Goal: Task Accomplishment & Management: Use online tool/utility

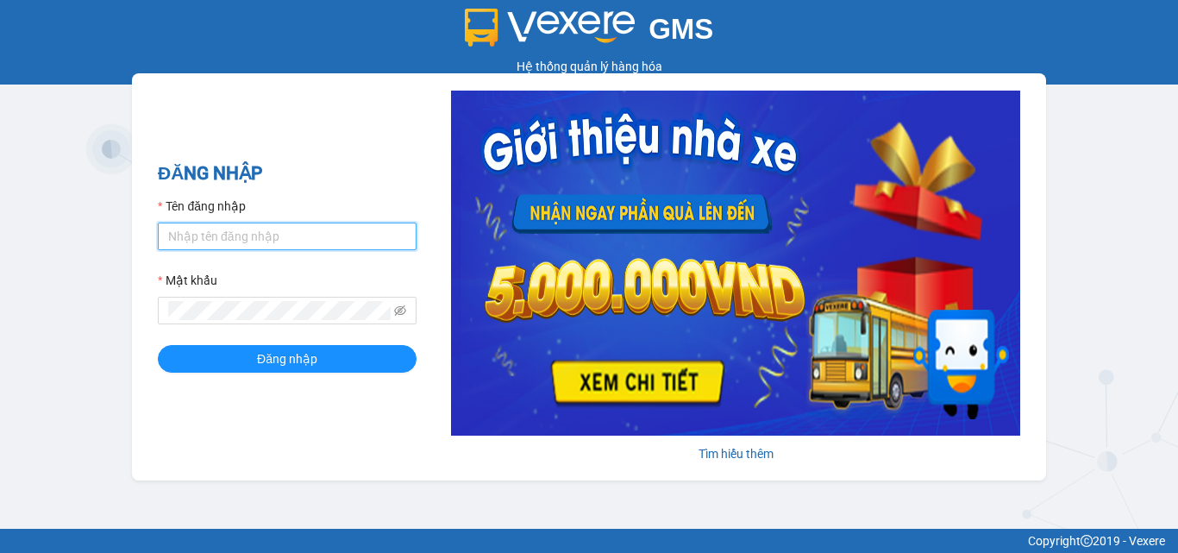
drag, startPoint x: 277, startPoint y: 234, endPoint x: 281, endPoint y: 250, distance: 16.9
click at [277, 234] on input "Tên đăng nhập" at bounding box center [287, 236] width 259 height 28
type input "hang.nhuquynh"
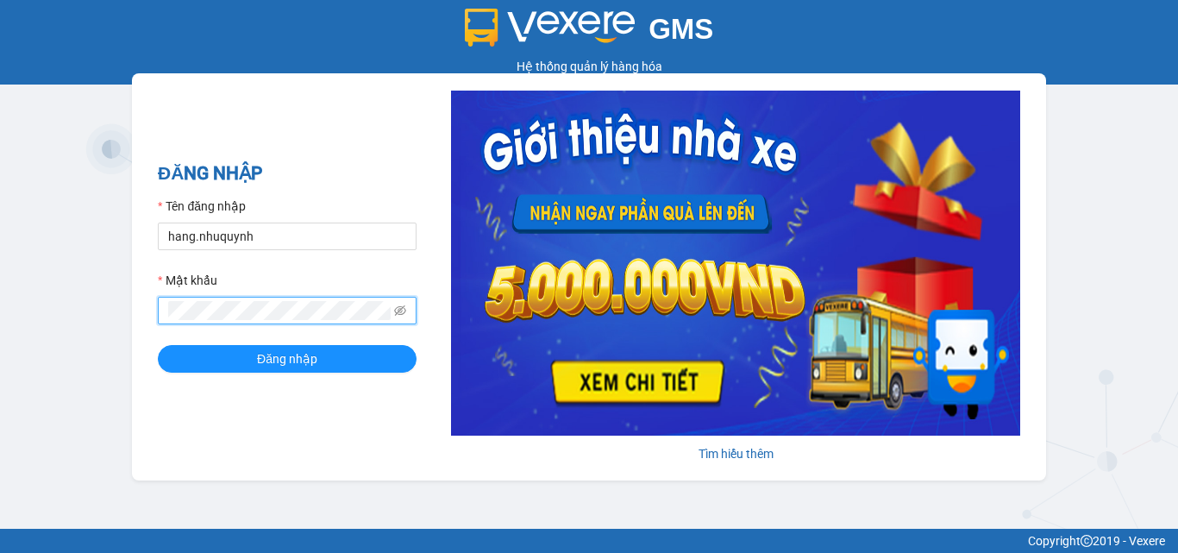
click at [158, 345] on button "Đăng nhập" at bounding box center [287, 359] width 259 height 28
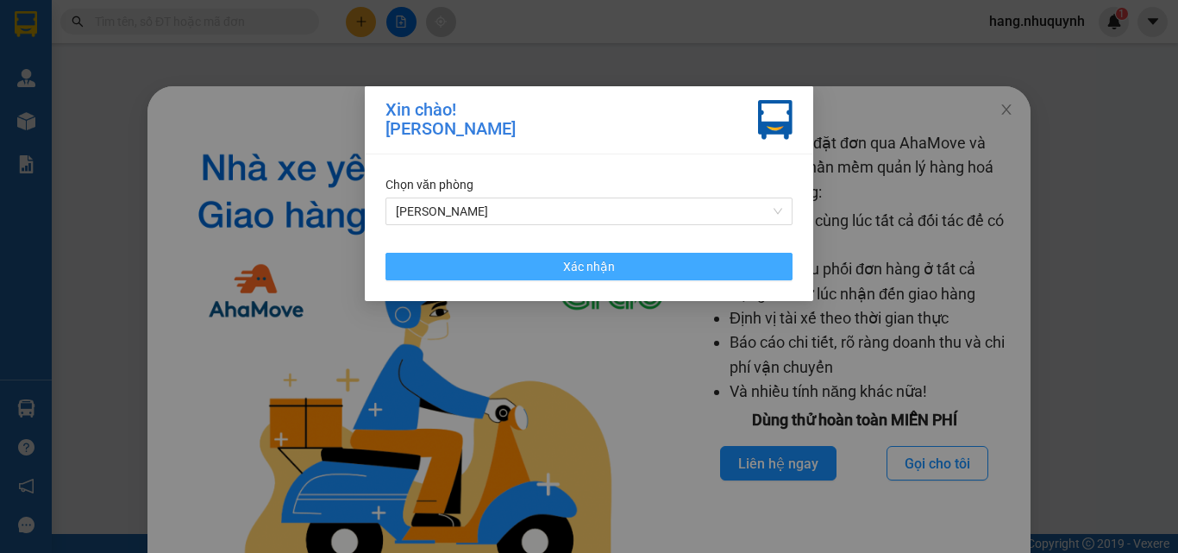
click at [616, 264] on button "Xác nhận" at bounding box center [588, 267] width 407 height 28
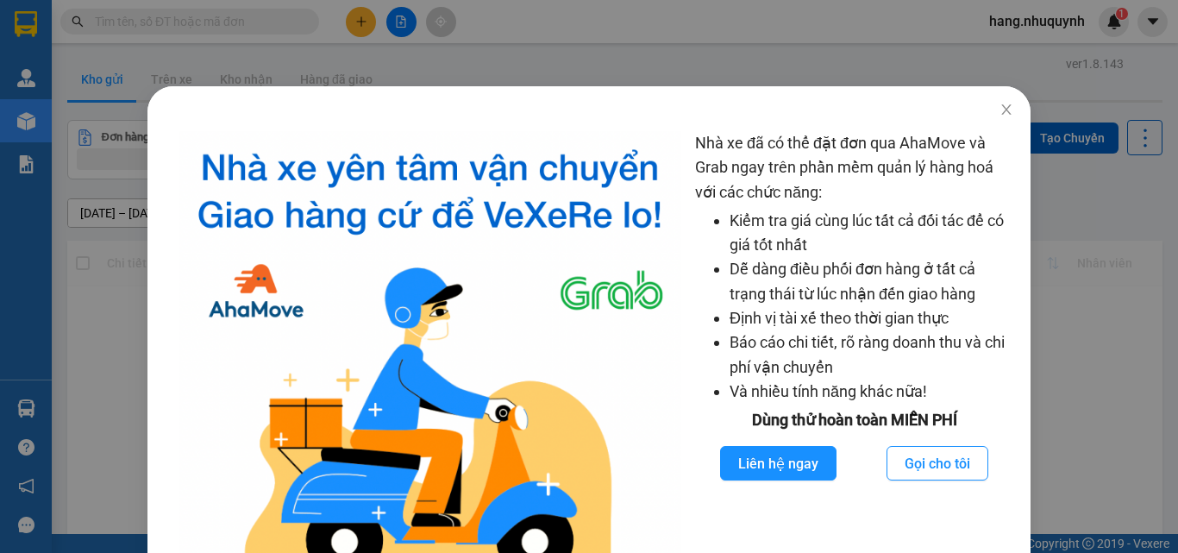
click at [237, 14] on div "Nhà xe đã có thể đặt đơn qua AhaMove và Grab ngay trên phần mềm quản lý hàng ho…" at bounding box center [589, 276] width 1178 height 553
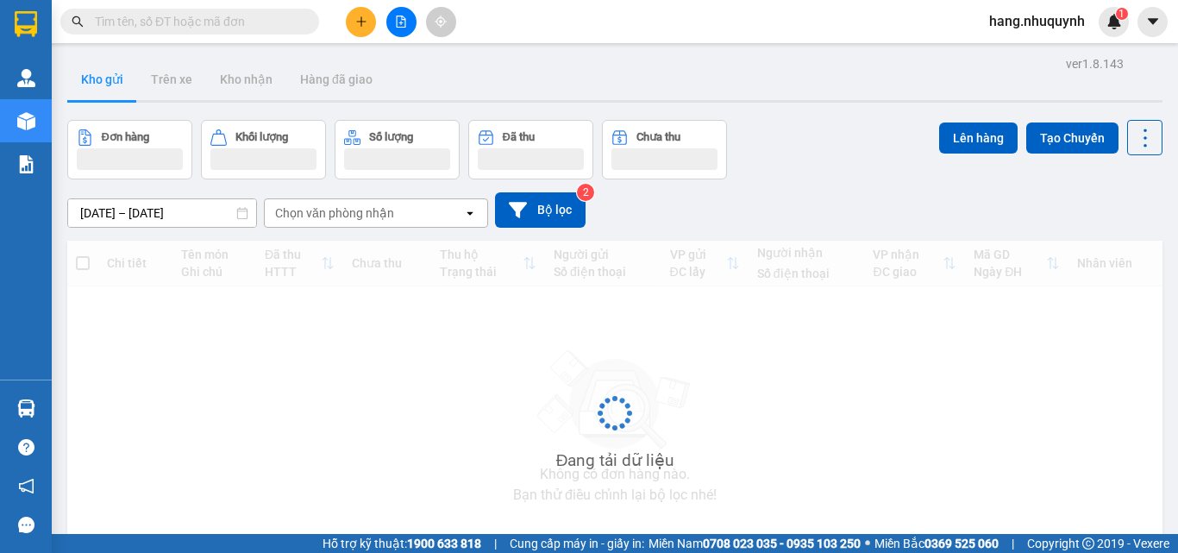
click at [235, 20] on input "text" at bounding box center [196, 21] width 203 height 19
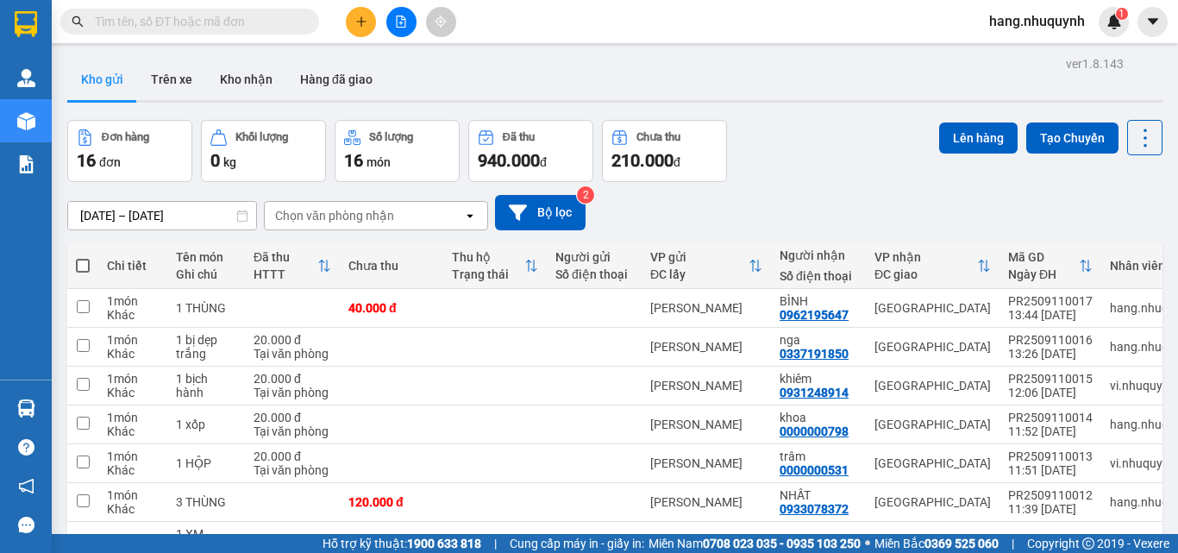
click at [245, 26] on input "text" at bounding box center [196, 21] width 203 height 19
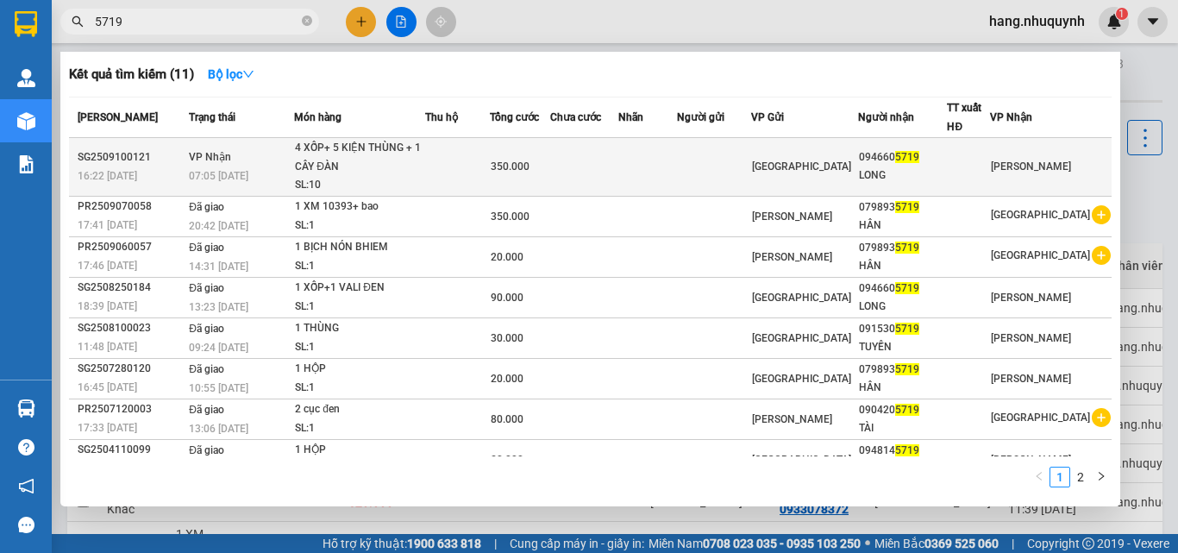
type input "5719"
click at [618, 176] on td at bounding box center [584, 167] width 68 height 59
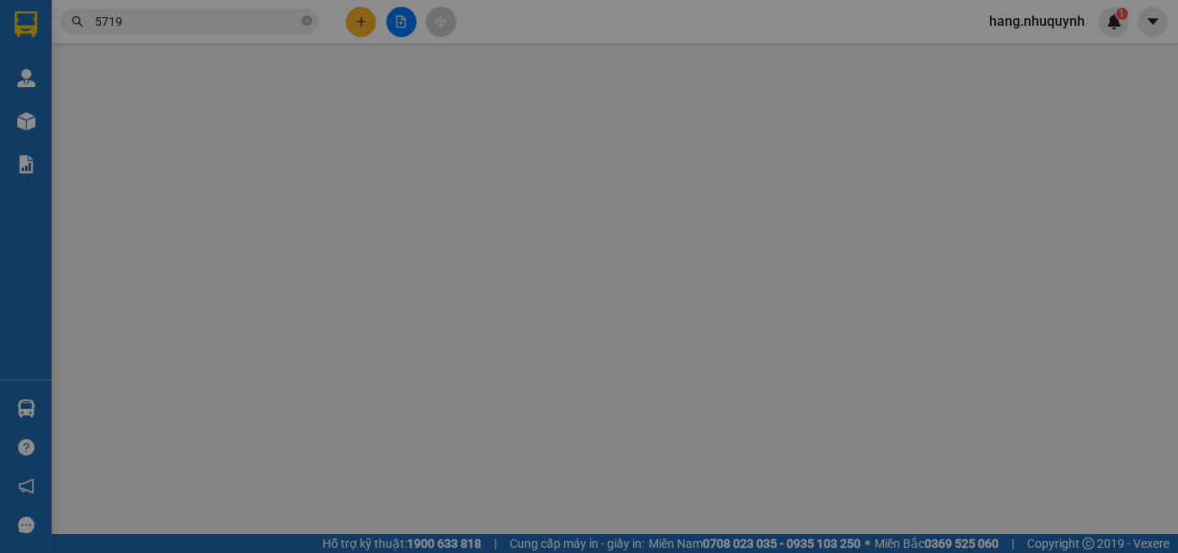
scroll to position [80, 0]
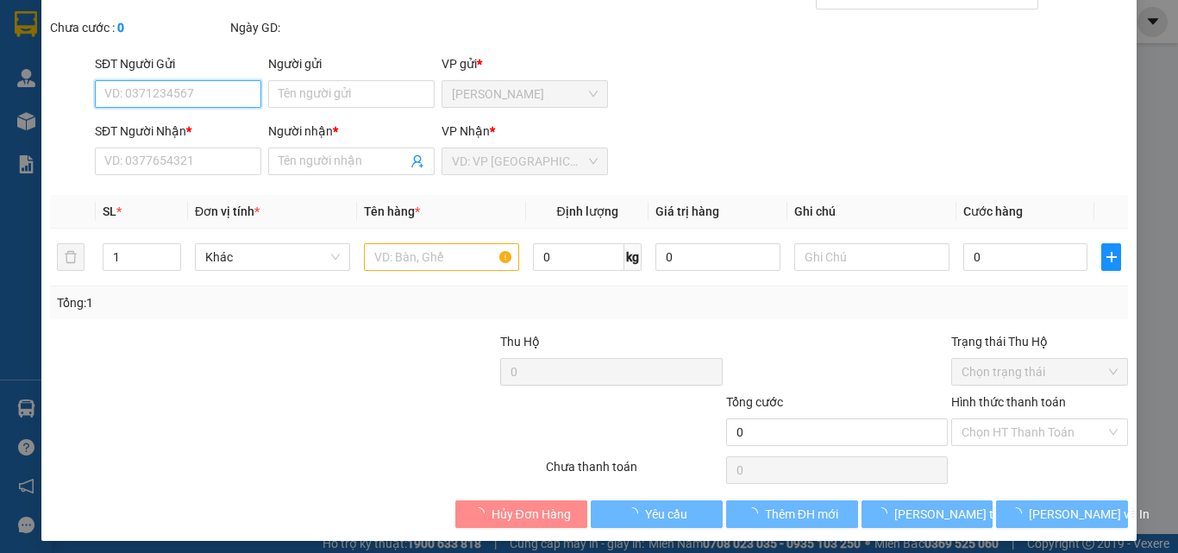
type input "0946605719"
type input "LONG"
type input "350.000"
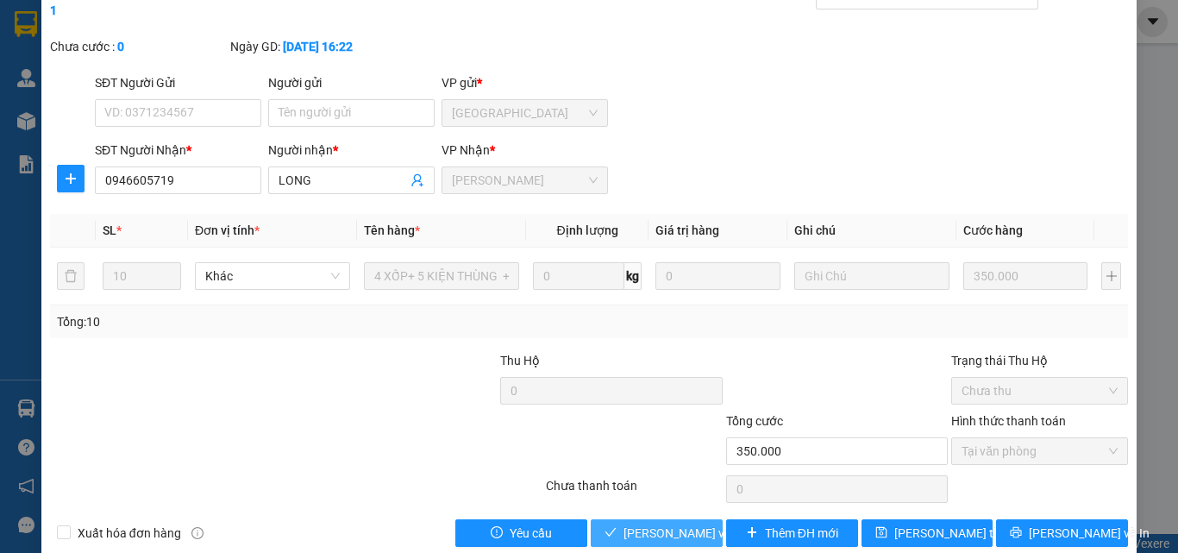
click at [662, 523] on span "Lưu và Giao hàng" at bounding box center [706, 532] width 166 height 19
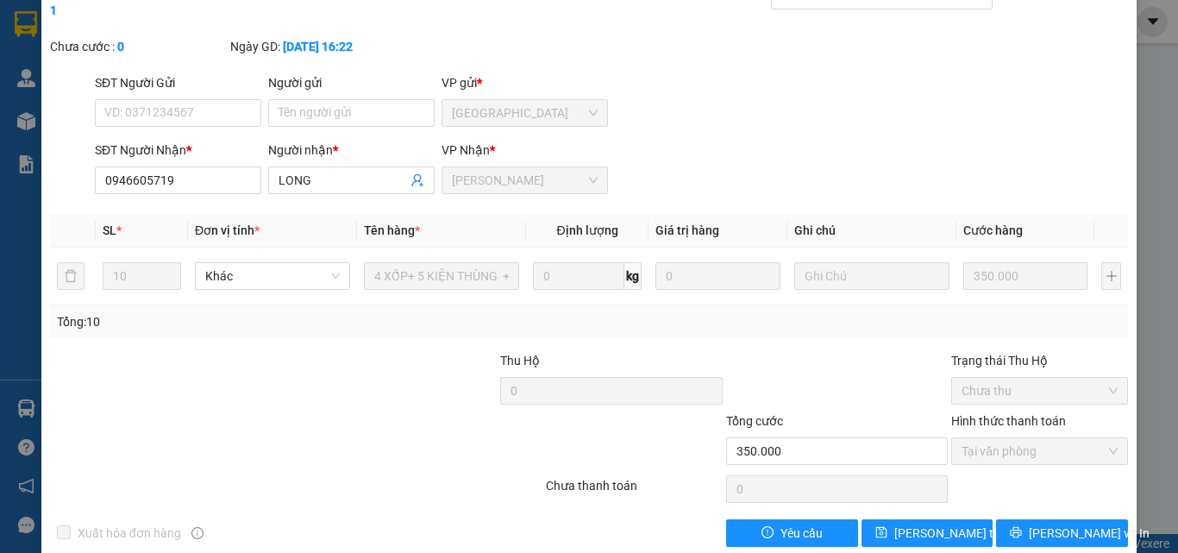
scroll to position [0, 0]
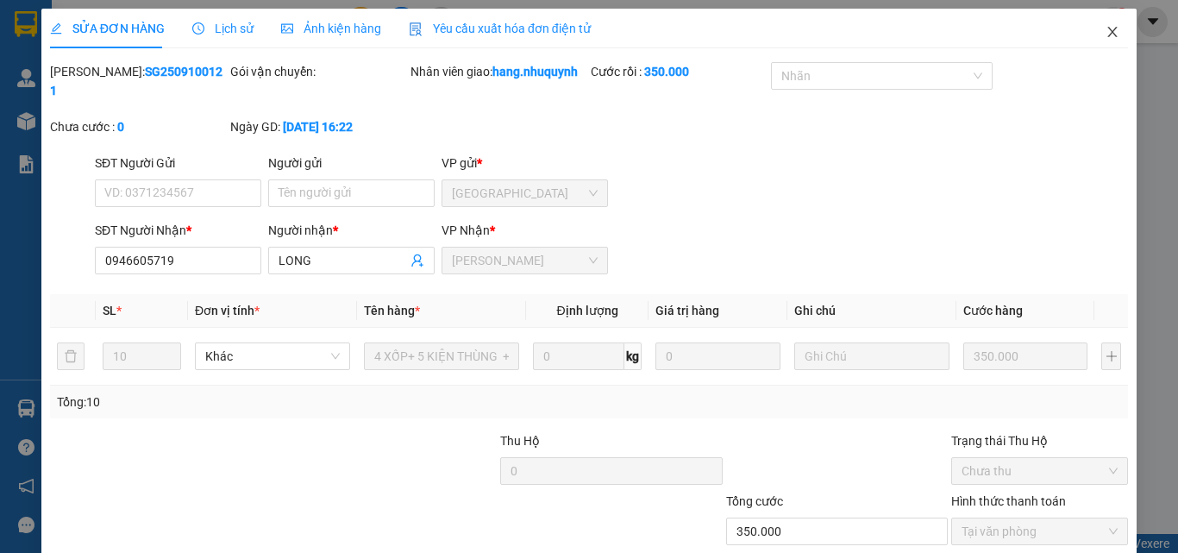
click at [1105, 31] on icon "close" at bounding box center [1112, 32] width 14 height 14
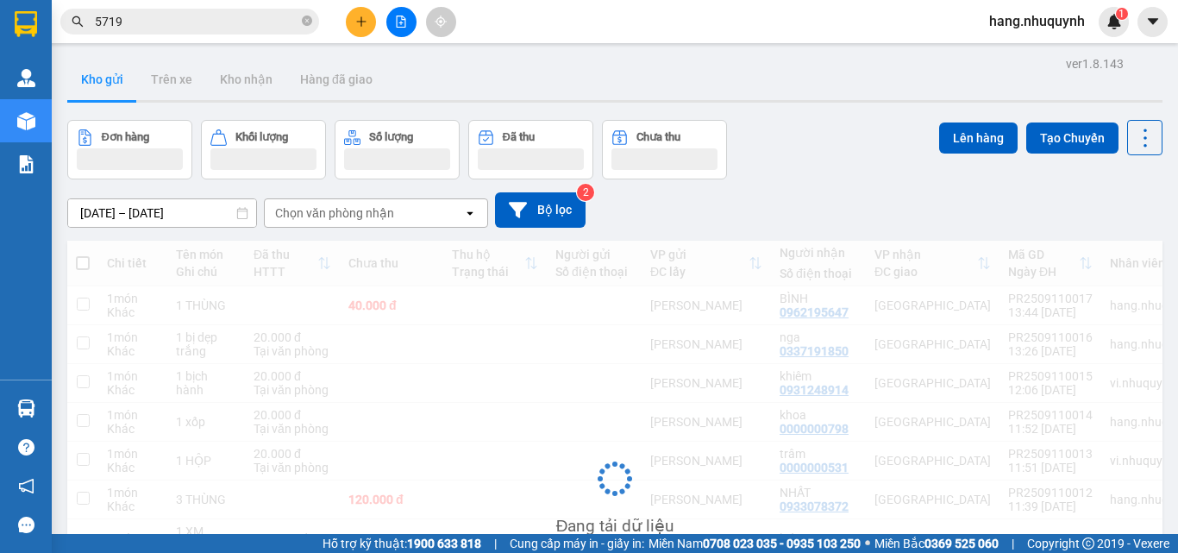
click at [191, 24] on input "5719" at bounding box center [196, 21] width 203 height 19
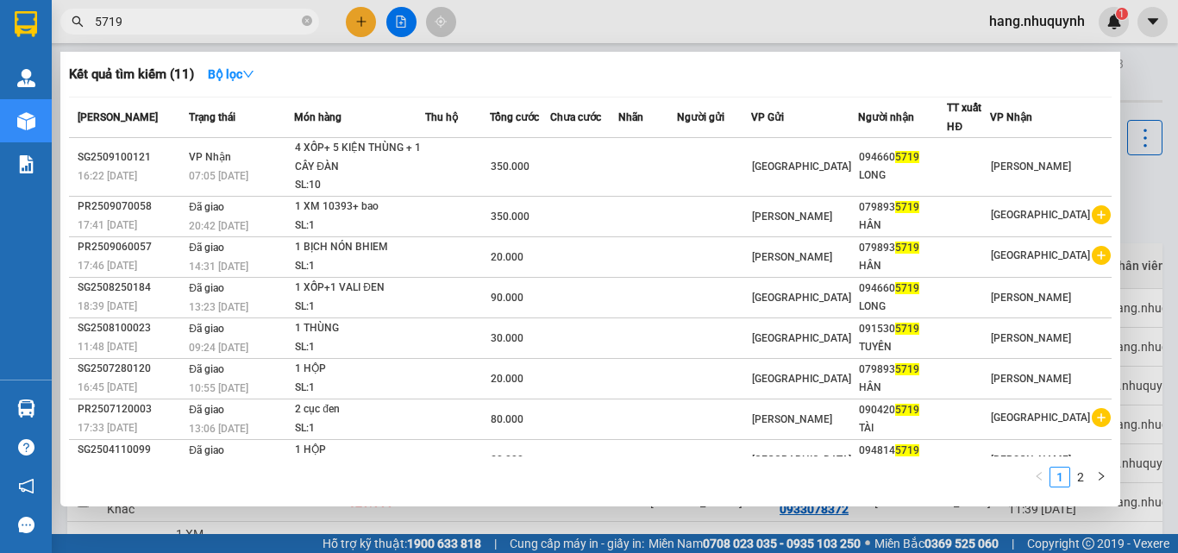
click at [191, 24] on input "5719" at bounding box center [196, 21] width 203 height 19
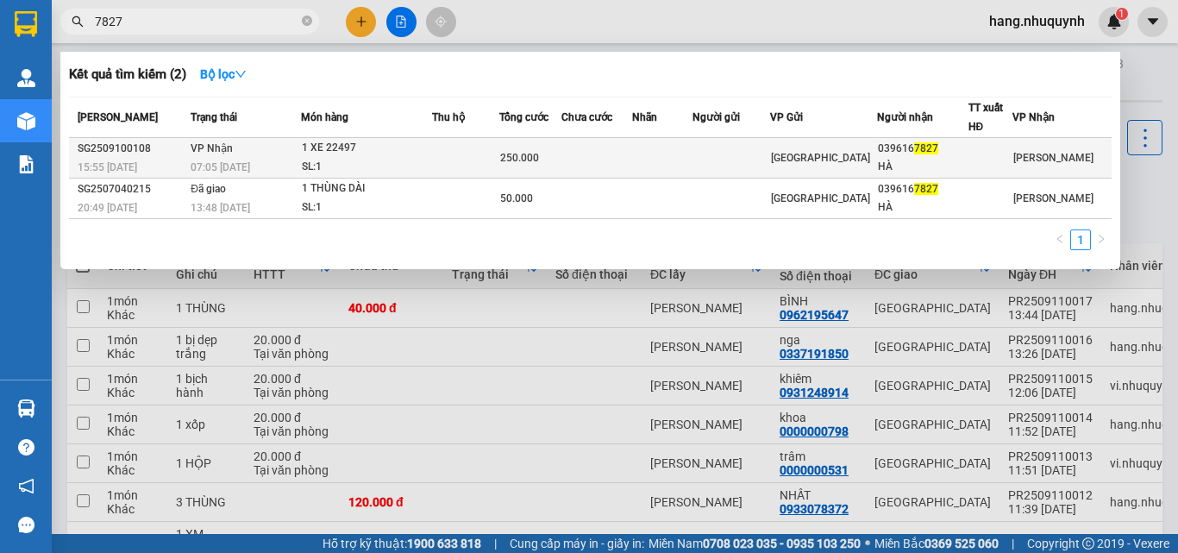
type input "7827"
click at [294, 148] on td "VP Nhận 07:05 - 11/09" at bounding box center [243, 158] width 115 height 41
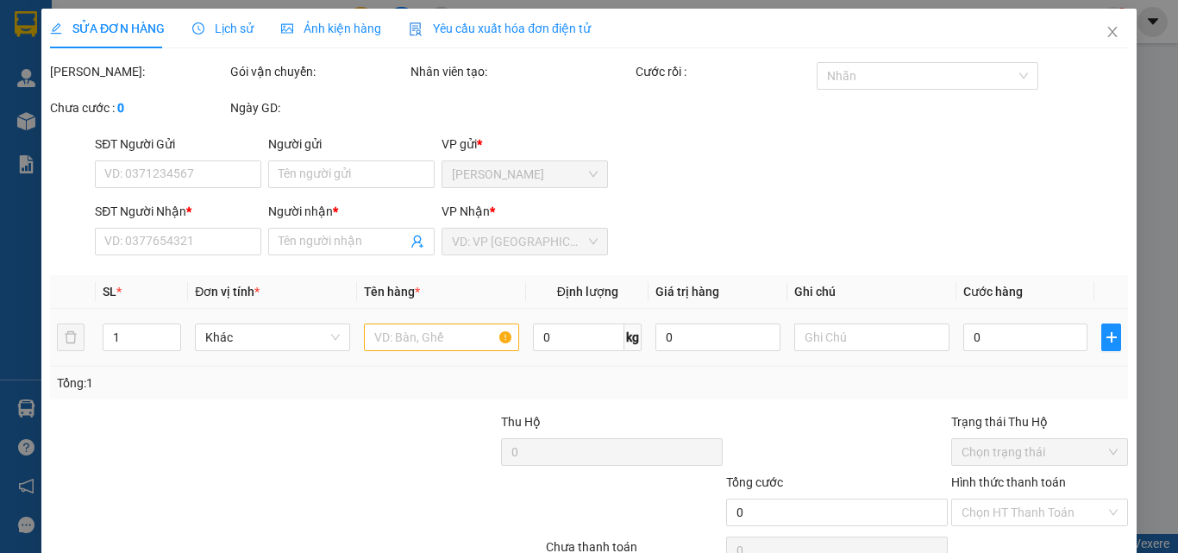
type input "0396167827"
type input "HÀ"
type input "250.000"
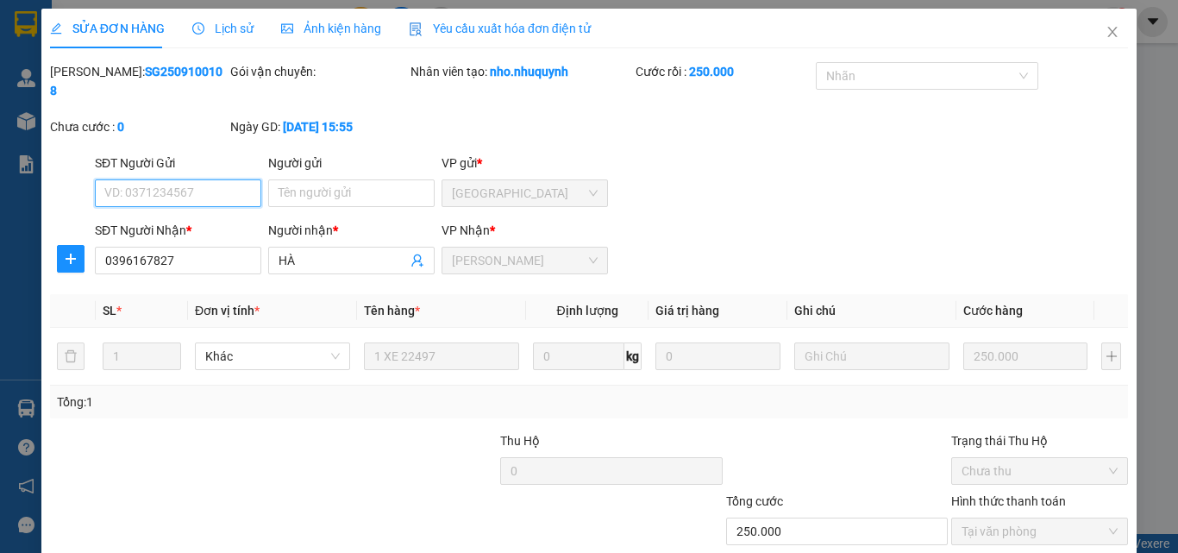
scroll to position [89, 0]
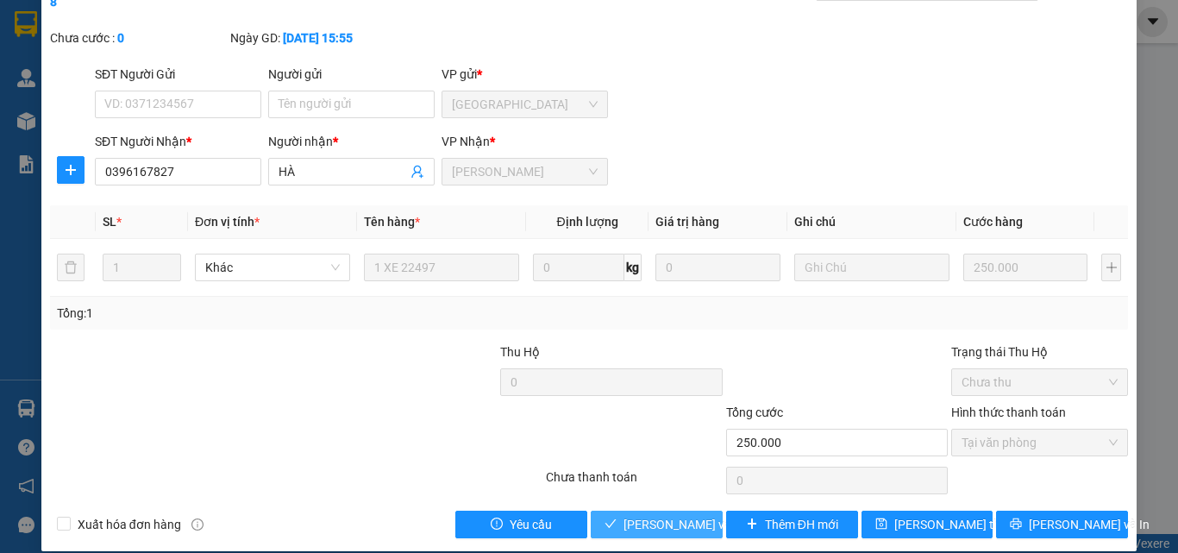
click at [661, 515] on span "Lưu và Giao hàng" at bounding box center [706, 524] width 166 height 19
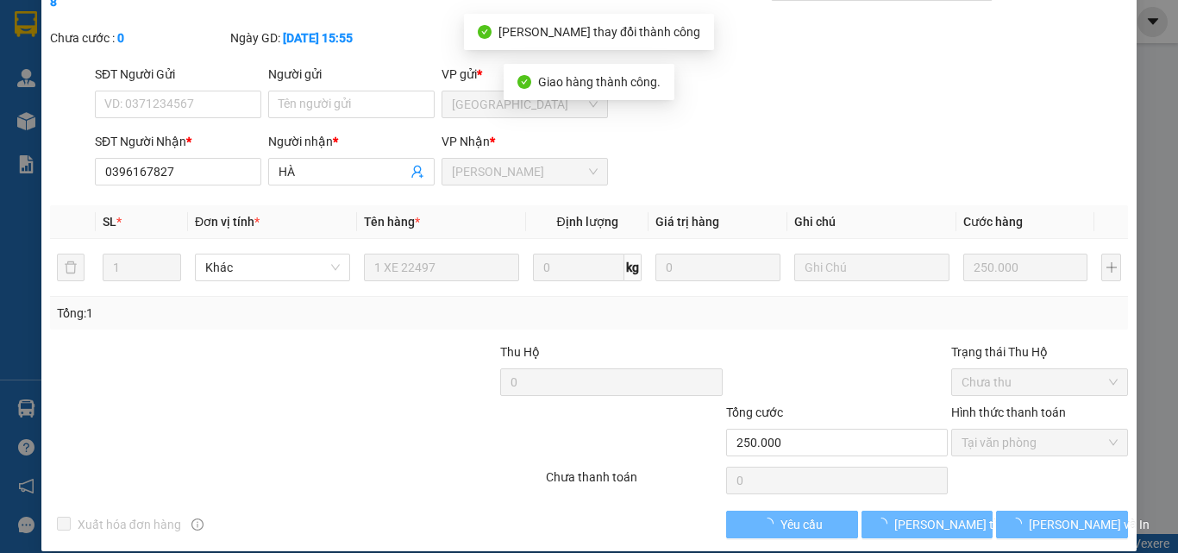
scroll to position [0, 0]
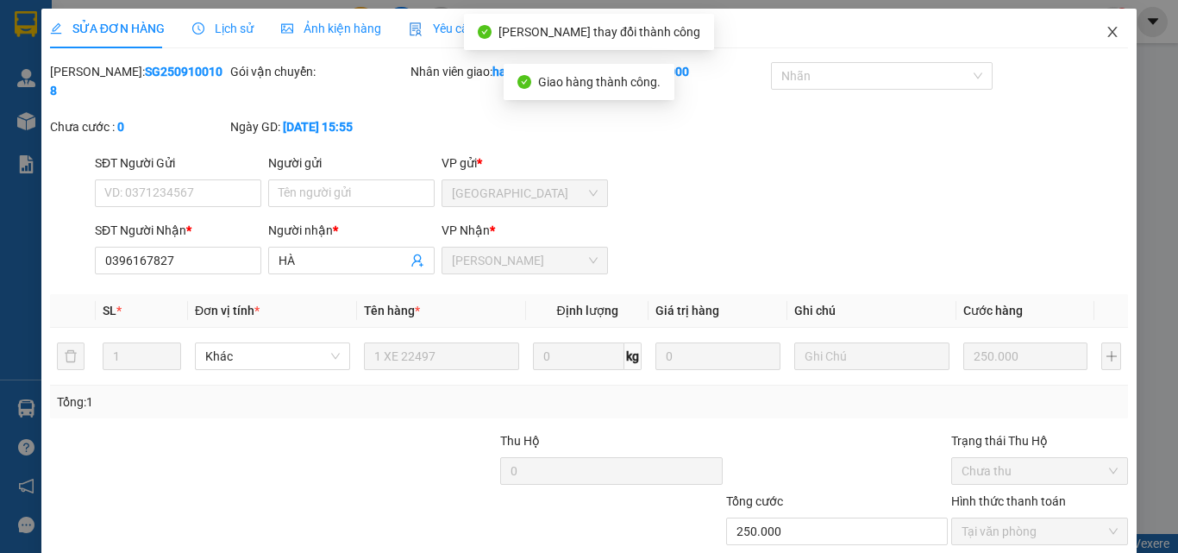
click at [1105, 33] on icon "close" at bounding box center [1112, 32] width 14 height 14
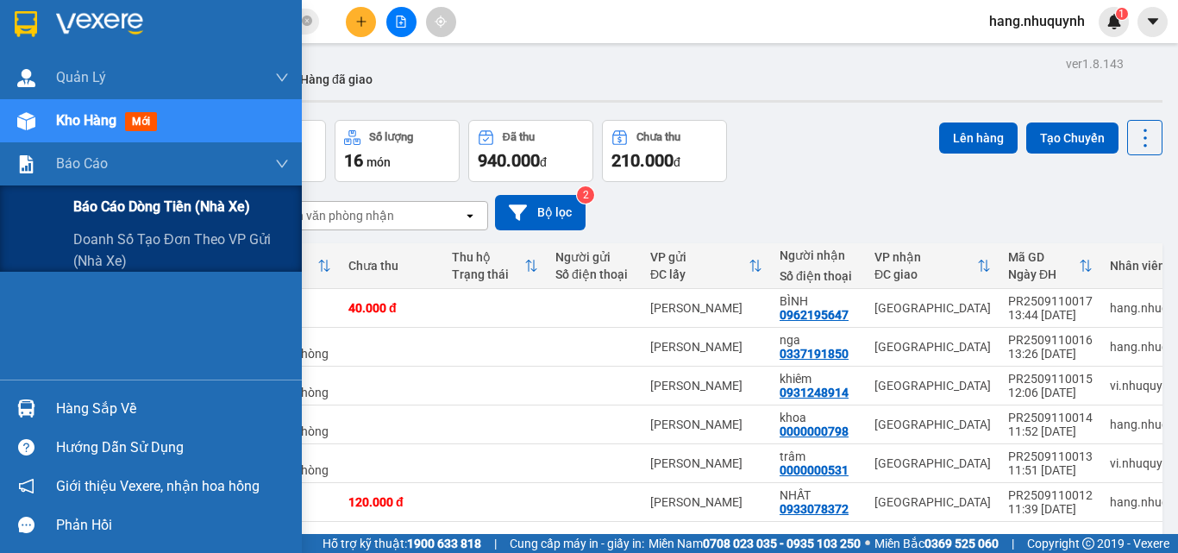
click at [124, 210] on span "Báo cáo dòng tiền (nhà xe)" at bounding box center [161, 207] width 177 height 22
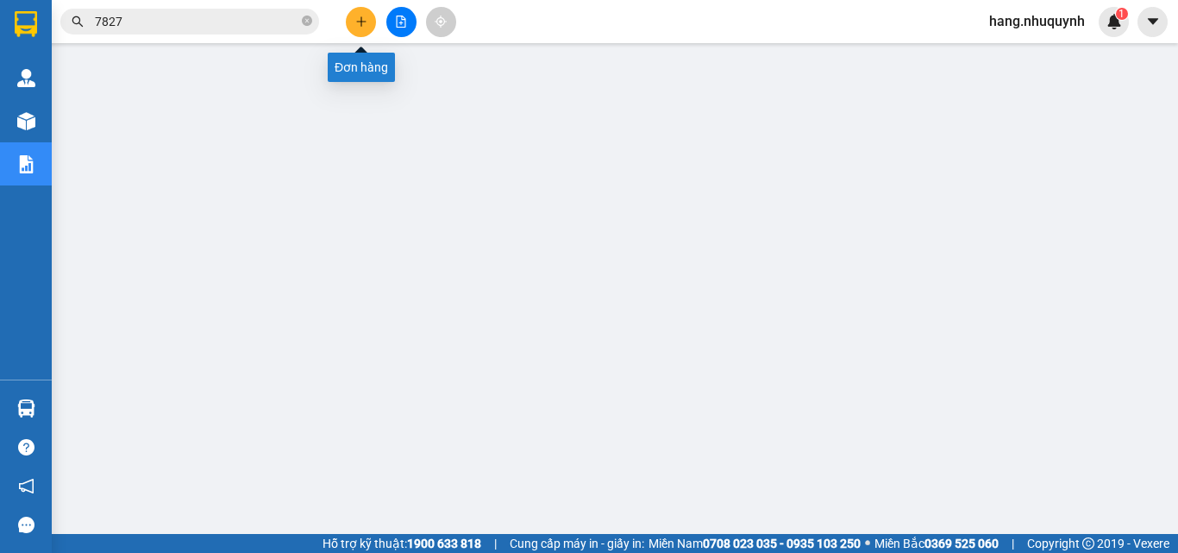
click at [363, 15] on button at bounding box center [361, 22] width 30 height 30
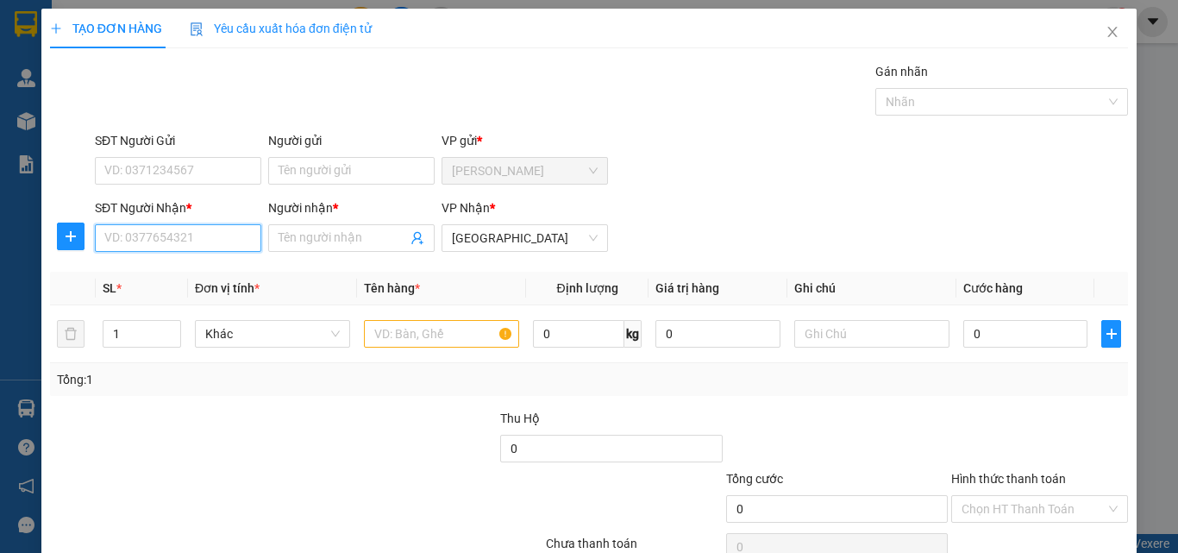
click at [197, 238] on input "SĐT Người Nhận *" at bounding box center [178, 238] width 166 height 28
type input "0366285735"
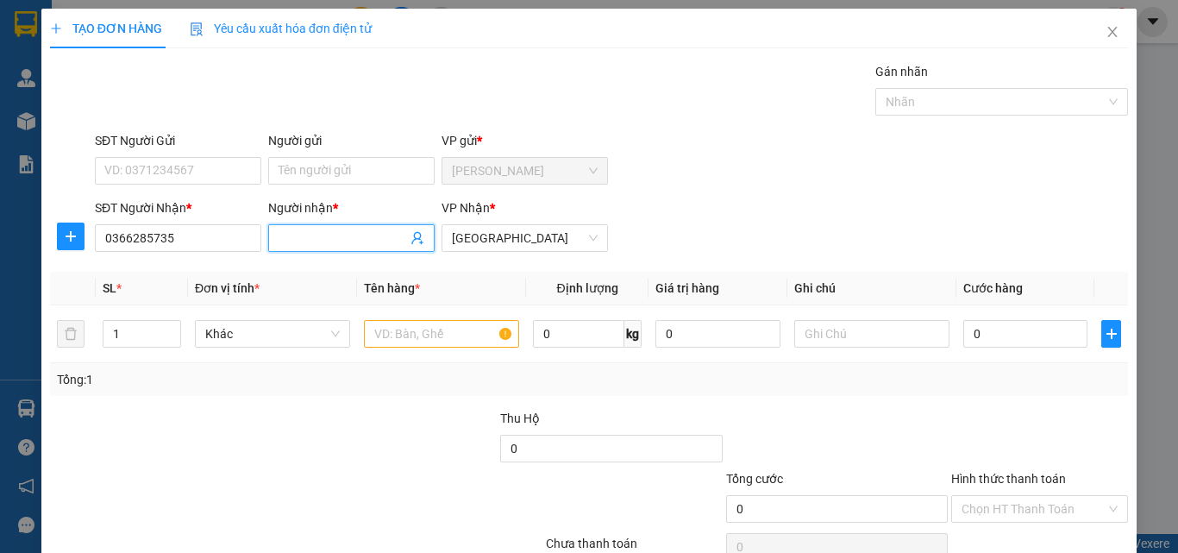
click at [353, 233] on input "Người nhận *" at bounding box center [342, 237] width 128 height 19
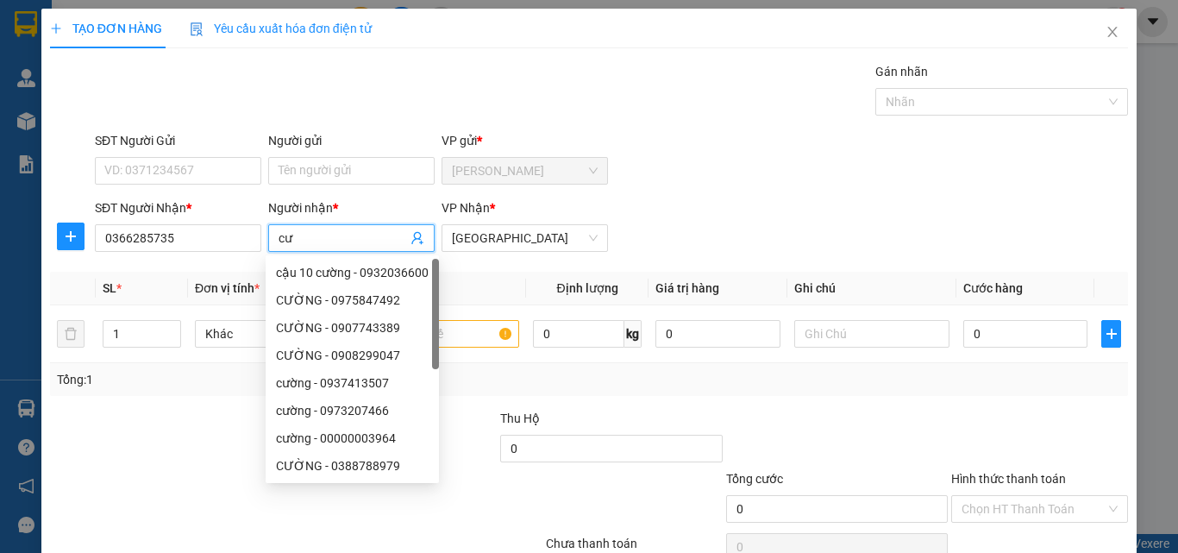
type input "c"
click at [432, 329] on div at bounding box center [435, 314] width 7 height 110
type input "CƯỜNG"
click at [455, 328] on input "text" at bounding box center [441, 334] width 155 height 28
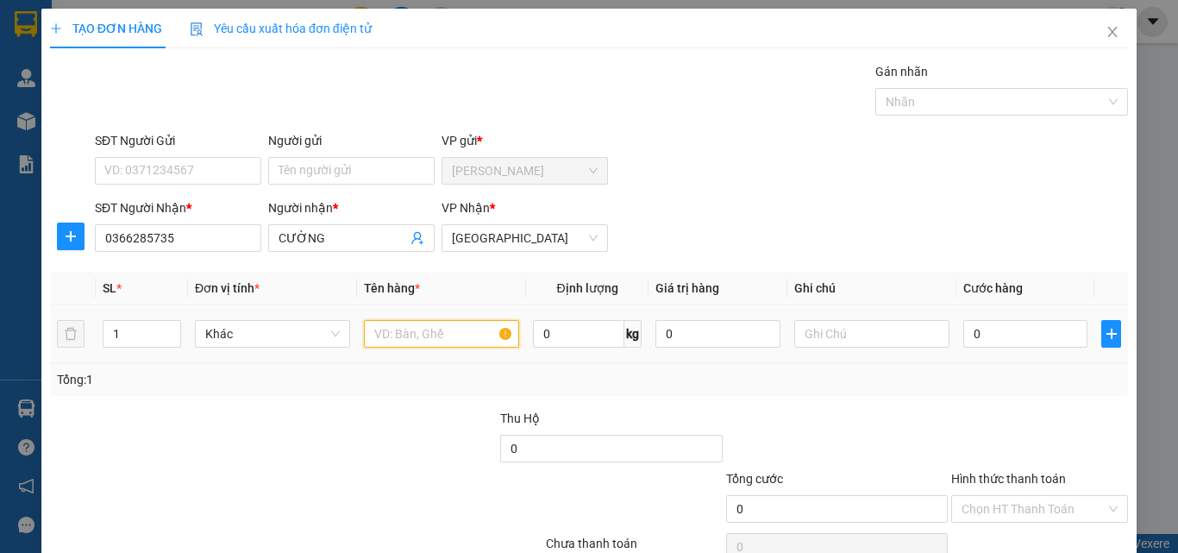
type input "1"
type input "U"
type input "Ư"
type input "ỨNG NHANH 1.160.000"
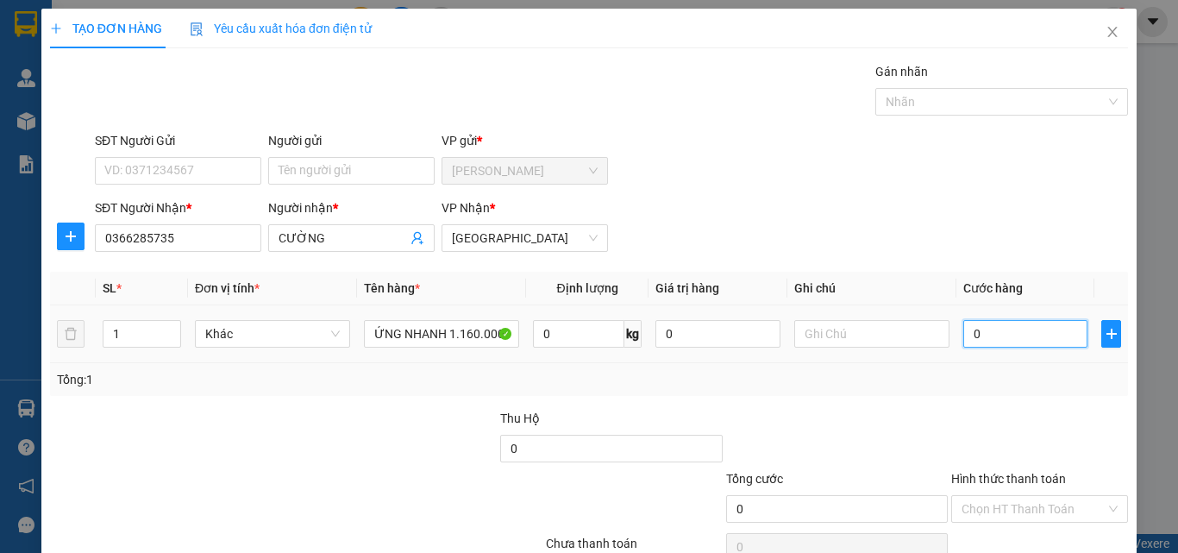
click at [1001, 329] on input "0" at bounding box center [1025, 334] width 124 height 28
type input "2"
type input "20"
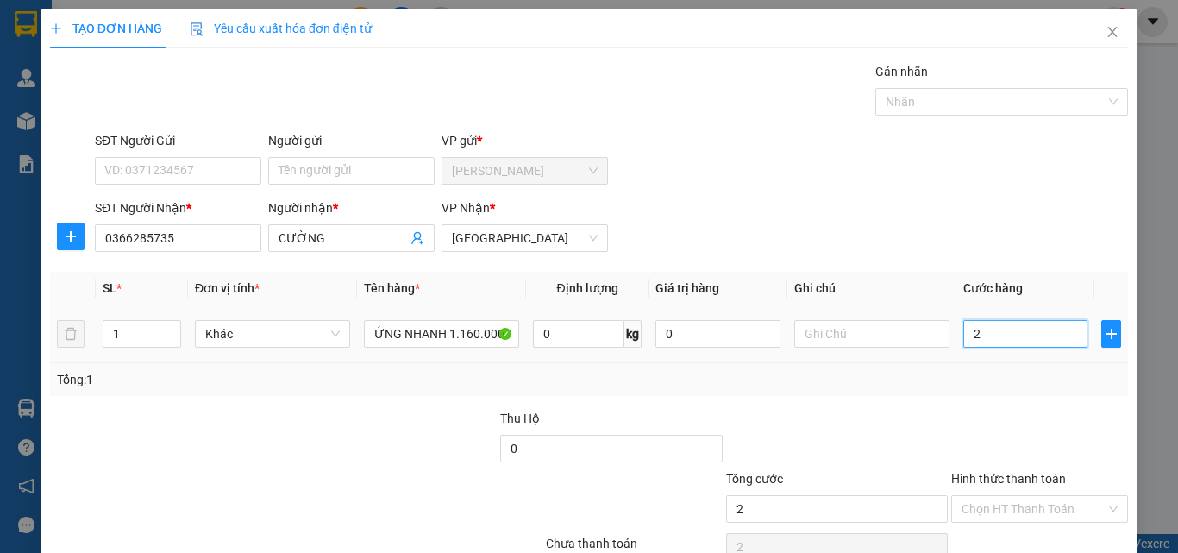
type input "20"
type input "200"
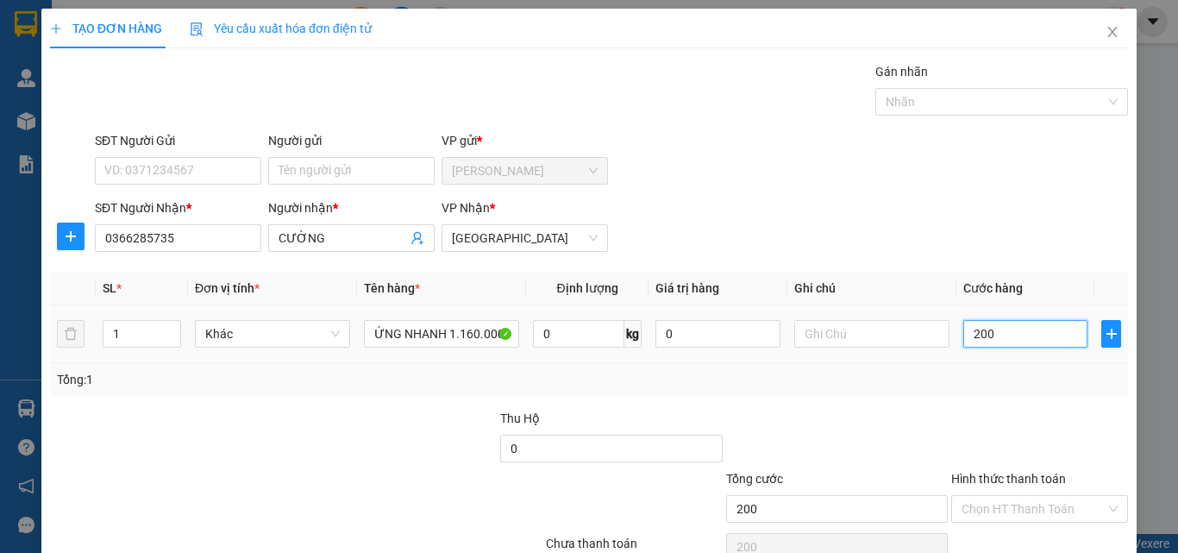
type input "2.000"
type input "20.000"
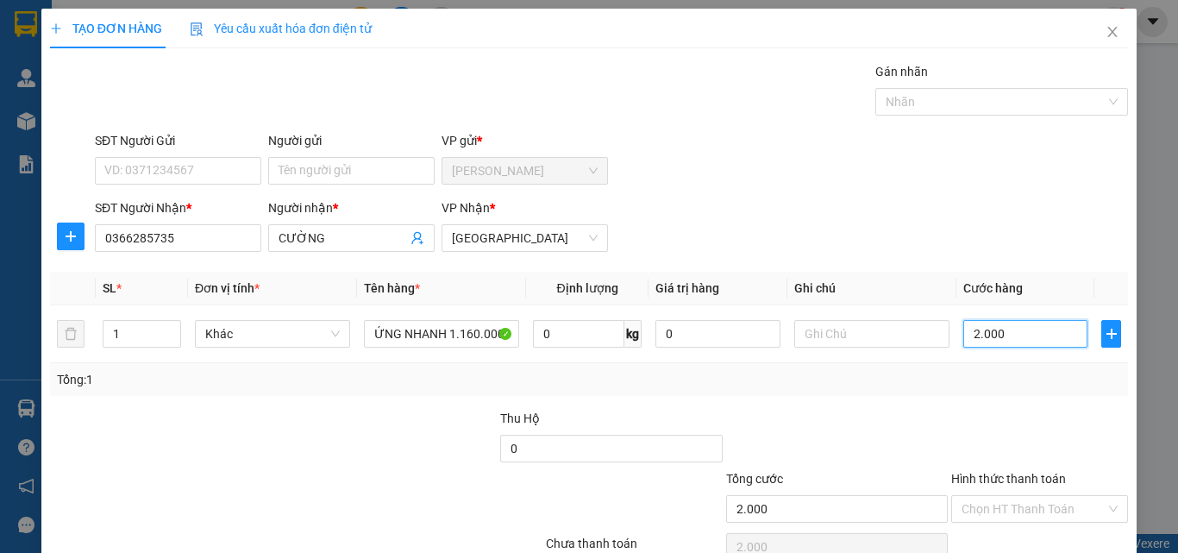
type input "20.000"
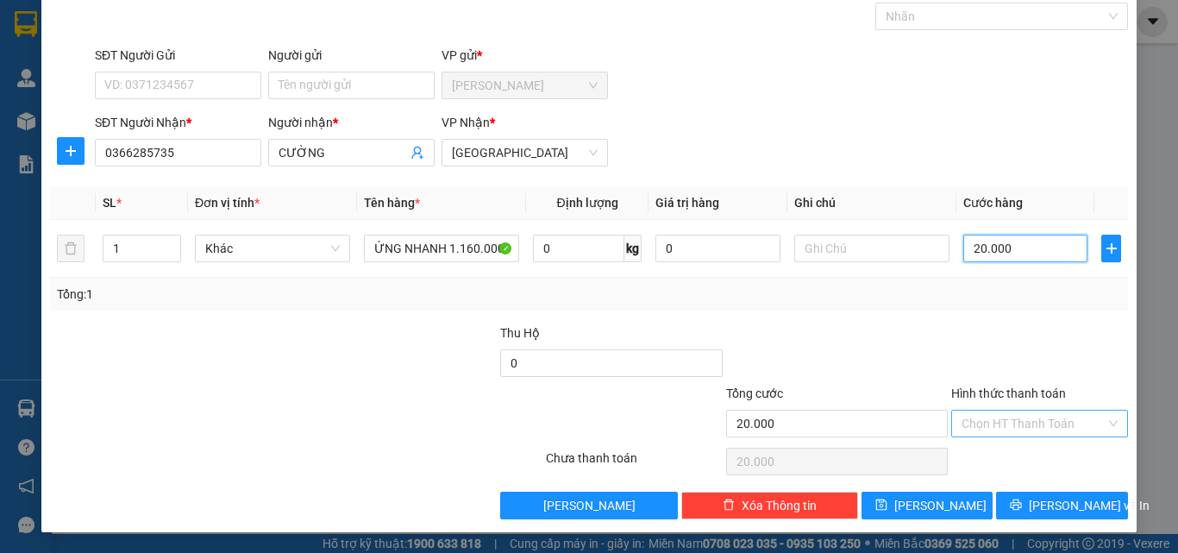
type input "20.000"
click at [1012, 427] on input "Hình thức thanh toán" at bounding box center [1033, 423] width 144 height 26
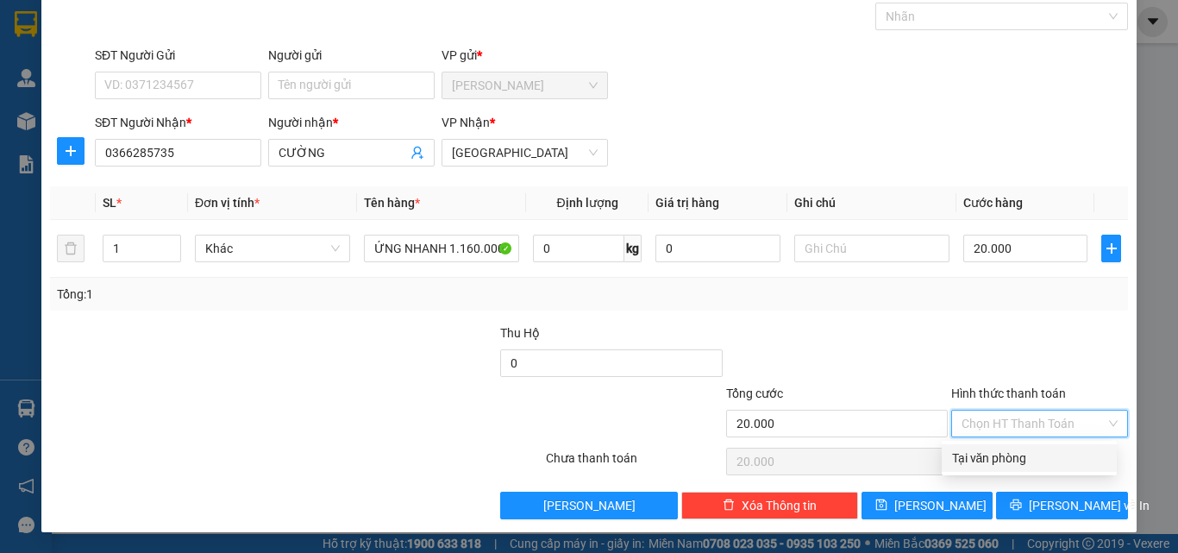
click at [1008, 460] on div "Tại văn phòng" at bounding box center [1029, 457] width 154 height 19
type input "0"
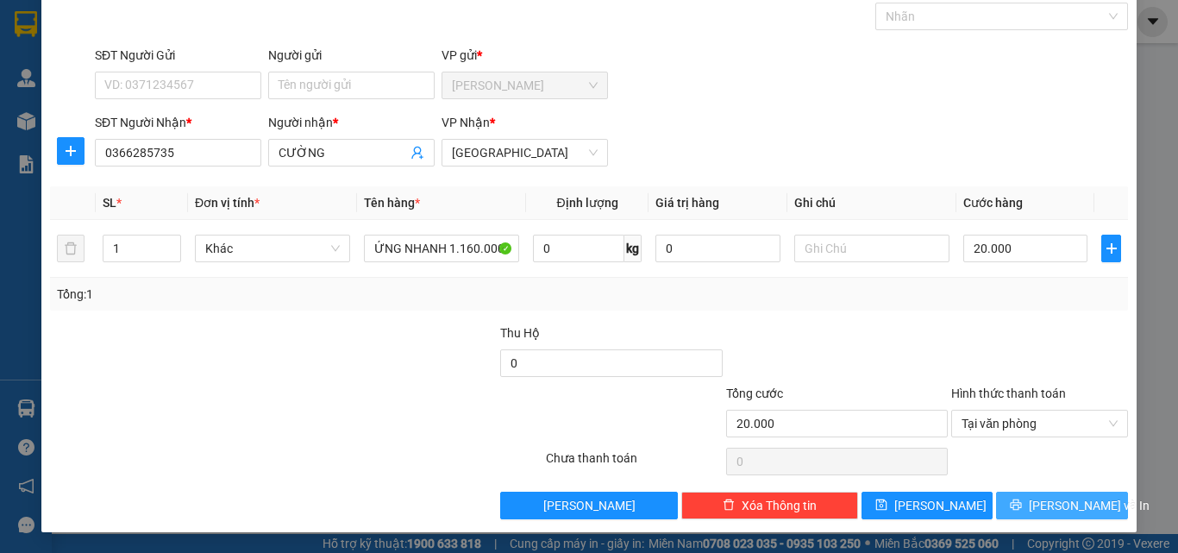
click at [1053, 505] on span "Lưu và In" at bounding box center [1088, 505] width 121 height 19
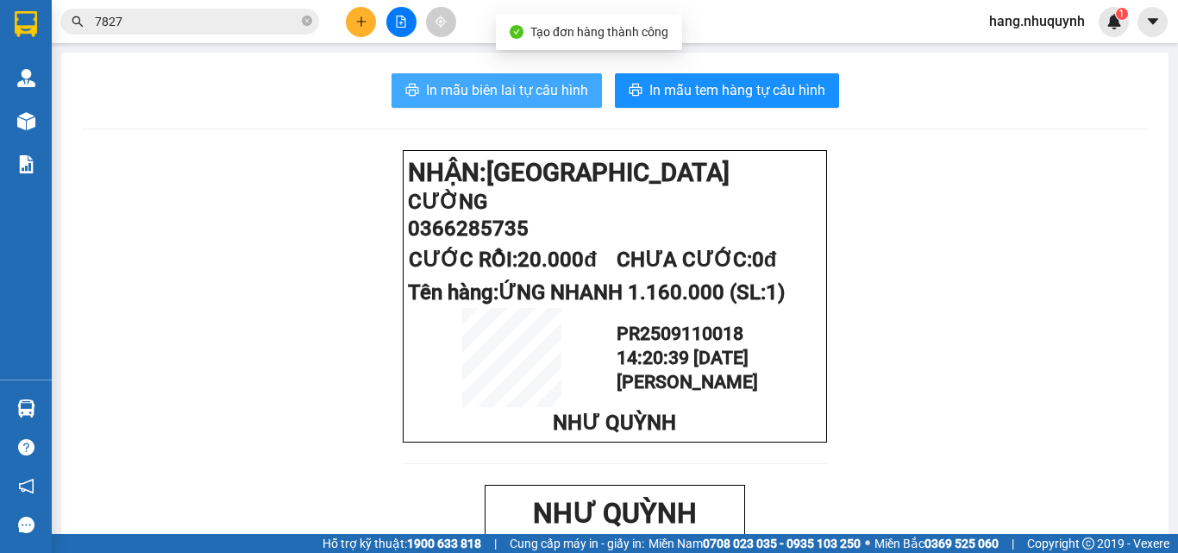
click at [515, 90] on span "In mẫu biên lai tự cấu hình" at bounding box center [507, 90] width 162 height 22
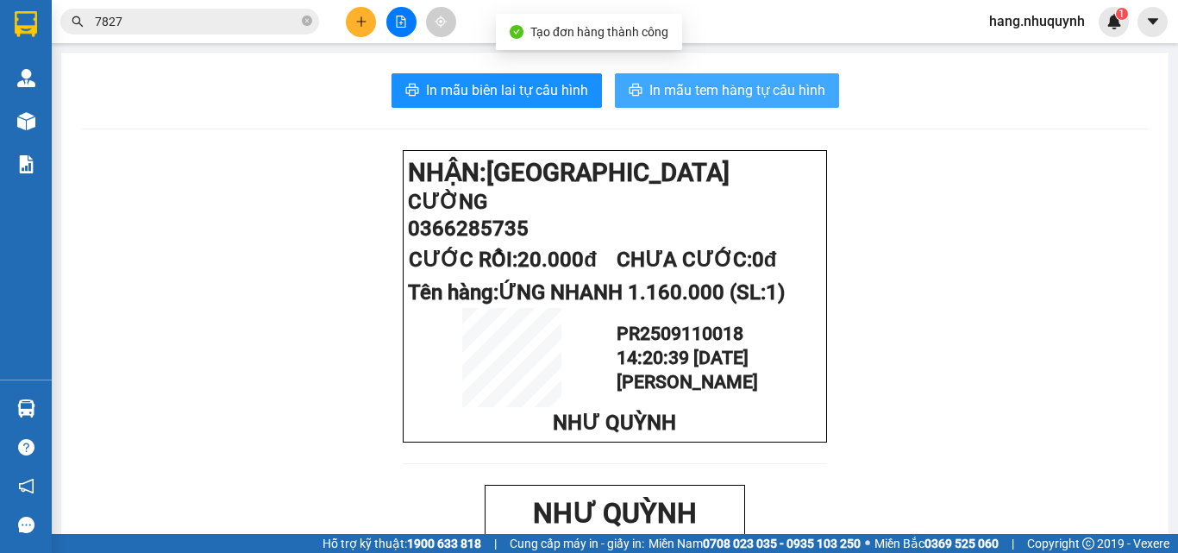
click at [695, 85] on span "In mẫu tem hàng tự cấu hình" at bounding box center [737, 90] width 176 height 22
click at [731, 94] on span "In mẫu tem hàng tự cấu hình" at bounding box center [737, 90] width 176 height 22
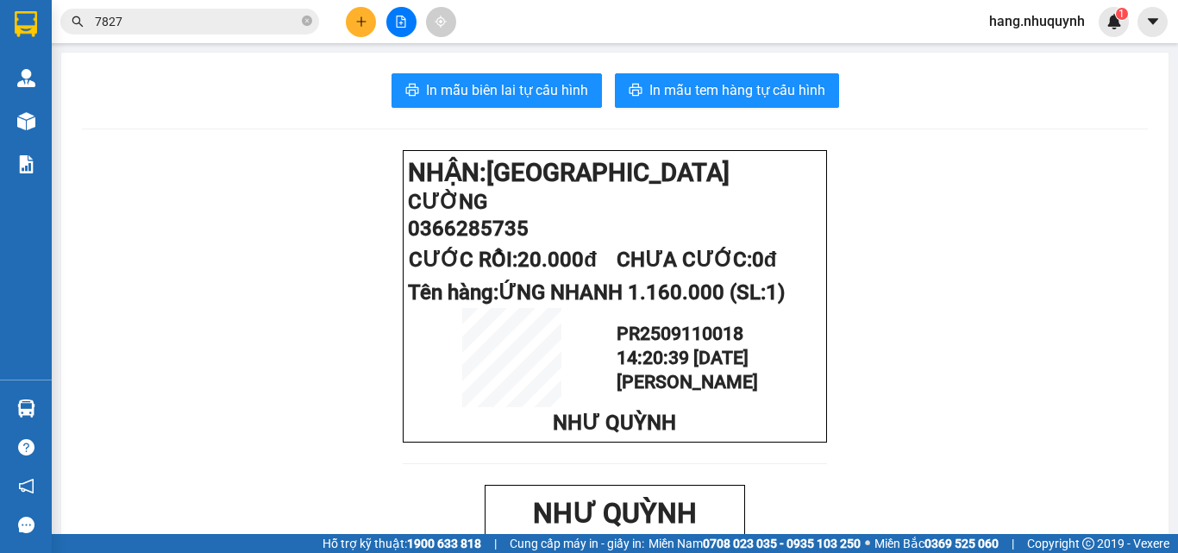
click at [178, 23] on input "7827" at bounding box center [196, 21] width 203 height 19
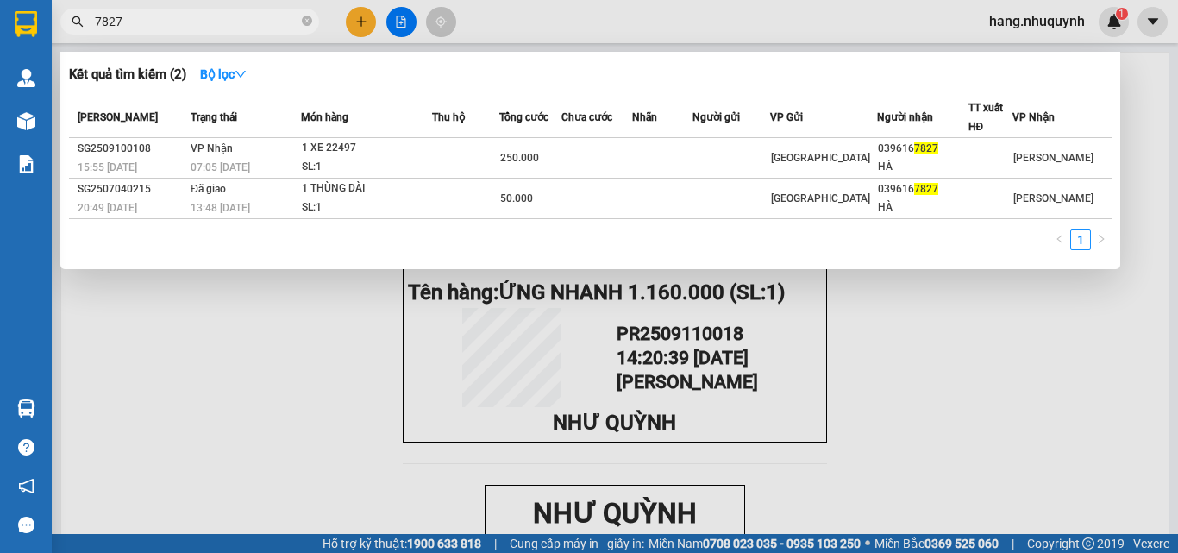
click at [178, 23] on input "7827" at bounding box center [196, 21] width 203 height 19
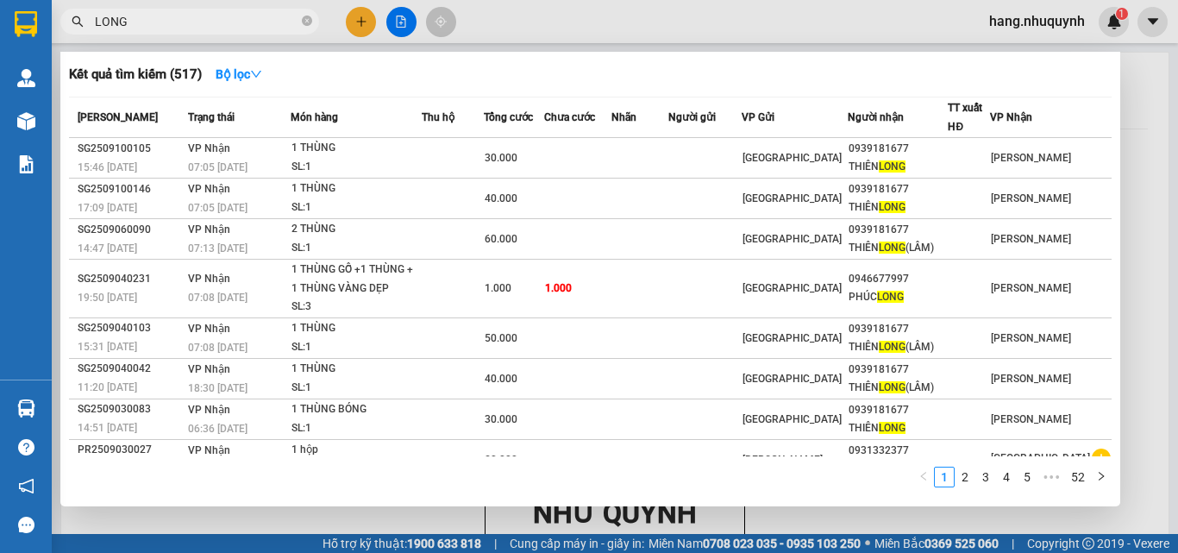
type input "LONG"
click at [360, 22] on div at bounding box center [589, 276] width 1178 height 553
click at [228, 16] on input "LONG" at bounding box center [196, 21] width 203 height 19
drag, startPoint x: 211, startPoint y: 22, endPoint x: 115, endPoint y: 16, distance: 96.8
click at [115, 16] on input "LONG" at bounding box center [196, 21] width 203 height 19
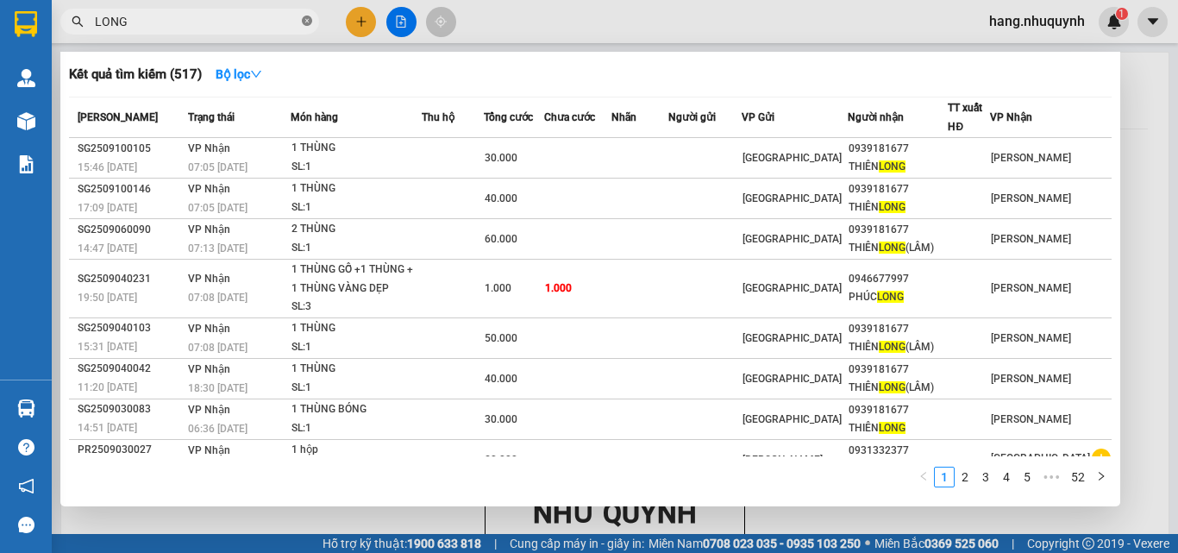
click at [304, 19] on icon "close-circle" at bounding box center [307, 21] width 10 height 10
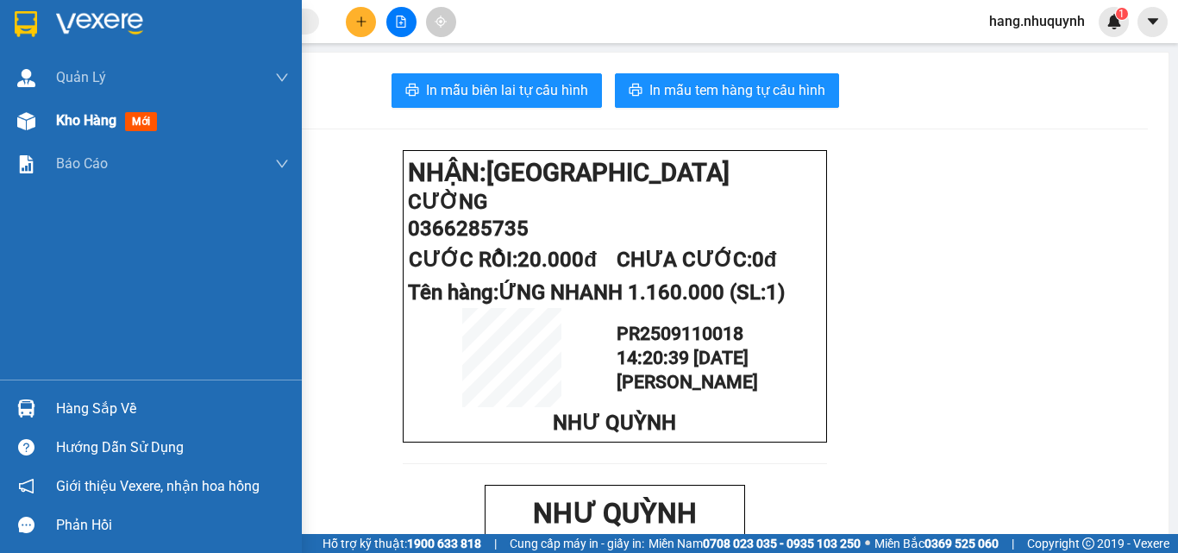
click at [101, 120] on span "Kho hàng" at bounding box center [86, 120] width 60 height 16
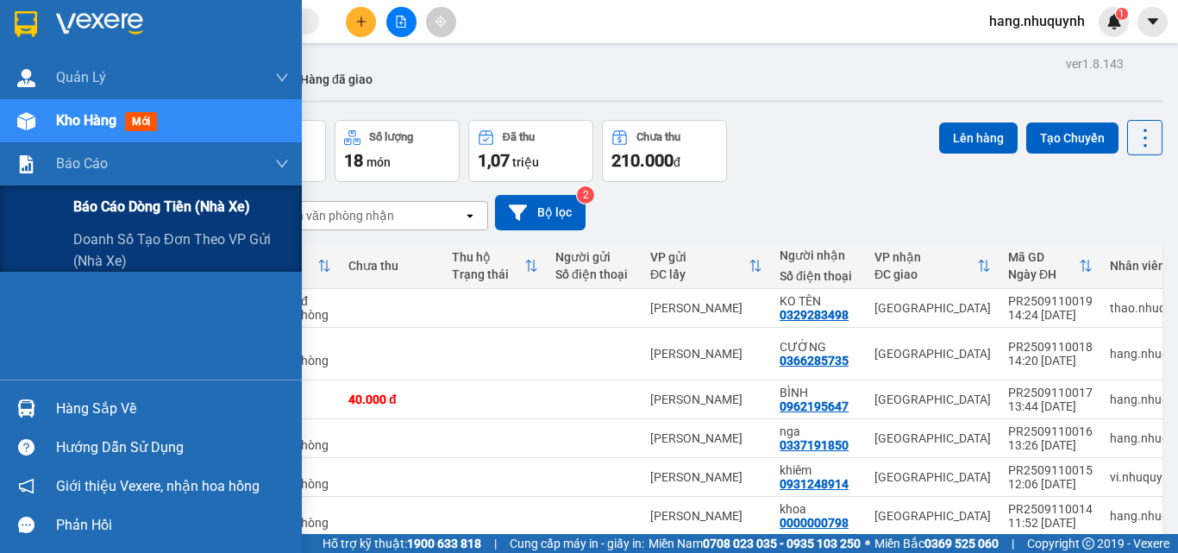
drag, startPoint x: 120, startPoint y: 197, endPoint x: 127, endPoint y: 209, distance: 13.2
click at [121, 199] on span "Báo cáo dòng tiền (nhà xe)" at bounding box center [161, 207] width 177 height 22
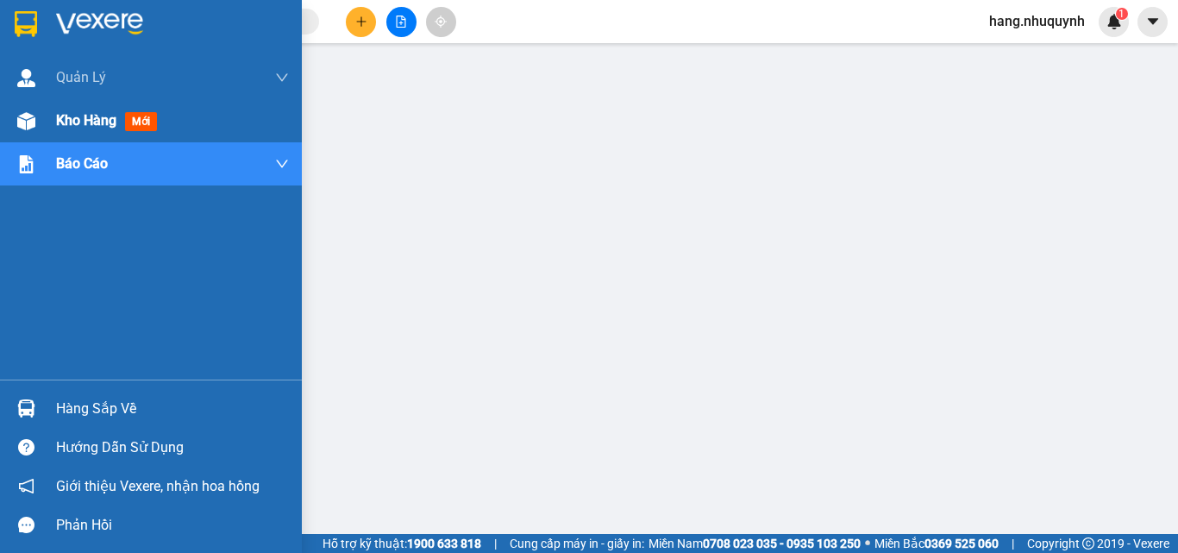
click at [85, 122] on span "Kho hàng" at bounding box center [86, 120] width 60 height 16
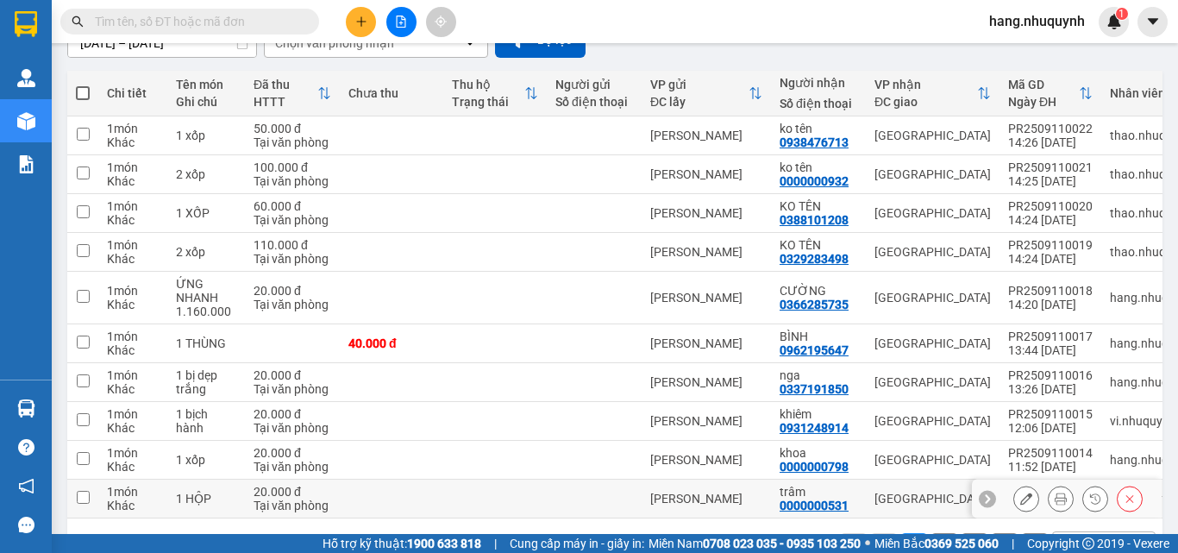
scroll to position [234, 0]
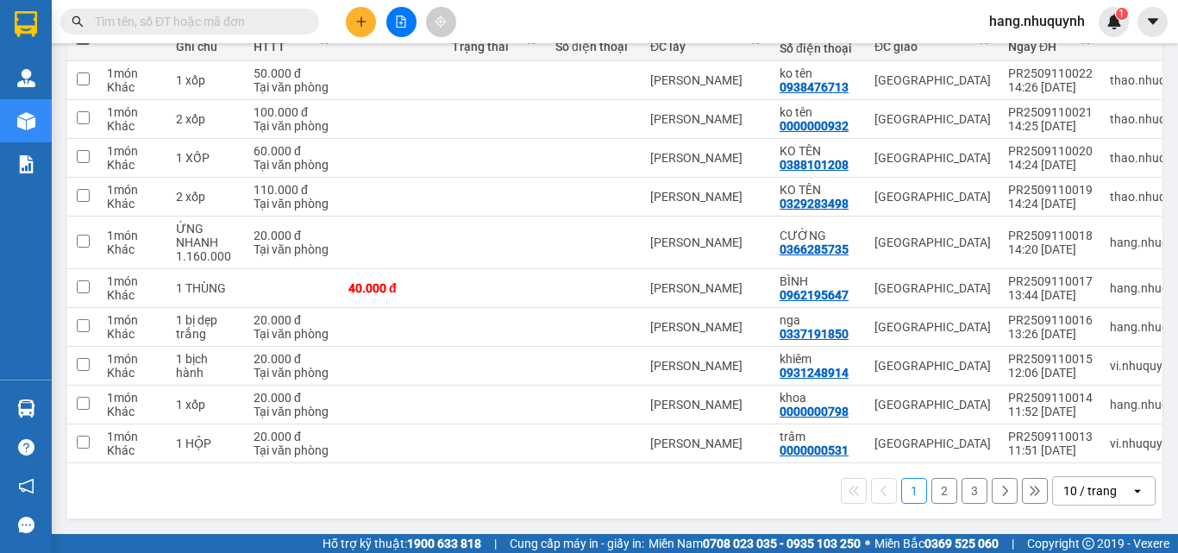
click at [1078, 489] on div "10 / trang" at bounding box center [1089, 490] width 53 height 17
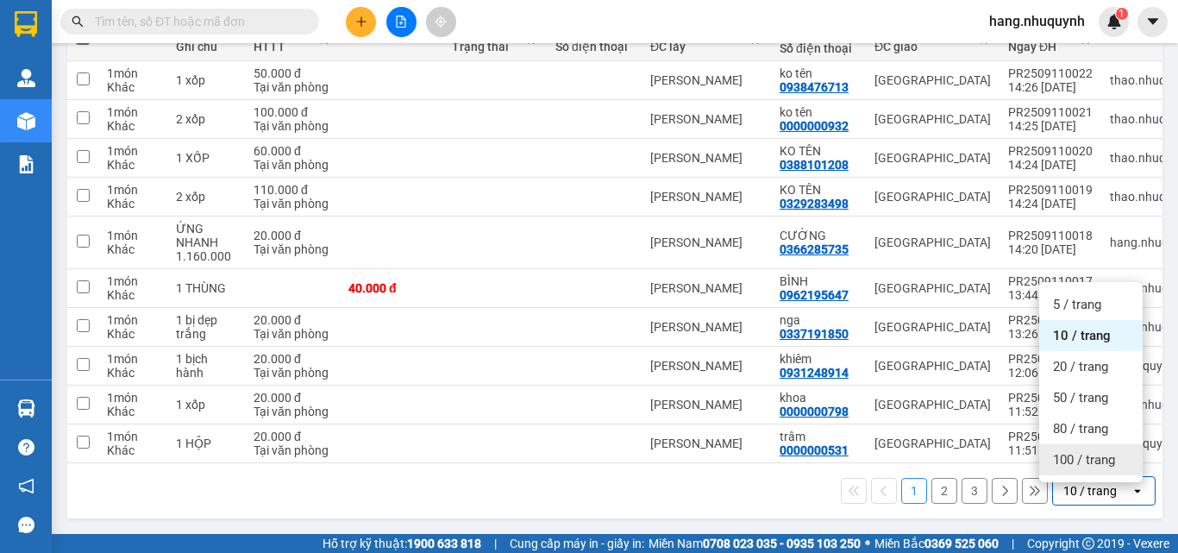
click at [1079, 456] on span "100 / trang" at bounding box center [1084, 459] width 62 height 17
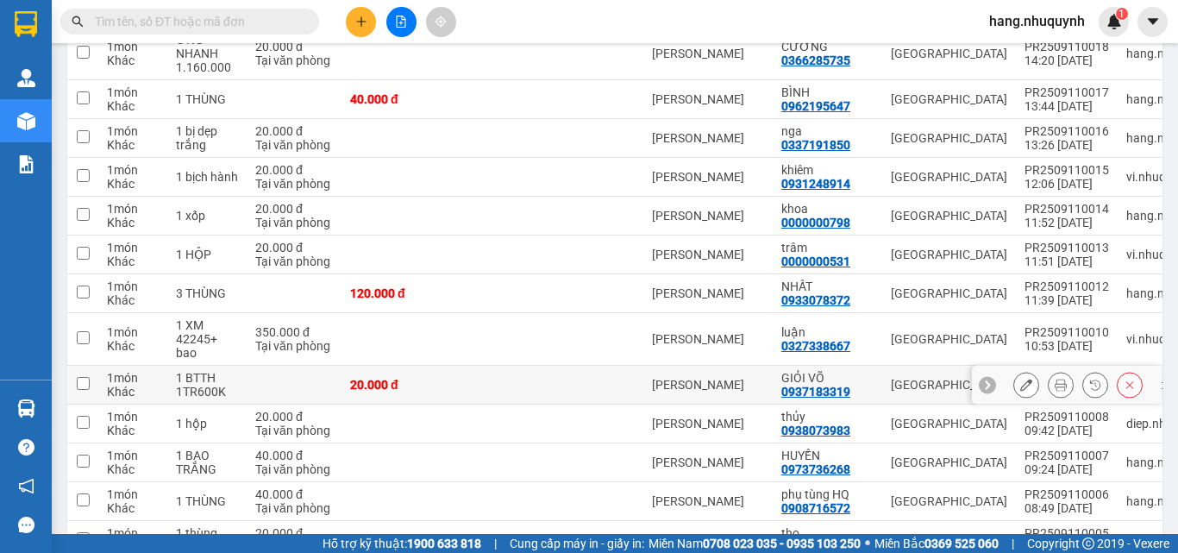
scroll to position [158, 0]
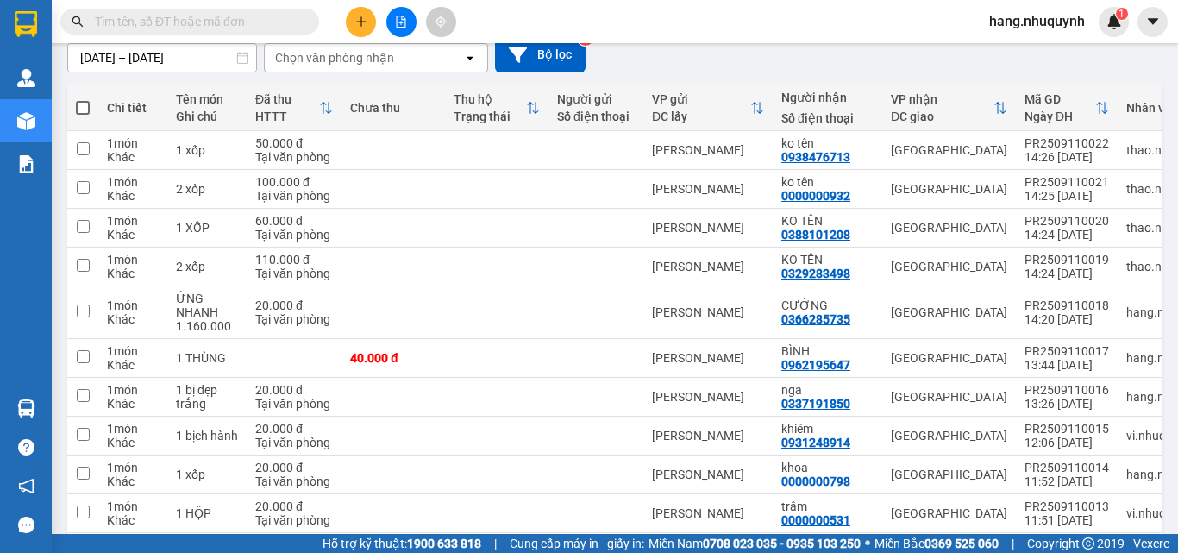
click at [237, 22] on input "text" at bounding box center [196, 21] width 203 height 19
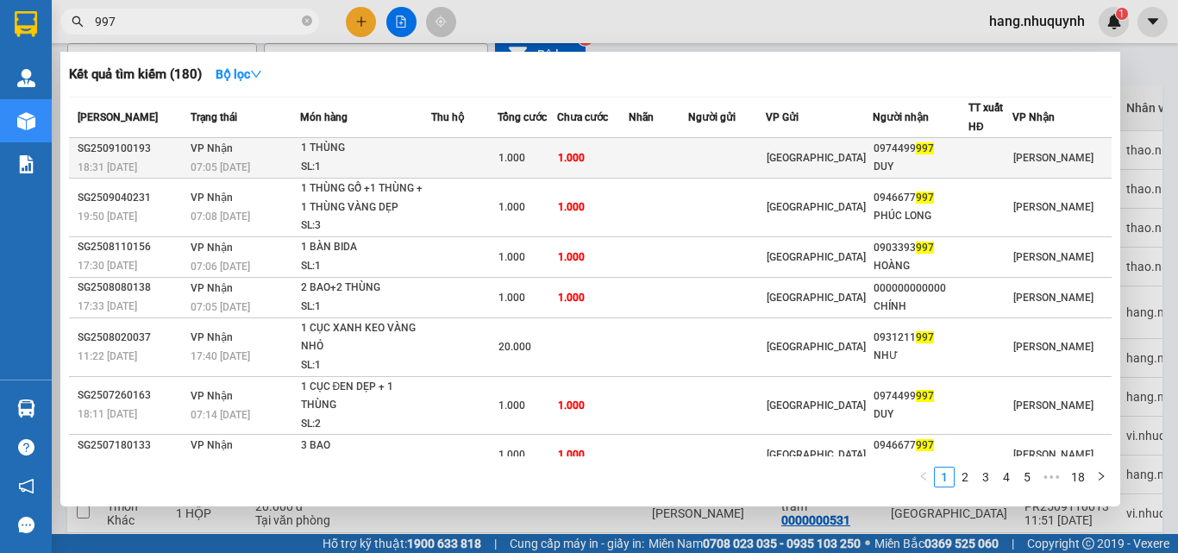
type input "997"
click at [689, 163] on td at bounding box center [658, 158] width 60 height 41
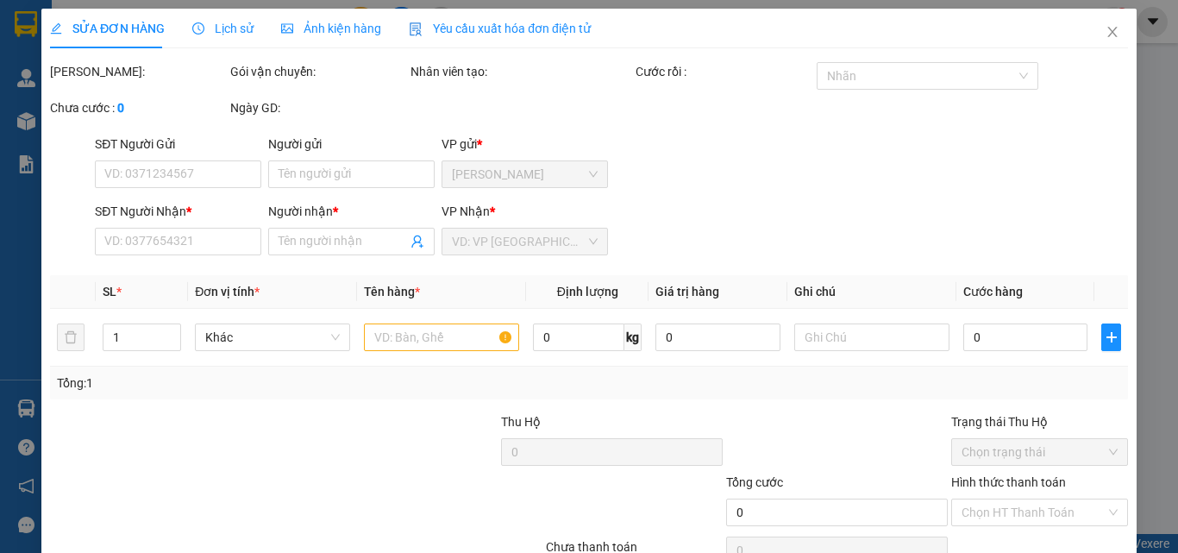
type input "0974499997"
type input "DUY"
type input "1.000"
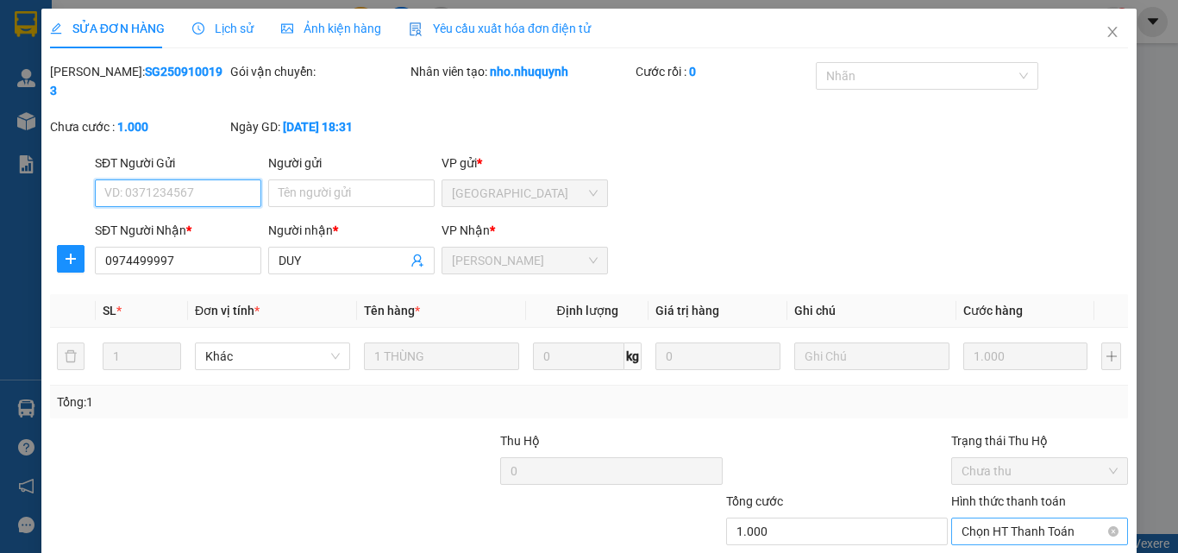
scroll to position [89, 0]
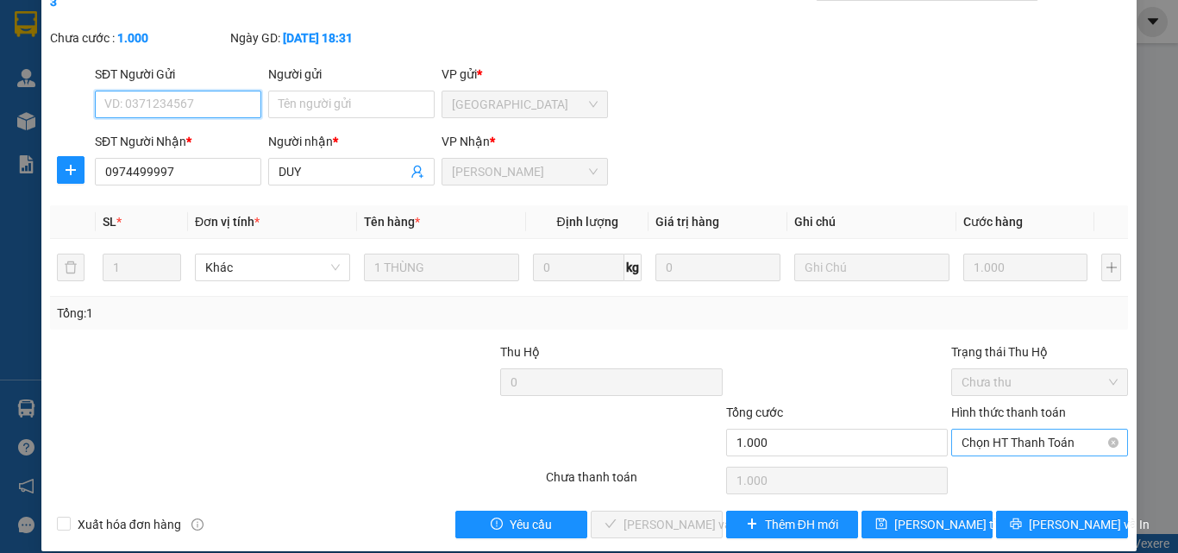
click at [1002, 429] on span "Chọn HT Thanh Toán" at bounding box center [1039, 442] width 156 height 26
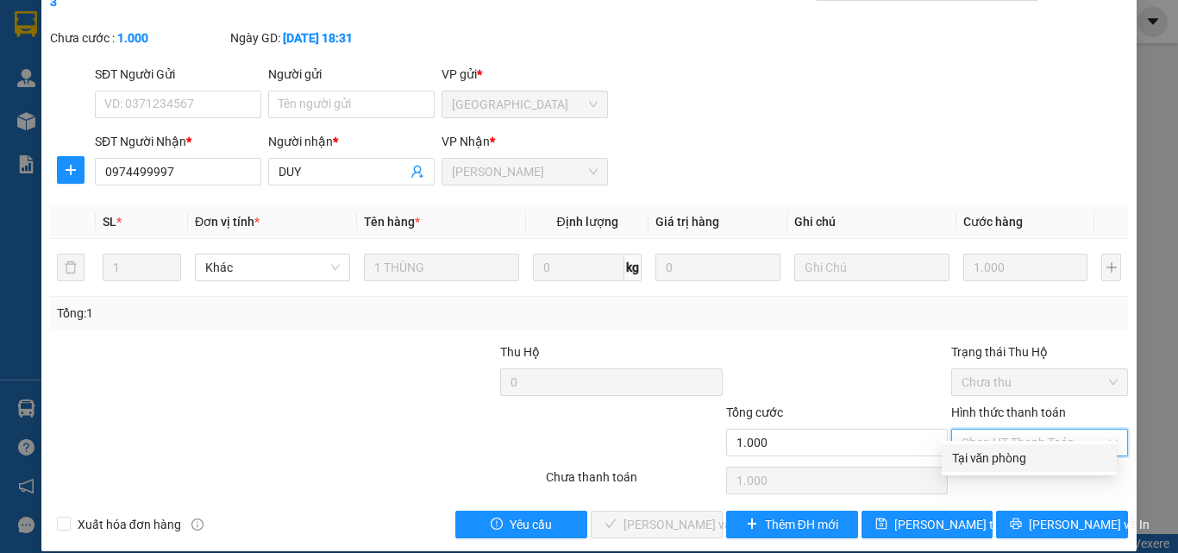
click at [978, 462] on div "Tại văn phòng" at bounding box center [1029, 457] width 154 height 19
type input "0"
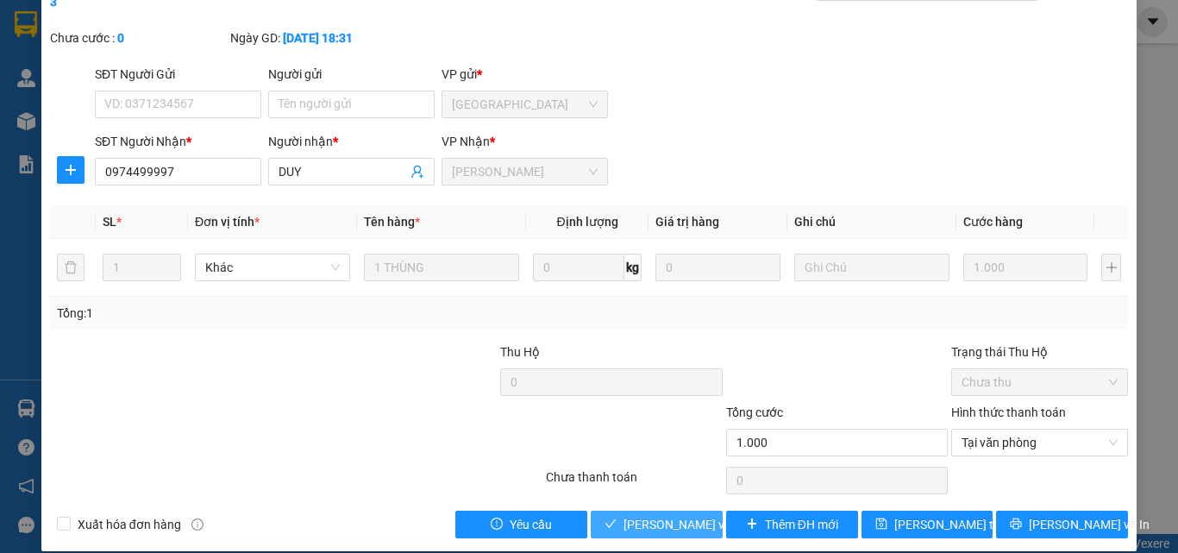
click at [641, 515] on span "Lưu và Giao hàng" at bounding box center [706, 524] width 166 height 19
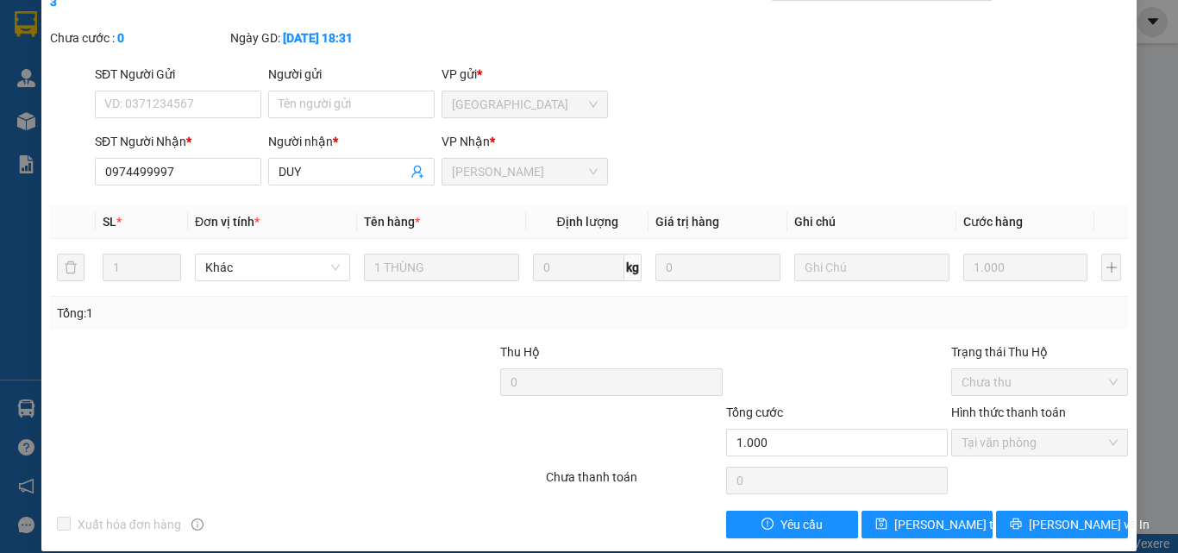
scroll to position [0, 0]
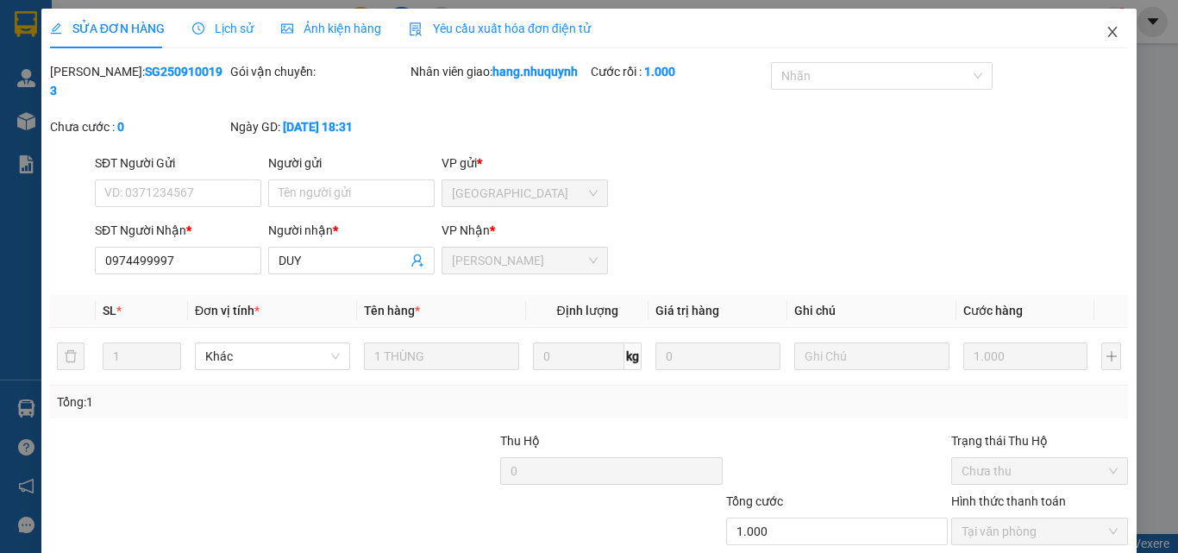
click at [1105, 32] on icon "close" at bounding box center [1112, 32] width 14 height 14
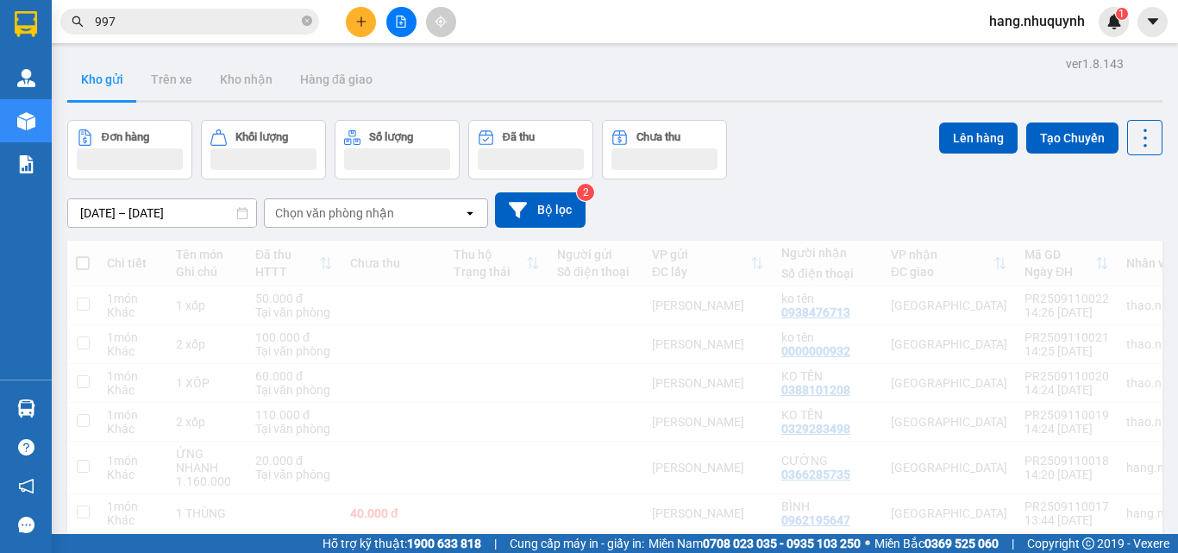
click at [183, 25] on input "997" at bounding box center [196, 21] width 203 height 19
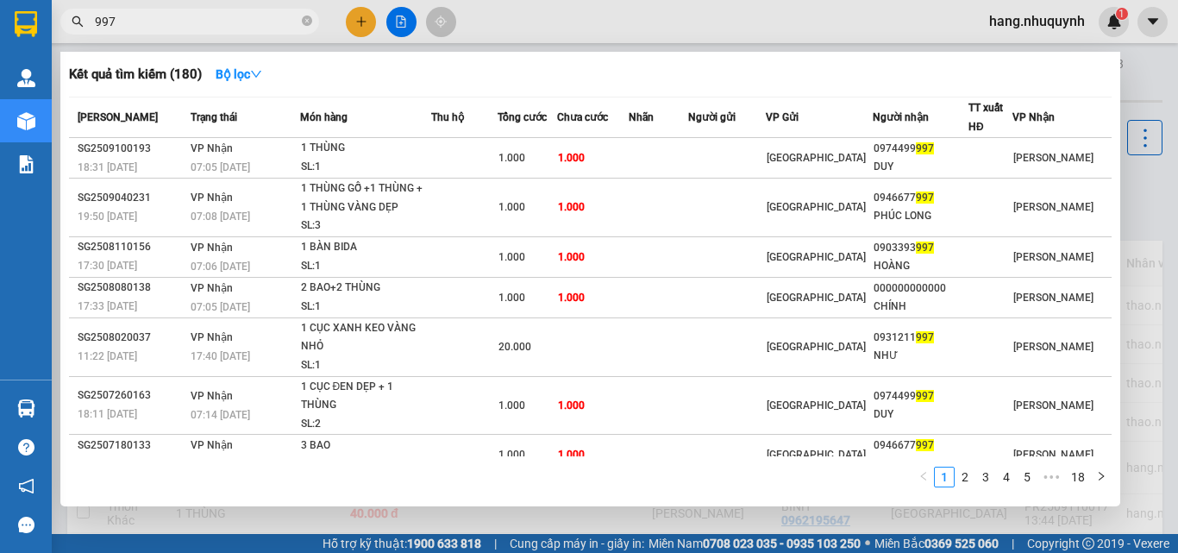
click at [183, 25] on input "997" at bounding box center [196, 21] width 203 height 19
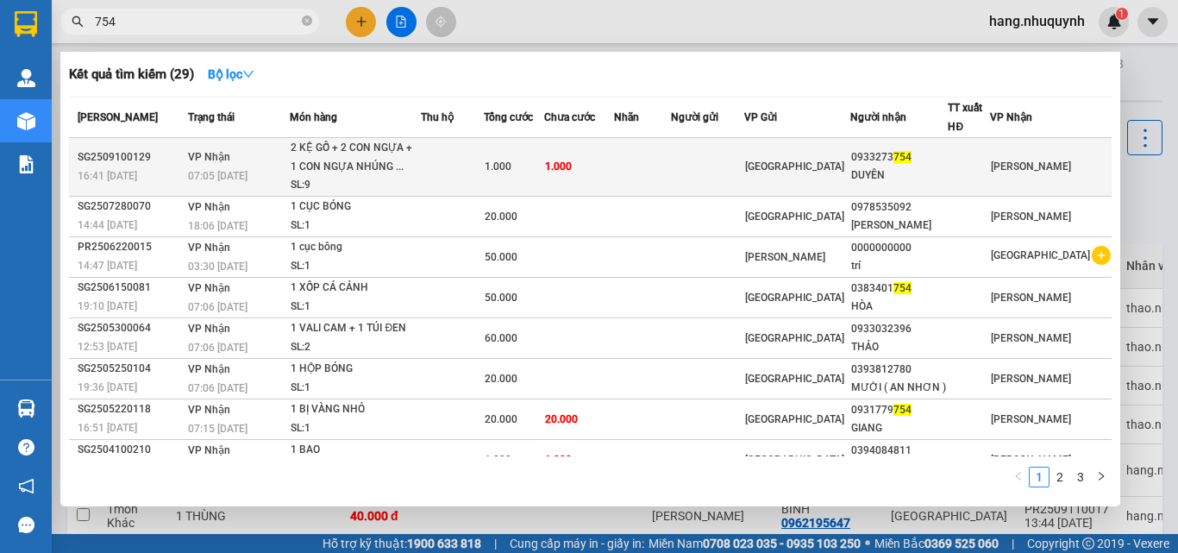
type input "754"
click at [386, 164] on div "2 KỆ GỖ + 2 CON NGỰA + 1 CON NGỰA NHÚNG ..." at bounding box center [355, 157] width 129 height 37
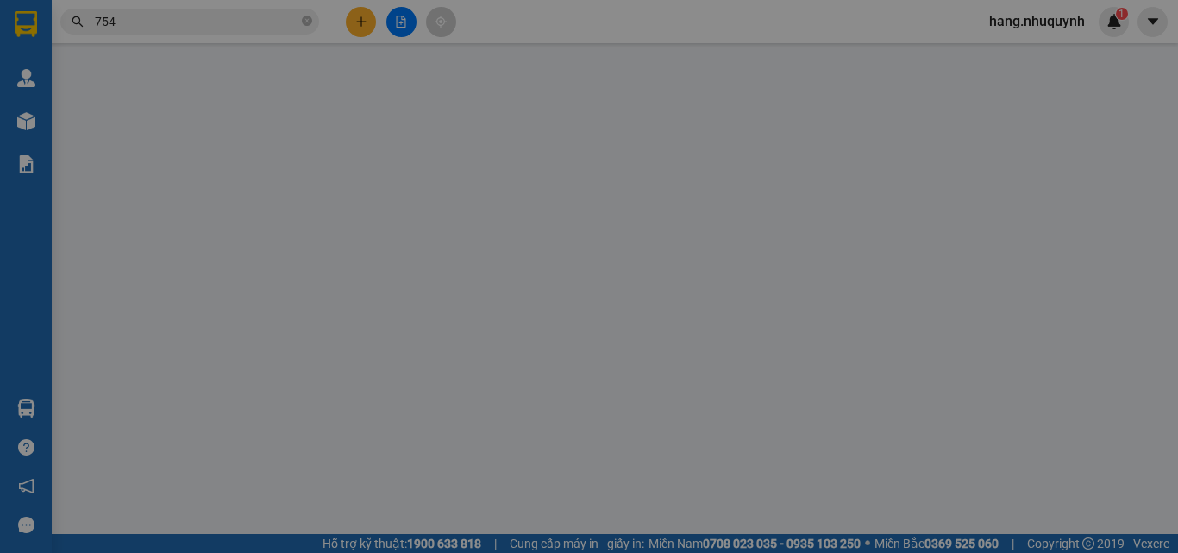
type input "0933273754"
type input "DUYÊN"
type input "1.000"
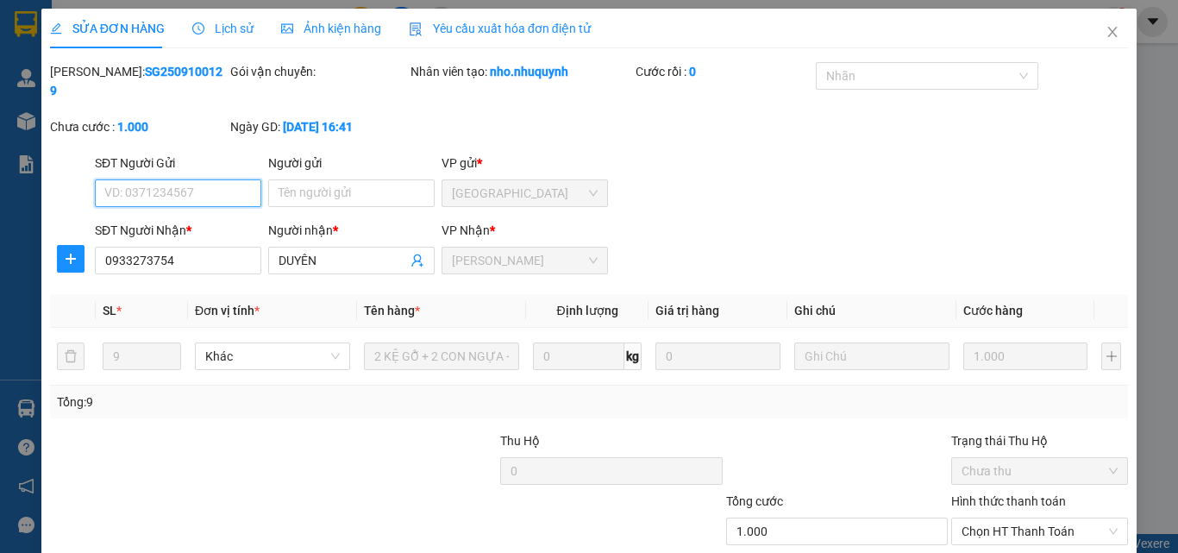
scroll to position [89, 0]
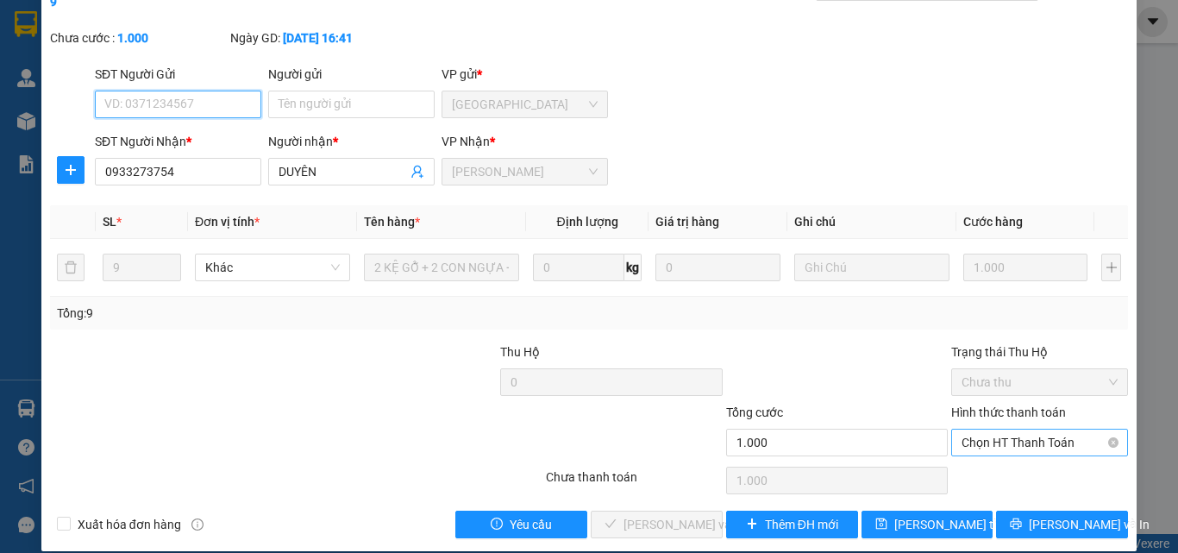
drag, startPoint x: 1036, startPoint y: 420, endPoint x: 1036, endPoint y: 436, distance: 16.4
click at [1037, 429] on span "Chọn HT Thanh Toán" at bounding box center [1039, 442] width 156 height 26
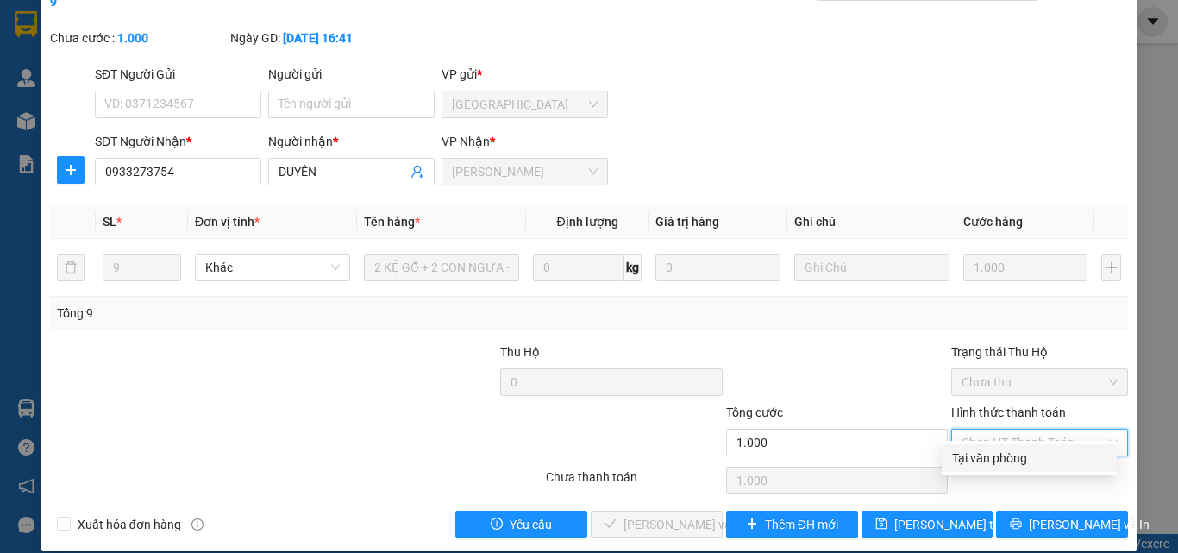
click at [1016, 457] on div "Tại văn phòng" at bounding box center [1029, 457] width 154 height 19
type input "0"
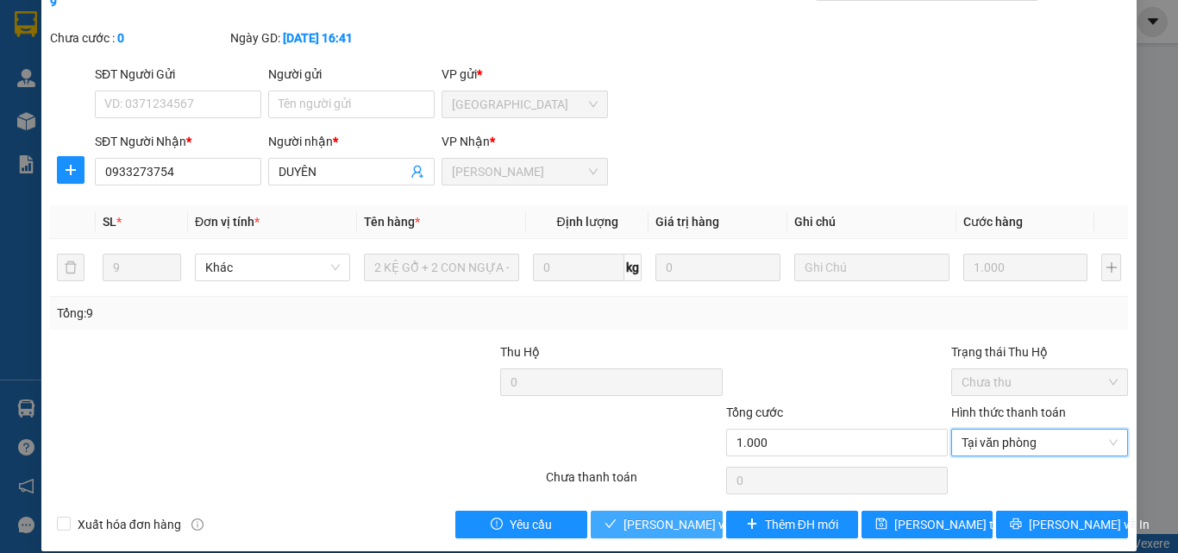
click at [642, 515] on span "Lưu và Giao hàng" at bounding box center [706, 524] width 166 height 19
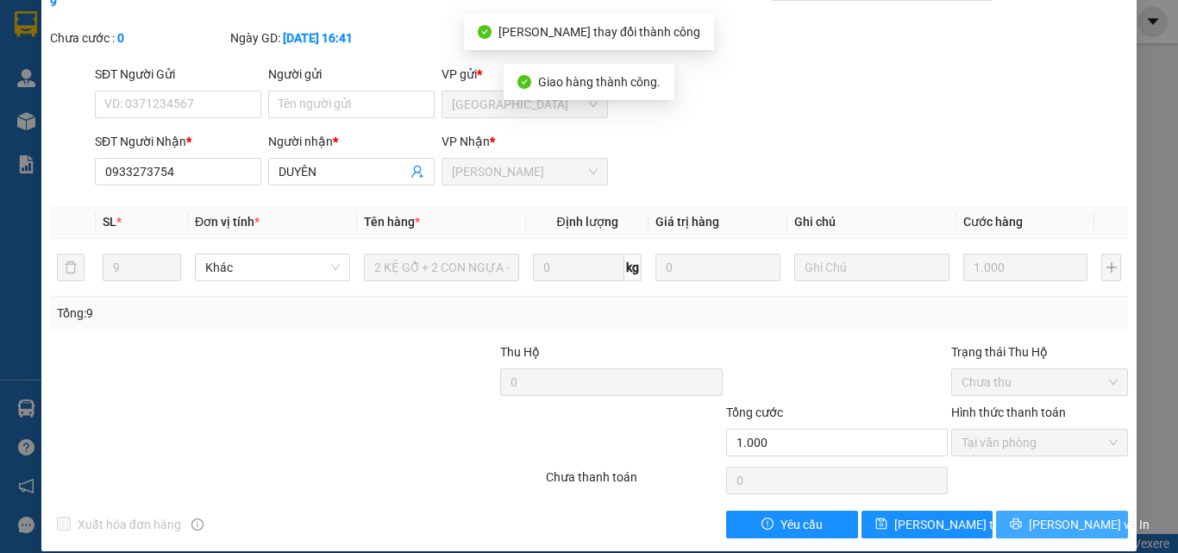
click at [1034, 510] on button "Lưu và In" at bounding box center [1062, 524] width 132 height 28
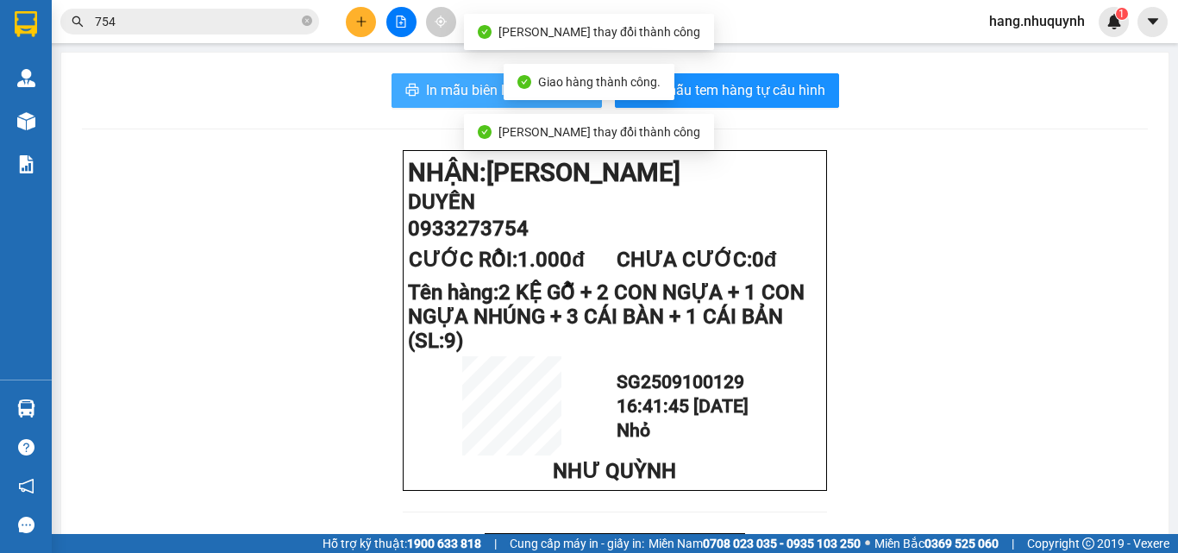
click at [472, 91] on span "In mẫu biên lai tự cấu hình" at bounding box center [507, 90] width 162 height 22
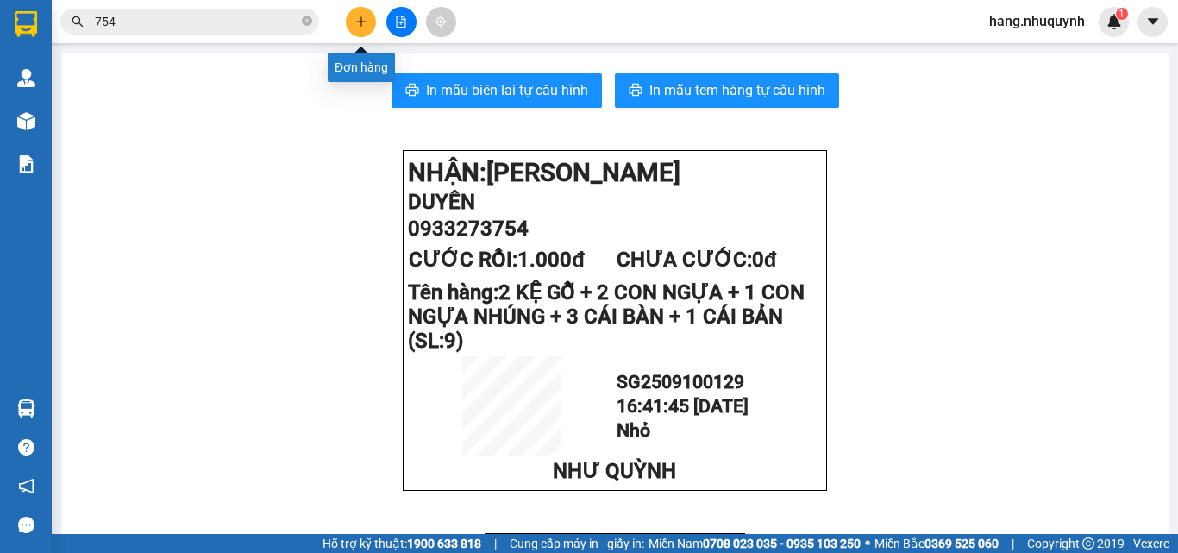
click at [353, 17] on button at bounding box center [361, 22] width 30 height 30
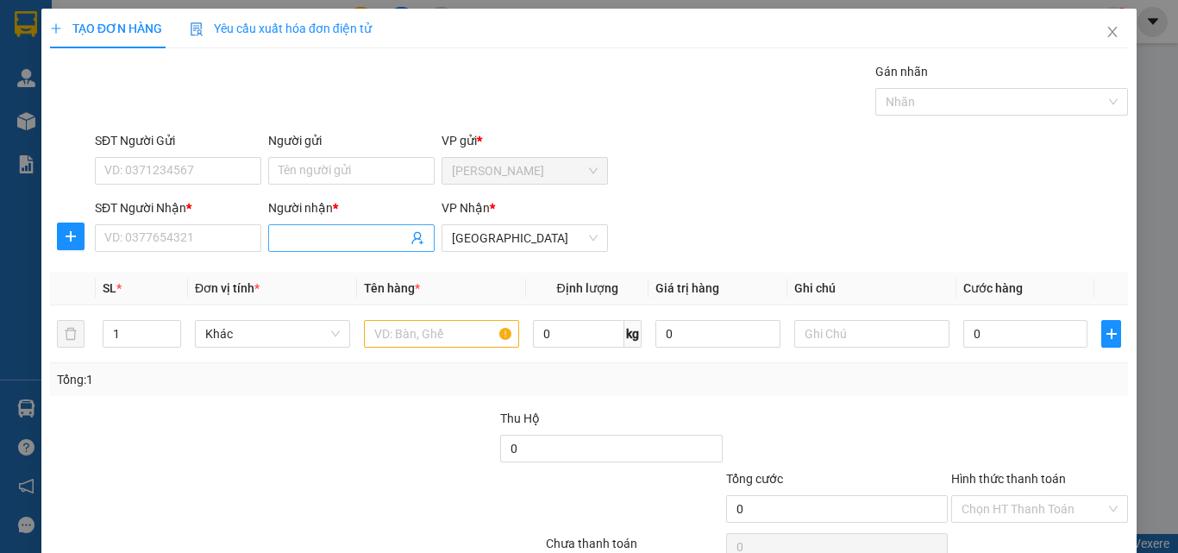
click at [339, 238] on input "Người nhận *" at bounding box center [342, 237] width 128 height 19
drag, startPoint x: 334, startPoint y: 239, endPoint x: 208, endPoint y: 237, distance: 125.9
click at [208, 241] on div "SĐT Người Nhận * VD: 0377654321 Người nhận * TRUVWCJ TRUVWCJ VP Nhận * Sài Gòn" at bounding box center [611, 228] width 1040 height 60
type input "TRỰC"
click at [234, 237] on input "SĐT Người Nhận *" at bounding box center [178, 238] width 166 height 28
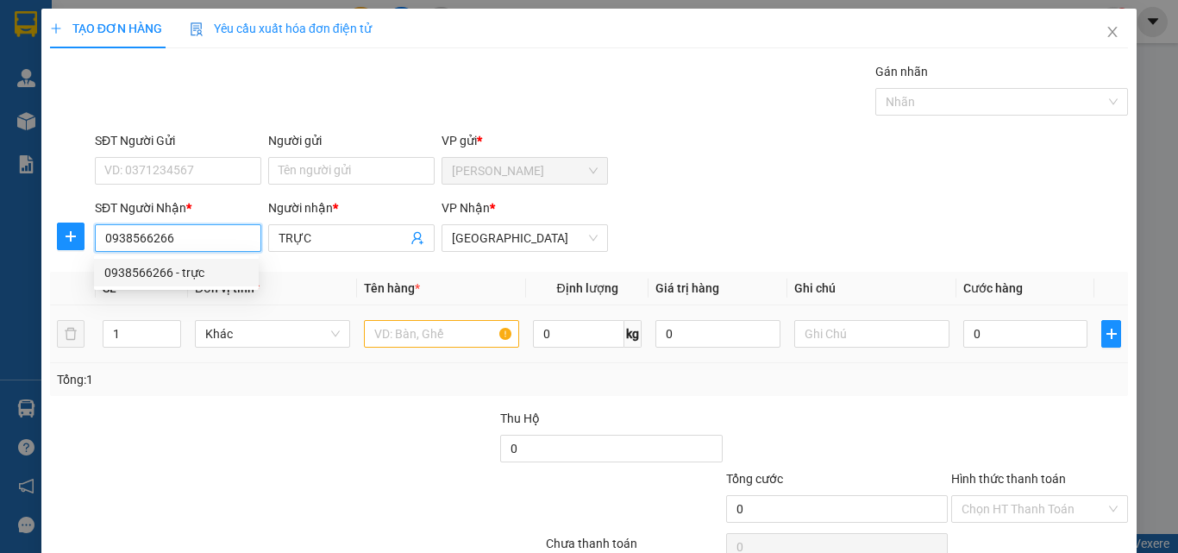
type input "0938566266"
click at [449, 338] on input "text" at bounding box center [441, 334] width 155 height 28
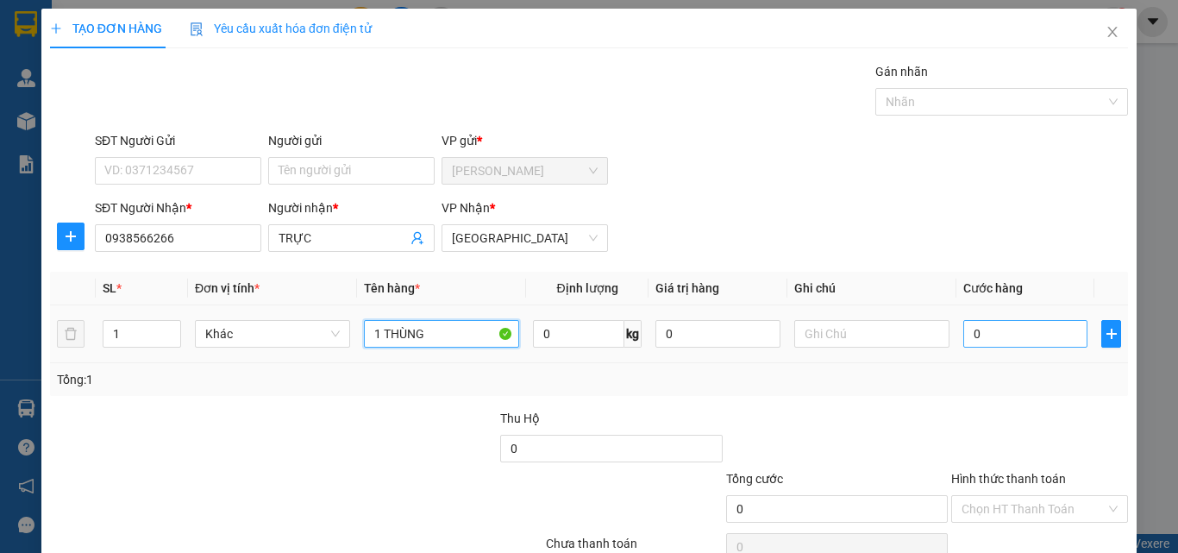
type input "1 THÙNG"
click at [993, 341] on input "0" at bounding box center [1025, 334] width 124 height 28
type input "3"
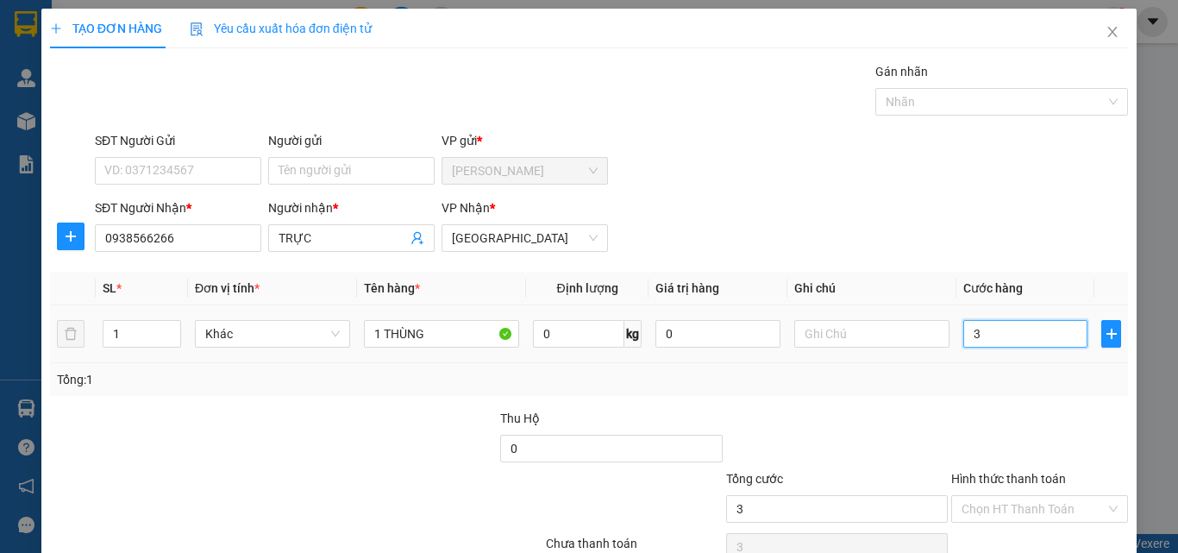
type input "30"
type input "300"
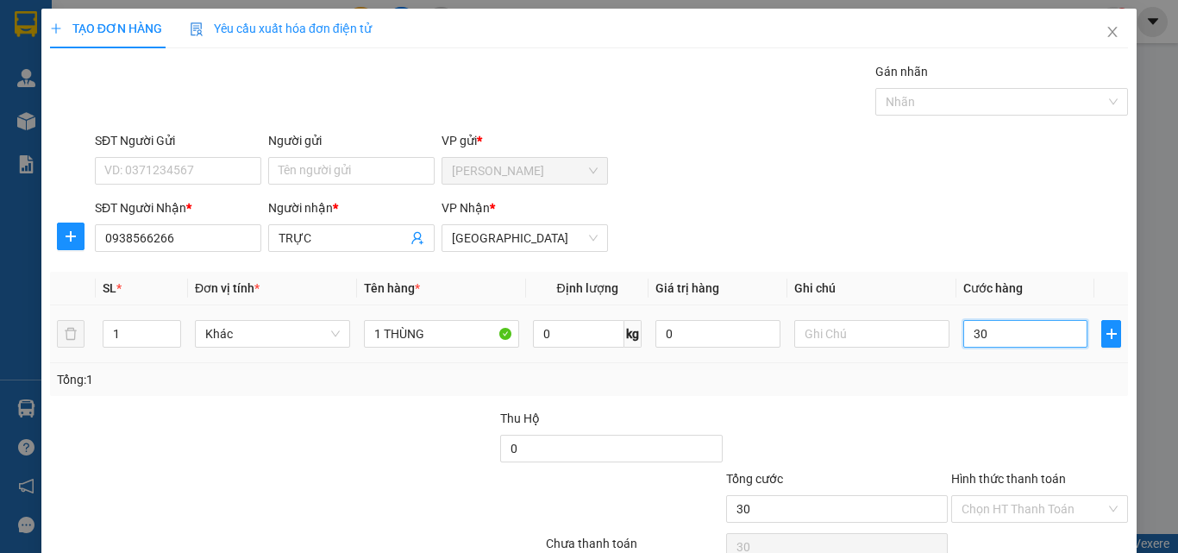
type input "300"
type input "3.000"
type input "30.000"
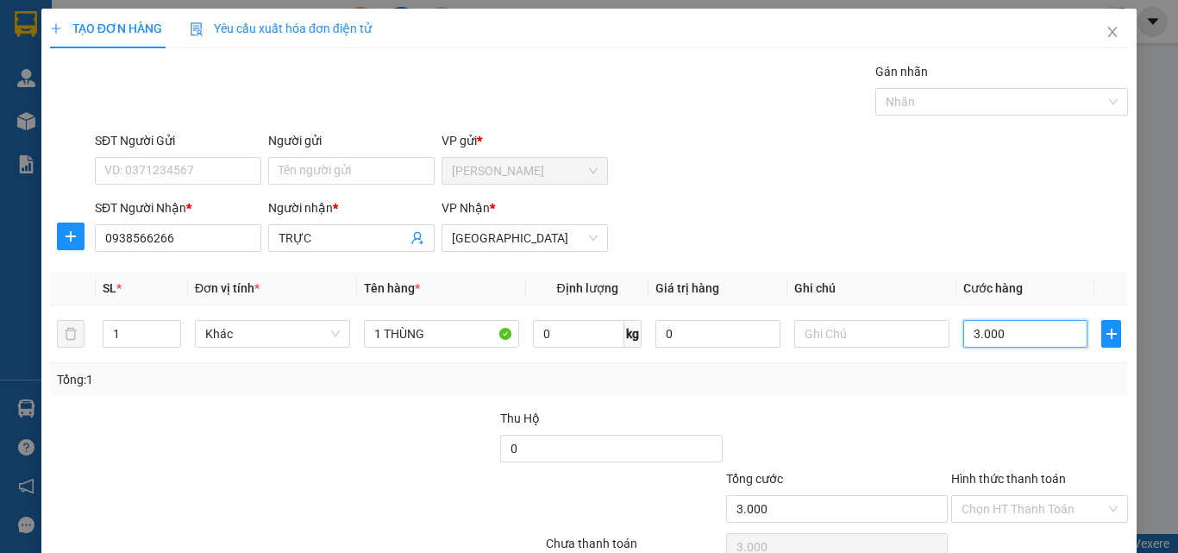
type input "30.000"
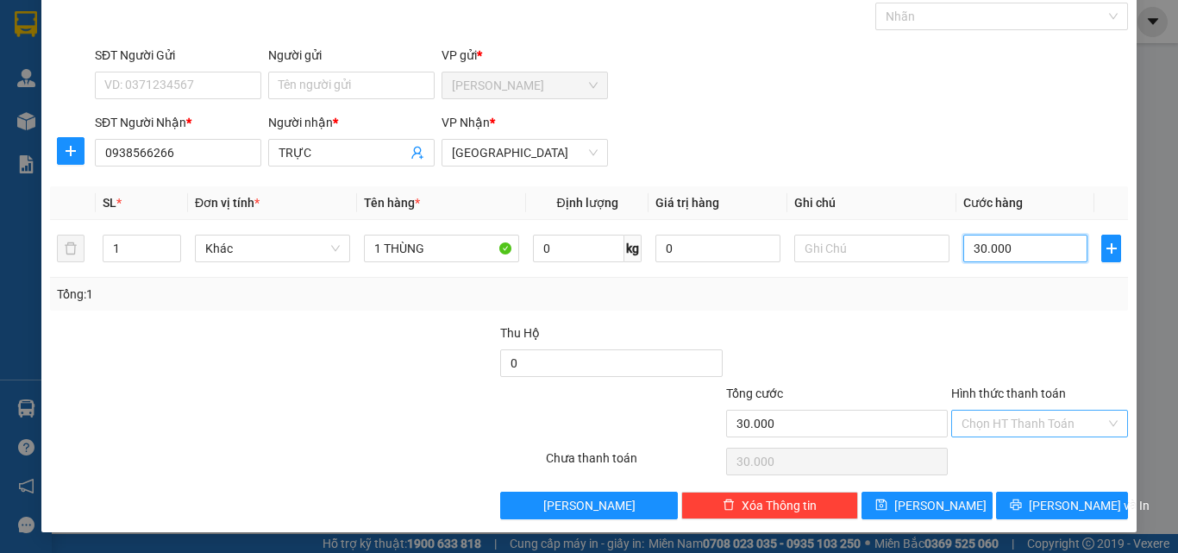
type input "30.000"
click at [1009, 424] on input "Hình thức thanh toán" at bounding box center [1033, 423] width 144 height 26
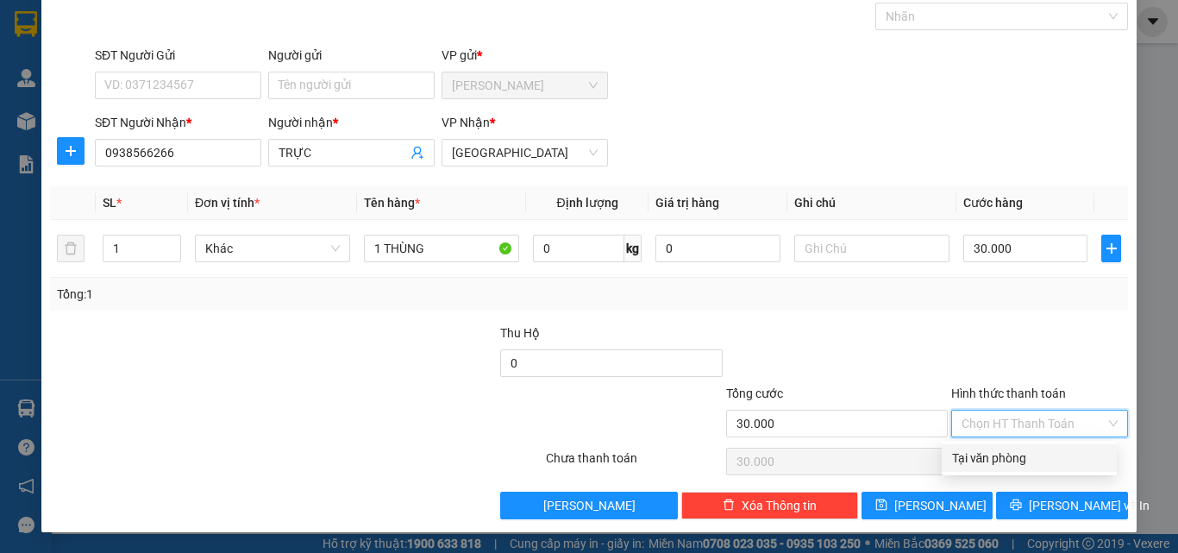
click at [1006, 465] on div "Tại văn phòng" at bounding box center [1029, 457] width 154 height 19
type input "0"
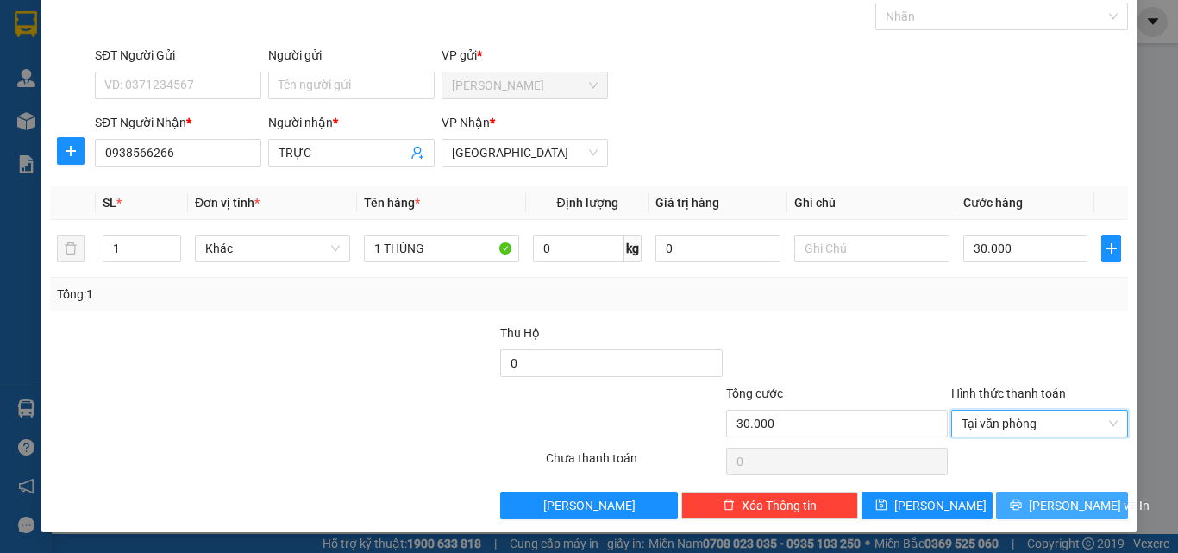
click at [1030, 505] on button "Lưu và In" at bounding box center [1062, 505] width 132 height 28
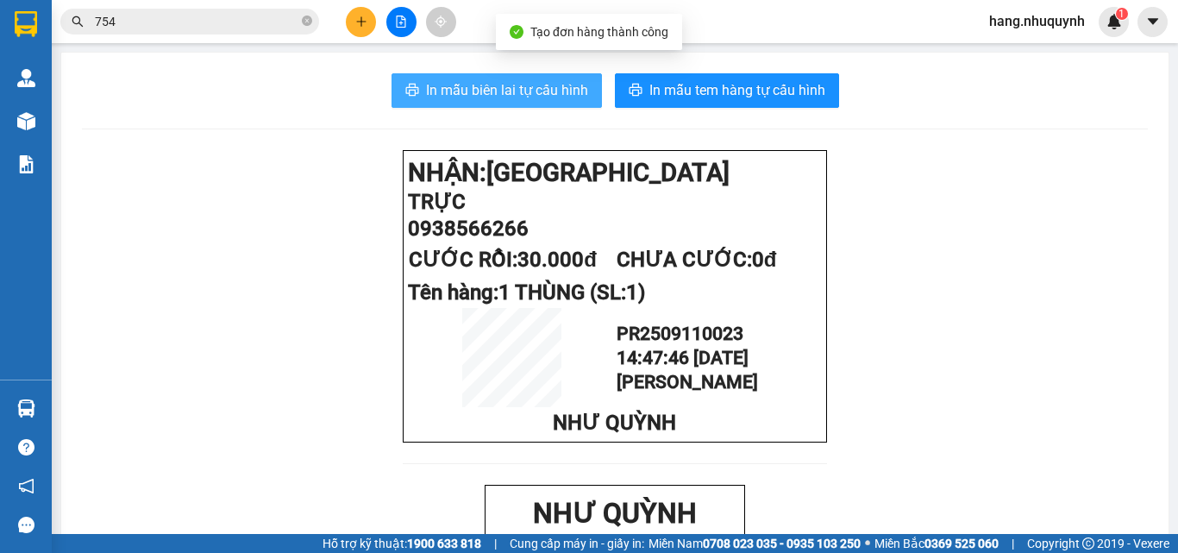
click at [513, 97] on span "In mẫu biên lai tự cấu hình" at bounding box center [507, 90] width 162 height 22
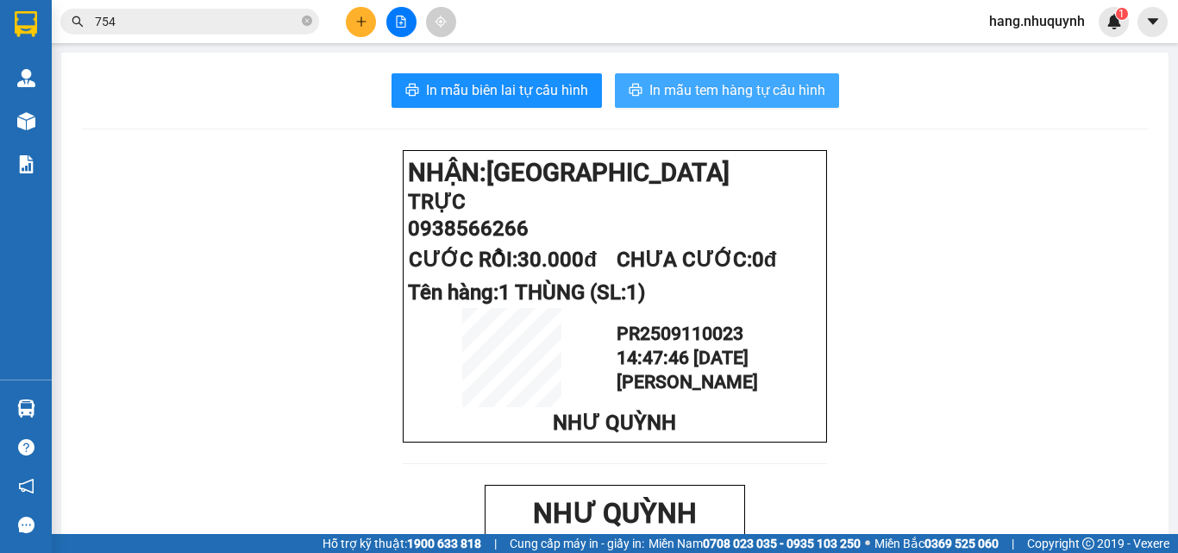
click at [707, 93] on span "In mẫu tem hàng tự cấu hình" at bounding box center [737, 90] width 176 height 22
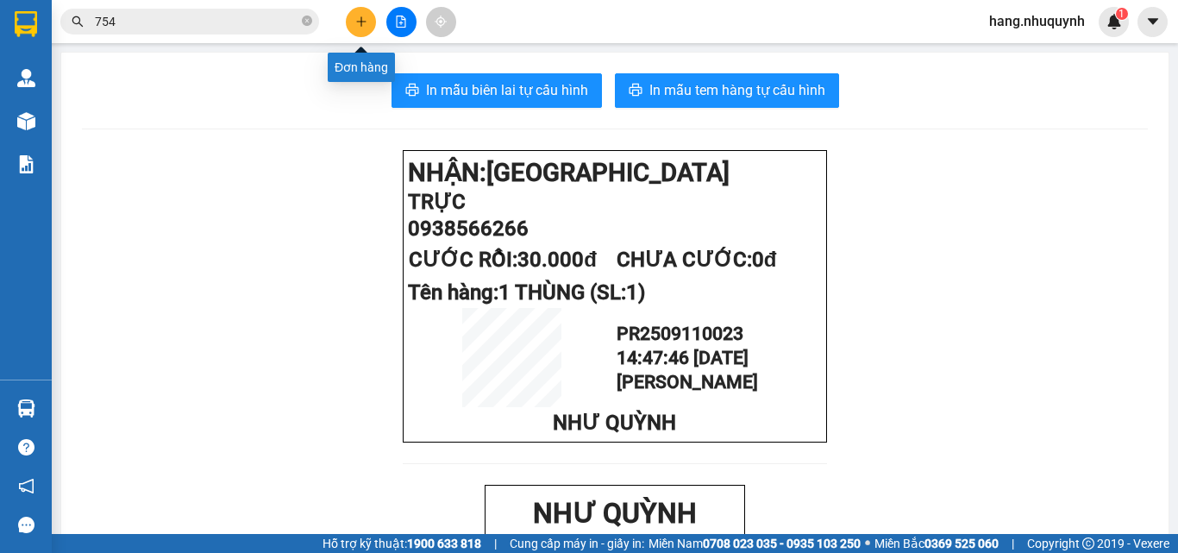
click at [361, 22] on icon "plus" at bounding box center [360, 21] width 9 height 1
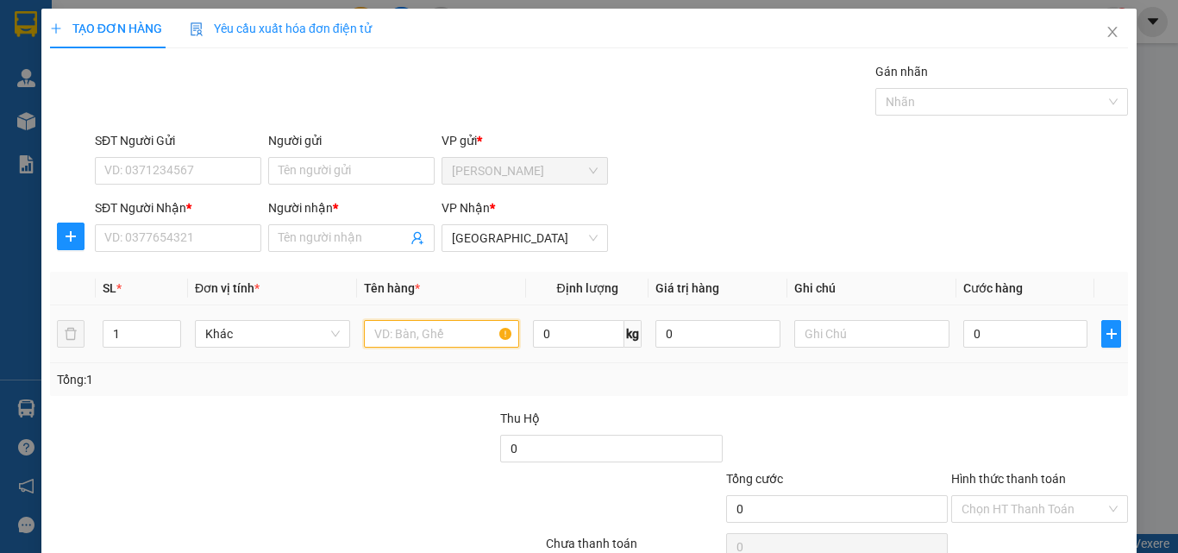
click at [420, 340] on input "text" at bounding box center [441, 334] width 155 height 28
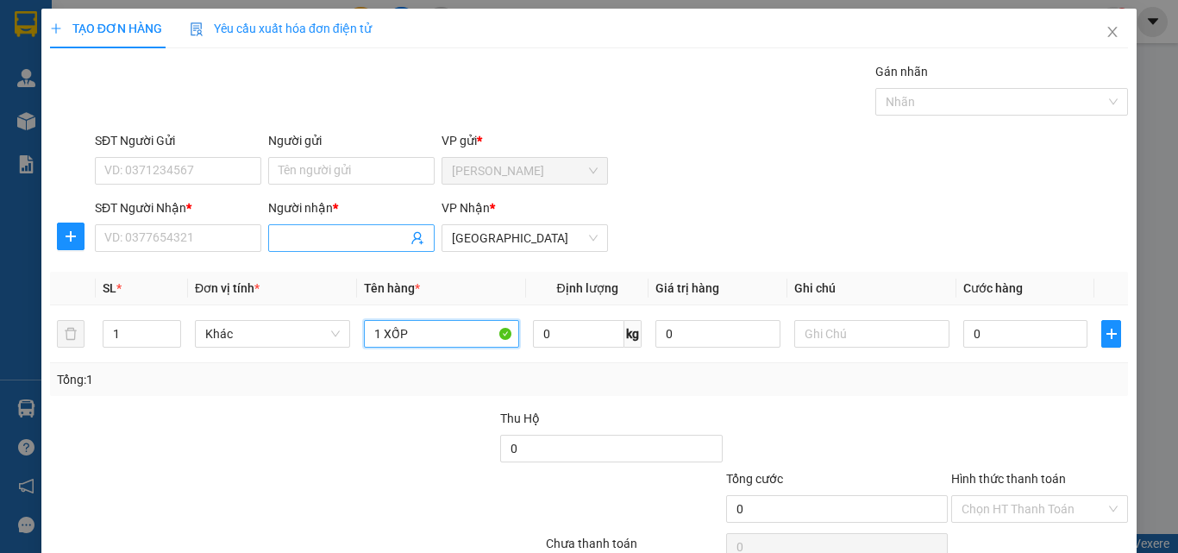
type input "1 XỐP"
click at [343, 234] on input "Người nhận *" at bounding box center [342, 237] width 128 height 19
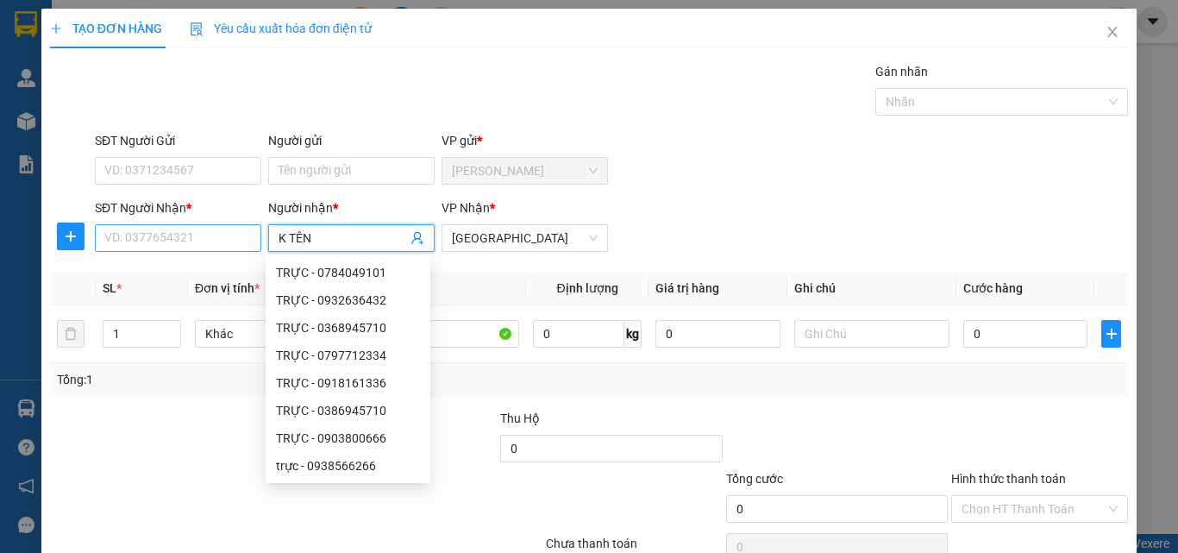
type input "K TÊN"
click at [155, 230] on input "SĐT Người Nhận *" at bounding box center [178, 238] width 166 height 28
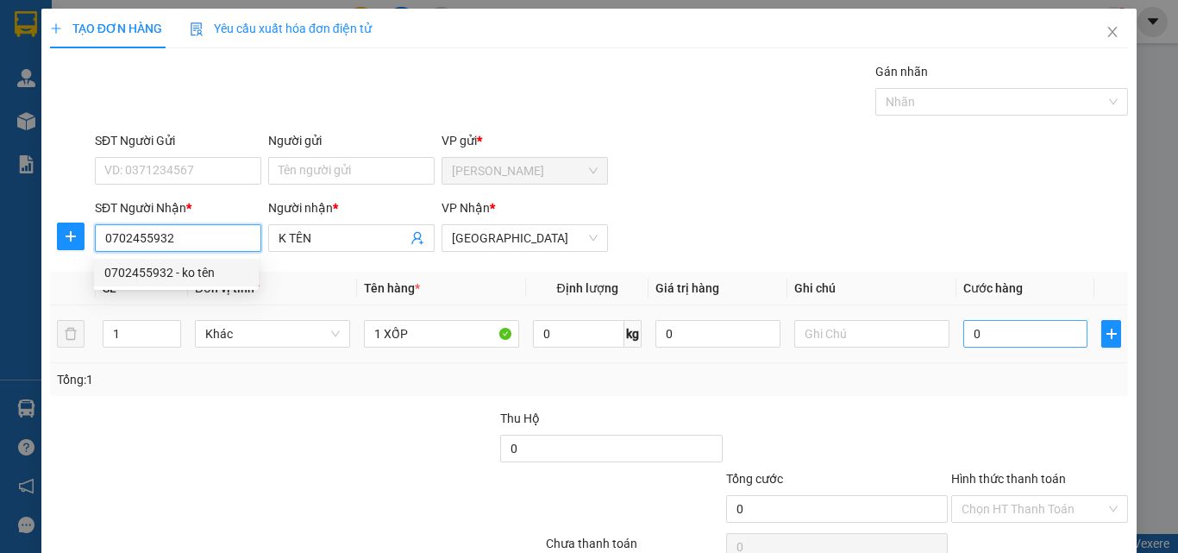
type input "0702455932"
click at [1001, 343] on input "0" at bounding box center [1025, 334] width 124 height 28
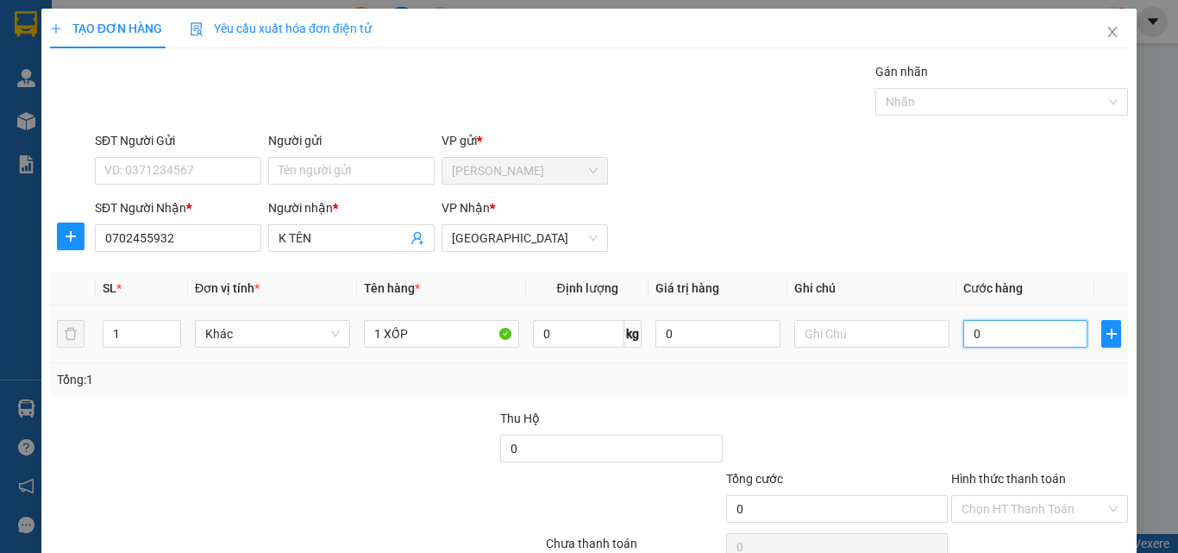
type input "5"
type input "50"
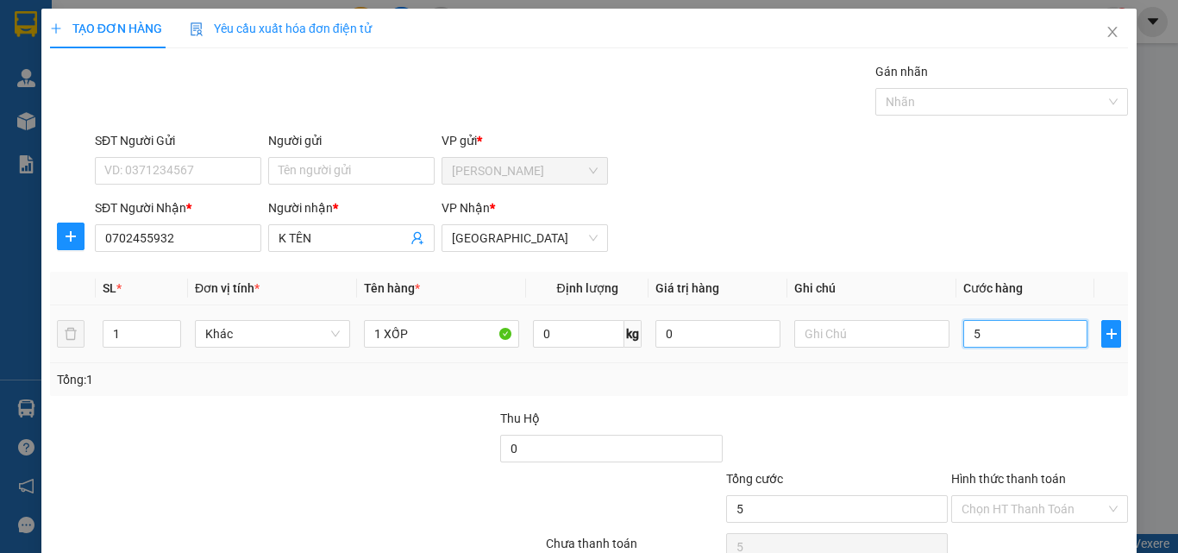
type input "50"
type input "500"
type input "5.000"
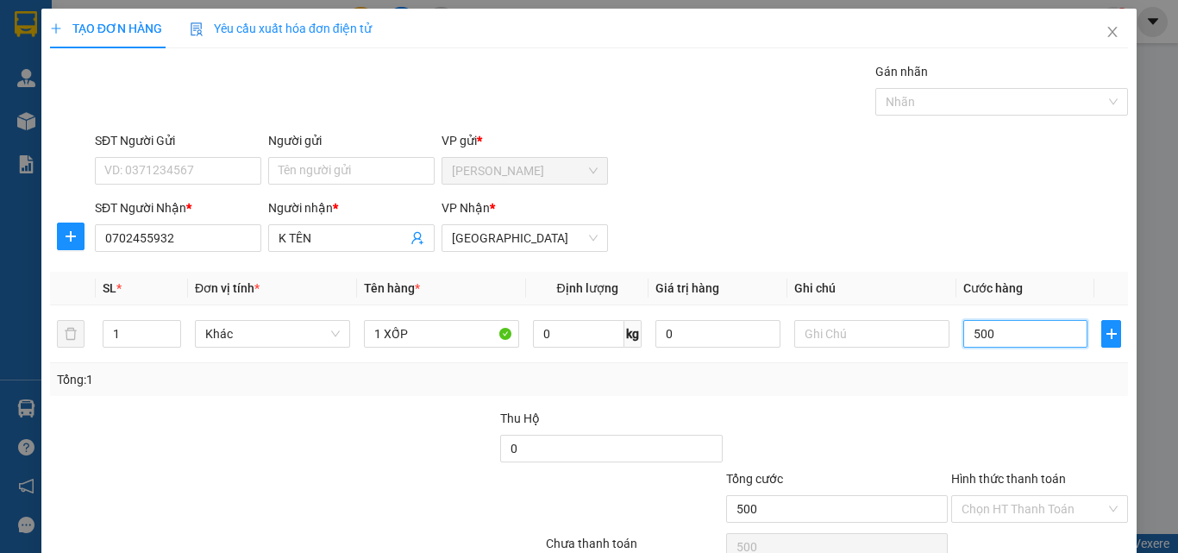
type input "5.000"
type input "50.000"
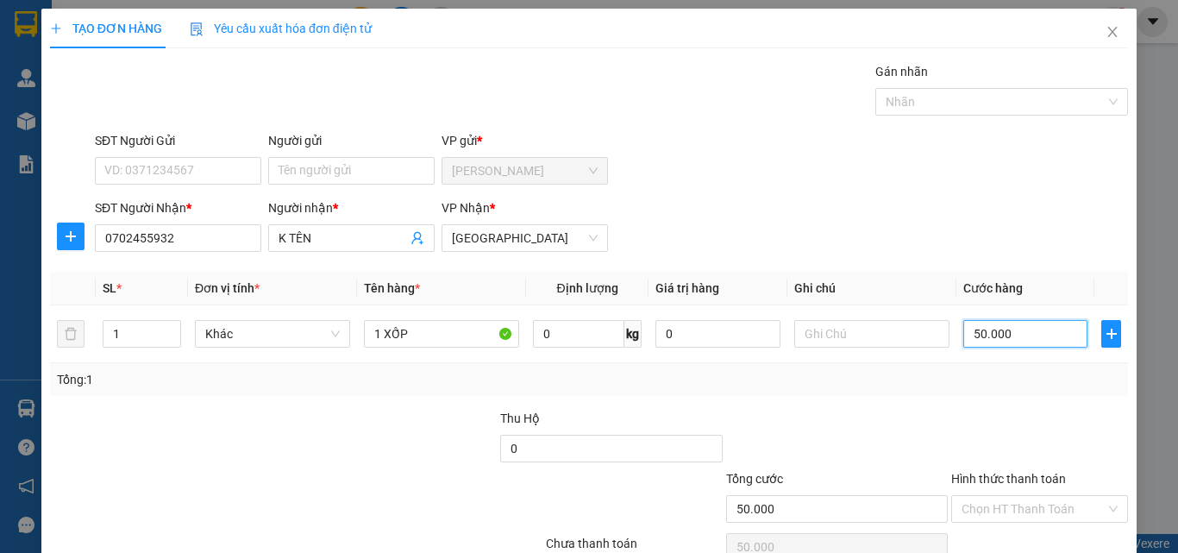
scroll to position [85, 0]
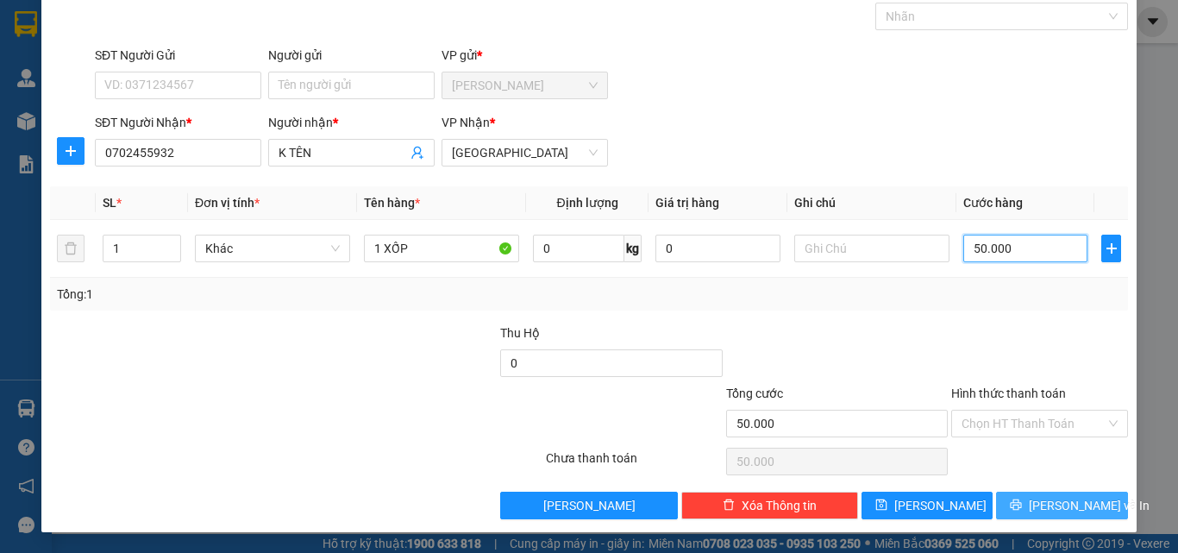
type input "50.000"
click at [1019, 501] on icon "printer" at bounding box center [1015, 504] width 12 height 12
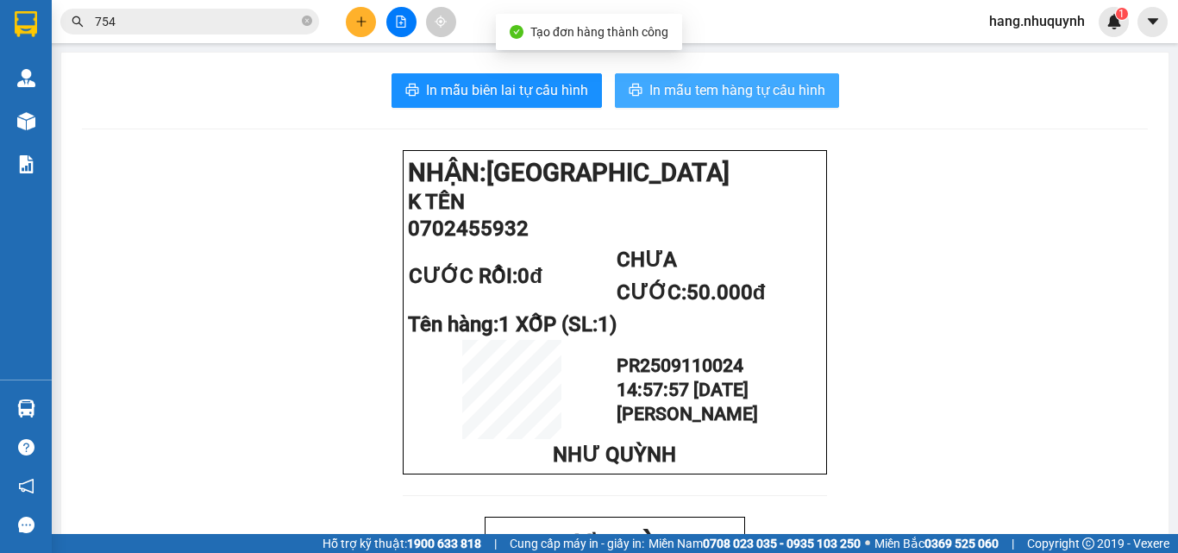
drag, startPoint x: 678, startPoint y: 101, endPoint x: 670, endPoint y: 123, distance: 24.0
click at [678, 100] on span "In mẫu tem hàng tự cấu hình" at bounding box center [737, 90] width 176 height 22
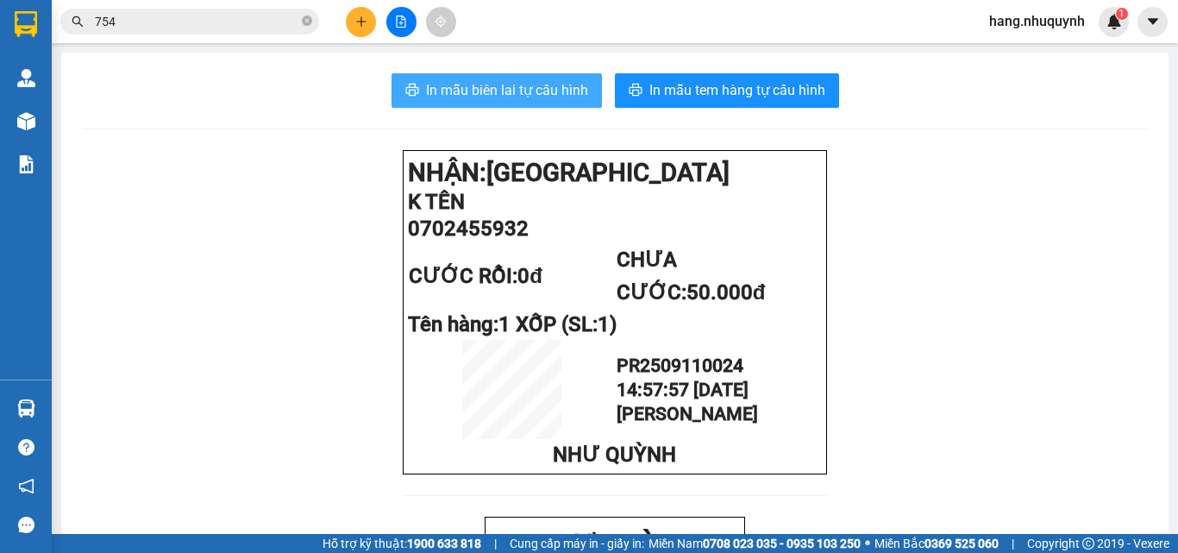
drag, startPoint x: 506, startPoint y: 89, endPoint x: 614, endPoint y: 161, distance: 129.8
click at [509, 93] on span "In mẫu biên lai tự cấu hình" at bounding box center [507, 90] width 162 height 22
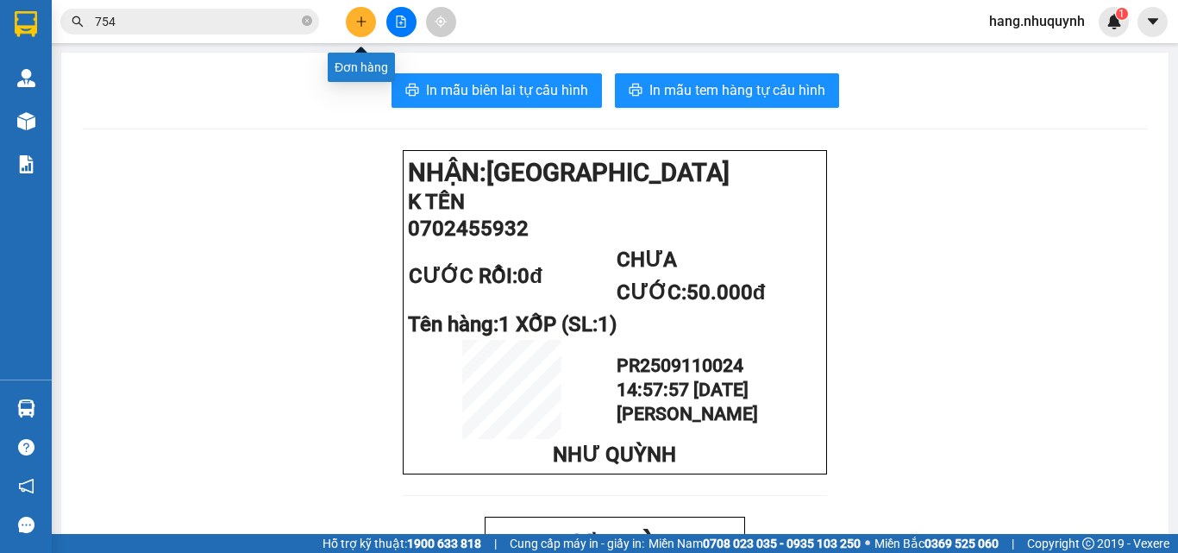
click at [364, 27] on icon "plus" at bounding box center [361, 22] width 12 height 12
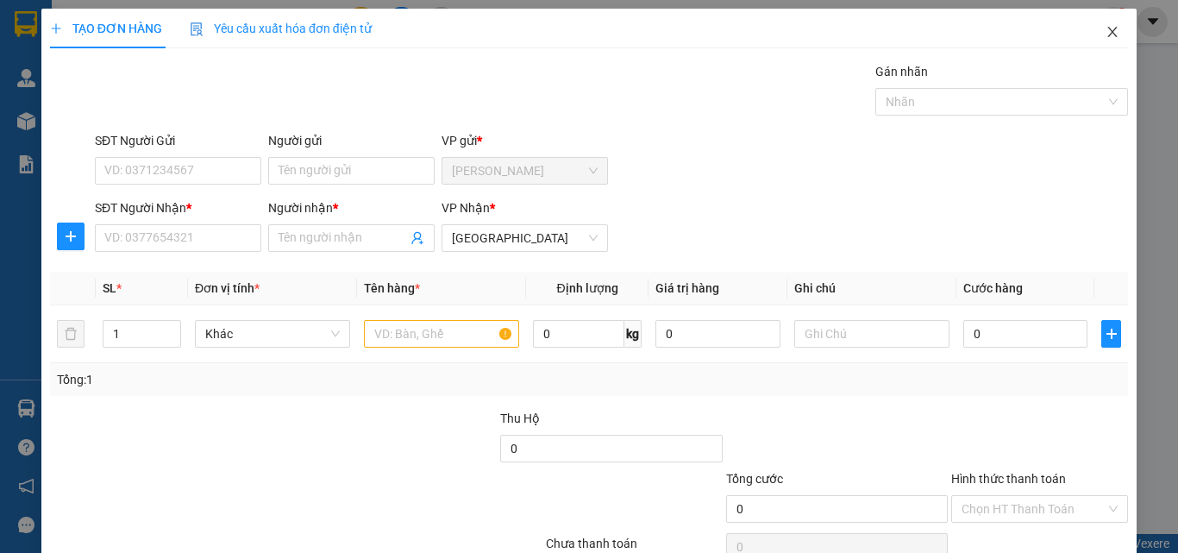
click at [1105, 34] on icon "close" at bounding box center [1112, 32] width 14 height 14
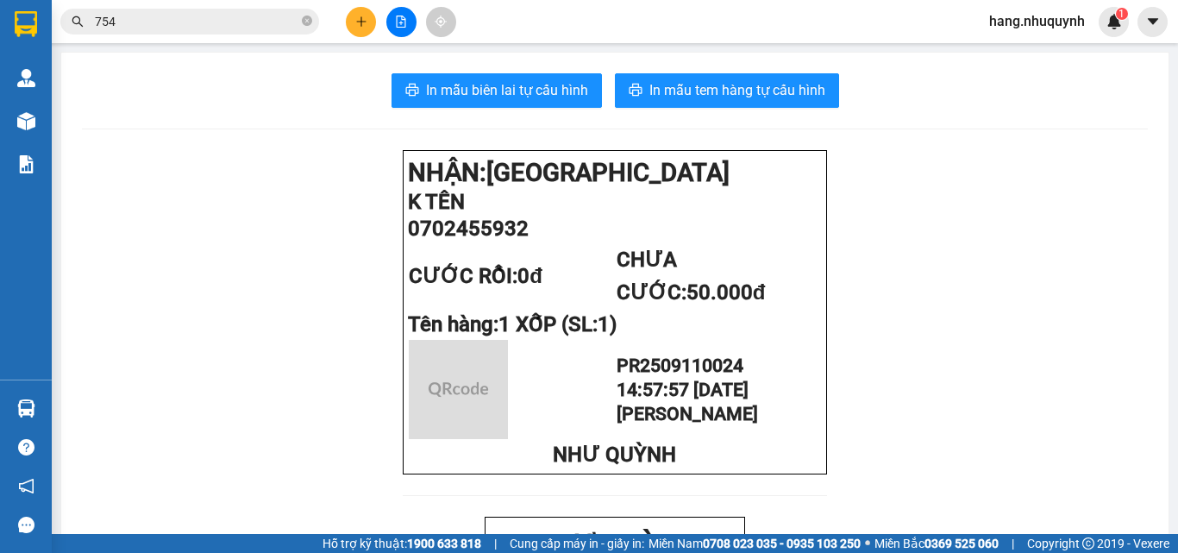
click at [358, 22] on icon "plus" at bounding box center [361, 22] width 12 height 12
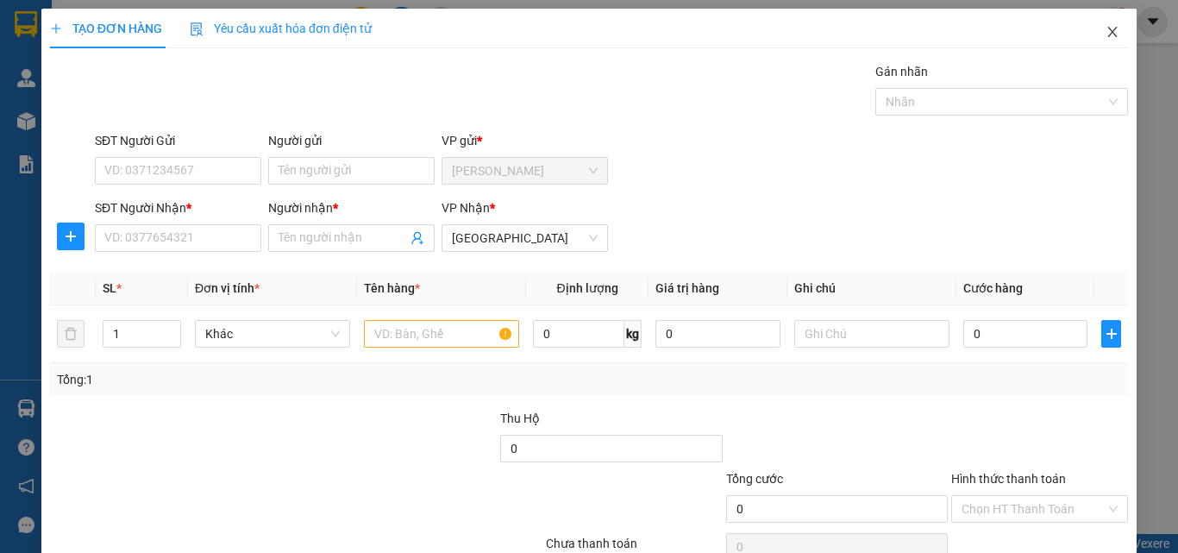
click at [1108, 34] on icon "close" at bounding box center [1112, 32] width 9 height 10
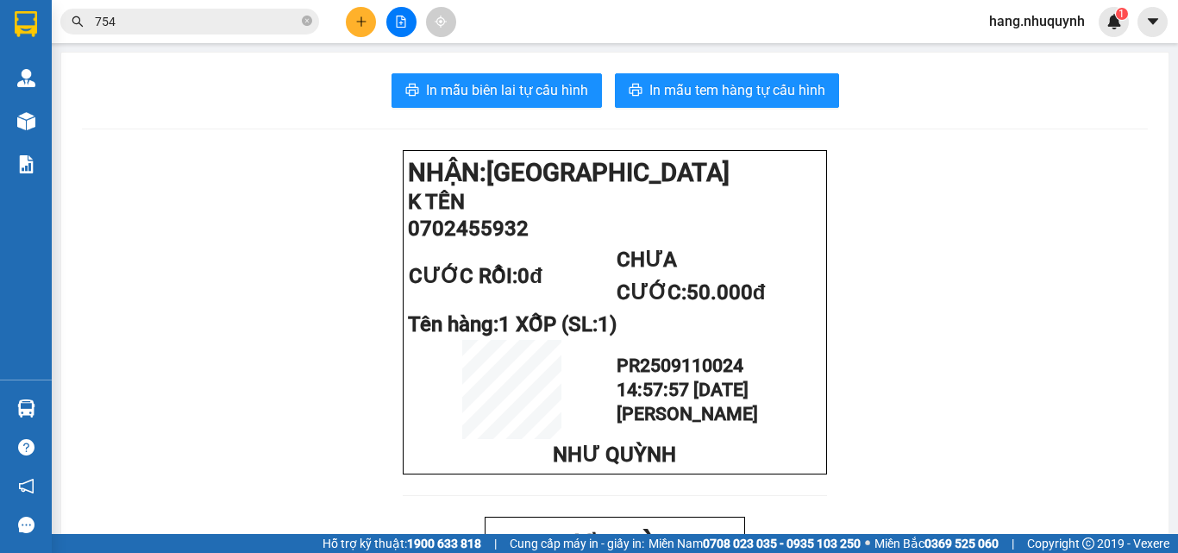
click at [355, 25] on icon "plus" at bounding box center [361, 22] width 12 height 12
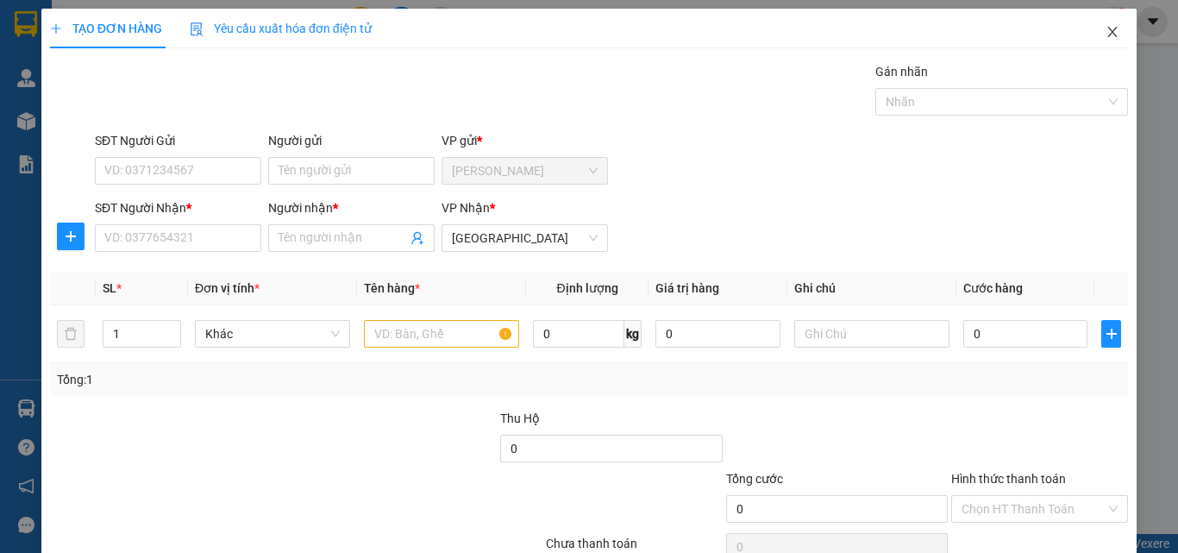
drag, startPoint x: 1102, startPoint y: 34, endPoint x: 1043, endPoint y: 34, distance: 58.6
click at [1105, 34] on icon "close" at bounding box center [1112, 32] width 14 height 14
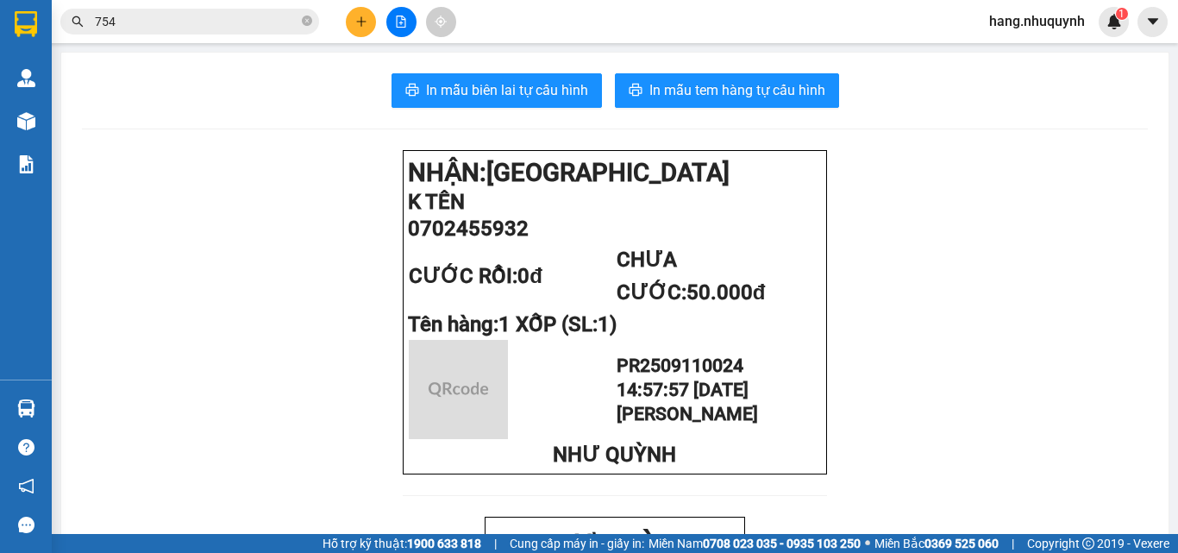
click at [220, 19] on input "754" at bounding box center [196, 21] width 203 height 19
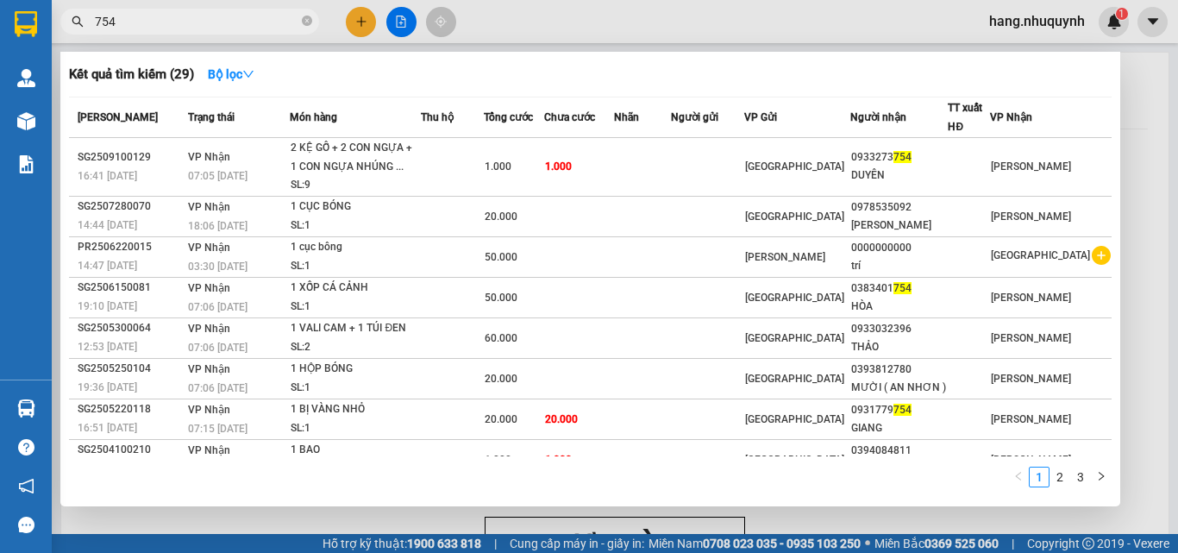
click at [220, 19] on input "754" at bounding box center [196, 21] width 203 height 19
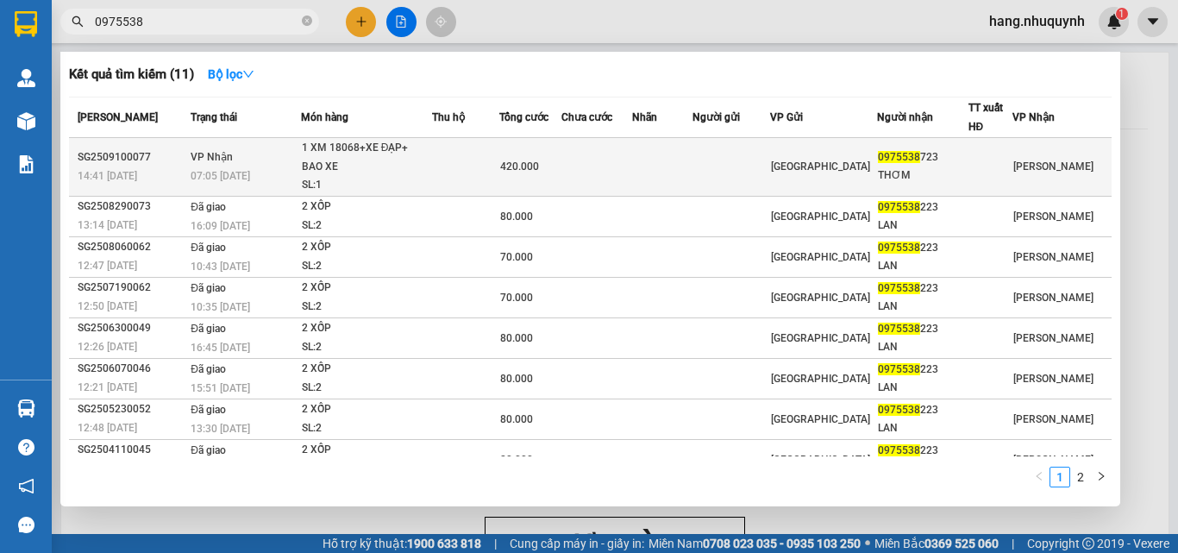
type input "0975538"
click at [372, 178] on div "SL: 1" at bounding box center [366, 185] width 129 height 19
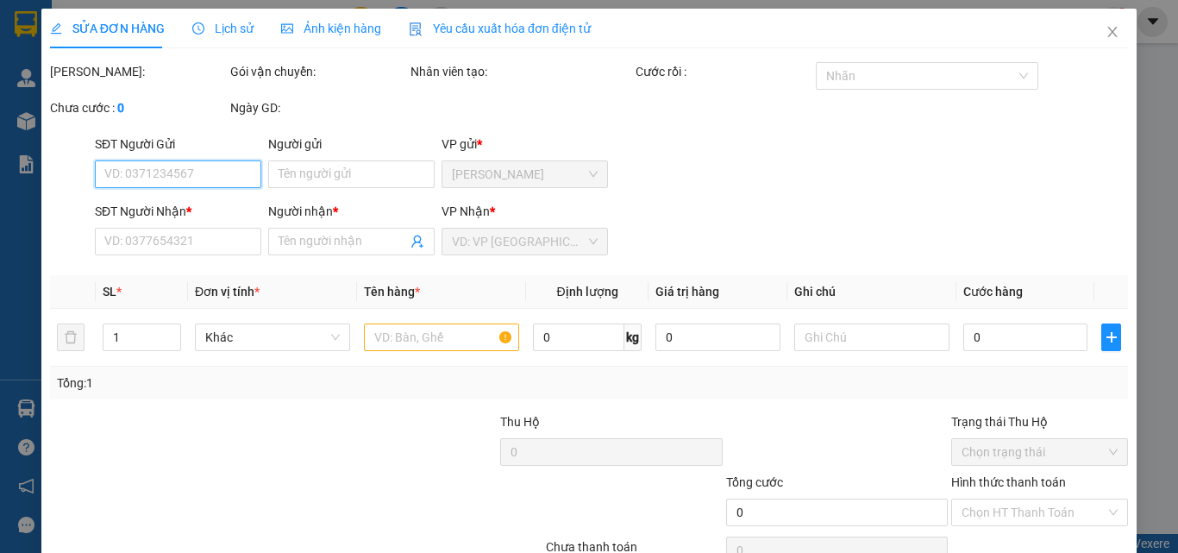
type input "0975538723"
type input "THƠM"
type input "420.000"
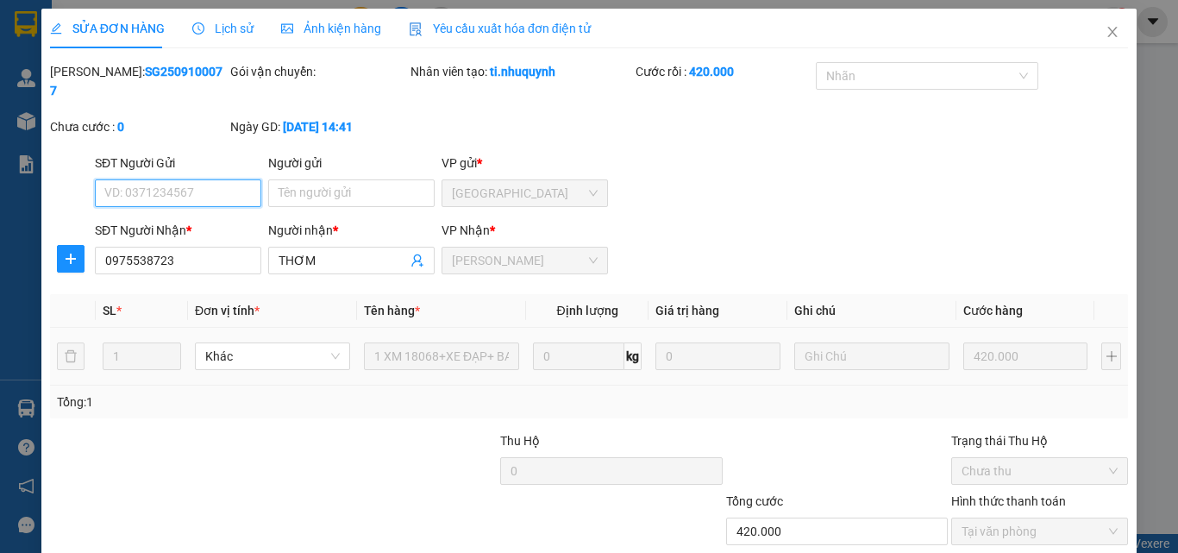
scroll to position [89, 0]
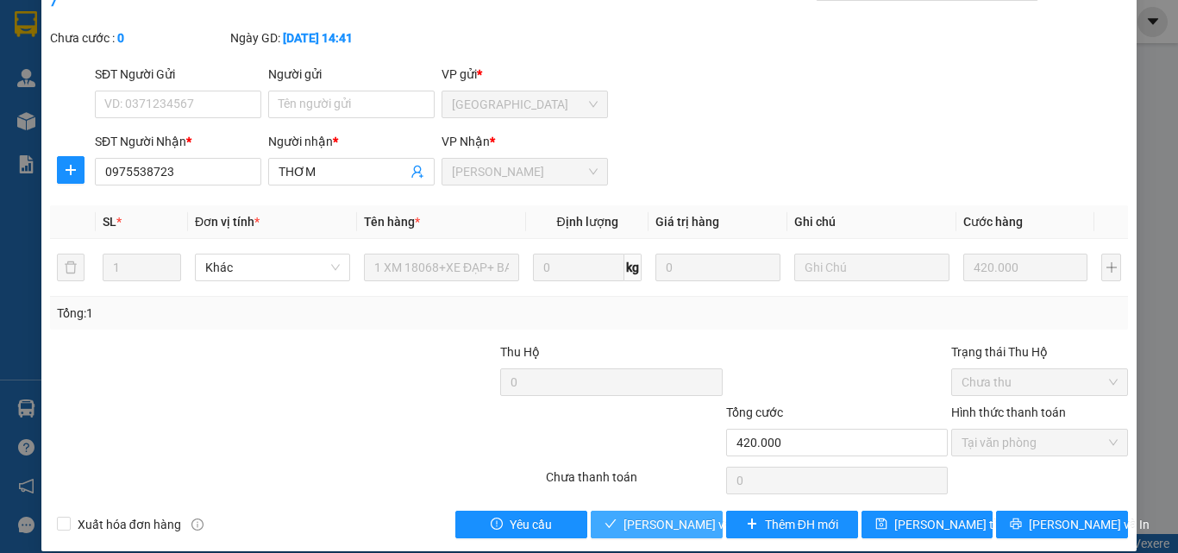
click at [652, 515] on span "Lưu và Giao hàng" at bounding box center [706, 524] width 166 height 19
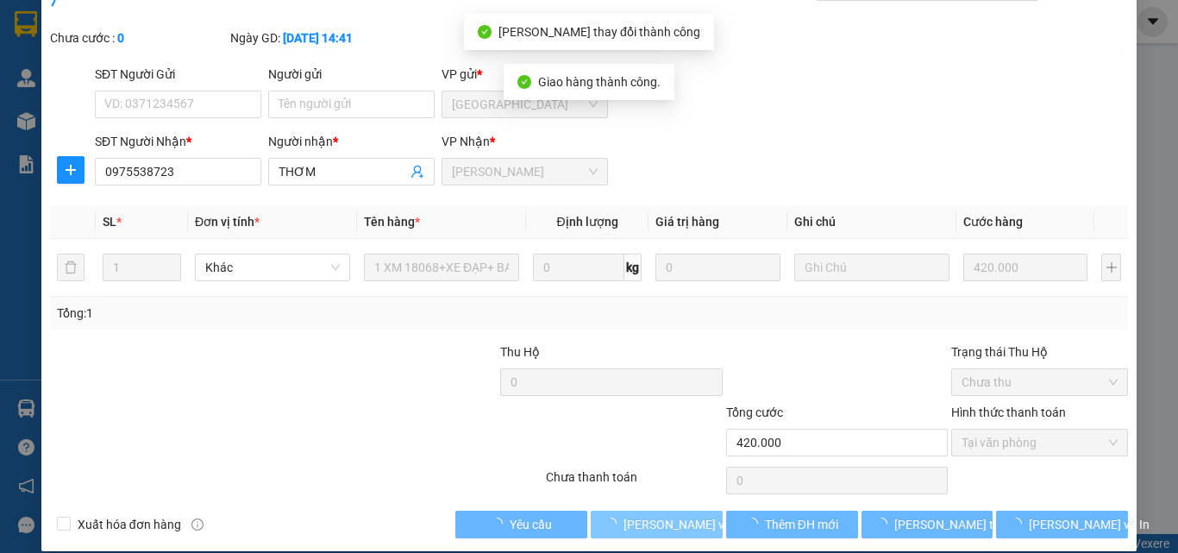
scroll to position [0, 0]
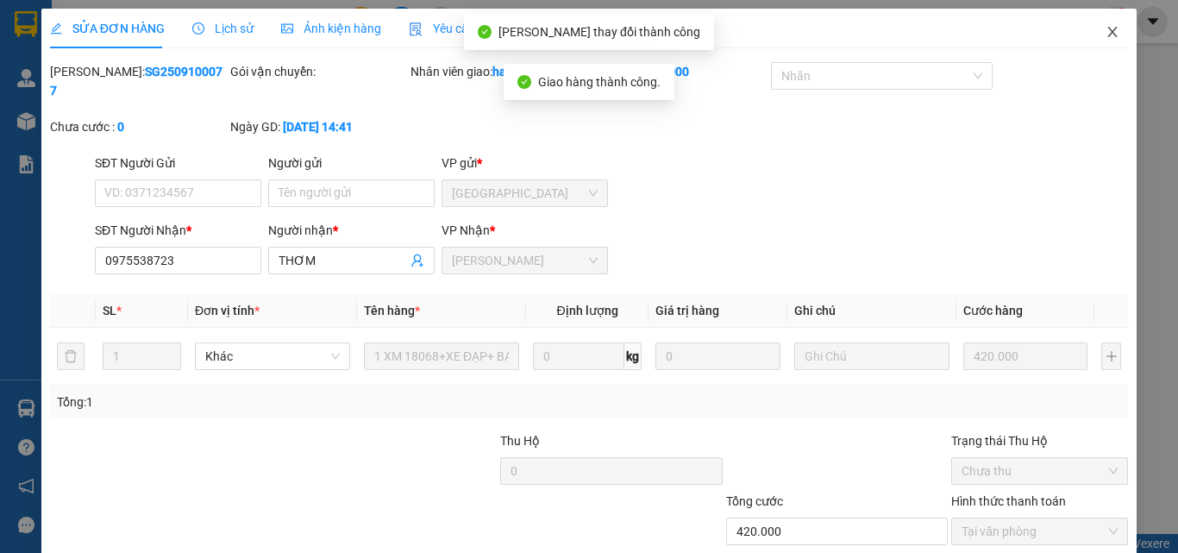
click at [1105, 34] on icon "close" at bounding box center [1112, 32] width 14 height 14
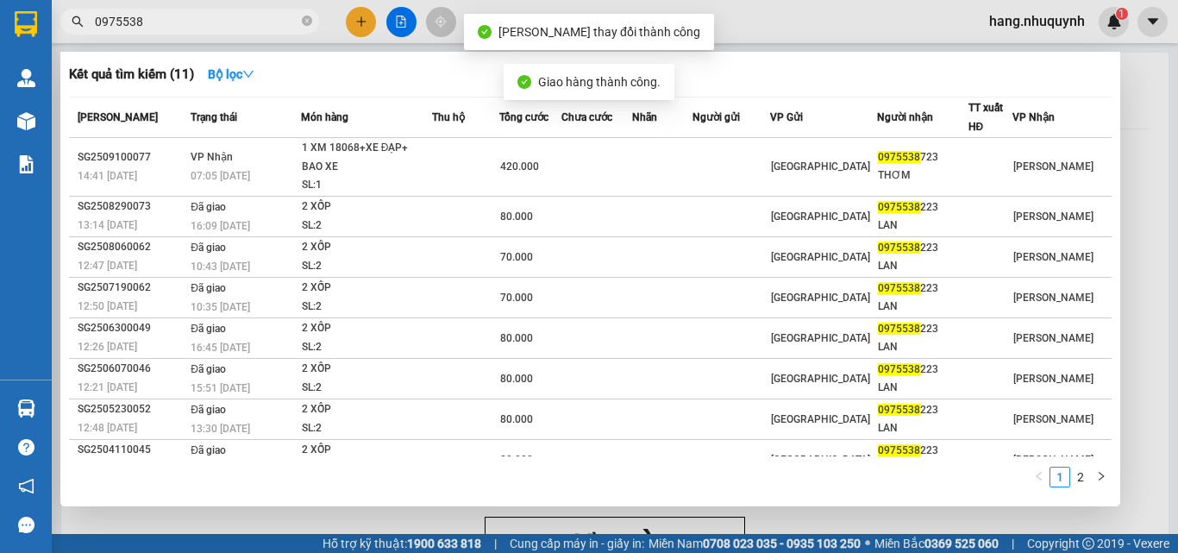
click at [240, 15] on input "0975538" at bounding box center [196, 21] width 203 height 19
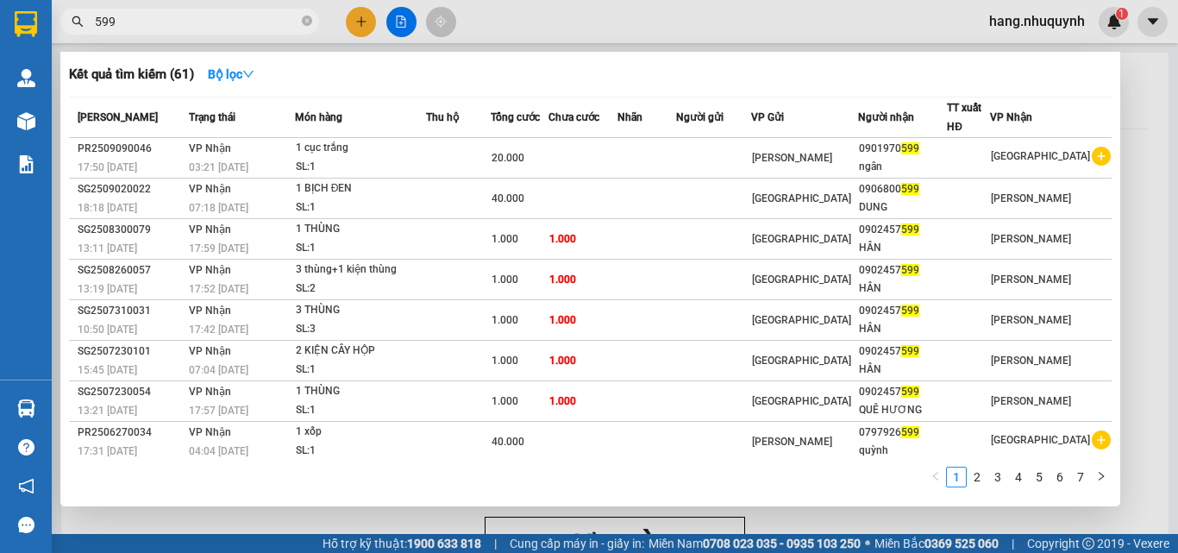
click at [175, 17] on input "599" at bounding box center [196, 21] width 203 height 19
click at [176, 17] on input "599" at bounding box center [196, 21] width 203 height 19
click at [191, 24] on input "599" at bounding box center [196, 21] width 203 height 19
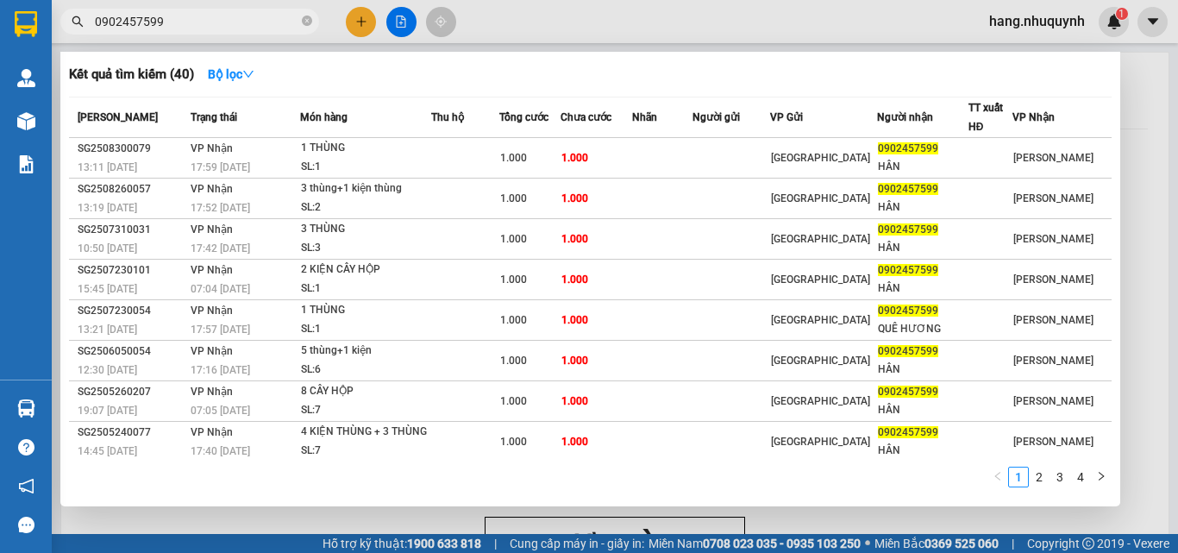
click at [193, 18] on input "0902457599" at bounding box center [196, 21] width 203 height 19
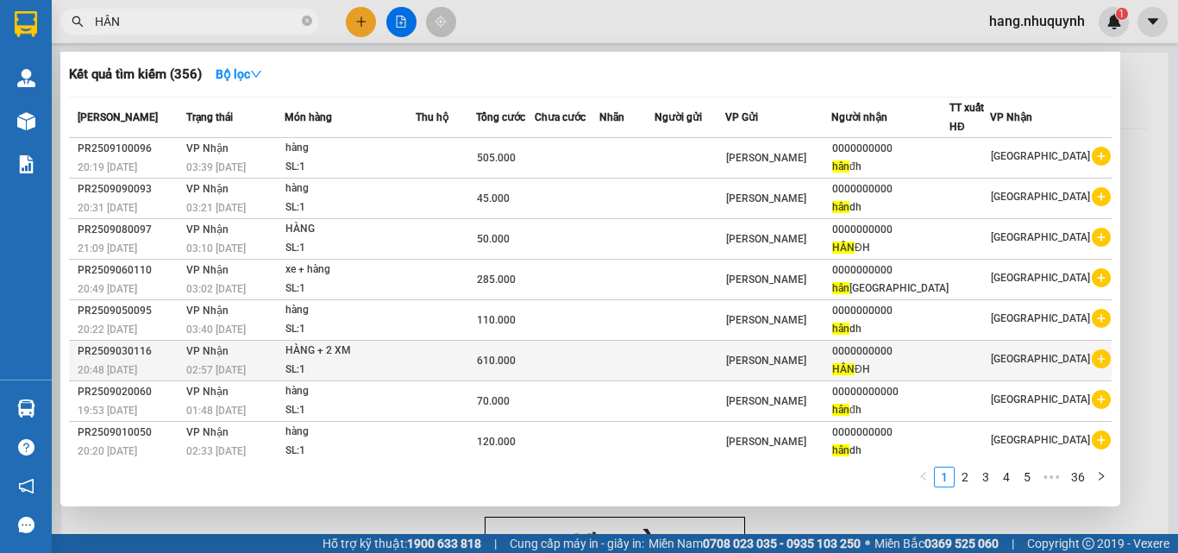
scroll to position [87, 0]
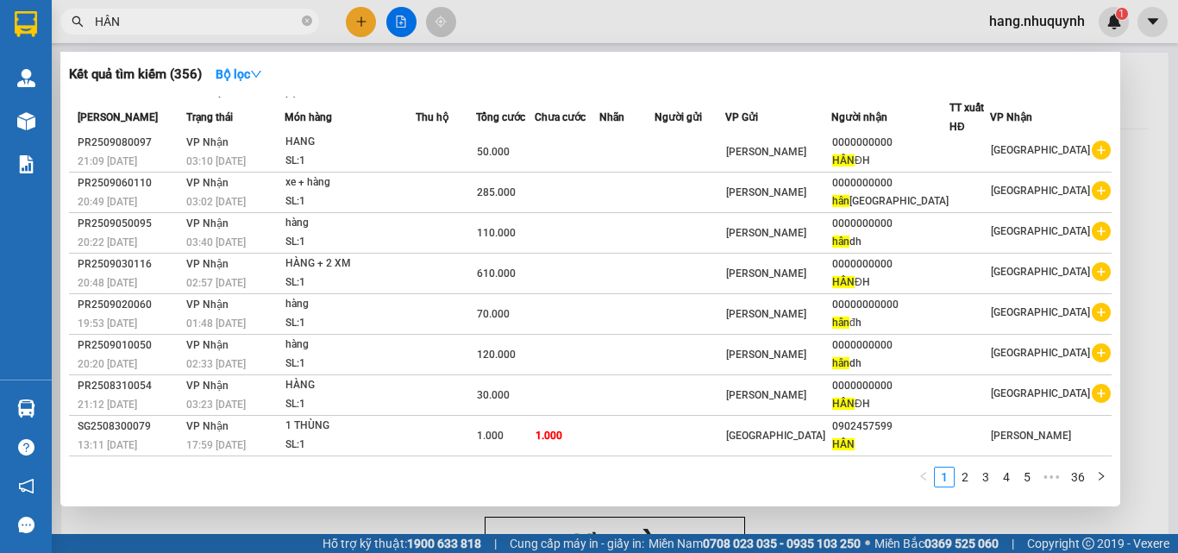
click at [148, 20] on input "HÂN" at bounding box center [196, 21] width 203 height 19
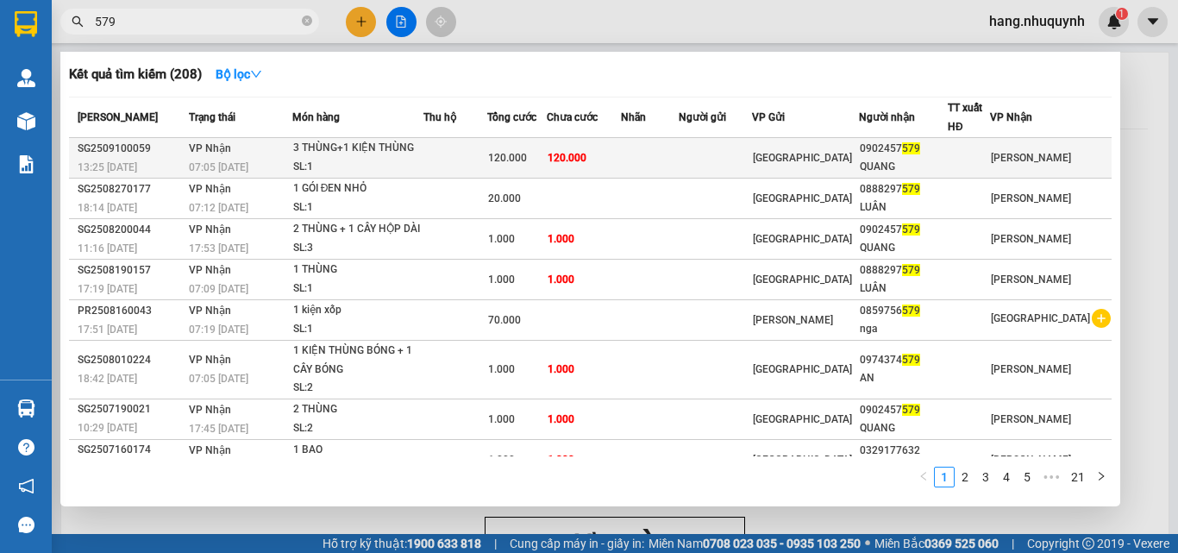
type input "579"
click at [621, 172] on td "120.000" at bounding box center [584, 158] width 74 height 41
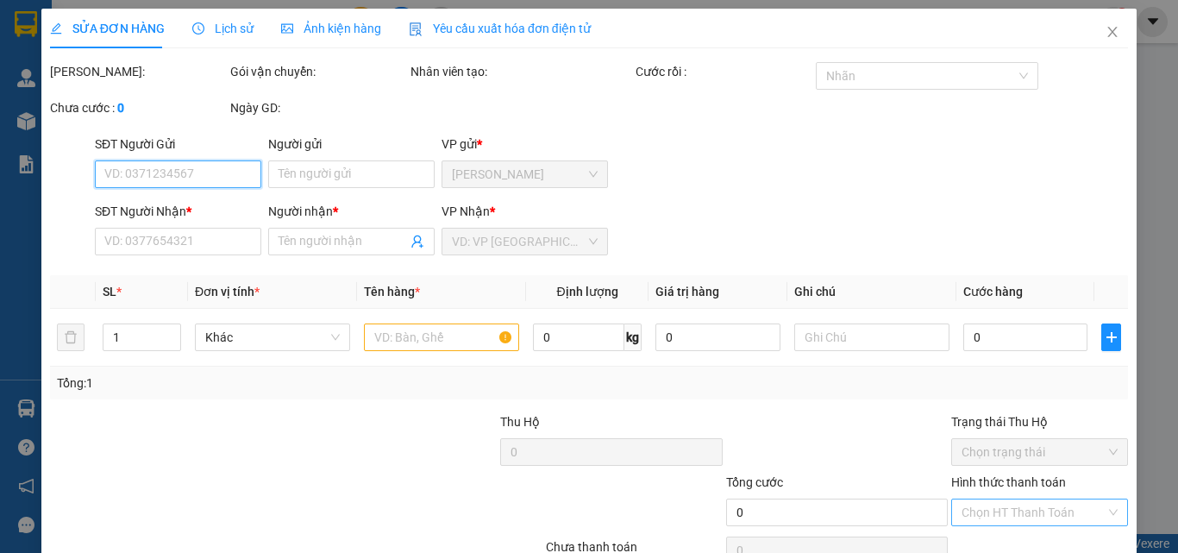
type input "0902457579"
type input "QUANG"
type input "120.000"
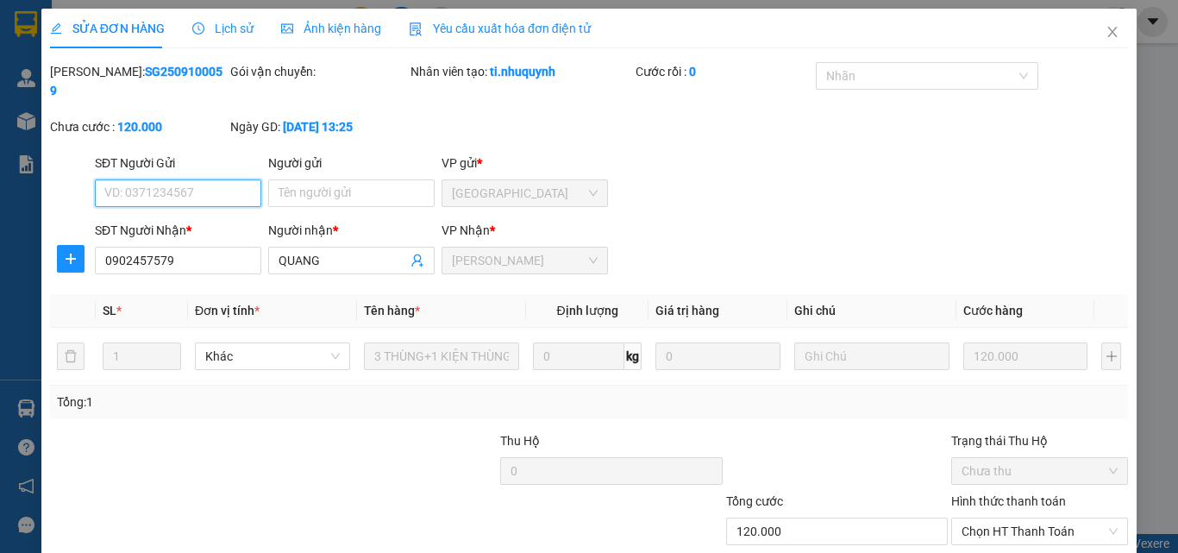
scroll to position [89, 0]
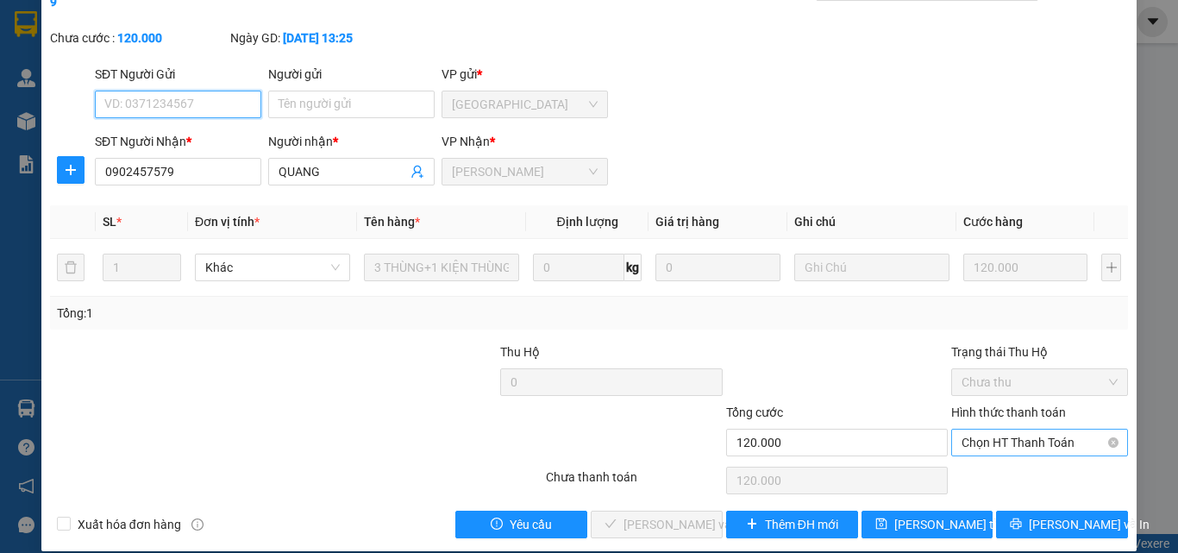
click at [1007, 429] on span "Chọn HT Thanh Toán" at bounding box center [1039, 442] width 156 height 26
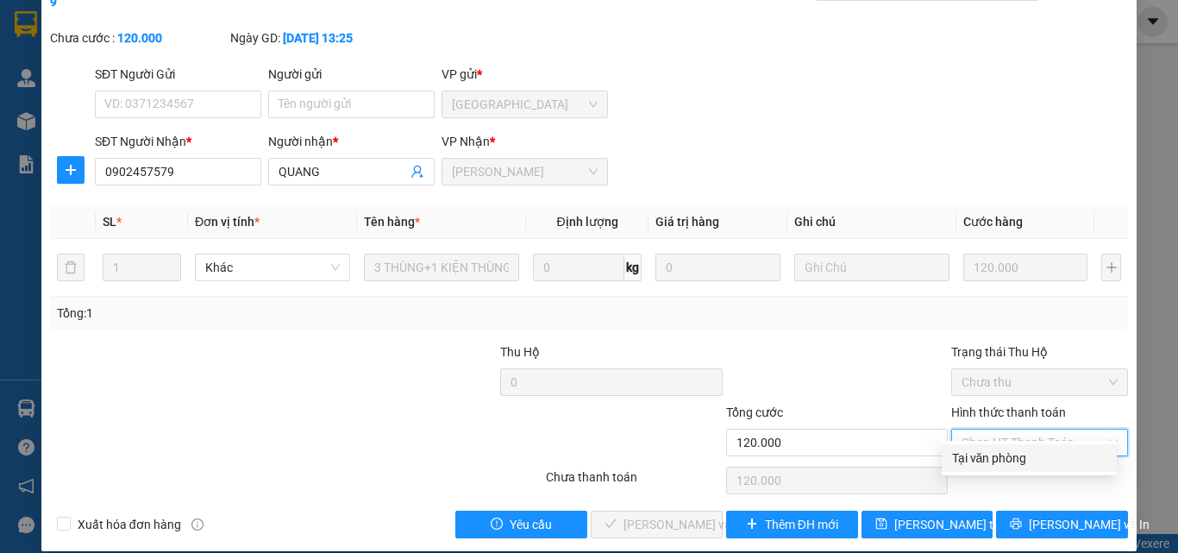
click at [997, 461] on div "Tại văn phòng" at bounding box center [1029, 457] width 154 height 19
type input "0"
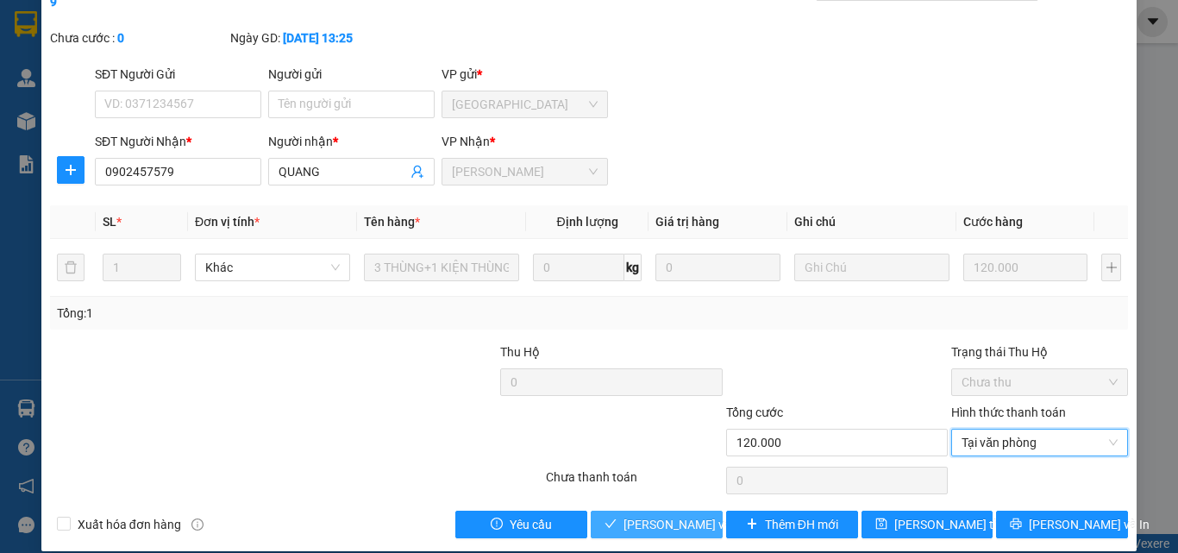
click at [682, 515] on span "Lưu và Giao hàng" at bounding box center [706, 524] width 166 height 19
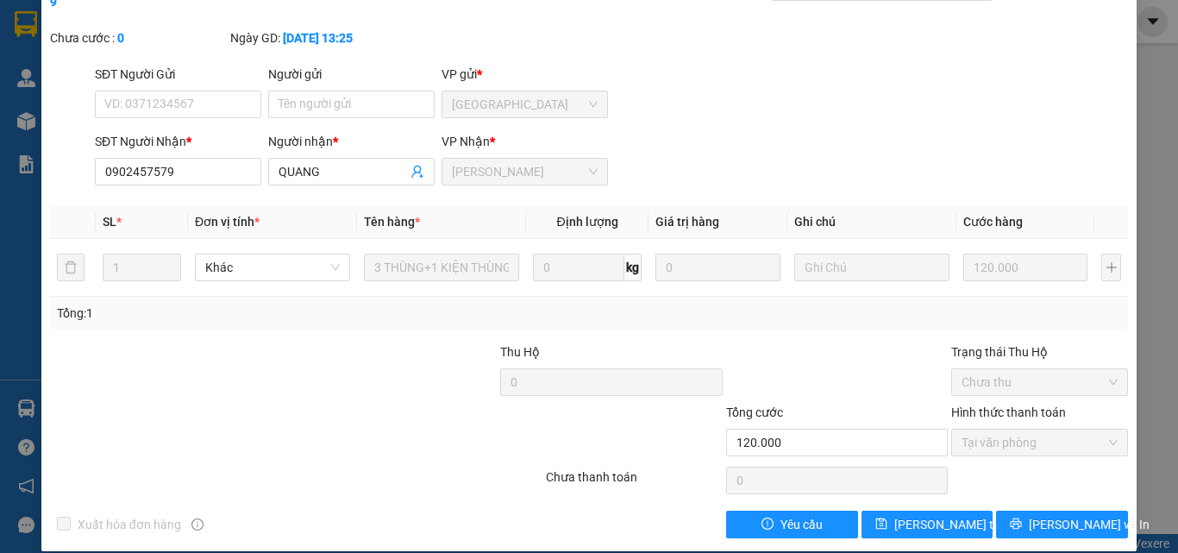
scroll to position [0, 0]
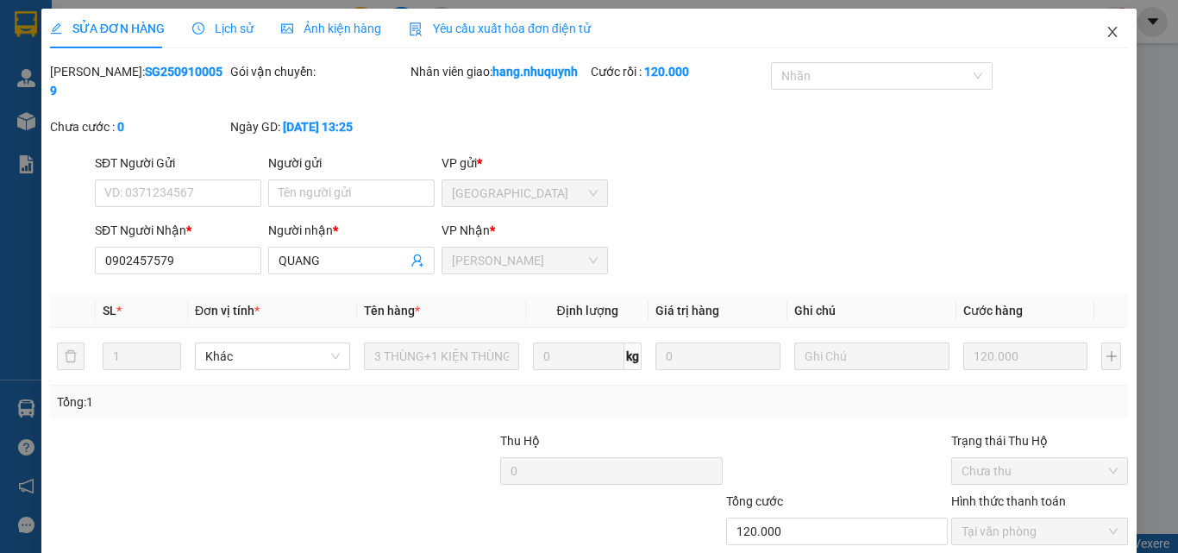
drag, startPoint x: 1103, startPoint y: 29, endPoint x: 891, endPoint y: 26, distance: 212.1
click at [1105, 29] on icon "close" at bounding box center [1112, 32] width 14 height 14
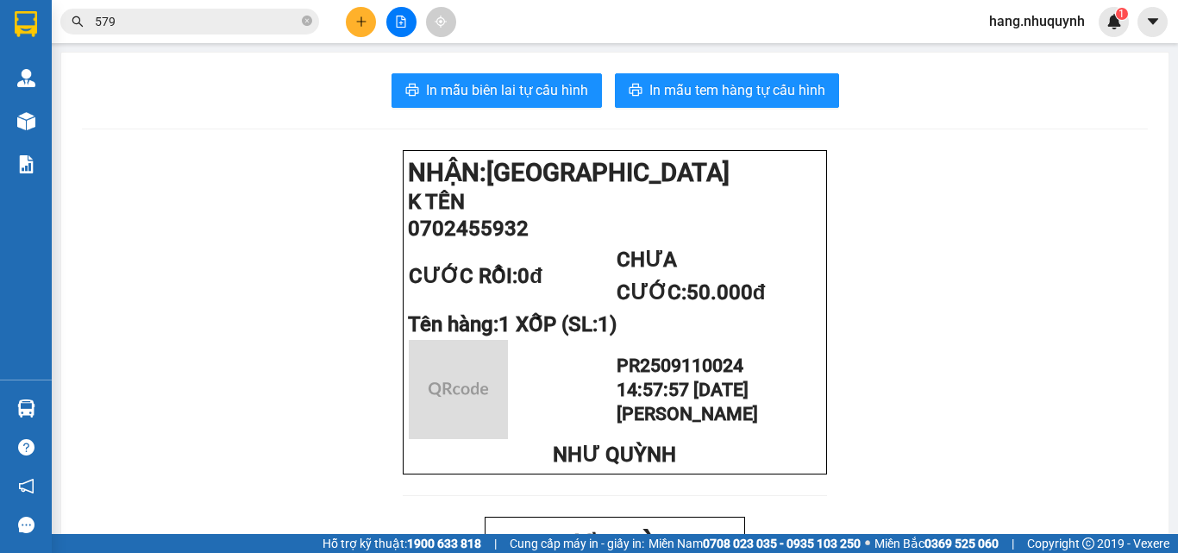
click at [195, 19] on input "579" at bounding box center [196, 21] width 203 height 19
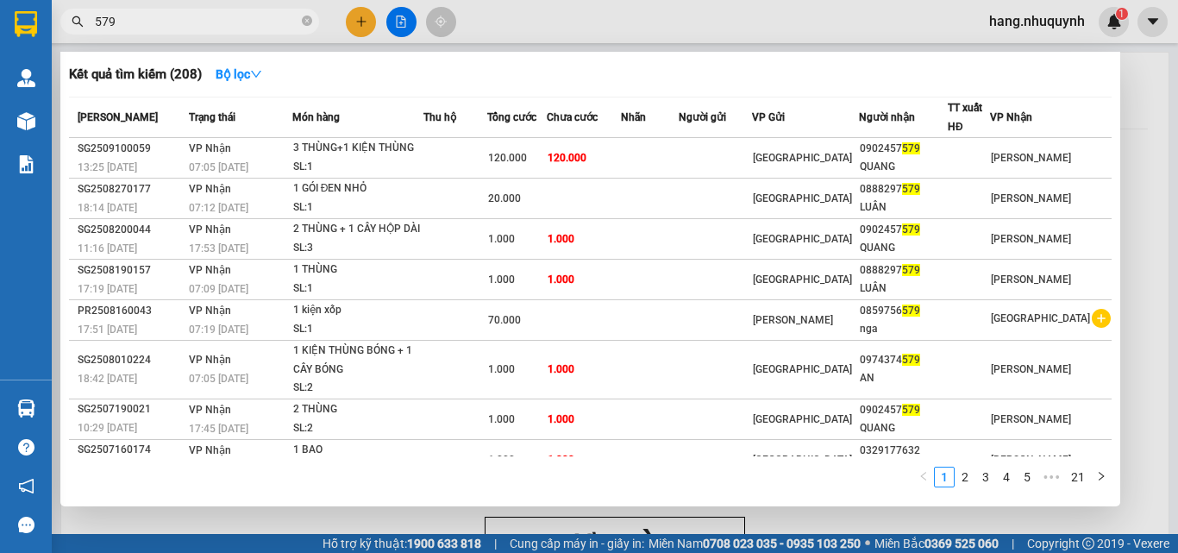
click at [195, 19] on input "579" at bounding box center [196, 21] width 203 height 19
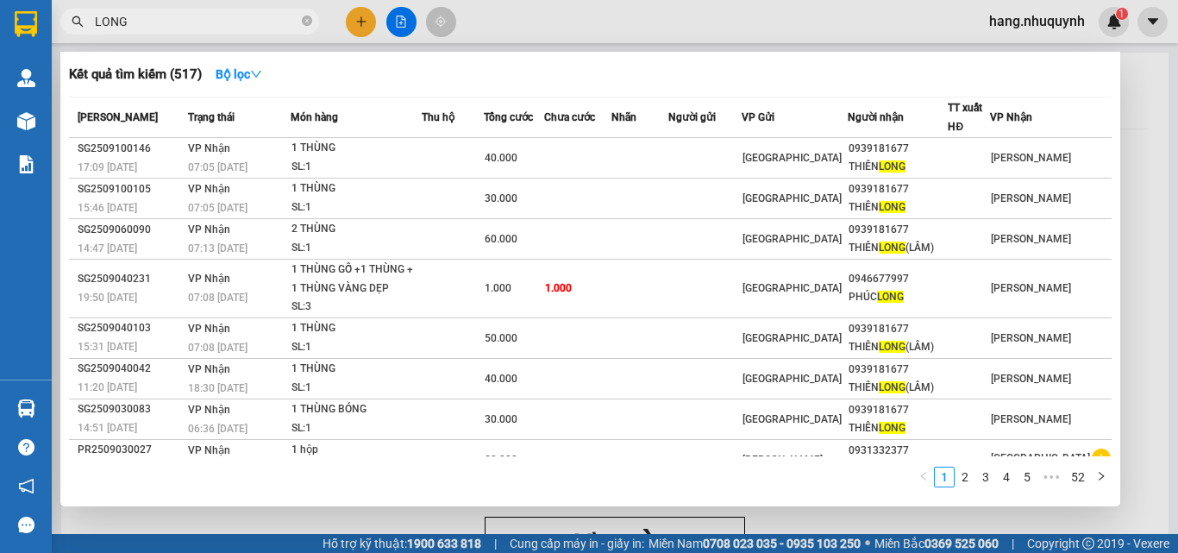
scroll to position [105, 0]
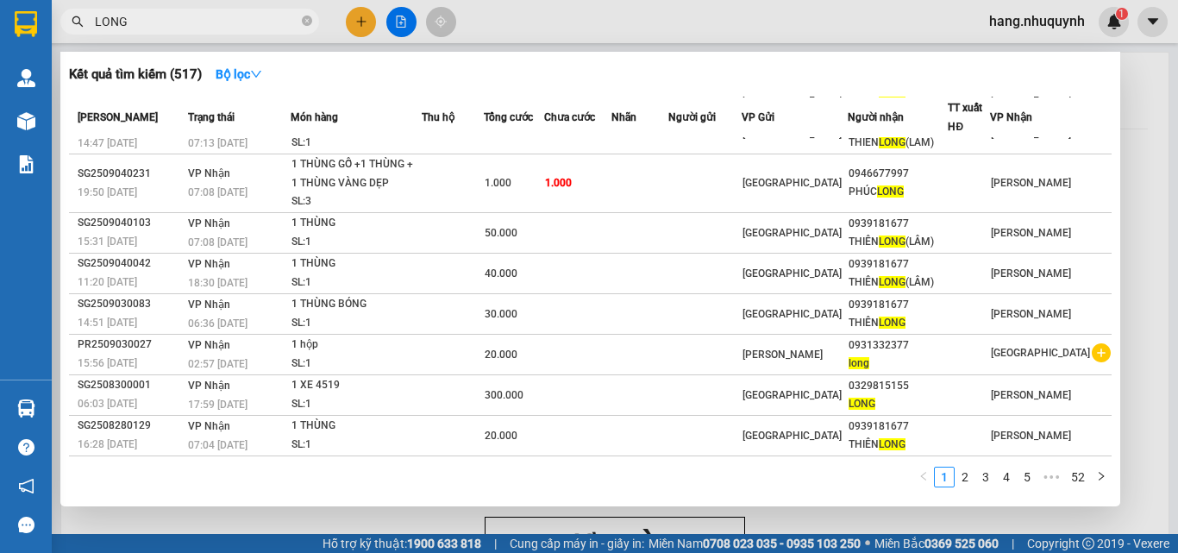
type input "LONG"
click at [364, 20] on div at bounding box center [589, 276] width 1178 height 553
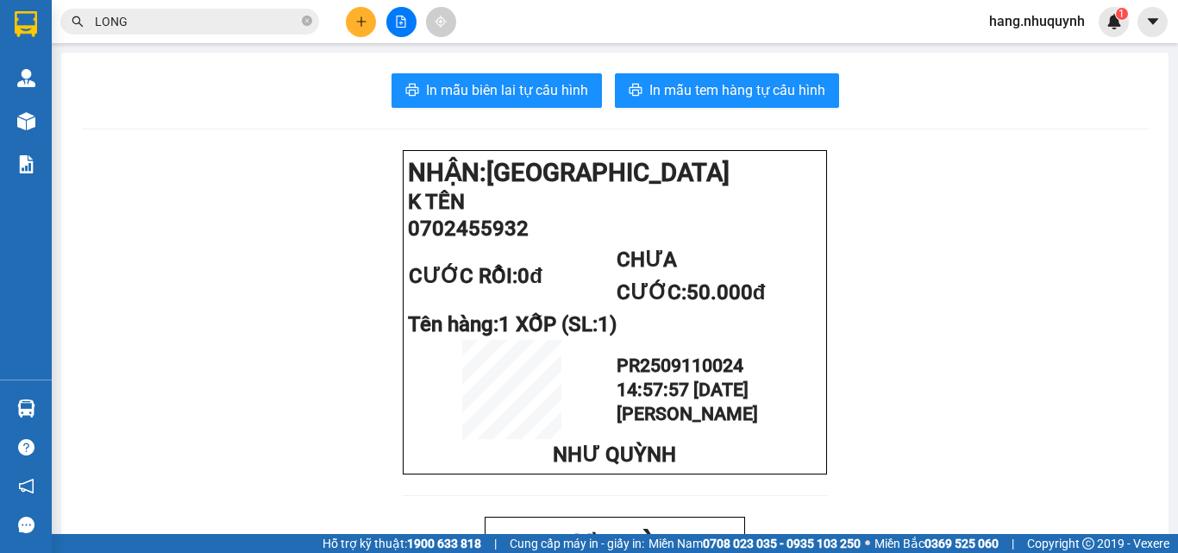
click at [400, 18] on icon "file-add" at bounding box center [401, 22] width 12 height 12
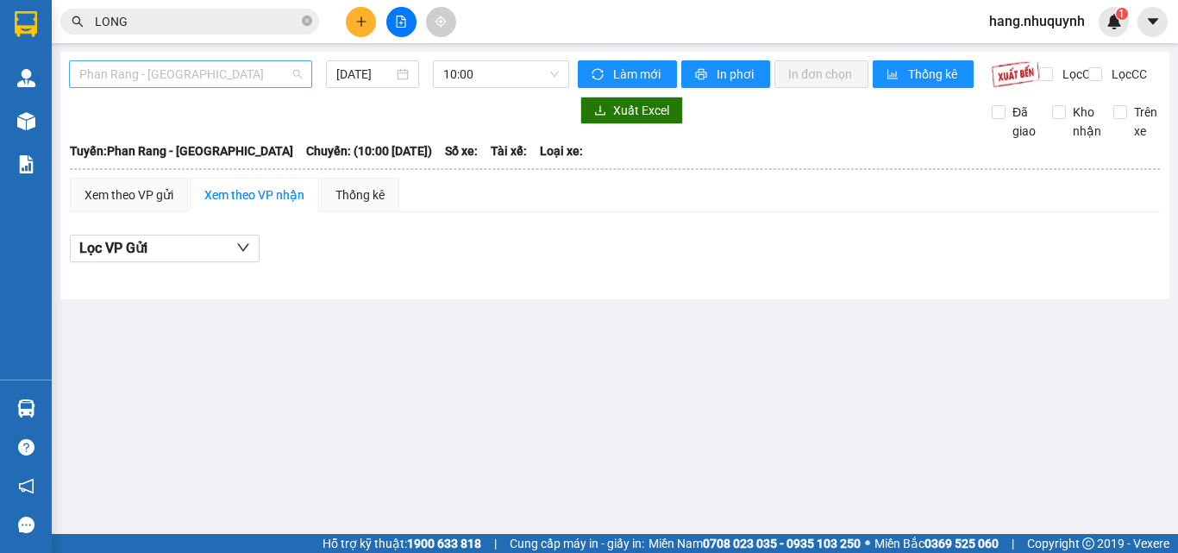
click at [191, 83] on span "Phan Rang - Sài Gòn" at bounding box center [190, 74] width 222 height 26
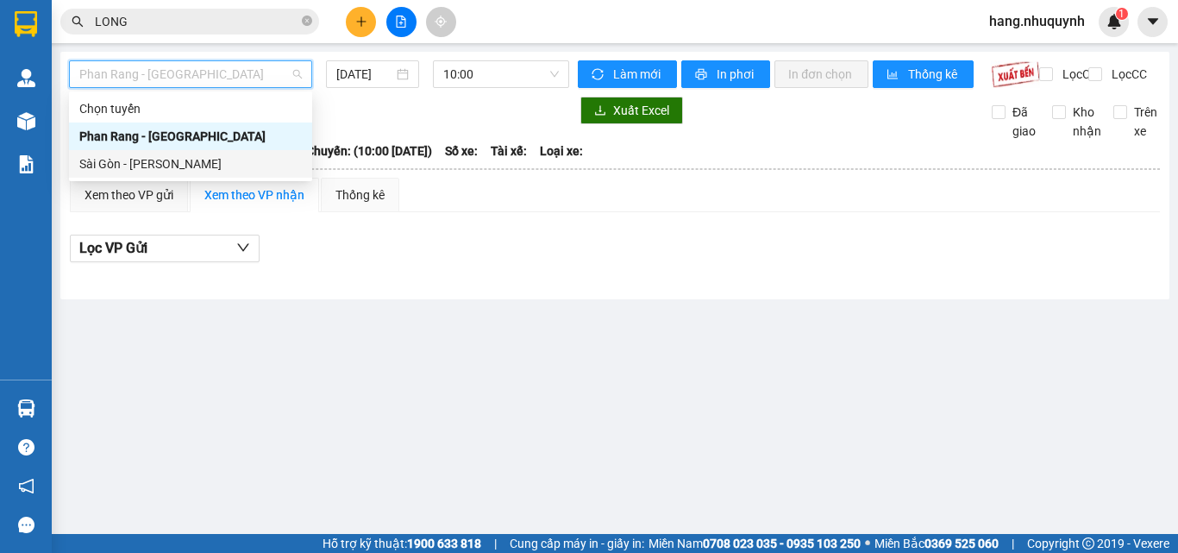
click at [184, 166] on div "Sài Gòn - Phan Rang" at bounding box center [190, 163] width 222 height 19
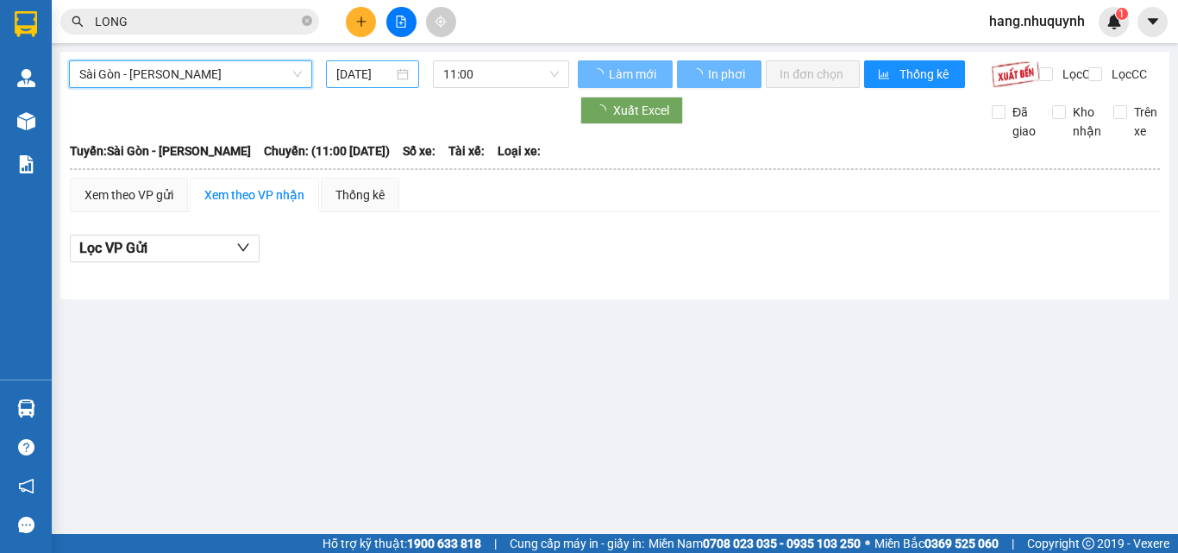
click at [375, 69] on input "11/09/2025" at bounding box center [364, 74] width 57 height 19
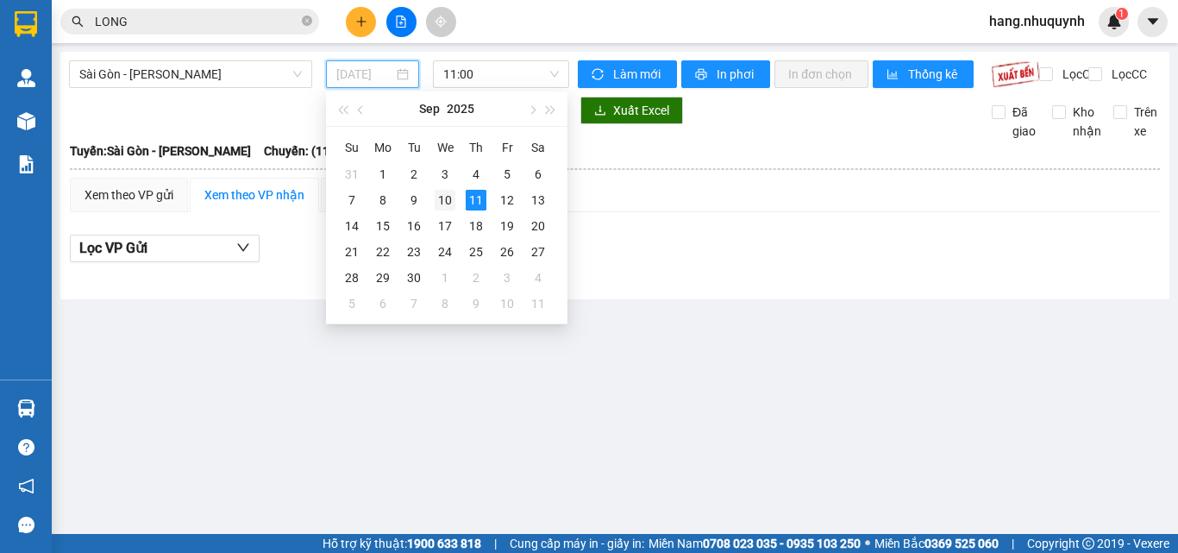
click at [446, 208] on div "10" at bounding box center [444, 200] width 21 height 21
type input "10/09/2025"
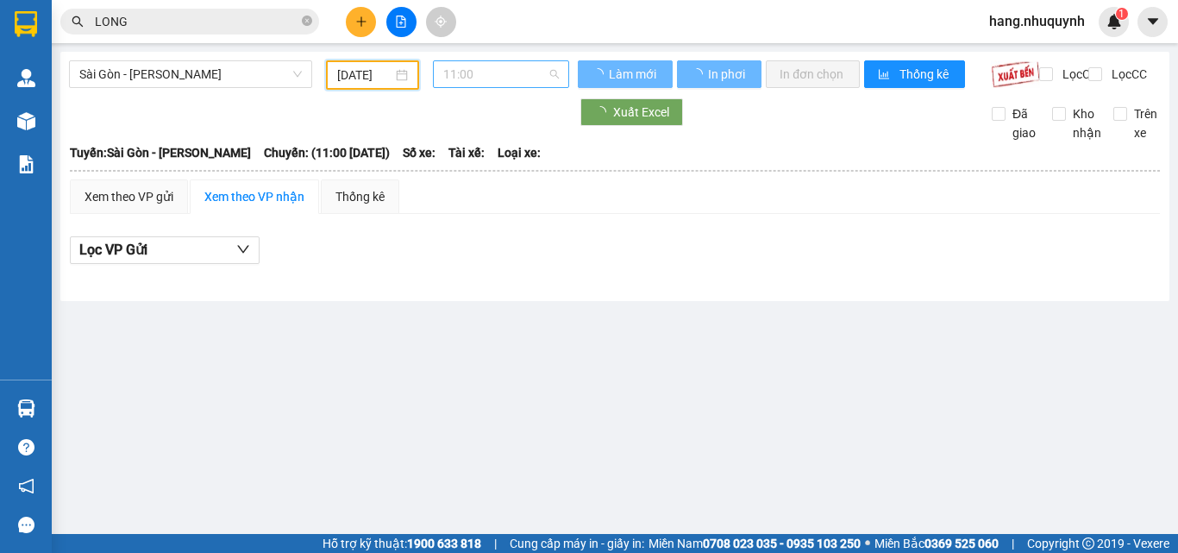
click at [511, 78] on span "11:00" at bounding box center [501, 74] width 116 height 26
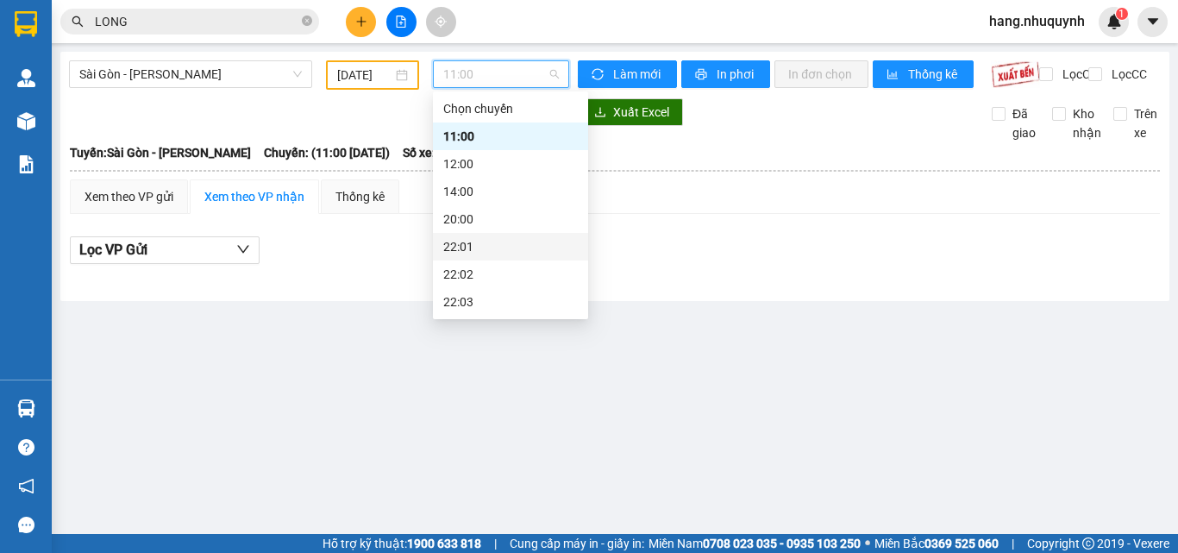
click at [467, 259] on div "22:01" at bounding box center [510, 247] width 155 height 28
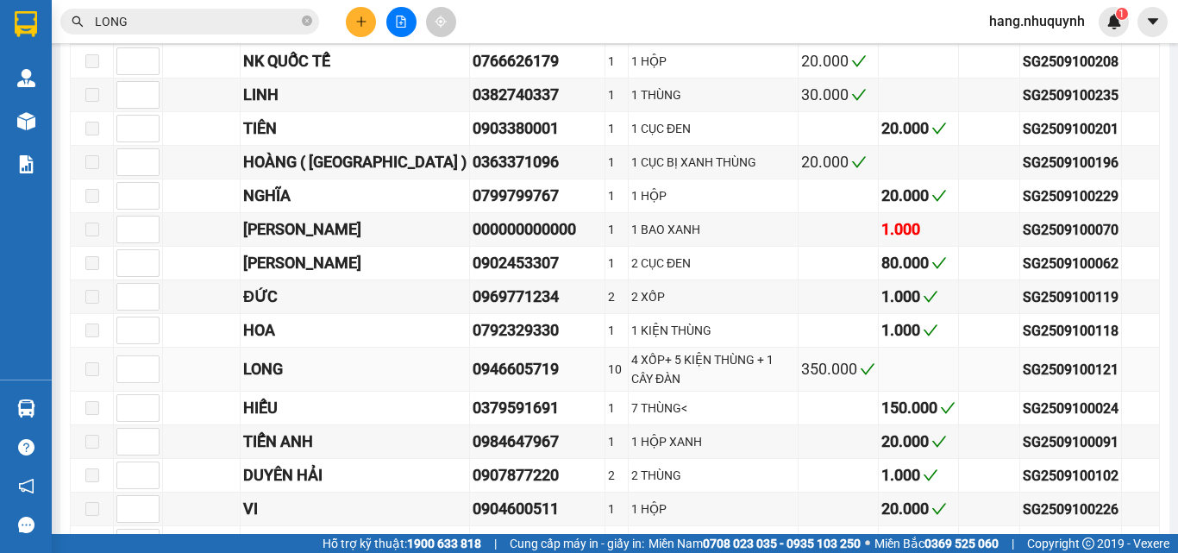
scroll to position [7414, 0]
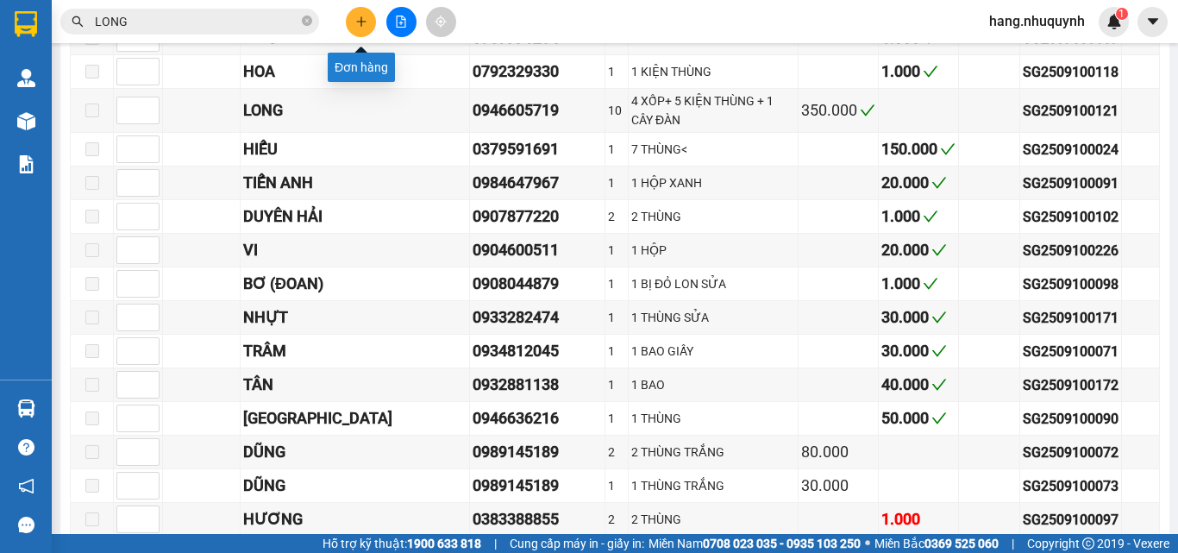
click at [358, 28] on button at bounding box center [361, 22] width 30 height 30
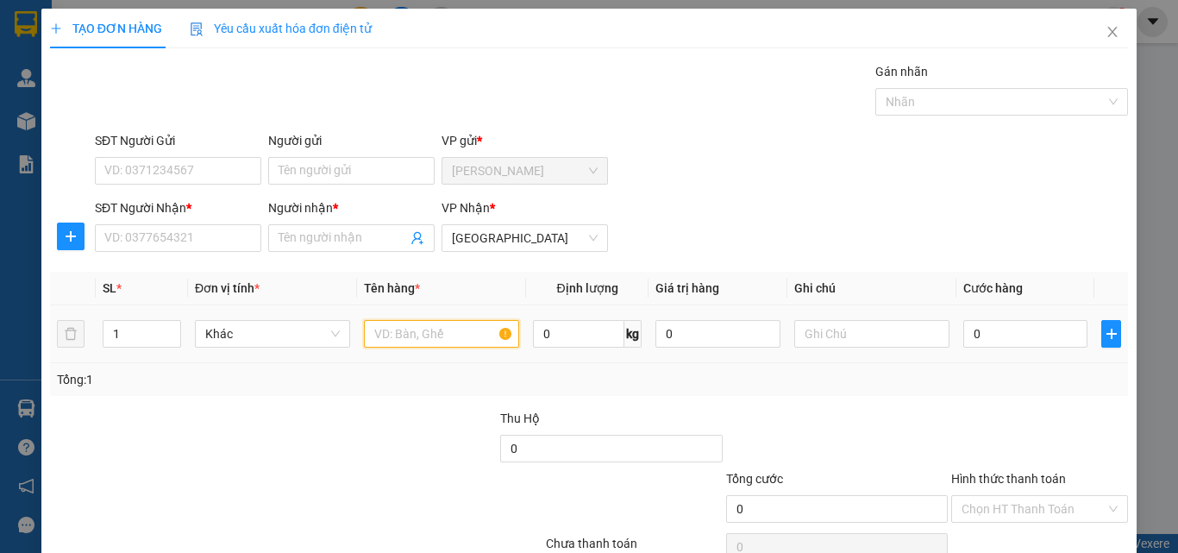
click at [432, 334] on input "text" at bounding box center [441, 334] width 155 height 28
type input "1 THÙNG"
click at [990, 338] on input "0" at bounding box center [1025, 334] width 124 height 28
type input "3"
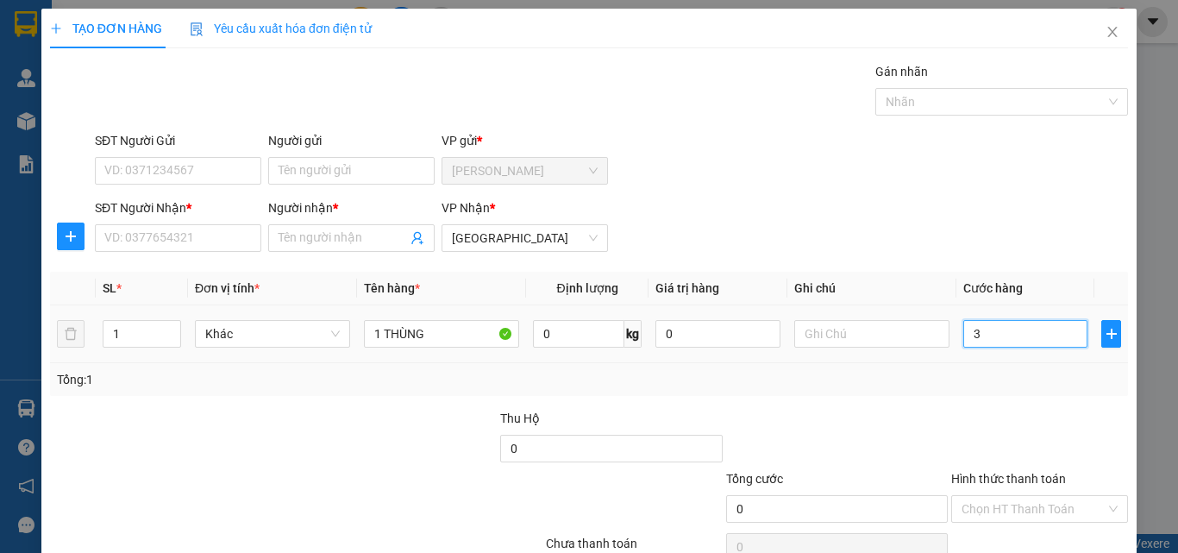
type input "3"
type input "30"
type input "300"
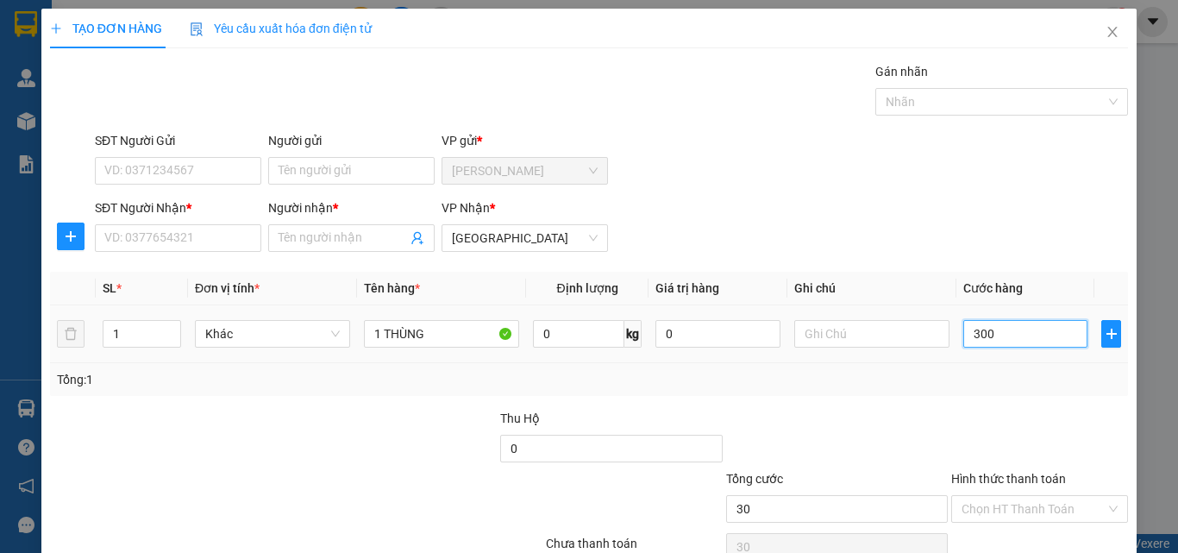
type input "300"
type input "3.000"
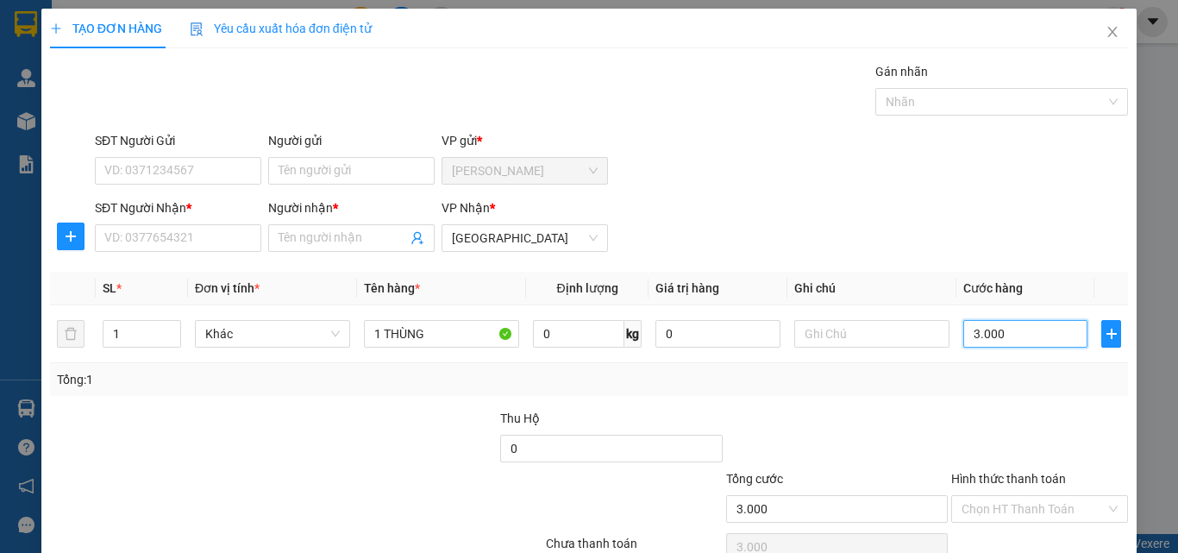
type input "30.000"
click at [316, 242] on input "Người nhận *" at bounding box center [342, 237] width 128 height 19
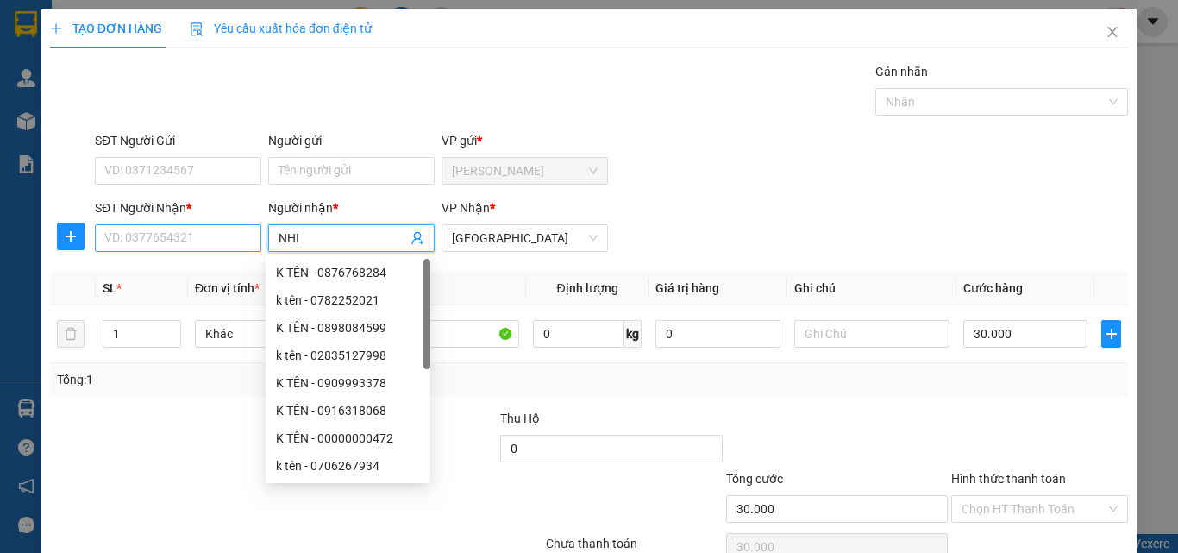
type input "NHI"
click at [184, 226] on input "SĐT Người Nhận *" at bounding box center [178, 238] width 166 height 28
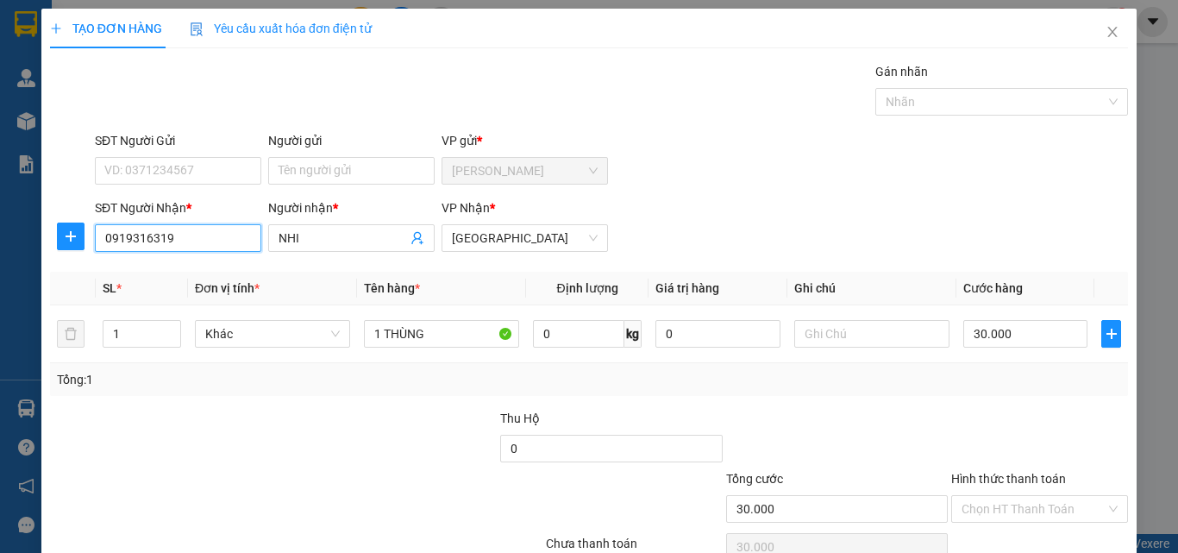
scroll to position [85, 0]
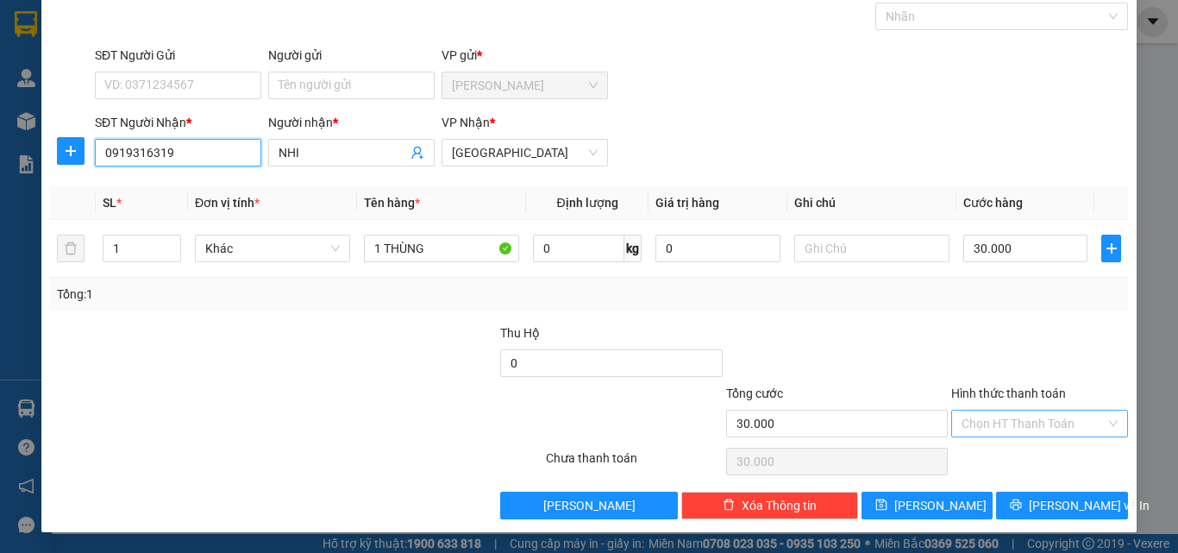
type input "0919316319"
click at [1022, 418] on input "Hình thức thanh toán" at bounding box center [1033, 423] width 144 height 26
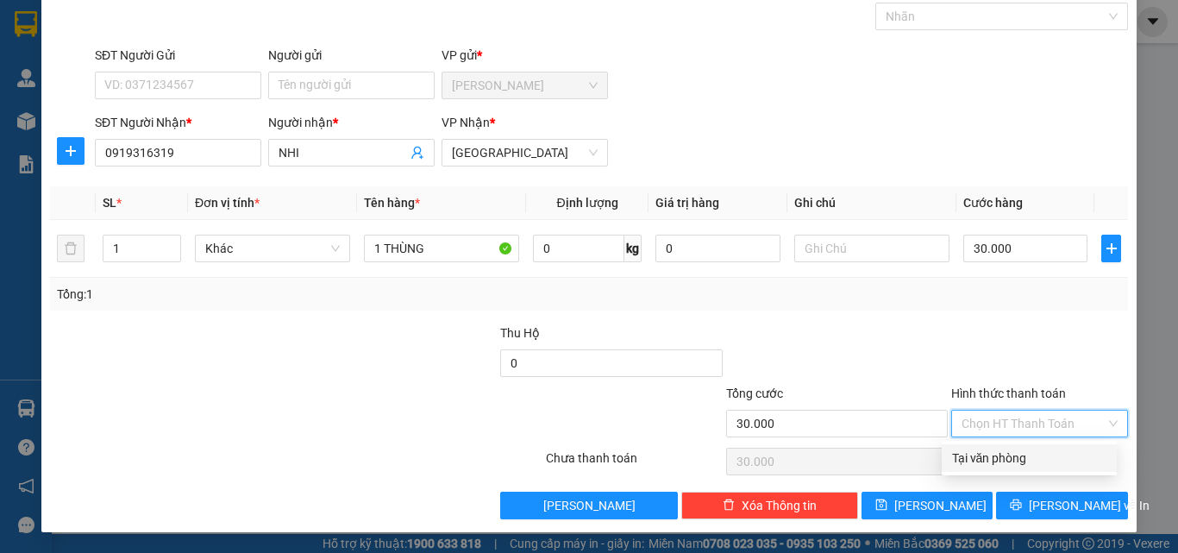
click at [1012, 457] on div "Tại văn phòng" at bounding box center [1029, 457] width 154 height 19
type input "0"
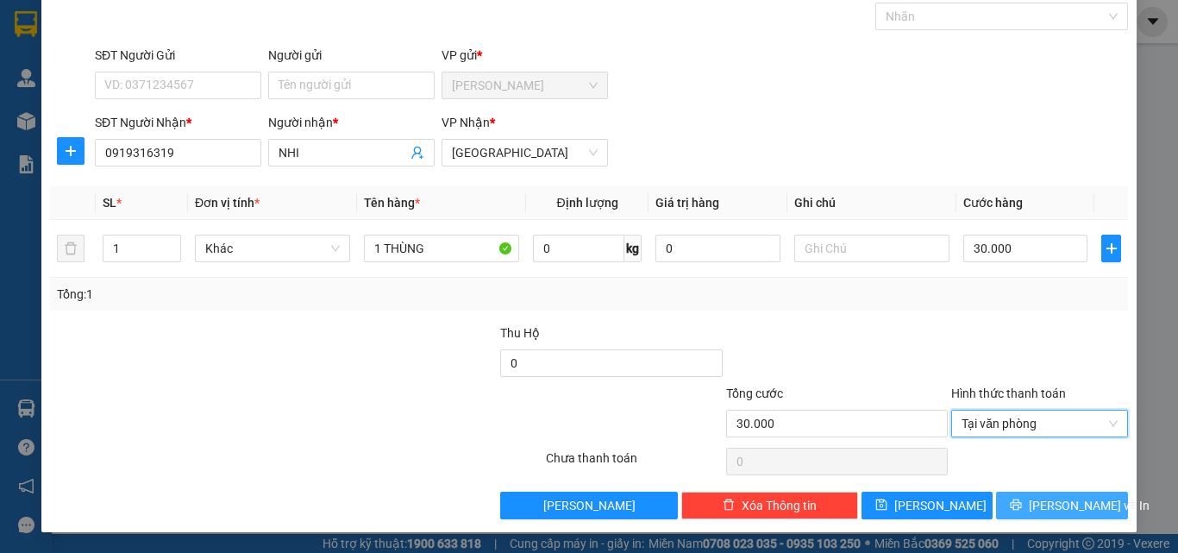
click at [1035, 501] on span "Lưu và In" at bounding box center [1088, 505] width 121 height 19
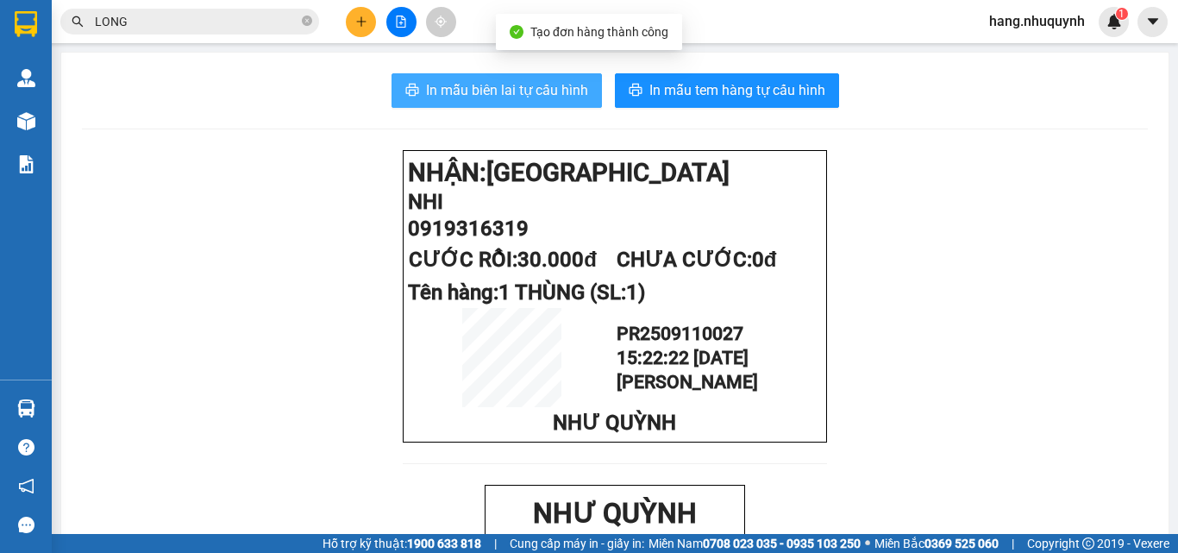
click at [522, 88] on span "In mẫu biên lai tự cấu hình" at bounding box center [507, 90] width 162 height 22
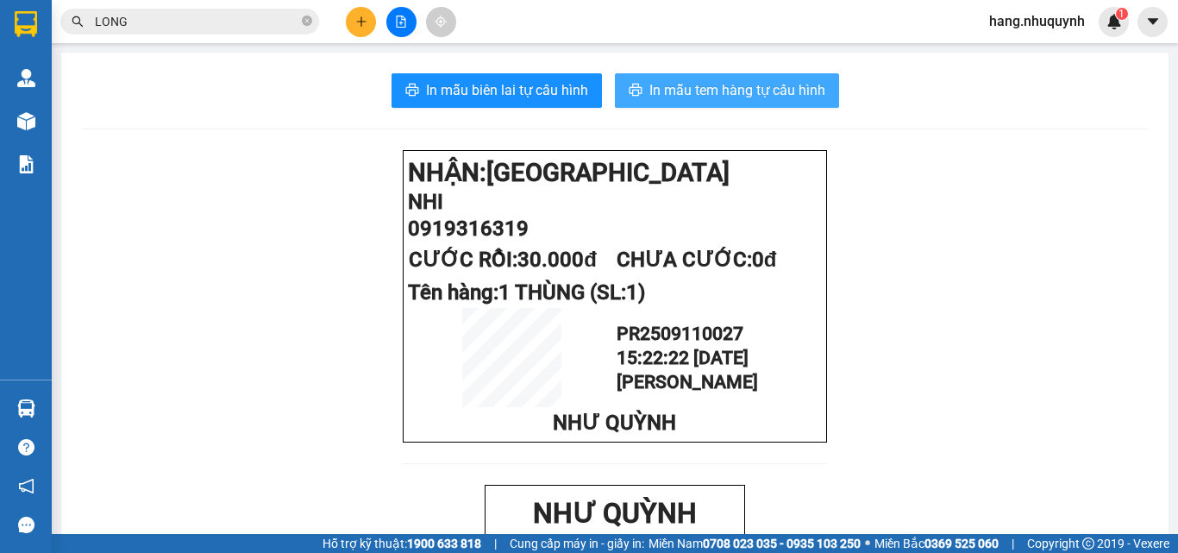
click at [732, 83] on span "In mẫu tem hàng tự cấu hình" at bounding box center [737, 90] width 176 height 22
click at [384, 24] on div at bounding box center [400, 22] width 129 height 30
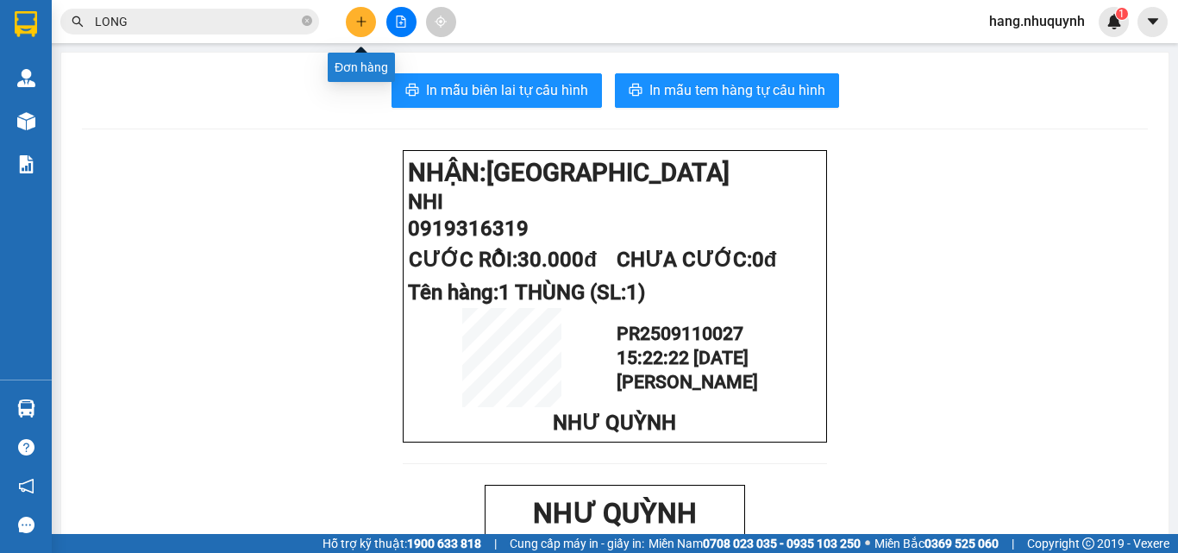
click at [369, 27] on button at bounding box center [361, 22] width 30 height 30
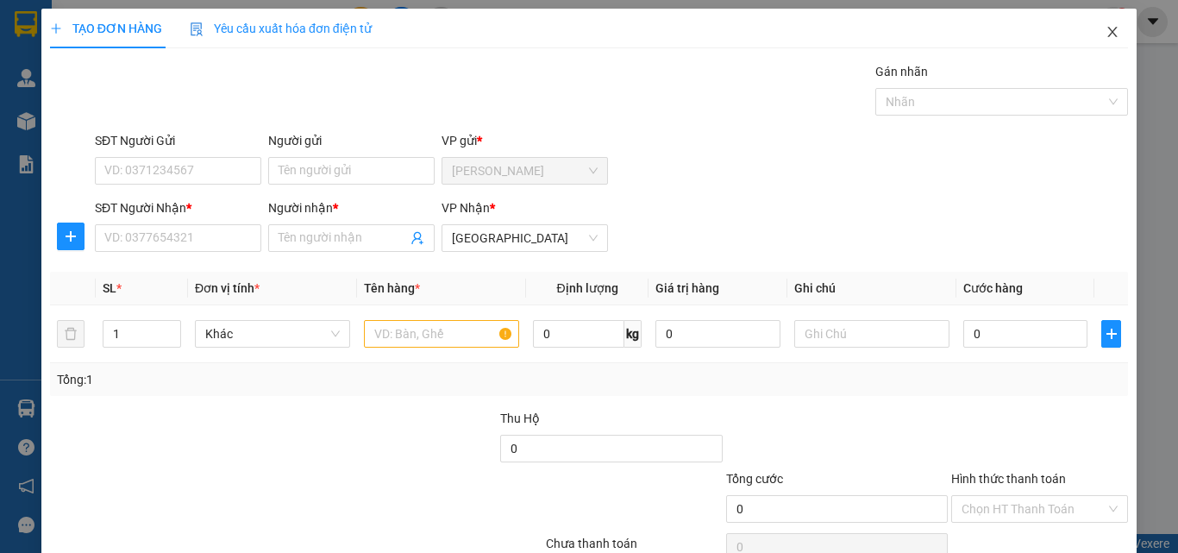
click at [1105, 33] on icon "close" at bounding box center [1112, 32] width 14 height 14
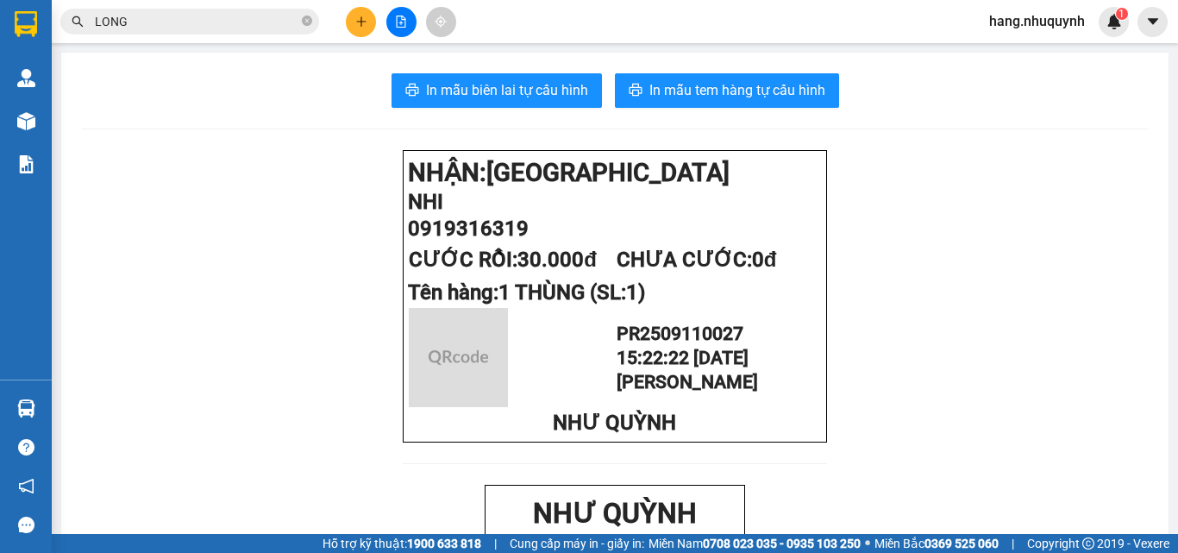
click at [183, 13] on input "LONG" at bounding box center [196, 21] width 203 height 19
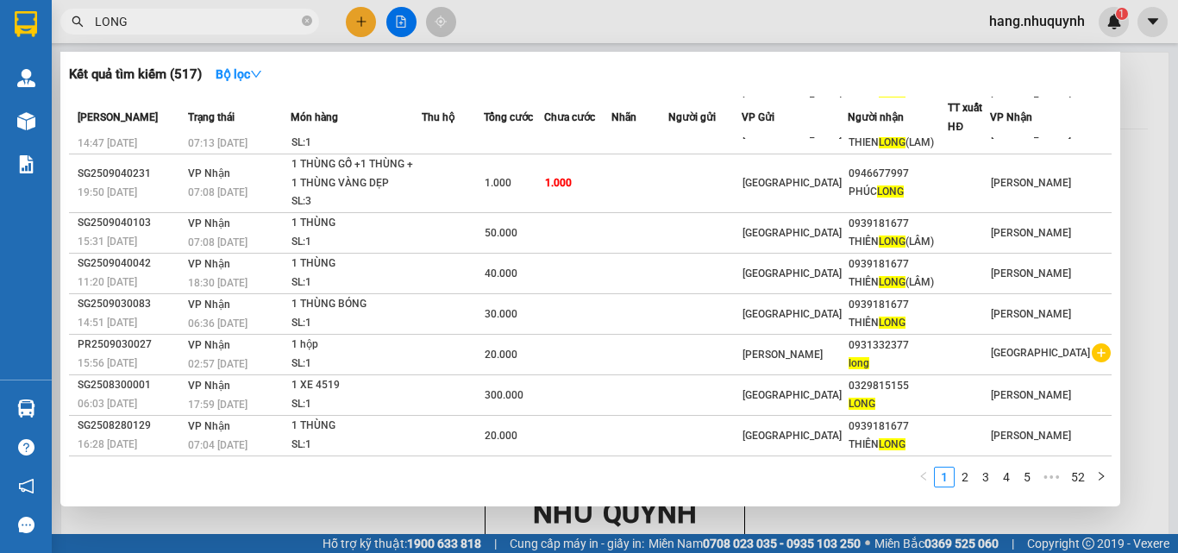
drag, startPoint x: 183, startPoint y: 13, endPoint x: 199, endPoint y: 11, distance: 16.5
click at [184, 13] on input "LONG" at bounding box center [196, 21] width 203 height 19
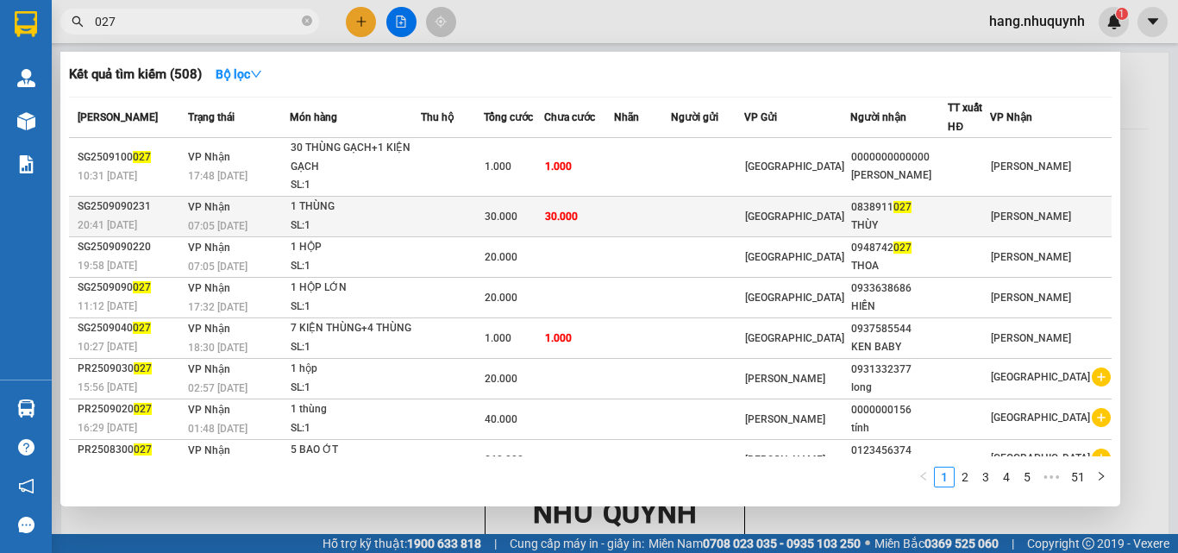
type input "027"
click at [542, 215] on div "30.000" at bounding box center [513, 216] width 58 height 19
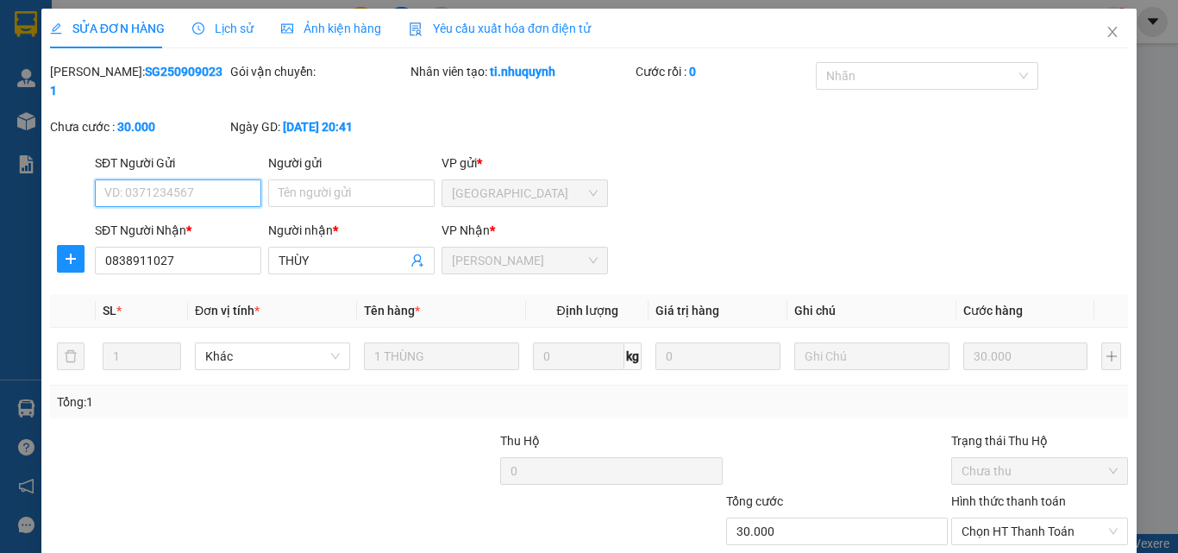
scroll to position [89, 0]
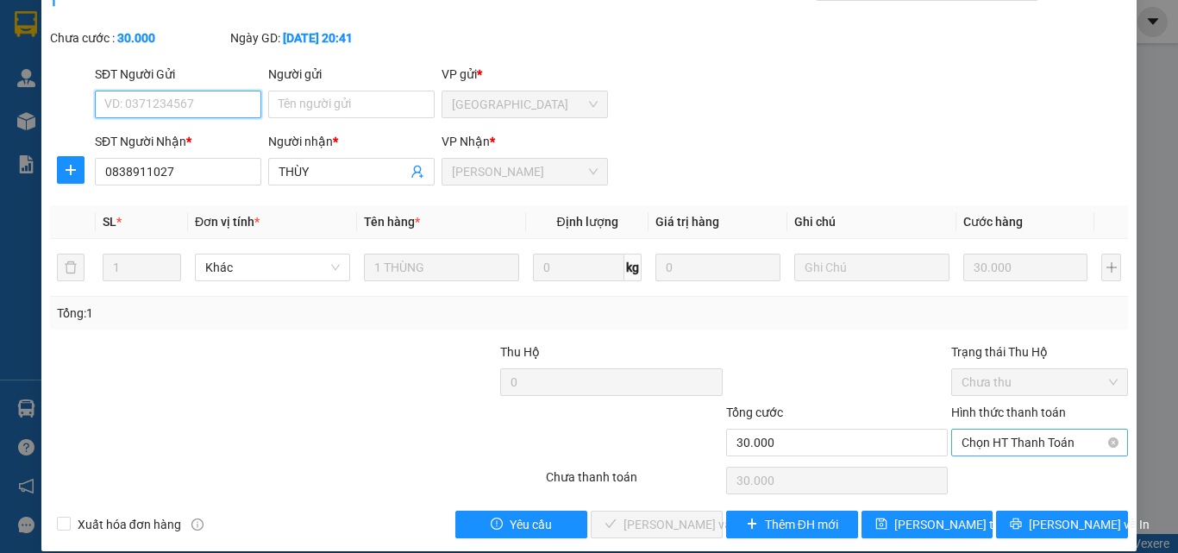
click at [1003, 429] on span "Chọn HT Thanh Toán" at bounding box center [1039, 442] width 156 height 26
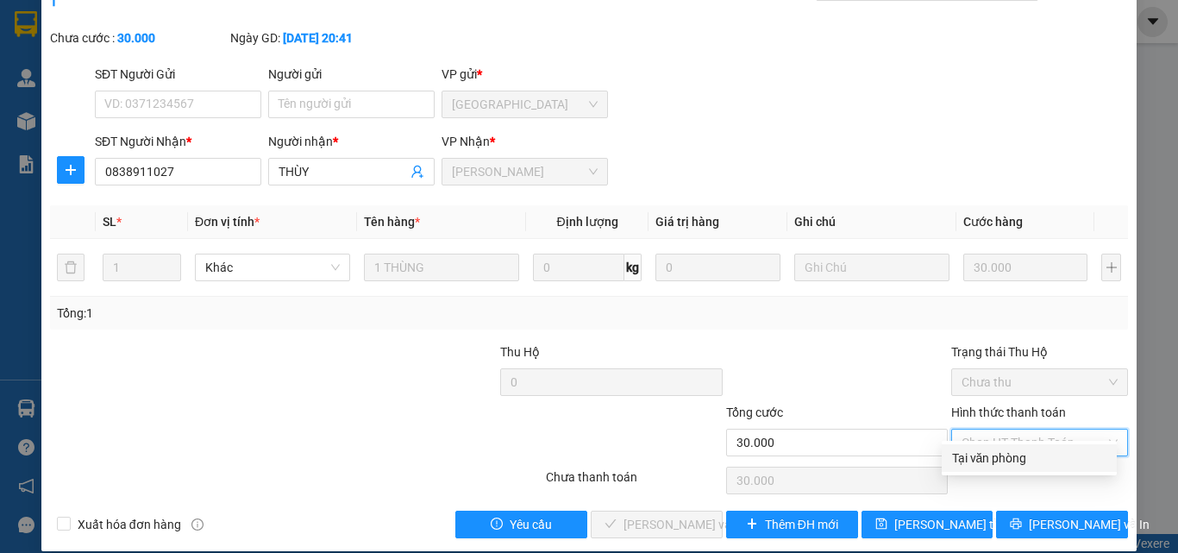
click at [991, 459] on div "Tại văn phòng" at bounding box center [1029, 457] width 154 height 19
type input "0"
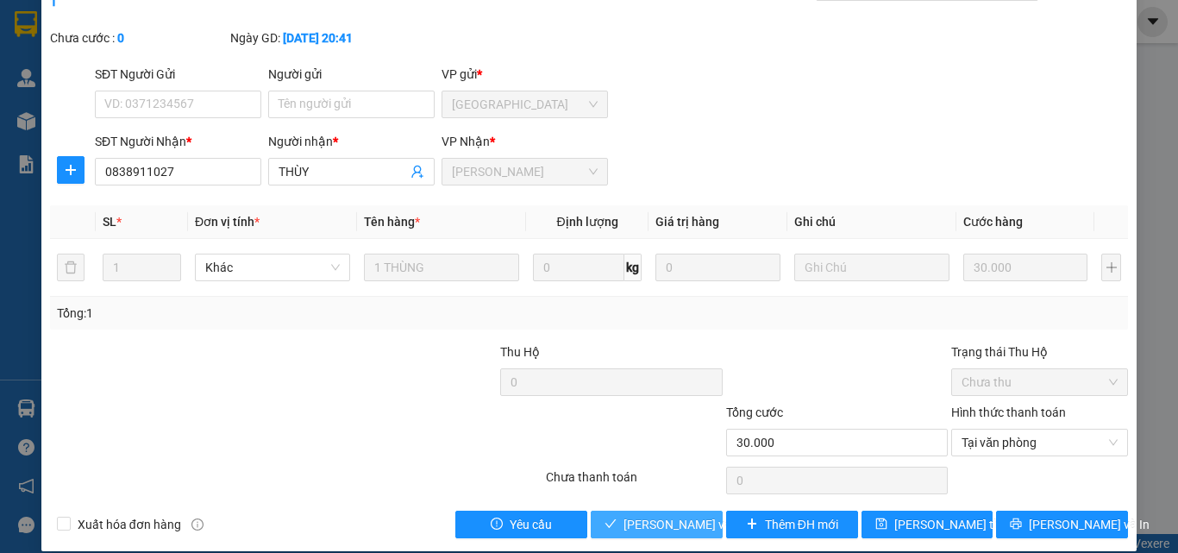
click at [675, 515] on span "Lưu và Giao hàng" at bounding box center [706, 524] width 166 height 19
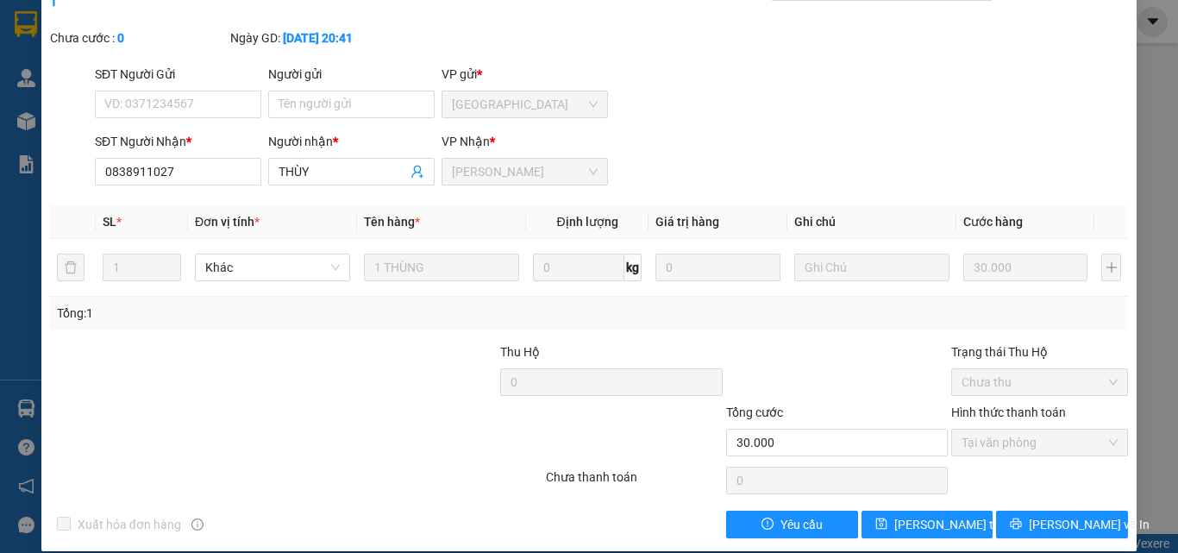
scroll to position [0, 0]
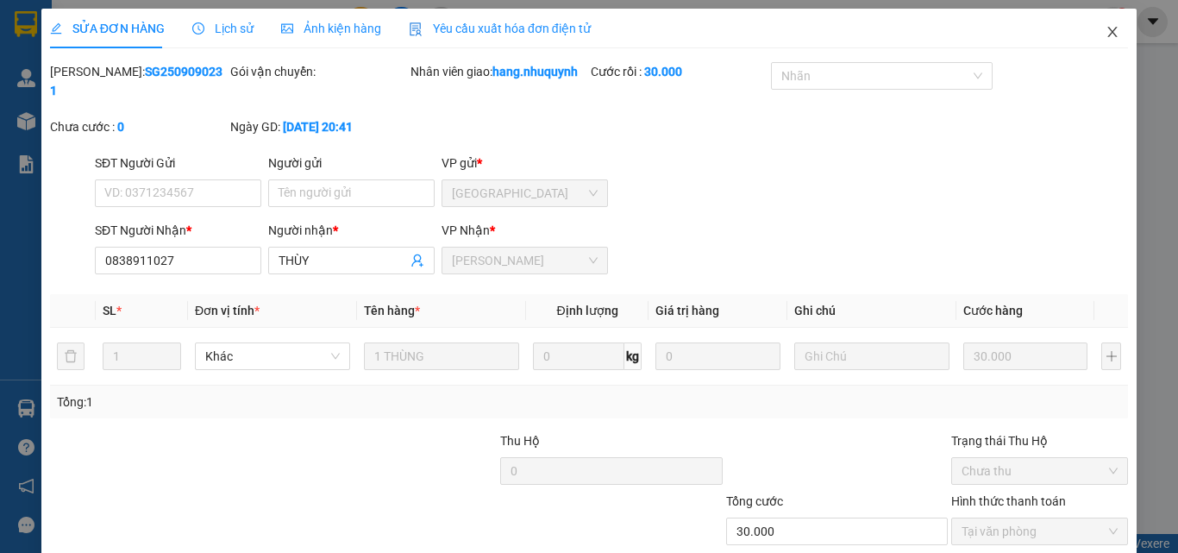
drag, startPoint x: 1103, startPoint y: 35, endPoint x: 1032, endPoint y: 12, distance: 75.2
click at [1105, 35] on icon "close" at bounding box center [1112, 32] width 14 height 14
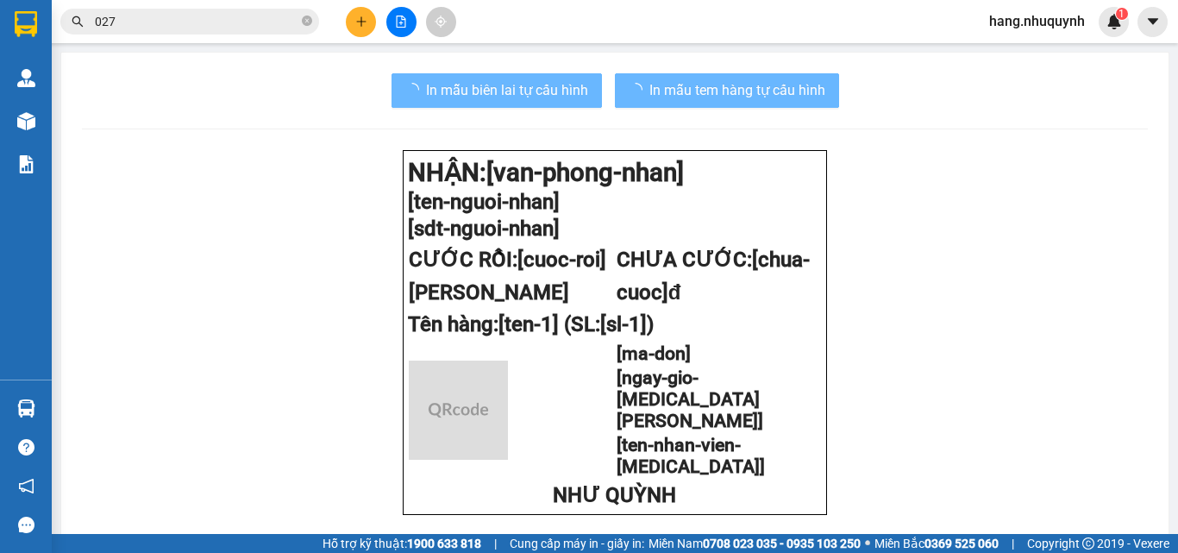
click at [364, 22] on icon "plus" at bounding box center [361, 22] width 12 height 12
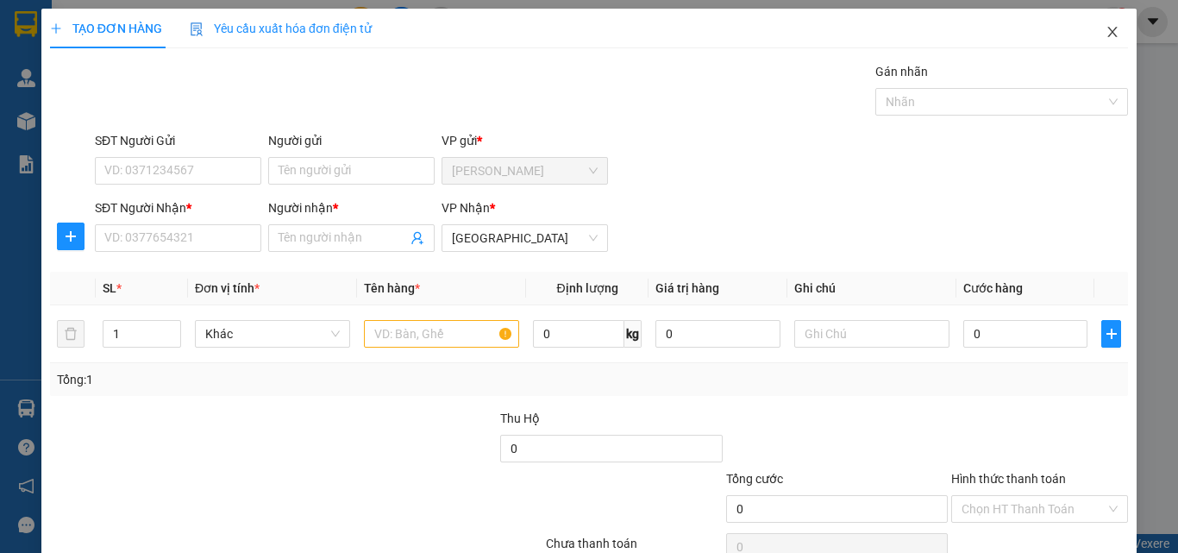
drag, startPoint x: 1105, startPoint y: 33, endPoint x: 813, endPoint y: 38, distance: 292.3
click at [1105, 34] on icon "close" at bounding box center [1112, 32] width 14 height 14
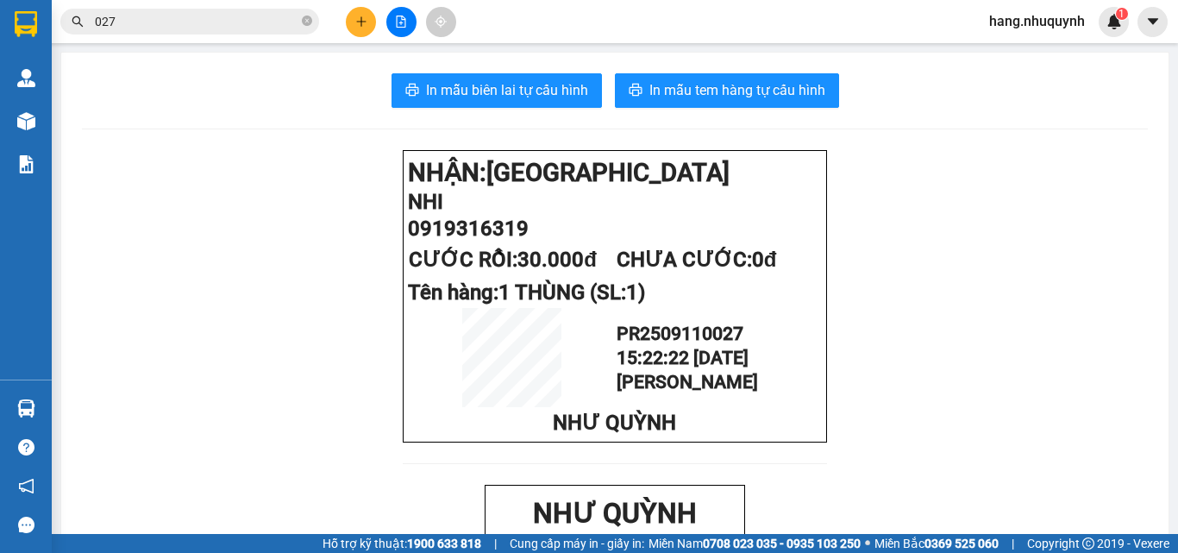
click at [398, 22] on icon "file-add" at bounding box center [401, 22] width 12 height 12
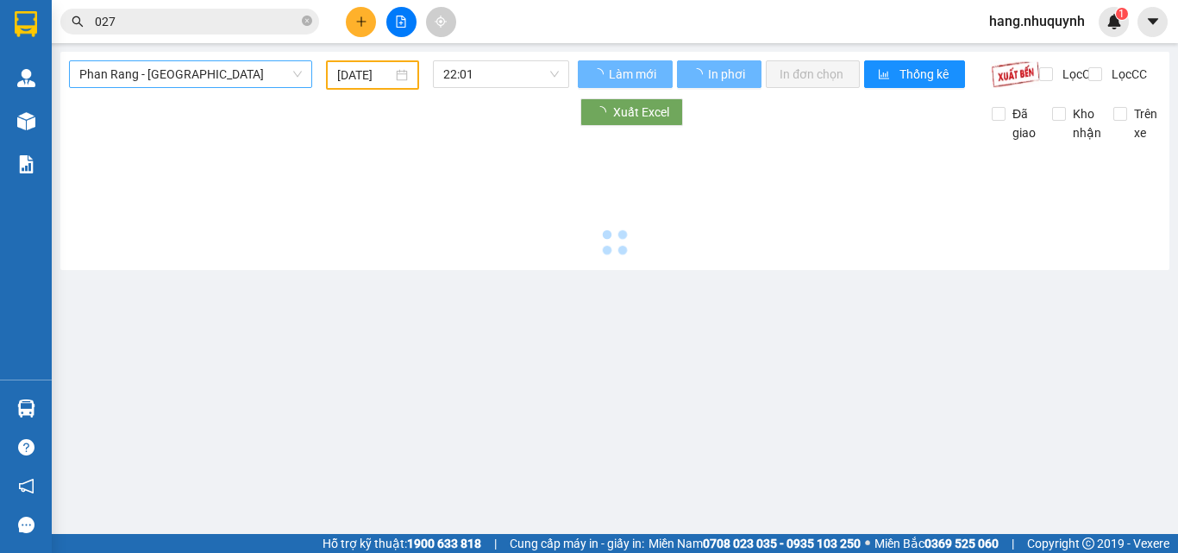
type input "11/09/2025"
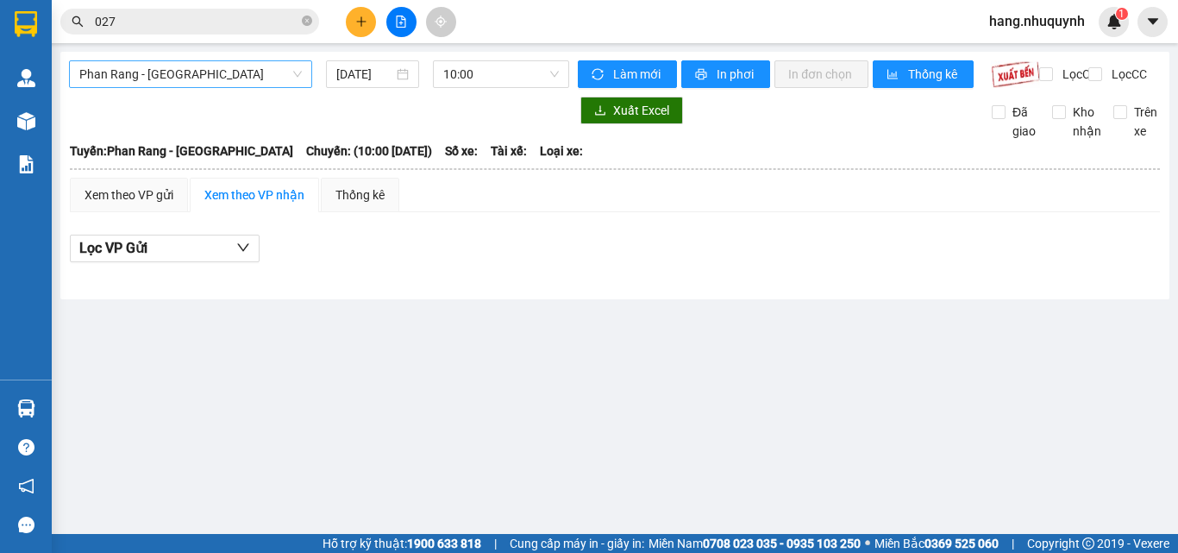
click at [230, 78] on span "Phan Rang - Sài Gòn" at bounding box center [190, 74] width 222 height 26
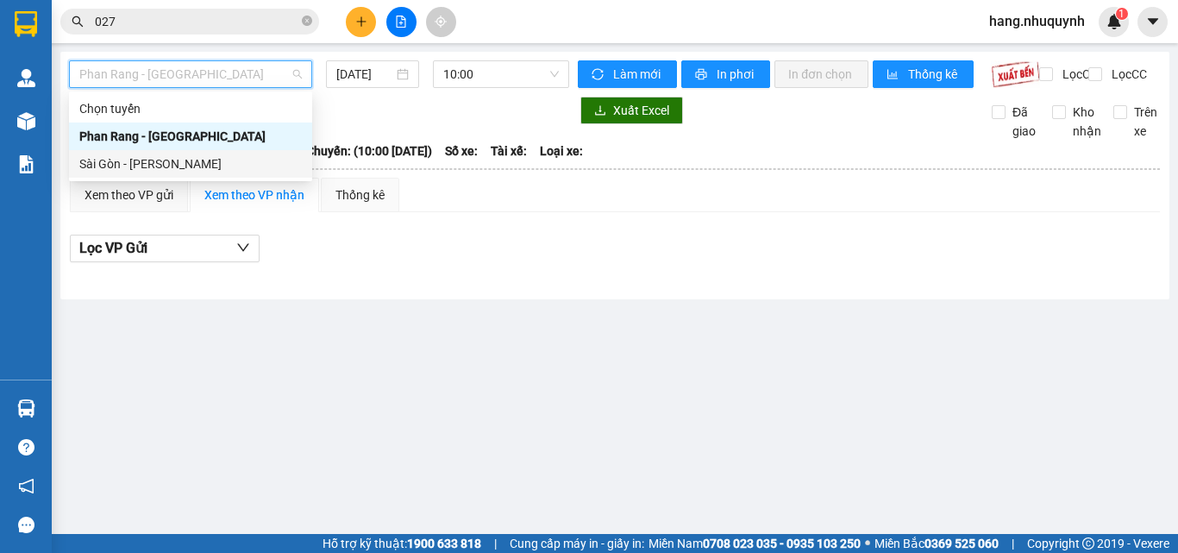
drag, startPoint x: 179, startPoint y: 165, endPoint x: 448, endPoint y: 92, distance: 278.5
click at [184, 165] on div "Sài Gòn - Phan Rang" at bounding box center [190, 163] width 222 height 19
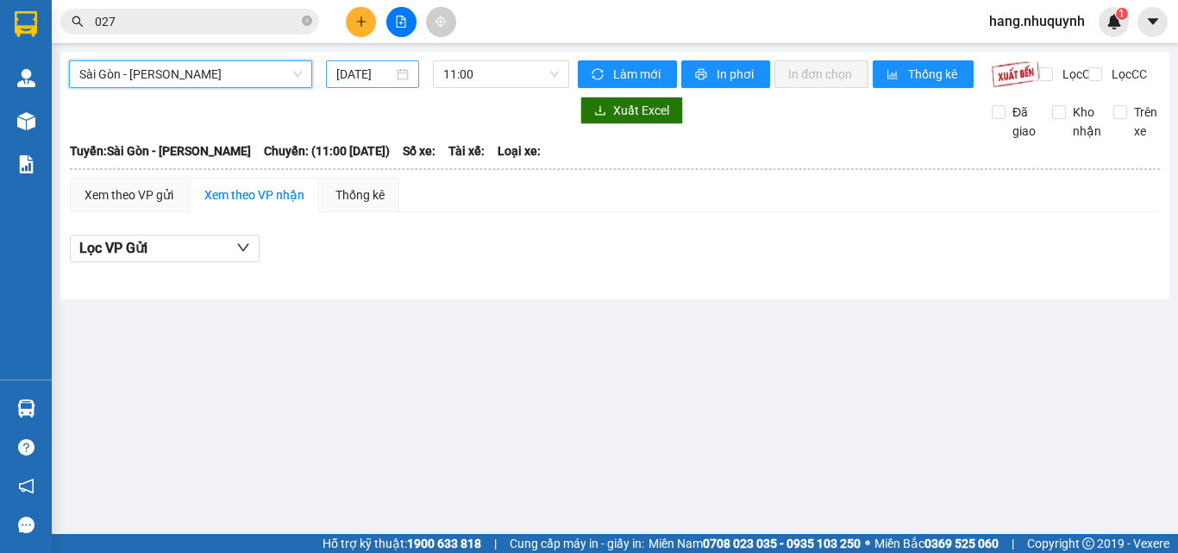
click at [349, 71] on input "11/09/2025" at bounding box center [364, 74] width 57 height 19
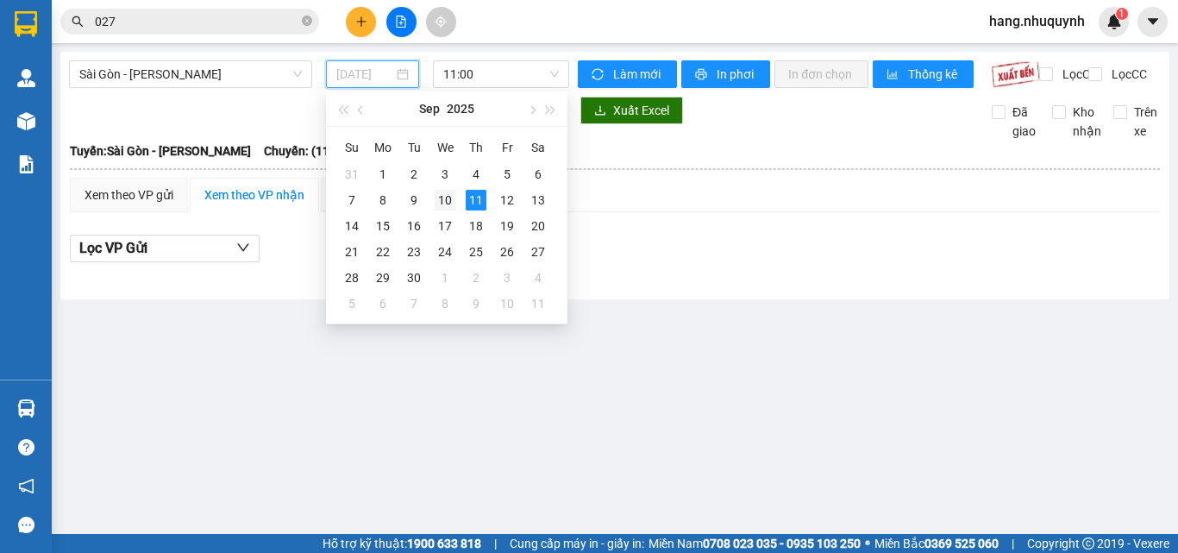
click at [450, 198] on div "10" at bounding box center [444, 200] width 21 height 21
type input "10/09/2025"
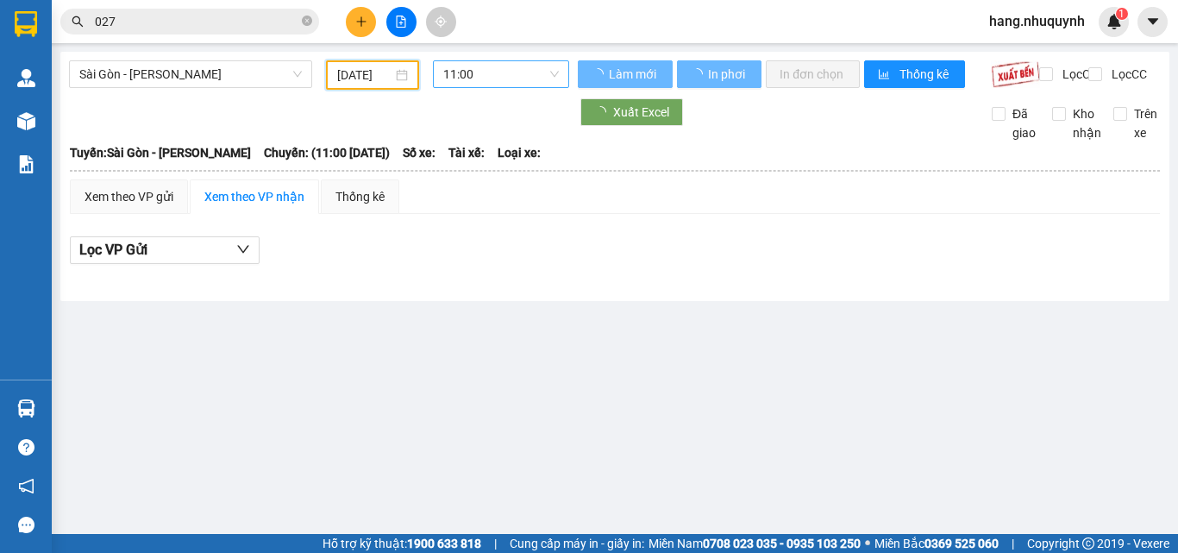
click at [527, 77] on span "11:00" at bounding box center [501, 74] width 116 height 26
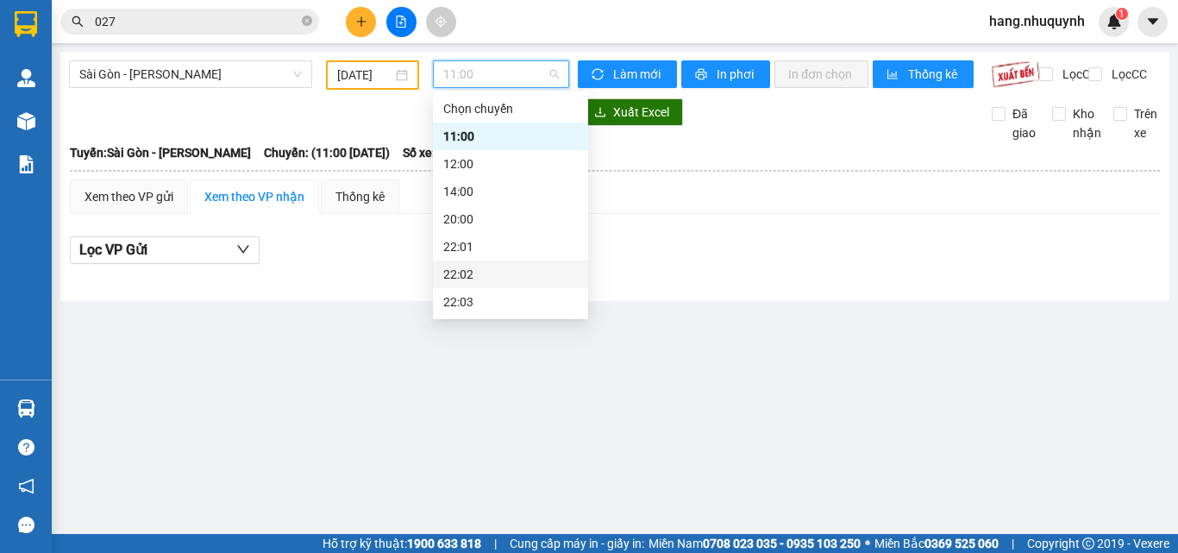
scroll to position [83, 0]
click at [478, 162] on div "22:01" at bounding box center [510, 163] width 134 height 19
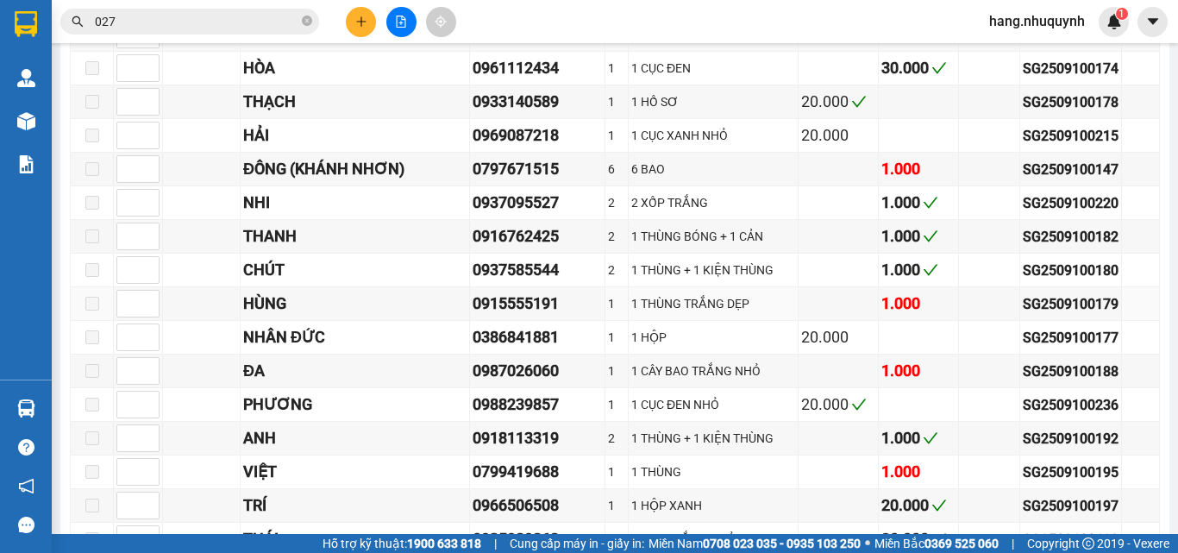
scroll to position [4483, 0]
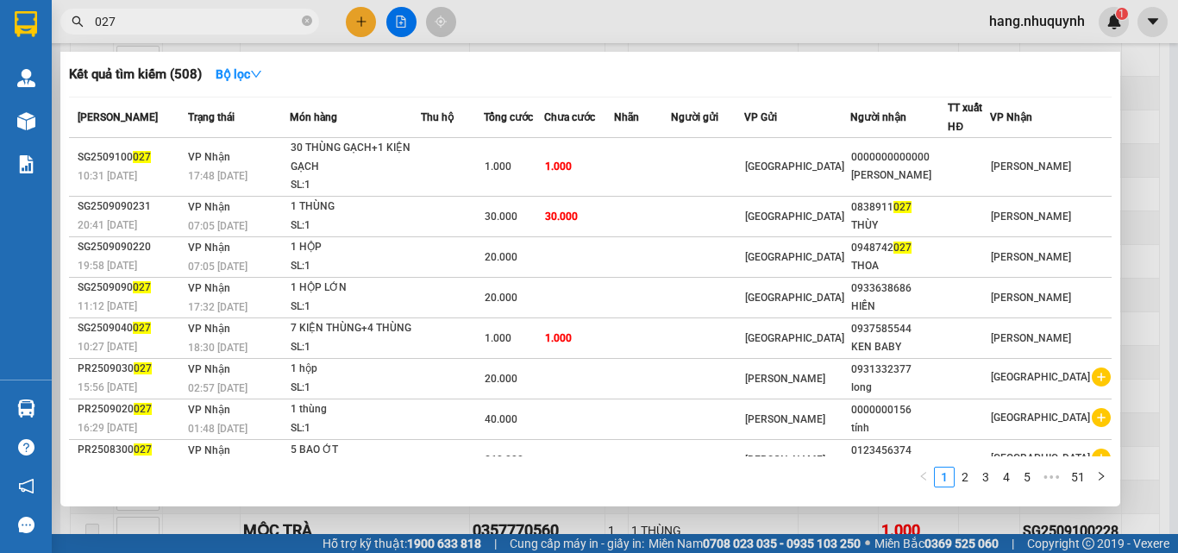
click at [260, 28] on input "027" at bounding box center [196, 21] width 203 height 19
click at [354, 24] on div at bounding box center [589, 276] width 1178 height 553
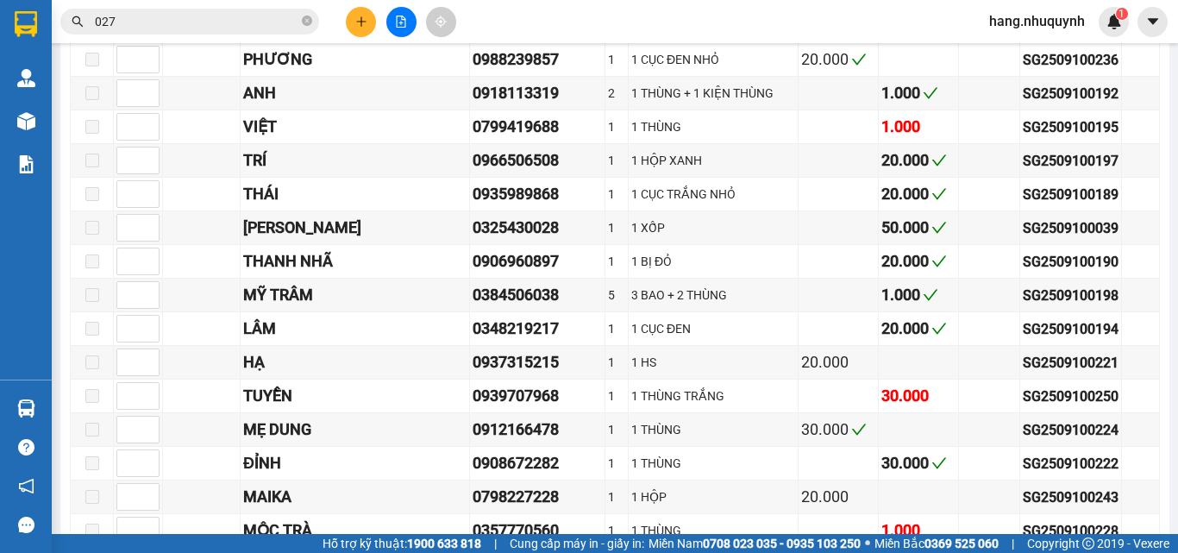
click at [359, 22] on icon "plus" at bounding box center [360, 21] width 9 height 1
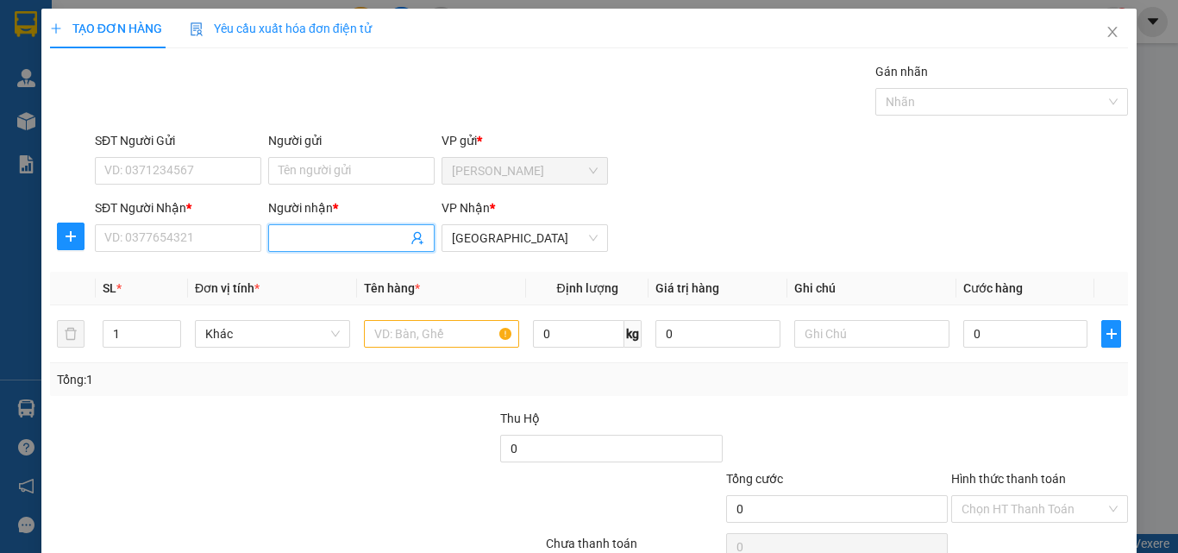
click at [340, 238] on input "Người nhận *" at bounding box center [342, 237] width 128 height 19
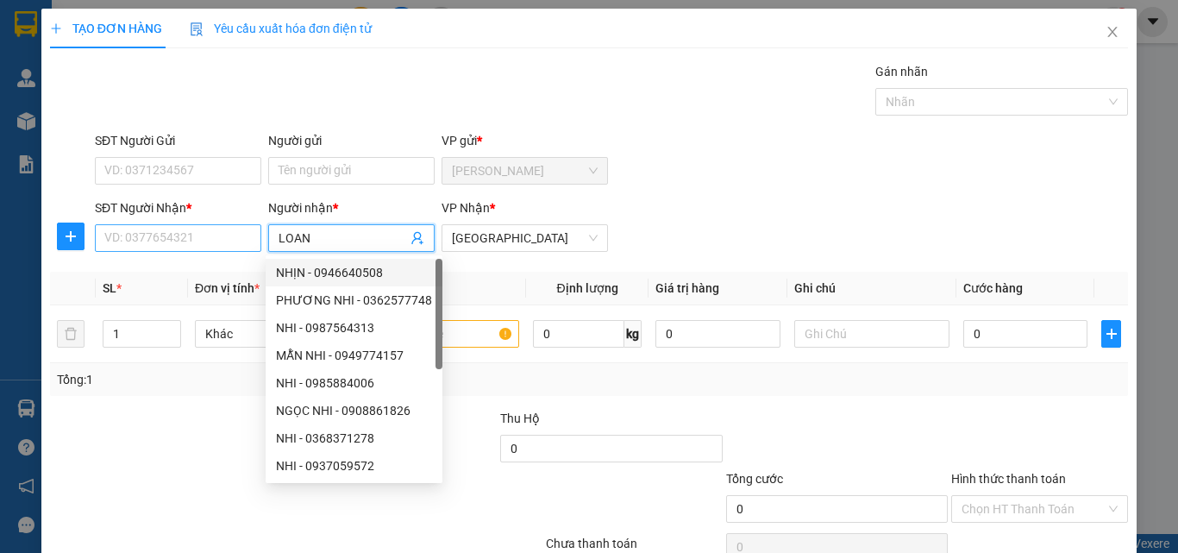
type input "LOAN"
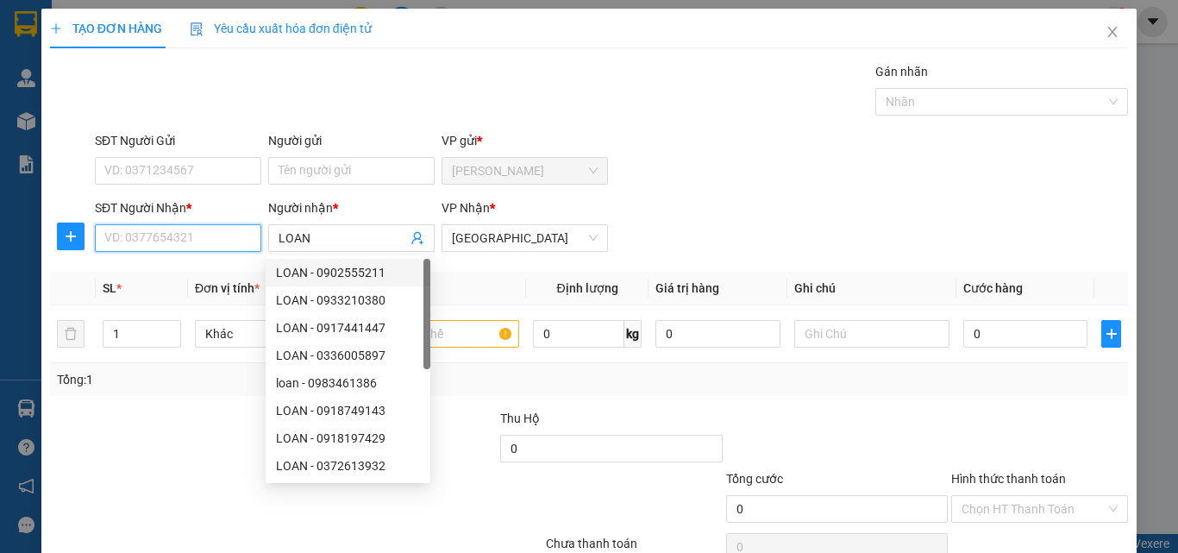
click at [170, 234] on input "SĐT Người Nhận *" at bounding box center [178, 238] width 166 height 28
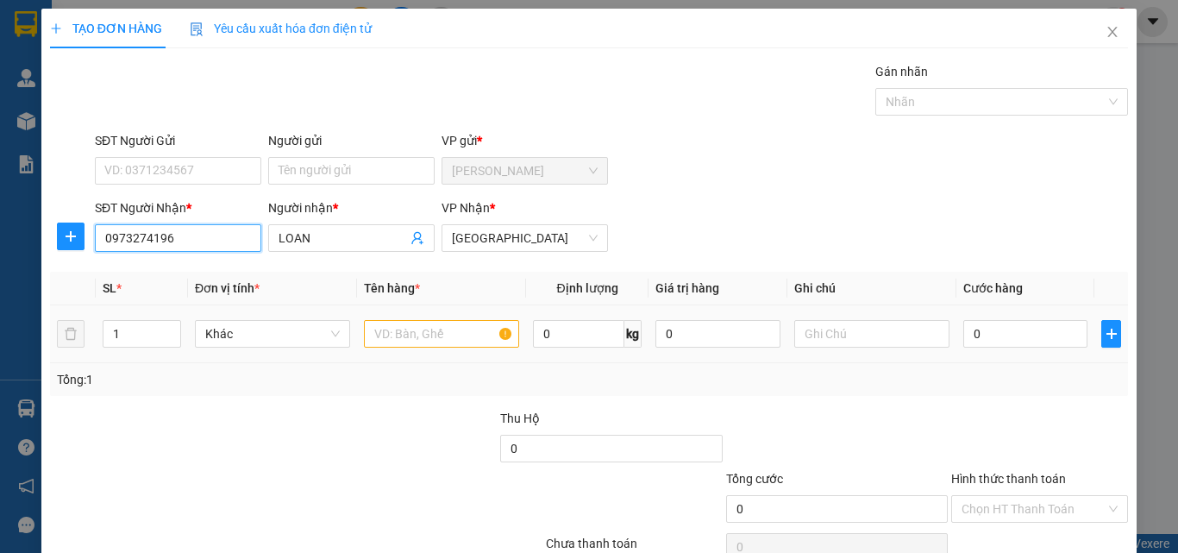
type input "0973274196"
click at [391, 326] on input "text" at bounding box center [441, 334] width 155 height 28
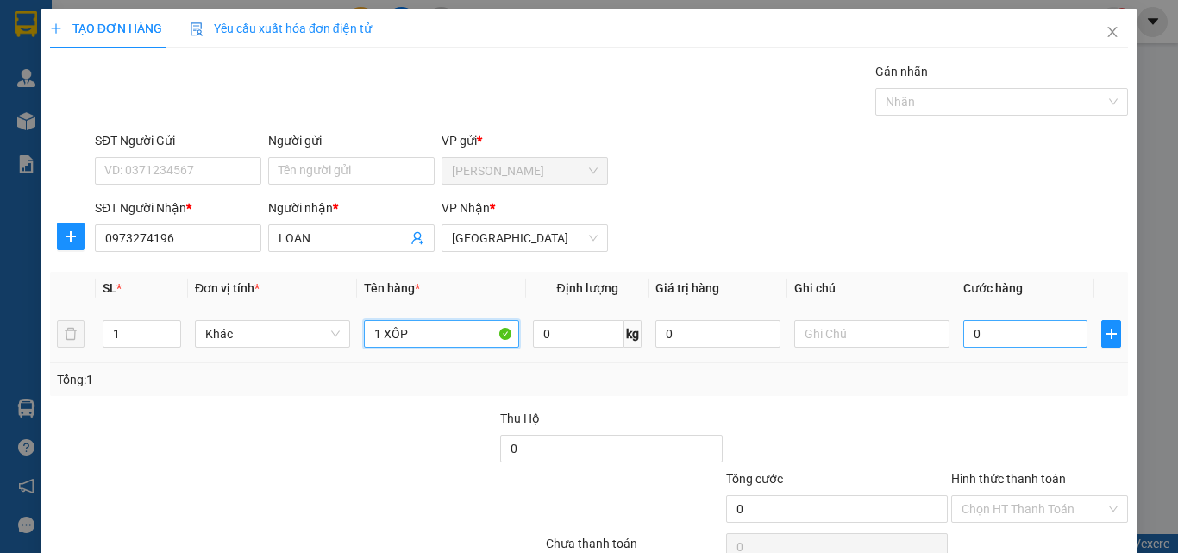
type input "1 XỐP"
click at [1016, 323] on input "0" at bounding box center [1025, 334] width 124 height 28
type input "4"
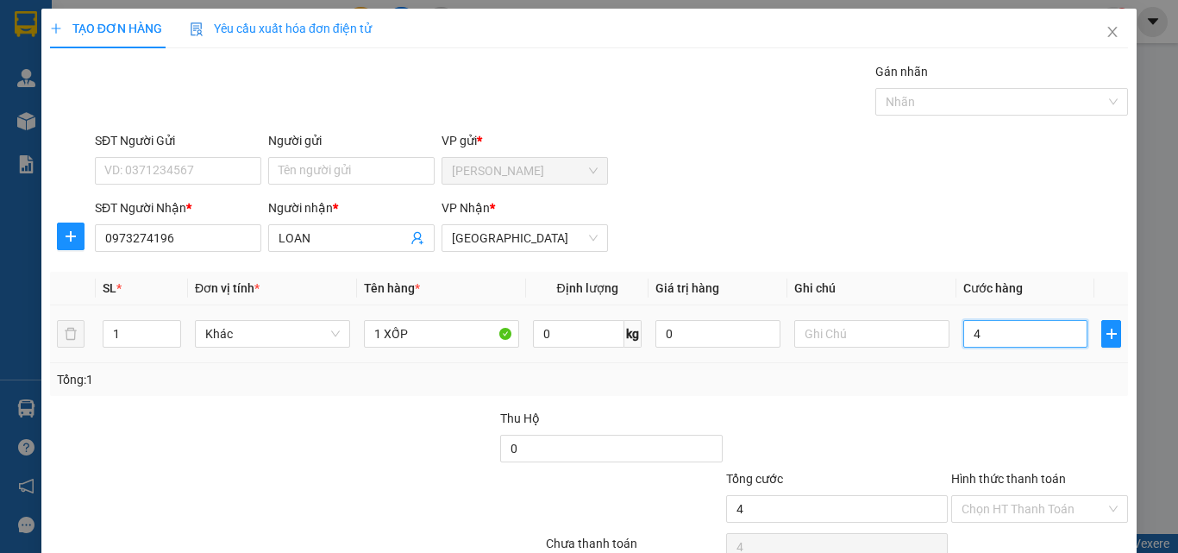
type input "40"
type input "400"
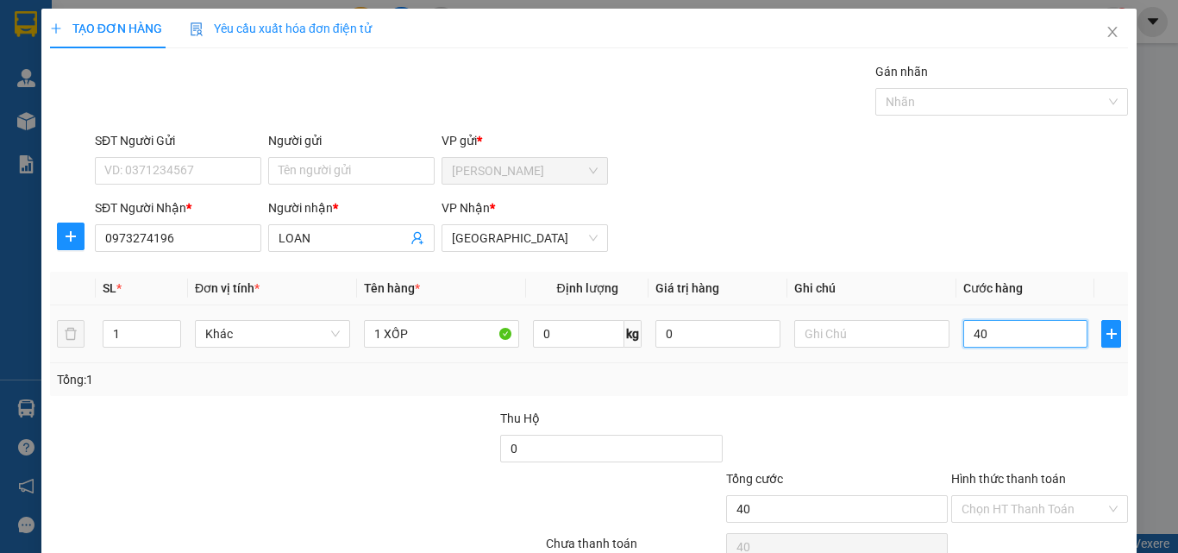
type input "400"
type input "4.000"
type input "40.000"
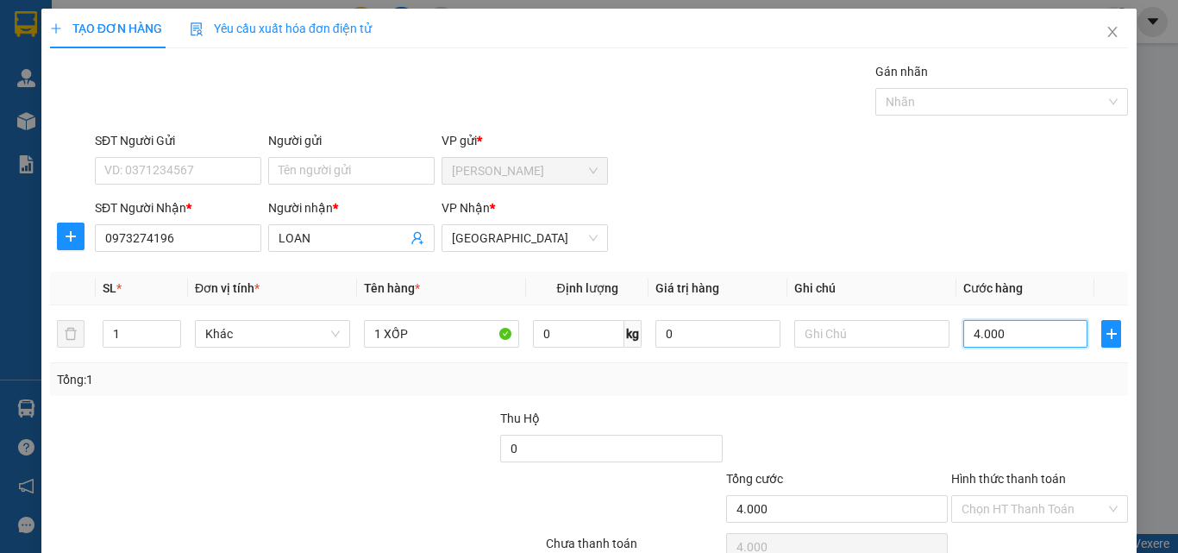
type input "40.000"
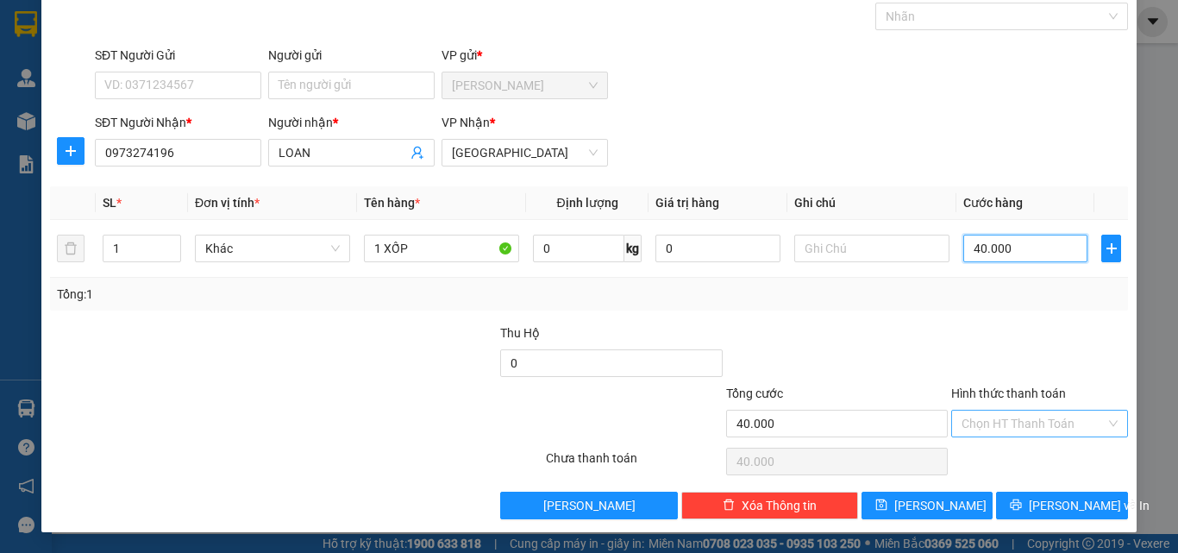
type input "40.000"
click at [1013, 426] on input "Hình thức thanh toán" at bounding box center [1033, 423] width 144 height 26
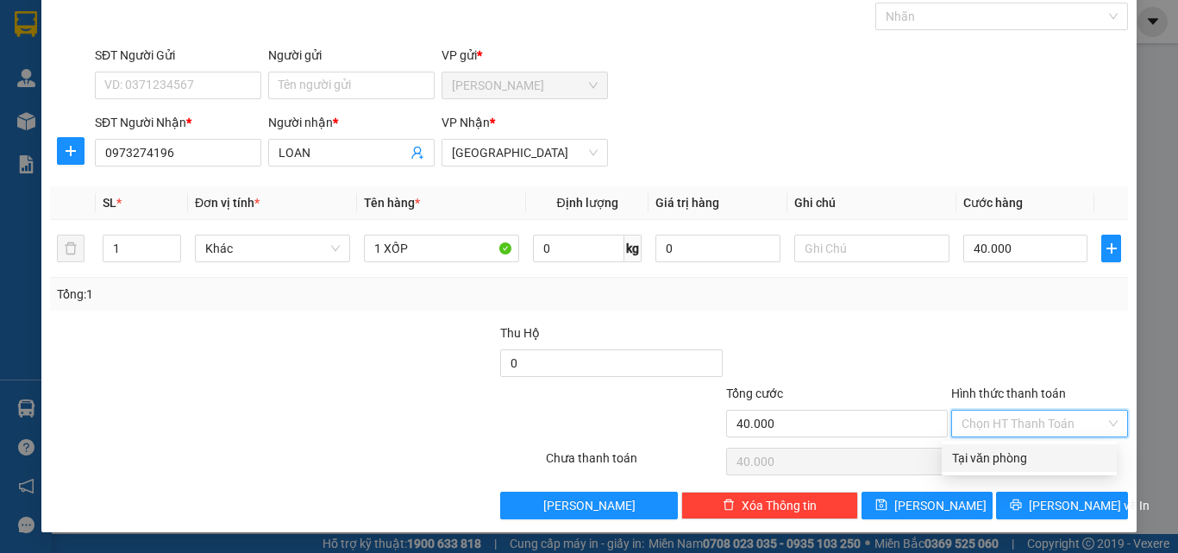
click at [995, 458] on div "Tại văn phòng" at bounding box center [1029, 457] width 154 height 19
type input "0"
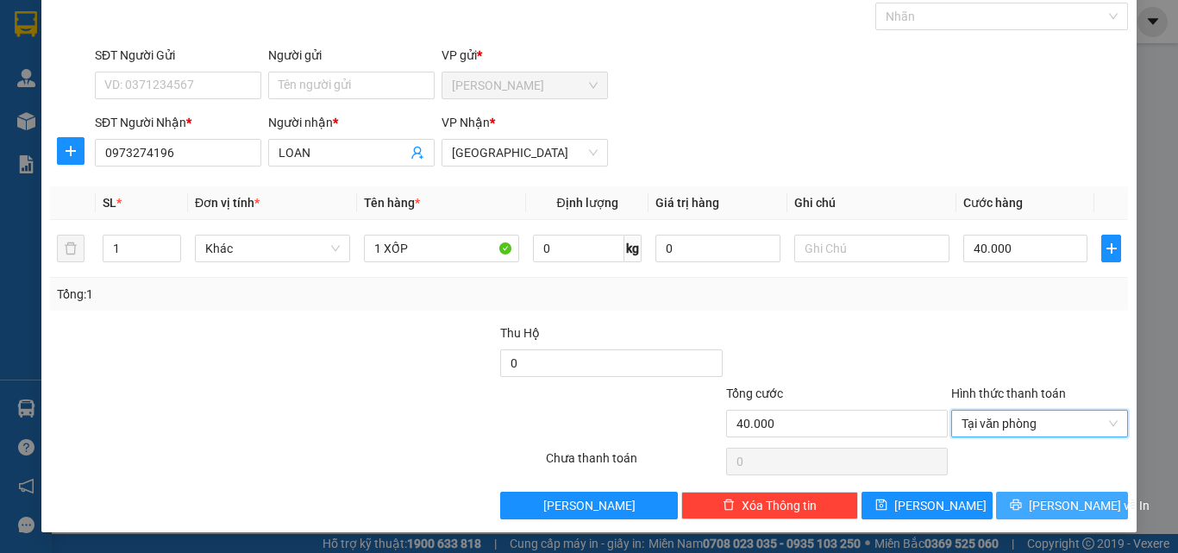
click at [1033, 507] on button "Lưu và In" at bounding box center [1062, 505] width 132 height 28
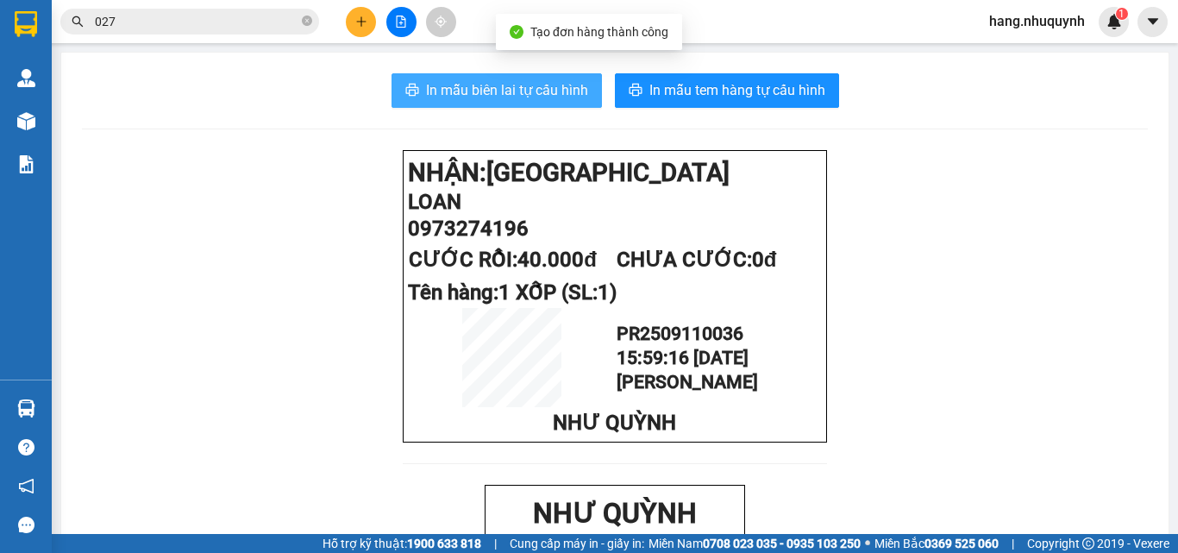
drag, startPoint x: 477, startPoint y: 96, endPoint x: 233, endPoint y: 109, distance: 244.4
click at [475, 96] on span "In mẫu biên lai tự cấu hình" at bounding box center [507, 90] width 162 height 22
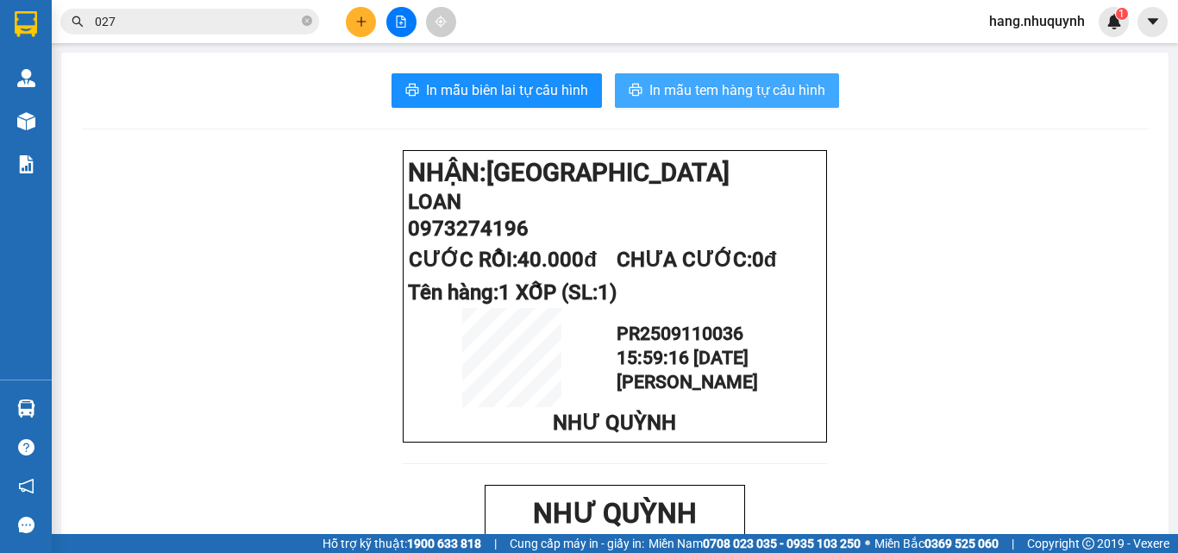
click at [768, 89] on span "In mẫu tem hàng tự cấu hình" at bounding box center [737, 90] width 176 height 22
click at [366, 22] on icon "plus" at bounding box center [361, 22] width 12 height 12
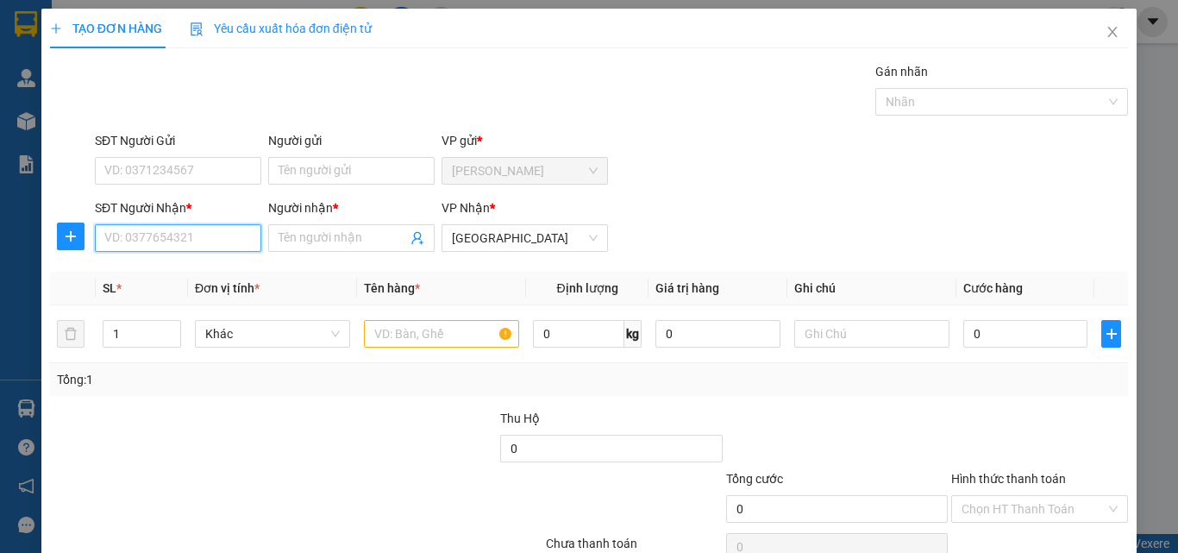
click at [196, 247] on input "SĐT Người Nhận *" at bounding box center [178, 238] width 166 height 28
type input "0916687378"
click at [312, 241] on input "Người nhận *" at bounding box center [342, 237] width 128 height 19
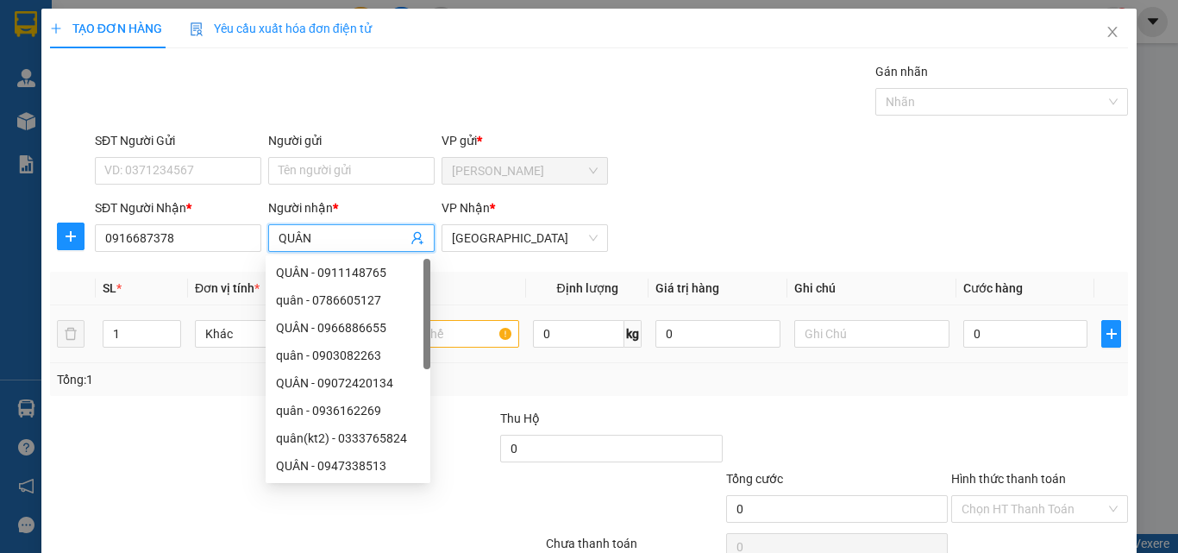
type input "QUÂN"
click at [475, 334] on input "text" at bounding box center [441, 334] width 155 height 28
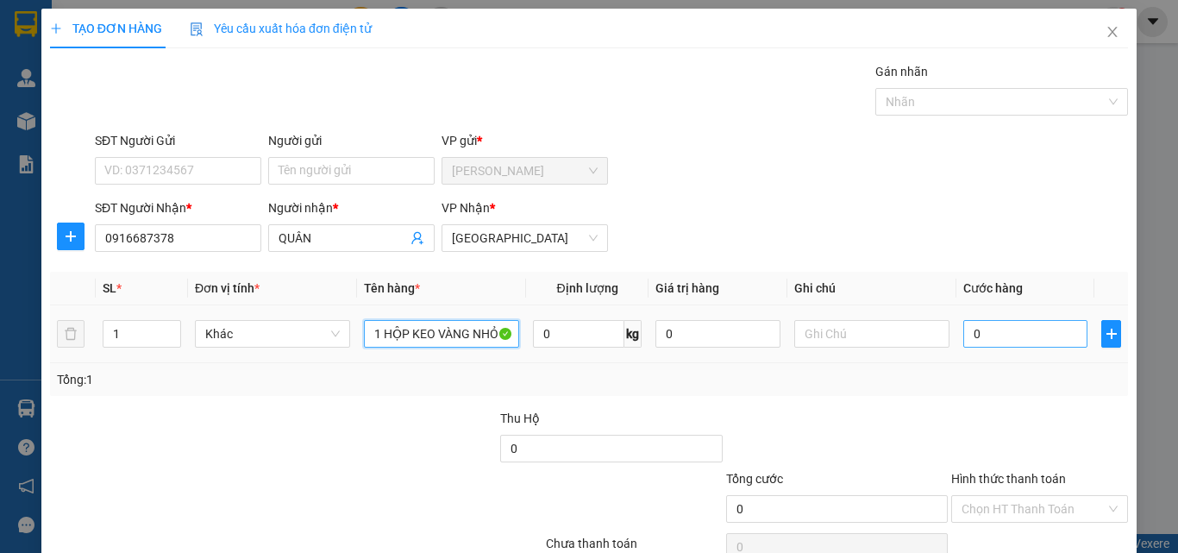
type input "1 HỘP KEO VÀNG NHỎ"
click at [995, 333] on input "0" at bounding box center [1025, 334] width 124 height 28
type input "2"
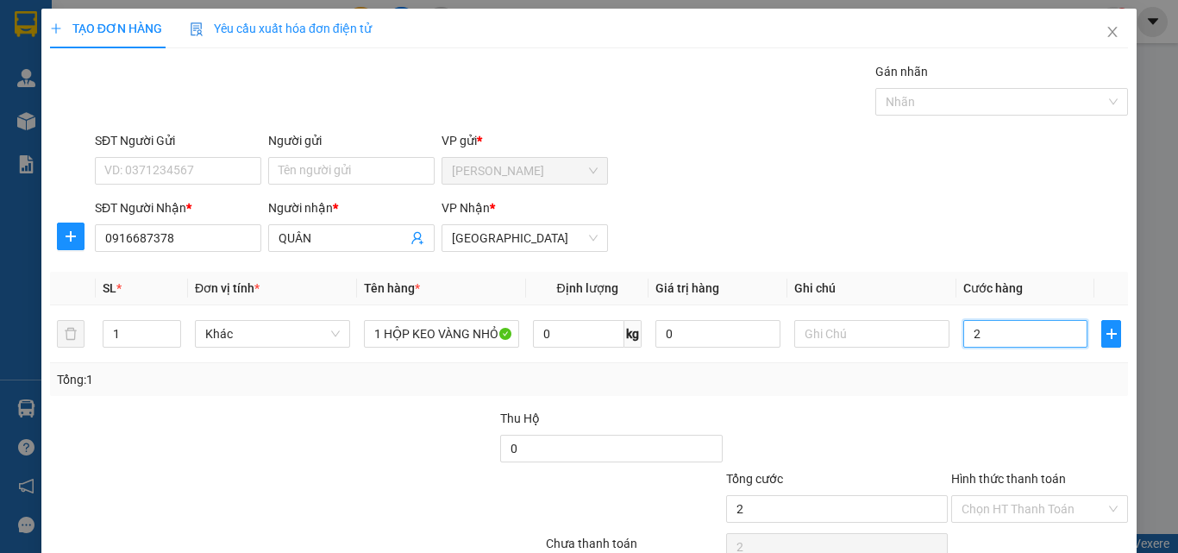
type input "20"
type input "200"
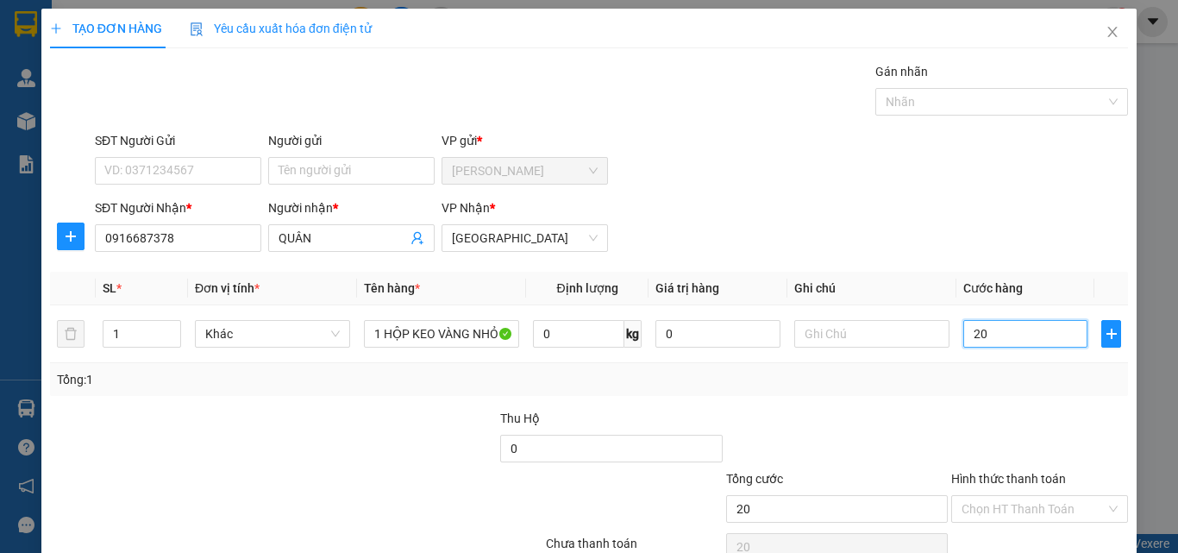
type input "200"
type input "2.000"
type input "20.000"
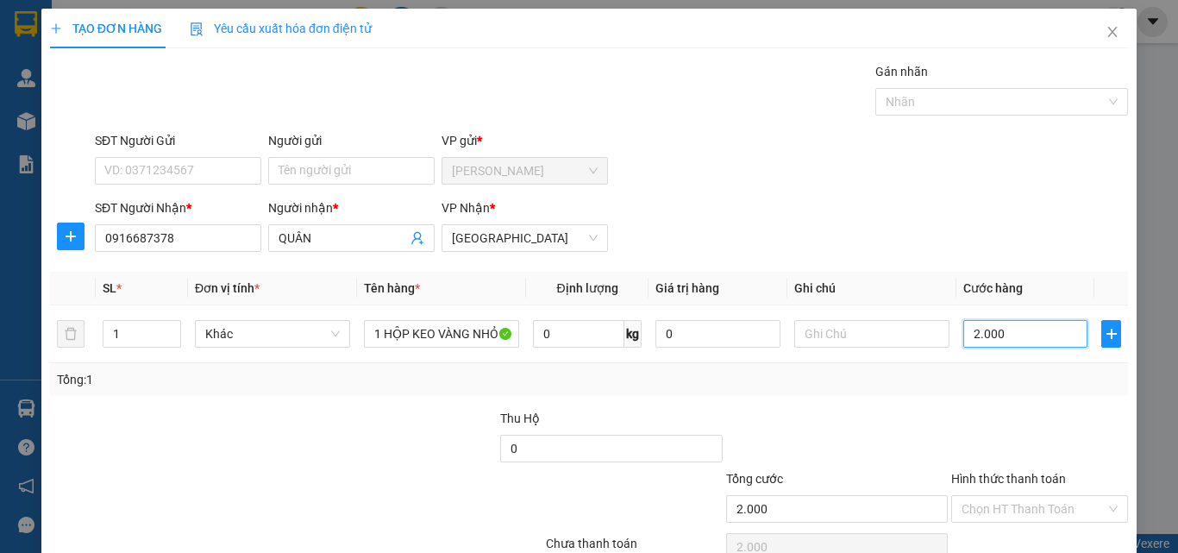
type input "20.000"
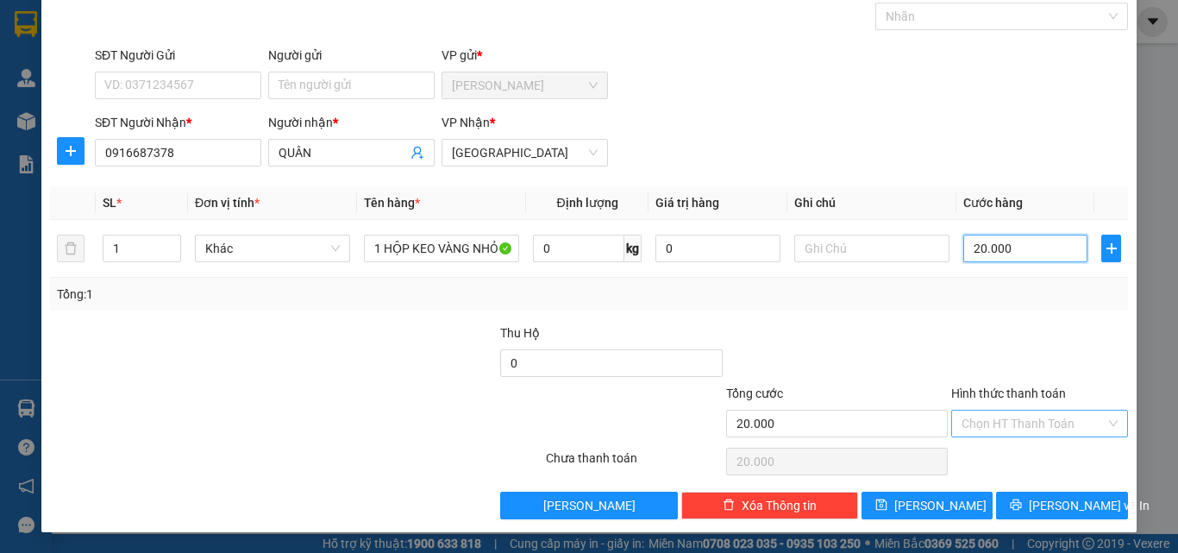
type input "20.000"
click at [990, 424] on input "Hình thức thanh toán" at bounding box center [1033, 423] width 144 height 26
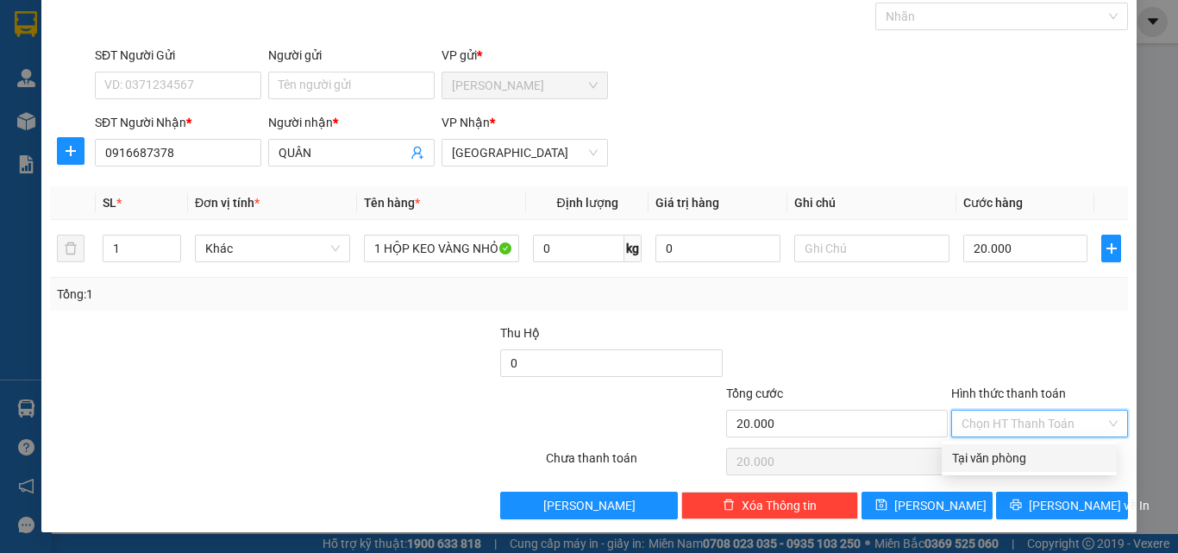
click at [987, 458] on div "Tại văn phòng" at bounding box center [1029, 457] width 154 height 19
type input "0"
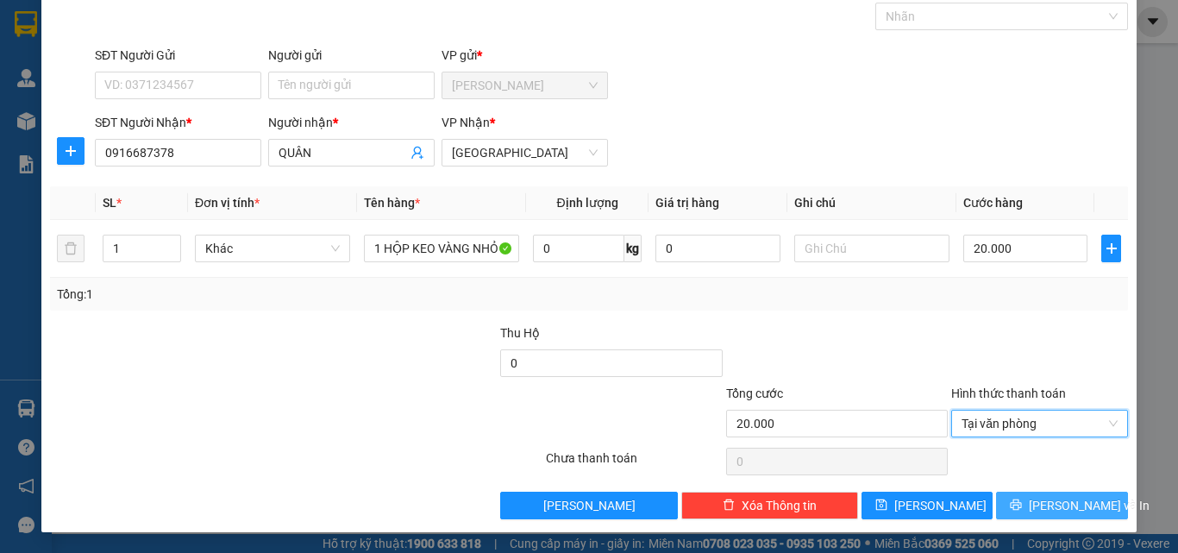
click at [1014, 509] on button "Lưu và In" at bounding box center [1062, 505] width 132 height 28
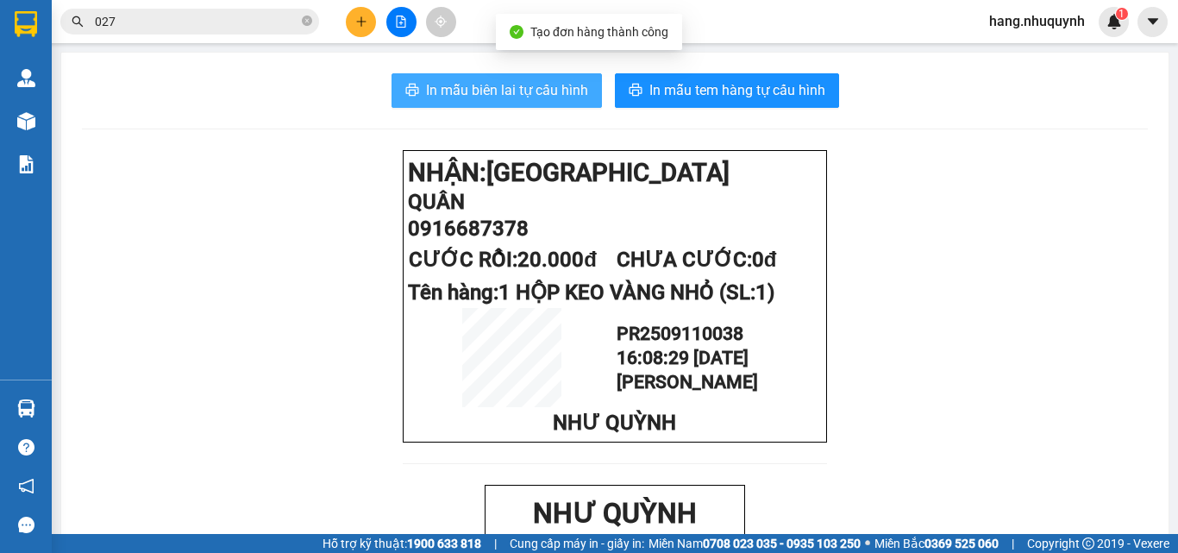
click at [564, 98] on span "In mẫu biên lai tự cấu hình" at bounding box center [507, 90] width 162 height 22
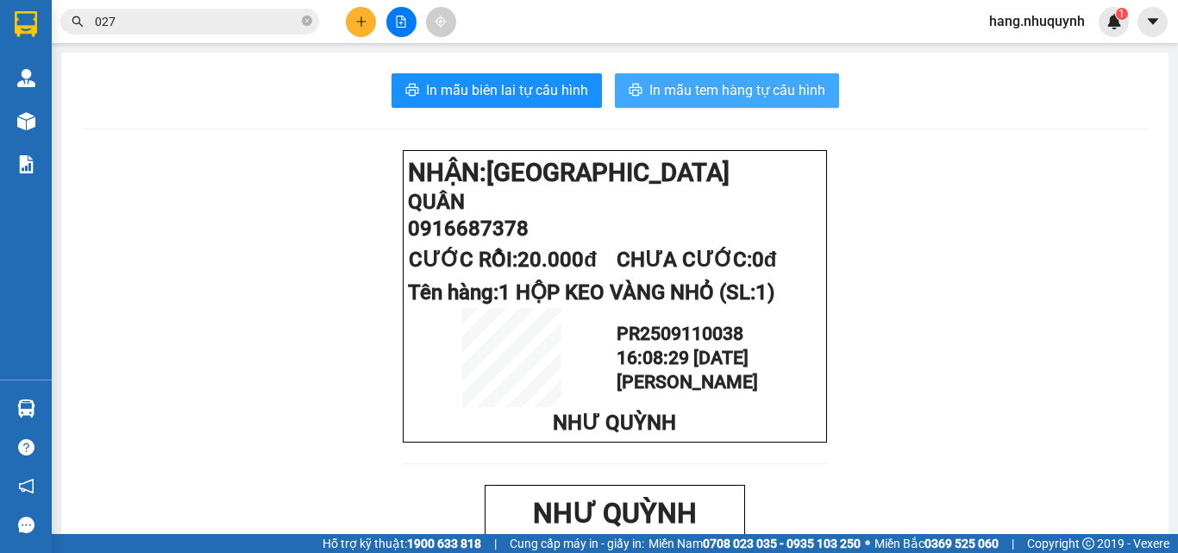
click at [790, 95] on span "In mẫu tem hàng tự cấu hình" at bounding box center [737, 90] width 176 height 22
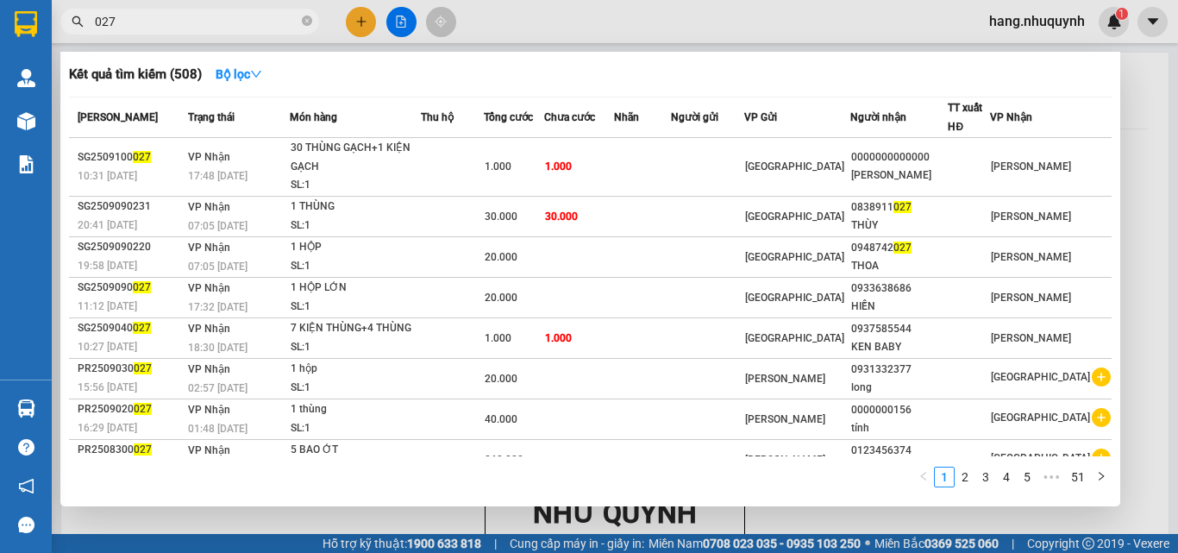
click at [252, 18] on input "027" at bounding box center [196, 21] width 203 height 19
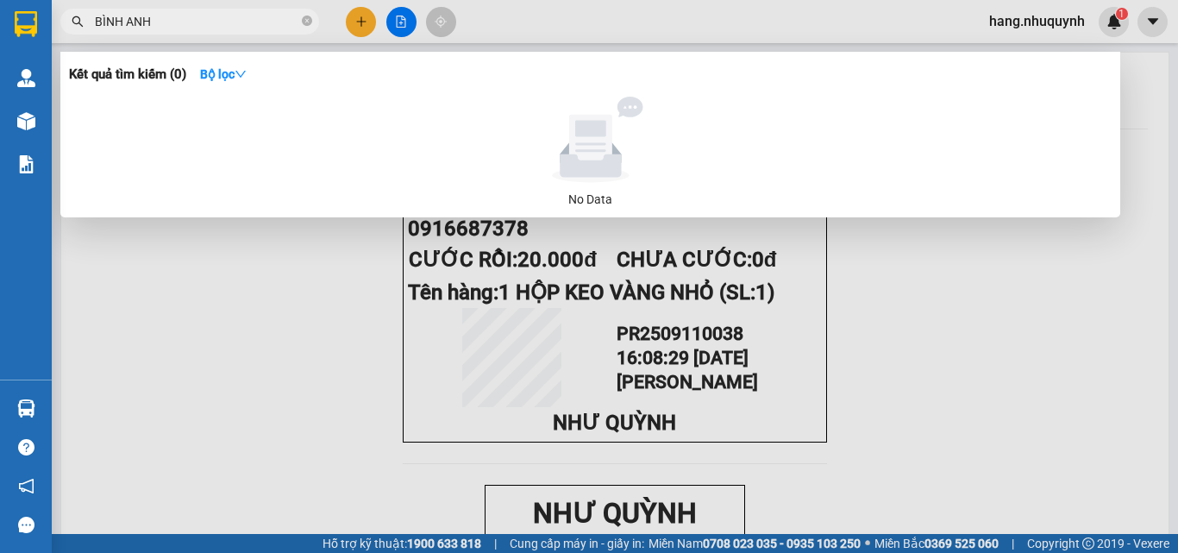
click at [192, 18] on input "BÌNH ANH" at bounding box center [196, 21] width 203 height 19
drag, startPoint x: 144, startPoint y: 25, endPoint x: 212, endPoint y: 37, distance: 69.2
click at [212, 37] on div "Kết quả tìm kiếm ( 0 ) Bộ lọc No Data BÌNH ANH" at bounding box center [168, 22] width 336 height 30
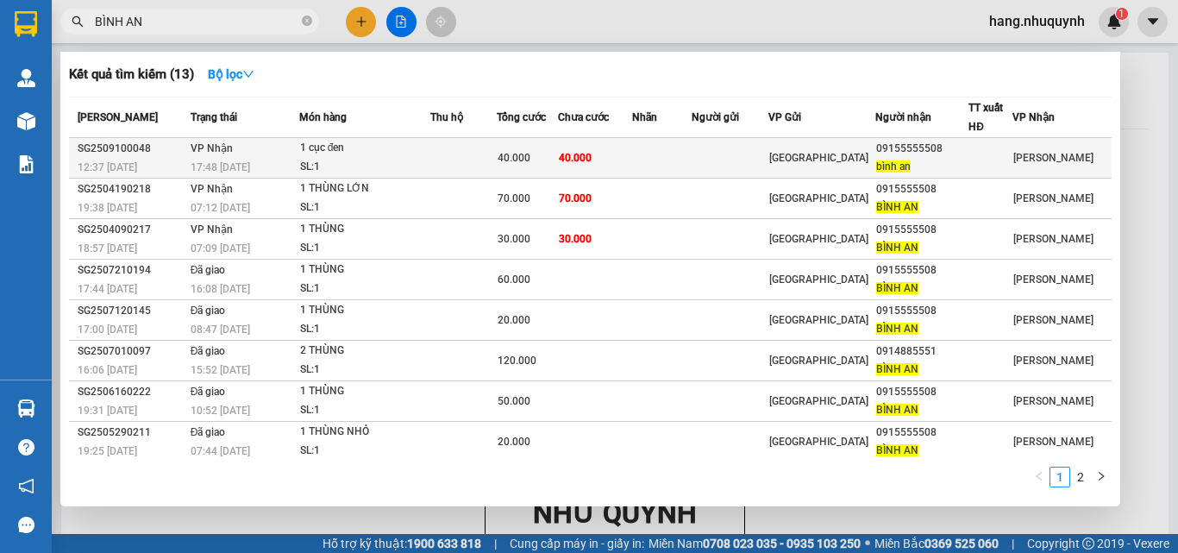
type input "BÌNH AN"
click at [558, 170] on td "40.000" at bounding box center [527, 158] width 61 height 41
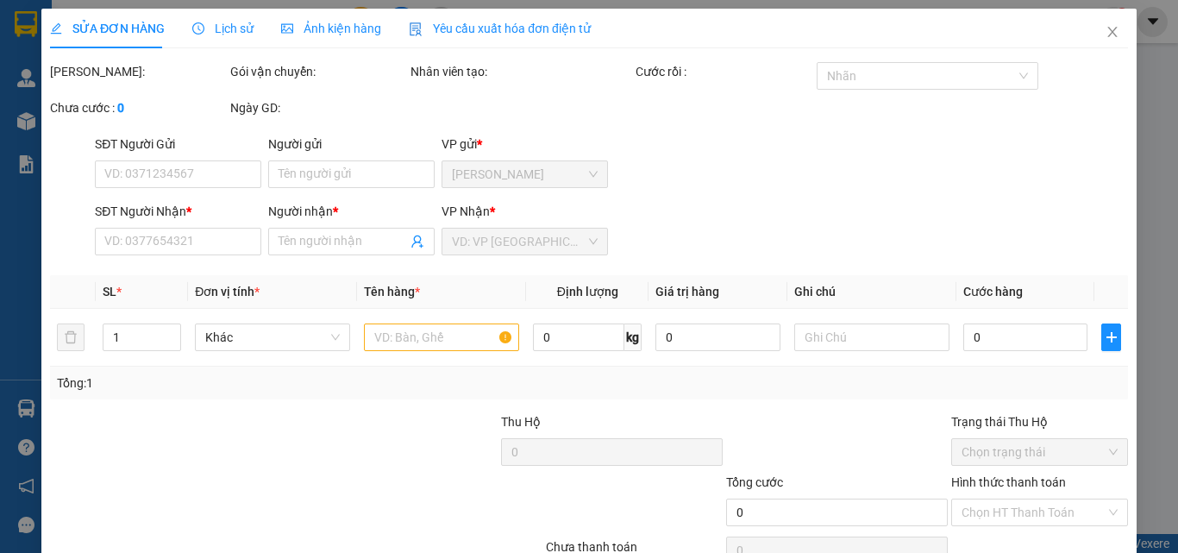
type input "09155555508"
type input "bình an"
type input "40.000"
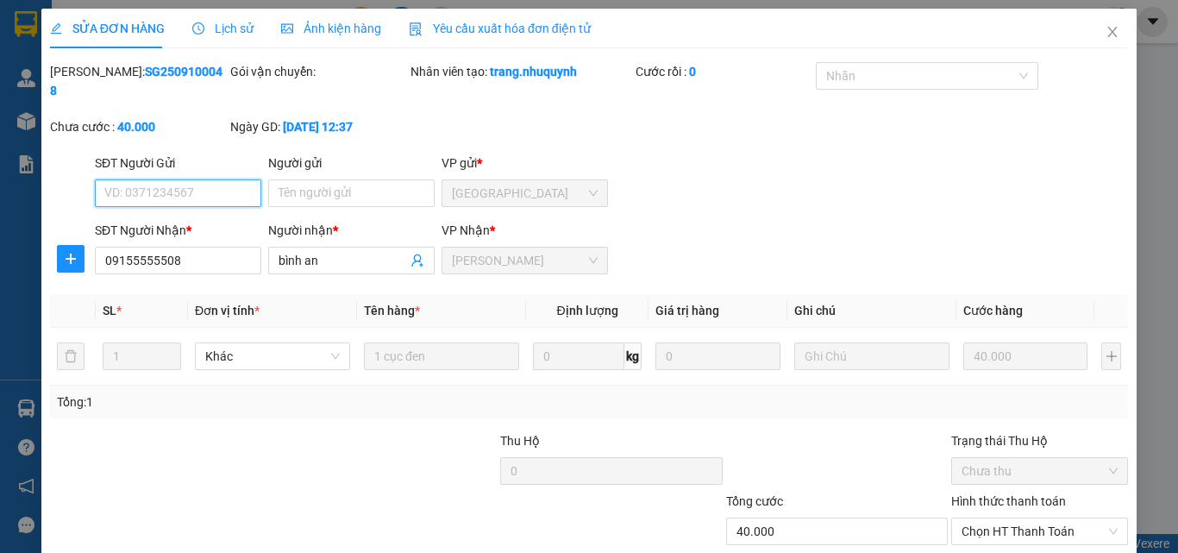
scroll to position [89, 0]
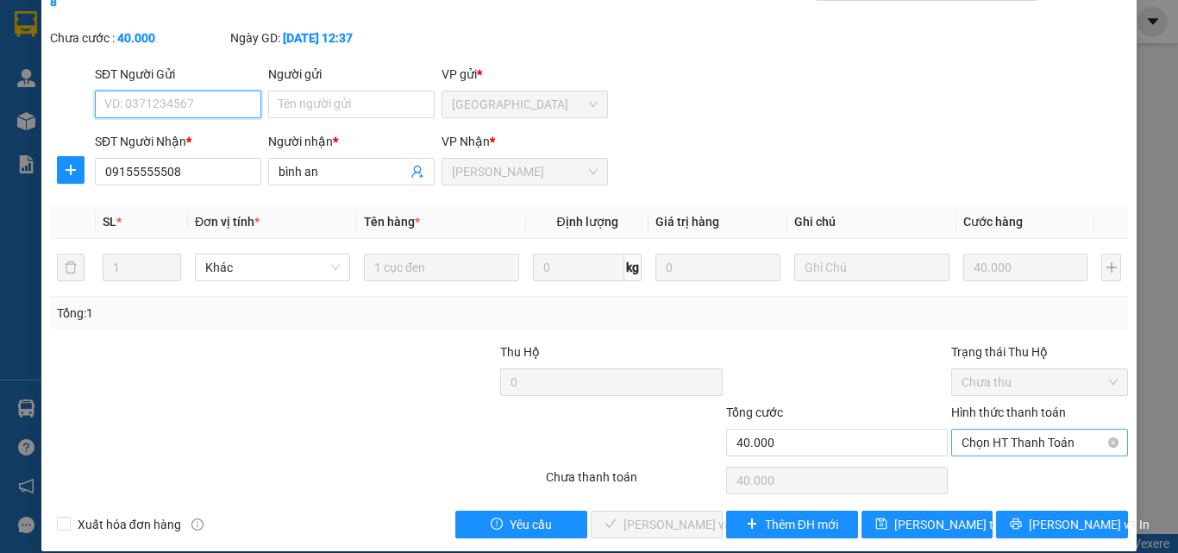
click at [1011, 429] on span "Chọn HT Thanh Toán" at bounding box center [1039, 442] width 156 height 26
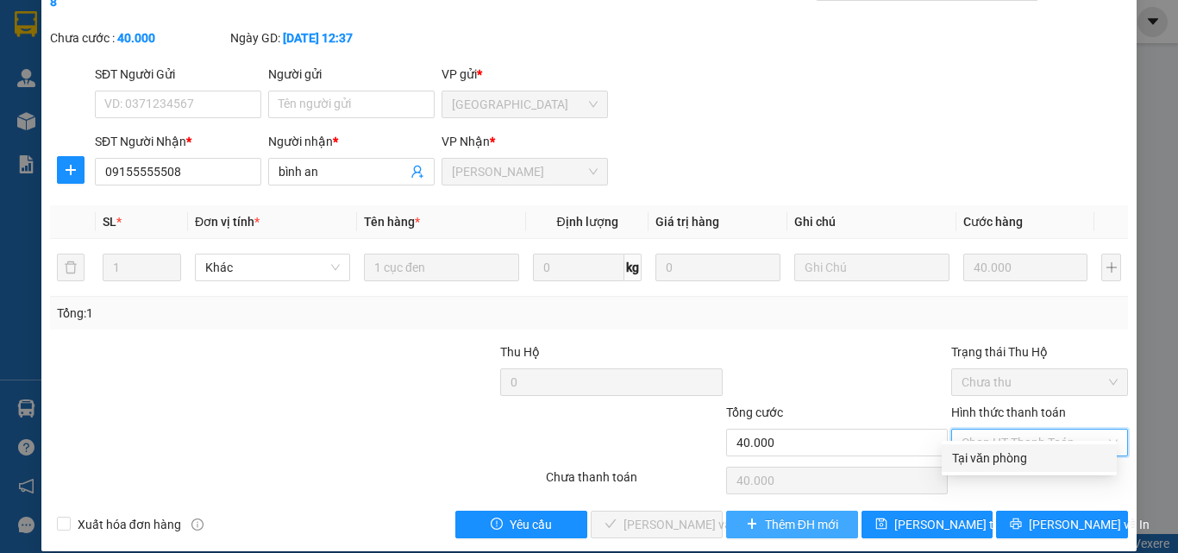
drag, startPoint x: 998, startPoint y: 465, endPoint x: 784, endPoint y: 495, distance: 216.8
click at [992, 466] on div "Tại văn phòng" at bounding box center [1029, 457] width 154 height 19
type input "0"
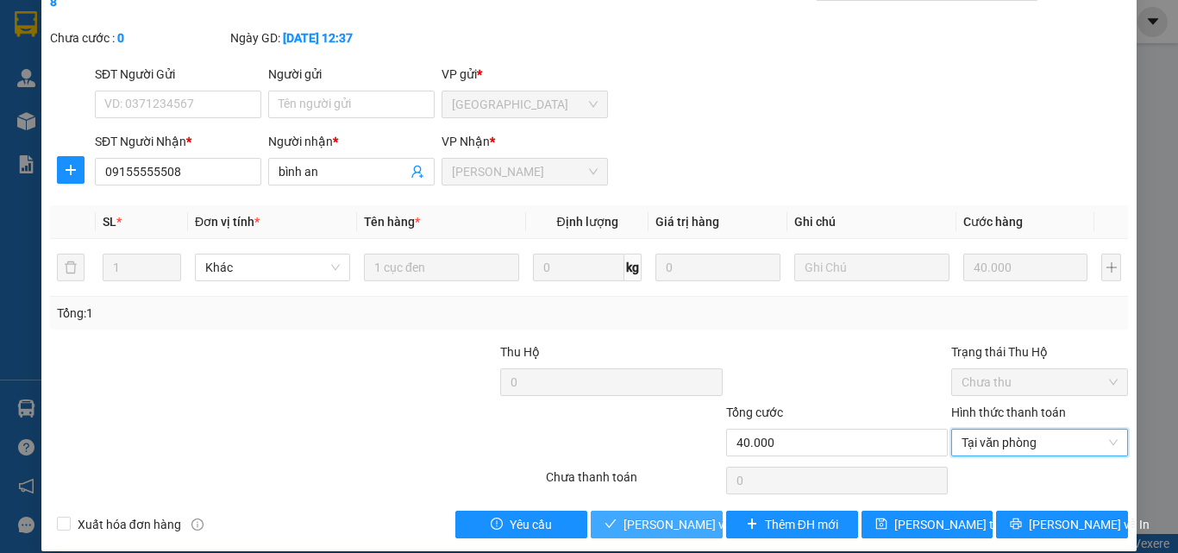
click at [676, 515] on span "Lưu và Giao hàng" at bounding box center [706, 524] width 166 height 19
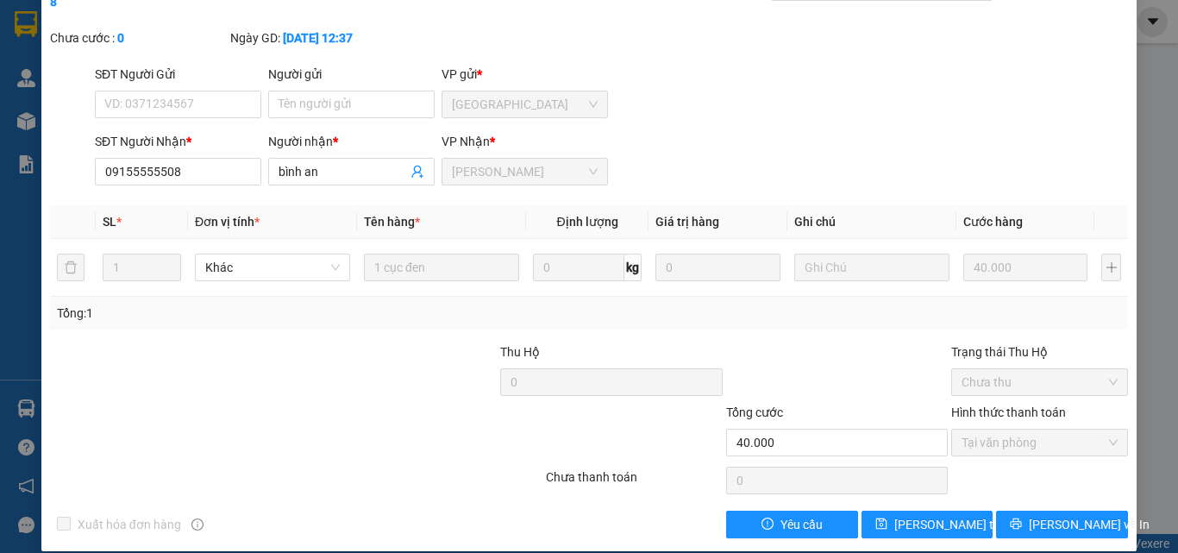
scroll to position [0, 0]
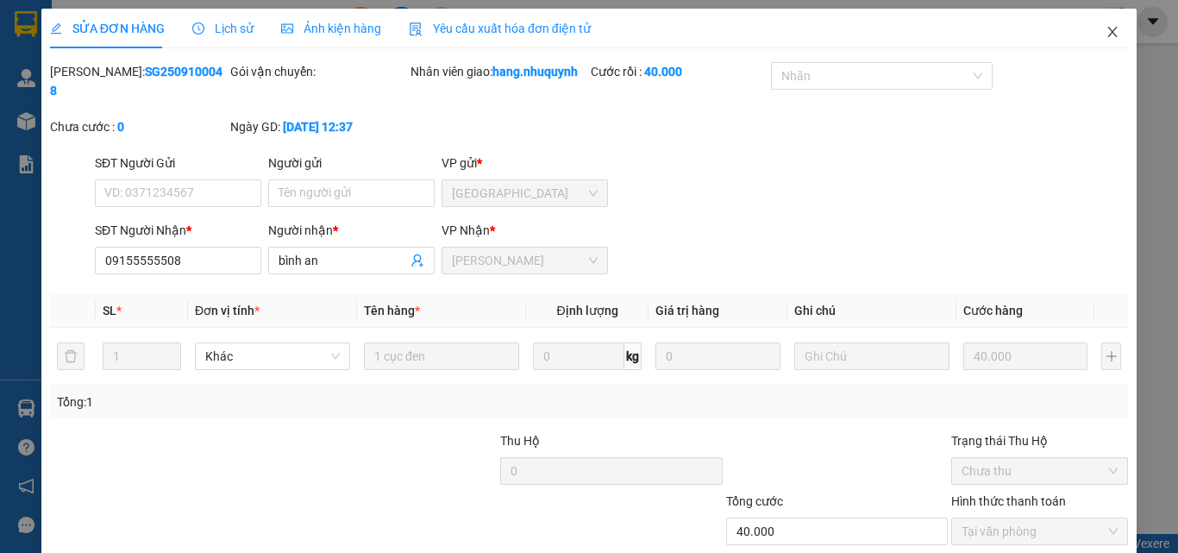
click at [1105, 28] on icon "close" at bounding box center [1112, 32] width 14 height 14
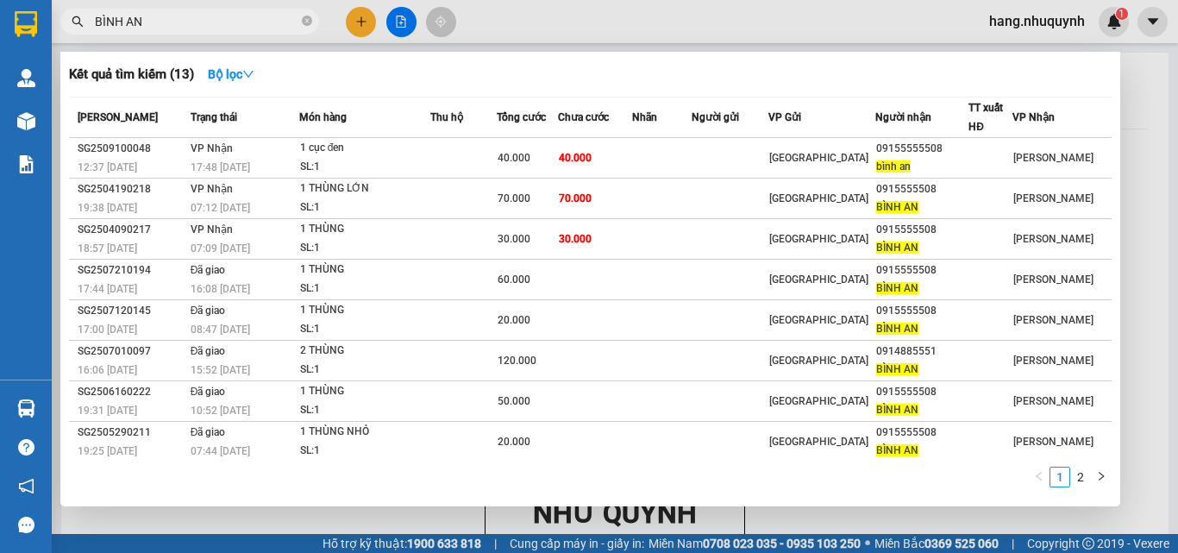
click at [259, 23] on input "BÌNH AN" at bounding box center [196, 21] width 203 height 19
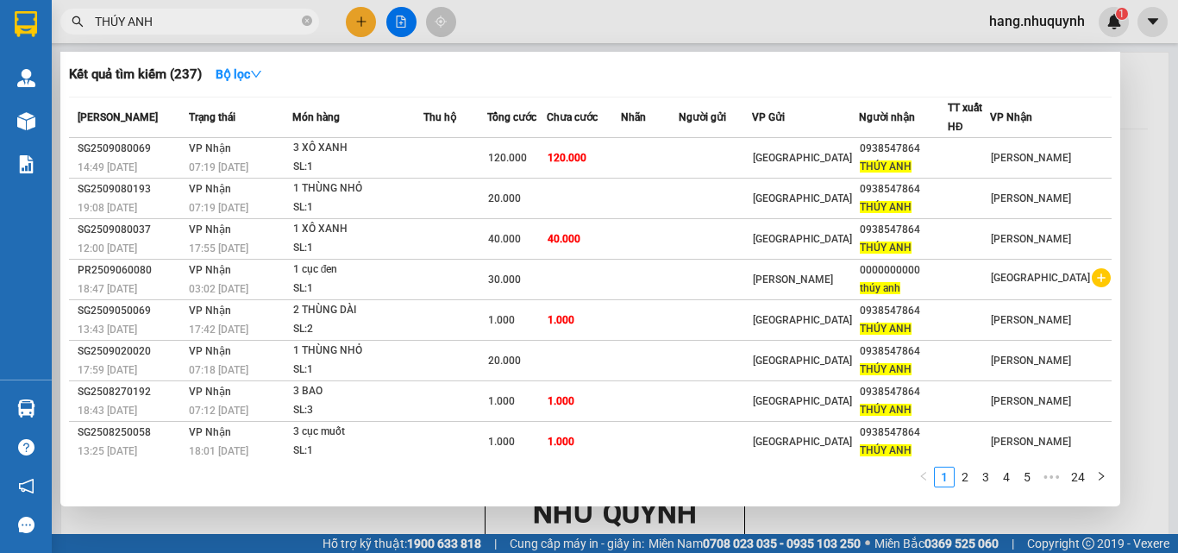
type input "THÚY ANH"
click at [149, 522] on div at bounding box center [589, 276] width 1178 height 553
click at [266, 20] on input "THÚY ANH" at bounding box center [196, 21] width 203 height 19
click at [366, 19] on div at bounding box center [589, 276] width 1178 height 553
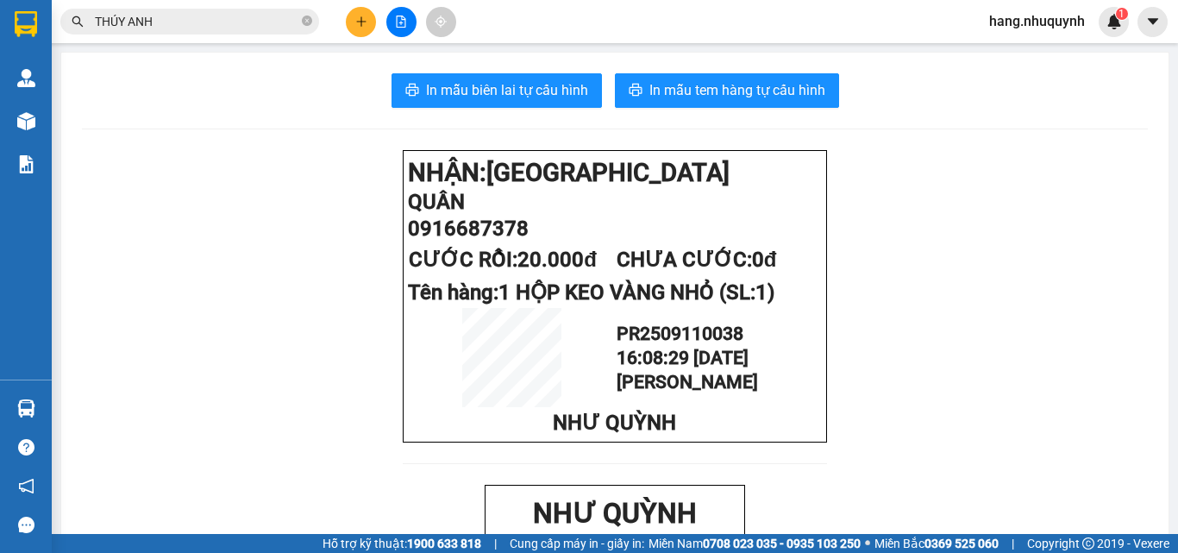
click at [363, 21] on icon "plus" at bounding box center [361, 22] width 12 height 12
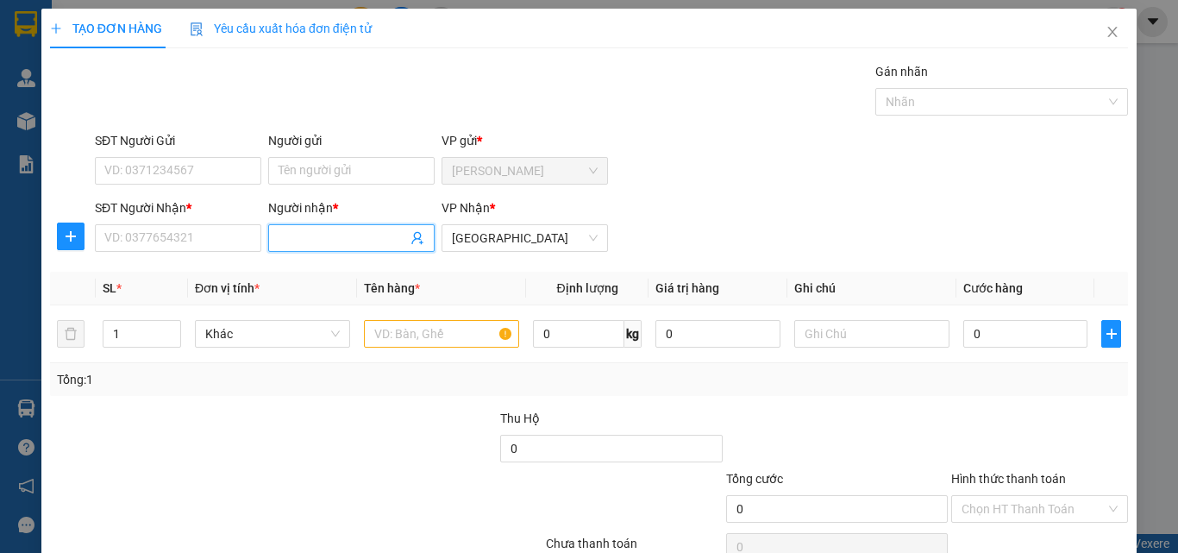
click at [346, 239] on input "Người nhận *" at bounding box center [342, 237] width 128 height 19
drag, startPoint x: 298, startPoint y: 238, endPoint x: 252, endPoint y: 242, distance: 46.8
click at [254, 242] on div "SĐT Người Nhận * VD: 0377654321 Người nhận * BAC TƯ BAC TƯ VP Nhận * Sài Gòn" at bounding box center [611, 228] width 1040 height 60
type input "BÁC TƯ"
click at [389, 272] on div "BÁC TƯ - 0768080889" at bounding box center [348, 272] width 144 height 19
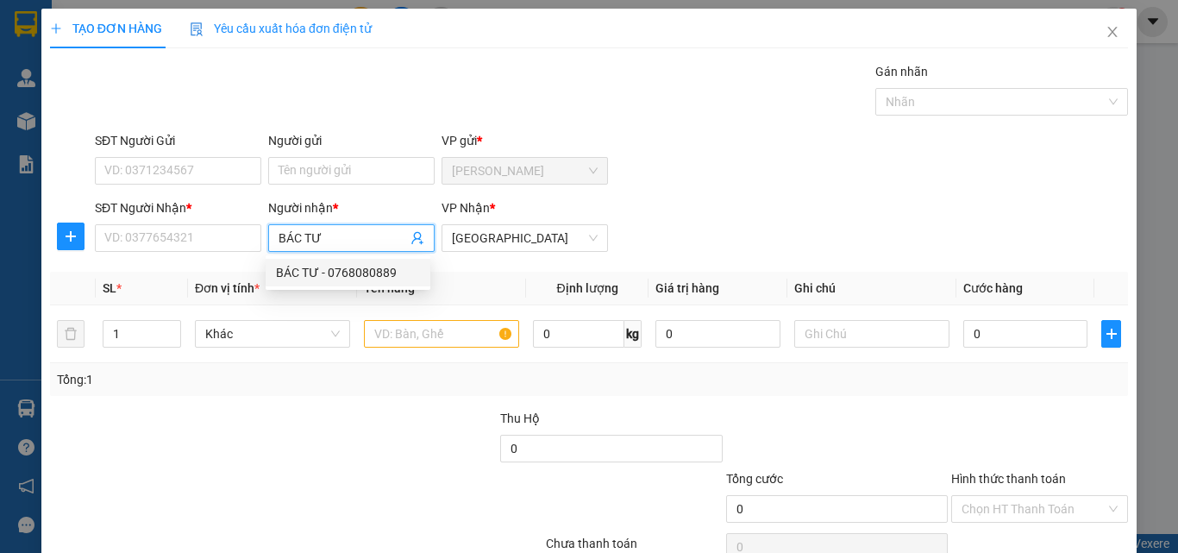
type input "0768080889"
type input "BÁC TƯ"
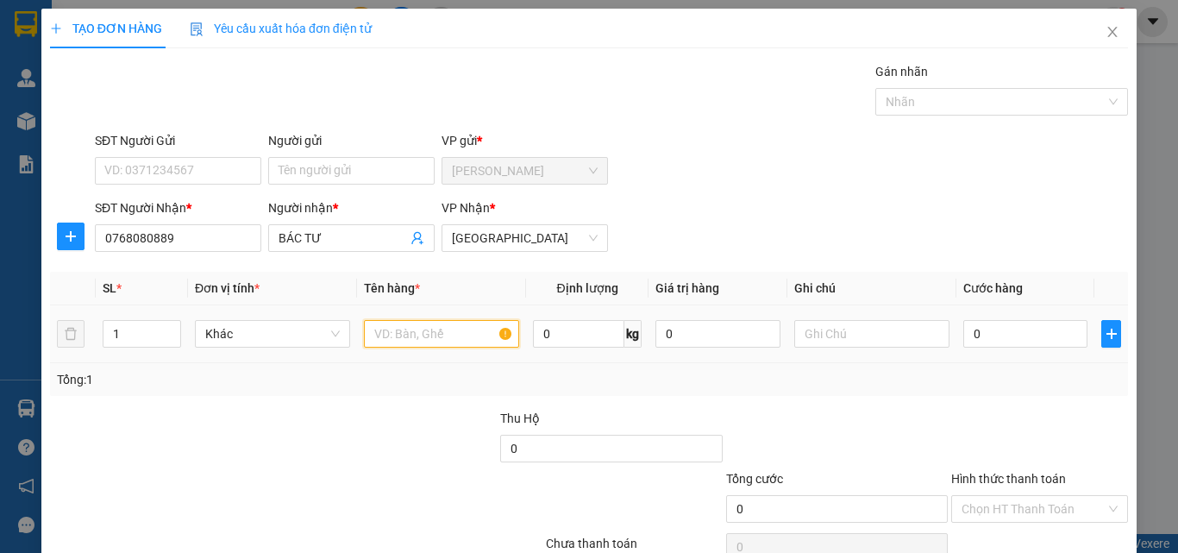
click at [441, 339] on input "text" at bounding box center [441, 334] width 155 height 28
type input "1 BAO TRẮNG"
click at [977, 324] on input "0" at bounding box center [1025, 334] width 124 height 28
type input "3"
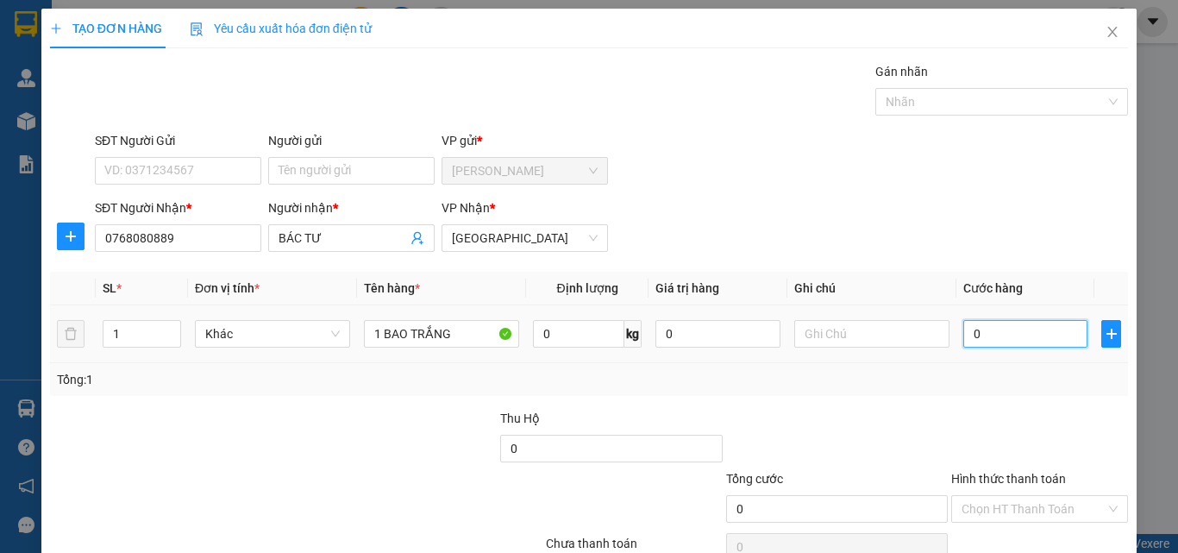
type input "3"
type input "30"
type input "300"
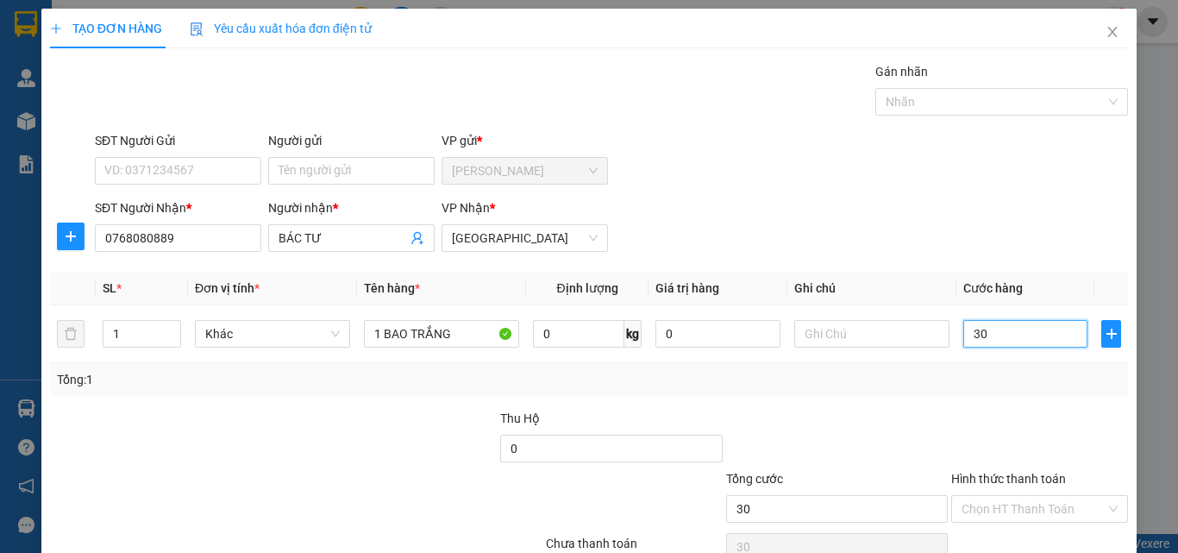
type input "300"
type input "3.000"
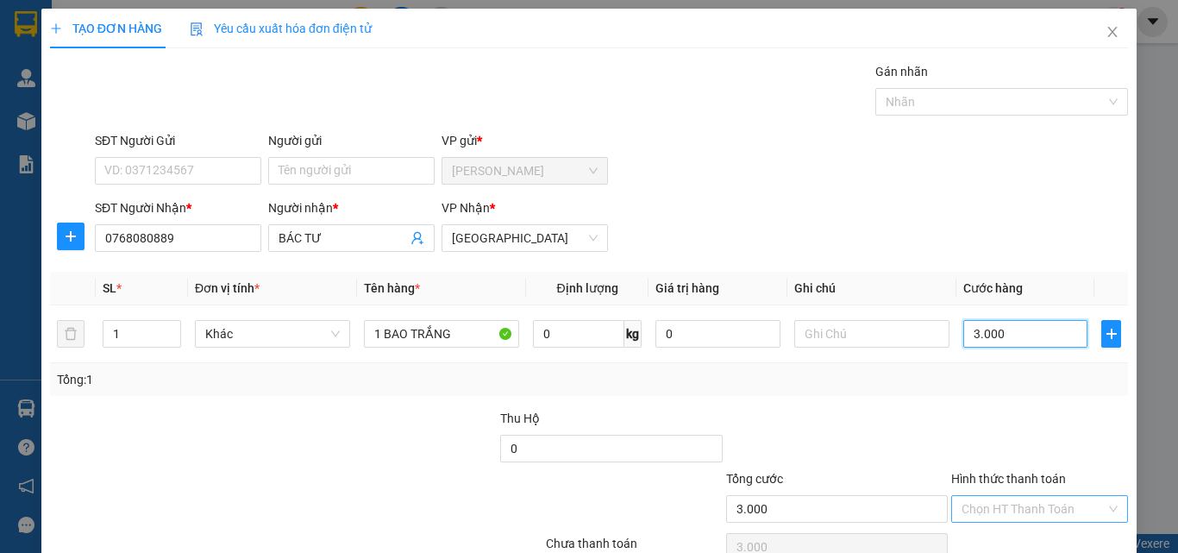
type input "30.000"
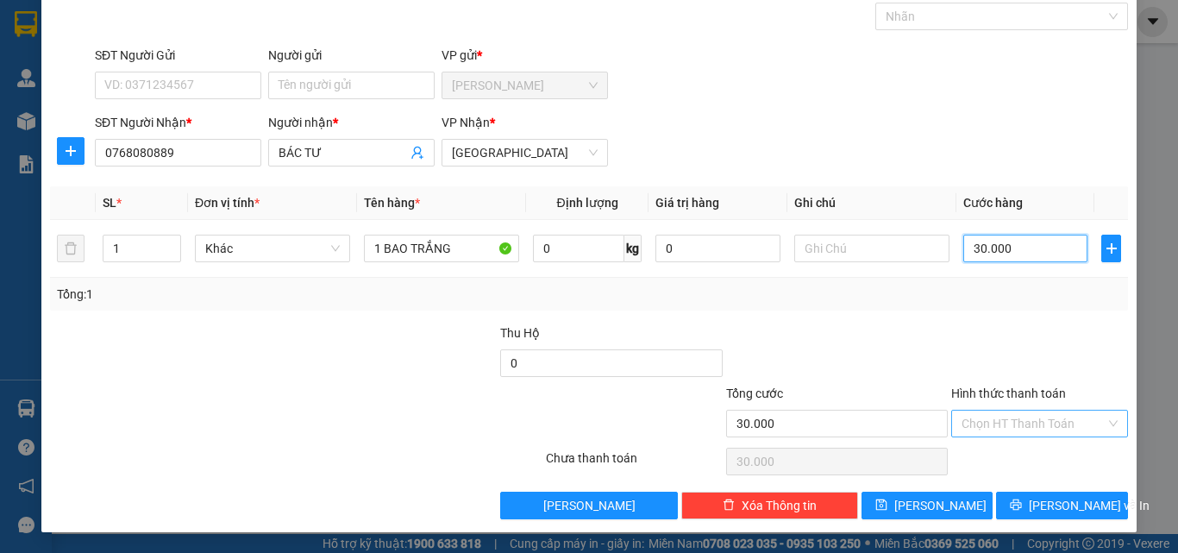
type input "30.000"
click at [1014, 419] on input "Hình thức thanh toán" at bounding box center [1033, 423] width 144 height 26
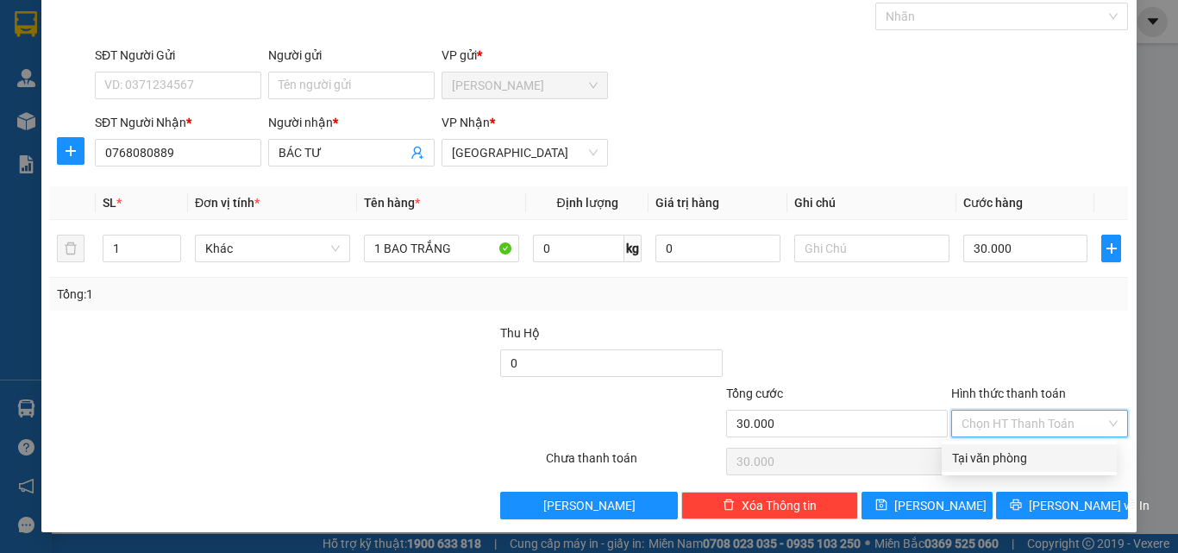
drag, startPoint x: 1001, startPoint y: 456, endPoint x: 1000, endPoint y: 471, distance: 14.7
click at [1000, 457] on div "Tại văn phòng" at bounding box center [1029, 457] width 154 height 19
type input "0"
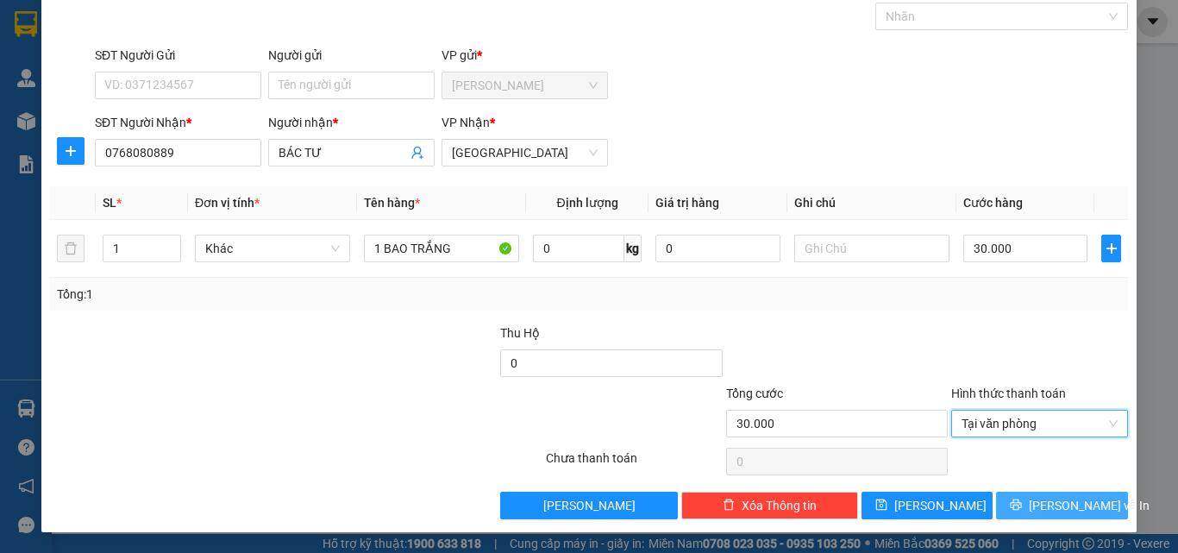
click at [1003, 496] on button "Lưu và In" at bounding box center [1062, 505] width 132 height 28
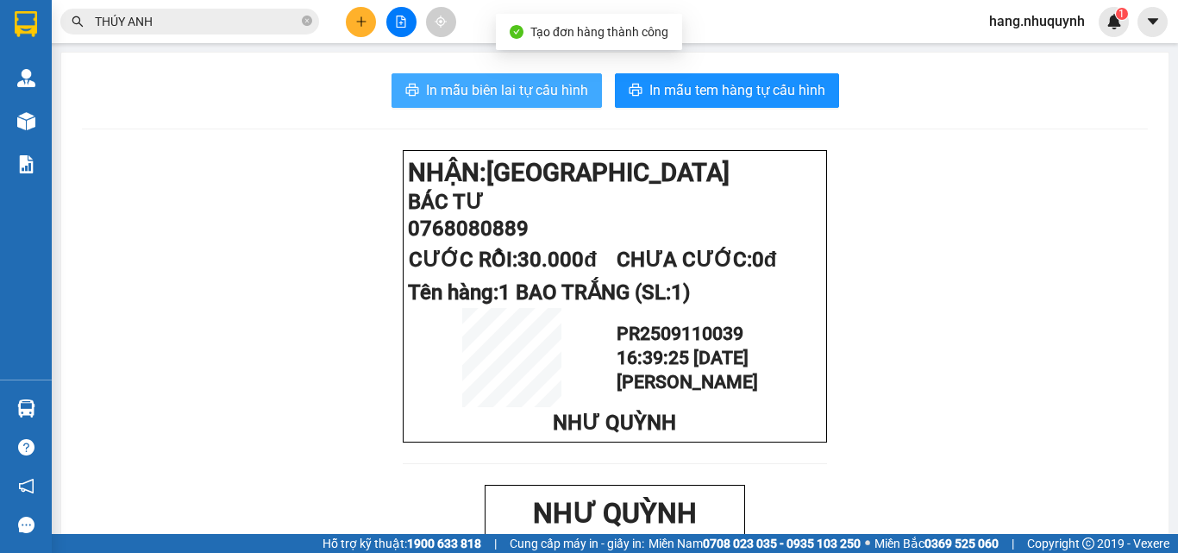
click at [514, 97] on span "In mẫu biên lai tự cấu hình" at bounding box center [507, 90] width 162 height 22
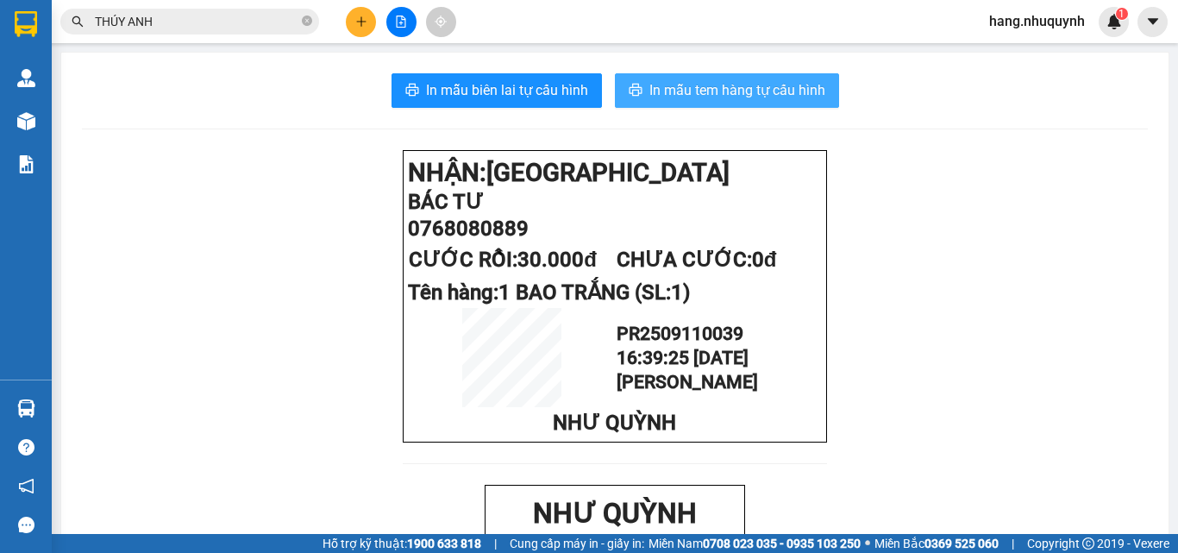
click at [662, 85] on span "In mẫu tem hàng tự cấu hình" at bounding box center [737, 90] width 176 height 22
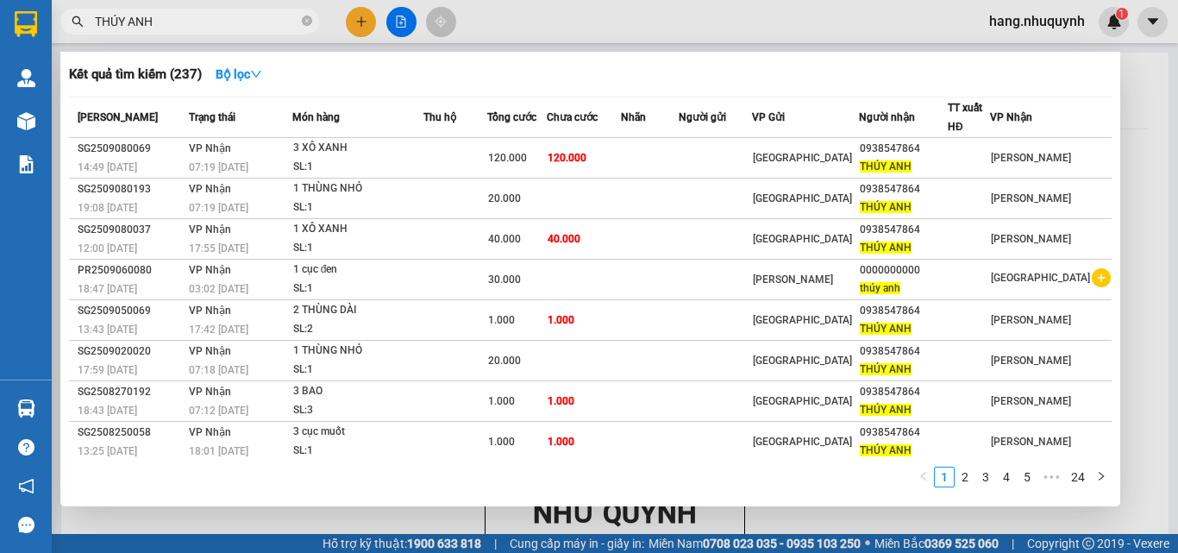
click at [207, 22] on input "THÚY ANH" at bounding box center [196, 21] width 203 height 19
click at [309, 22] on icon "close-circle" at bounding box center [307, 21] width 10 height 10
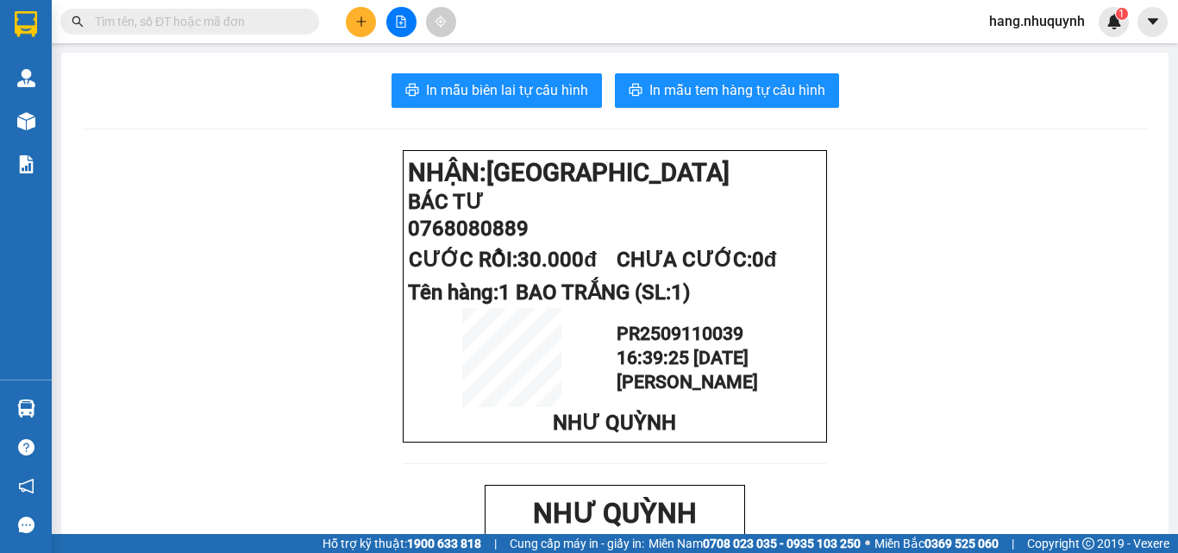
click at [204, 28] on input "text" at bounding box center [196, 21] width 203 height 19
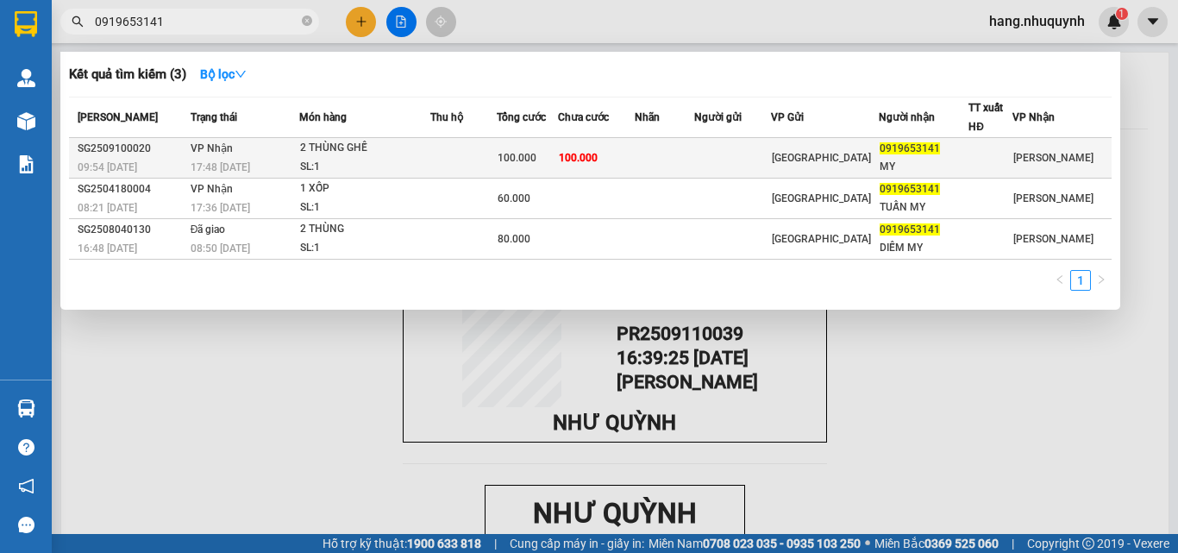
type input "0919653141"
click at [330, 163] on div "SL: 1" at bounding box center [364, 167] width 129 height 19
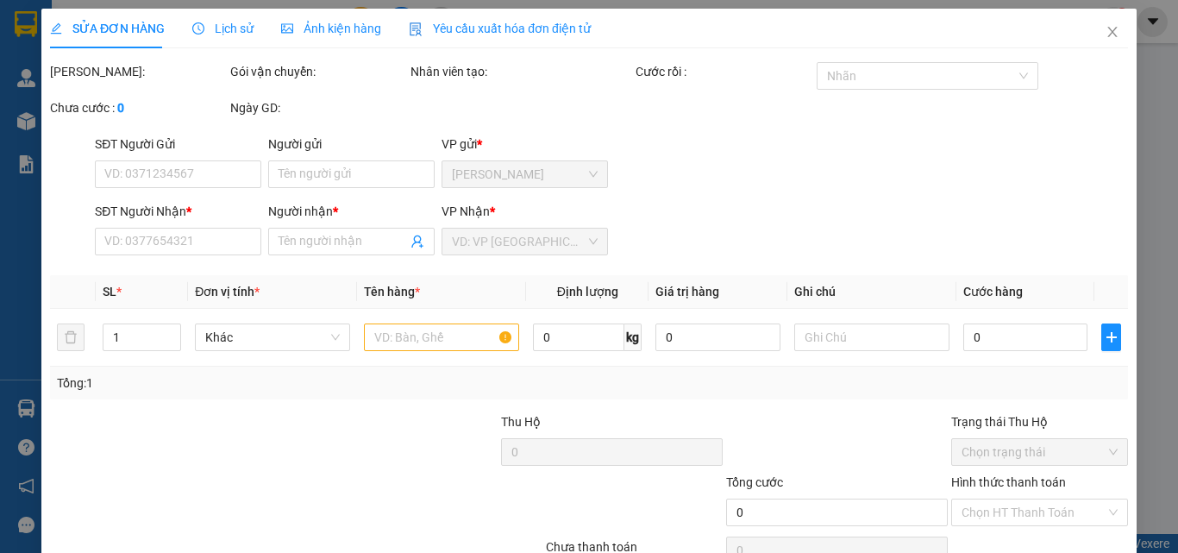
type input "0919653141"
type input "MY"
type input "100.000"
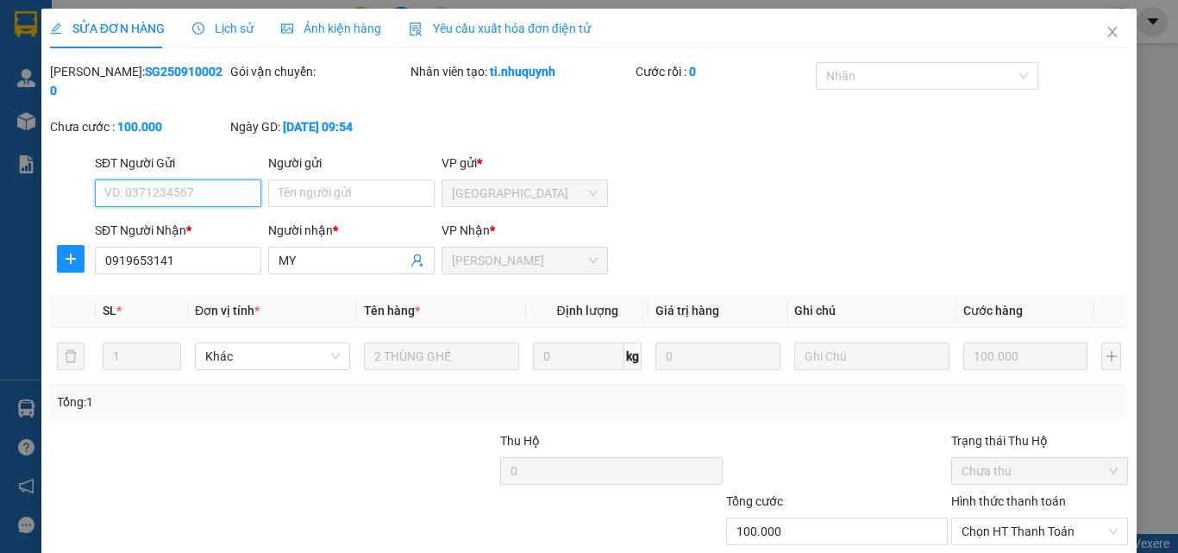
scroll to position [89, 0]
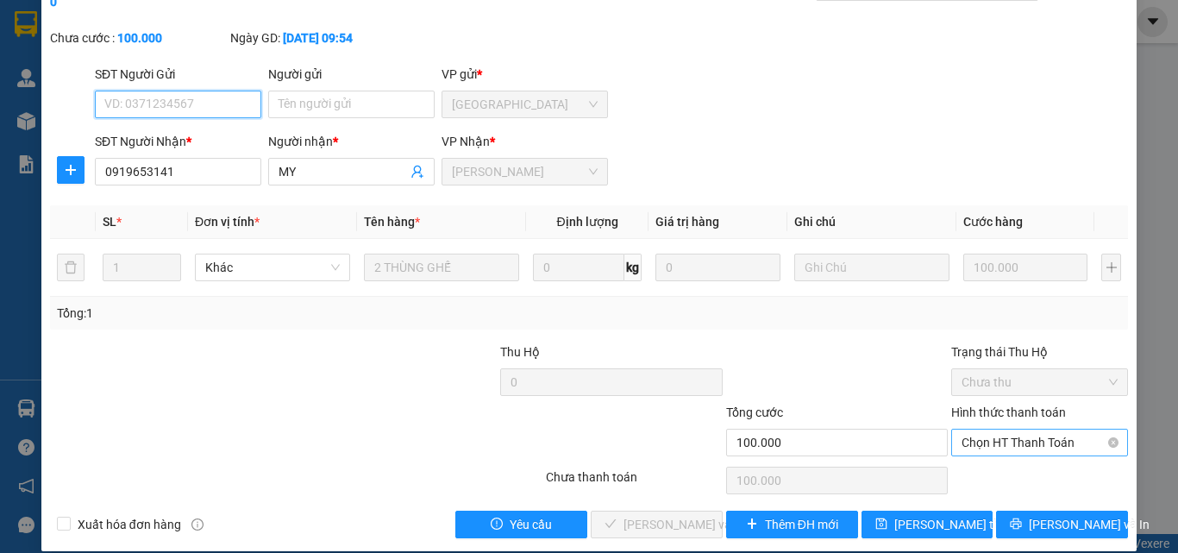
click at [1027, 429] on span "Chọn HT Thanh Toán" at bounding box center [1039, 442] width 156 height 26
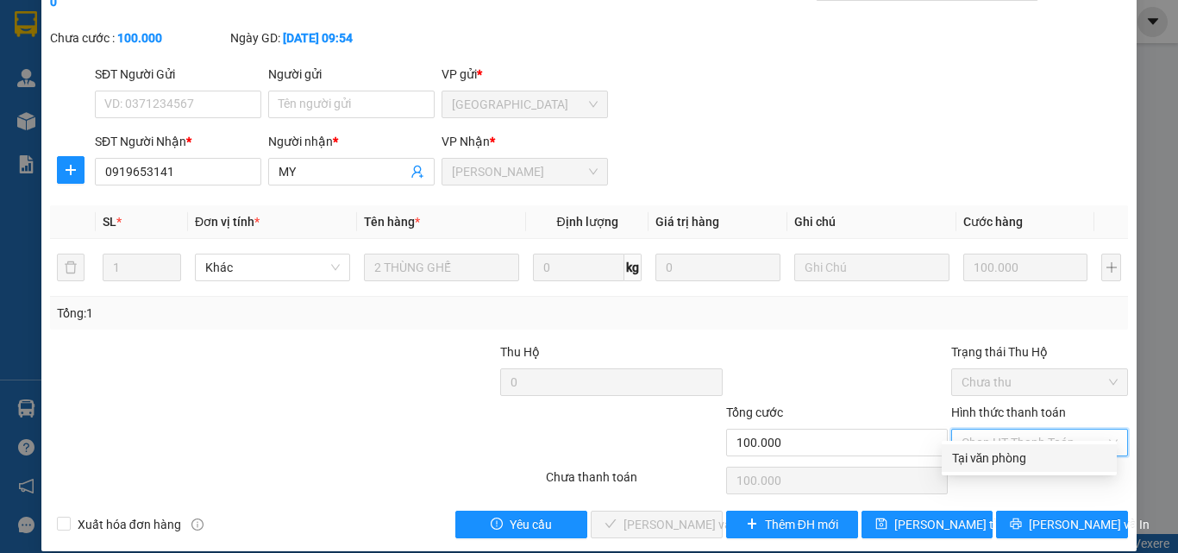
drag, startPoint x: 1026, startPoint y: 460, endPoint x: 1016, endPoint y: 459, distance: 10.4
click at [1025, 459] on div "Tại văn phòng" at bounding box center [1029, 457] width 154 height 19
type input "0"
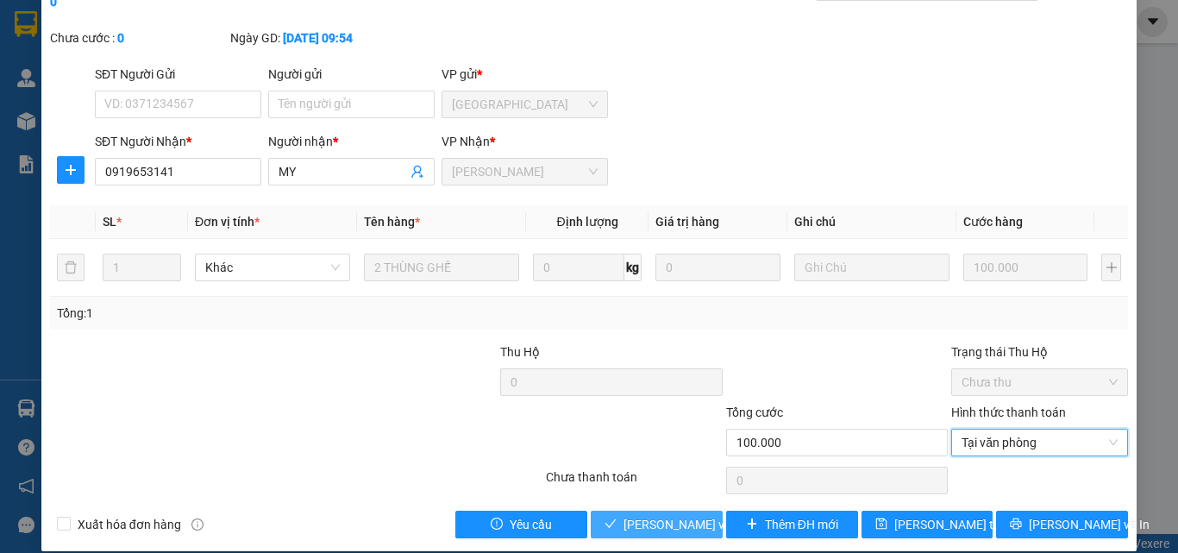
click at [673, 515] on span "Lưu và Giao hàng" at bounding box center [706, 524] width 166 height 19
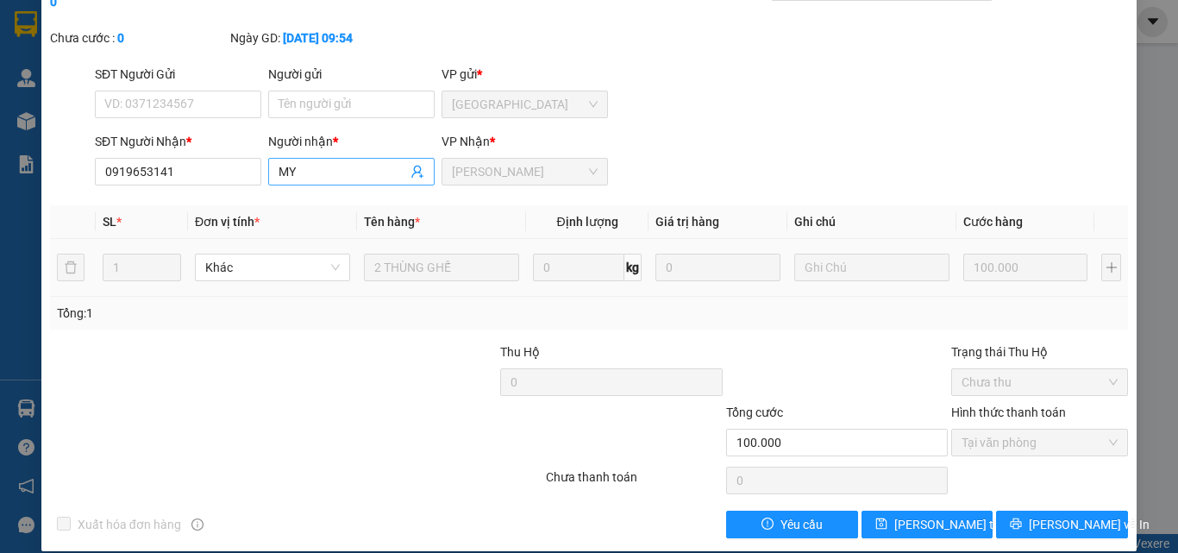
scroll to position [0, 0]
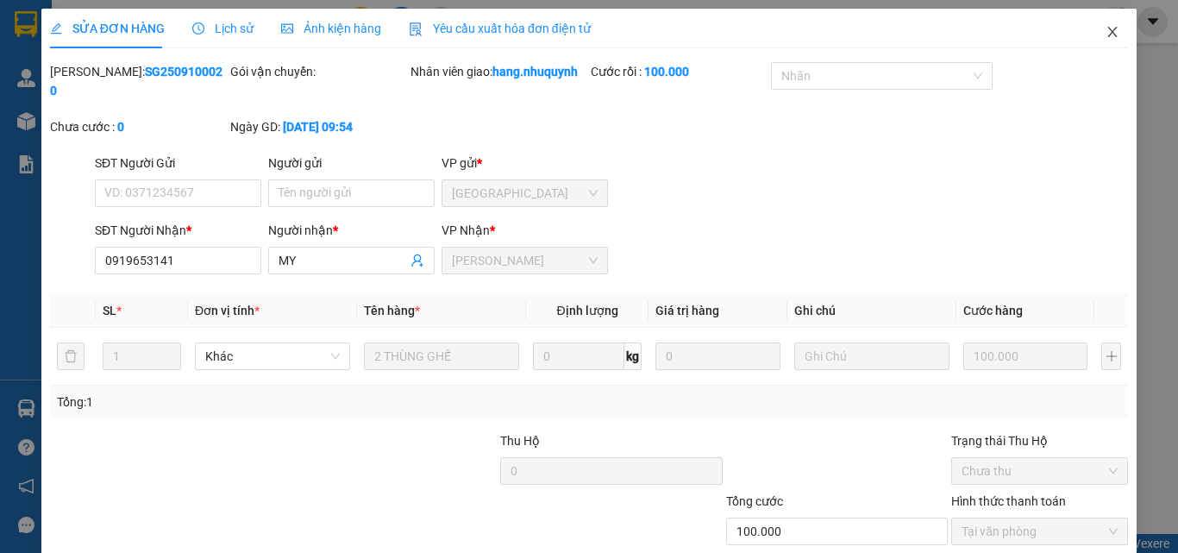
click at [1106, 35] on icon "close" at bounding box center [1112, 32] width 14 height 14
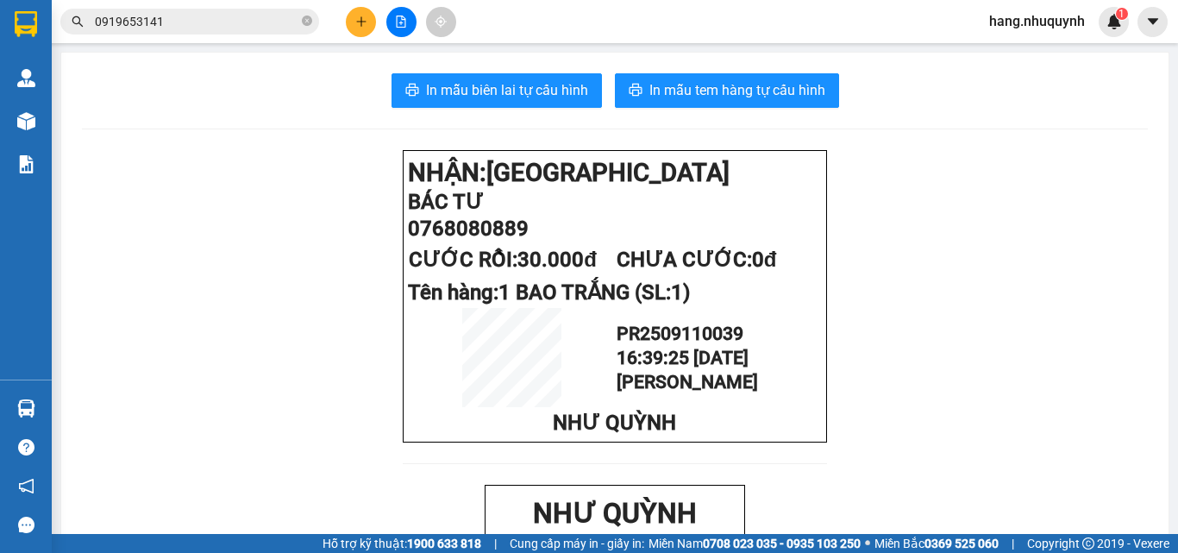
click at [266, 20] on input "0919653141" at bounding box center [196, 21] width 203 height 19
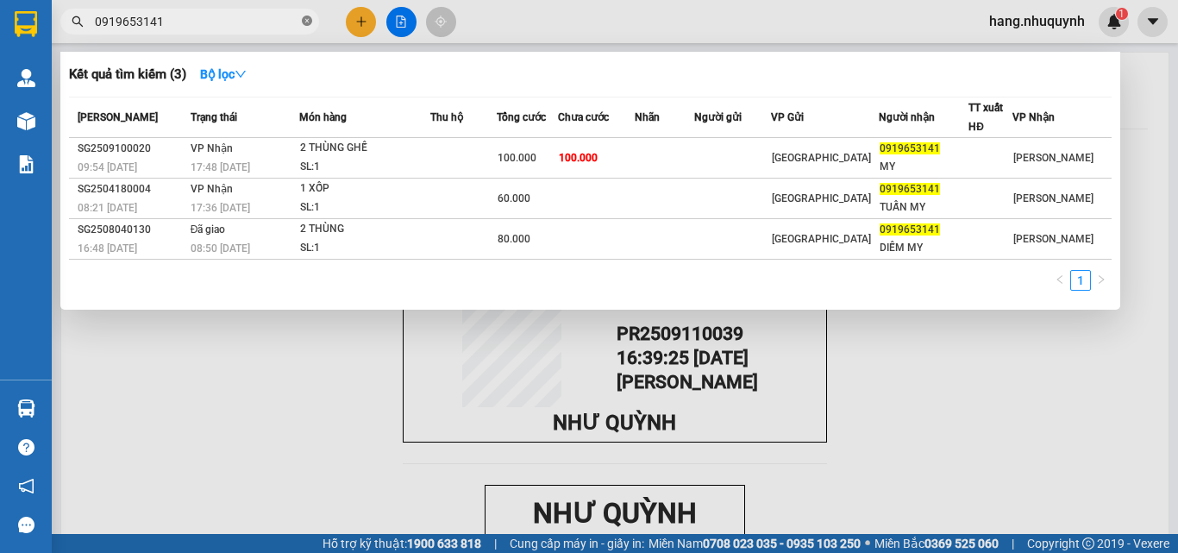
click at [308, 19] on icon "close-circle" at bounding box center [307, 21] width 10 height 10
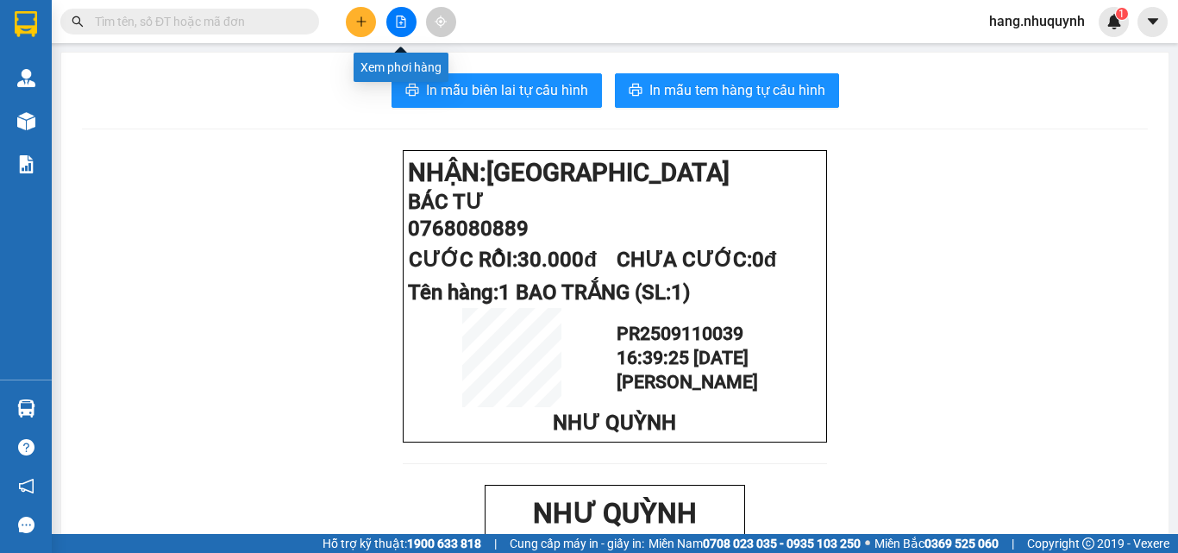
click at [403, 19] on icon "file-add" at bounding box center [401, 22] width 12 height 12
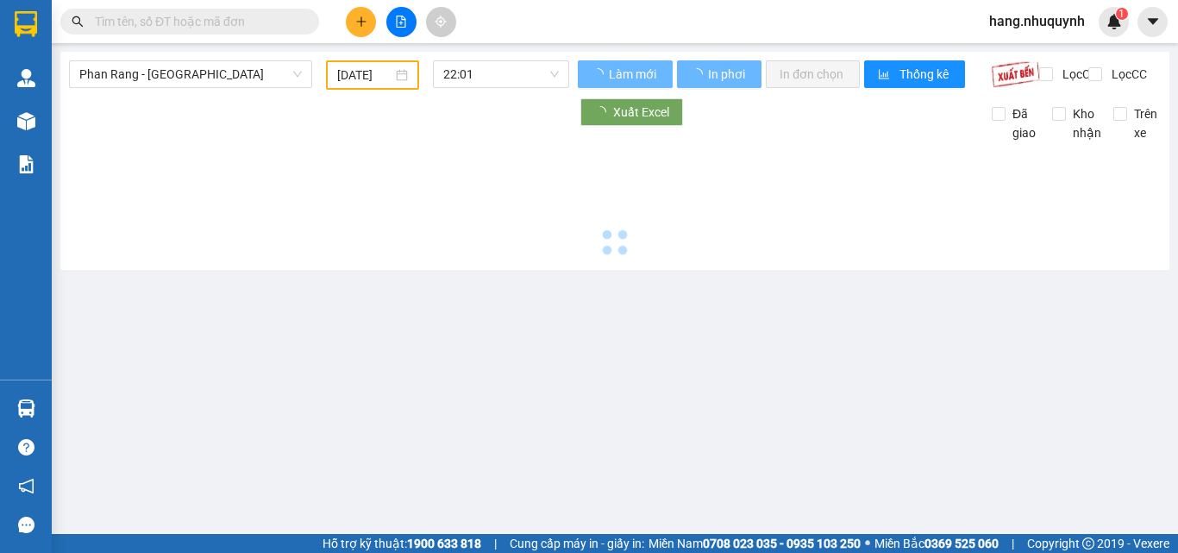
type input "11/09/2025"
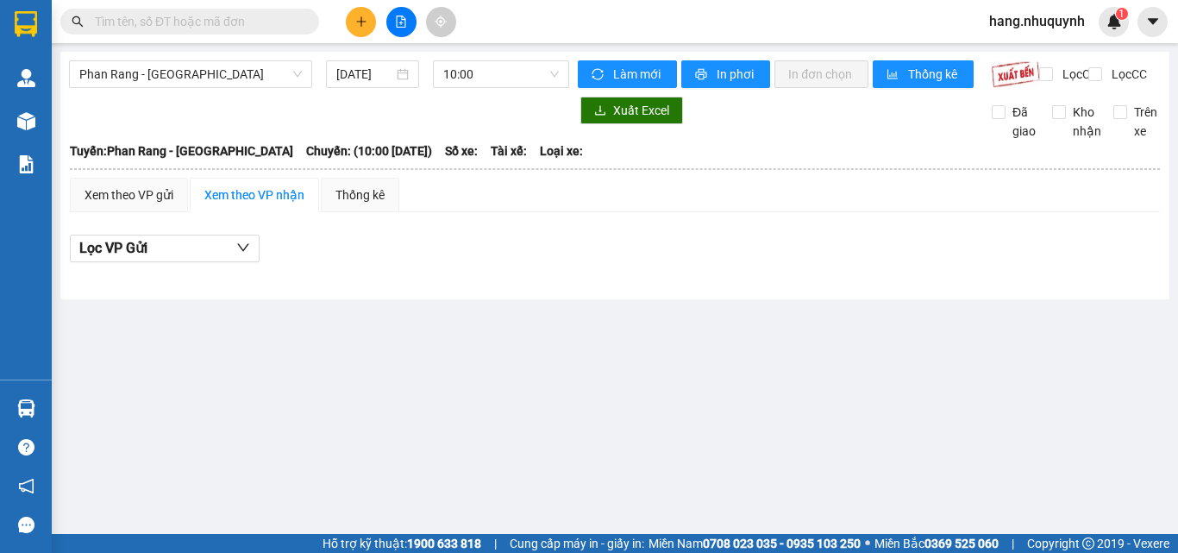
click at [362, 28] on button at bounding box center [361, 22] width 30 height 30
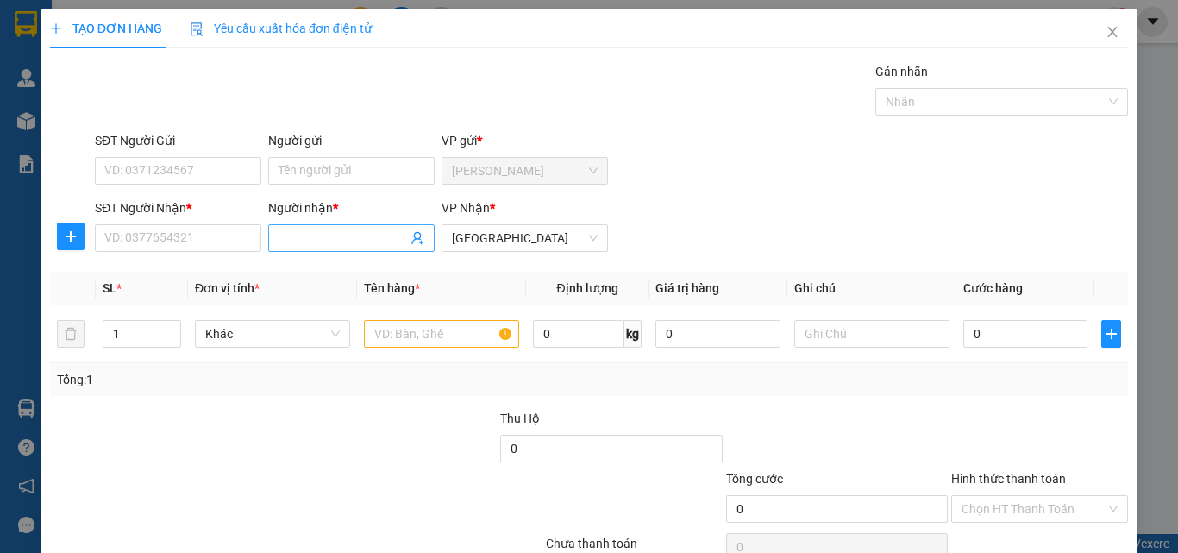
click at [356, 237] on input "Người nhận *" at bounding box center [342, 237] width 128 height 19
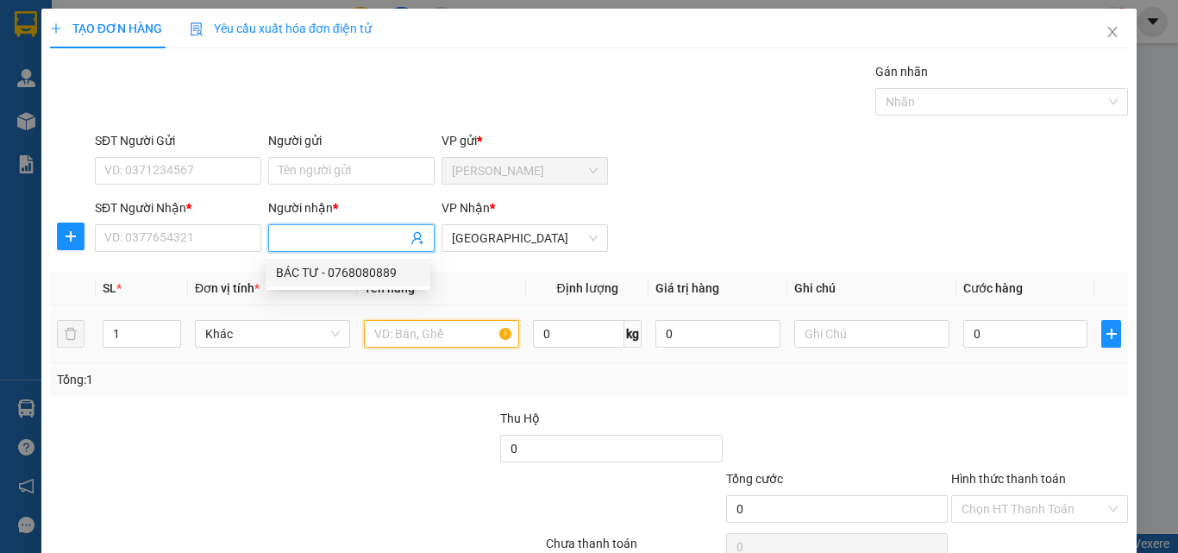
click at [425, 335] on input "text" at bounding box center [441, 334] width 155 height 28
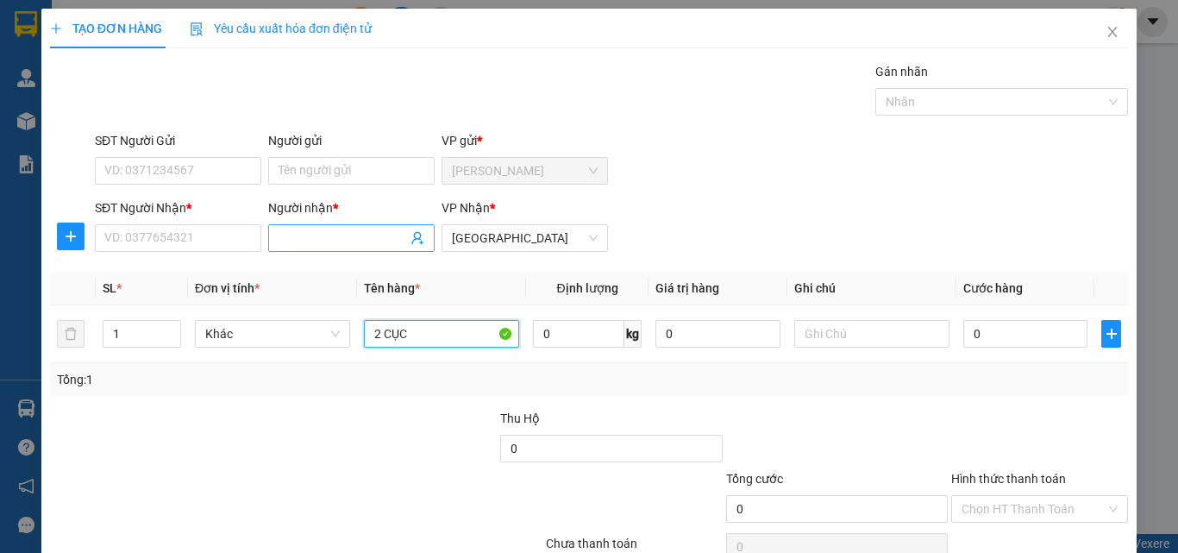
type input "2 CỤC"
click at [308, 239] on input "Người nhận *" at bounding box center [342, 237] width 128 height 19
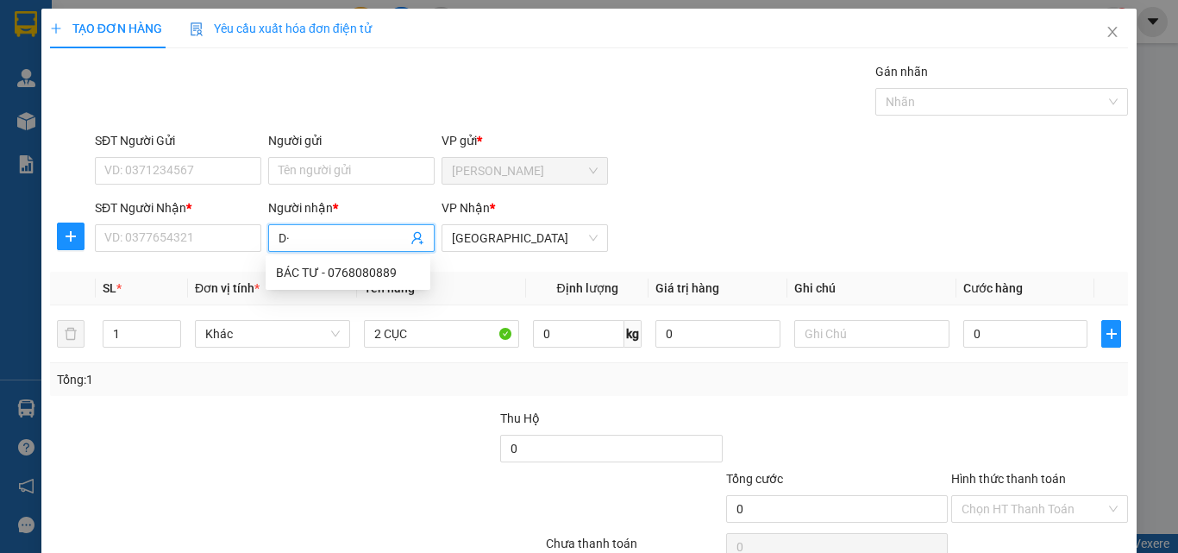
type input "D"
drag, startPoint x: 313, startPoint y: 238, endPoint x: 264, endPoint y: 243, distance: 49.4
click at [268, 243] on span "ĐƯUCS CANG" at bounding box center [351, 238] width 166 height 28
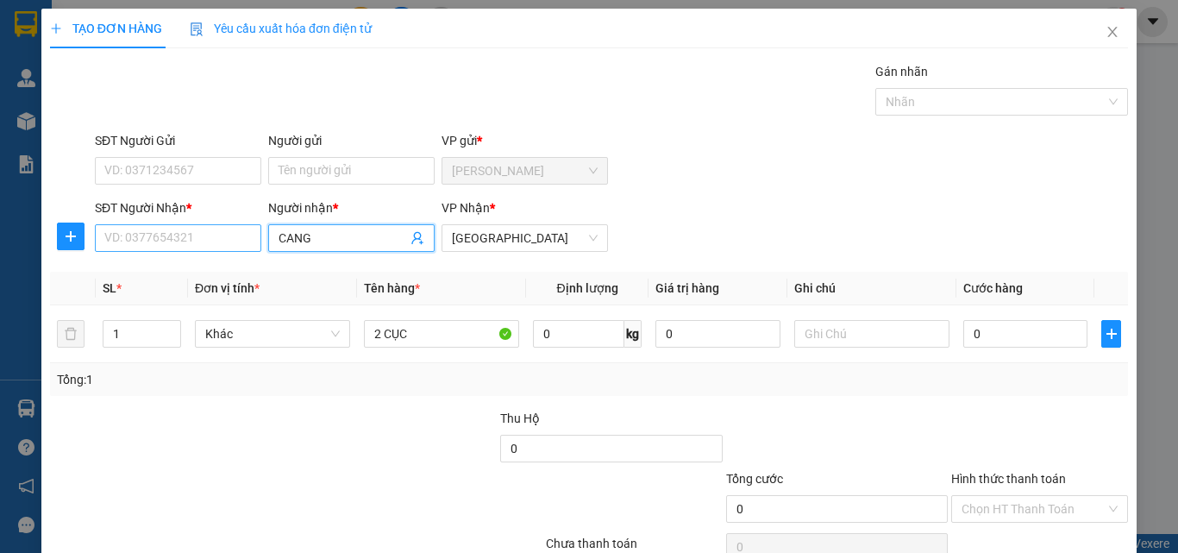
type input "CANG"
click at [192, 235] on input "SĐT Người Nhận *" at bounding box center [178, 238] width 166 height 28
click at [156, 242] on input "0398993378" at bounding box center [178, 238] width 166 height 28
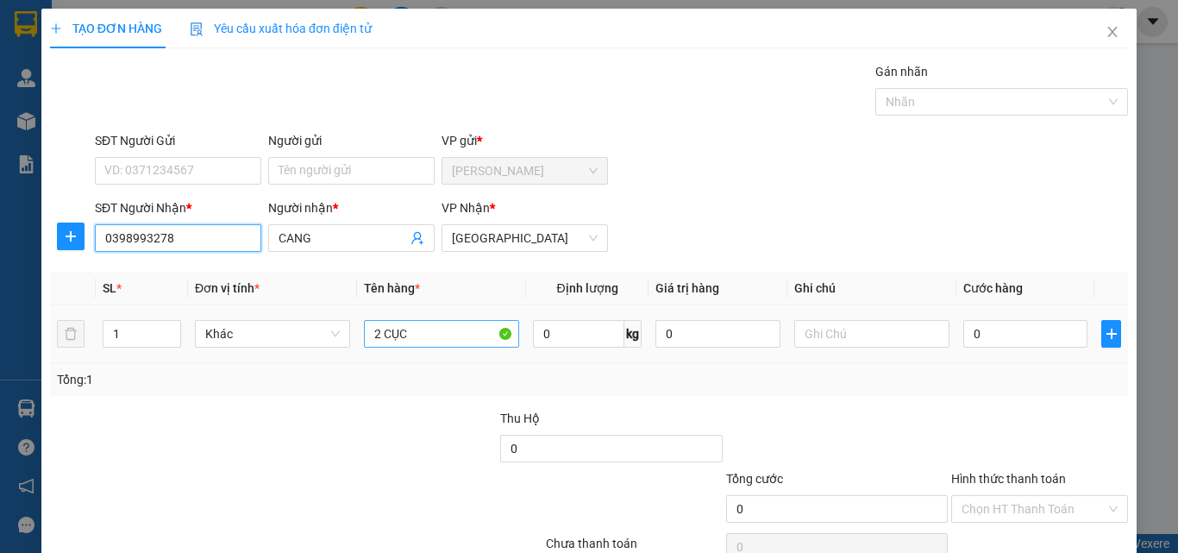
type input "0398993278"
click at [428, 333] on input "2 CỤC" at bounding box center [441, 334] width 155 height 28
type input "2 CỤC TRẮNG NHỎ"
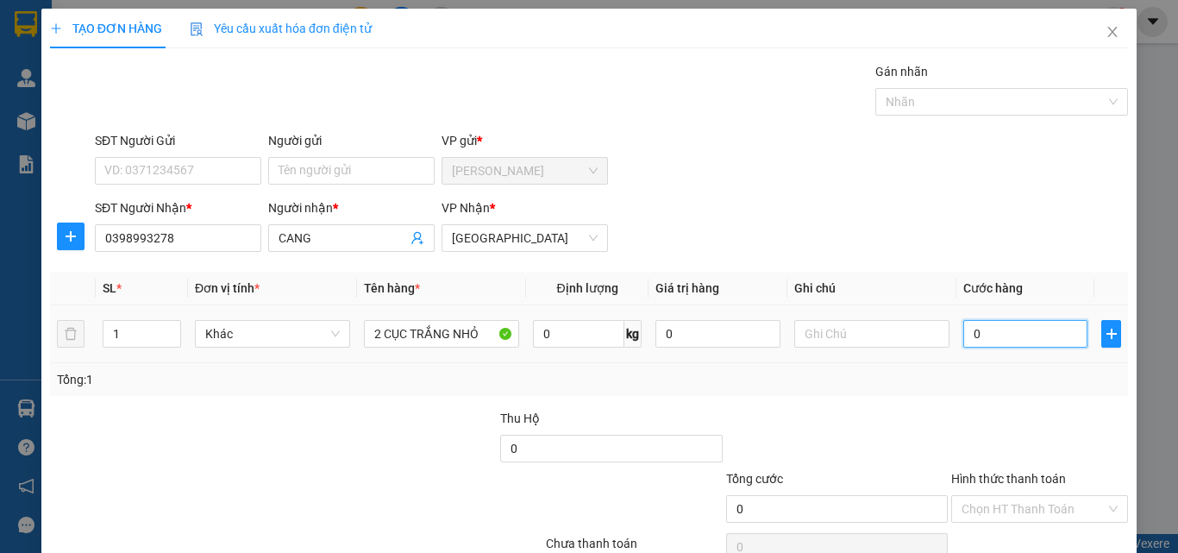
click at [976, 331] on input "0" at bounding box center [1025, 334] width 124 height 28
type input "4"
drag, startPoint x: 989, startPoint y: 336, endPoint x: 946, endPoint y: 341, distance: 43.3
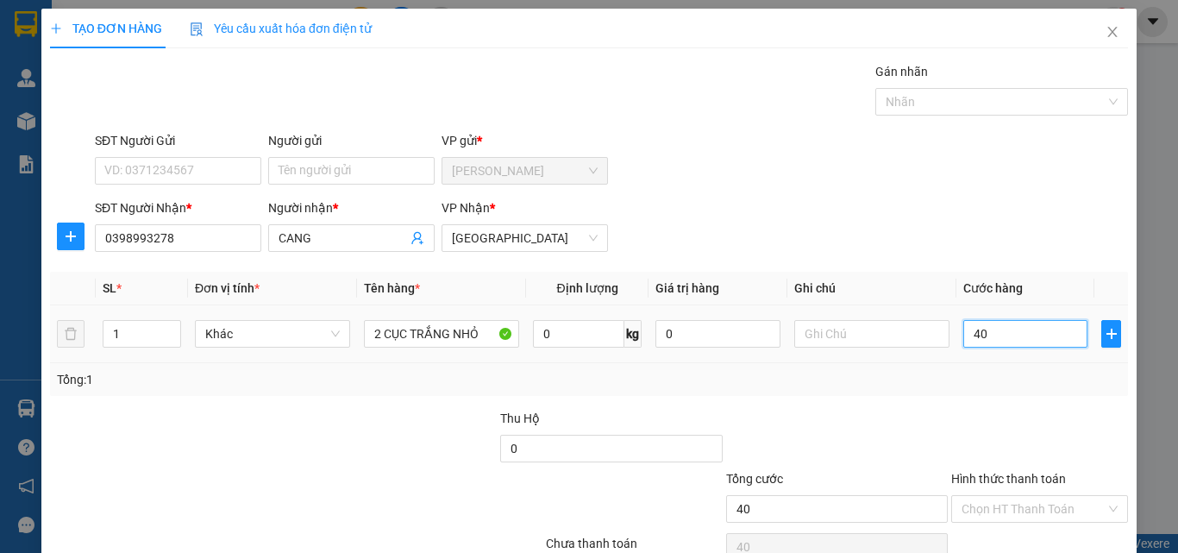
click at [956, 341] on td "40" at bounding box center [1025, 334] width 138 height 58
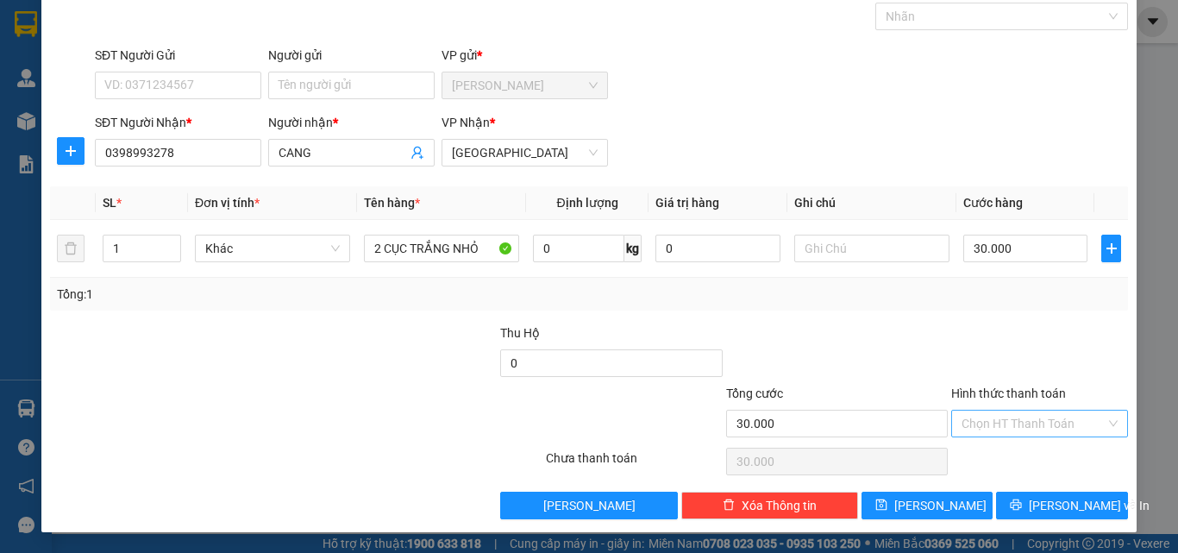
click at [1009, 423] on input "Hình thức thanh toán" at bounding box center [1033, 423] width 144 height 26
click at [990, 452] on div "Tại văn phòng" at bounding box center [1029, 457] width 154 height 19
click at [1059, 504] on span "Lưu và In" at bounding box center [1088, 505] width 121 height 19
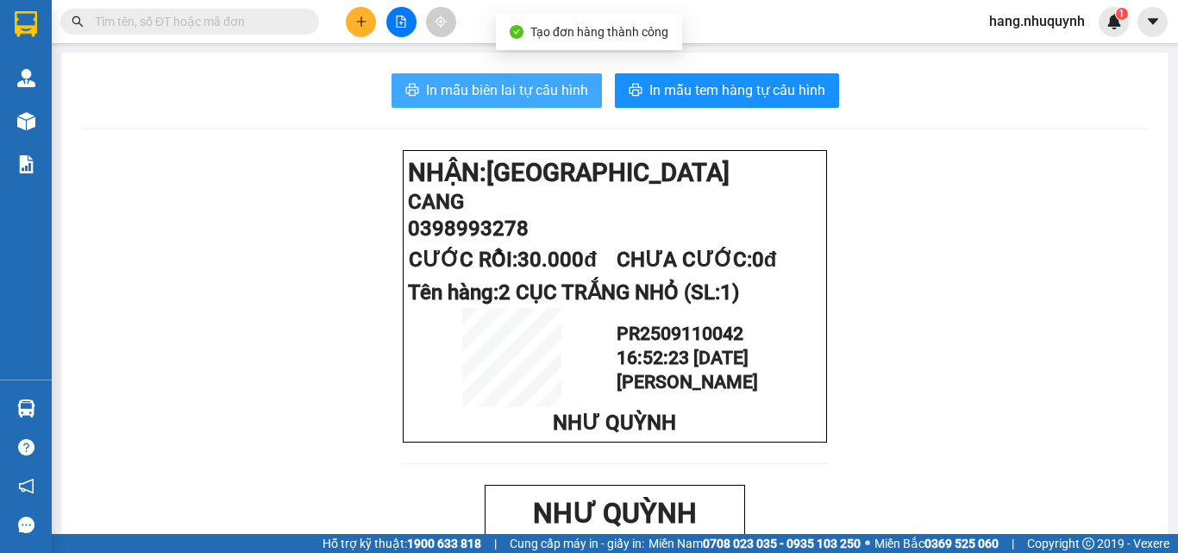
click at [531, 91] on span "In mẫu biên lai tự cấu hình" at bounding box center [507, 90] width 162 height 22
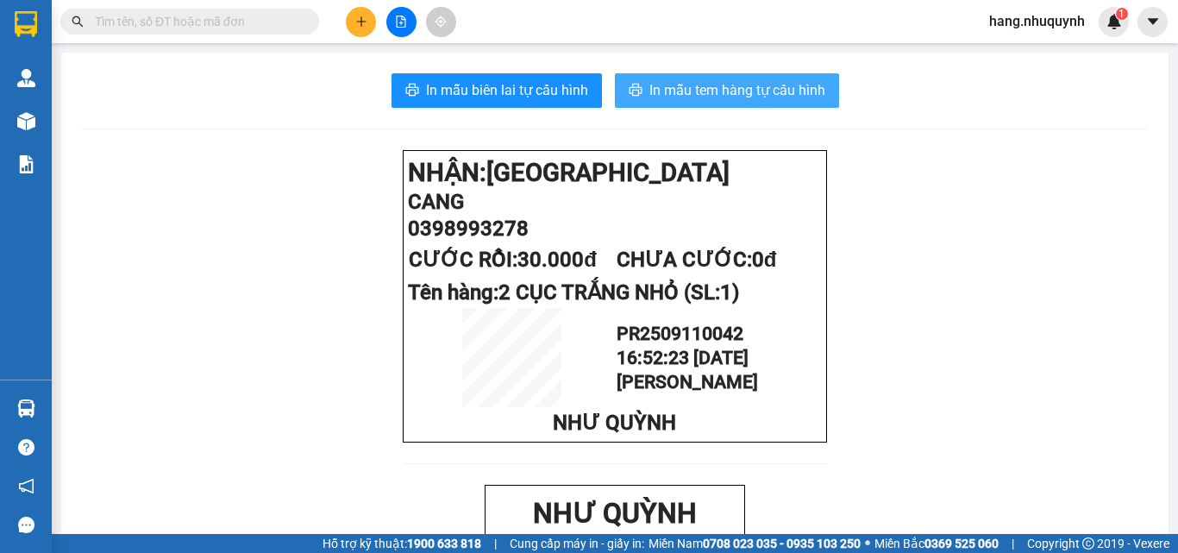
click at [766, 84] on span "In mẫu tem hàng tự cấu hình" at bounding box center [737, 90] width 176 height 22
click at [400, 22] on icon "file-add" at bounding box center [401, 22] width 12 height 12
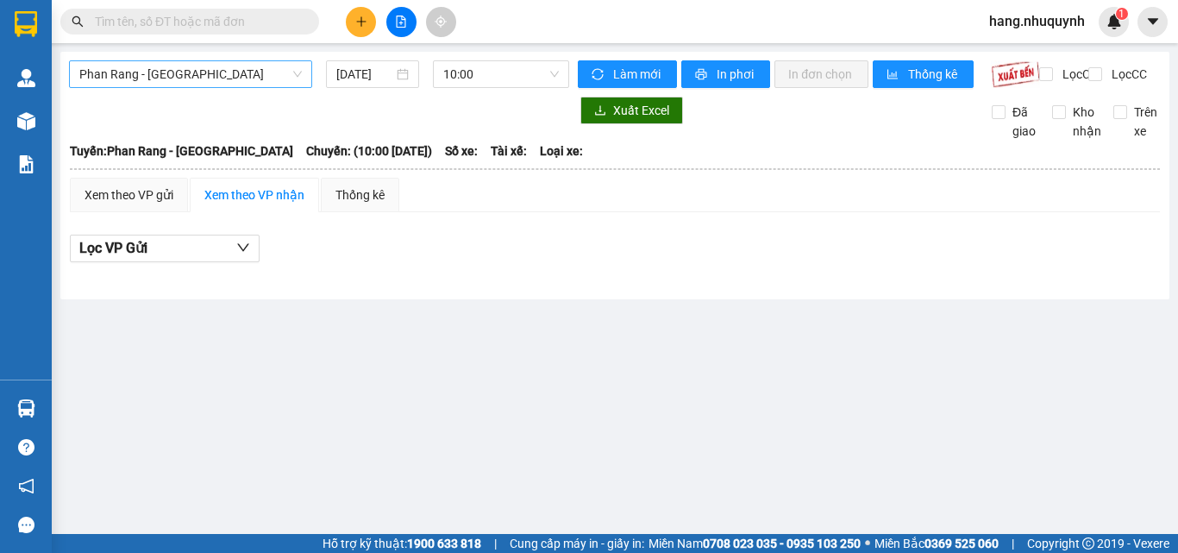
click at [238, 67] on span "Phan Rang - Sài Gòn" at bounding box center [190, 74] width 222 height 26
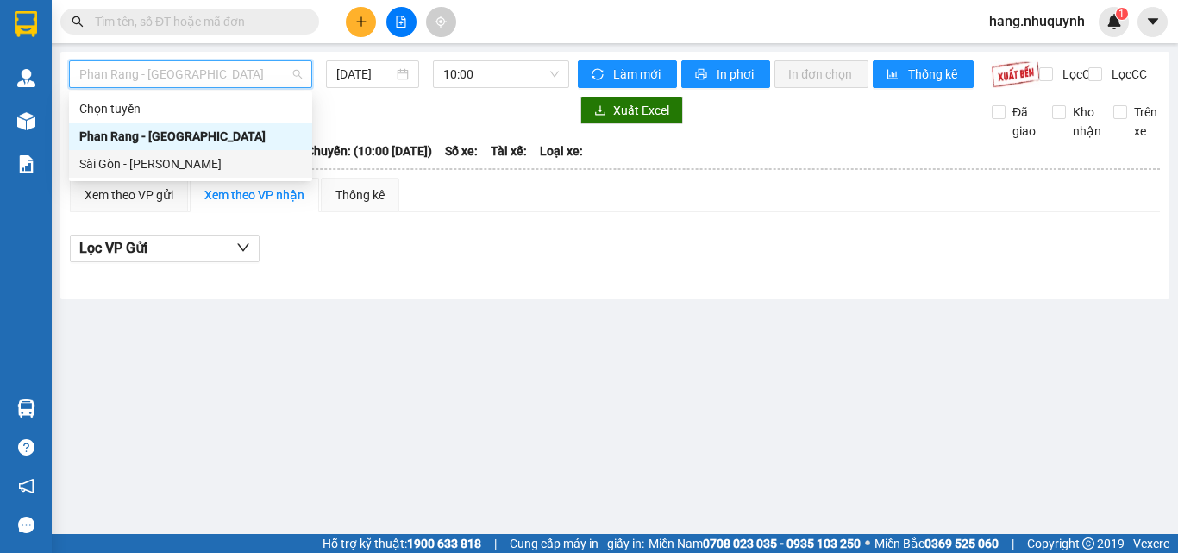
click at [185, 171] on div "Sài Gòn - Phan Rang" at bounding box center [190, 163] width 222 height 19
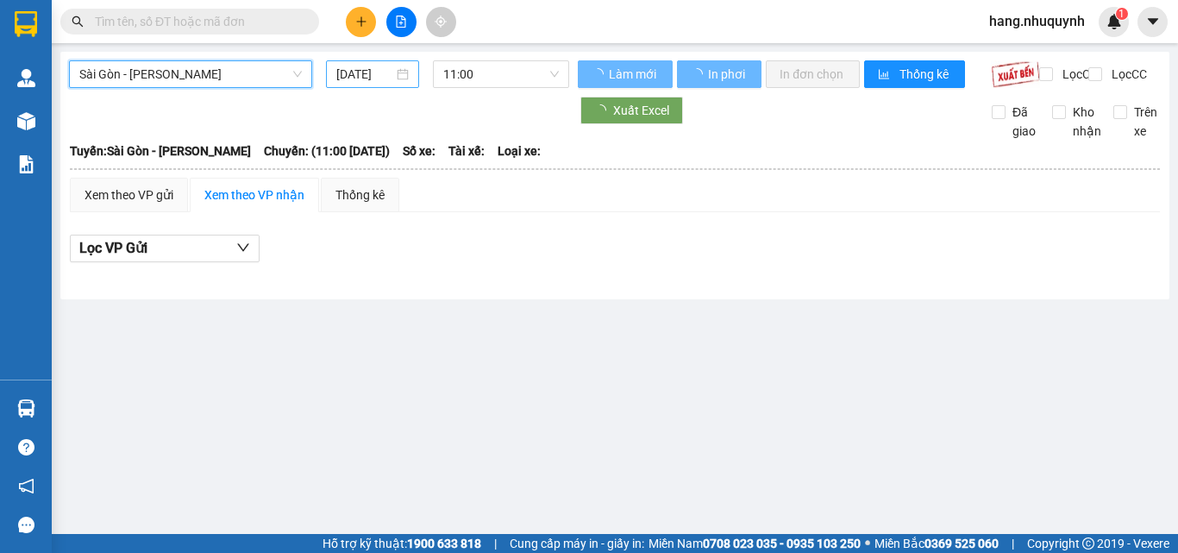
click at [358, 72] on input "11/09/2025" at bounding box center [364, 74] width 57 height 19
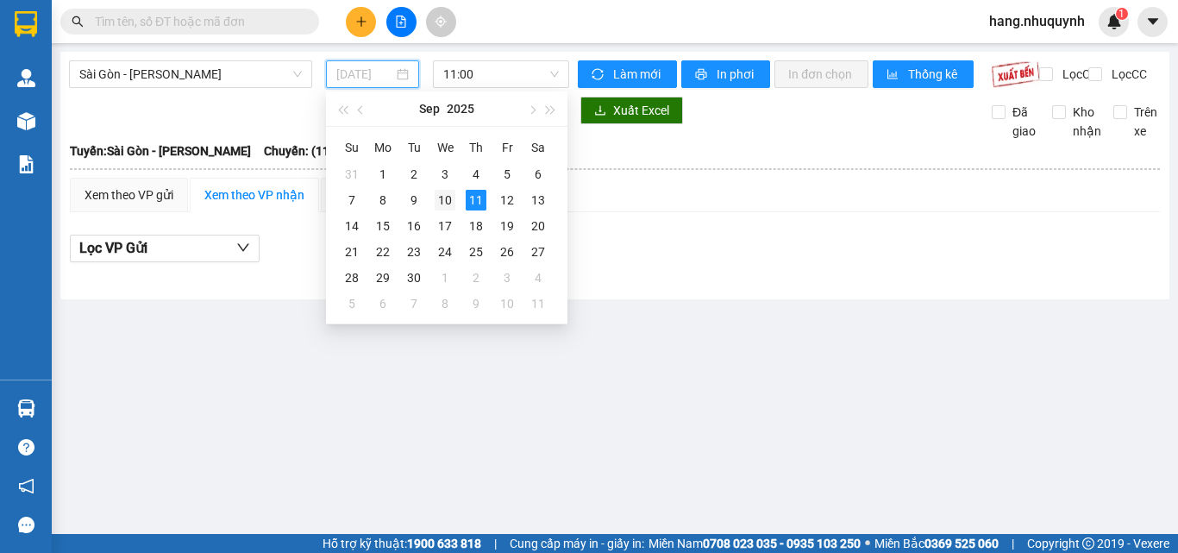
drag, startPoint x: 449, startPoint y: 200, endPoint x: 514, endPoint y: 66, distance: 149.2
click at [448, 198] on div "10" at bounding box center [444, 200] width 21 height 21
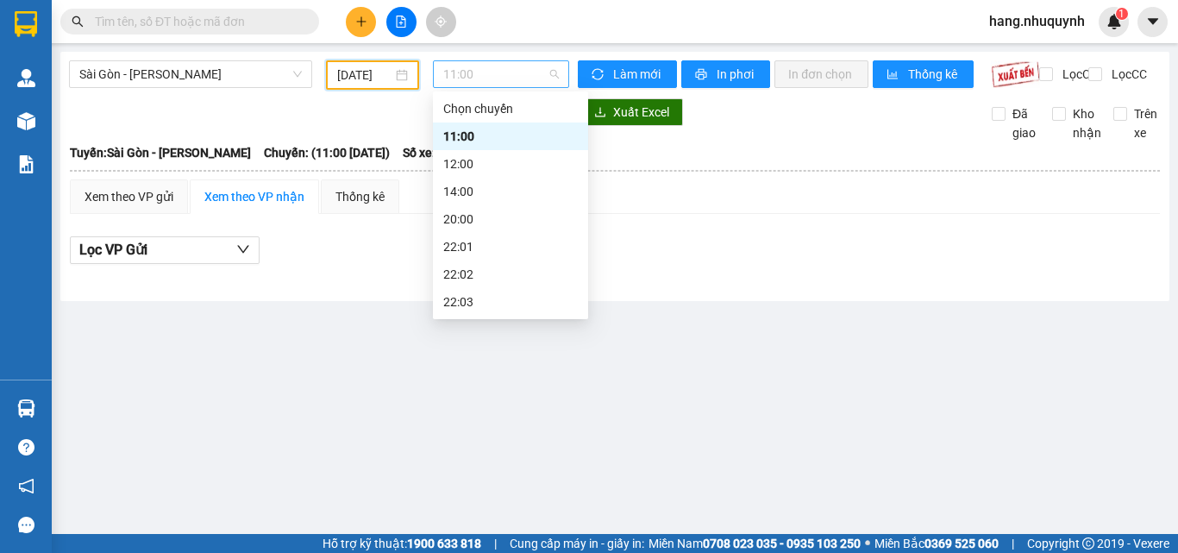
click at [511, 73] on span "11:00" at bounding box center [501, 74] width 116 height 26
click at [464, 249] on div "22:01" at bounding box center [510, 246] width 134 height 19
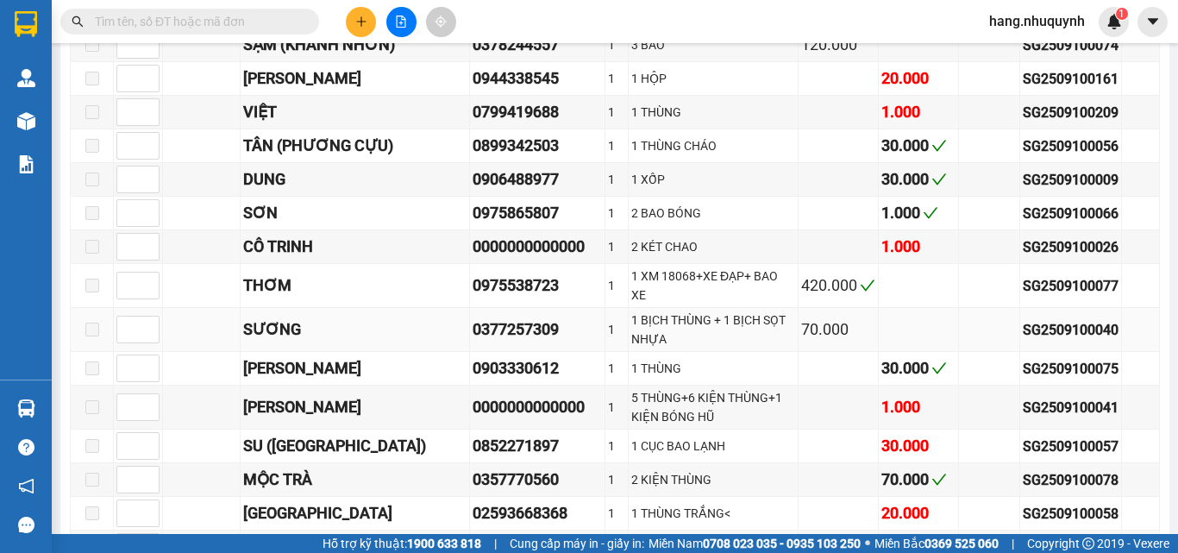
scroll to position [1897, 0]
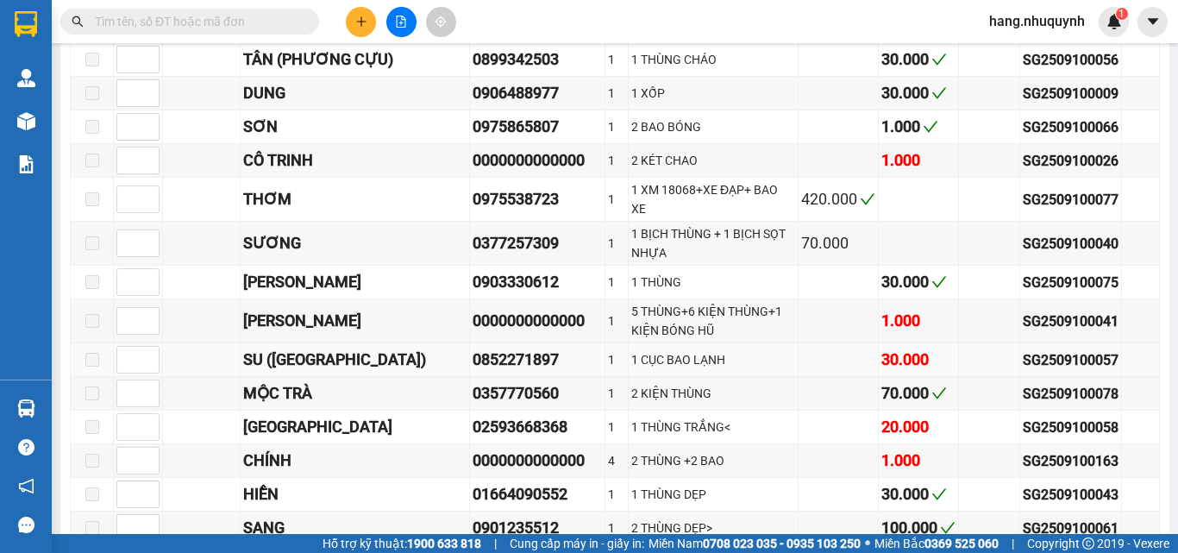
click at [532, 372] on div "0852271897" at bounding box center [536, 359] width 129 height 24
copy div "0852271897"
click at [259, 19] on input "text" at bounding box center [196, 21] width 203 height 19
paste input "0852271897"
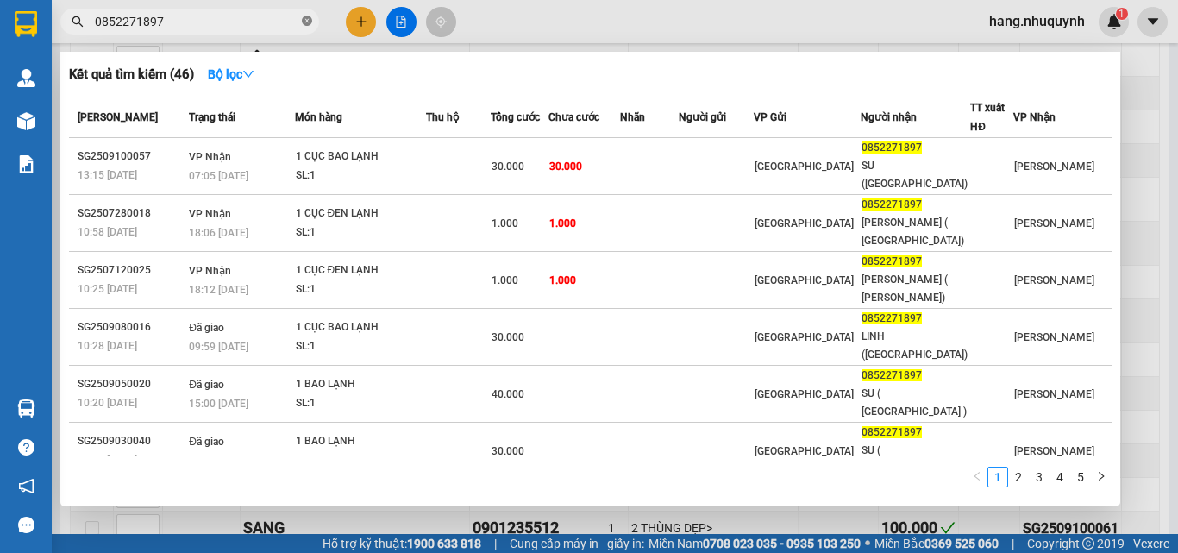
drag, startPoint x: 309, startPoint y: 20, endPoint x: 430, endPoint y: 22, distance: 121.6
click at [308, 20] on icon "close-circle" at bounding box center [307, 21] width 10 height 10
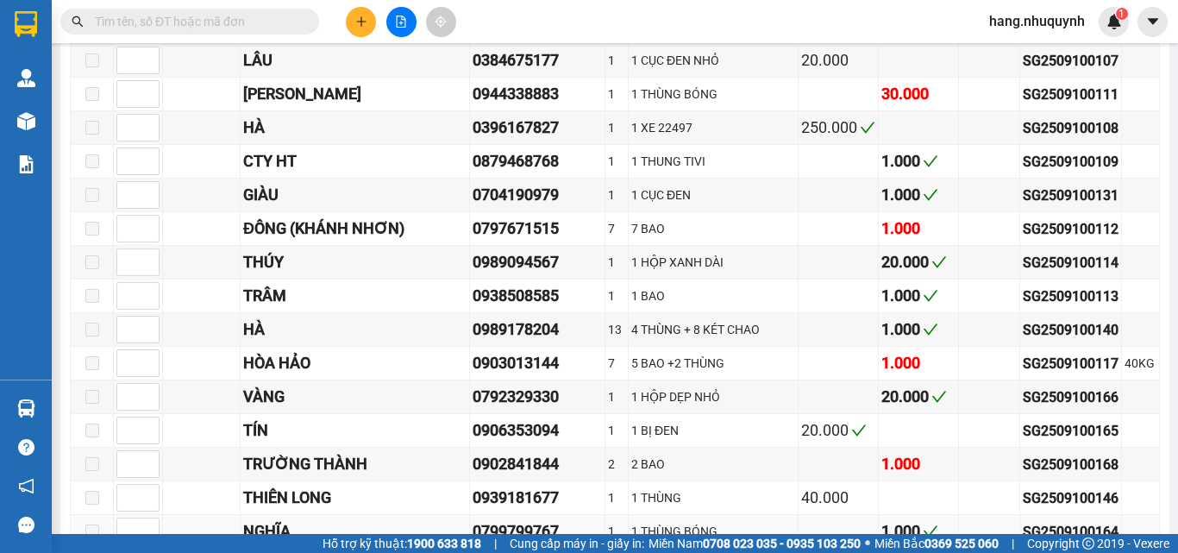
scroll to position [3276, 0]
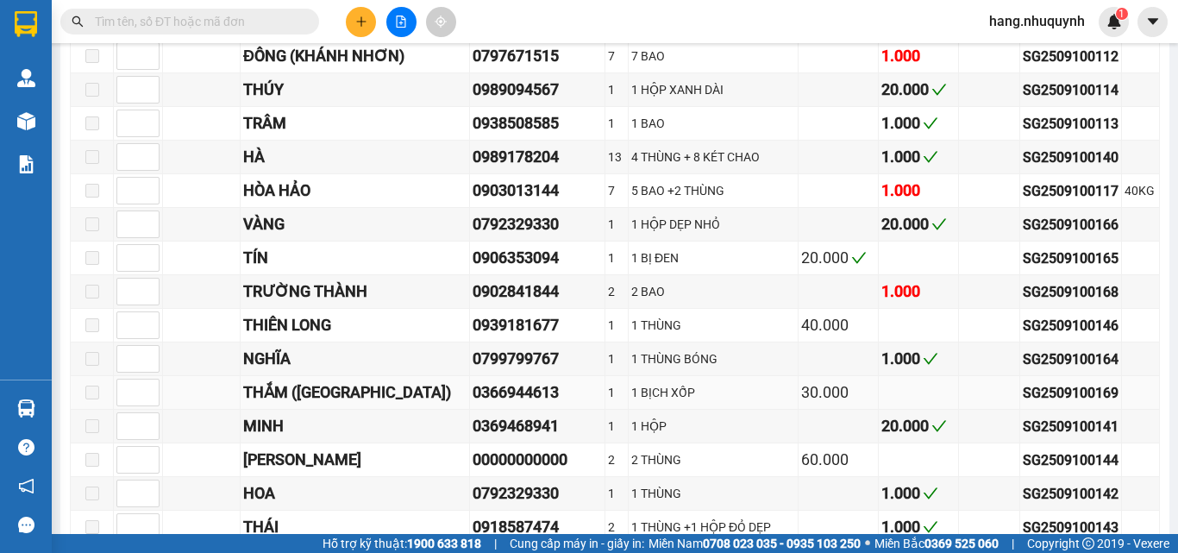
click at [508, 404] on div "0366944613" at bounding box center [536, 392] width 129 height 24
copy div "0366944613"
click at [159, 17] on input "text" at bounding box center [196, 21] width 203 height 19
paste input "0366944613"
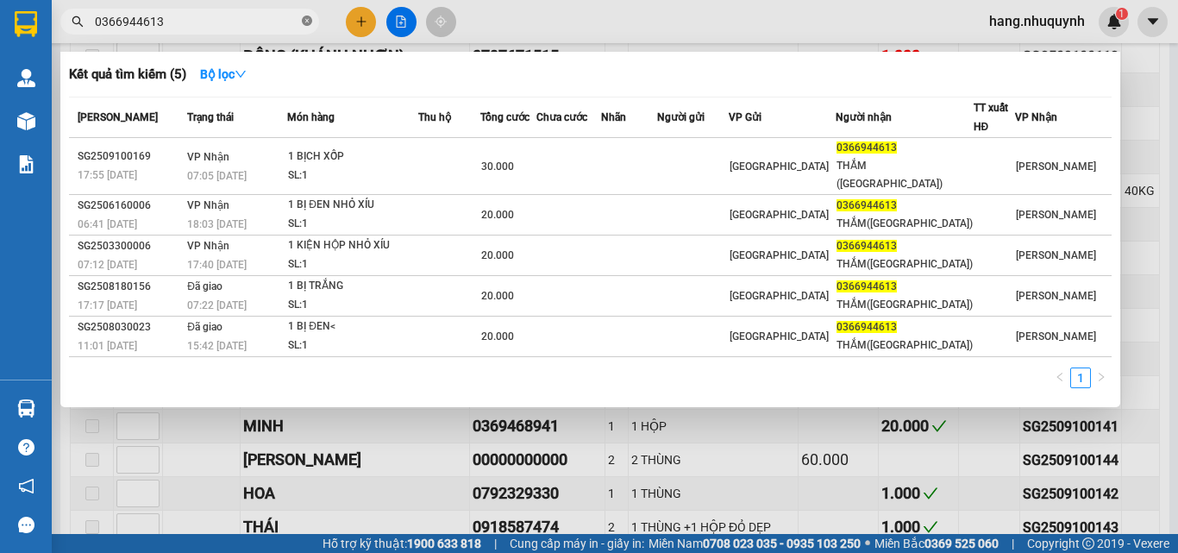
click at [309, 25] on icon "close-circle" at bounding box center [307, 21] width 10 height 10
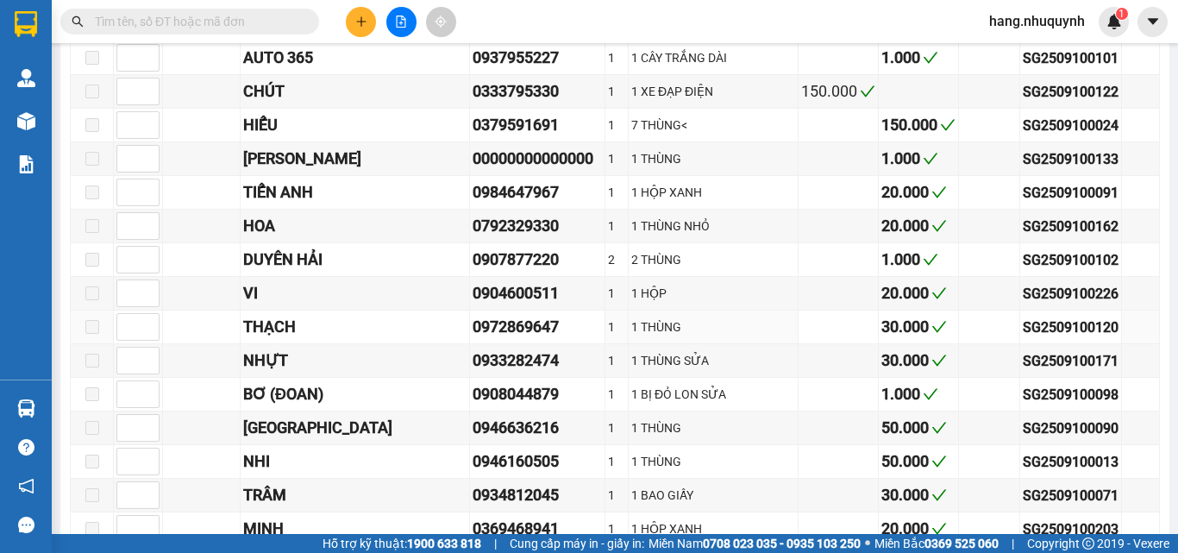
scroll to position [8497, 0]
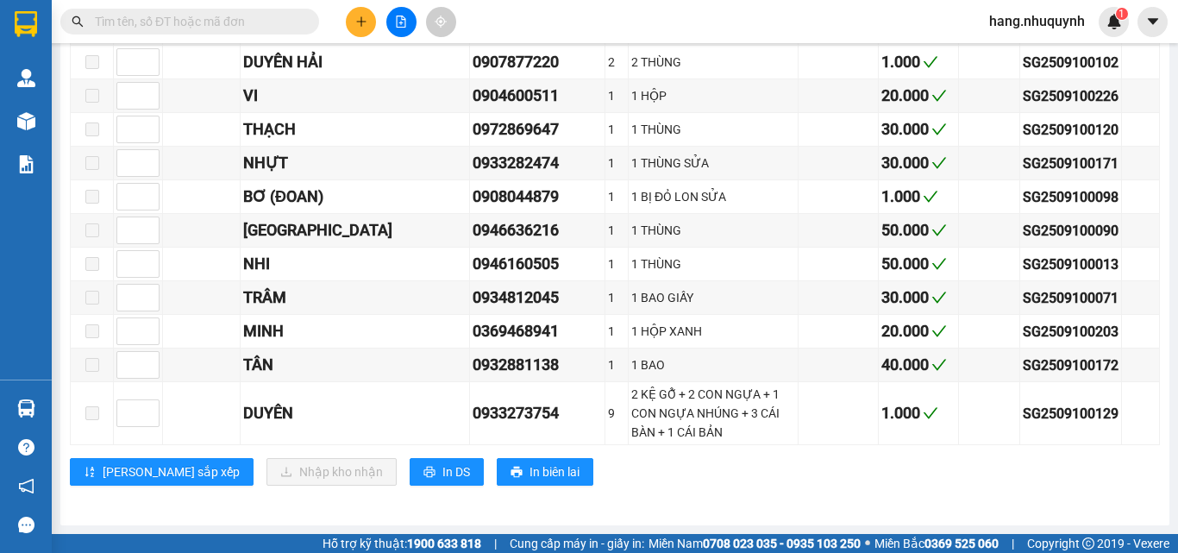
click at [209, 23] on input "text" at bounding box center [196, 21] width 203 height 19
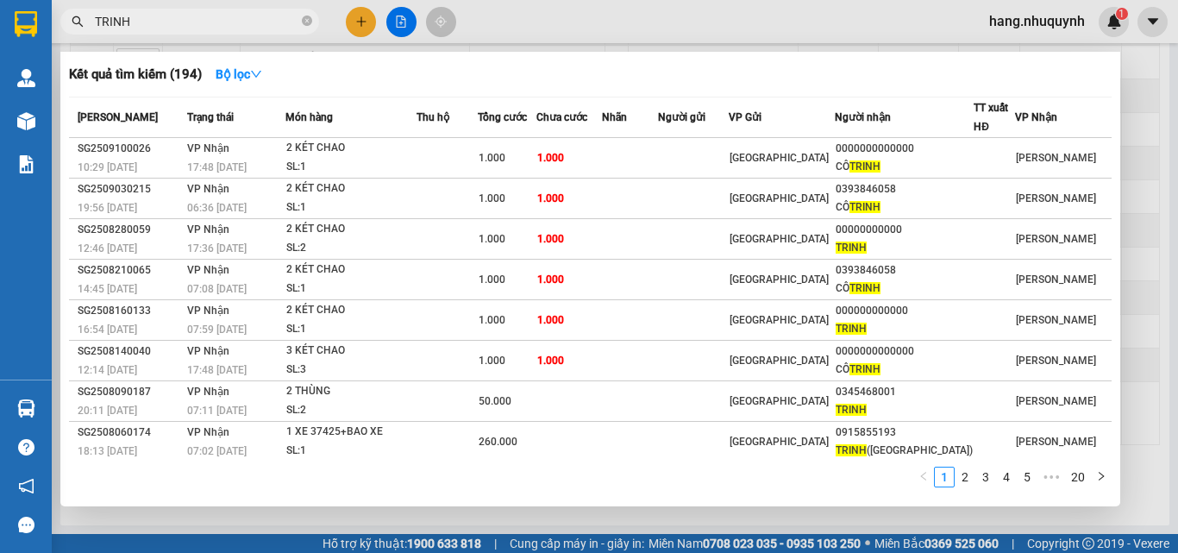
click at [209, 23] on input "TRINH" at bounding box center [196, 21] width 203 height 19
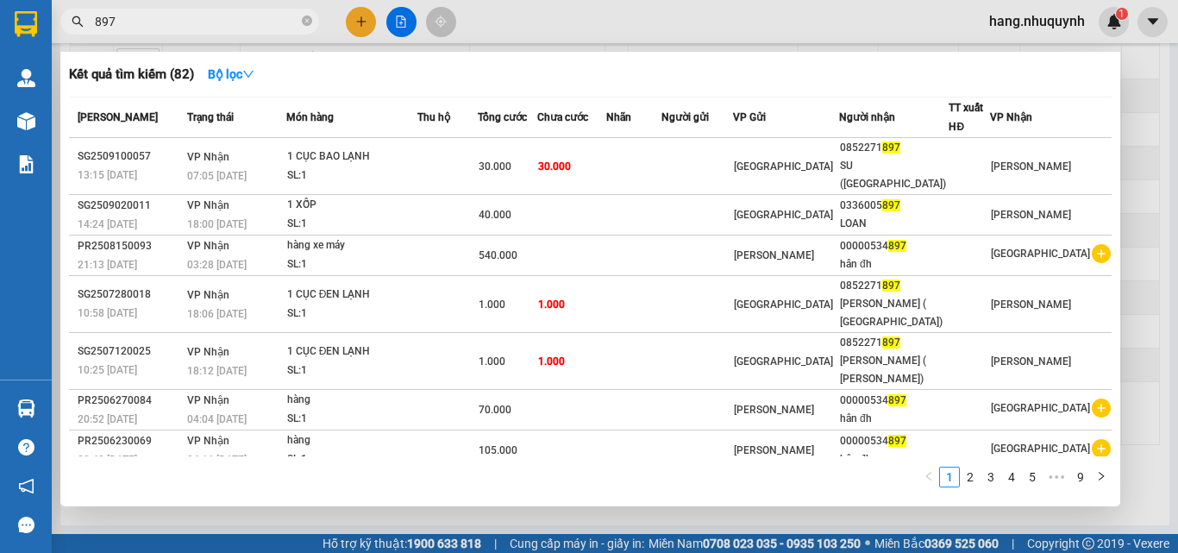
click at [363, 16] on div at bounding box center [589, 276] width 1178 height 553
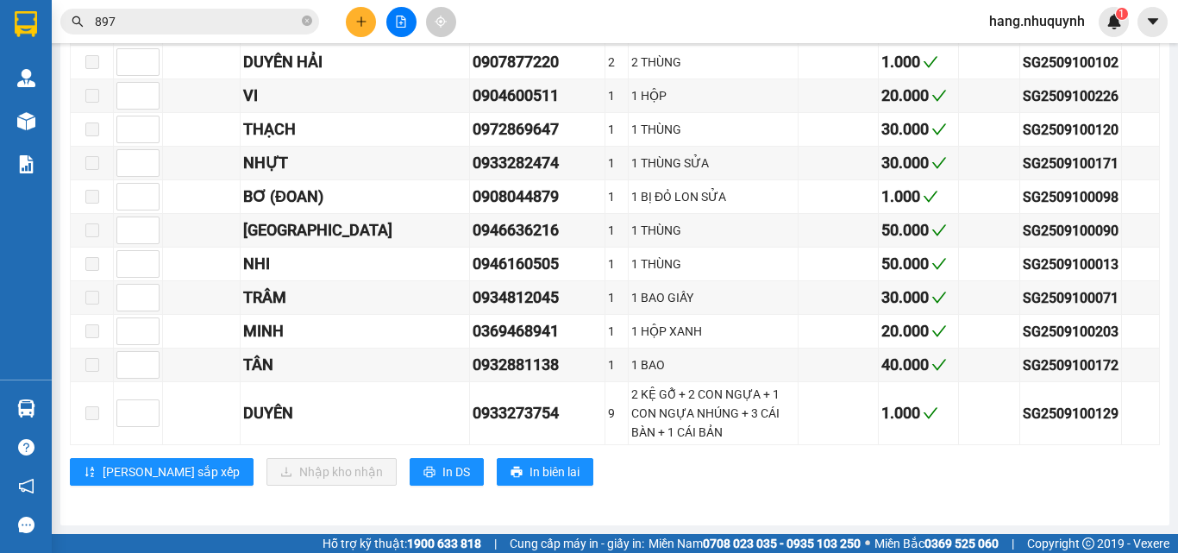
click at [356, 24] on icon "plus" at bounding box center [361, 22] width 12 height 12
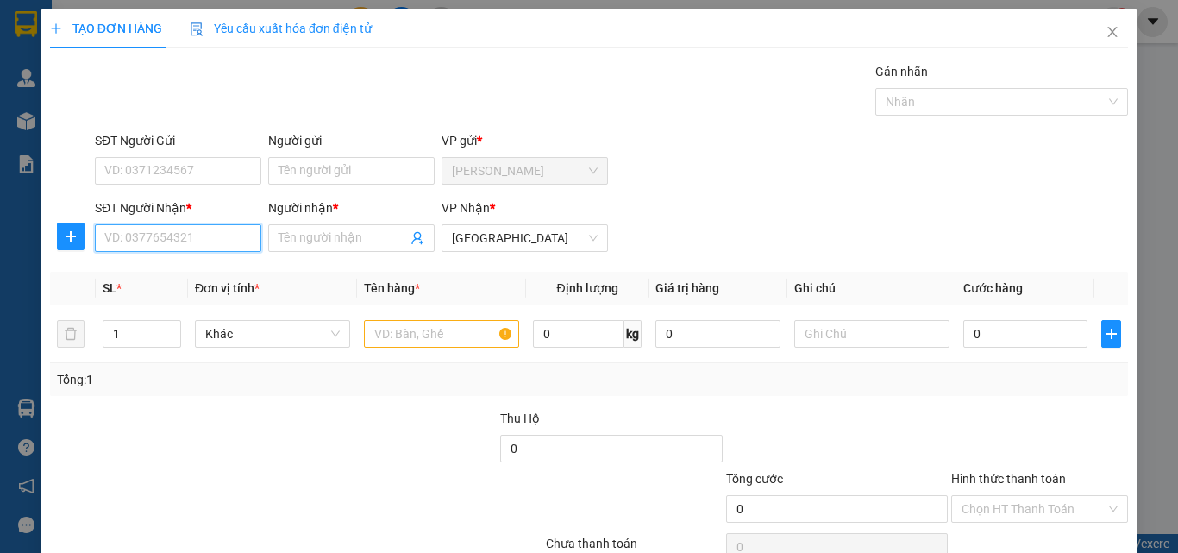
click at [188, 234] on input "SĐT Người Nhận *" at bounding box center [178, 238] width 166 height 28
click at [144, 272] on div "0907018575 - nam" at bounding box center [176, 272] width 144 height 19
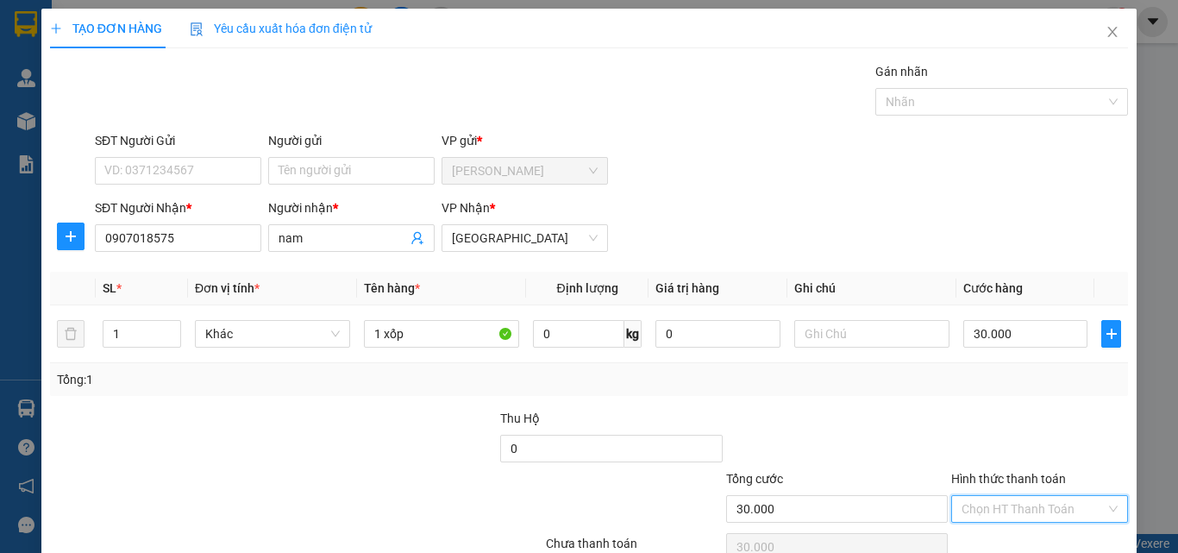
drag, startPoint x: 1003, startPoint y: 503, endPoint x: 1007, endPoint y: 515, distance: 12.6
click at [1006, 503] on input "Hình thức thanh toán" at bounding box center [1033, 509] width 144 height 26
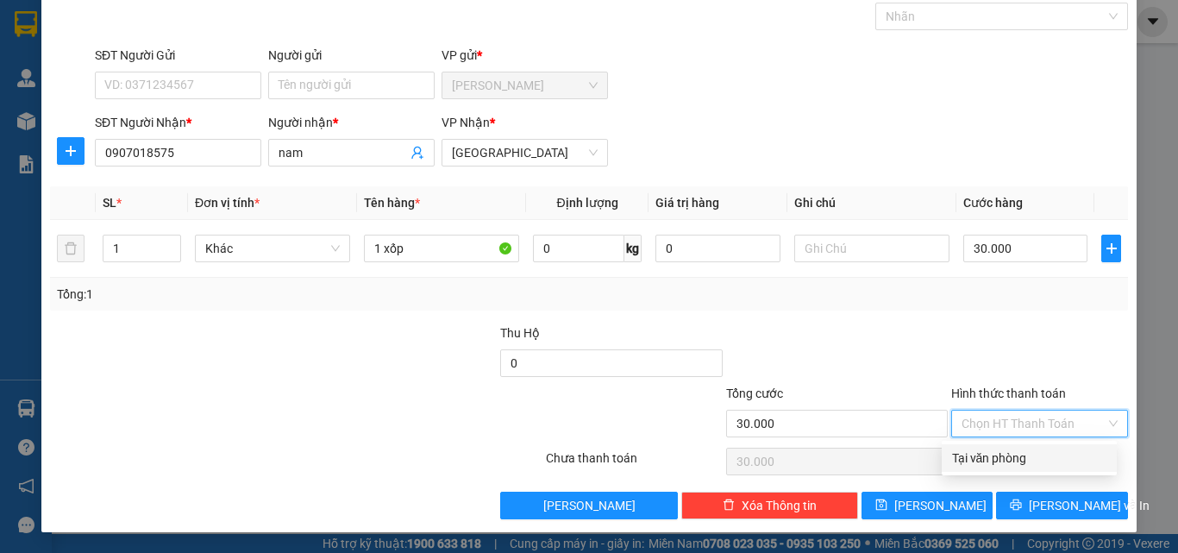
click at [995, 463] on div "Tại văn phòng" at bounding box center [1029, 457] width 154 height 19
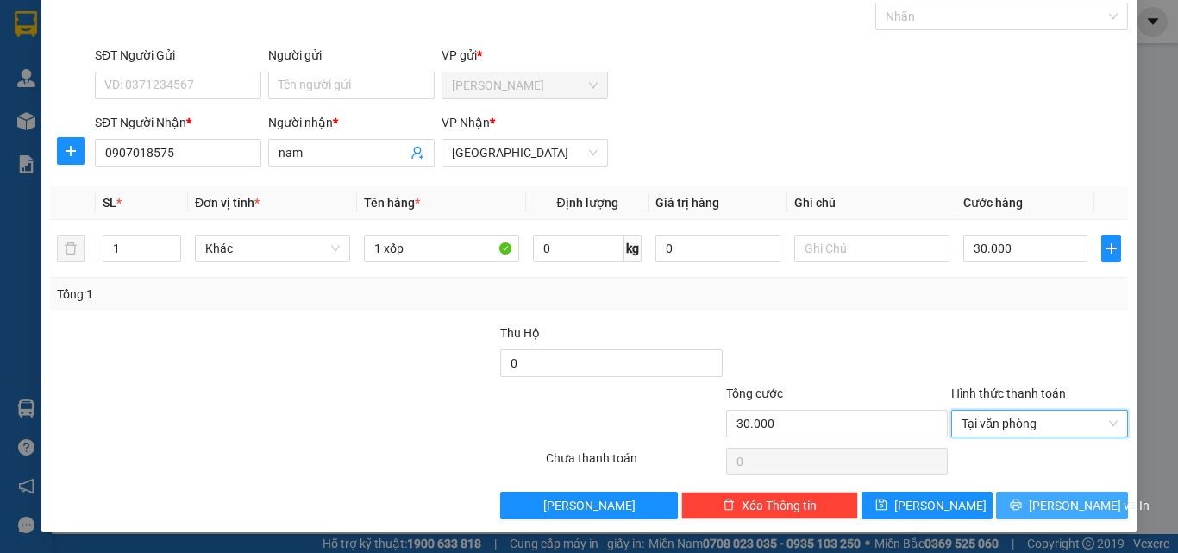
click at [1019, 514] on button "Lưu và In" at bounding box center [1062, 505] width 132 height 28
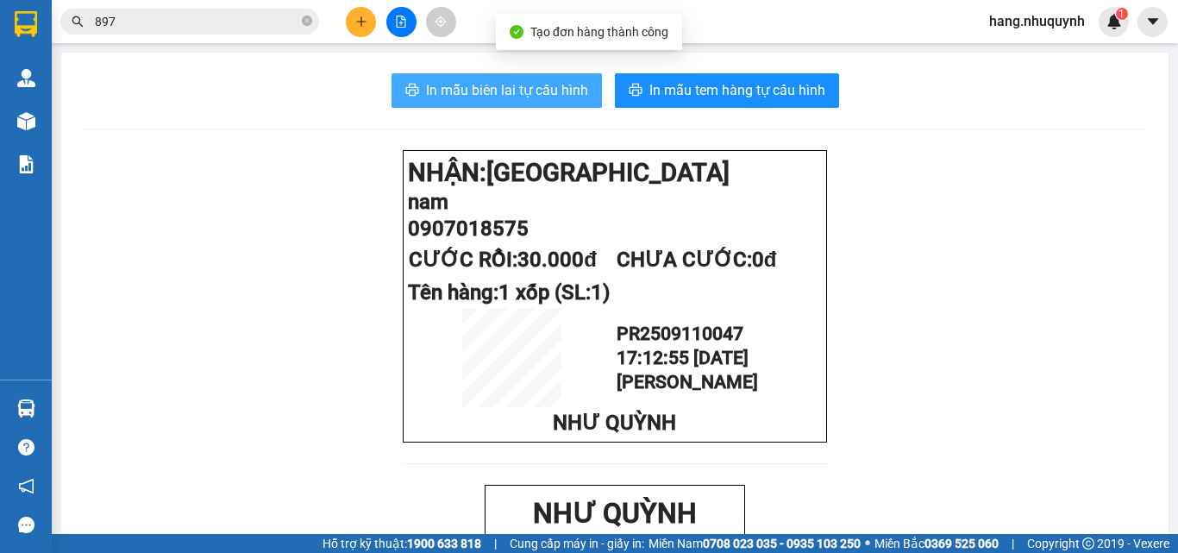
click at [506, 88] on span "In mẫu biên lai tự cấu hình" at bounding box center [507, 90] width 162 height 22
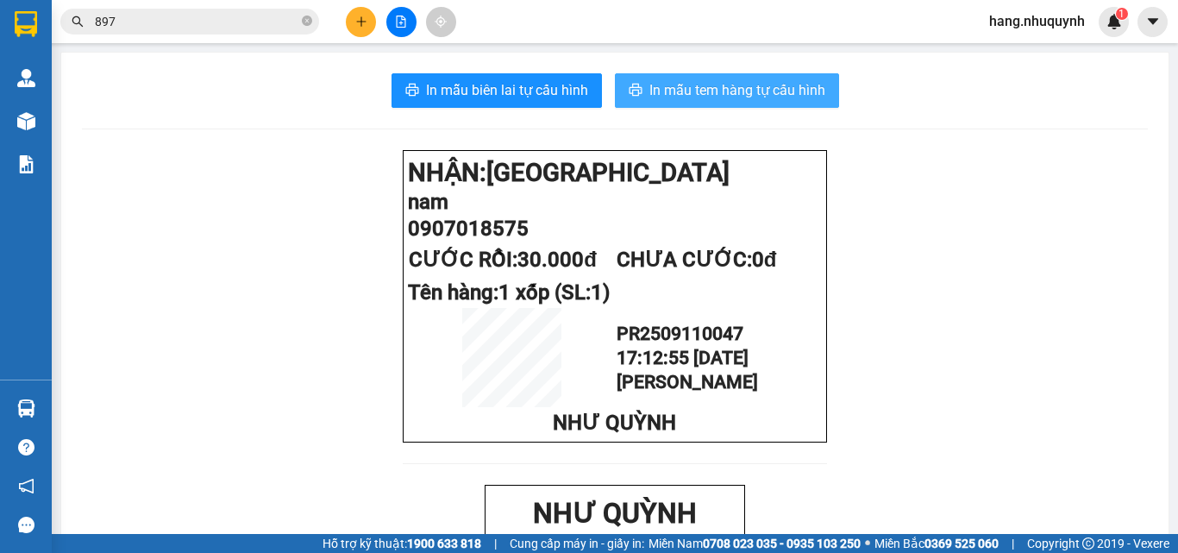
click at [730, 84] on span "In mẫu tem hàng tự cấu hình" at bounding box center [737, 90] width 176 height 22
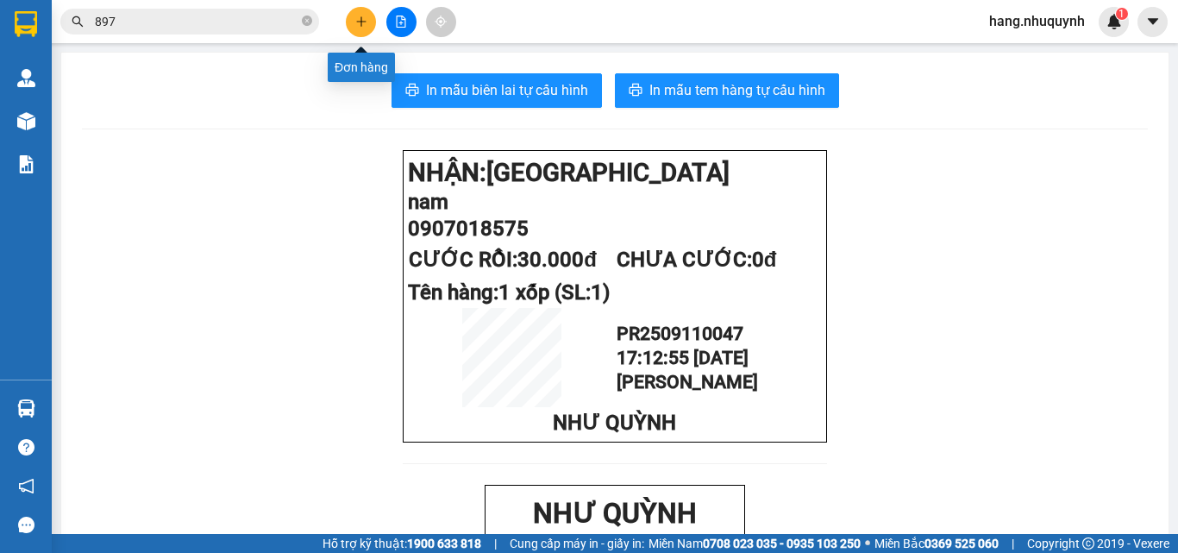
click at [362, 20] on icon "plus" at bounding box center [361, 22] width 12 height 12
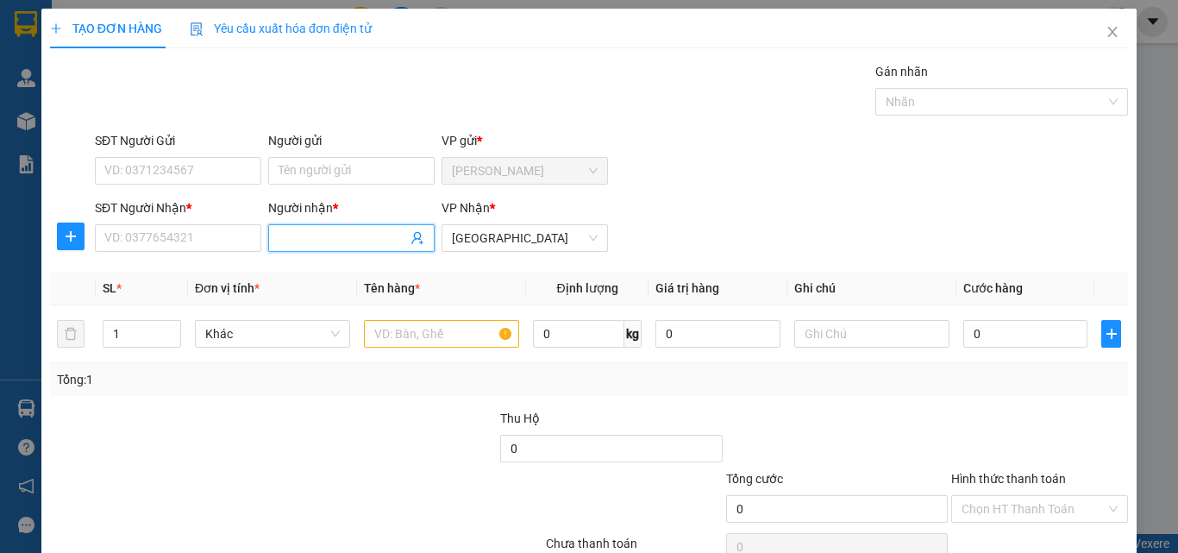
click at [310, 241] on input "Người nhận *" at bounding box center [342, 237] width 128 height 19
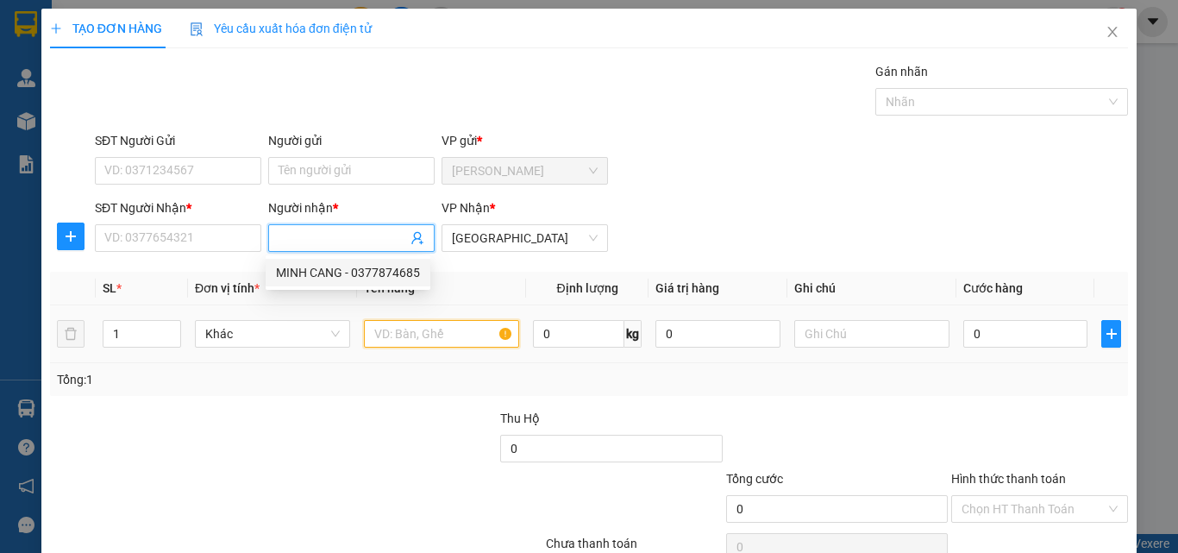
click at [399, 323] on input "text" at bounding box center [441, 334] width 155 height 28
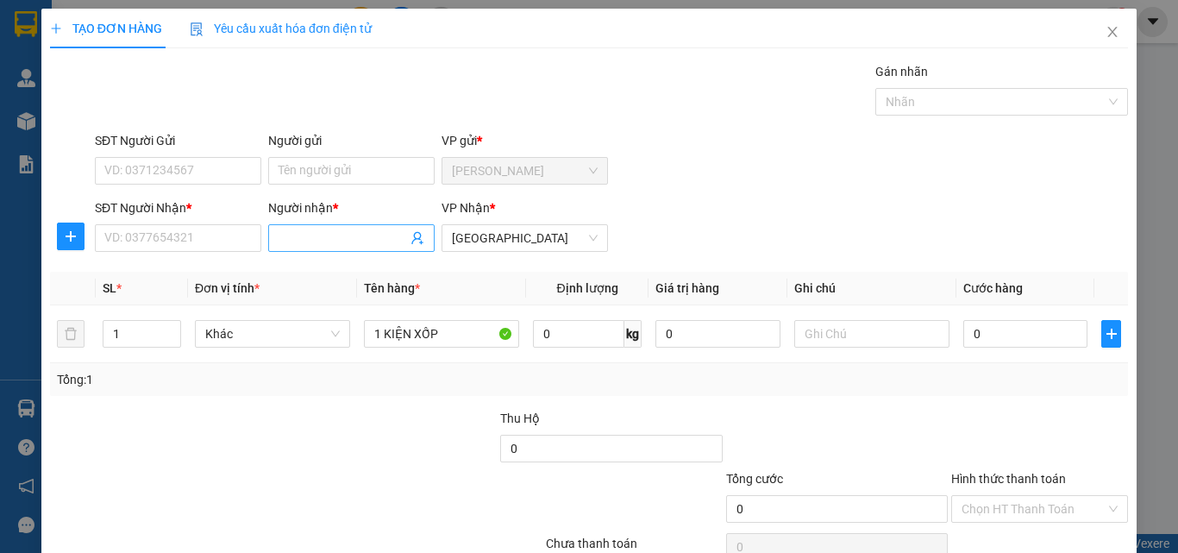
click at [342, 242] on input "Người nhận *" at bounding box center [342, 237] width 128 height 19
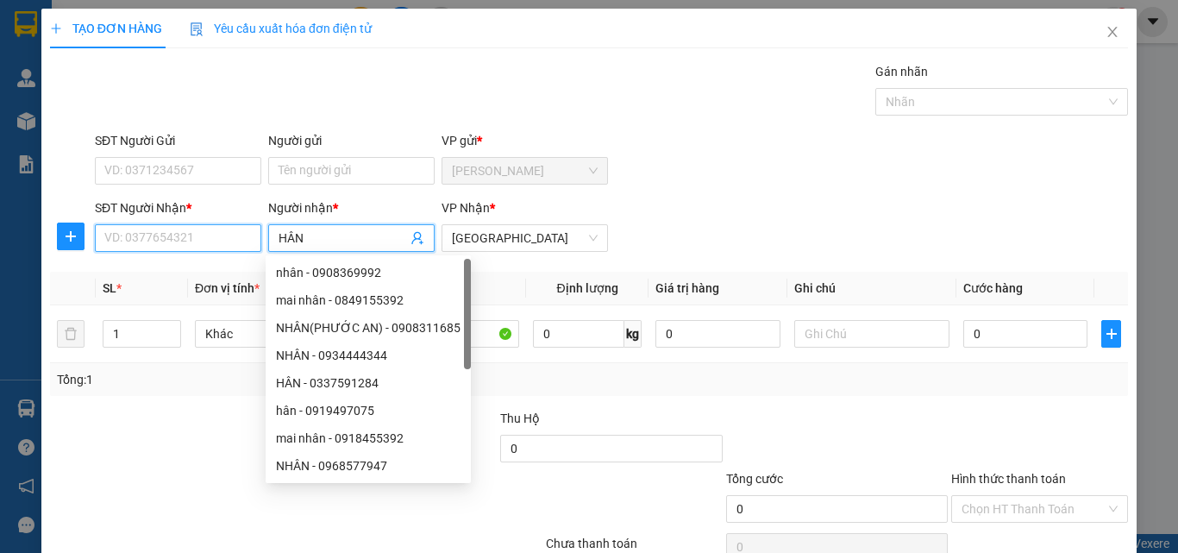
click at [184, 241] on input "SĐT Người Nhận *" at bounding box center [178, 238] width 166 height 28
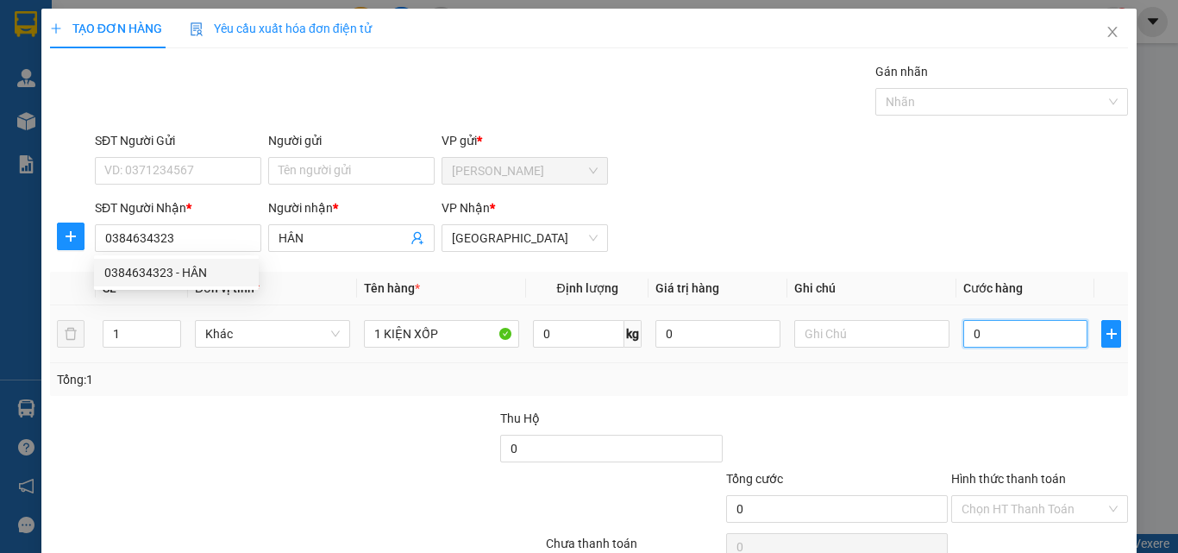
click at [980, 330] on input "0" at bounding box center [1025, 334] width 124 height 28
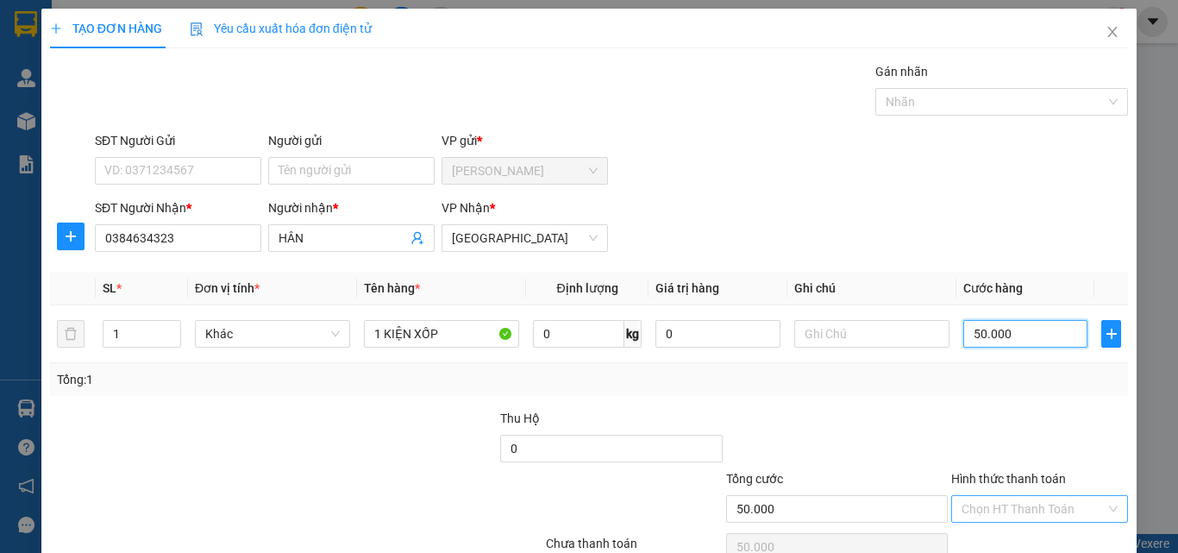
scroll to position [85, 0]
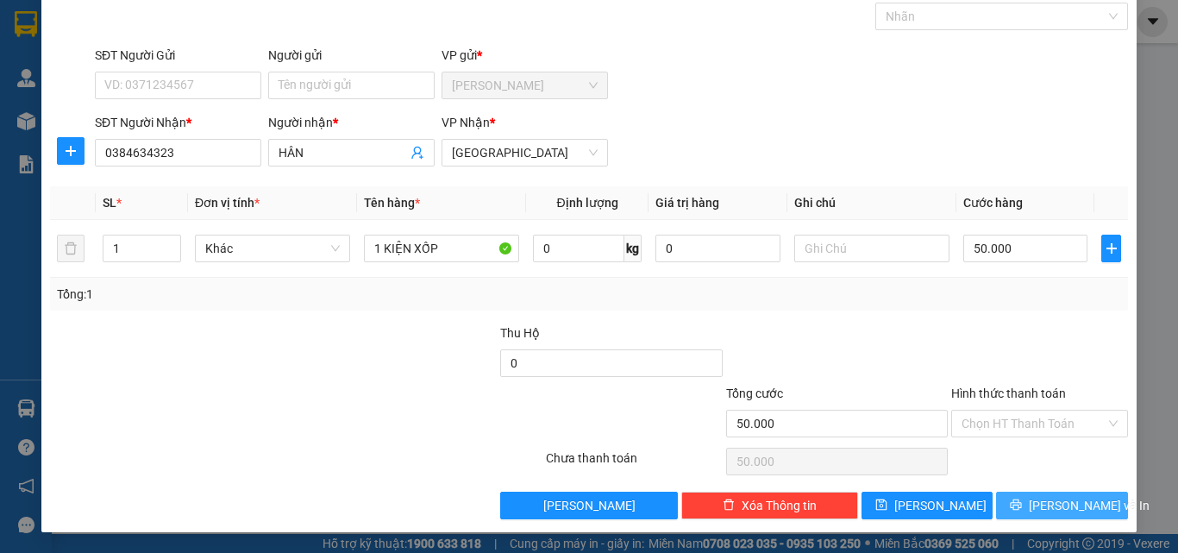
click at [1034, 503] on button "Lưu và In" at bounding box center [1062, 505] width 132 height 28
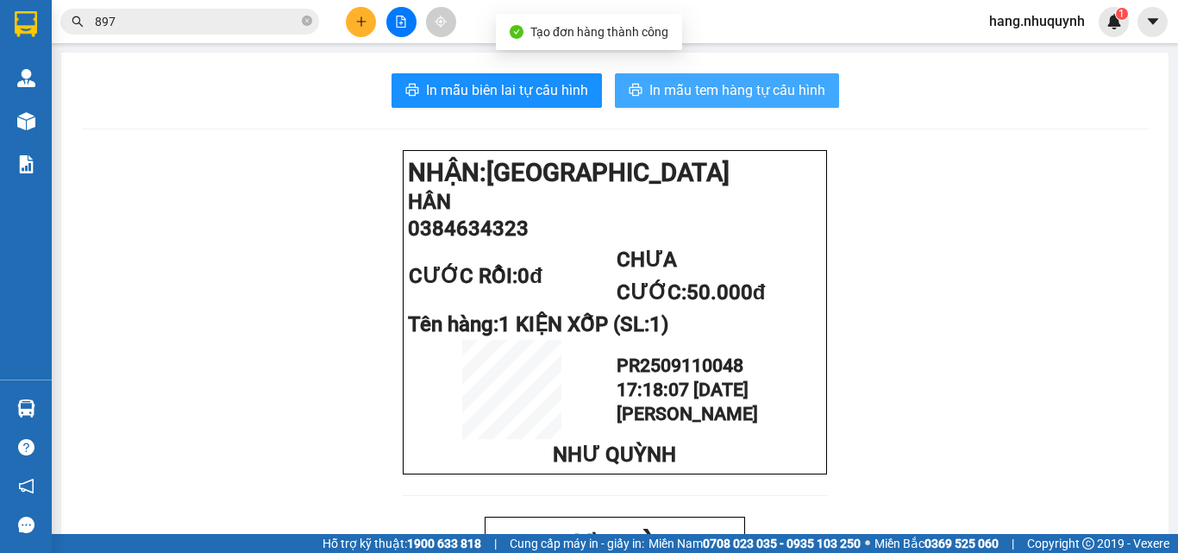
click at [741, 93] on span "In mẫu tem hàng tự cấu hình" at bounding box center [737, 90] width 176 height 22
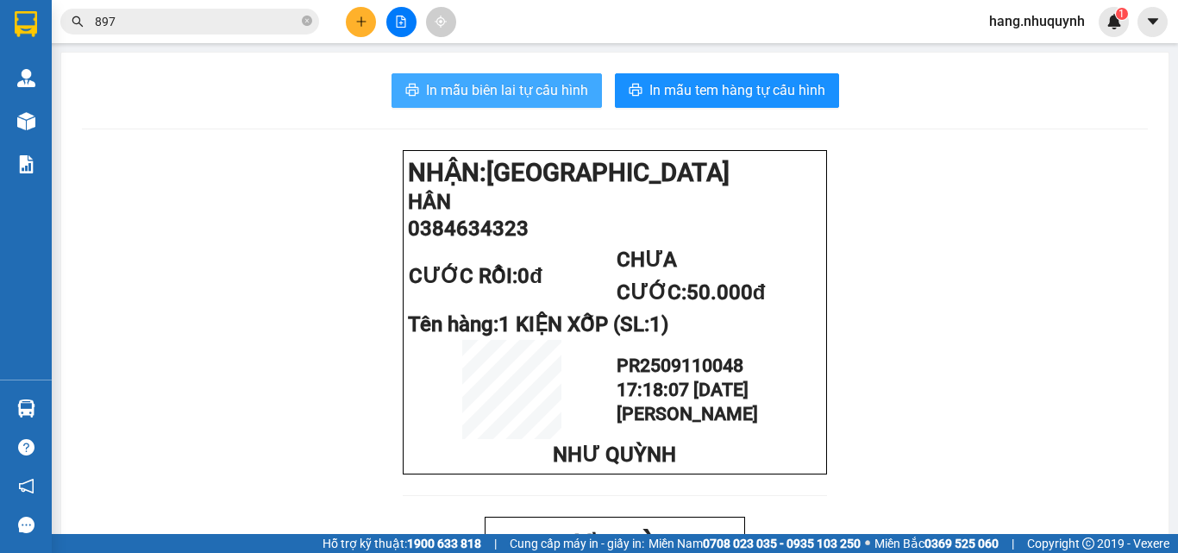
click at [531, 100] on span "In mẫu biên lai tự cấu hình" at bounding box center [507, 90] width 162 height 22
click at [351, 23] on button at bounding box center [361, 22] width 30 height 30
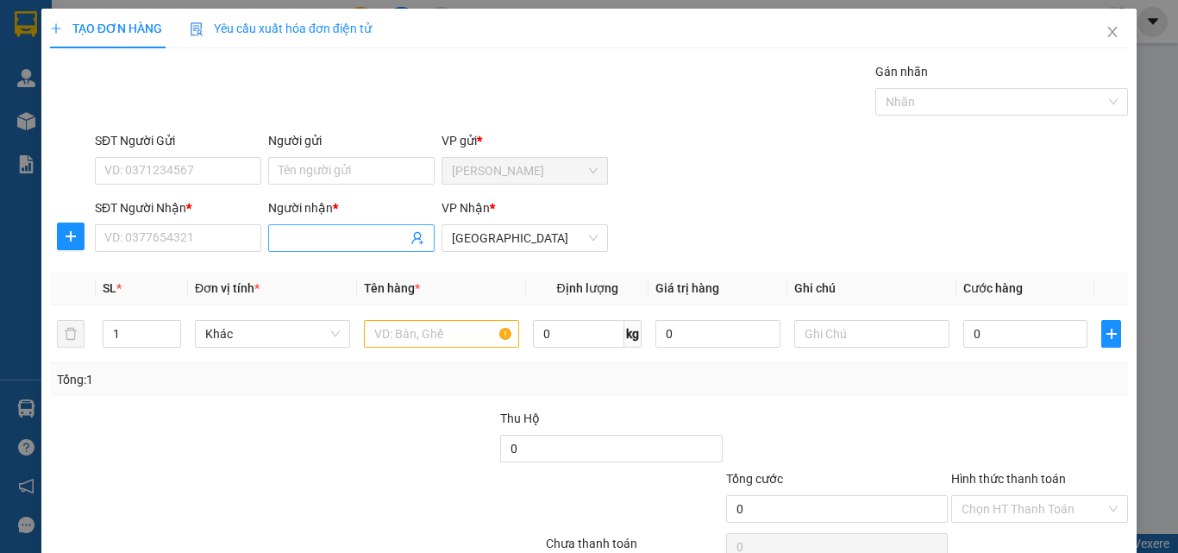
click at [345, 234] on input "Người nhận *" at bounding box center [342, 237] width 128 height 19
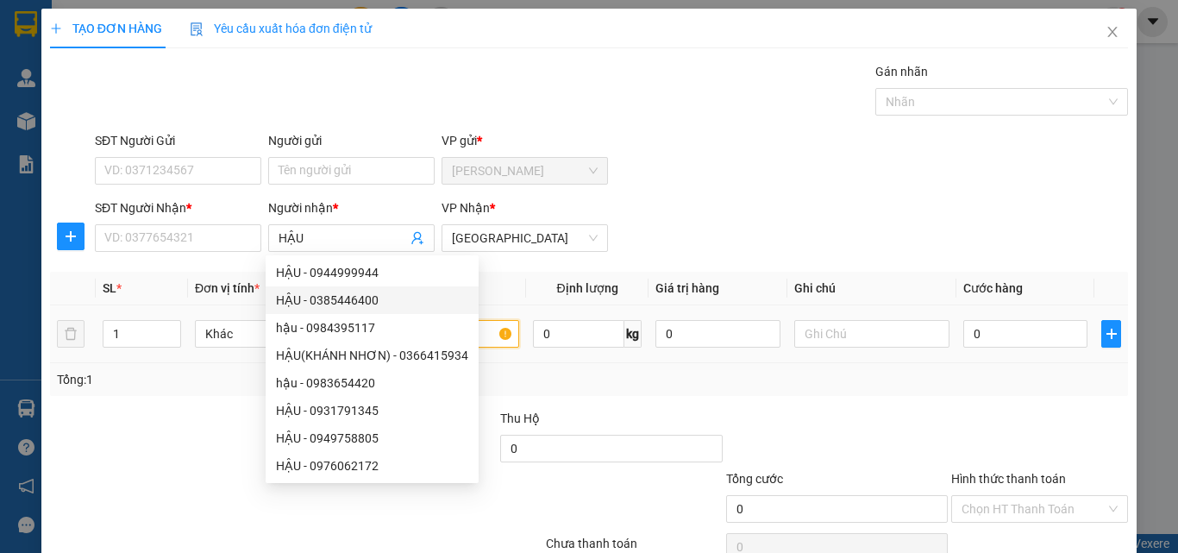
click at [491, 339] on input "text" at bounding box center [441, 334] width 155 height 28
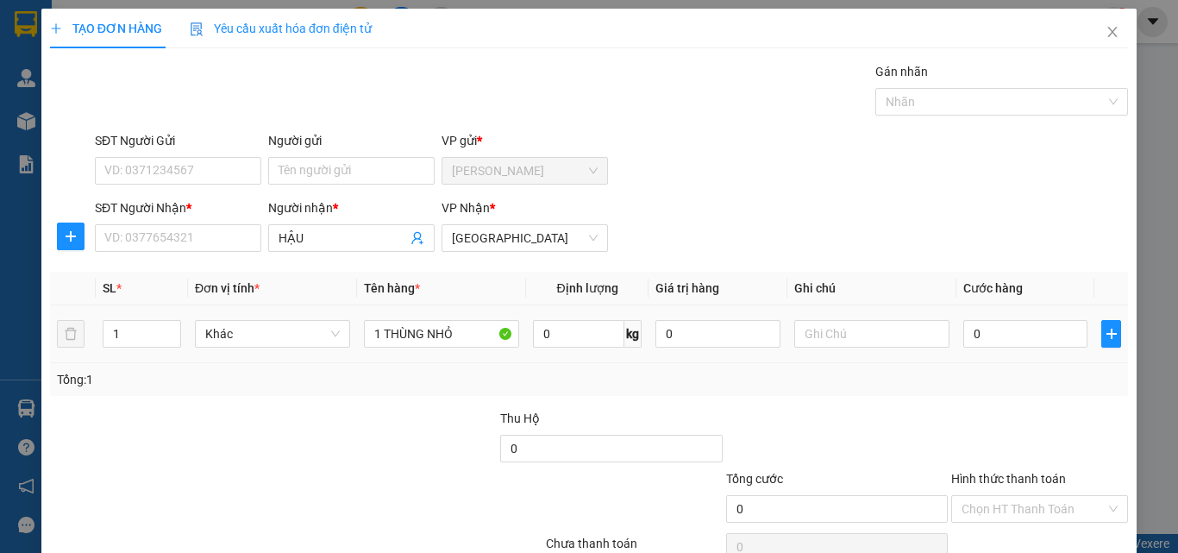
click at [1009, 316] on td "0" at bounding box center [1025, 334] width 138 height 58
click at [1003, 323] on input "0" at bounding box center [1025, 334] width 124 height 28
click at [191, 236] on input "SĐT Người Nhận *" at bounding box center [178, 238] width 166 height 28
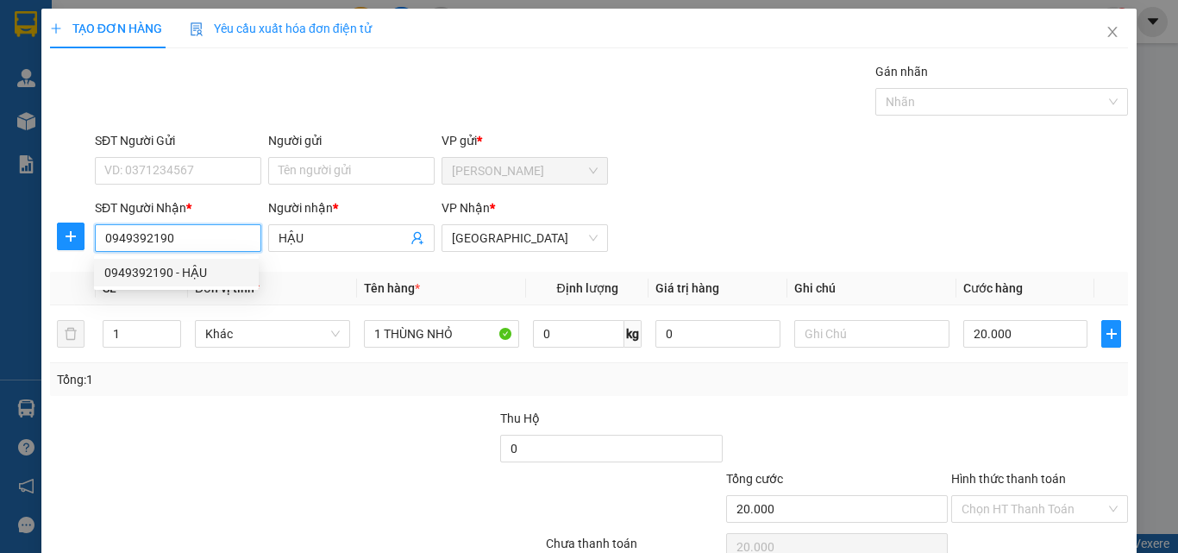
scroll to position [85, 0]
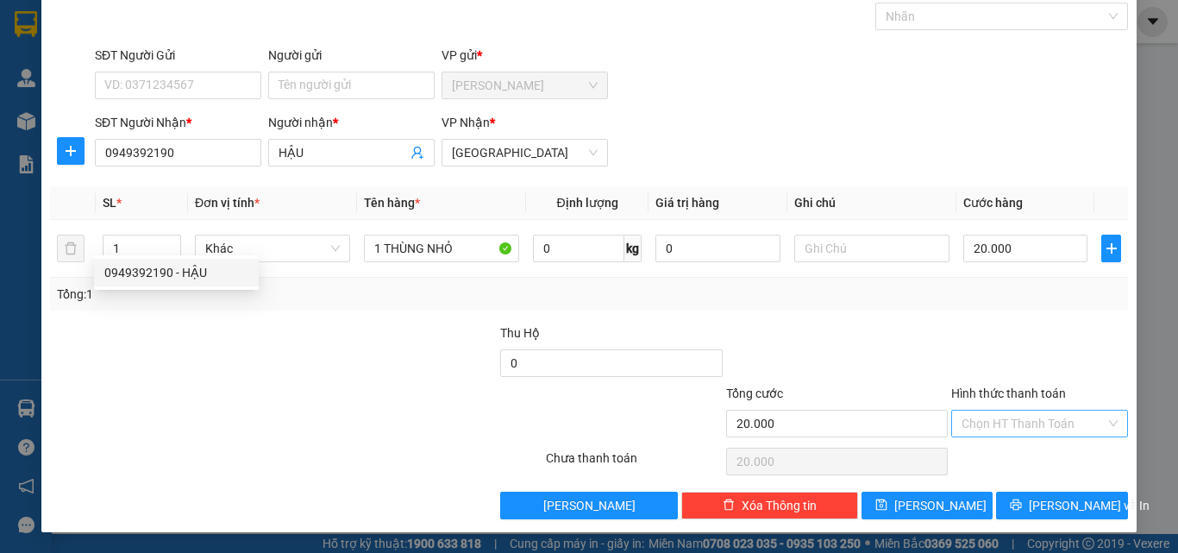
click at [1028, 421] on input "Hình thức thanh toán" at bounding box center [1033, 423] width 144 height 26
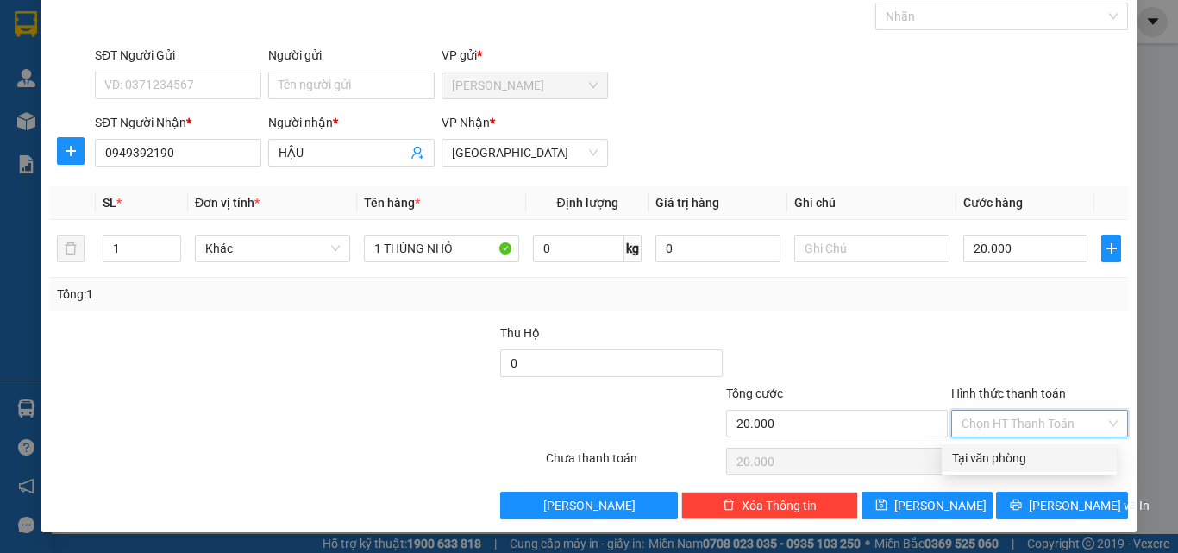
click at [1009, 466] on div "Tại văn phòng" at bounding box center [1029, 457] width 154 height 19
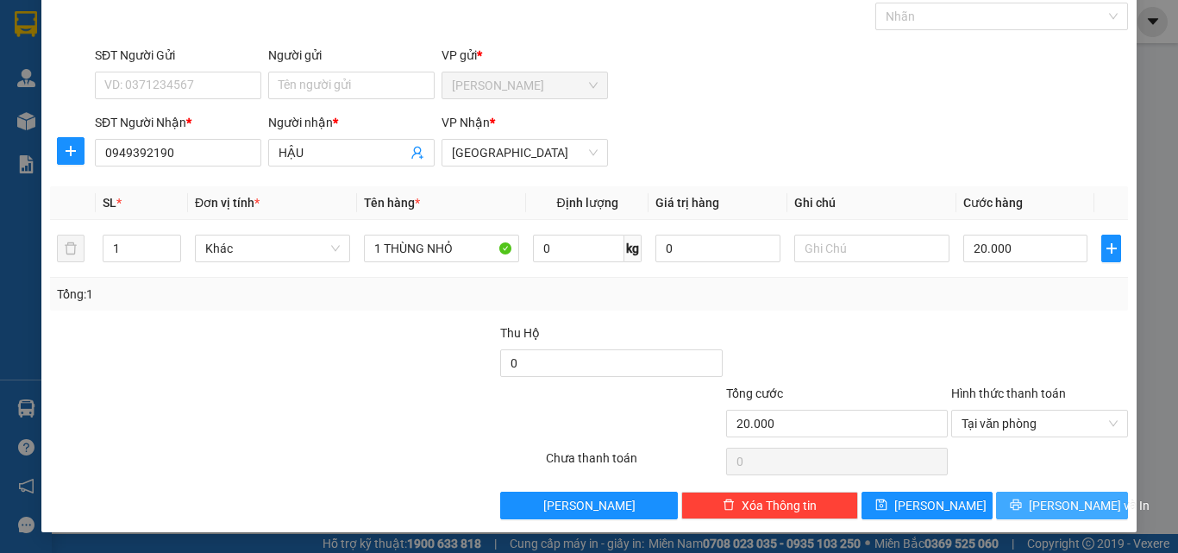
click at [1032, 513] on button "Lưu và In" at bounding box center [1062, 505] width 132 height 28
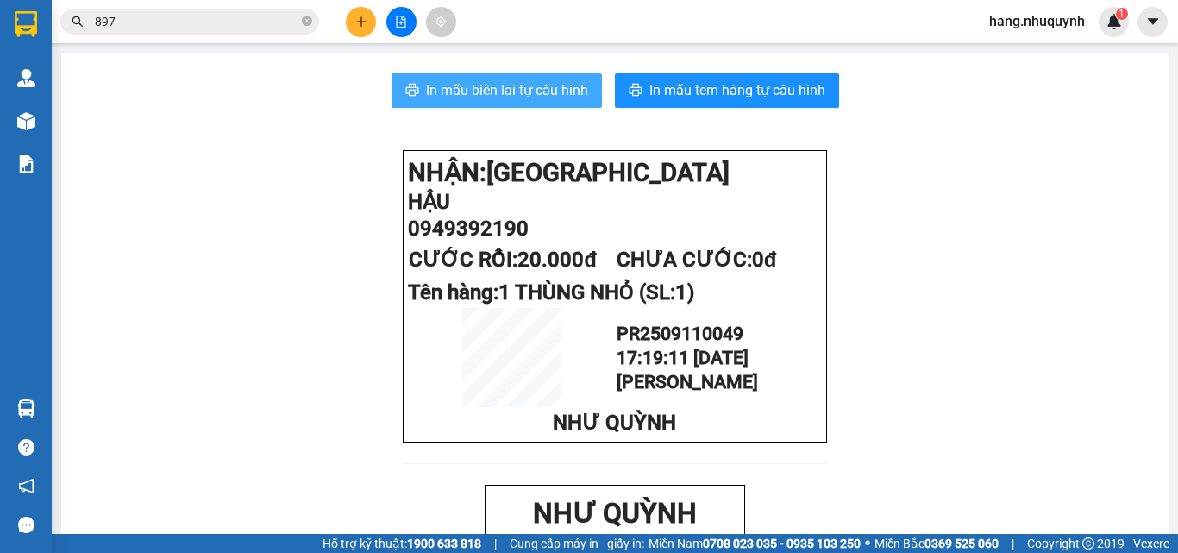
click at [513, 87] on span "In mẫu biên lai tự cấu hình" at bounding box center [507, 90] width 162 height 22
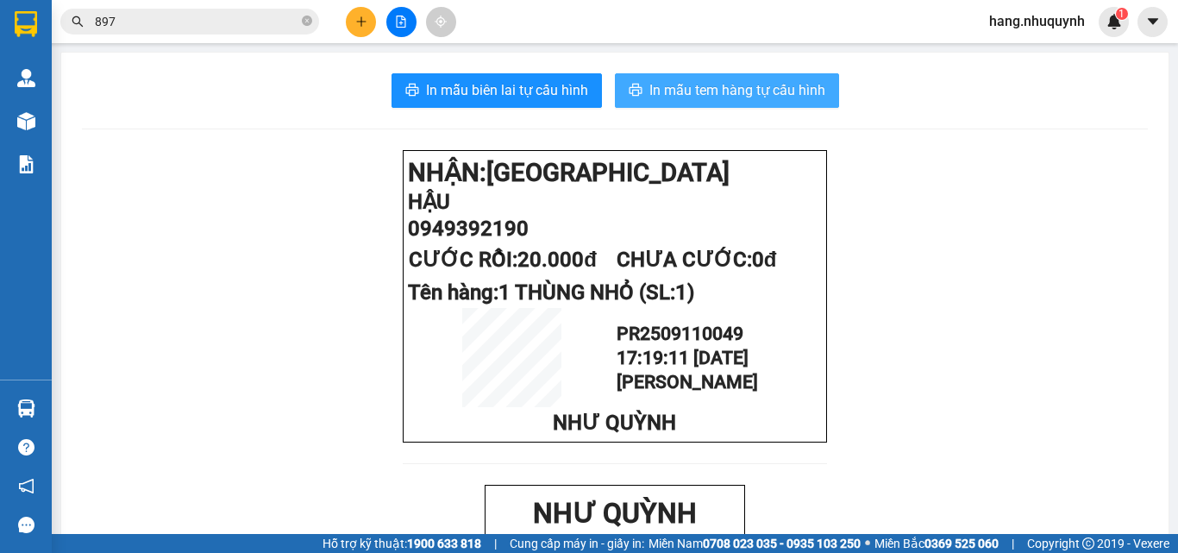
click at [760, 97] on span "In mẫu tem hàng tự cấu hình" at bounding box center [737, 90] width 176 height 22
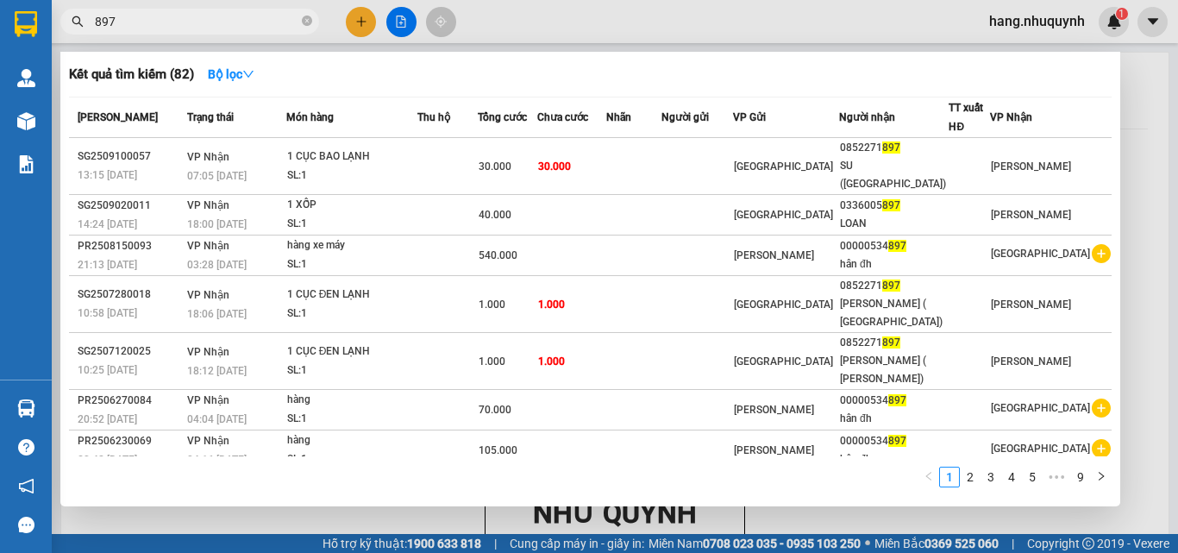
click at [247, 19] on input "897" at bounding box center [196, 21] width 203 height 19
click at [242, 15] on input "897" at bounding box center [196, 21] width 203 height 19
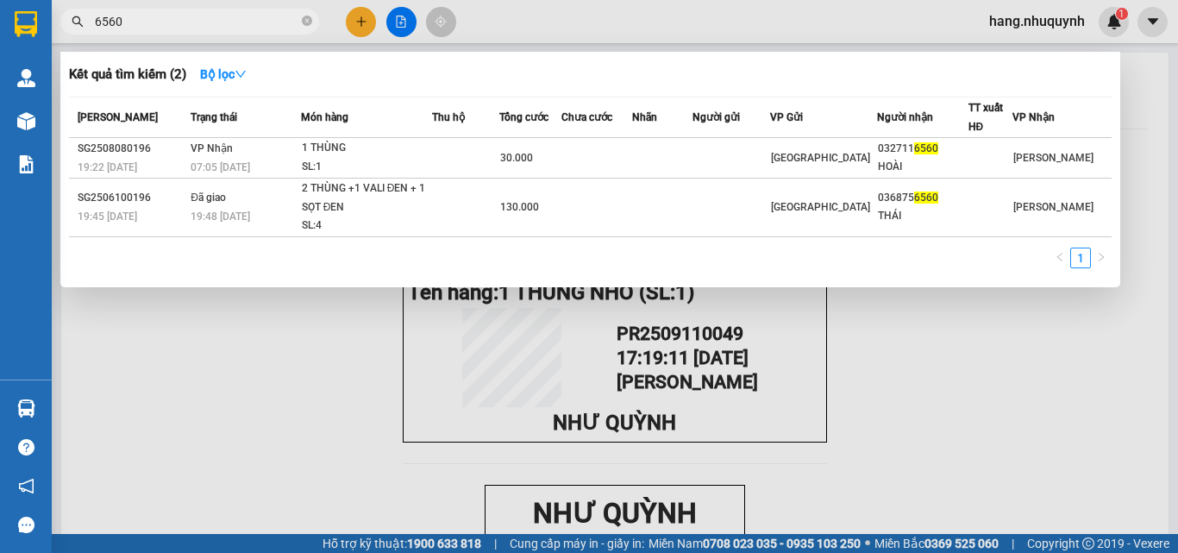
click at [141, 18] on input "6560" at bounding box center [196, 21] width 203 height 19
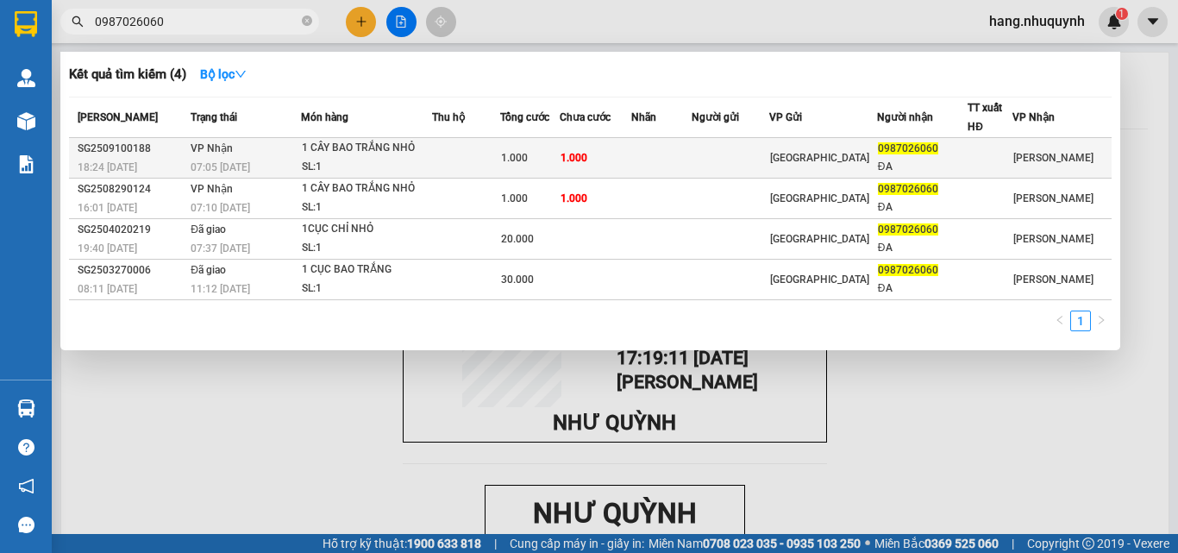
type input "0987026060"
click at [354, 161] on div "SL: 1" at bounding box center [366, 167] width 129 height 19
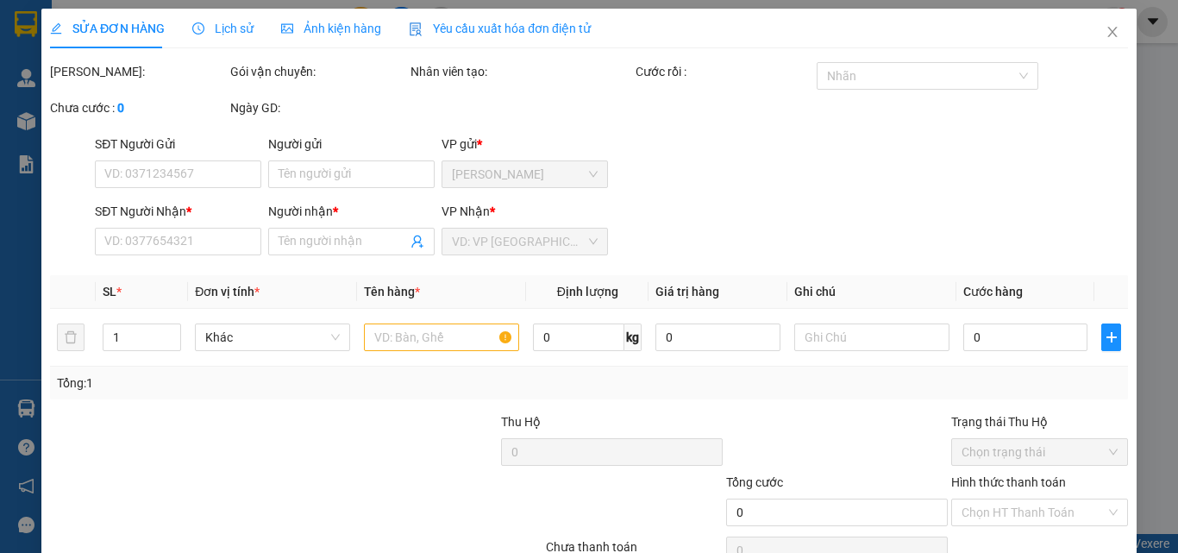
type input "0987026060"
type input "ĐA"
type input "1.000"
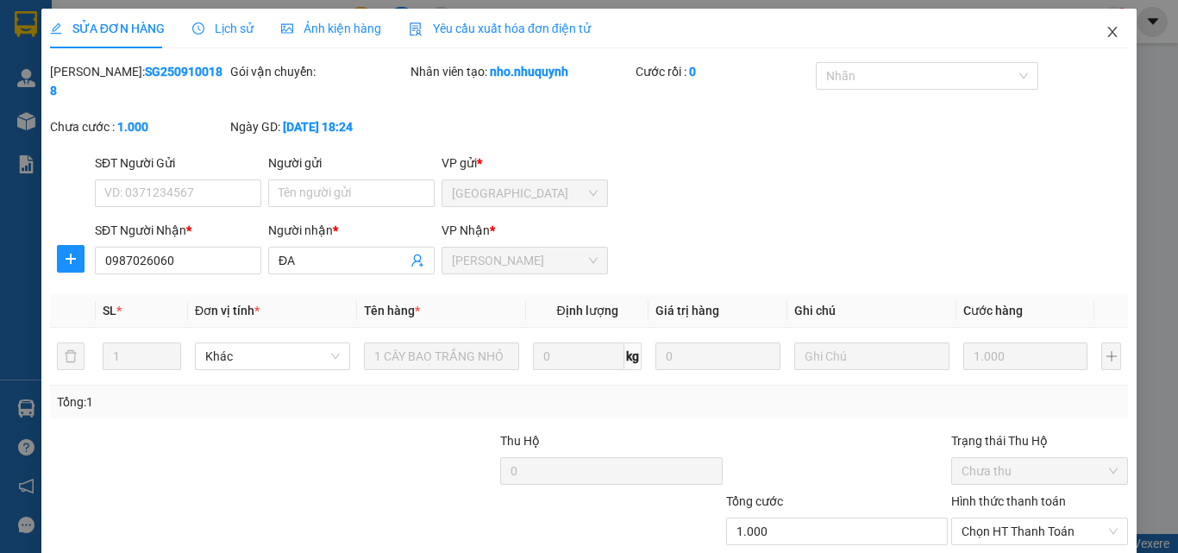
click at [1105, 32] on icon "close" at bounding box center [1112, 32] width 14 height 14
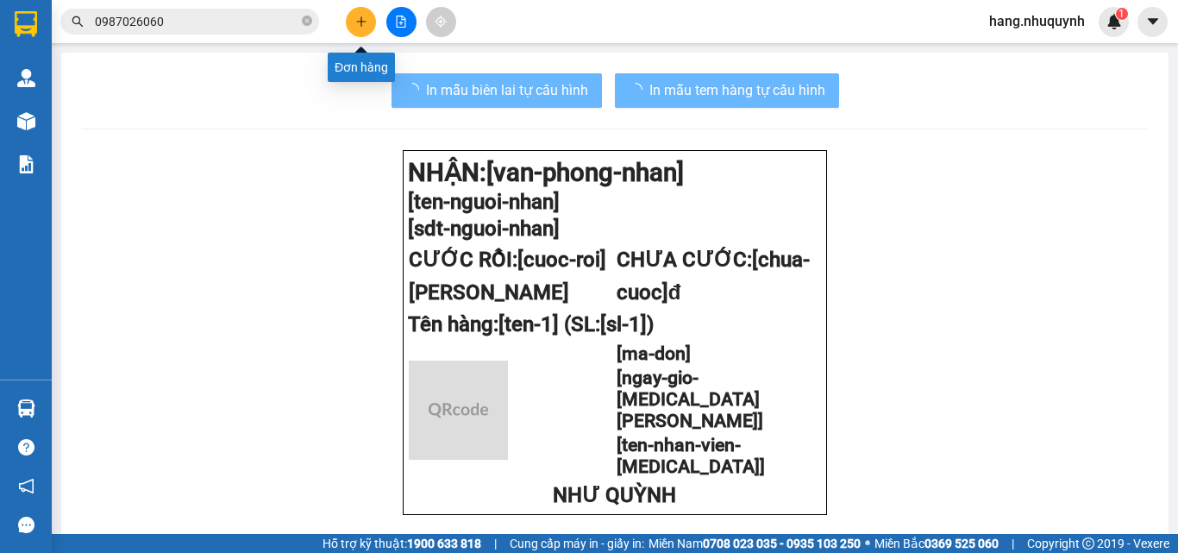
click at [360, 11] on button at bounding box center [361, 22] width 30 height 30
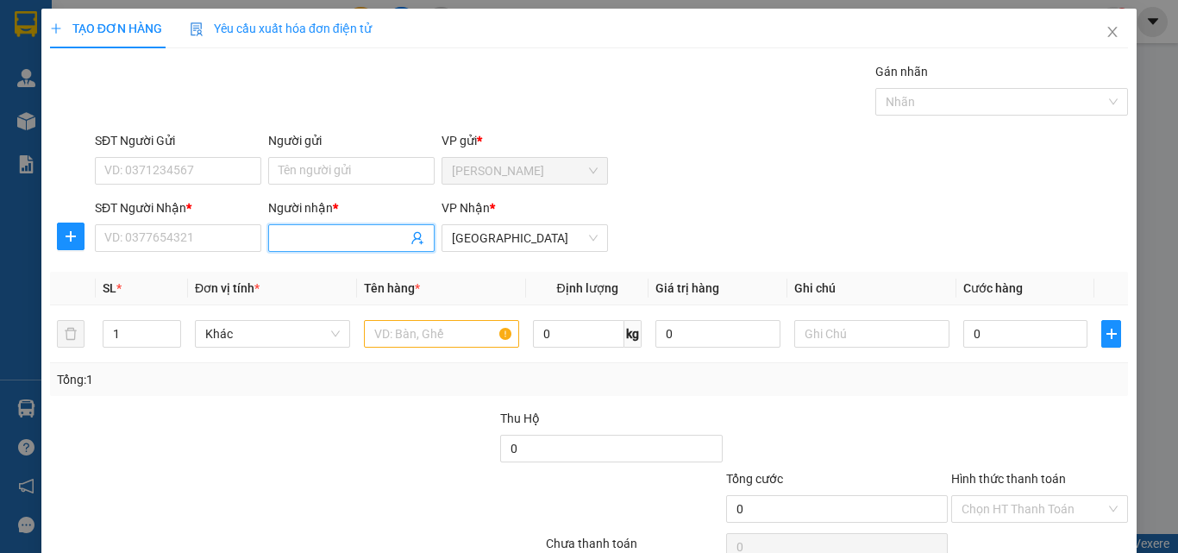
click at [337, 244] on input "Người nhận *" at bounding box center [342, 237] width 128 height 19
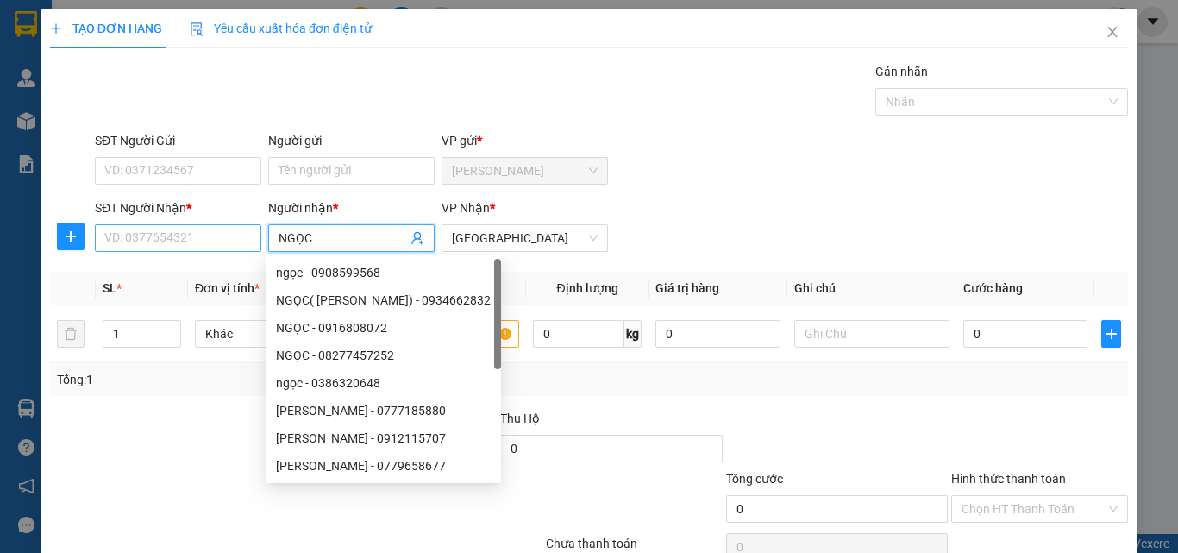
type input "NGỌC"
click at [176, 243] on input "SĐT Người Nhận *" at bounding box center [178, 238] width 166 height 28
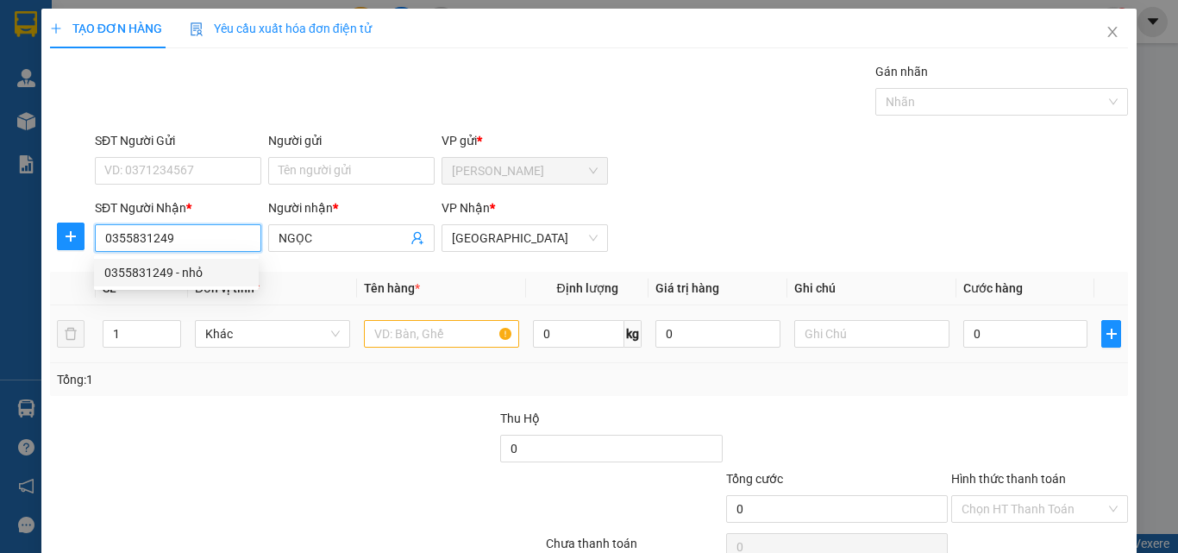
type input "0355831249"
click at [446, 339] on input "text" at bounding box center [441, 334] width 155 height 28
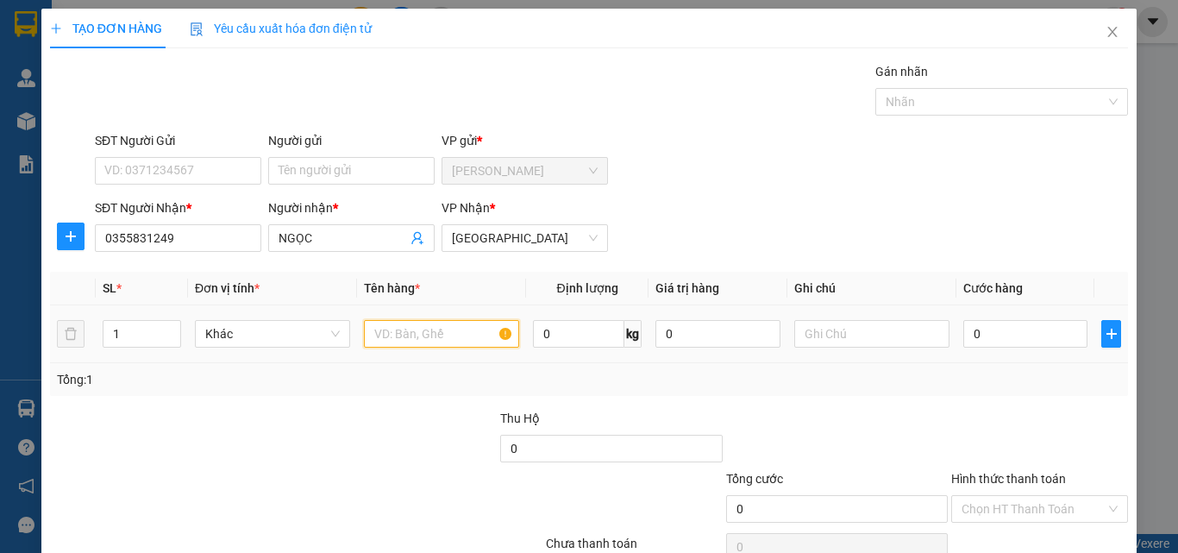
type input "Q"
type input "1 XỐP"
click at [985, 335] on input "0" at bounding box center [1025, 334] width 124 height 28
type input "4"
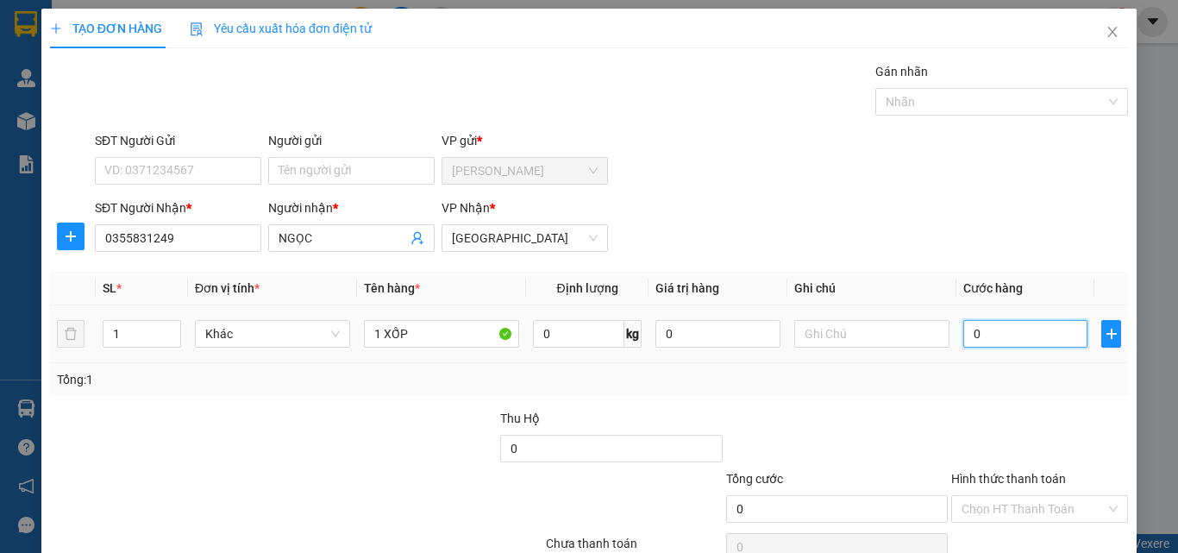
type input "4"
type input "40"
type input "400"
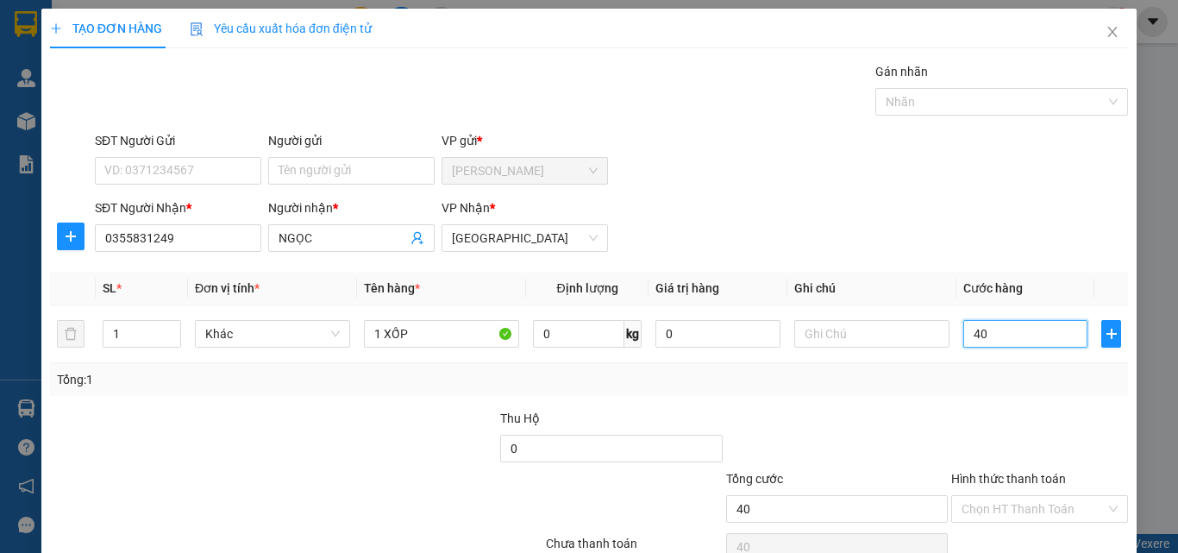
type input "400"
type input "4.000"
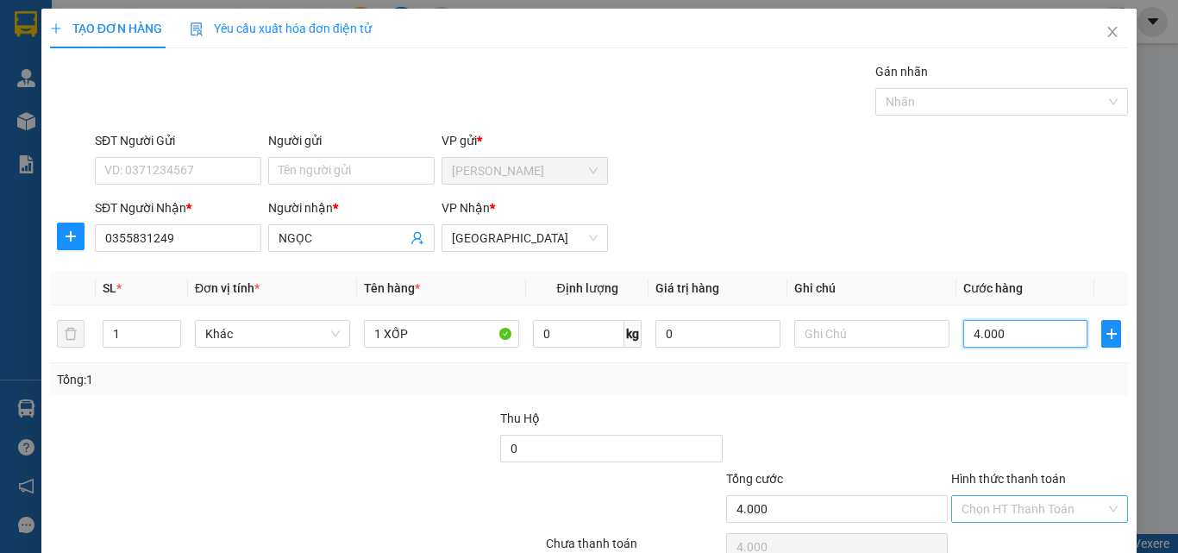
type input "40.000"
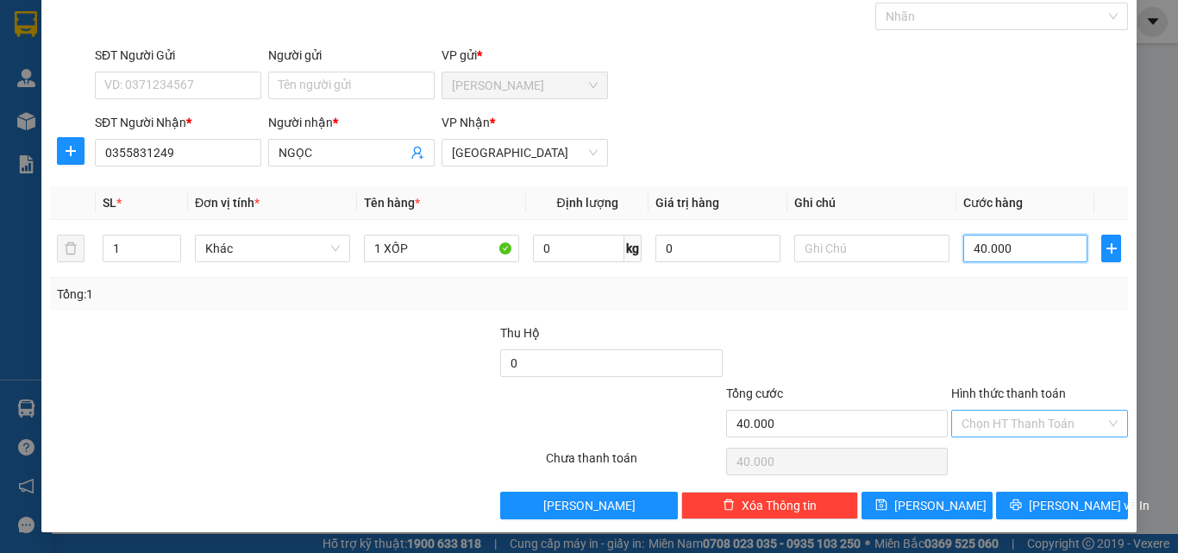
type input "40.000"
click at [1009, 433] on input "Hình thức thanh toán" at bounding box center [1033, 423] width 144 height 26
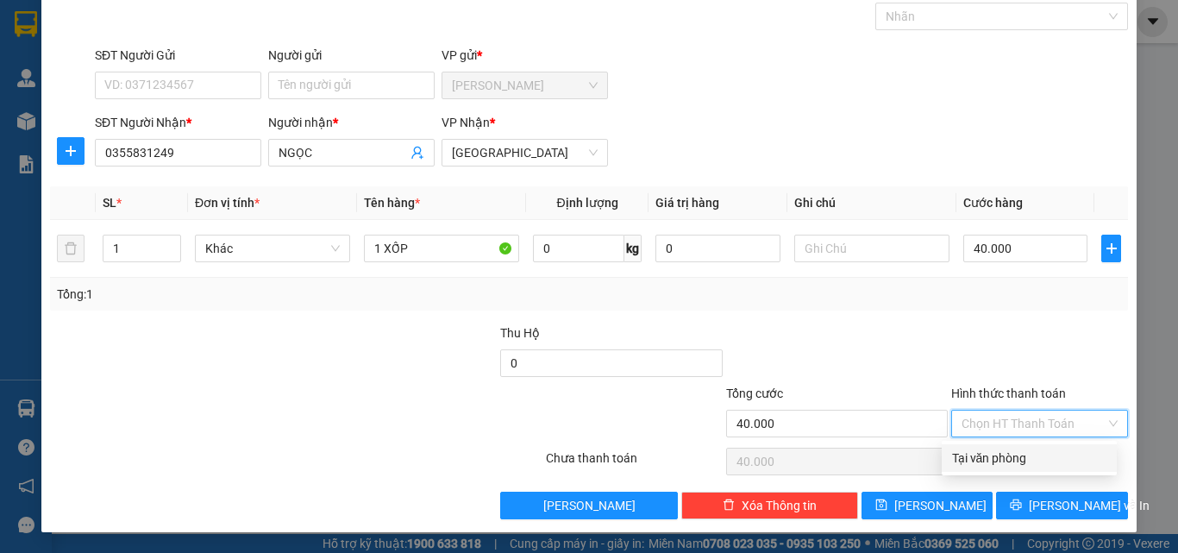
click at [1008, 461] on div "Tại văn phòng" at bounding box center [1029, 457] width 154 height 19
type input "0"
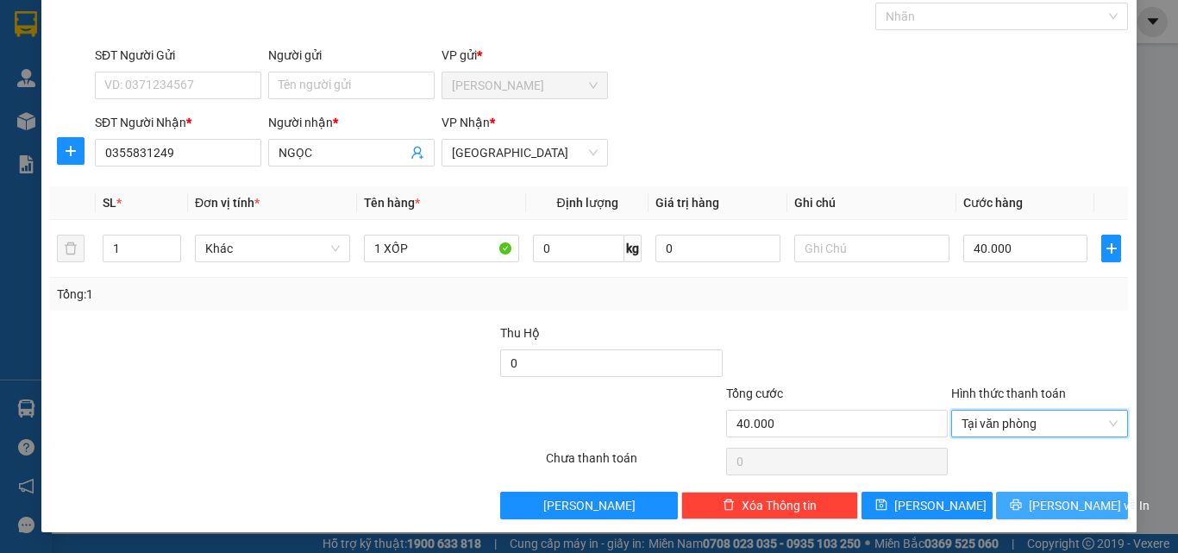
click at [1029, 509] on button "Lưu và In" at bounding box center [1062, 505] width 132 height 28
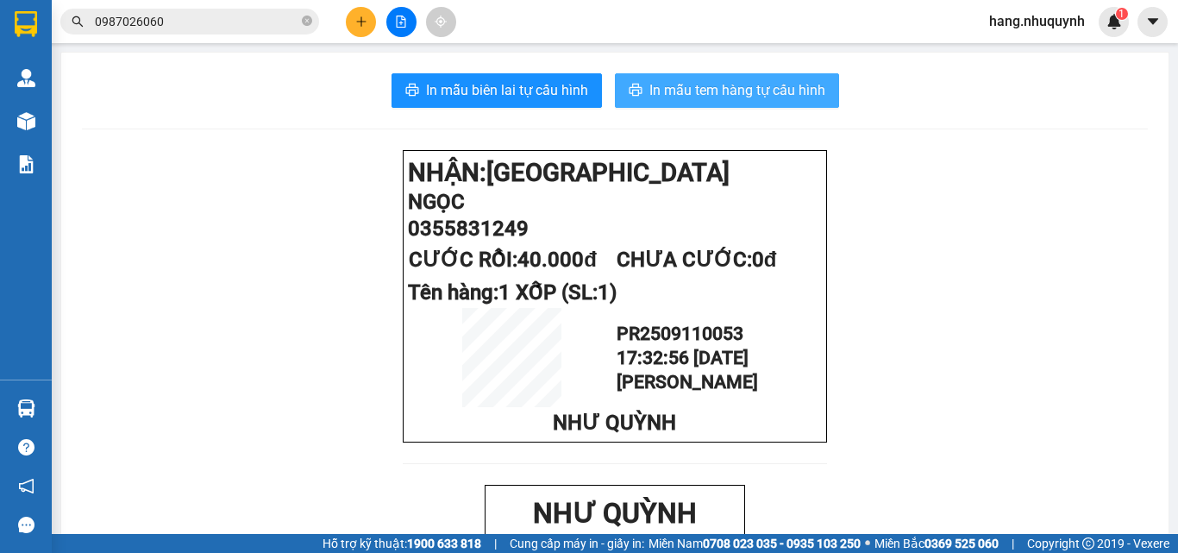
click at [713, 85] on span "In mẫu tem hàng tự cấu hình" at bounding box center [737, 90] width 176 height 22
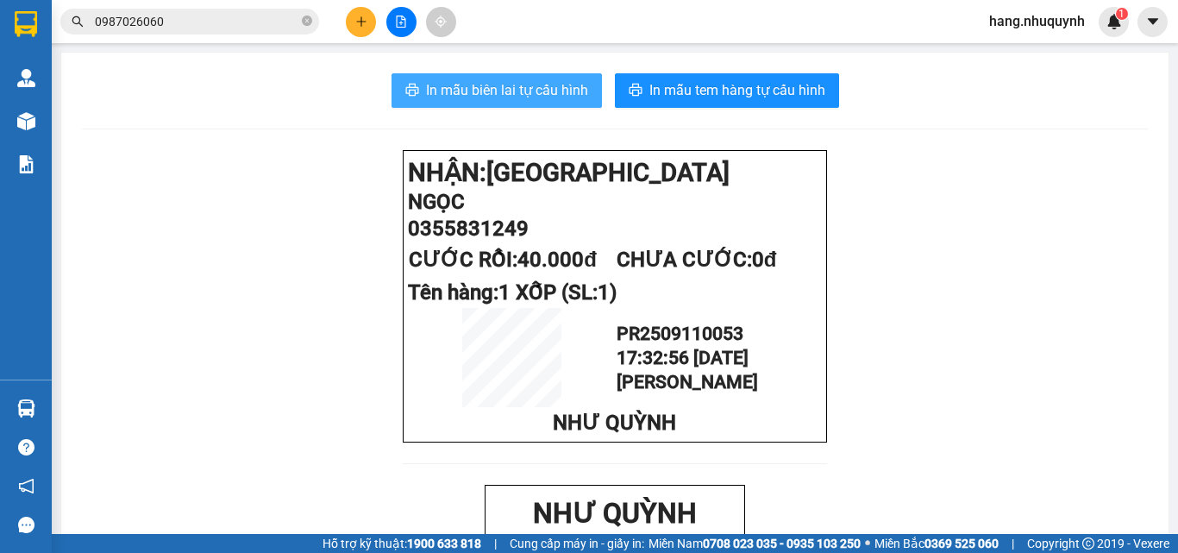
click at [463, 93] on span "In mẫu biên lai tự cấu hình" at bounding box center [507, 90] width 162 height 22
click at [366, 24] on icon "plus" at bounding box center [361, 22] width 12 height 12
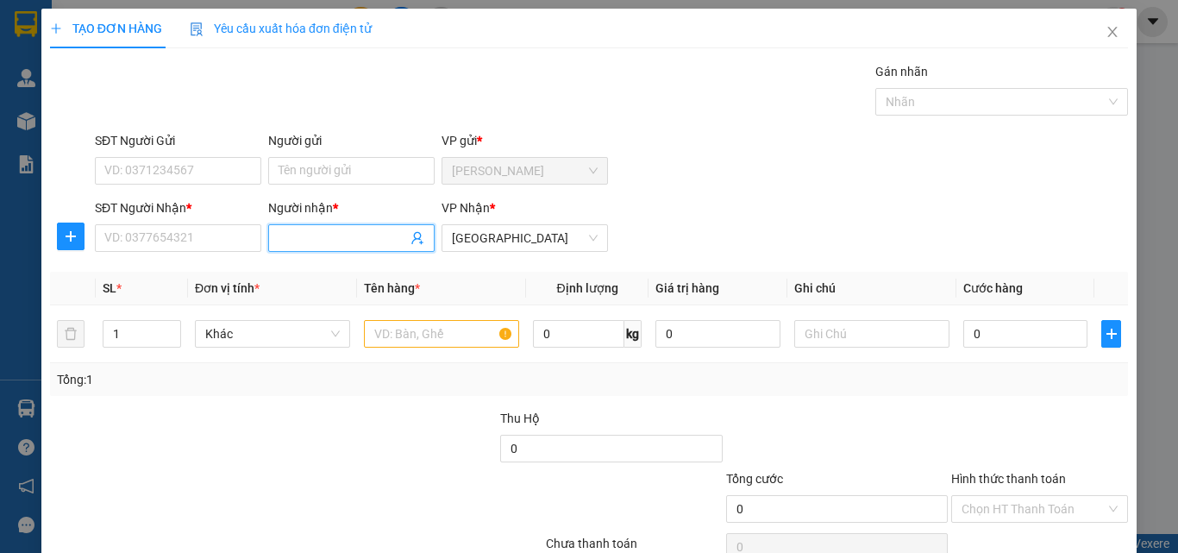
drag, startPoint x: 354, startPoint y: 234, endPoint x: 356, endPoint y: 202, distance: 32.8
click at [354, 231] on input "Người nhận *" at bounding box center [342, 237] width 128 height 19
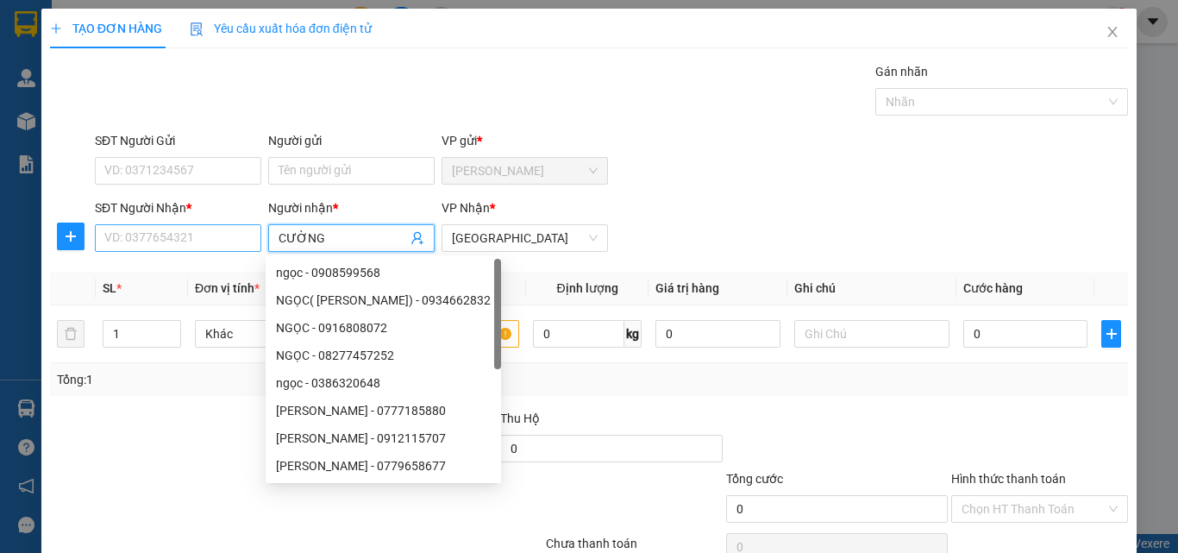
type input "CƯỜNG"
click at [200, 245] on input "SĐT Người Nhận *" at bounding box center [178, 238] width 166 height 28
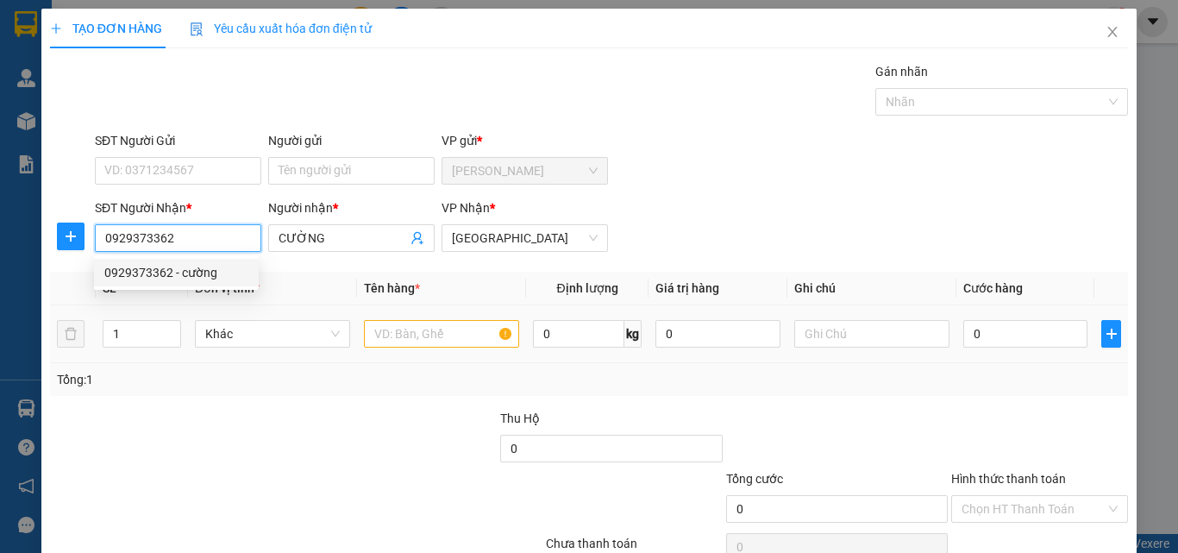
type input "0929373362"
click at [412, 339] on input "text" at bounding box center [441, 334] width 155 height 28
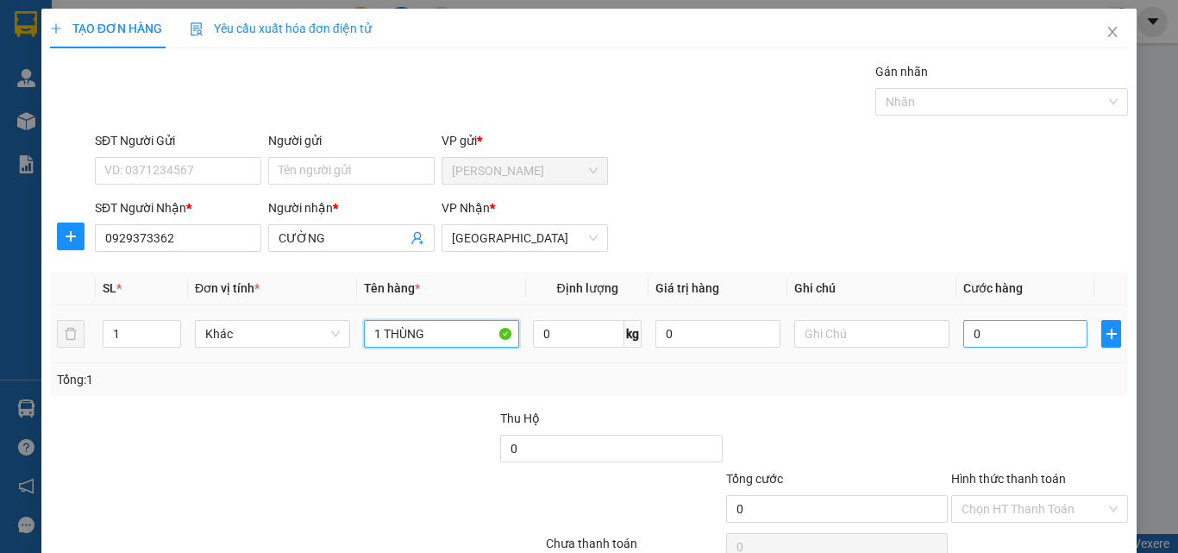
type input "1 THÙNG"
click at [997, 336] on input "0" at bounding box center [1025, 334] width 124 height 28
type input "4"
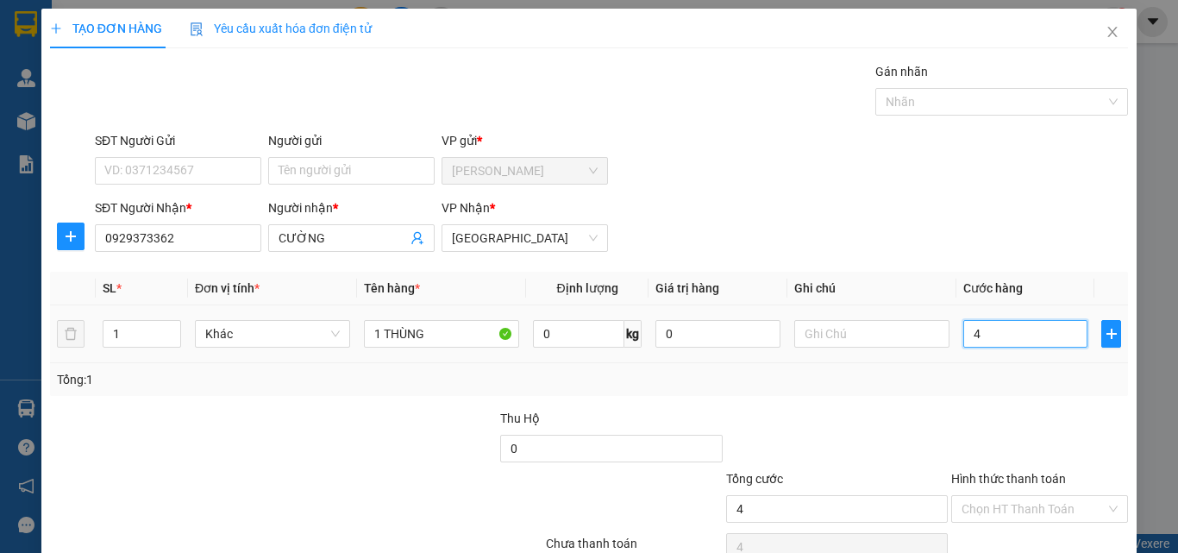
type input "40"
type input "400"
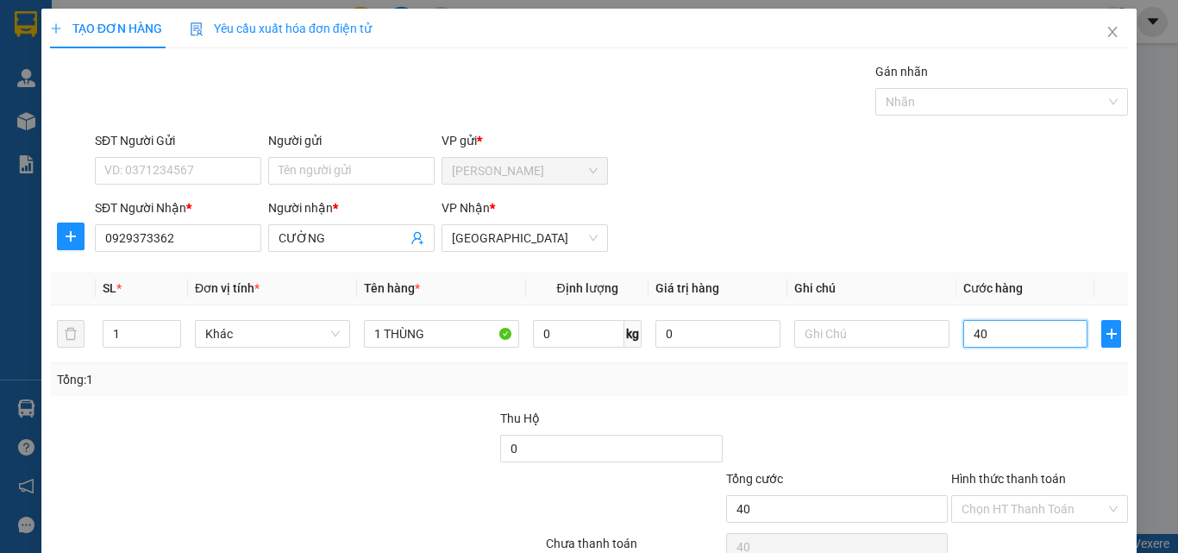
type input "400"
type input "4.000"
type input "40.000"
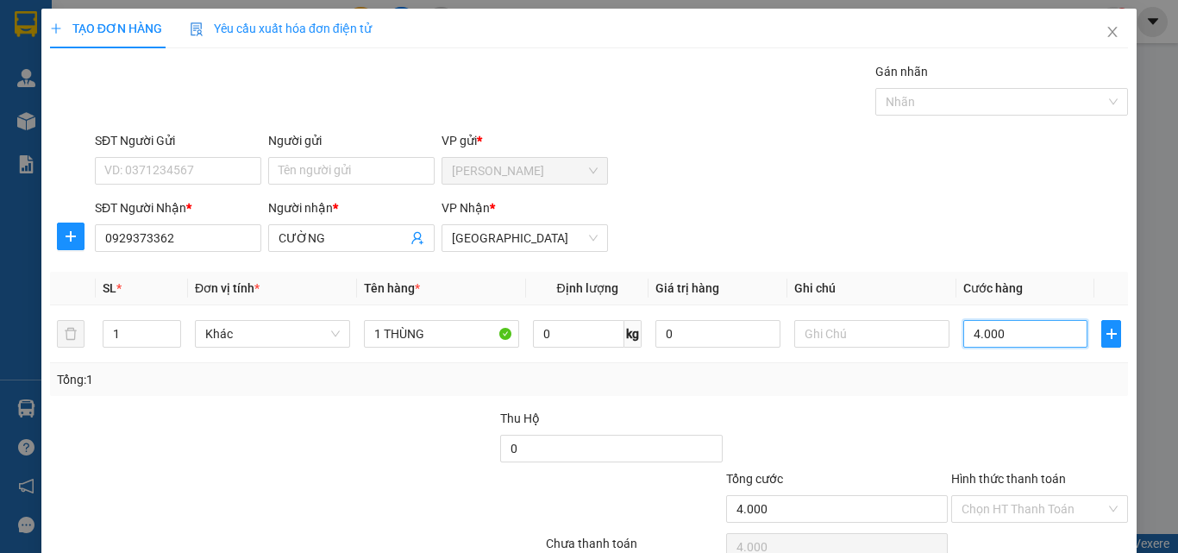
type input "40.000"
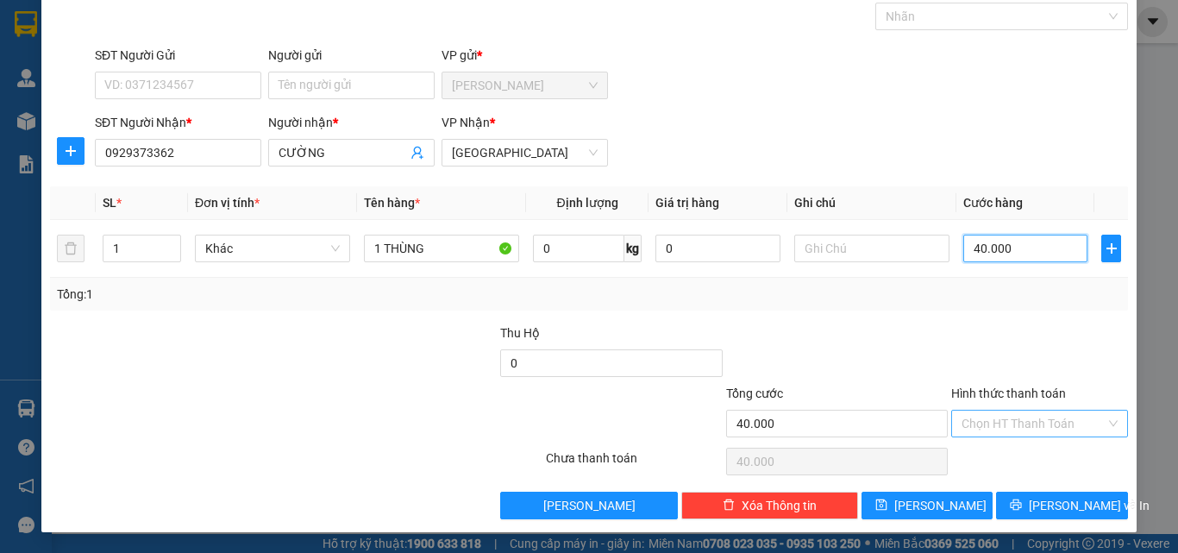
type input "40.000"
click at [1009, 416] on input "Hình thức thanh toán" at bounding box center [1033, 423] width 144 height 26
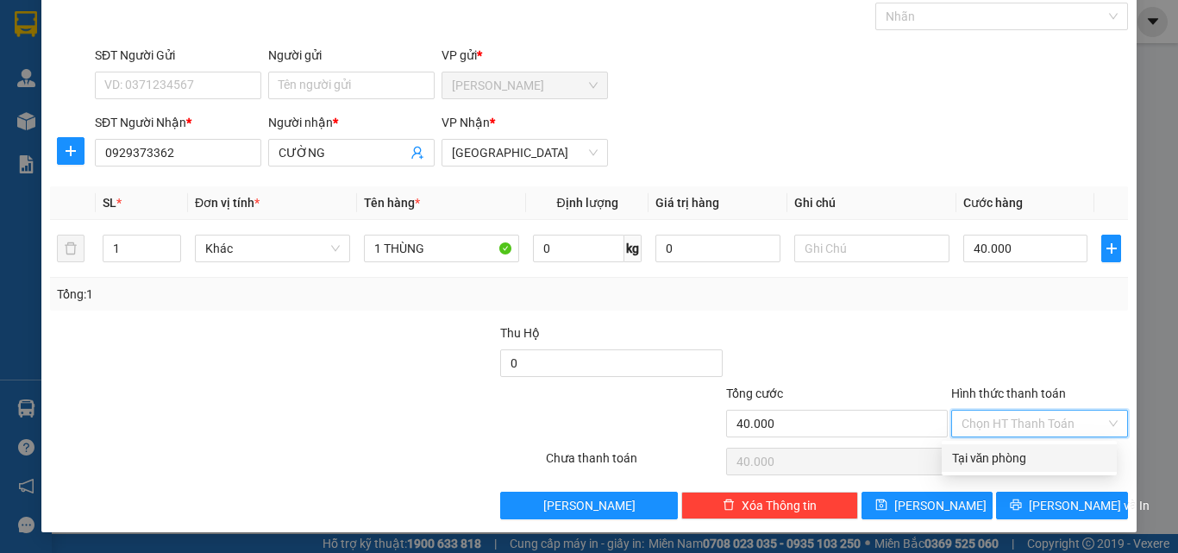
drag, startPoint x: 1003, startPoint y: 464, endPoint x: 1019, endPoint y: 486, distance: 27.8
click at [1003, 462] on div "Tại văn phòng" at bounding box center [1029, 457] width 154 height 19
type input "0"
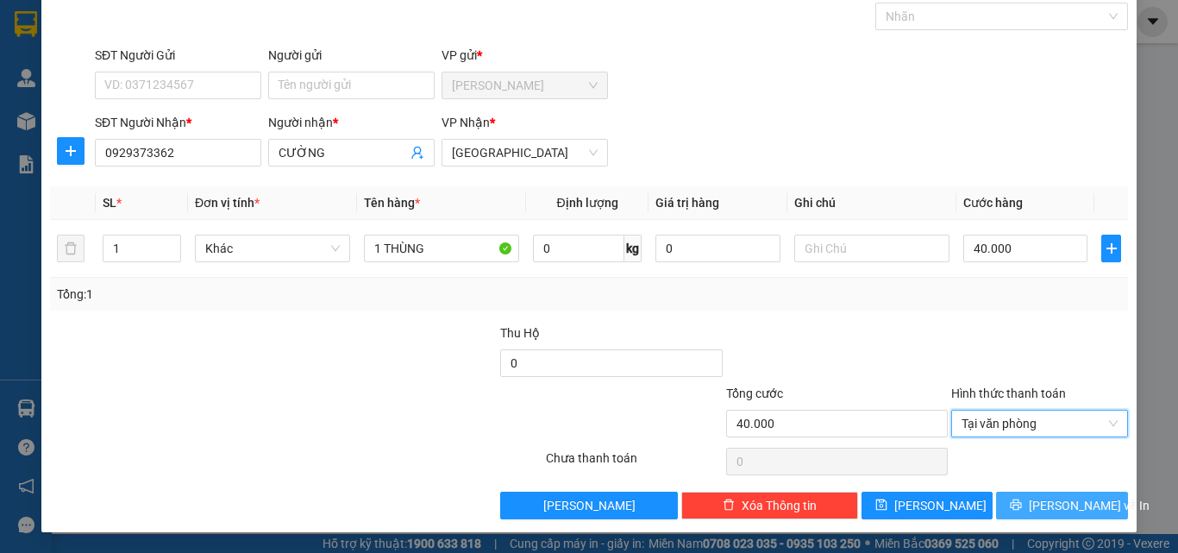
click at [1021, 504] on icon "printer" at bounding box center [1015, 504] width 12 height 12
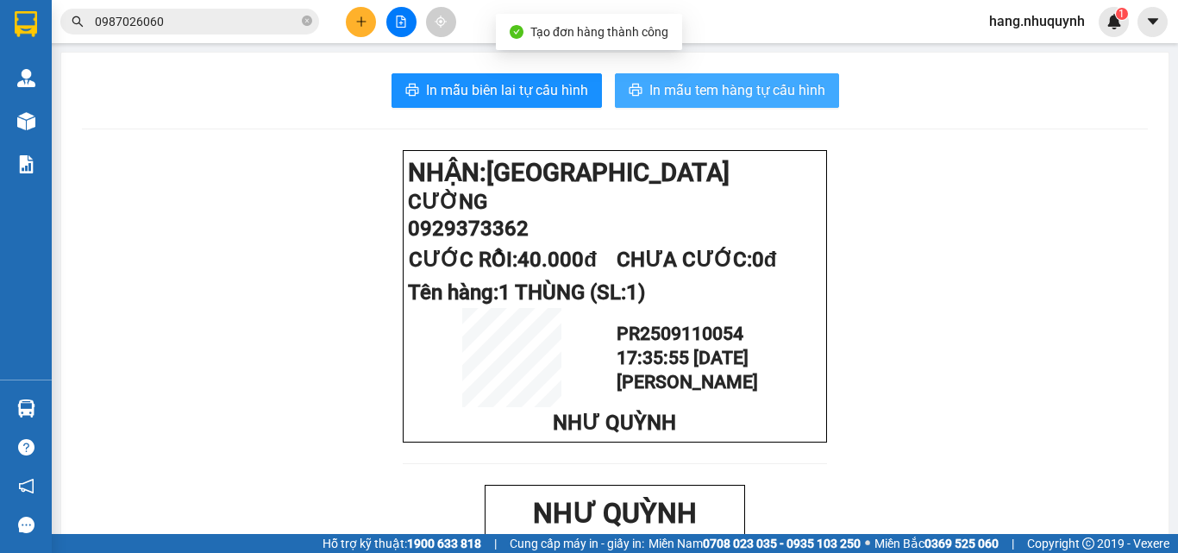
click at [748, 91] on span "In mẫu tem hàng tự cấu hình" at bounding box center [737, 90] width 176 height 22
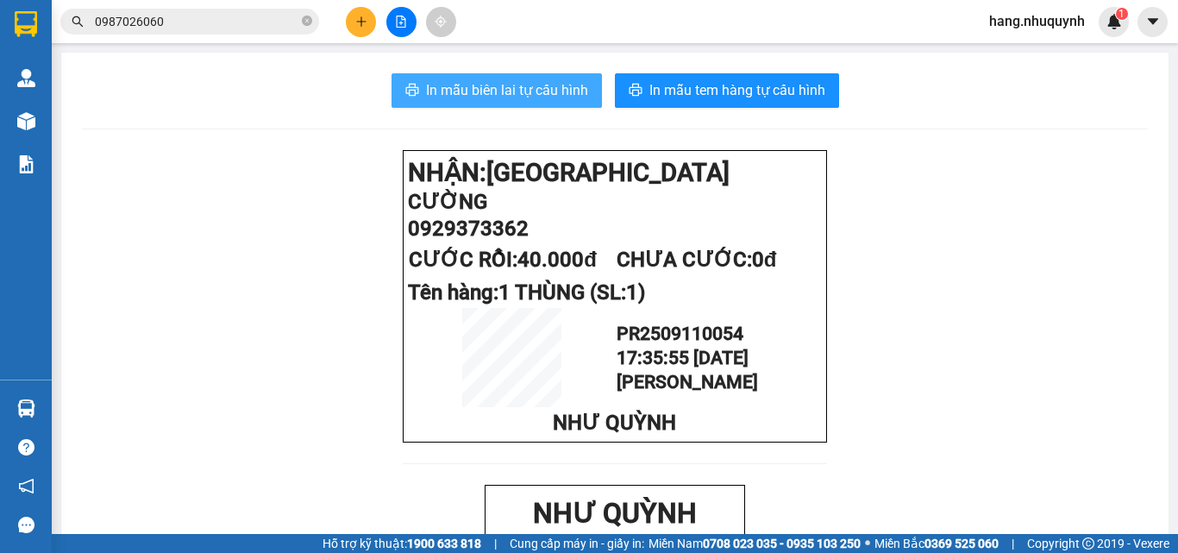
click at [540, 91] on span "In mẫu biên lai tự cấu hình" at bounding box center [507, 90] width 162 height 22
click at [356, 26] on icon "plus" at bounding box center [361, 22] width 12 height 12
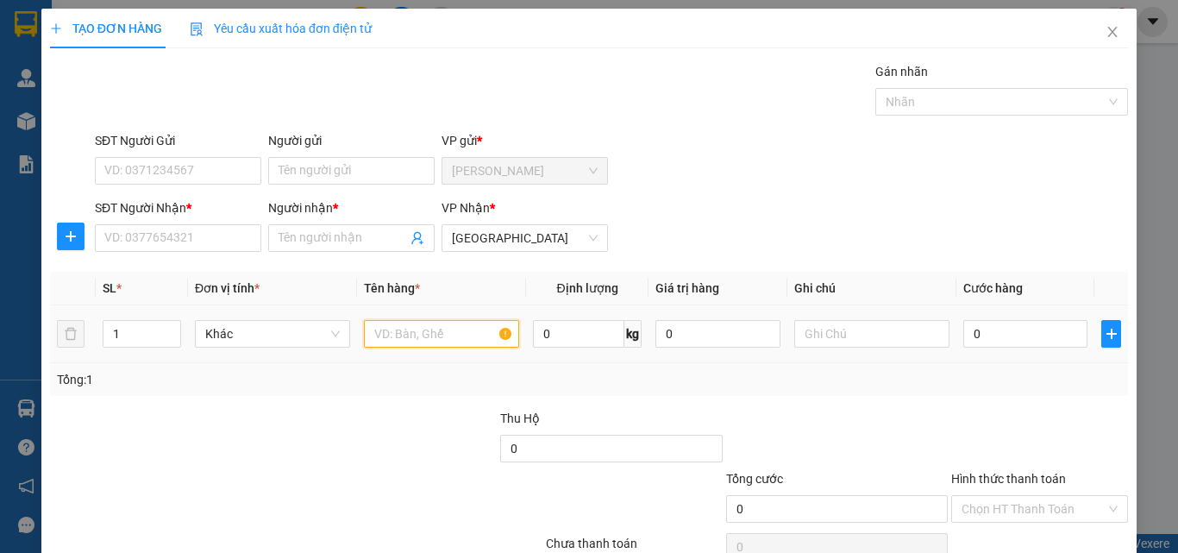
click at [397, 337] on input "text" at bounding box center [441, 334] width 155 height 28
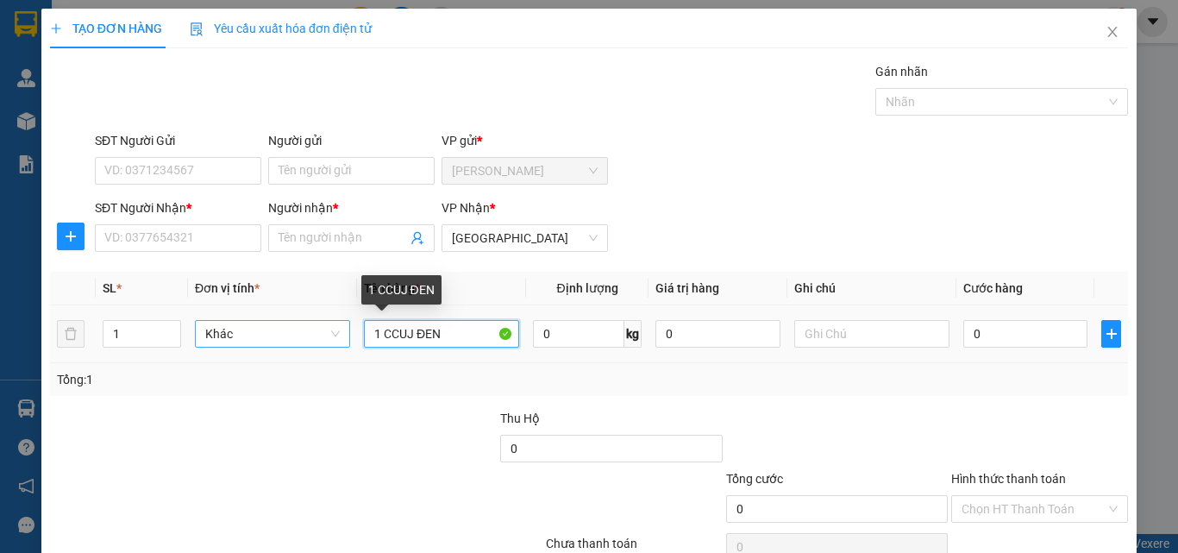
drag, startPoint x: 454, startPoint y: 328, endPoint x: 291, endPoint y: 335, distance: 163.1
click at [292, 335] on tr "1 Khác 1 CCUJ ĐEN 0 kg 0 0" at bounding box center [589, 334] width 1078 height 58
type input "1 CỤC ĐEN"
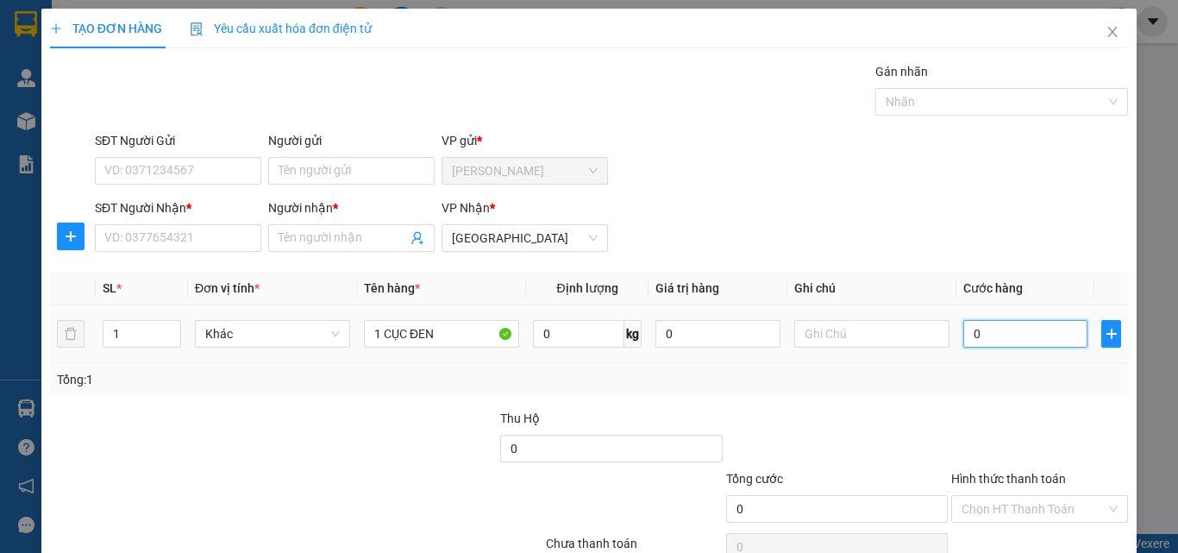
click at [1002, 333] on input "0" at bounding box center [1025, 334] width 124 height 28
type input "2"
type input "20"
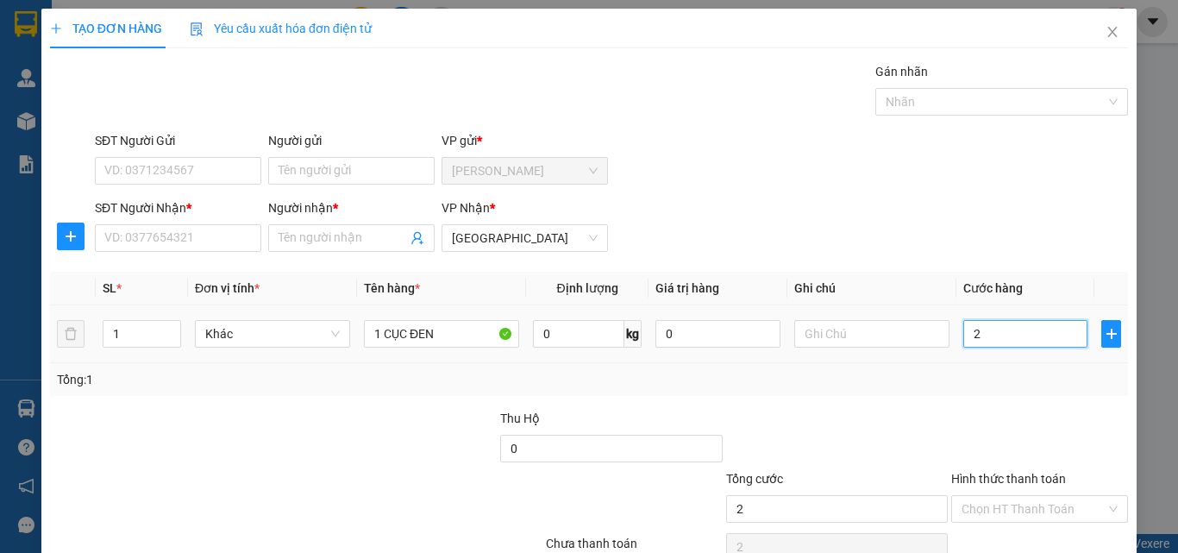
type input "20"
type input "200"
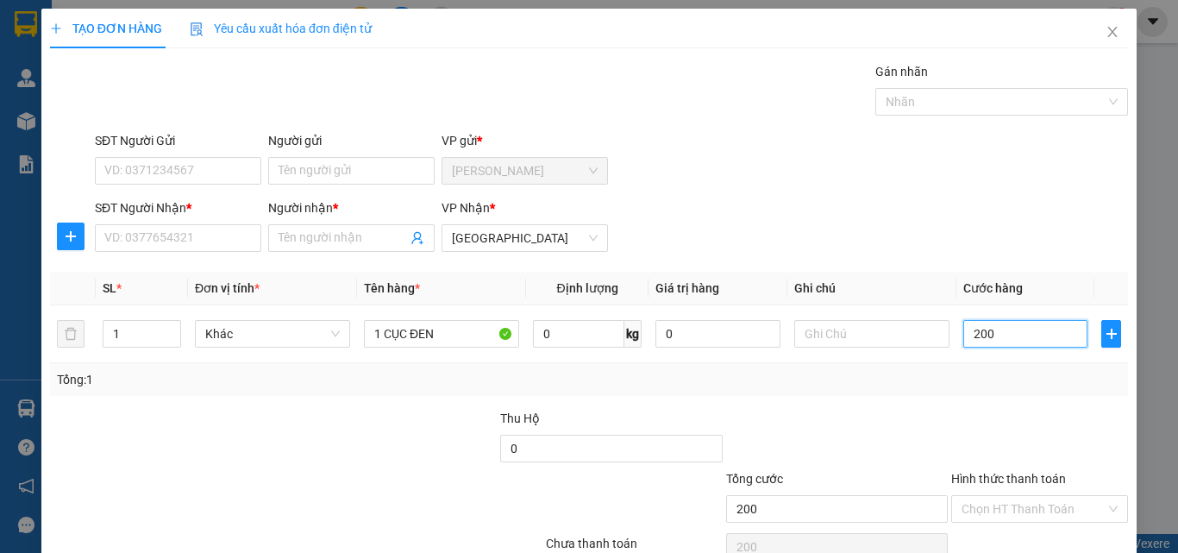
type input "2.000"
type input "20.000"
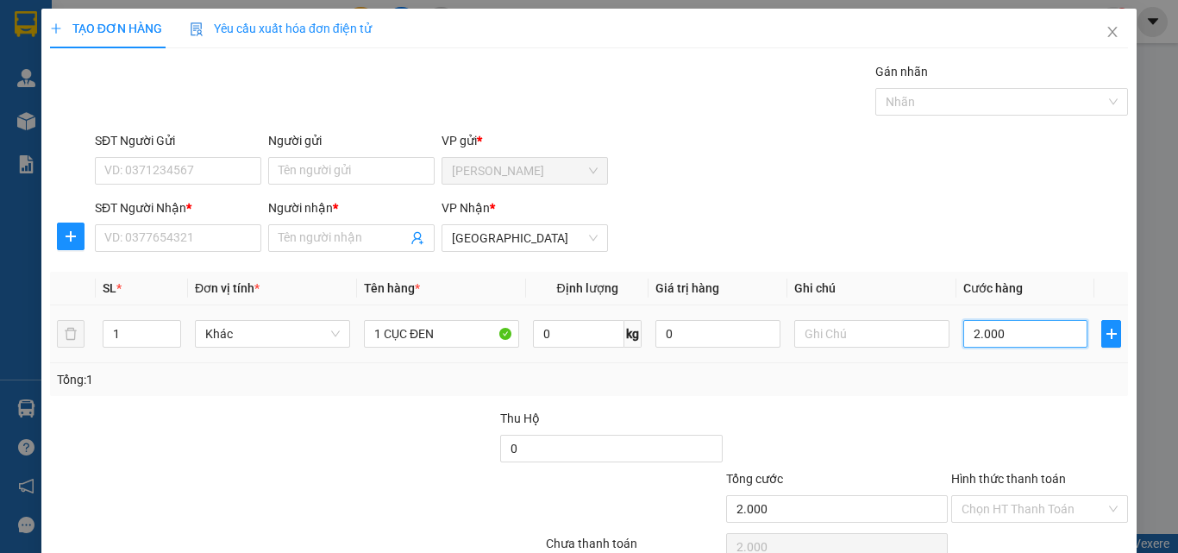
type input "20.000"
click at [320, 237] on input "Người nhận *" at bounding box center [342, 237] width 128 height 19
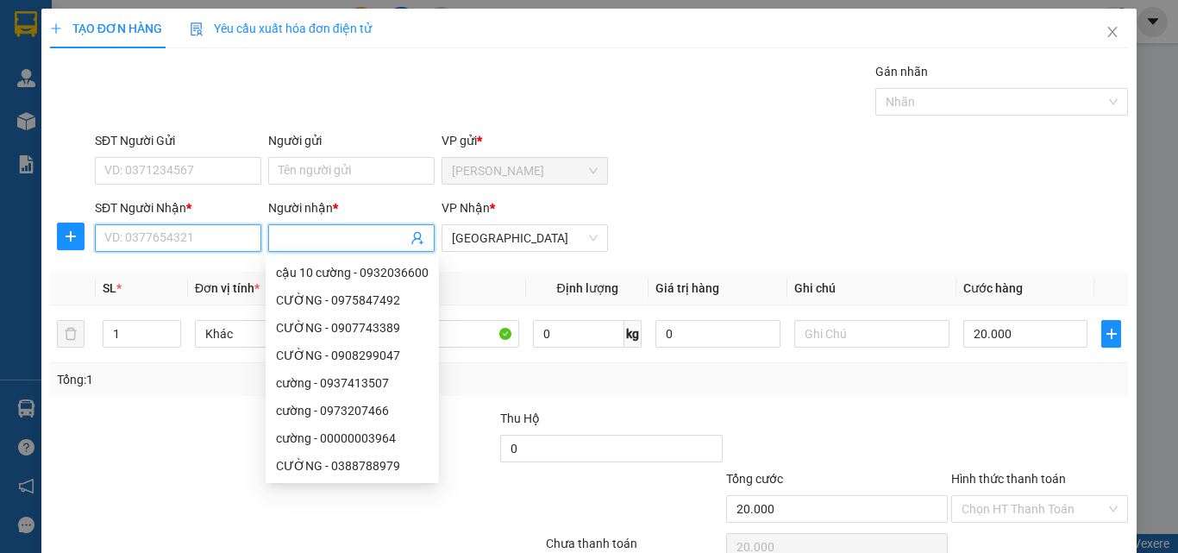
click at [219, 245] on input "SĐT Người Nhận *" at bounding box center [178, 238] width 166 height 28
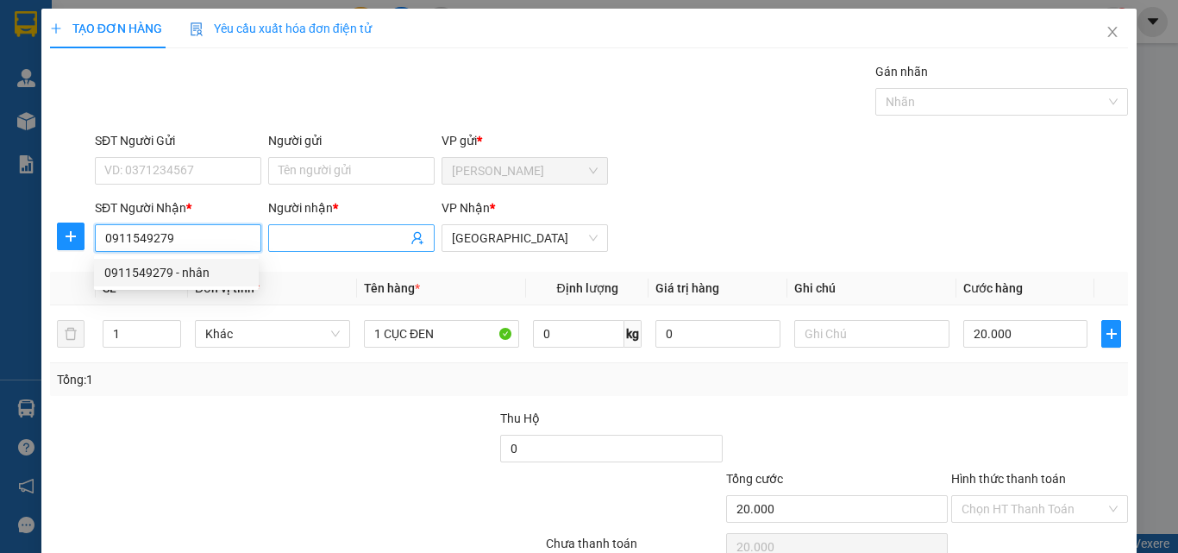
type input "0911549279"
click at [372, 240] on input "Người nhận *" at bounding box center [342, 237] width 128 height 19
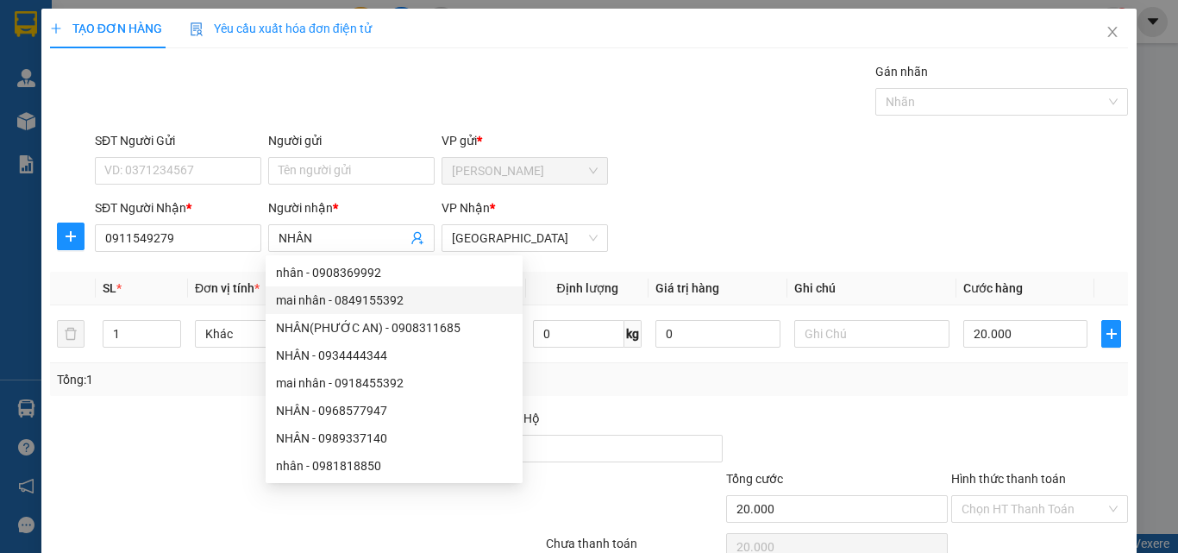
click at [174, 438] on div at bounding box center [160, 439] width 225 height 60
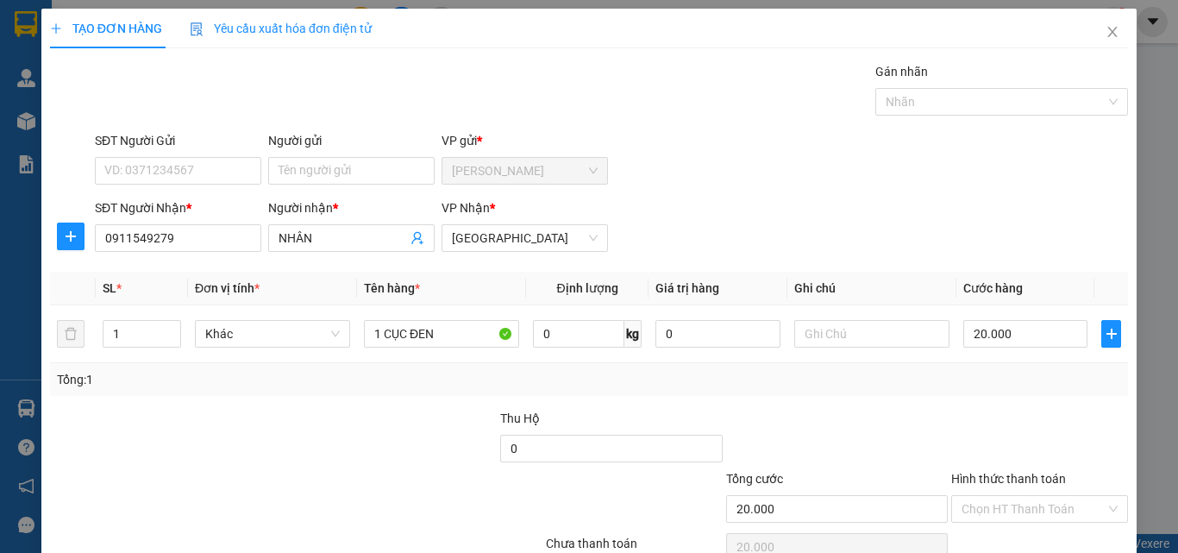
scroll to position [85, 0]
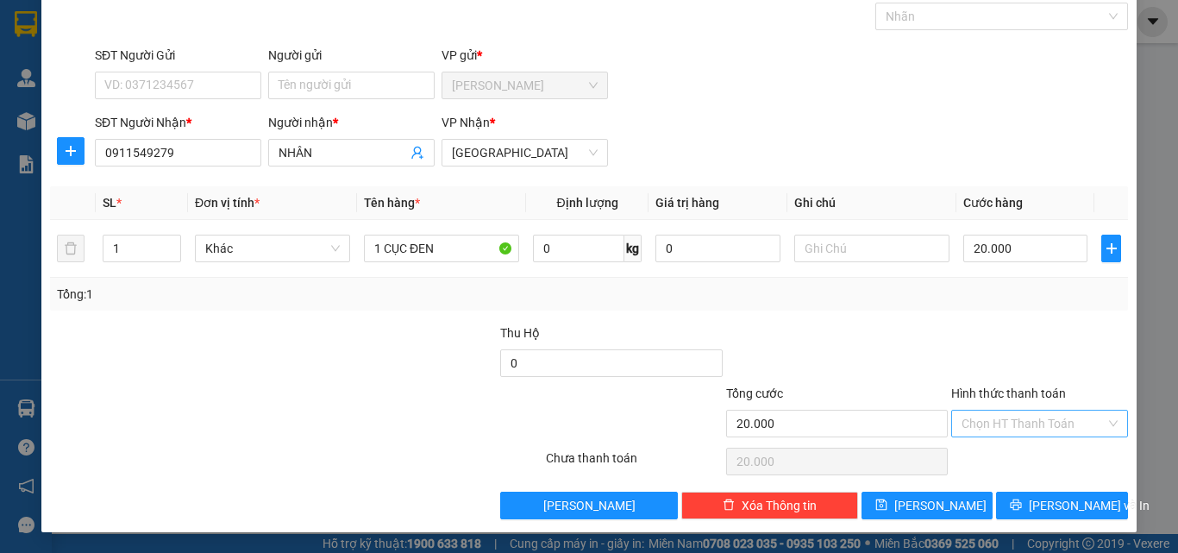
click at [1004, 431] on input "Hình thức thanh toán" at bounding box center [1033, 423] width 144 height 26
click at [1006, 347] on div at bounding box center [1039, 353] width 180 height 60
click at [1027, 410] on input "Hình thức thanh toán" at bounding box center [1033, 423] width 144 height 26
click at [345, 155] on input "NHÂN" at bounding box center [342, 152] width 128 height 19
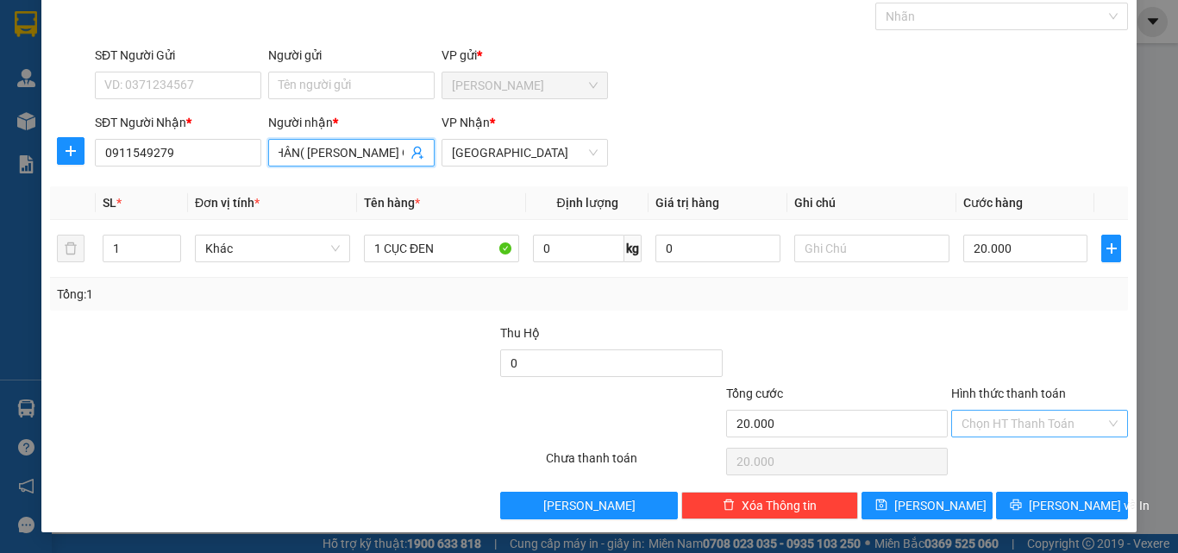
type input "NHÂN( HOÀNG KIM GỞI)"
click at [1014, 425] on input "Hình thức thanh toán" at bounding box center [1033, 423] width 144 height 26
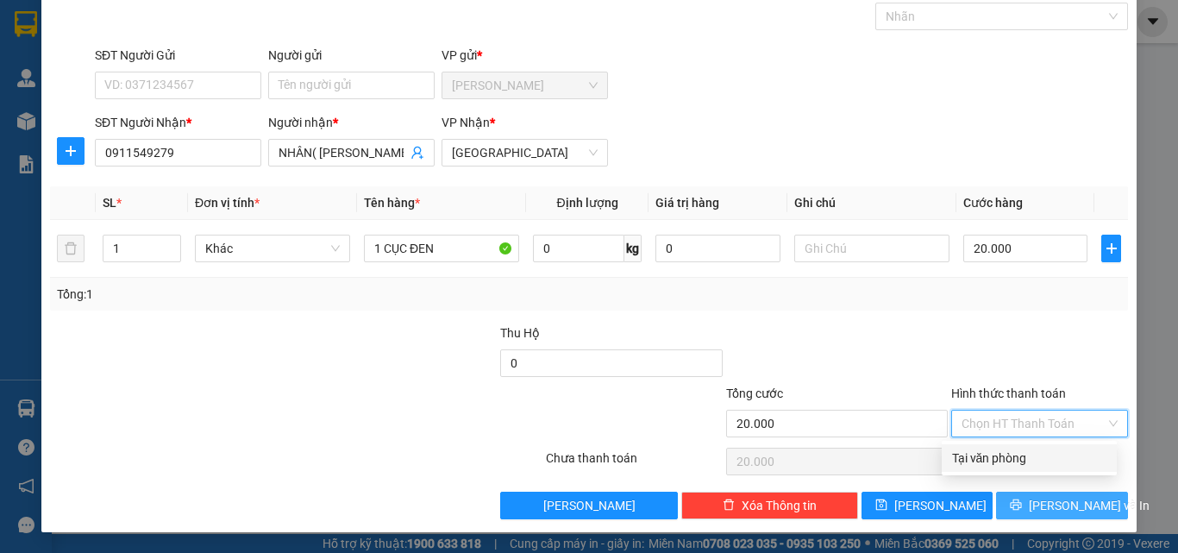
drag, startPoint x: 1009, startPoint y: 464, endPoint x: 1022, endPoint y: 492, distance: 31.2
click at [1008, 464] on div "Tại văn phòng" at bounding box center [1029, 457] width 154 height 19
type input "0"
click at [1022, 502] on icon "printer" at bounding box center [1015, 504] width 12 height 12
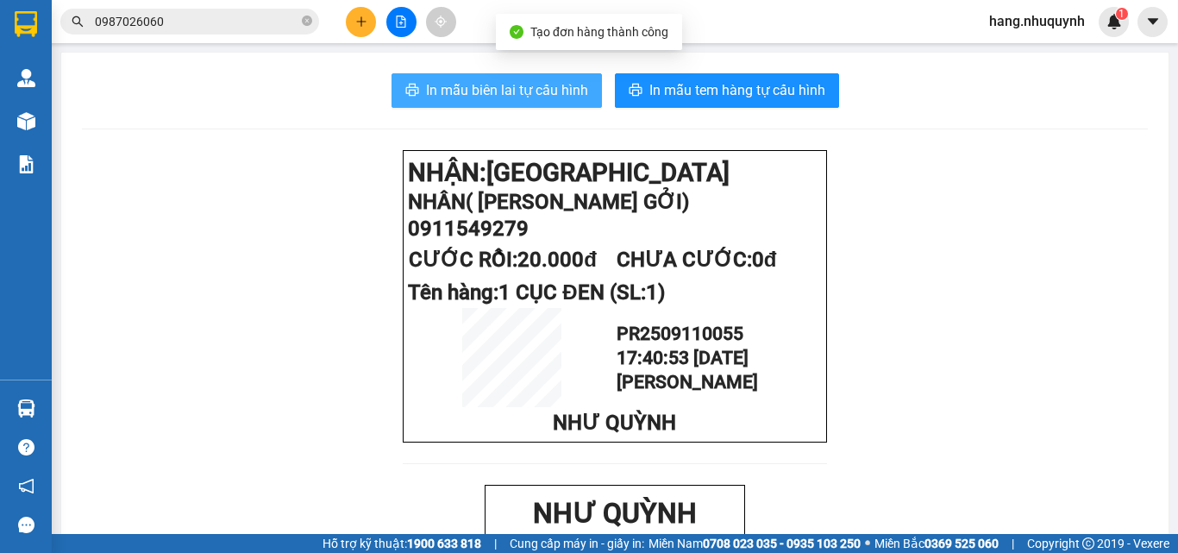
click at [547, 98] on span "In mẫu biên lai tự cấu hình" at bounding box center [507, 90] width 162 height 22
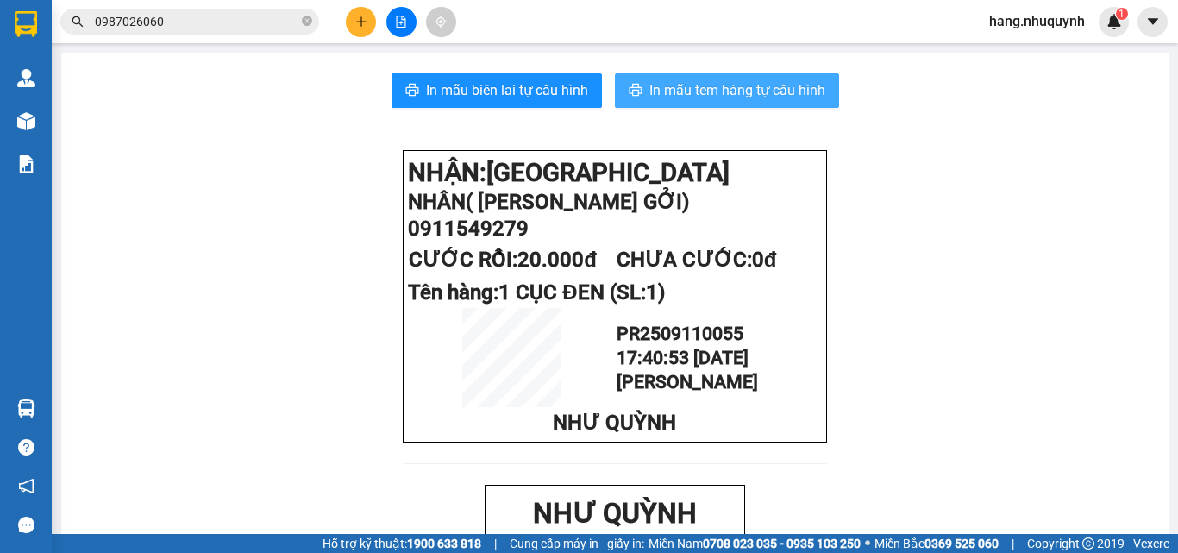
click at [746, 92] on span "In mẫu tem hàng tự cấu hình" at bounding box center [737, 90] width 176 height 22
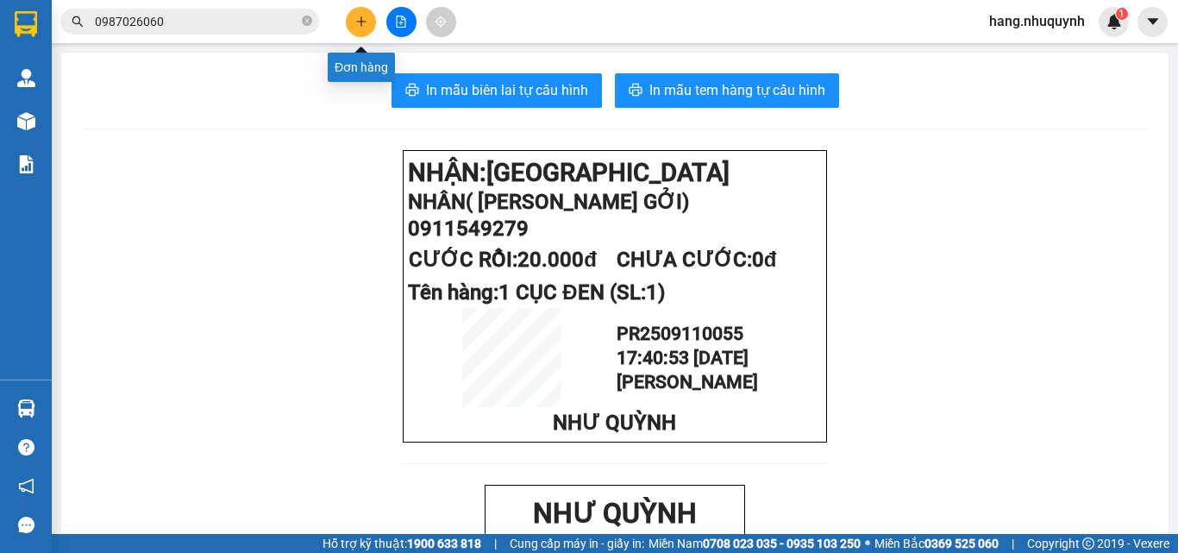
click at [358, 25] on icon "plus" at bounding box center [361, 22] width 12 height 12
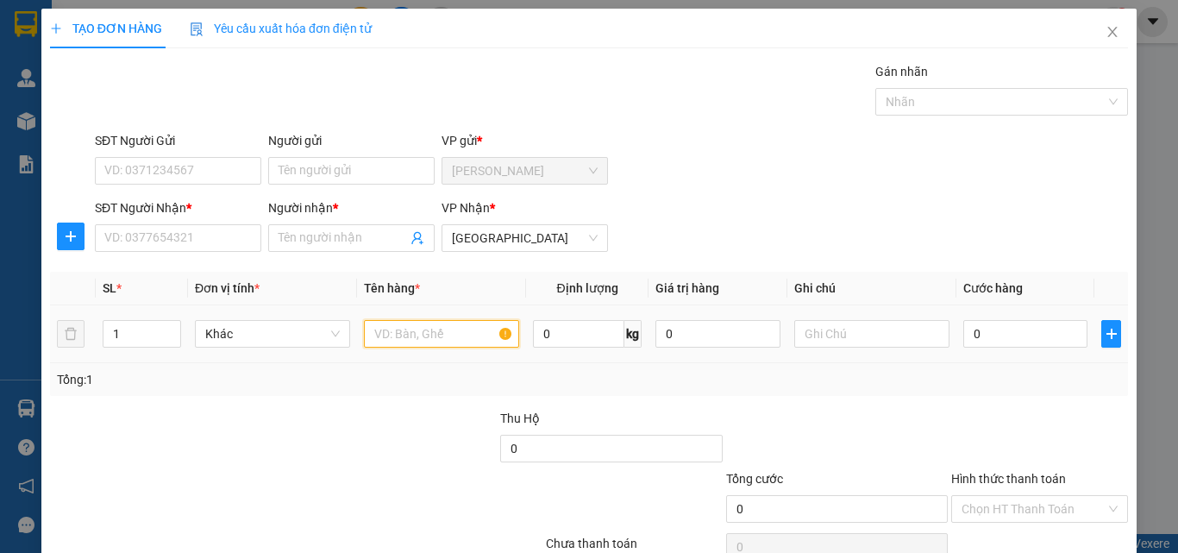
click at [417, 338] on input "text" at bounding box center [441, 334] width 155 height 28
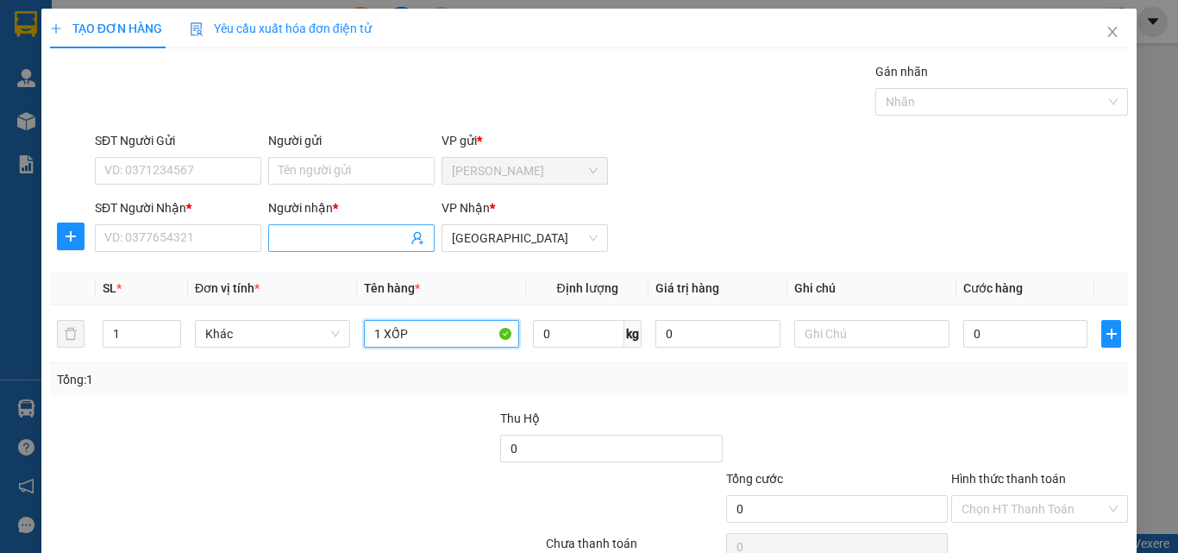
type input "1 XỐP"
click at [330, 228] on input "Người nhận *" at bounding box center [342, 237] width 128 height 19
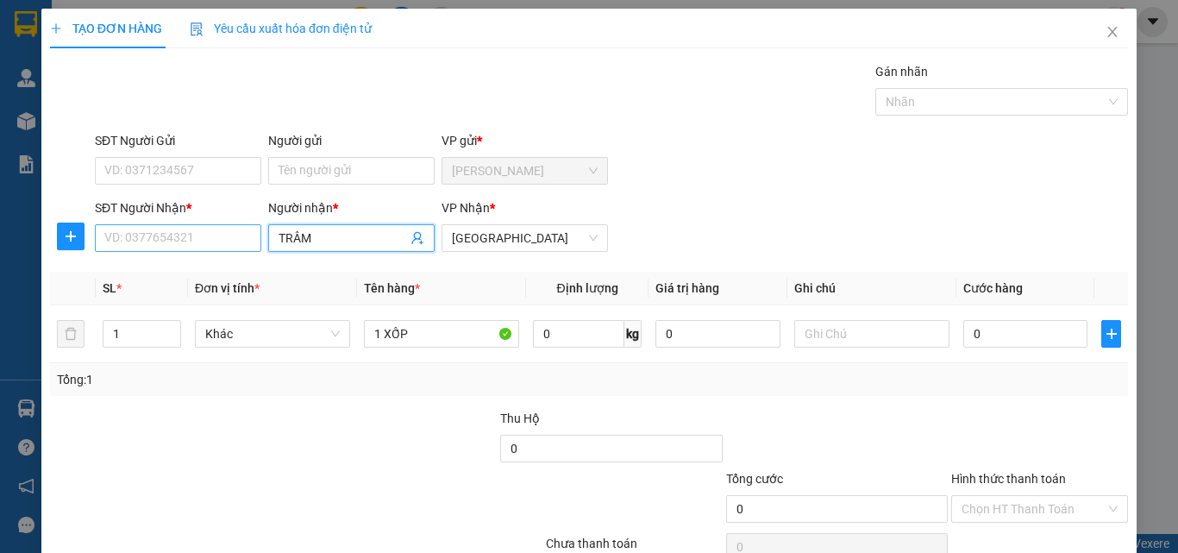
type input "TRÂM"
click at [200, 229] on input "SĐT Người Nhận *" at bounding box center [178, 238] width 166 height 28
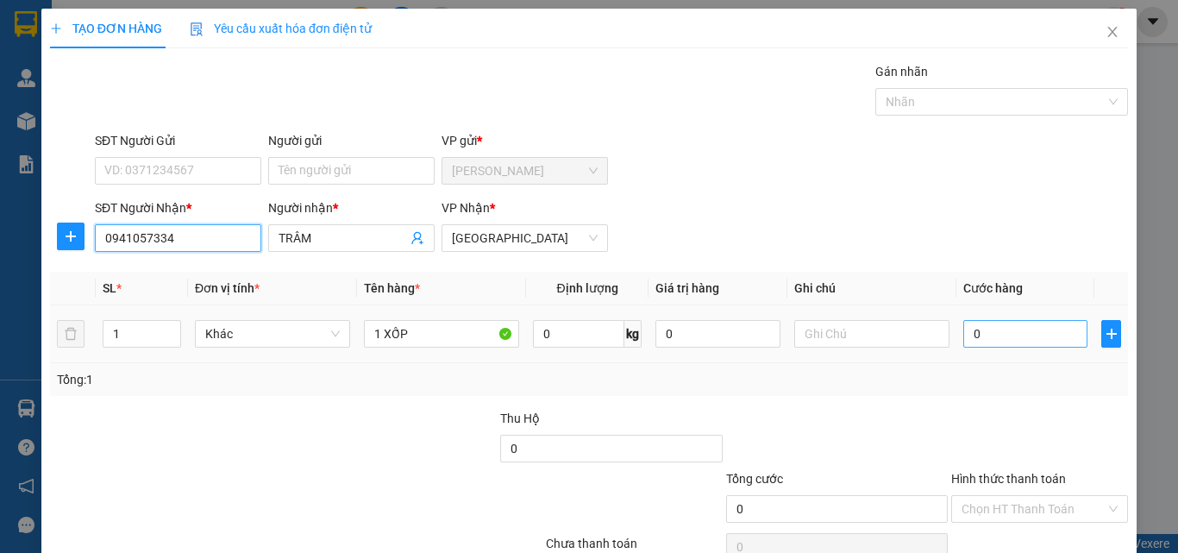
type input "0941057334"
click at [997, 334] on input "0" at bounding box center [1025, 334] width 124 height 28
type input "4"
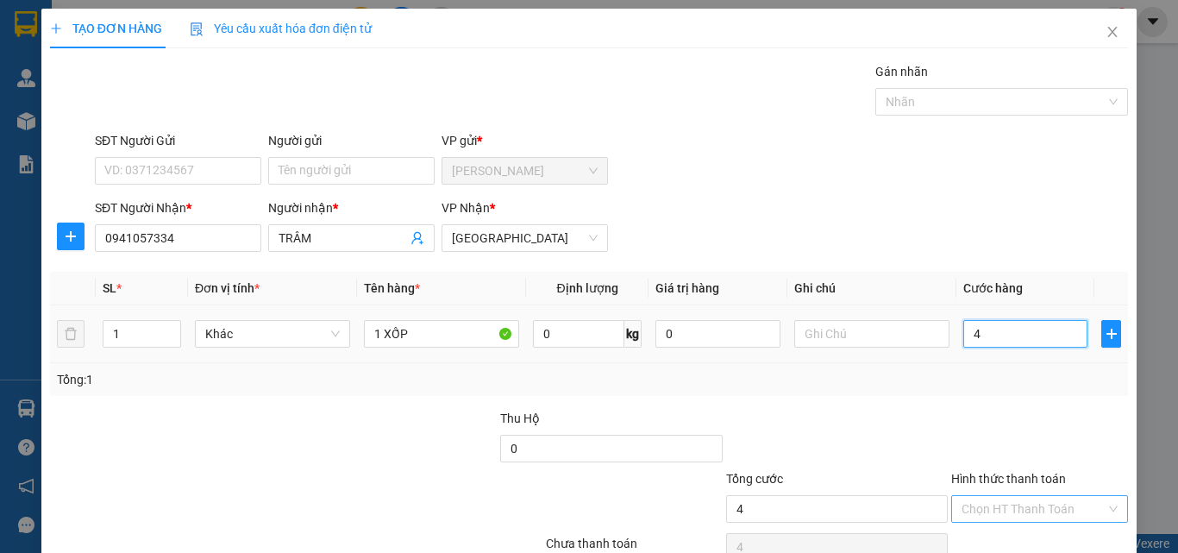
type input "40"
type input "400"
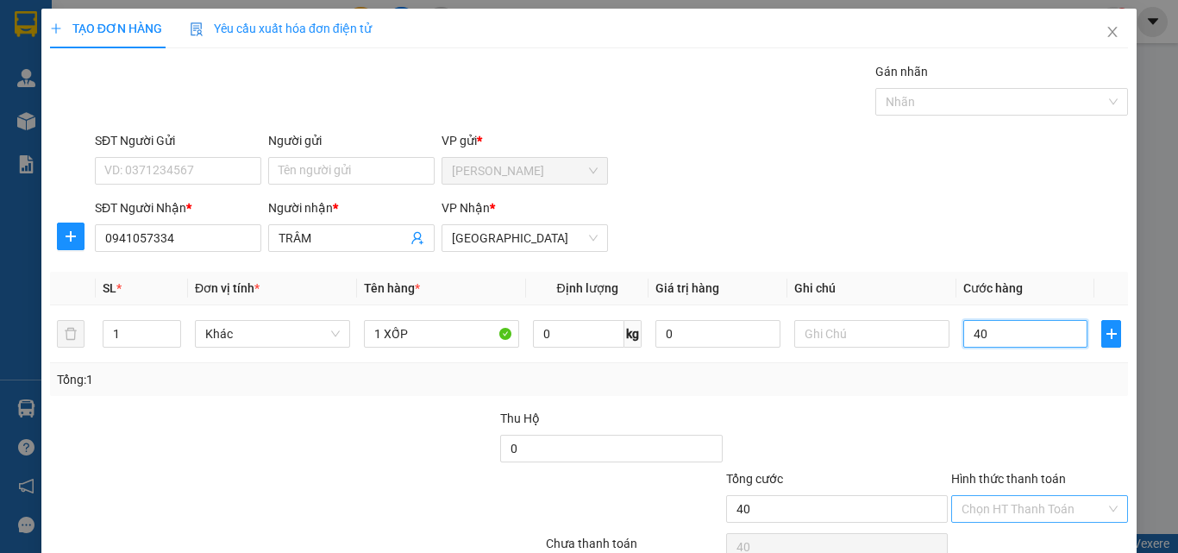
type input "400"
type input "4.000"
type input "40.000"
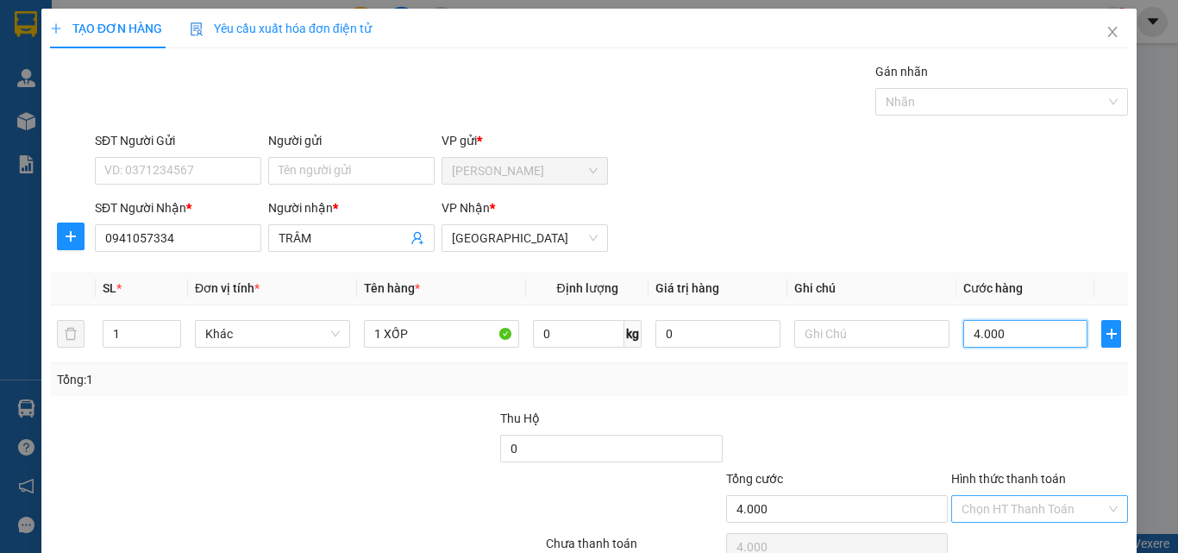
type input "40.000"
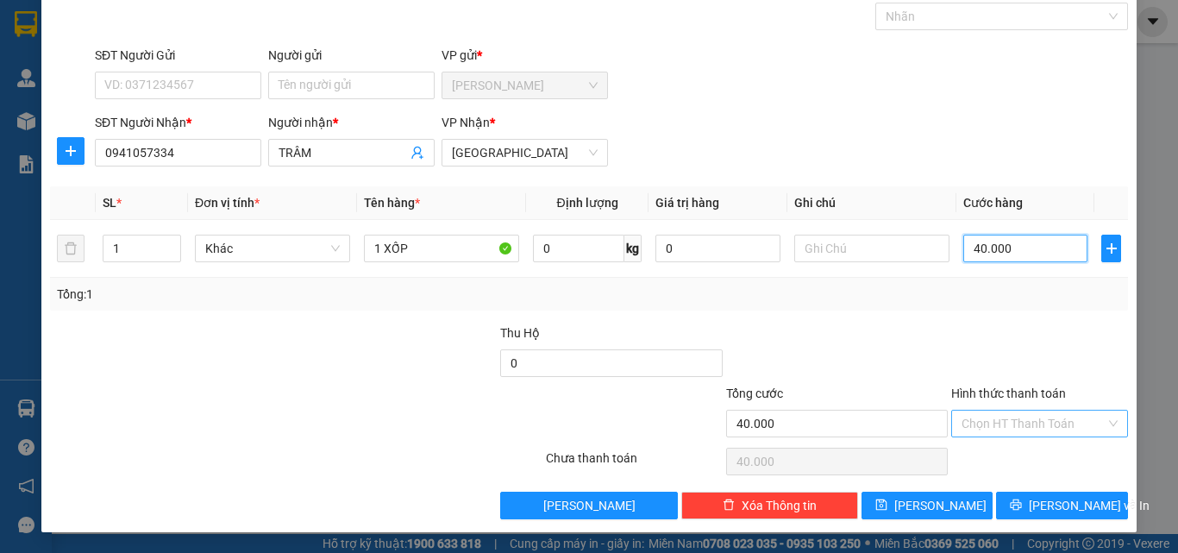
type input "40.000"
click at [1032, 419] on input "Hình thức thanh toán" at bounding box center [1033, 423] width 144 height 26
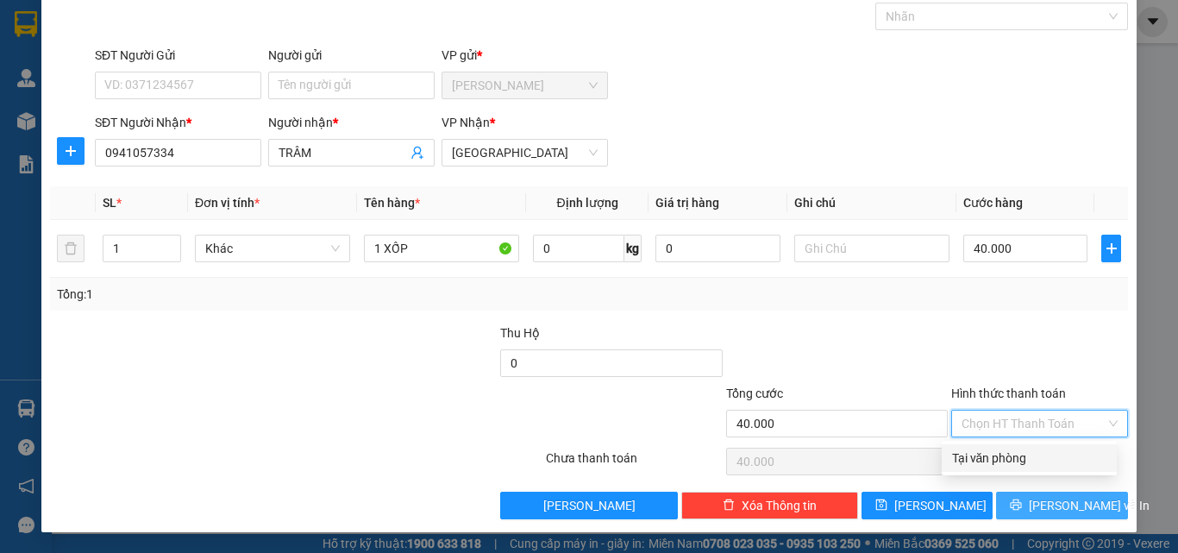
drag, startPoint x: 1016, startPoint y: 461, endPoint x: 1038, endPoint y: 497, distance: 42.6
click at [1015, 461] on div "Tại văn phòng" at bounding box center [1029, 457] width 154 height 19
type input "0"
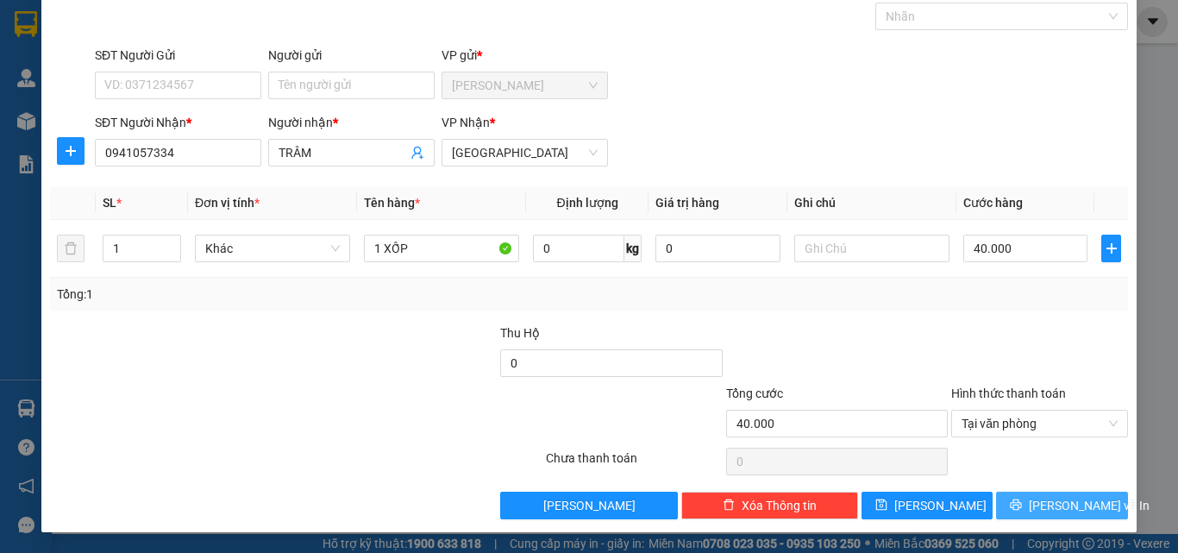
click at [1038, 498] on span "Lưu và In" at bounding box center [1088, 505] width 121 height 19
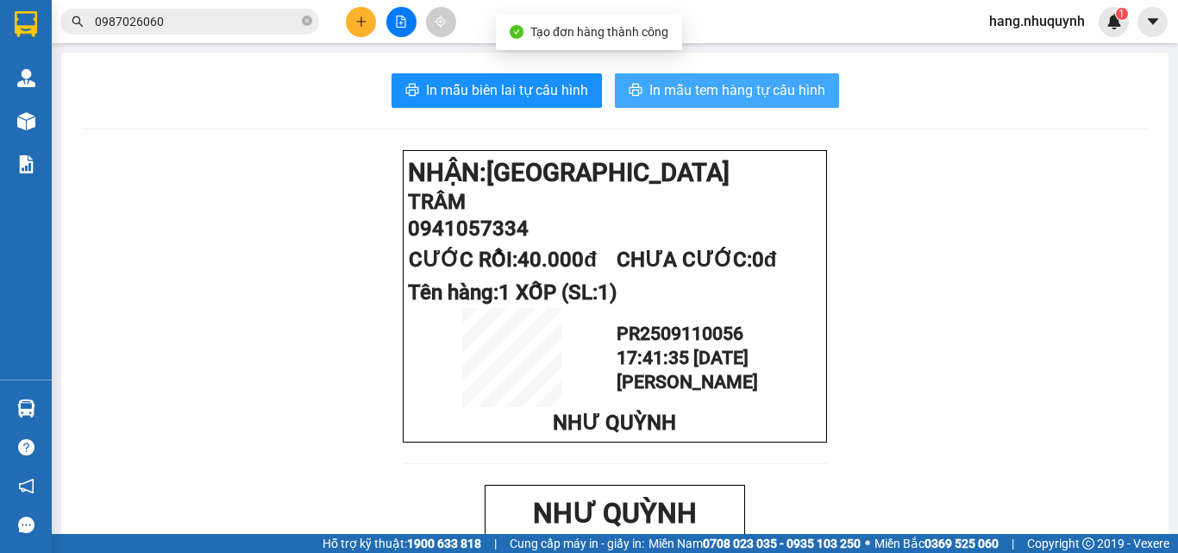
click at [724, 95] on span "In mẫu tem hàng tự cấu hình" at bounding box center [737, 90] width 176 height 22
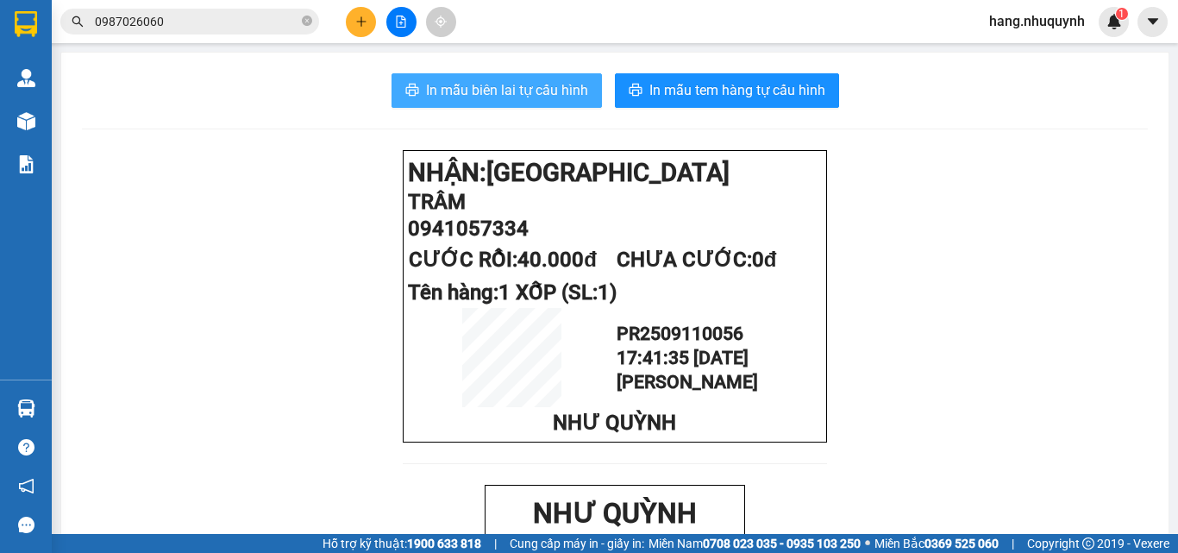
click at [549, 92] on span "In mẫu biên lai tự cấu hình" at bounding box center [507, 90] width 162 height 22
click at [1041, 26] on span "hang.nhuquynh" at bounding box center [1036, 21] width 123 height 22
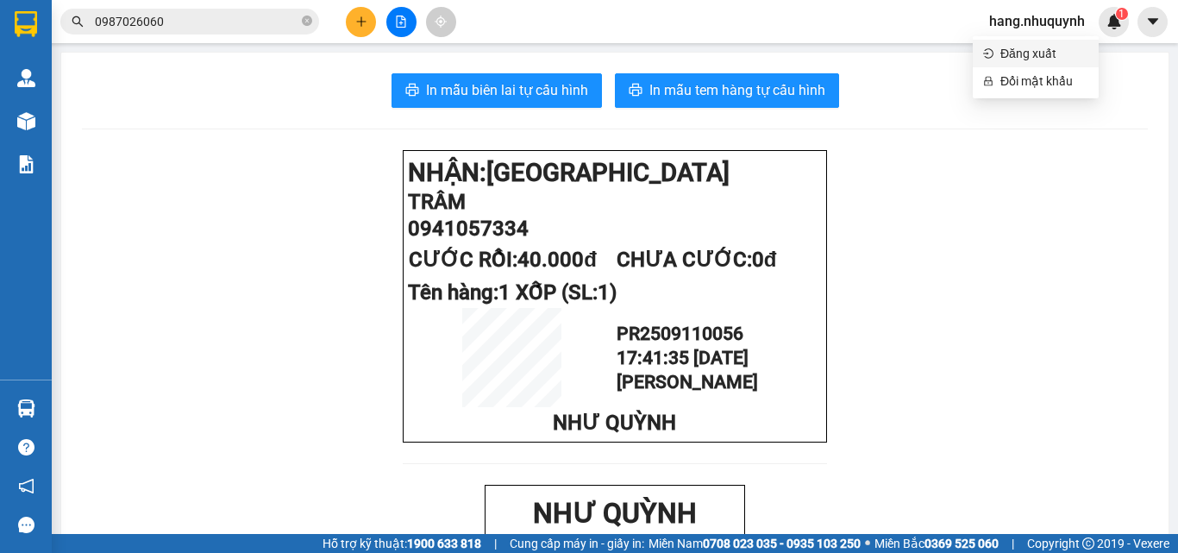
click at [1022, 54] on span "Đăng xuất" at bounding box center [1044, 53] width 88 height 19
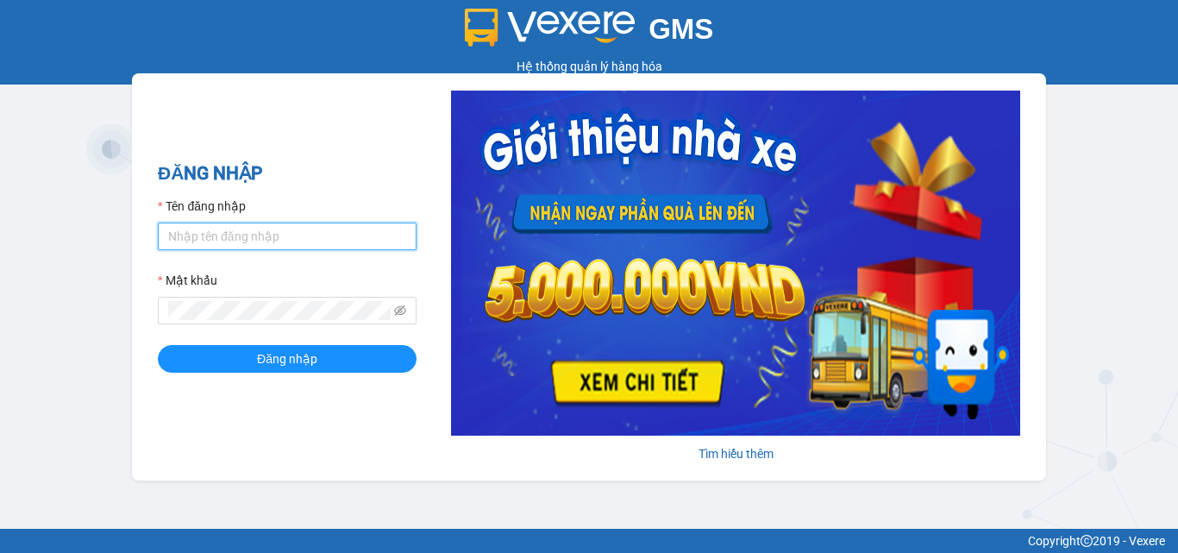
click at [263, 234] on input "Tên đăng nhập" at bounding box center [287, 236] width 259 height 28
type input "vi.nhuquynh"
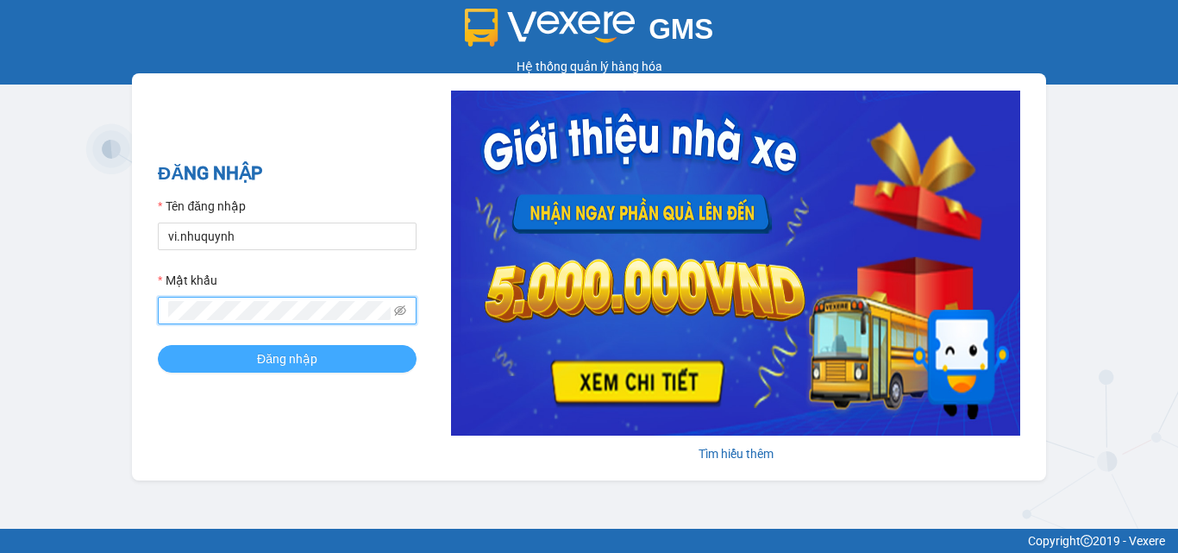
click at [277, 360] on span "Đăng nhập" at bounding box center [287, 358] width 60 height 19
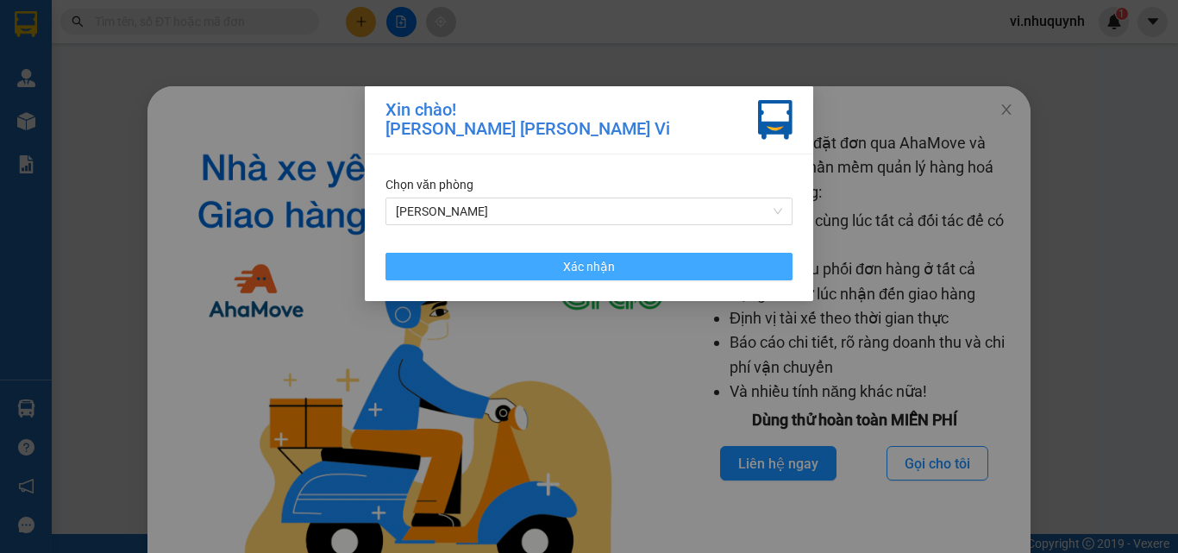
click at [538, 268] on button "Xác nhận" at bounding box center [588, 267] width 407 height 28
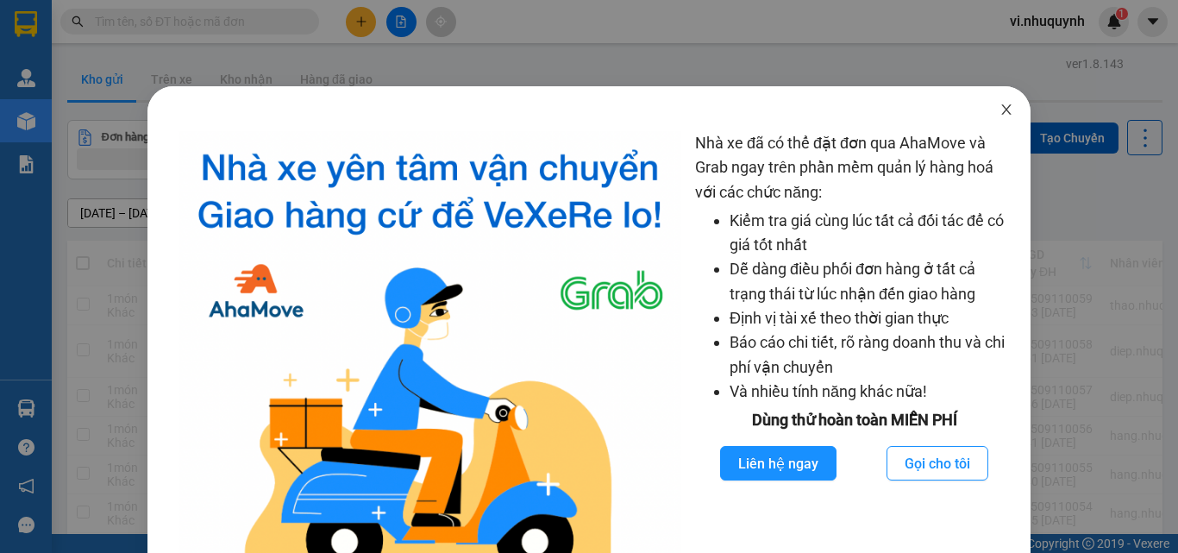
click at [999, 108] on icon "close" at bounding box center [1006, 110] width 14 height 14
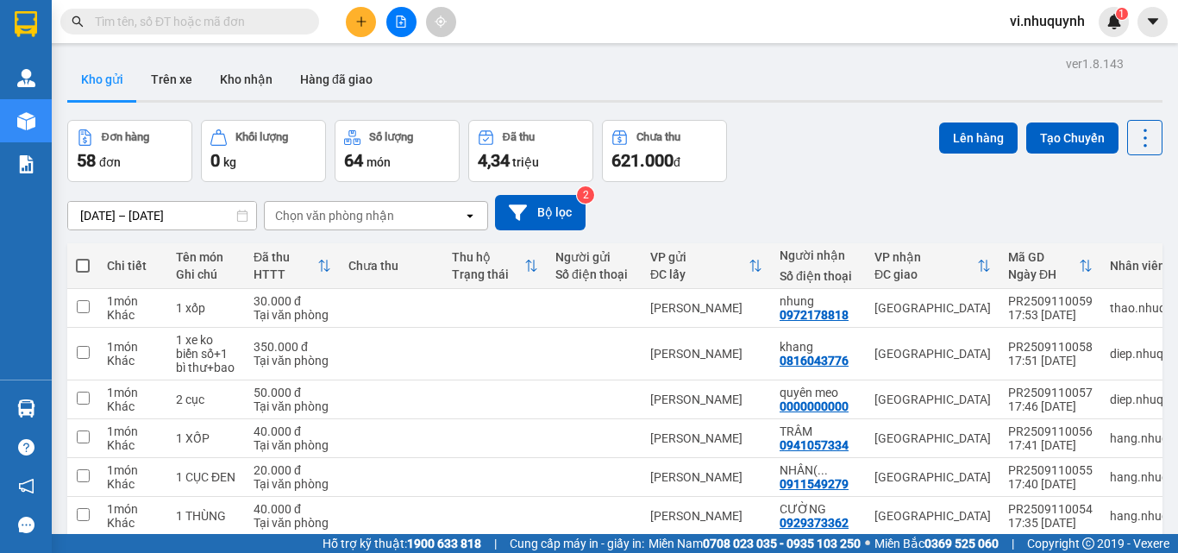
click at [409, 20] on button at bounding box center [401, 22] width 30 height 30
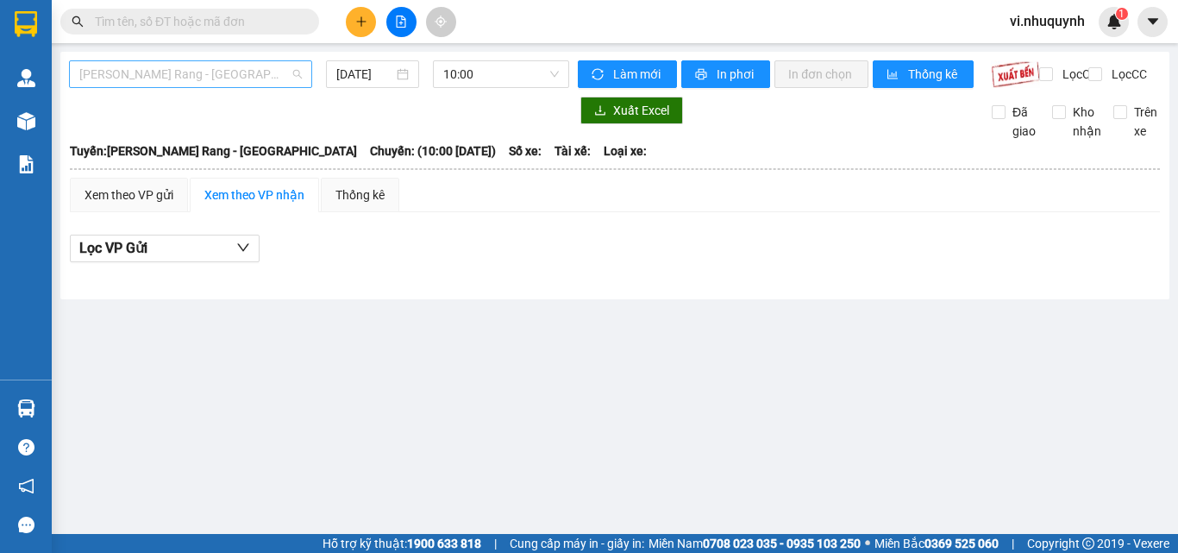
click at [230, 72] on span "Phan Rang - Sài Gòn" at bounding box center [190, 74] width 222 height 26
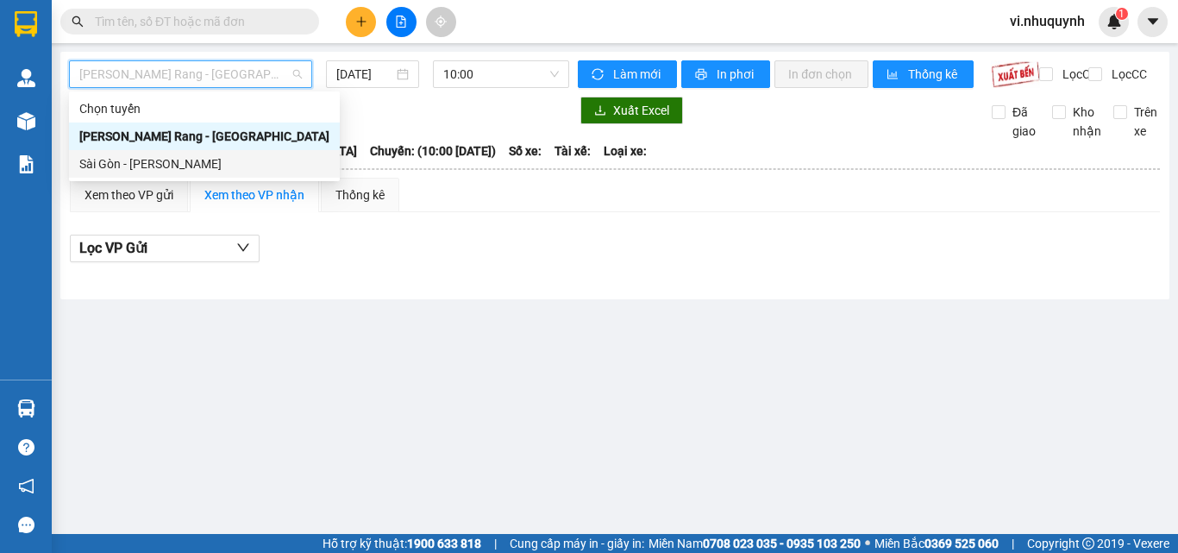
click at [173, 164] on div "Sài Gòn - Phan Rang" at bounding box center [204, 163] width 250 height 19
type input "11/09/2025"
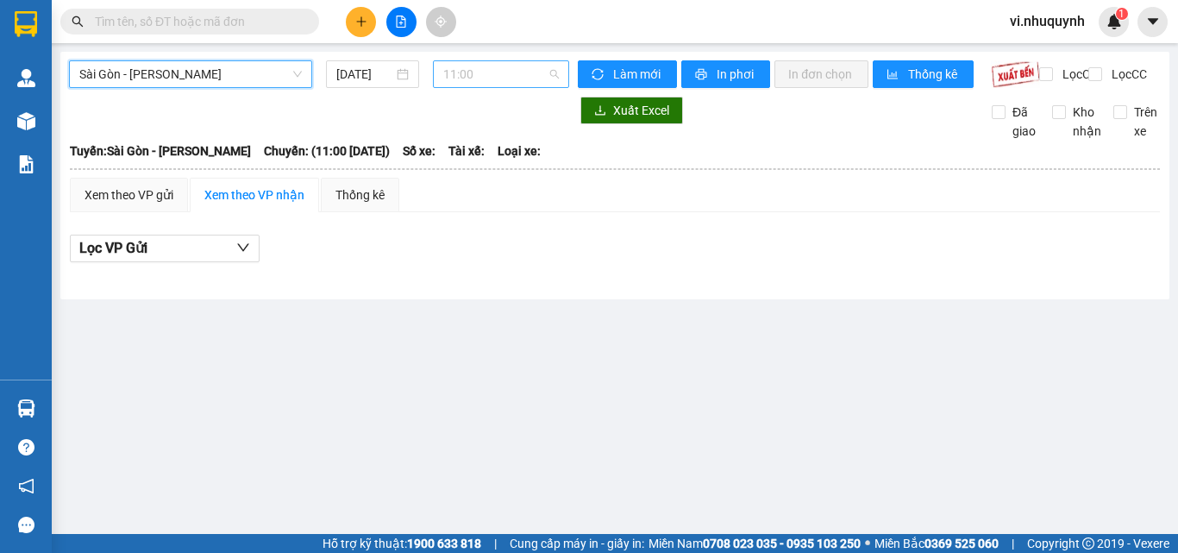
click at [496, 79] on span "11:00" at bounding box center [501, 74] width 116 height 26
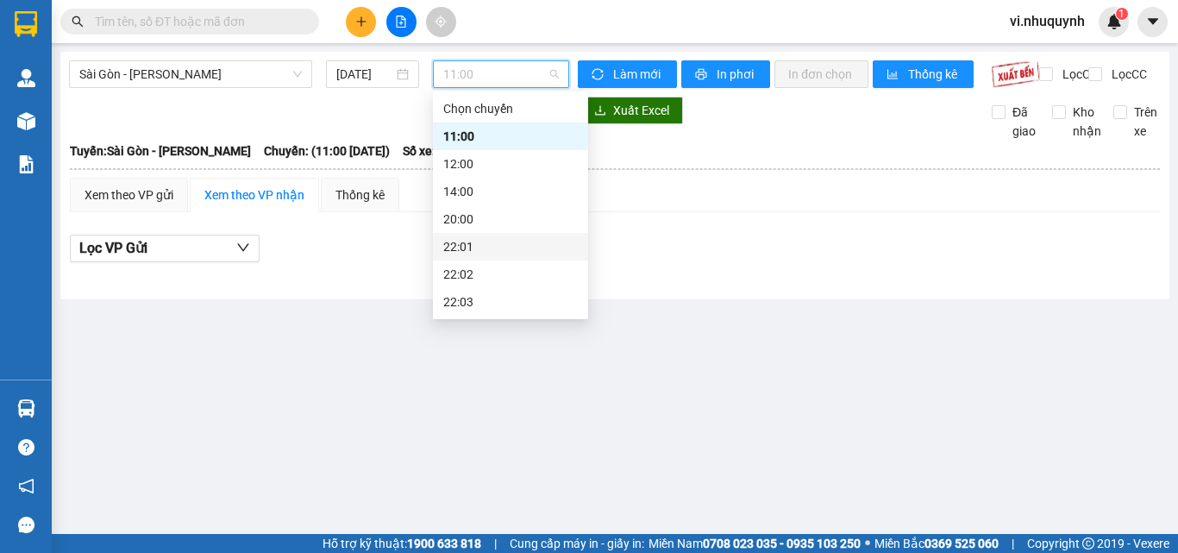
click at [447, 247] on div "22:01" at bounding box center [510, 246] width 134 height 19
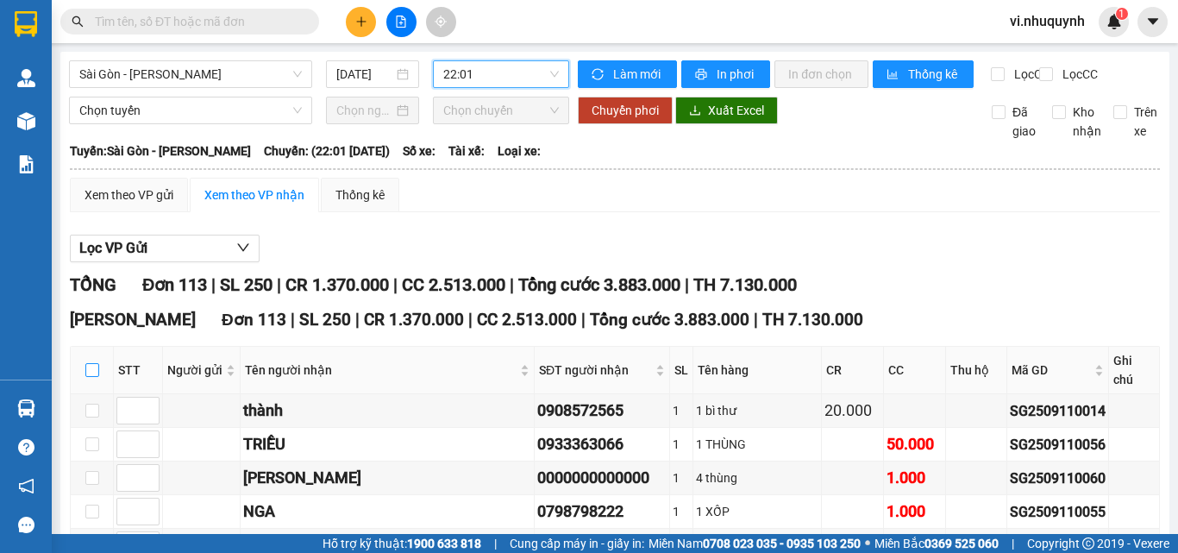
click at [90, 375] on input "checkbox" at bounding box center [92, 370] width 14 height 14
checkbox input "true"
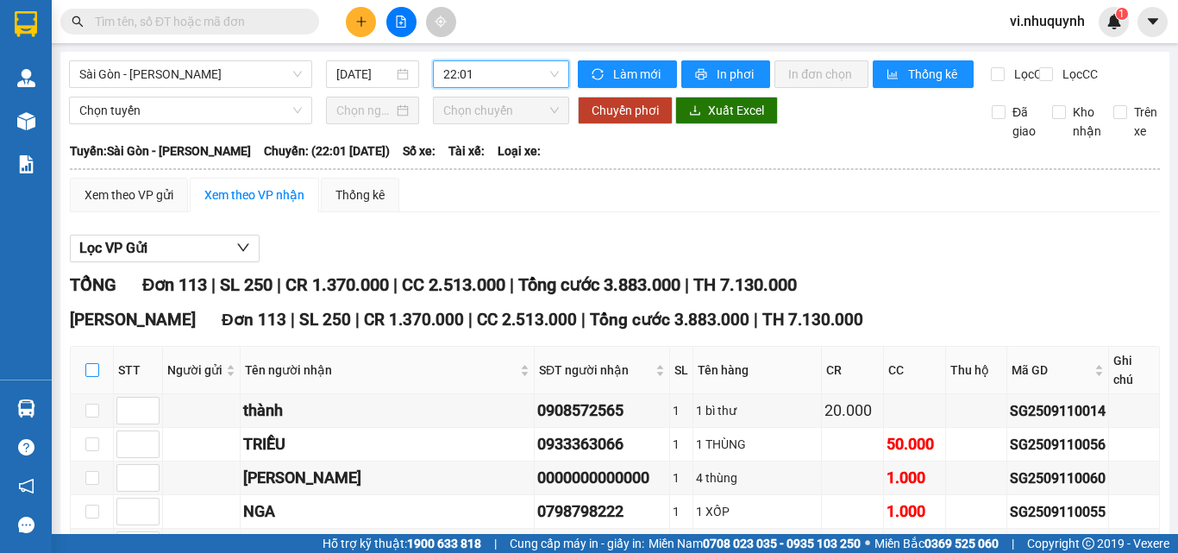
checkbox input "true"
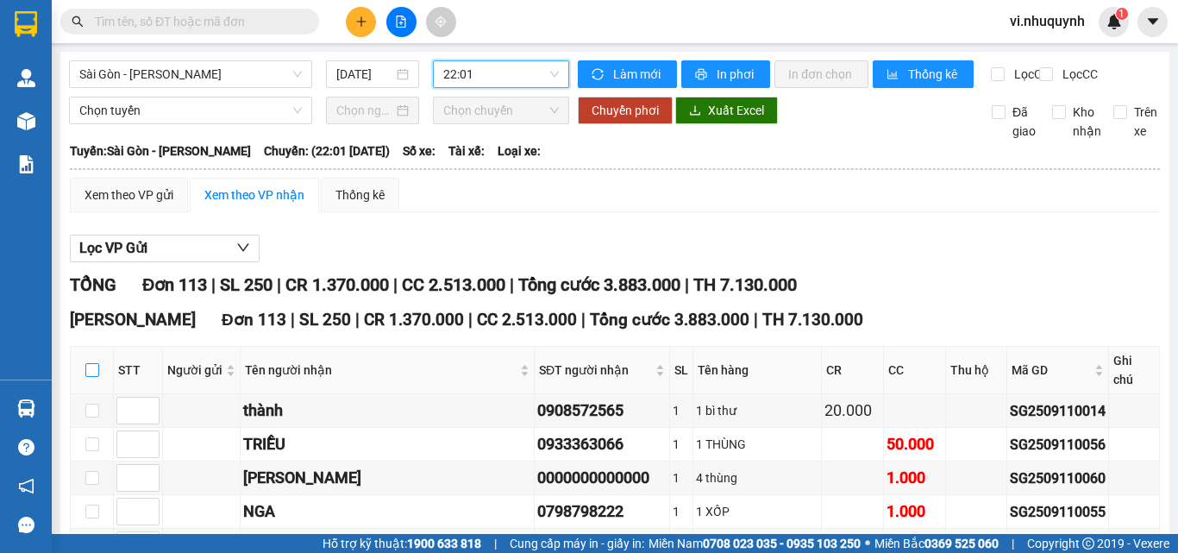
checkbox input "true"
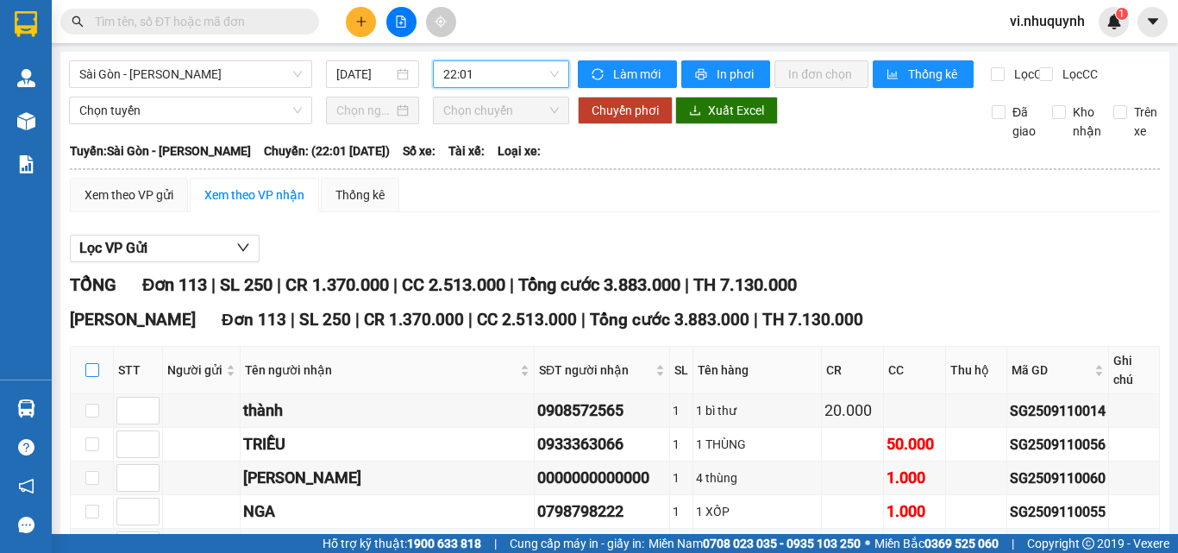
checkbox input "true"
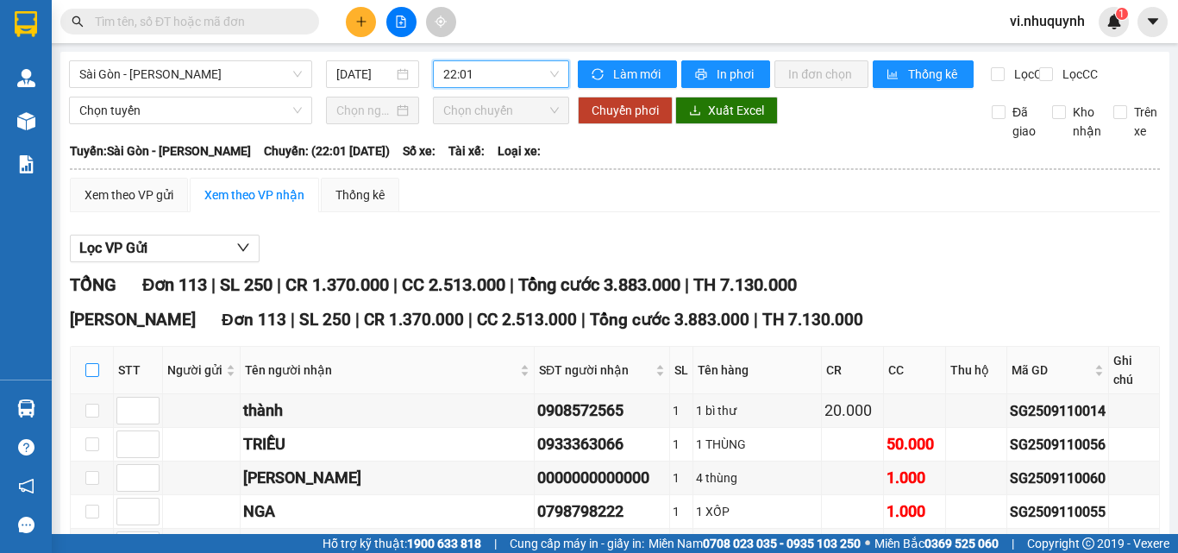
checkbox input "true"
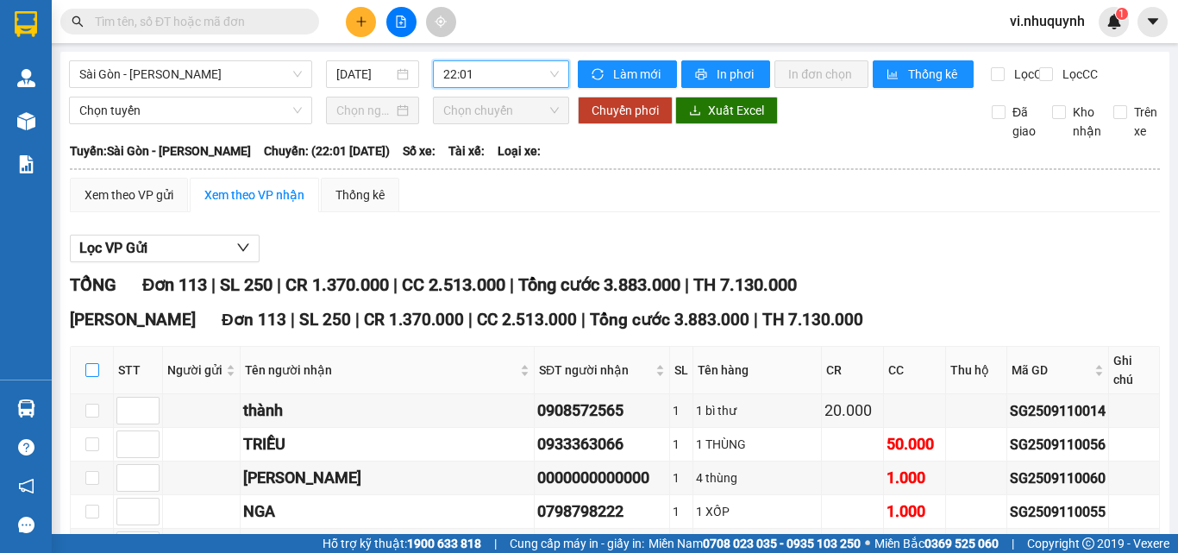
checkbox input "true"
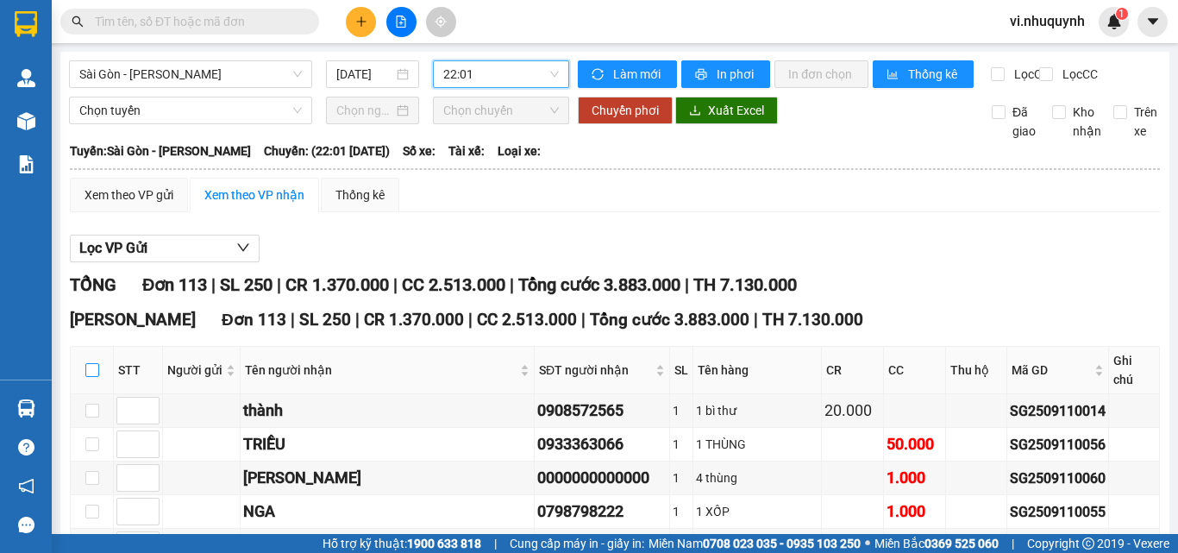
checkbox input "true"
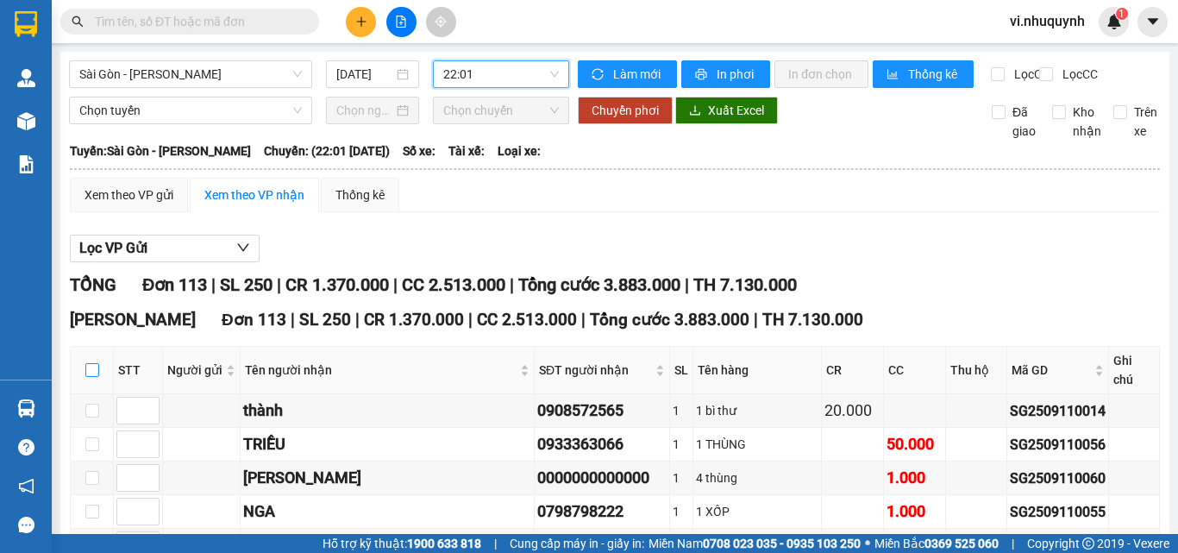
checkbox input "true"
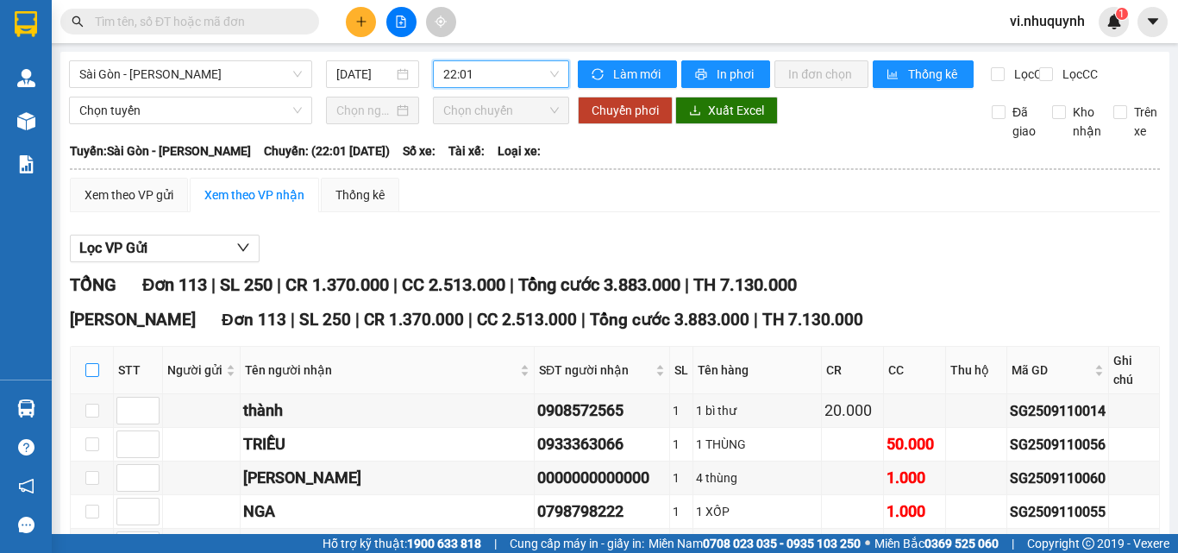
checkbox input "true"
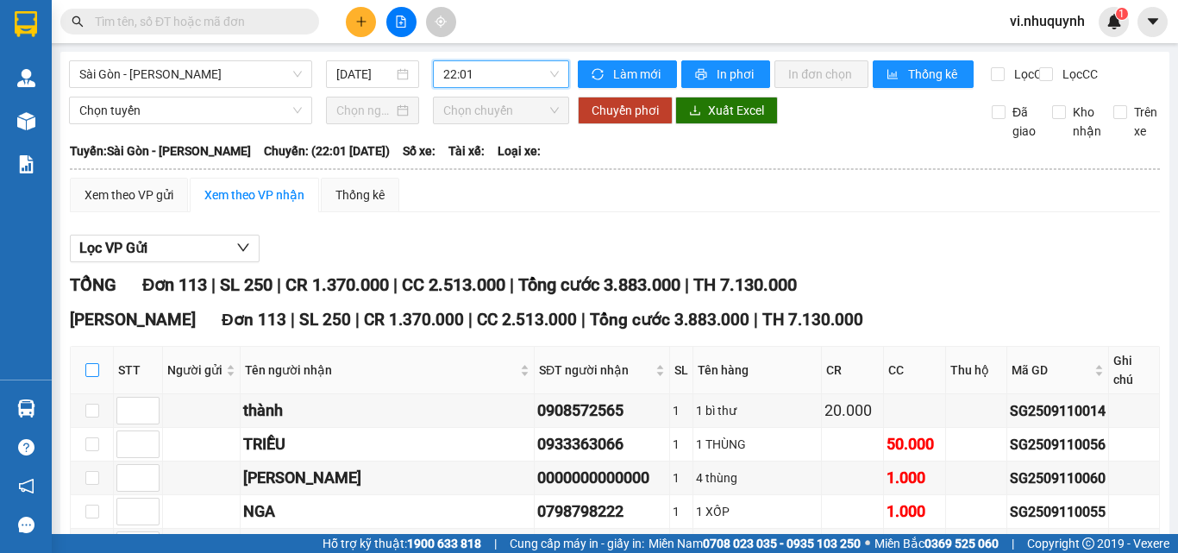
checkbox input "true"
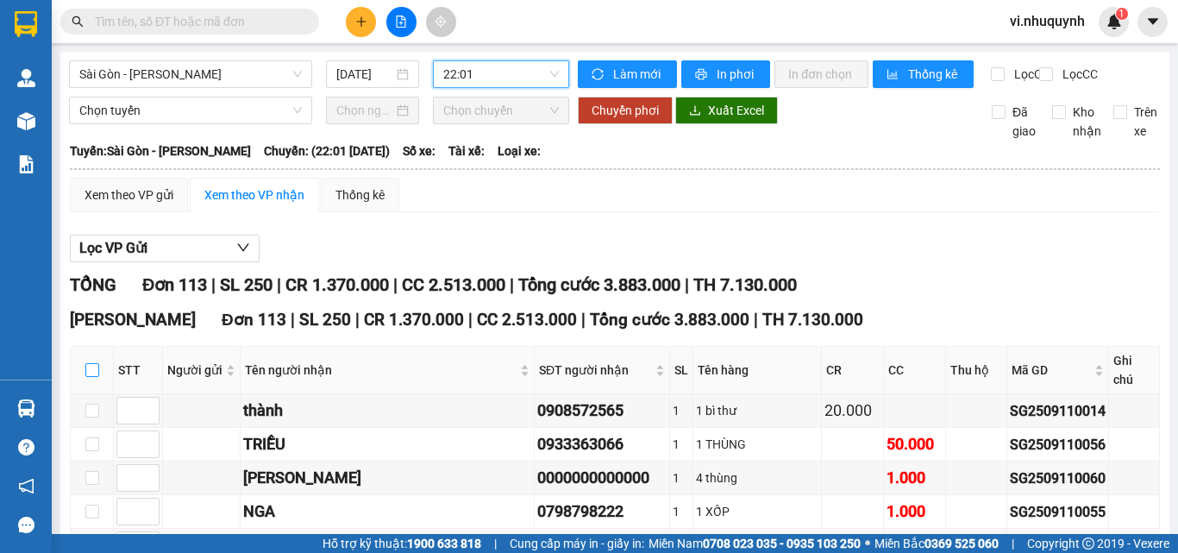
checkbox input "true"
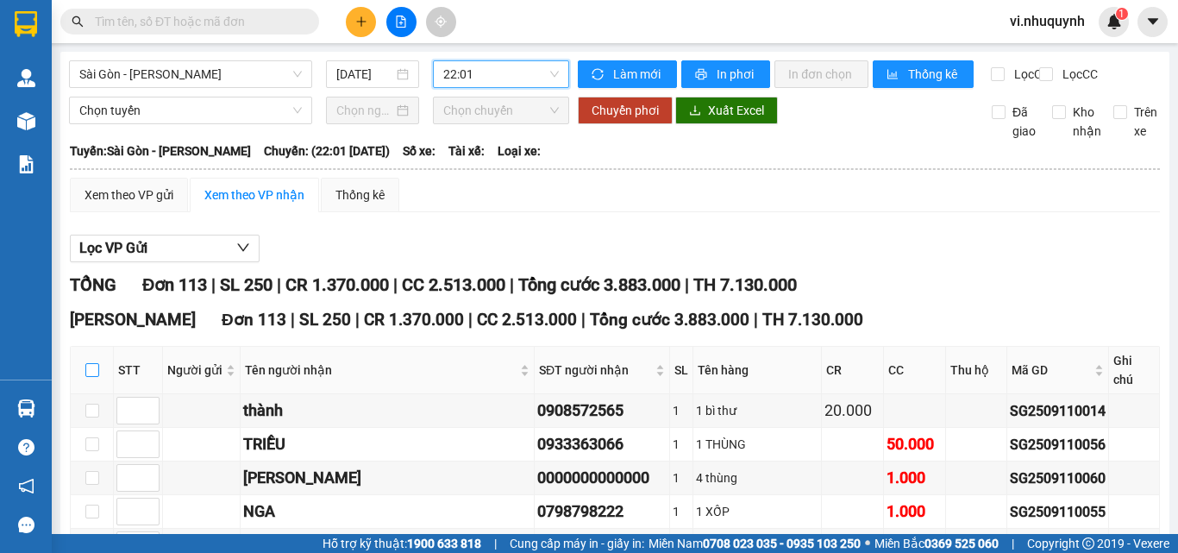
checkbox input "true"
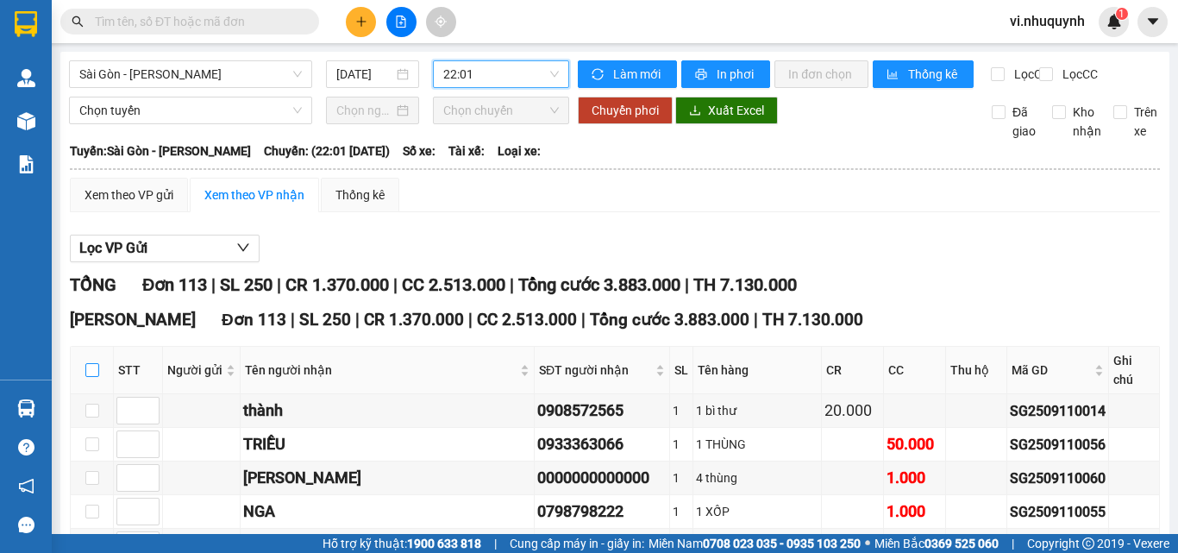
checkbox input "true"
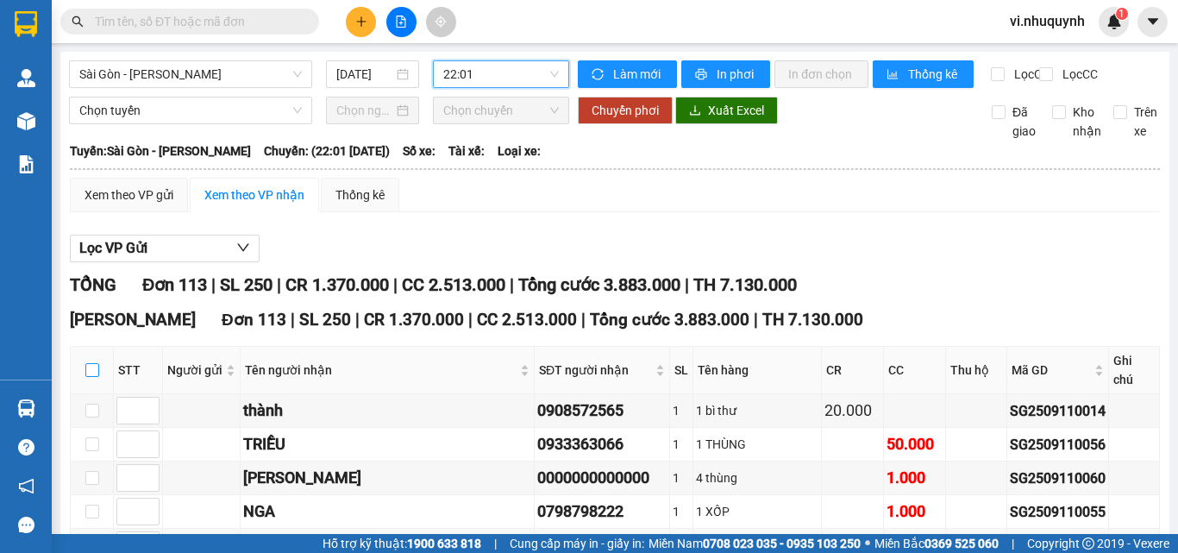
checkbox input "true"
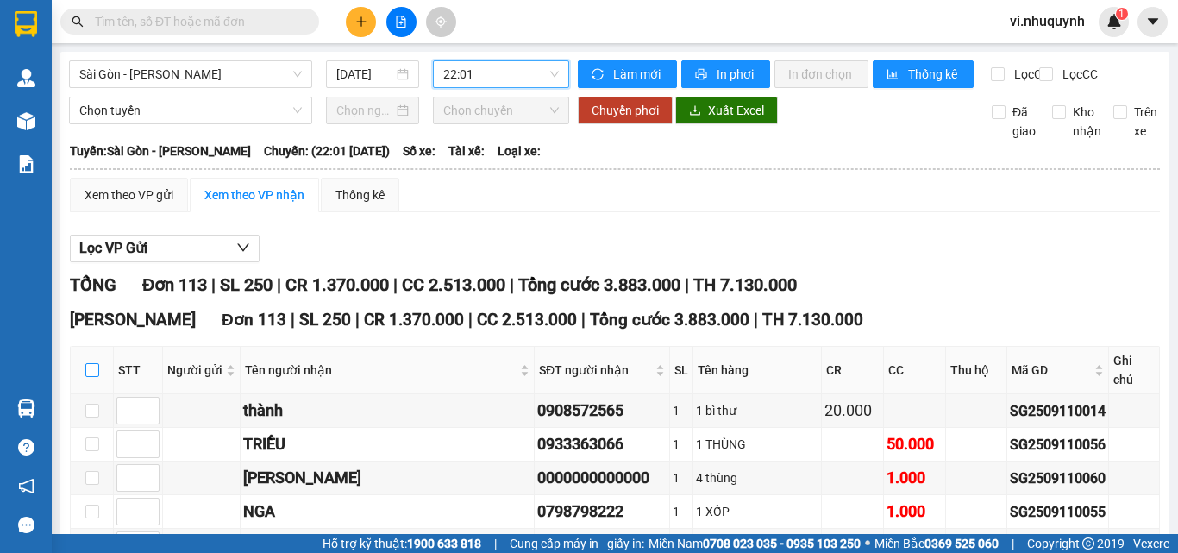
checkbox input "true"
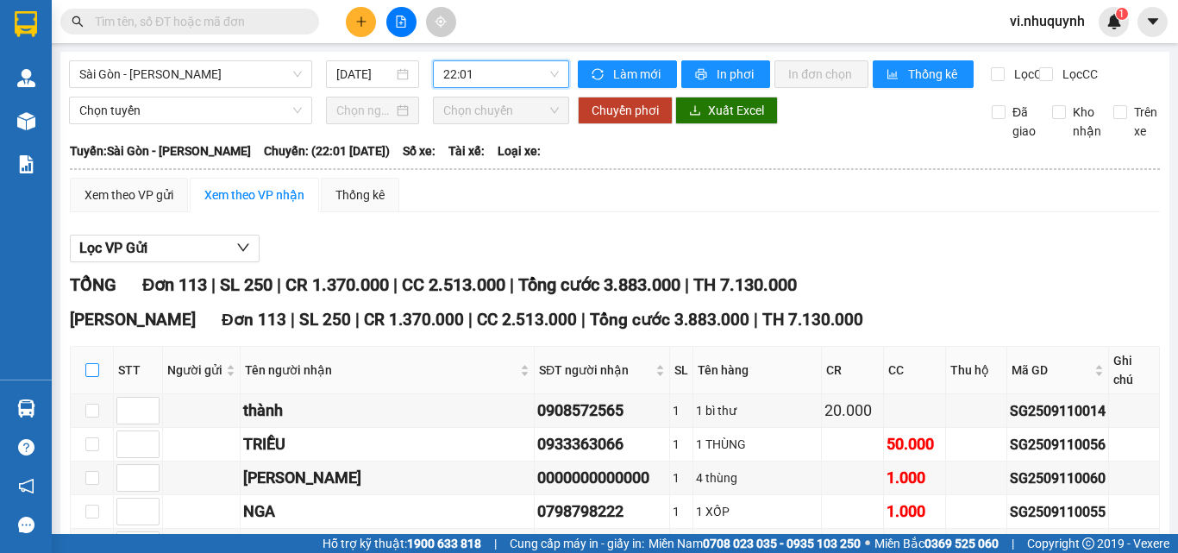
checkbox input "true"
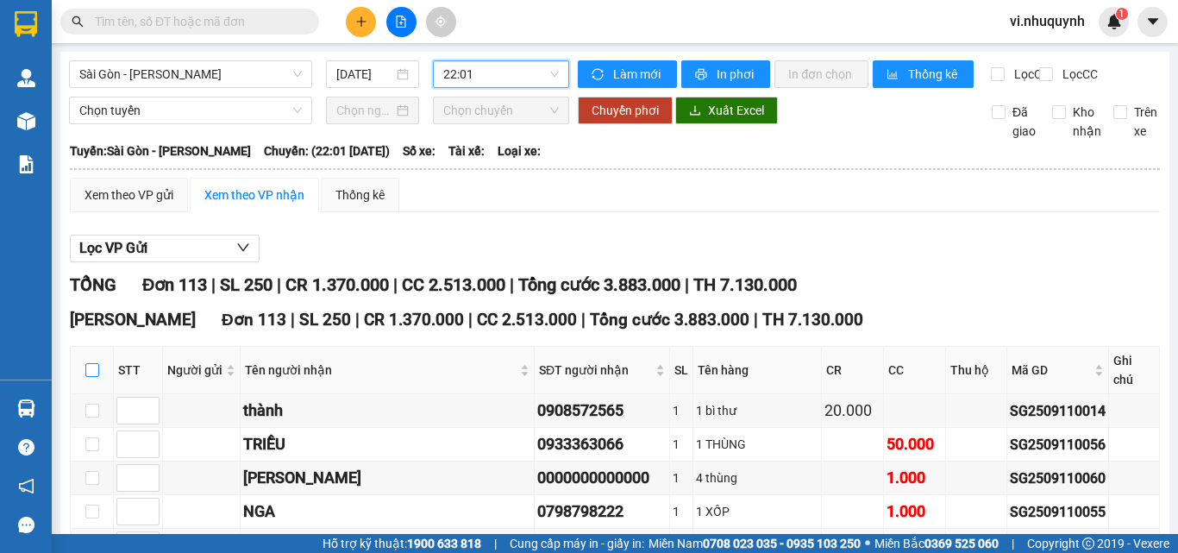
checkbox input "true"
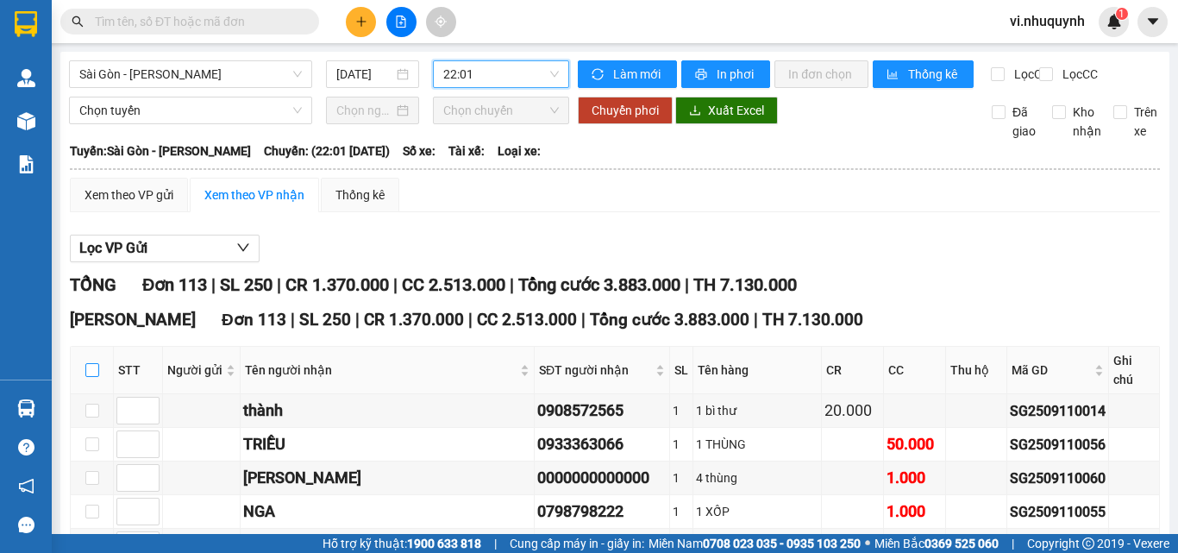
checkbox input "true"
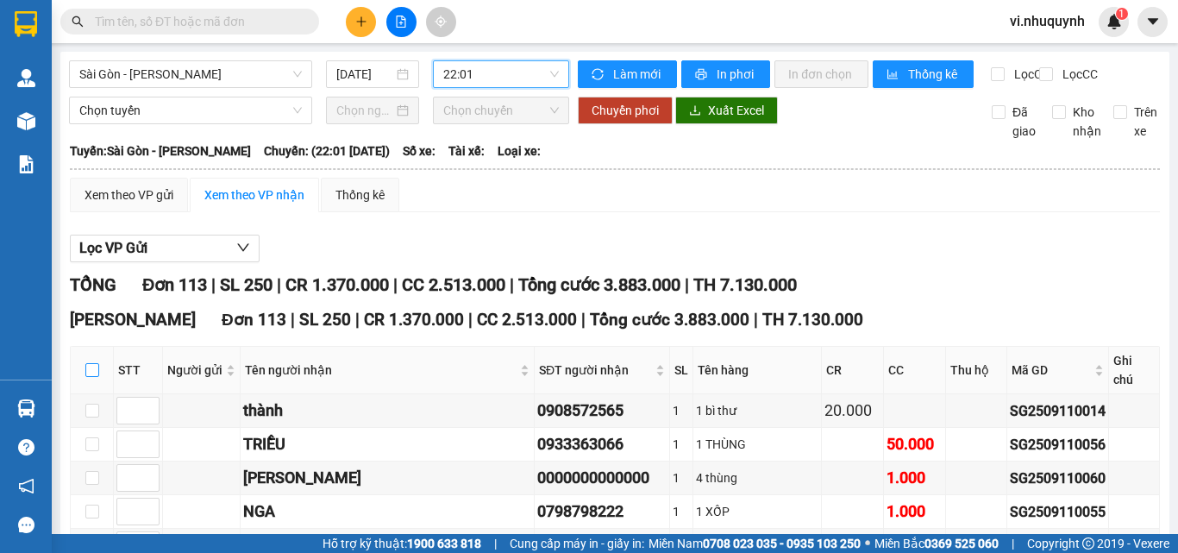
checkbox input "true"
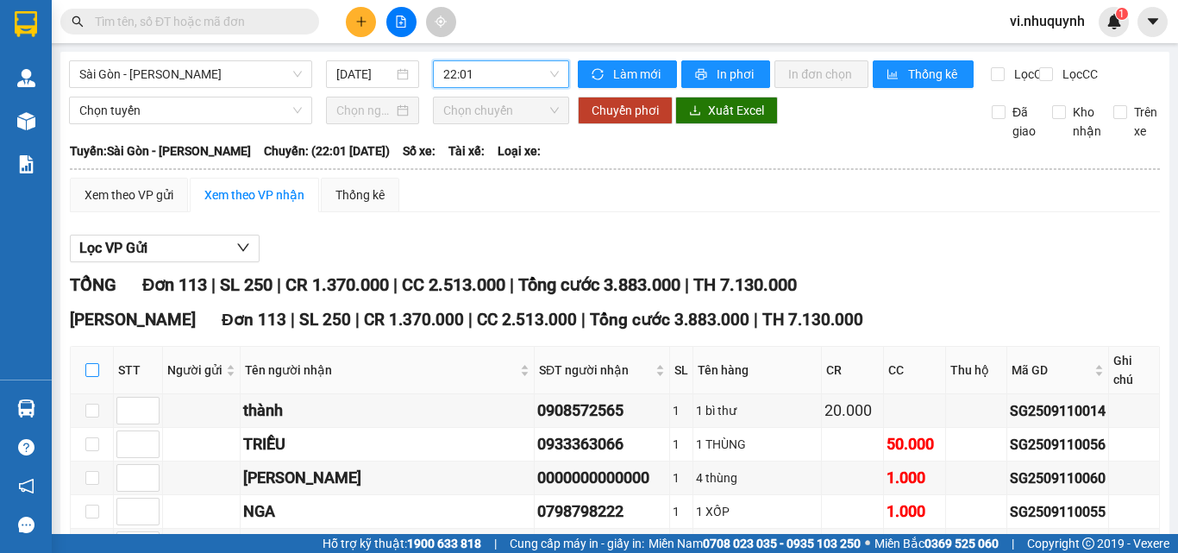
checkbox input "true"
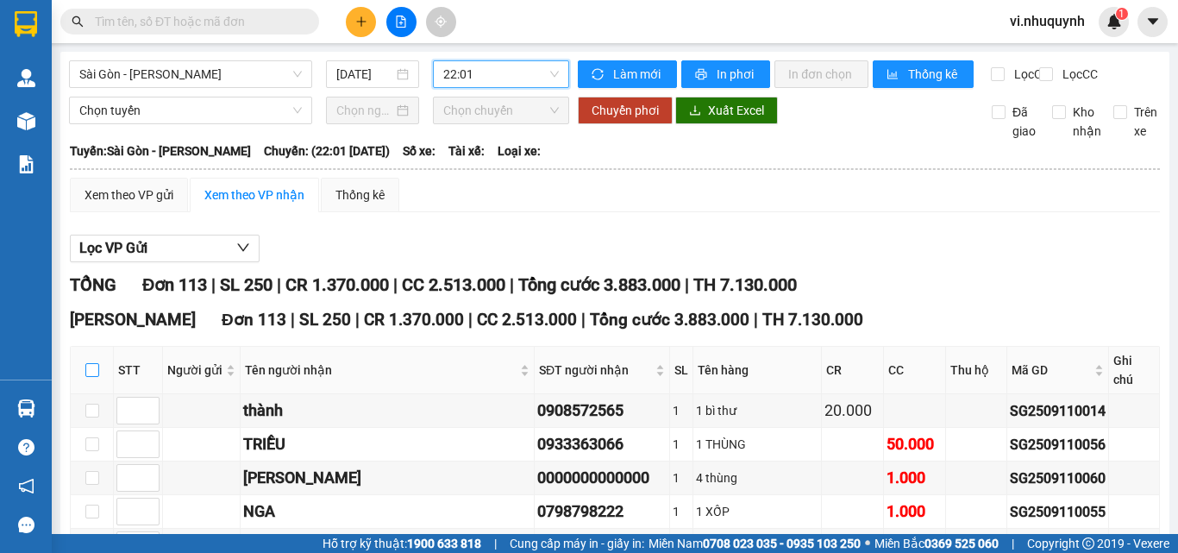
checkbox input "true"
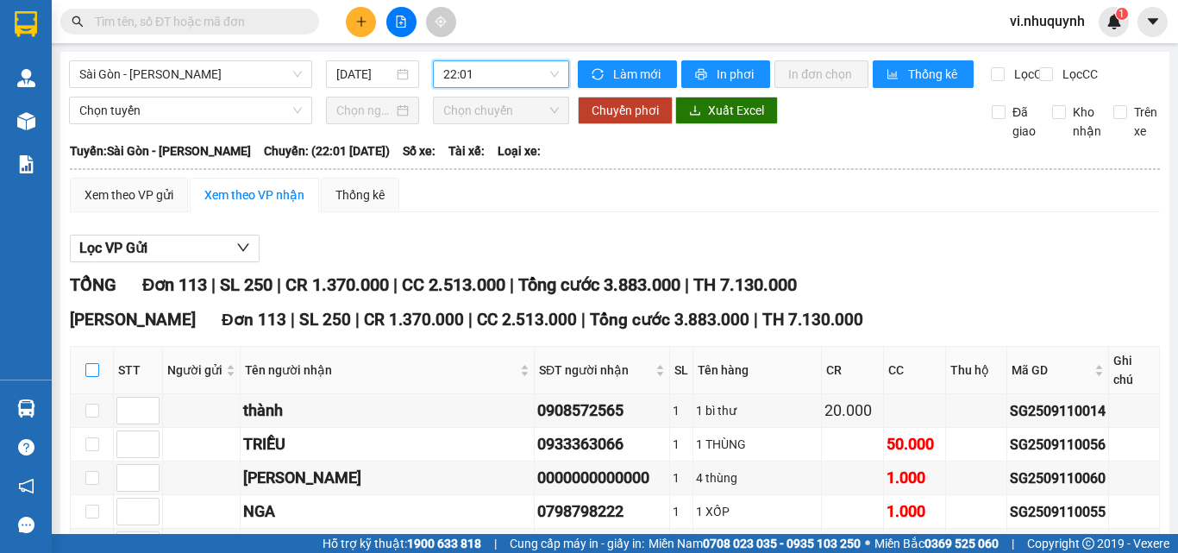
checkbox input "true"
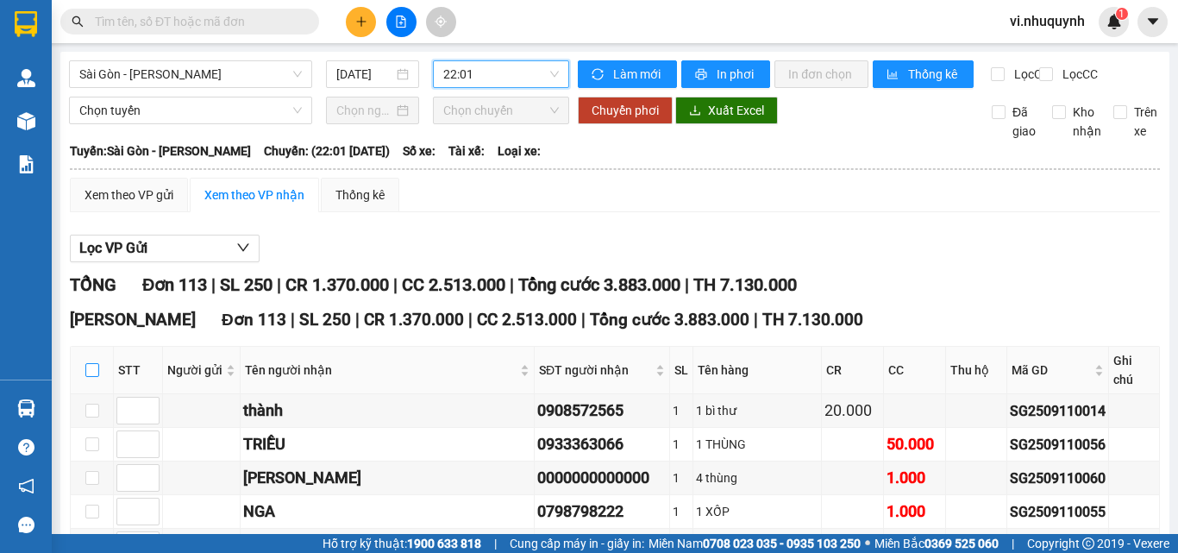
checkbox input "true"
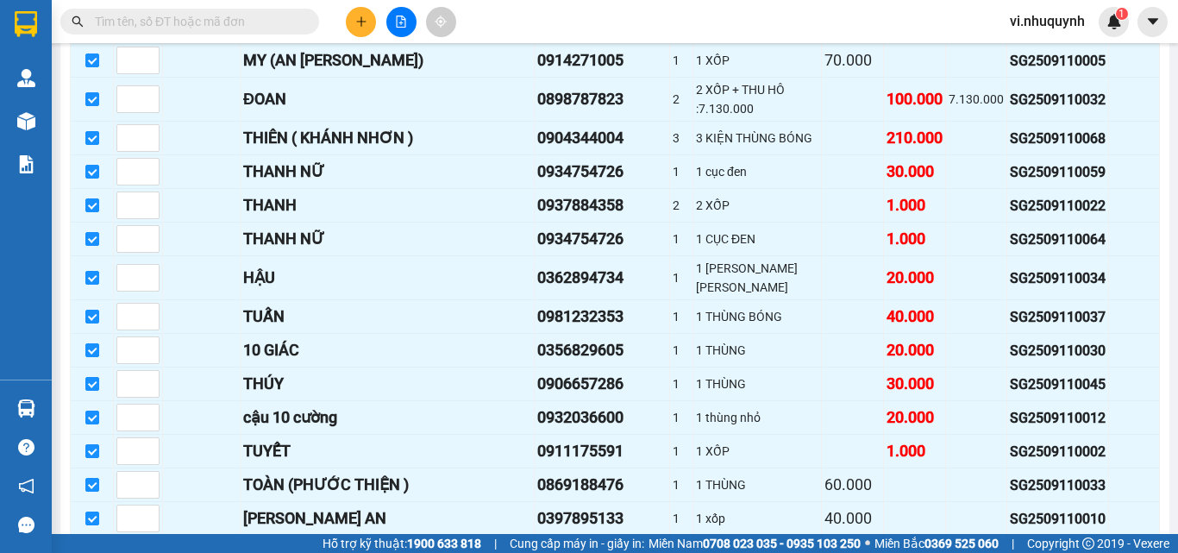
scroll to position [3794, 0]
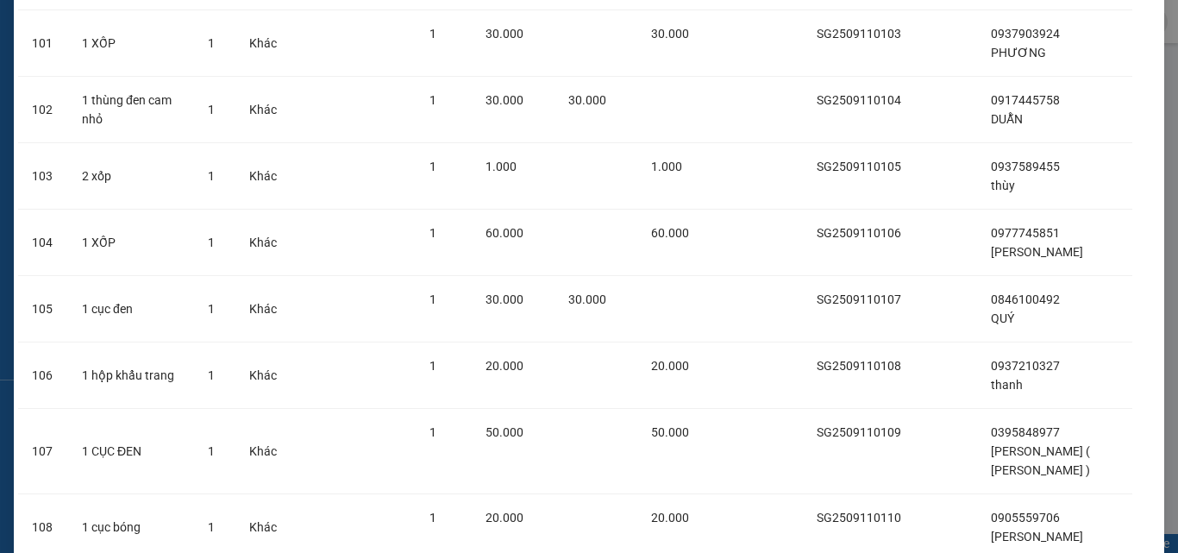
scroll to position [7447, 0]
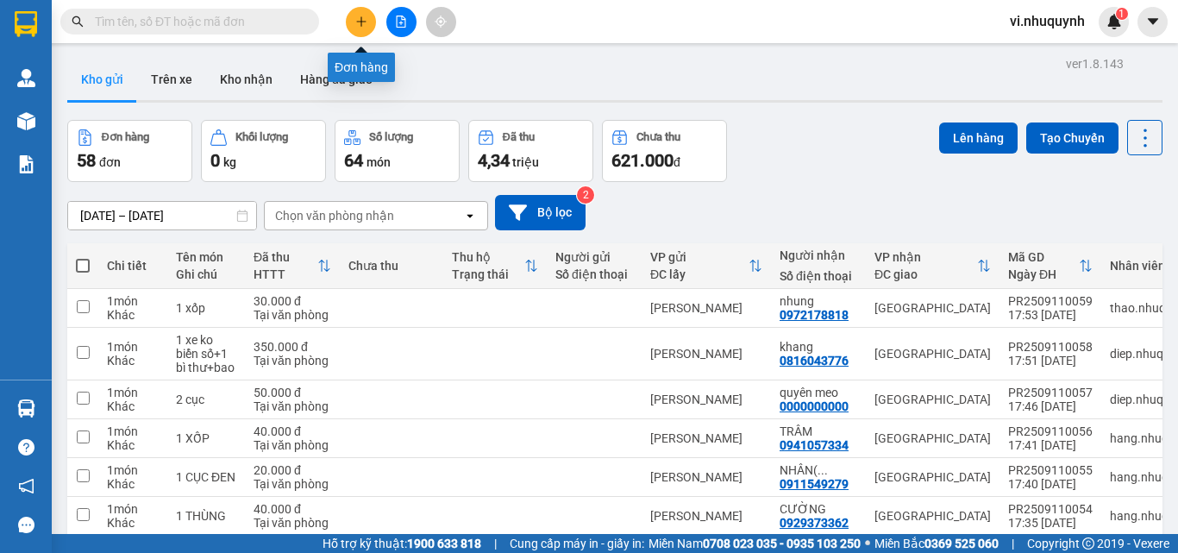
click at [357, 29] on button at bounding box center [361, 22] width 30 height 30
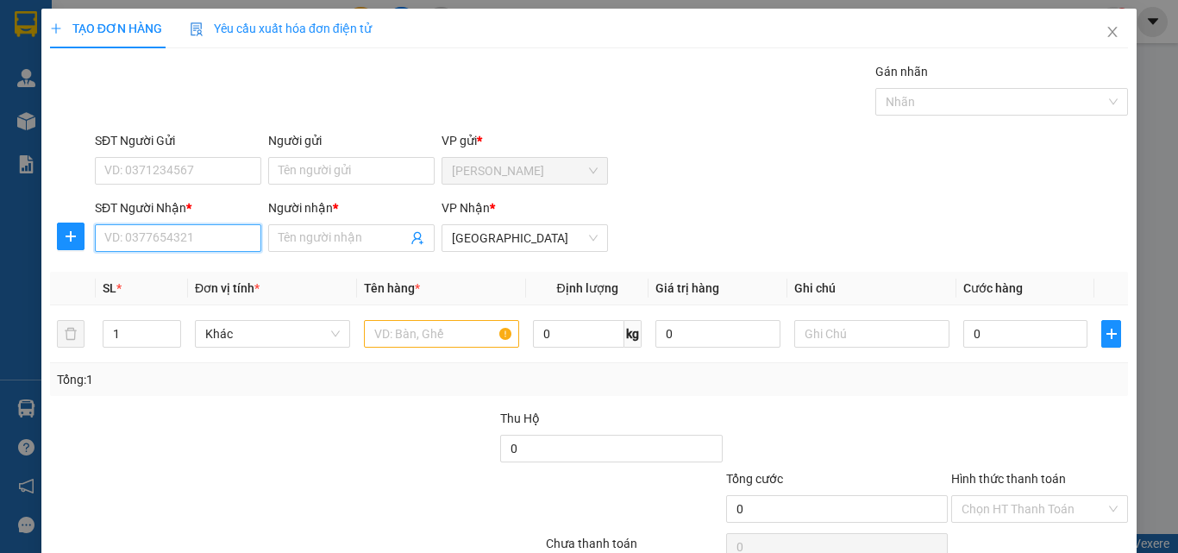
click at [202, 241] on input "SĐT Người Nhận *" at bounding box center [178, 238] width 166 height 28
click at [297, 238] on input "Người nhận *" at bounding box center [342, 237] width 128 height 19
click at [187, 242] on input "0937231655" at bounding box center [178, 238] width 166 height 28
type input "0908130798"
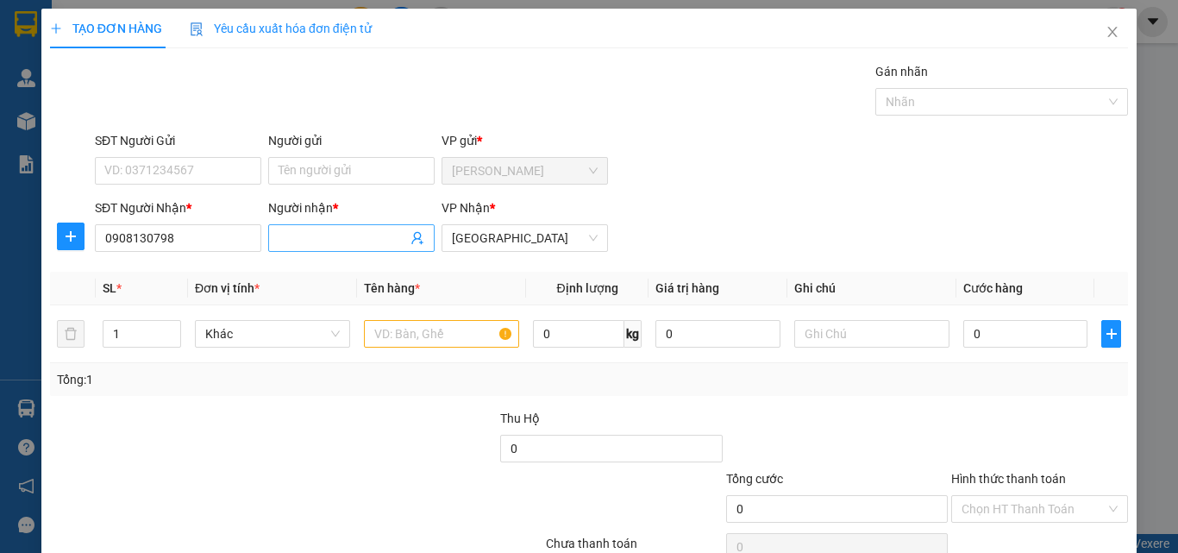
click at [290, 242] on input "Người nhận *" at bounding box center [342, 237] width 128 height 19
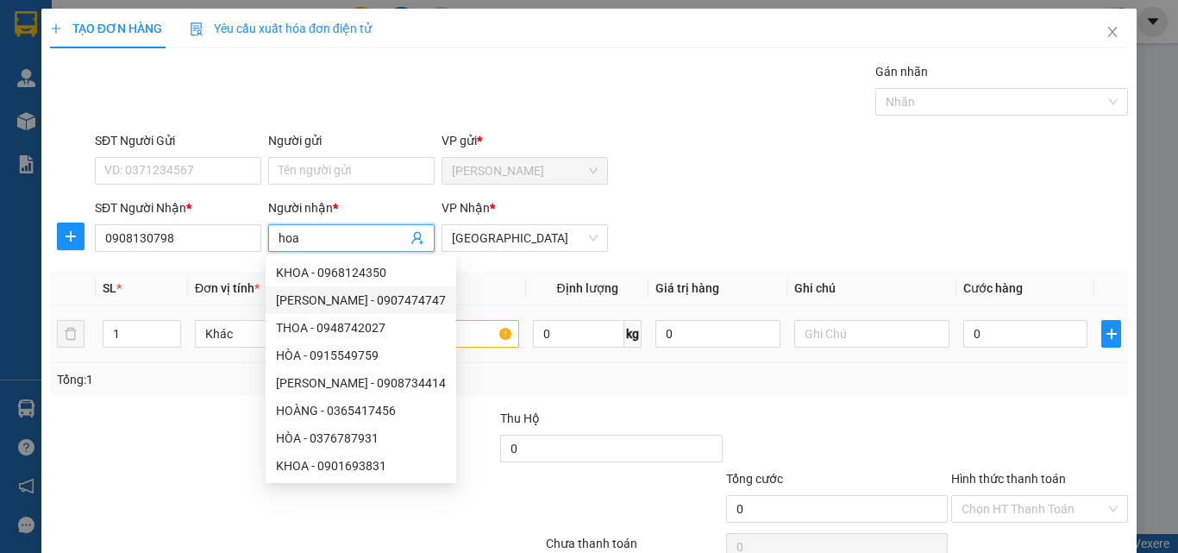
type input "hoa"
click at [446, 333] on input "text" at bounding box center [441, 334] width 155 height 28
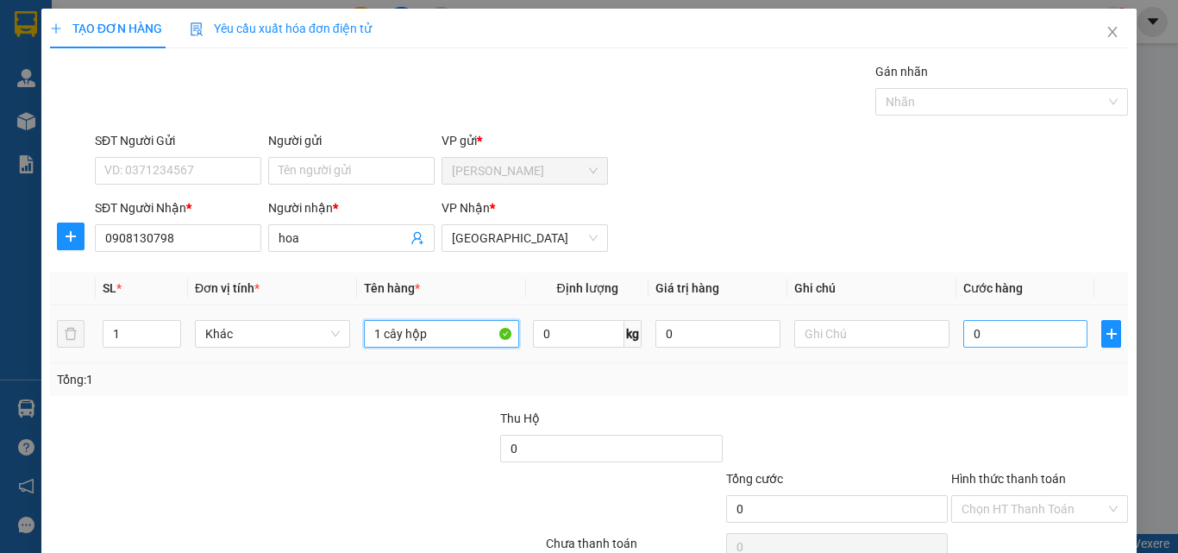
type input "1 cây hộp"
click at [1030, 333] on input "0" at bounding box center [1025, 334] width 124 height 28
type input "2"
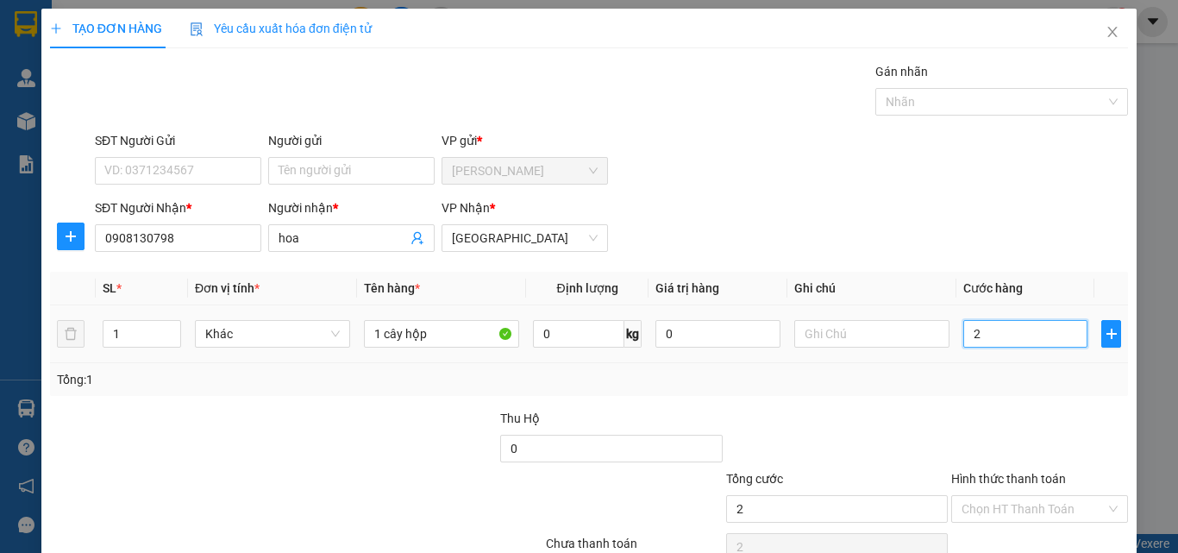
type input "20"
type input "200"
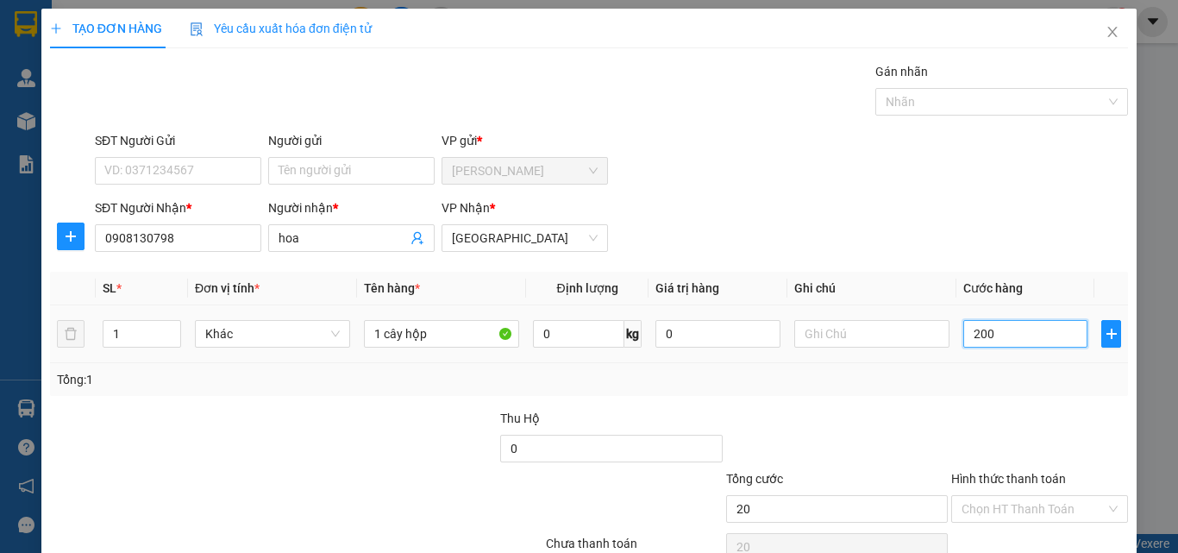
type input "200"
type input "2.000"
type input "20.000"
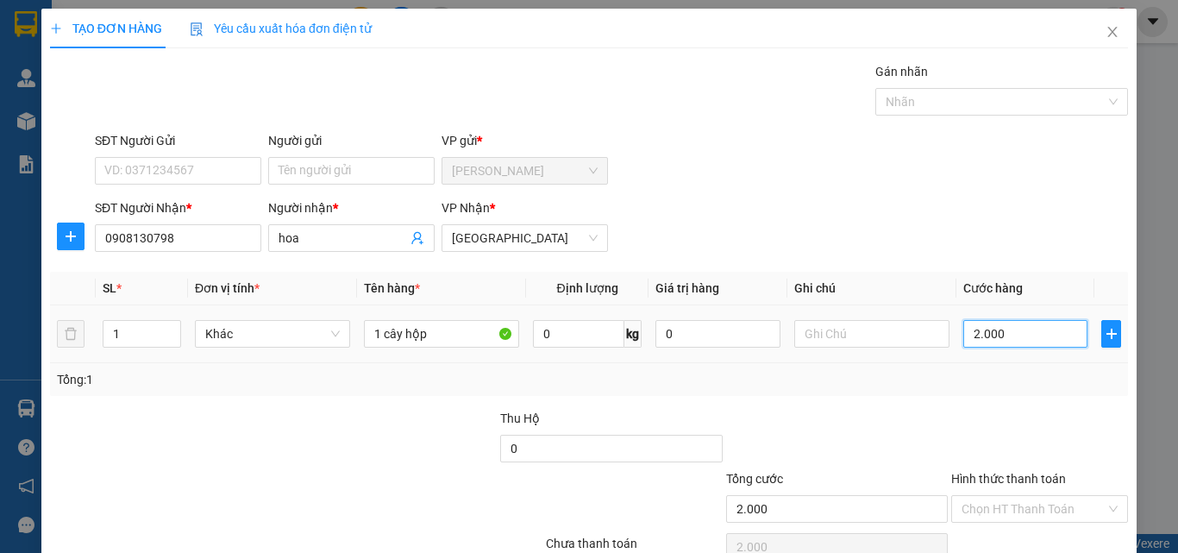
type input "20.000"
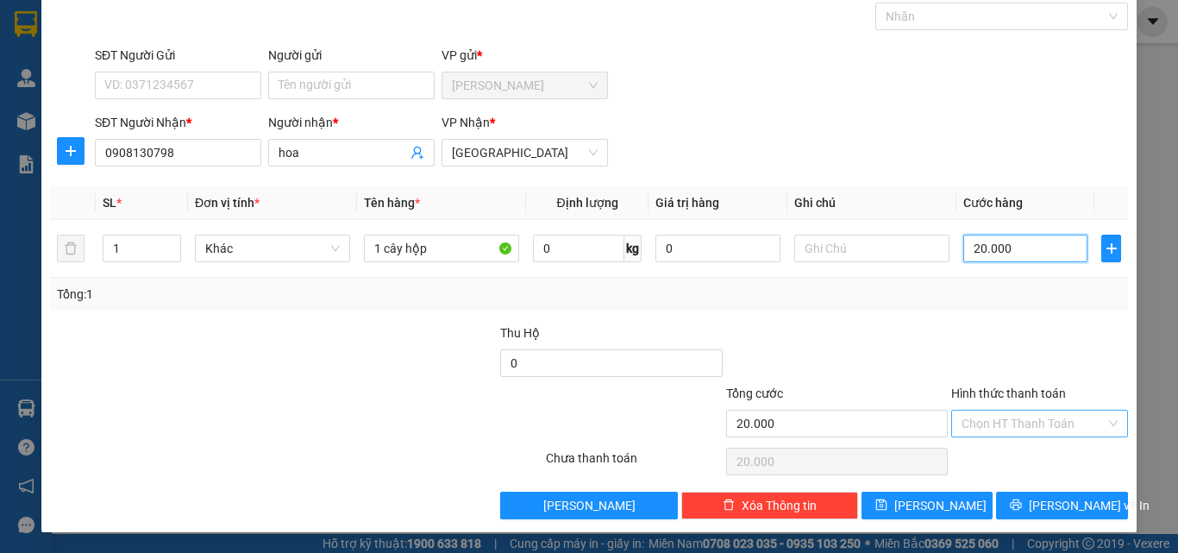
type input "20.000"
click at [998, 425] on input "Hình thức thanh toán" at bounding box center [1033, 423] width 144 height 26
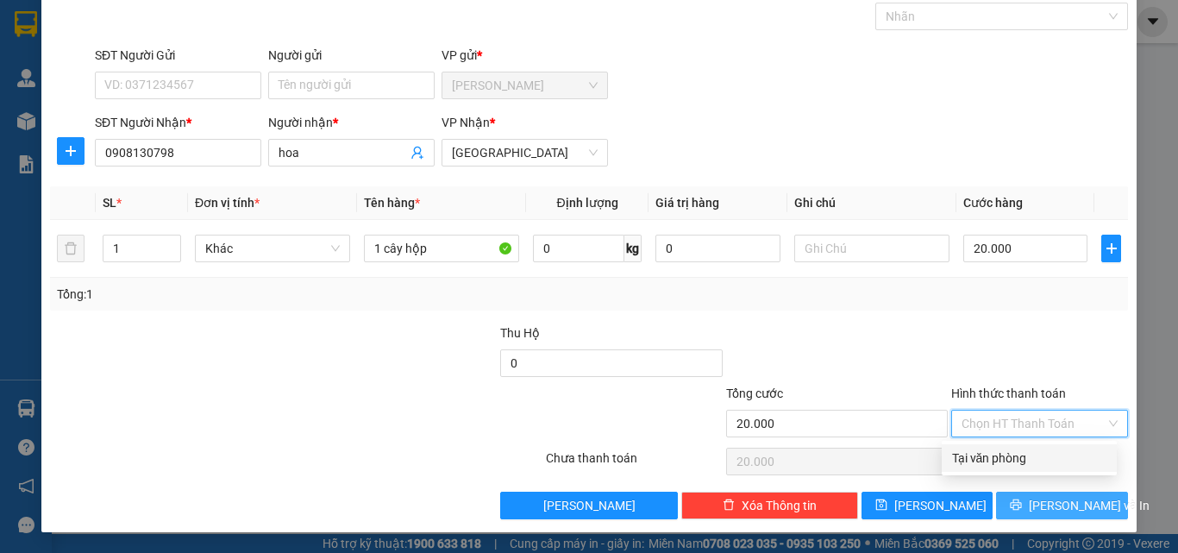
drag, startPoint x: 993, startPoint y: 447, endPoint x: 1038, endPoint y: 491, distance: 63.4
click at [994, 448] on div "Tại văn phòng" at bounding box center [1028, 458] width 175 height 28
type input "0"
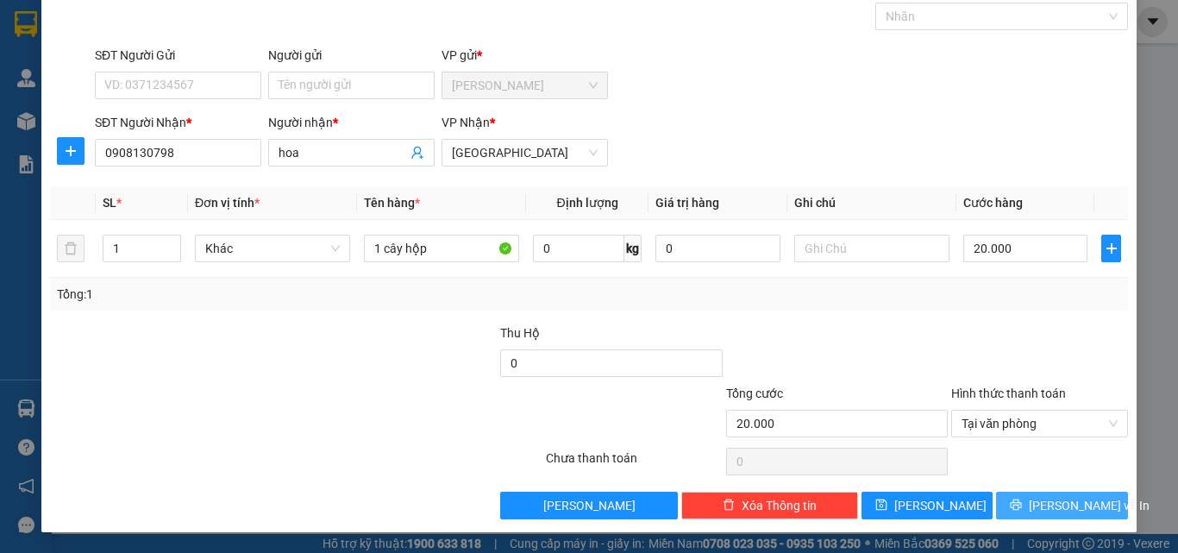
click at [1039, 497] on span "Lưu và In" at bounding box center [1088, 505] width 121 height 19
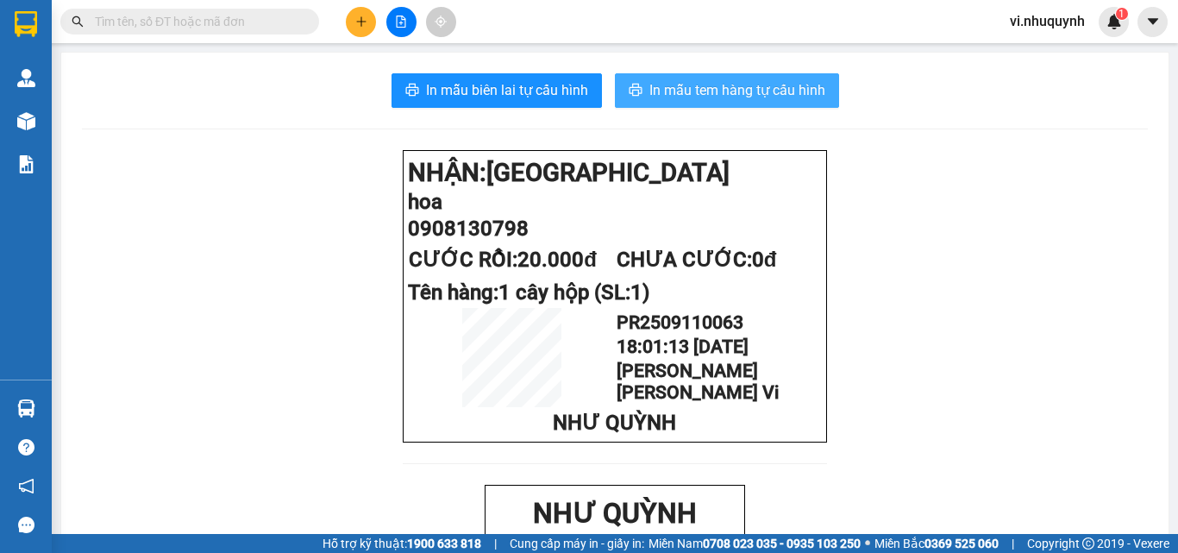
click at [716, 94] on span "In mẫu tem hàng tự cấu hình" at bounding box center [737, 90] width 176 height 22
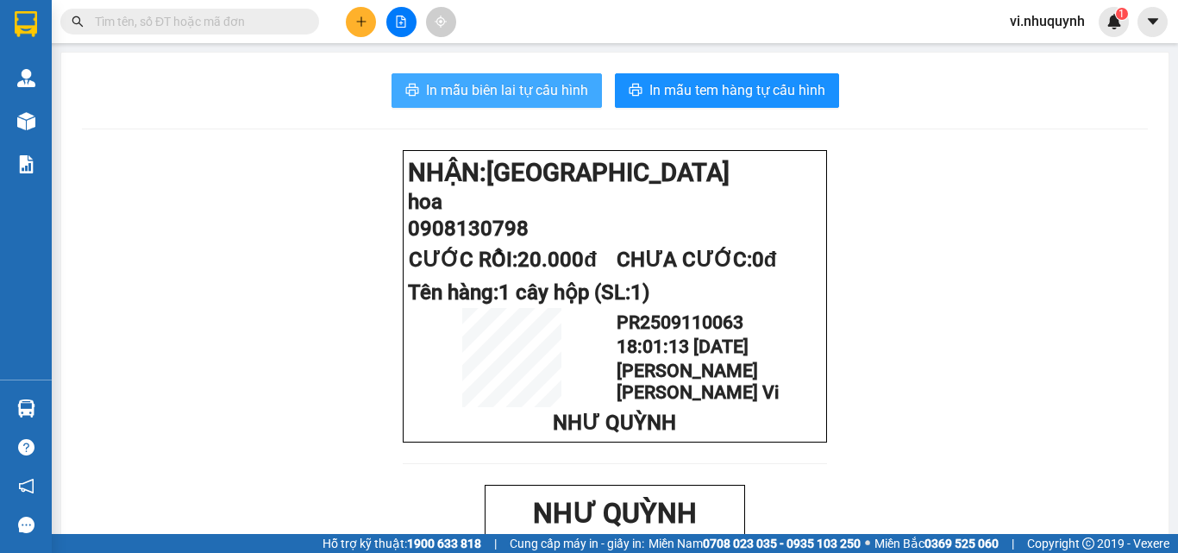
click at [509, 91] on span "In mẫu biên lai tự cấu hình" at bounding box center [507, 90] width 162 height 22
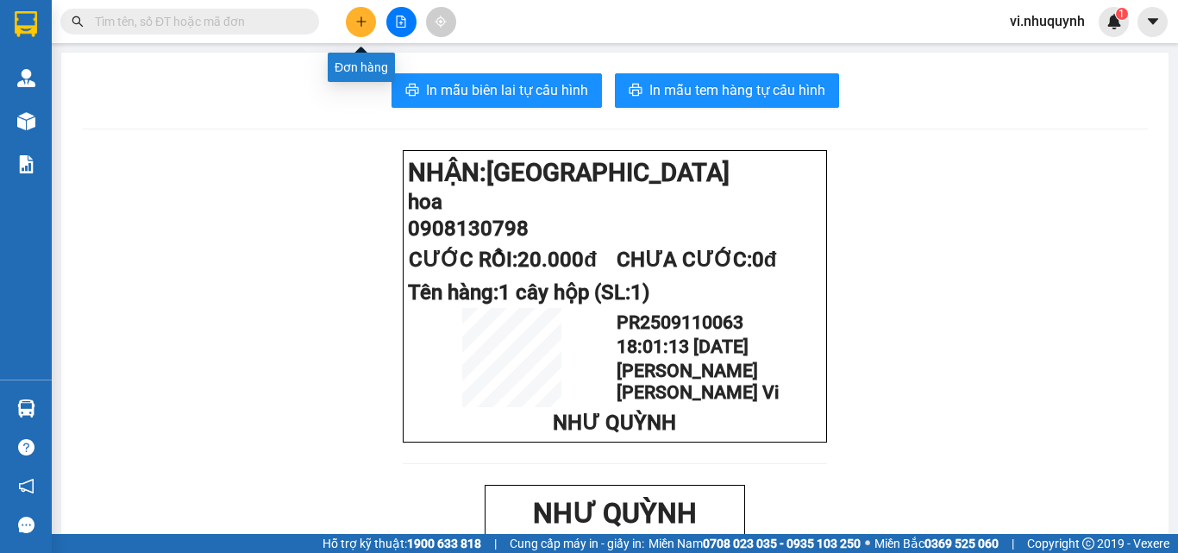
click at [354, 25] on button at bounding box center [361, 22] width 30 height 30
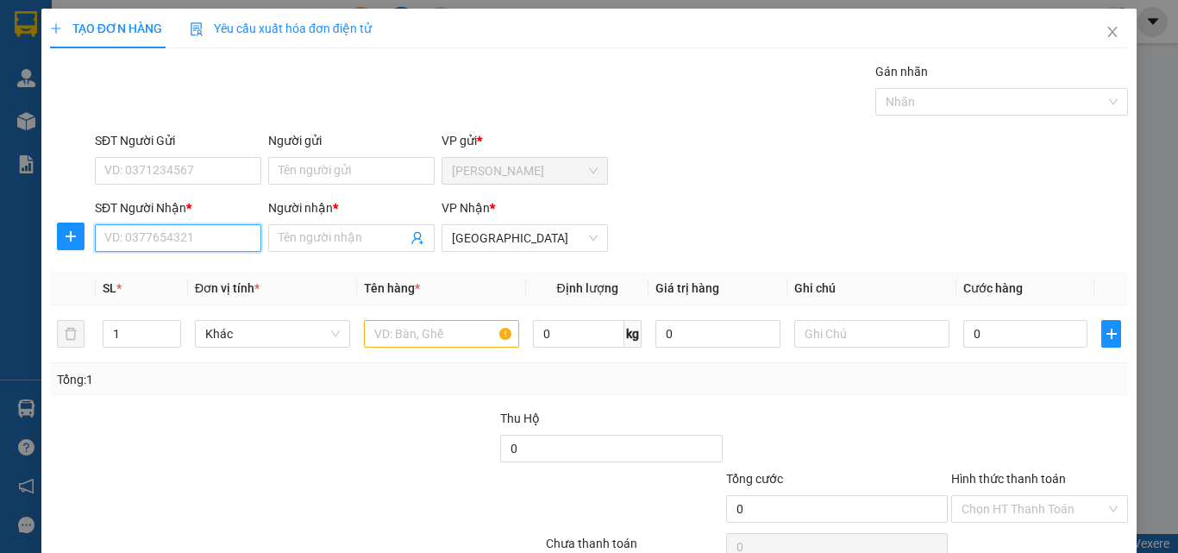
click at [155, 239] on input "SĐT Người Nhận *" at bounding box center [178, 238] width 166 height 28
type input "0933665655"
click at [224, 265] on div "0933665655 - phong labo" at bounding box center [176, 272] width 144 height 19
type input "phong labo"
type input "20.000"
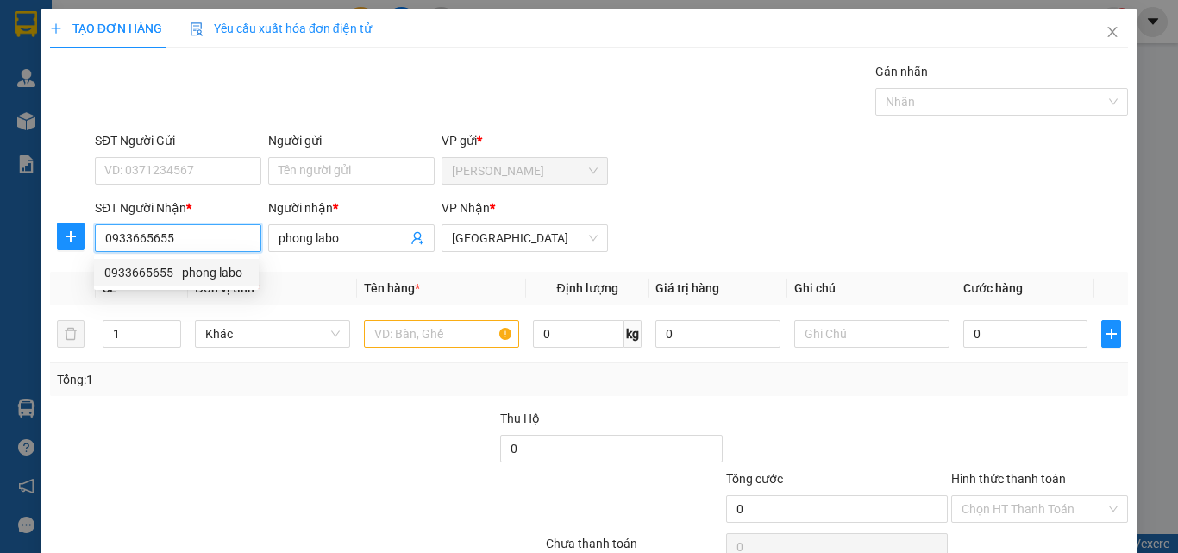
type input "20.000"
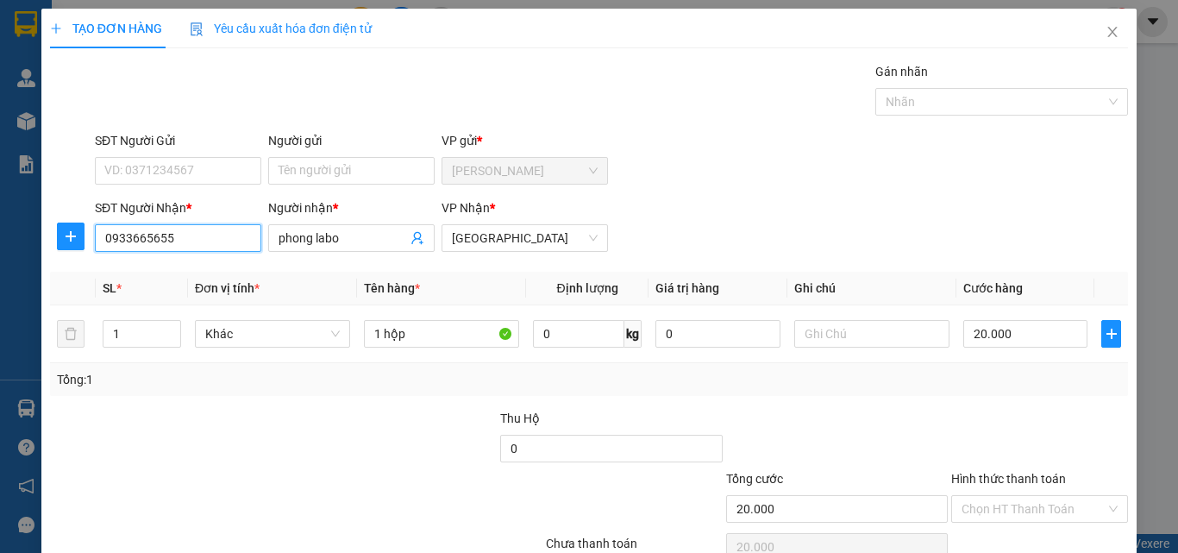
scroll to position [85, 0]
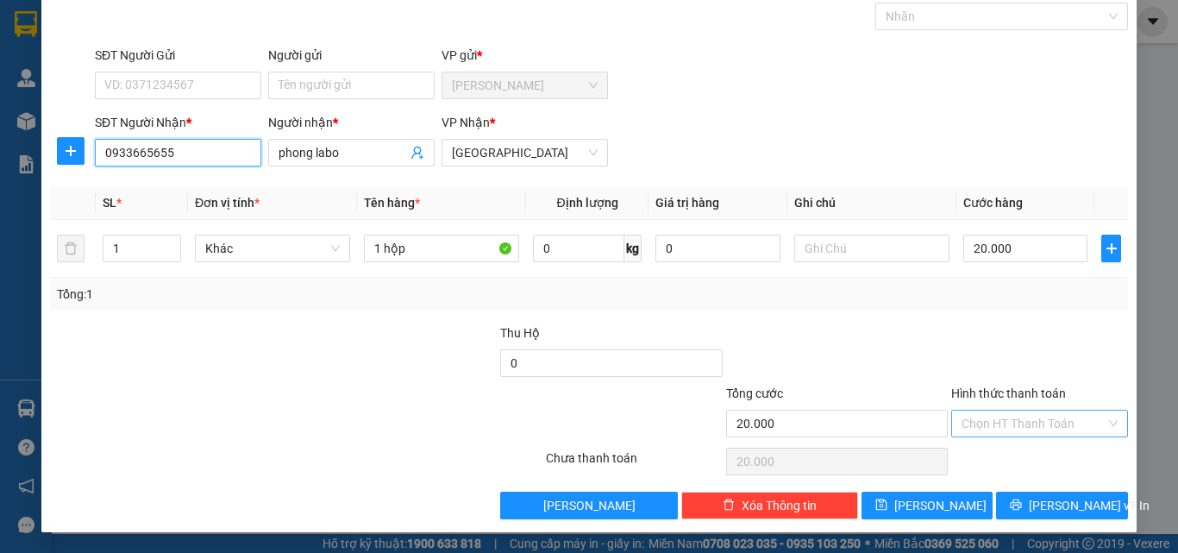
type input "0933665655"
click at [995, 424] on input "Hình thức thanh toán" at bounding box center [1033, 423] width 144 height 26
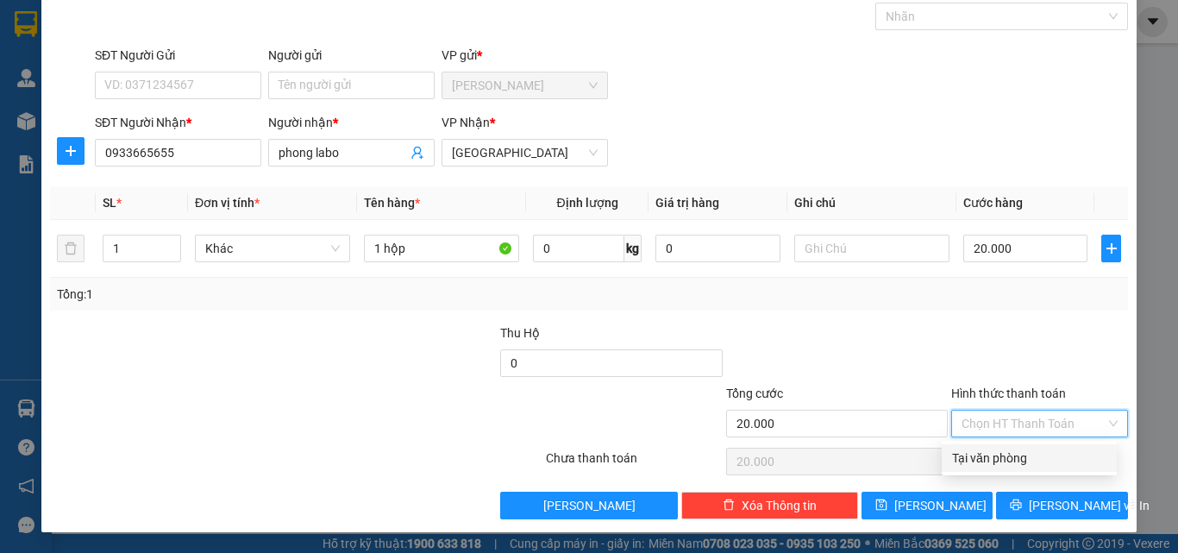
click at [992, 459] on div "Tại văn phòng" at bounding box center [1029, 457] width 154 height 19
type input "0"
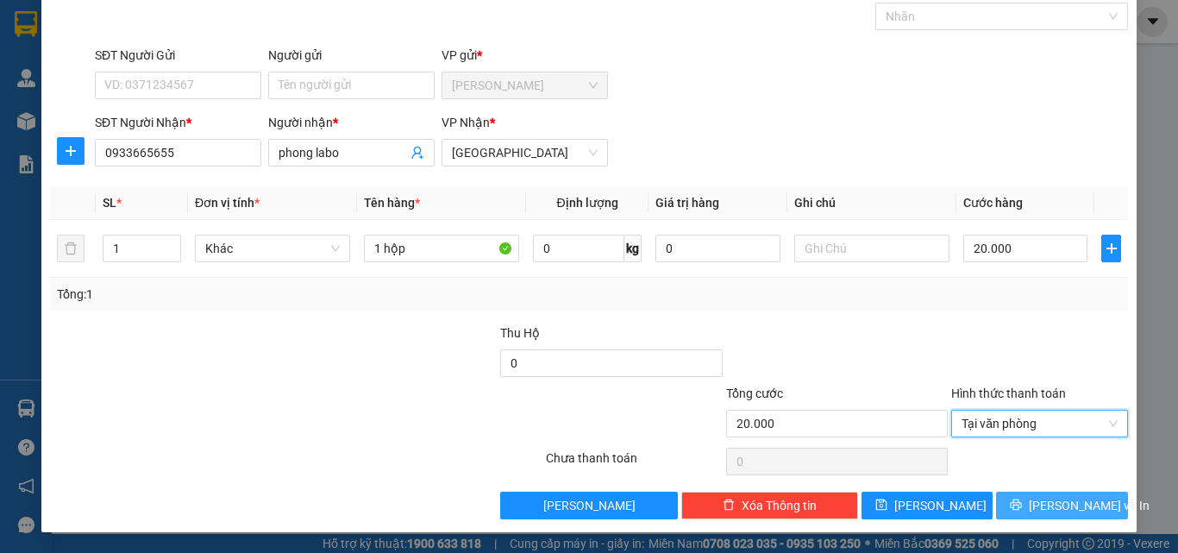
click at [1030, 504] on button "Lưu và In" at bounding box center [1062, 505] width 132 height 28
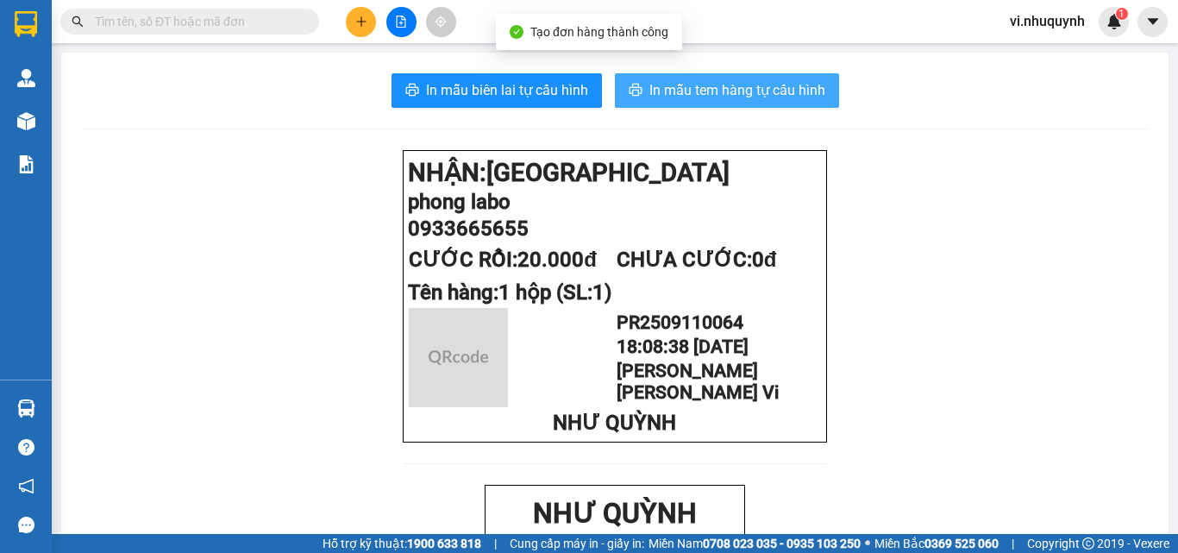
click at [741, 94] on span "In mẫu tem hàng tự cấu hình" at bounding box center [737, 90] width 176 height 22
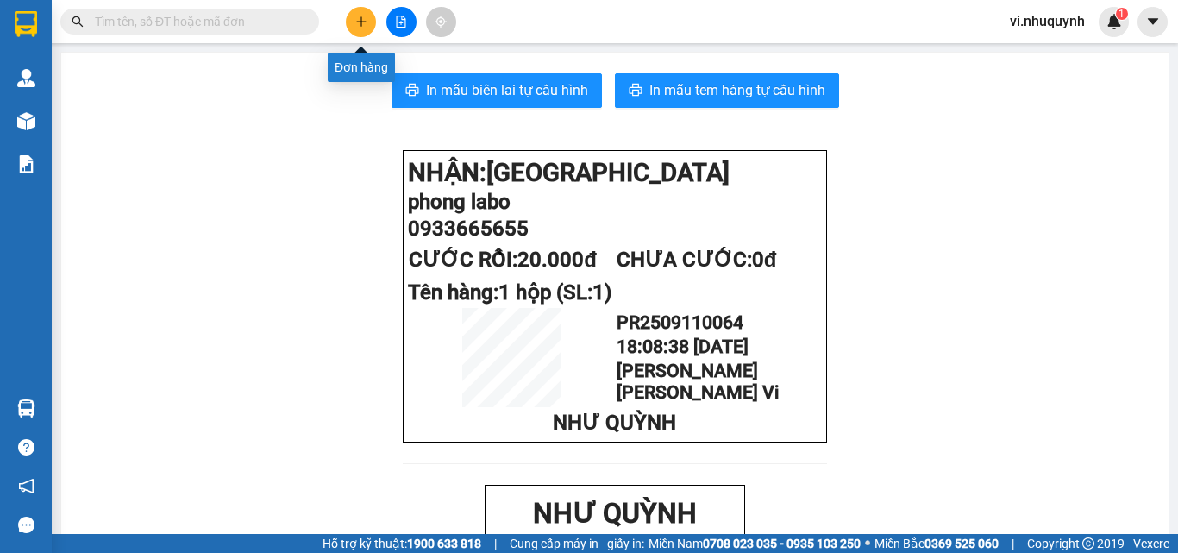
click at [355, 22] on icon "plus" at bounding box center [361, 22] width 12 height 12
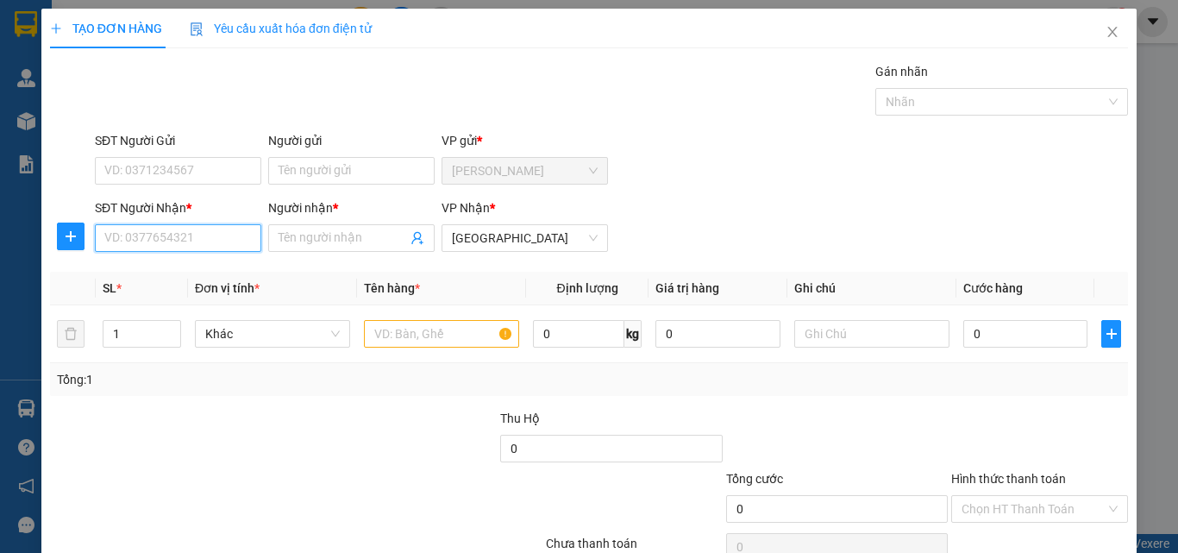
click at [215, 243] on input "SĐT Người Nhận *" at bounding box center [178, 238] width 166 height 28
type input "0937057095"
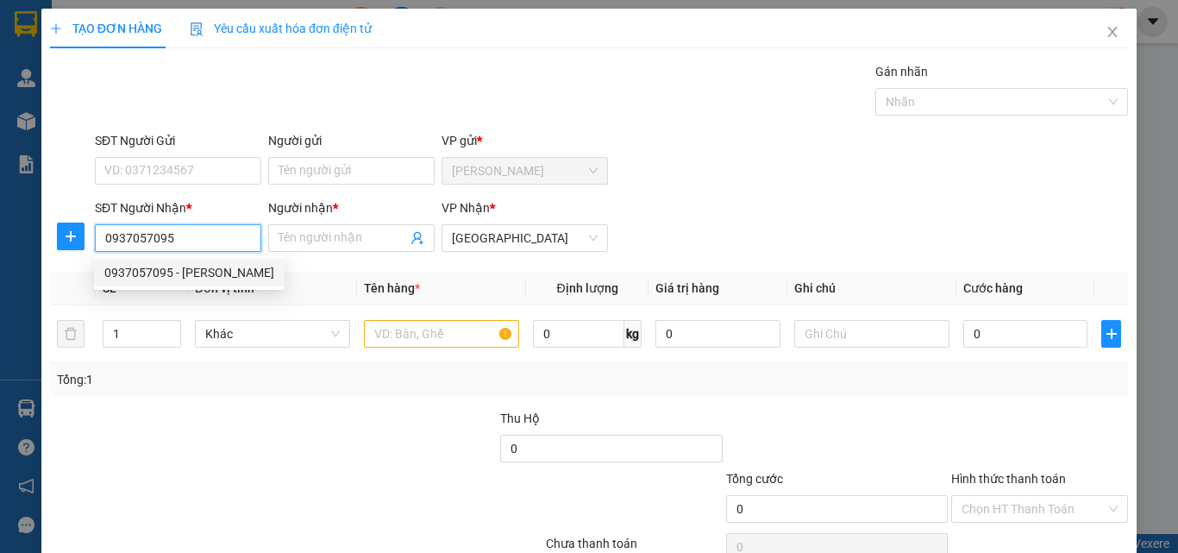
click at [172, 266] on div "0937057095 - giang" at bounding box center [189, 272] width 170 height 19
type input "giang"
type input "20.000"
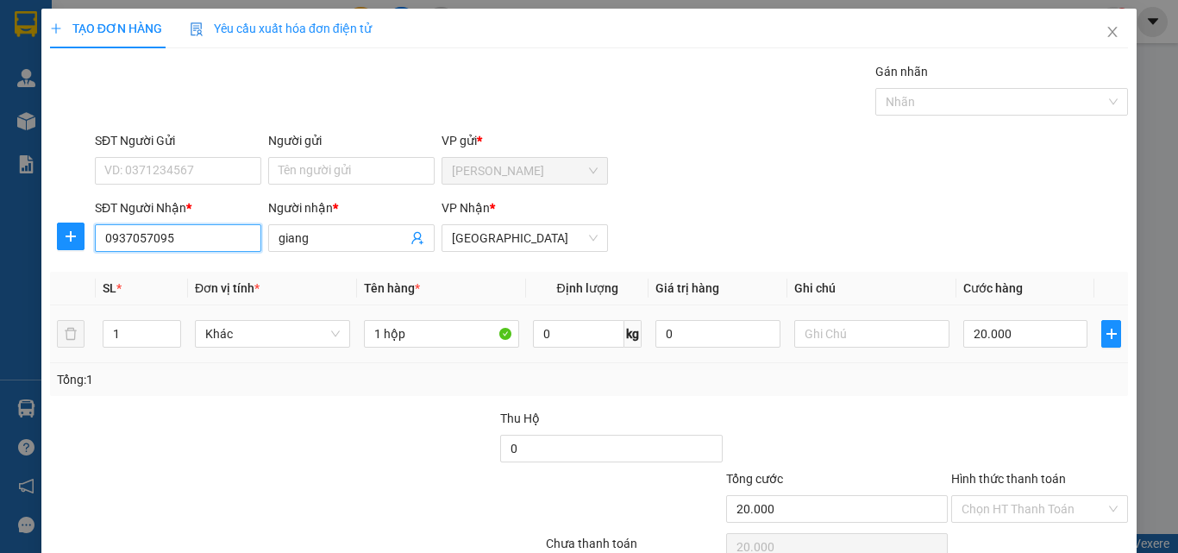
scroll to position [85, 0]
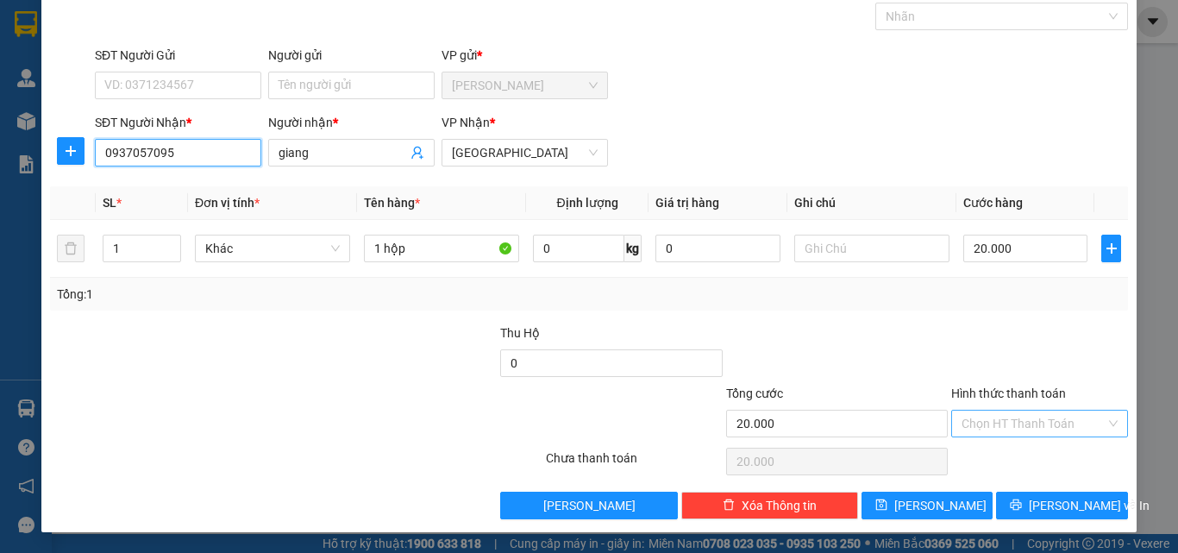
type input "0937057095"
click at [1010, 427] on input "Hình thức thanh toán" at bounding box center [1033, 423] width 144 height 26
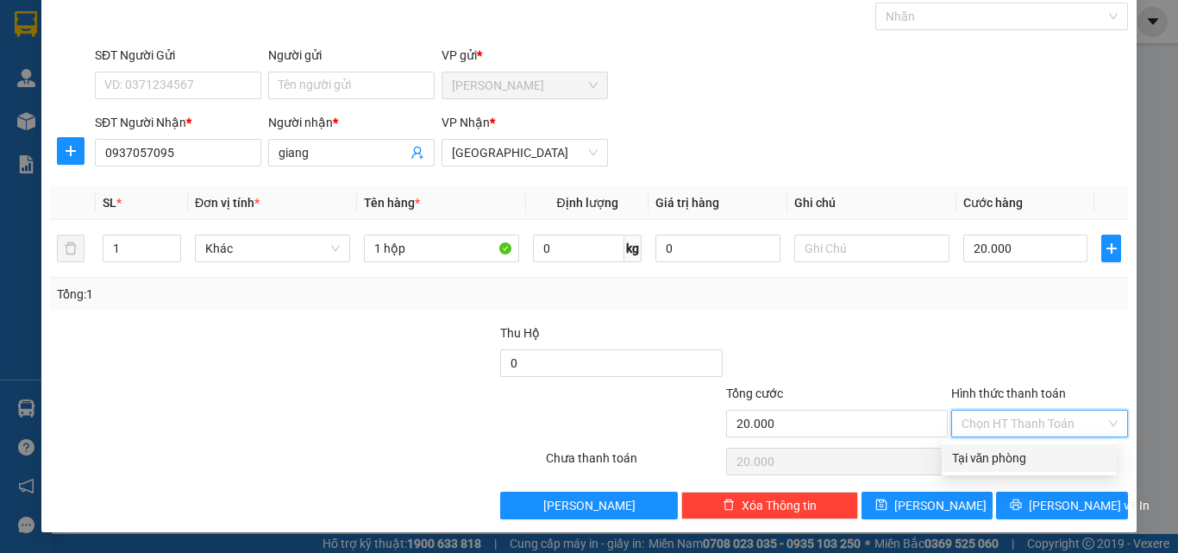
click at [1002, 469] on div "Tại văn phòng" at bounding box center [1028, 458] width 175 height 28
type input "0"
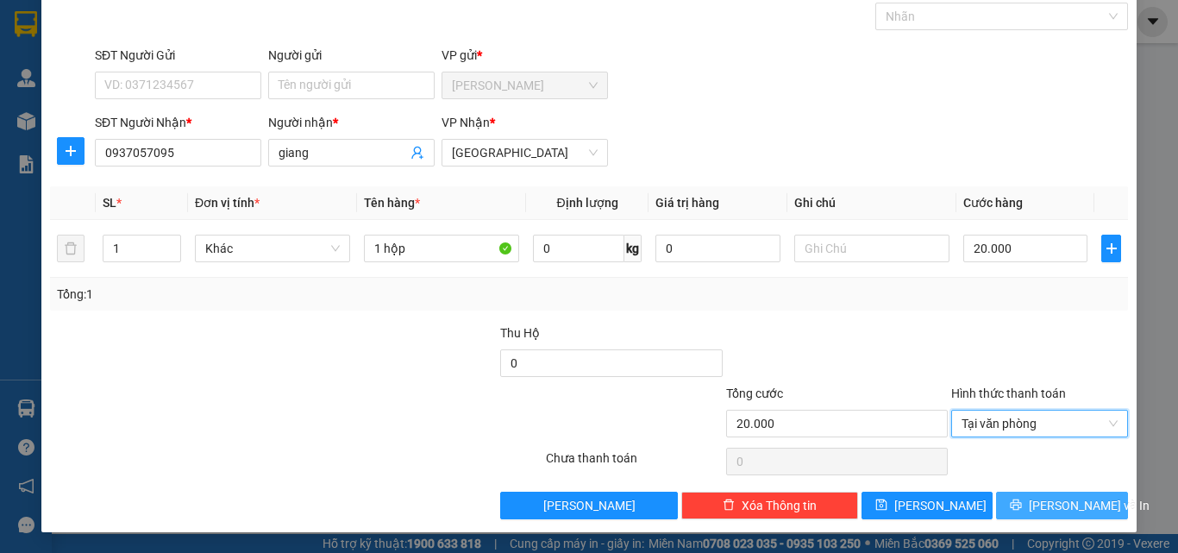
click at [1040, 508] on span "Lưu và In" at bounding box center [1088, 505] width 121 height 19
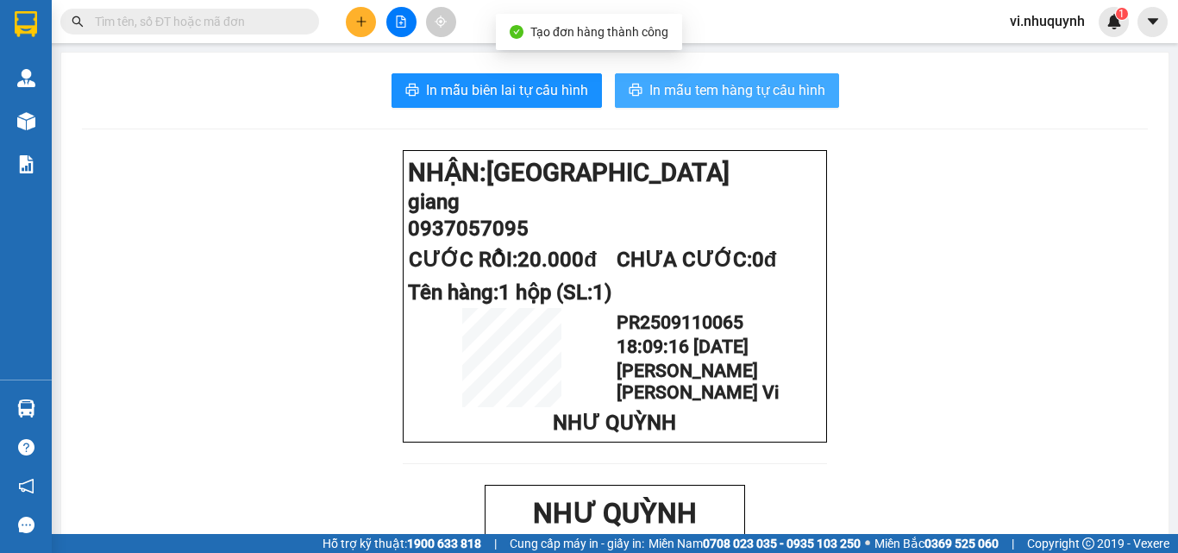
click at [687, 91] on span "In mẫu tem hàng tự cấu hình" at bounding box center [737, 90] width 176 height 22
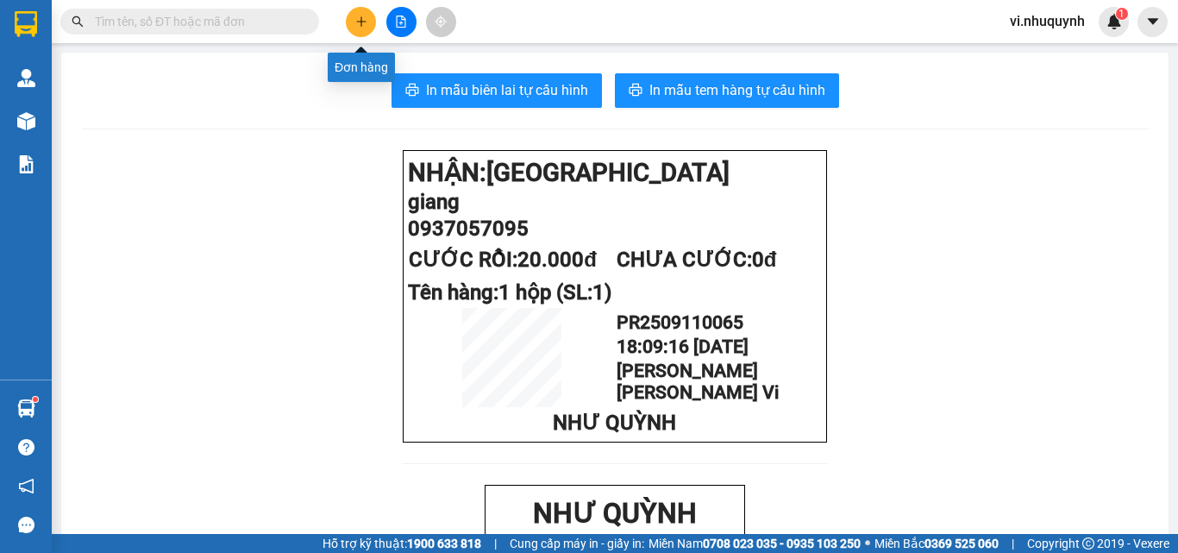
click at [353, 26] on button at bounding box center [361, 22] width 30 height 30
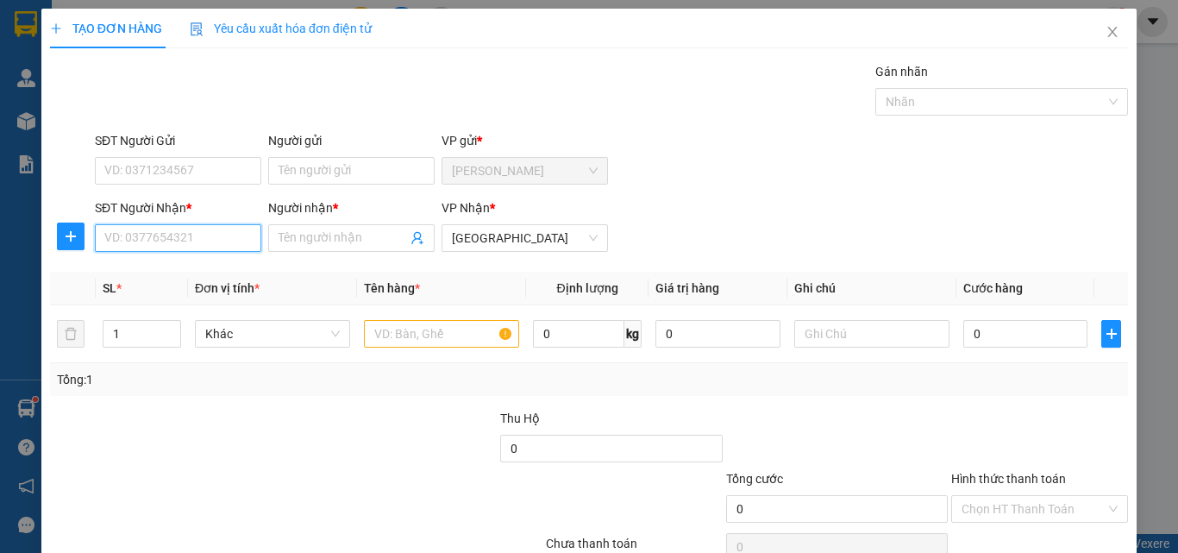
click at [216, 240] on input "SĐT Người Nhận *" at bounding box center [178, 238] width 166 height 28
type input "0829070706"
click at [324, 239] on input "Người nhận *" at bounding box center [342, 237] width 128 height 19
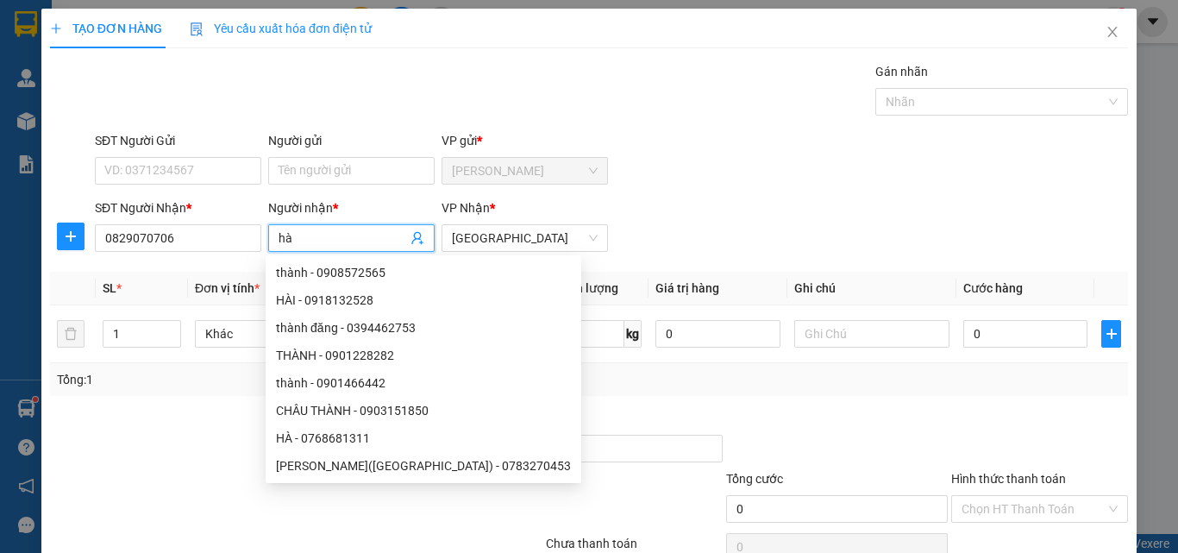
type input "hà"
click at [753, 157] on div "SĐT Người Gửi VD: 0371234567 Người gửi Tên người gửi VP gửi * Phan Rang" at bounding box center [611, 161] width 1040 height 60
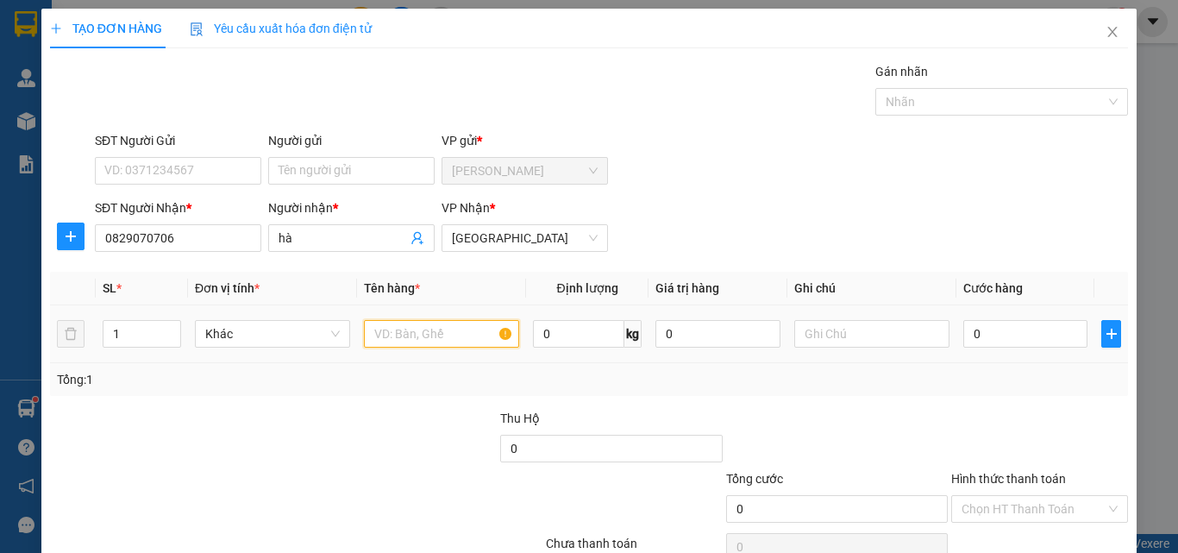
click at [475, 337] on input "text" at bounding box center [441, 334] width 155 height 28
type input "1 xốp"
click at [996, 341] on input "0" at bounding box center [1025, 334] width 124 height 28
type input "5"
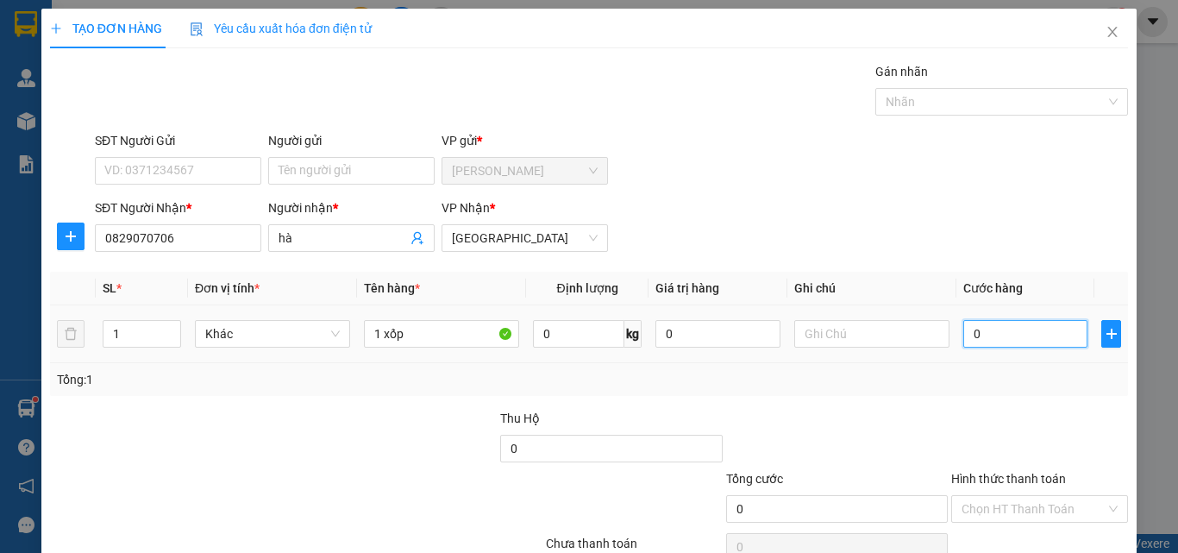
type input "5"
type input "50"
type input "500"
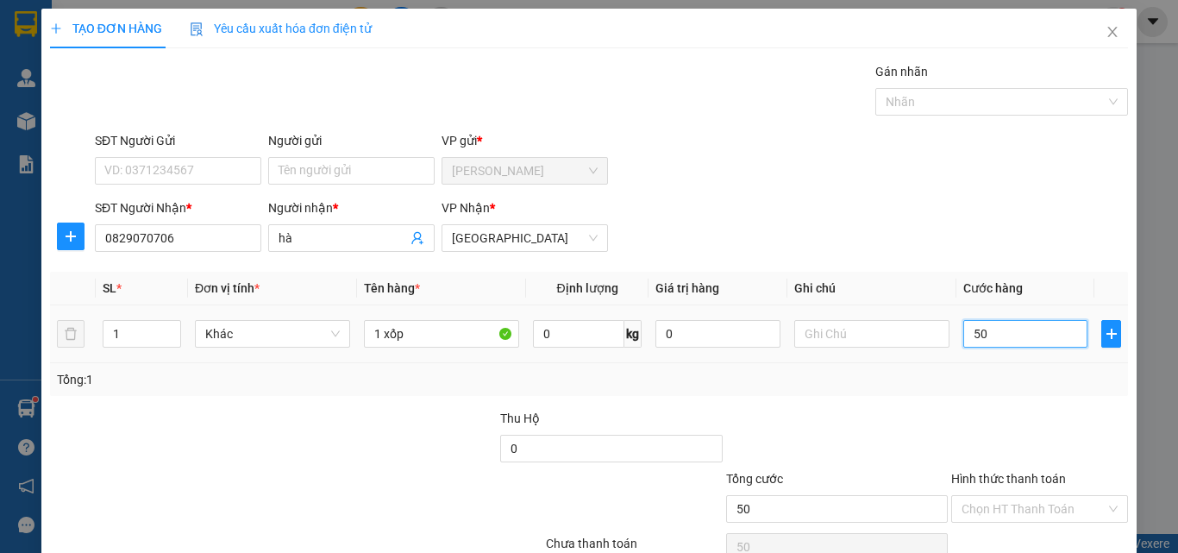
type input "500"
type input "5.000"
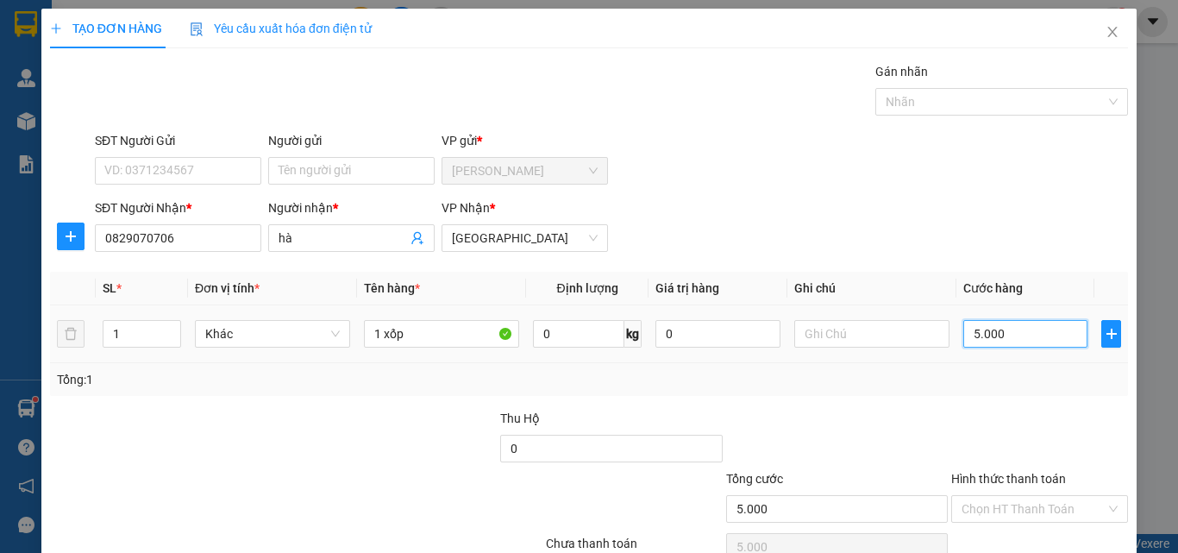
type input "50.000"
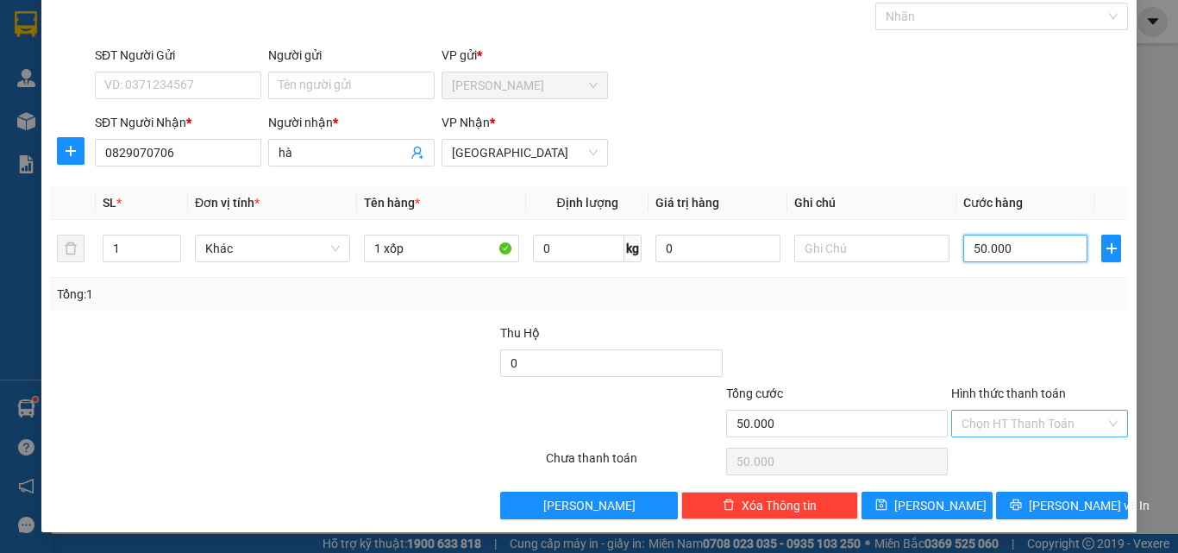
type input "50.000"
click at [983, 430] on input "Hình thức thanh toán" at bounding box center [1033, 423] width 144 height 26
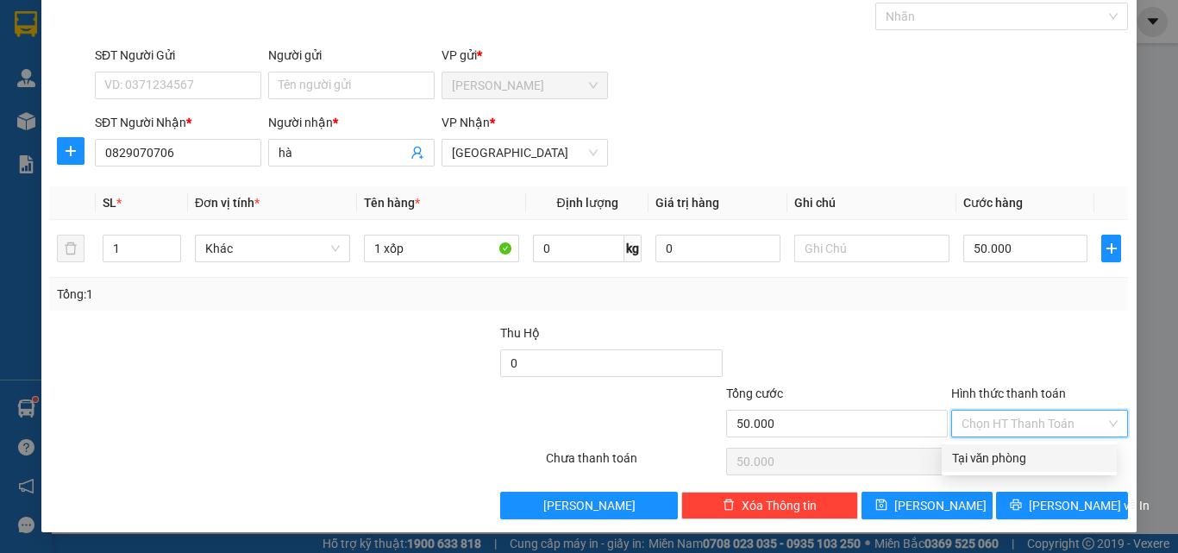
click at [988, 446] on div "Tại văn phòng" at bounding box center [1028, 458] width 175 height 28
type input "0"
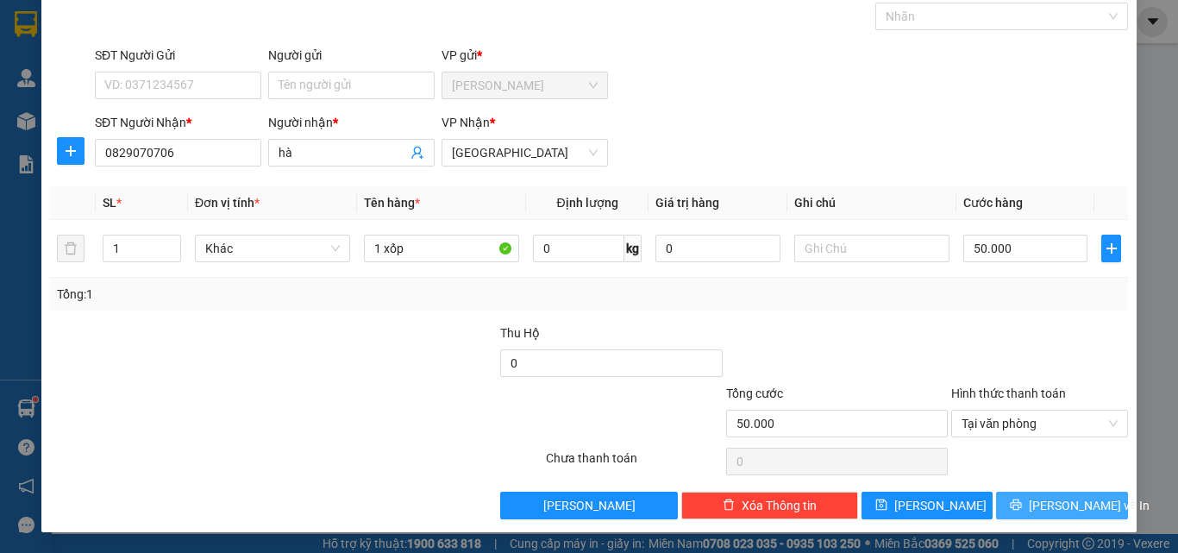
click at [1029, 514] on button "Lưu và In" at bounding box center [1062, 505] width 132 height 28
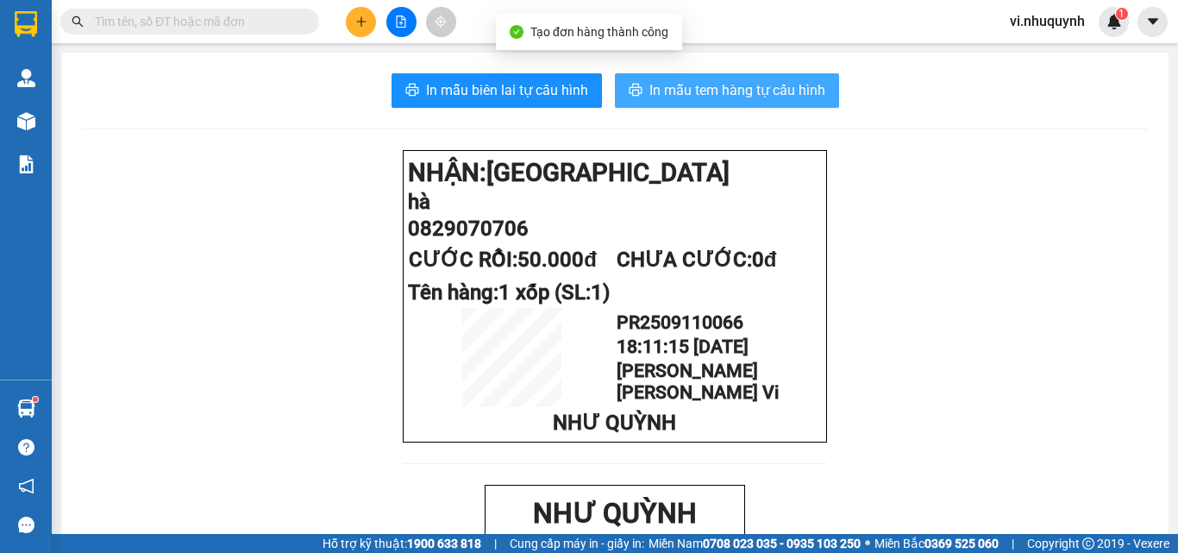
click at [714, 90] on span "In mẫu tem hàng tự cấu hình" at bounding box center [737, 90] width 176 height 22
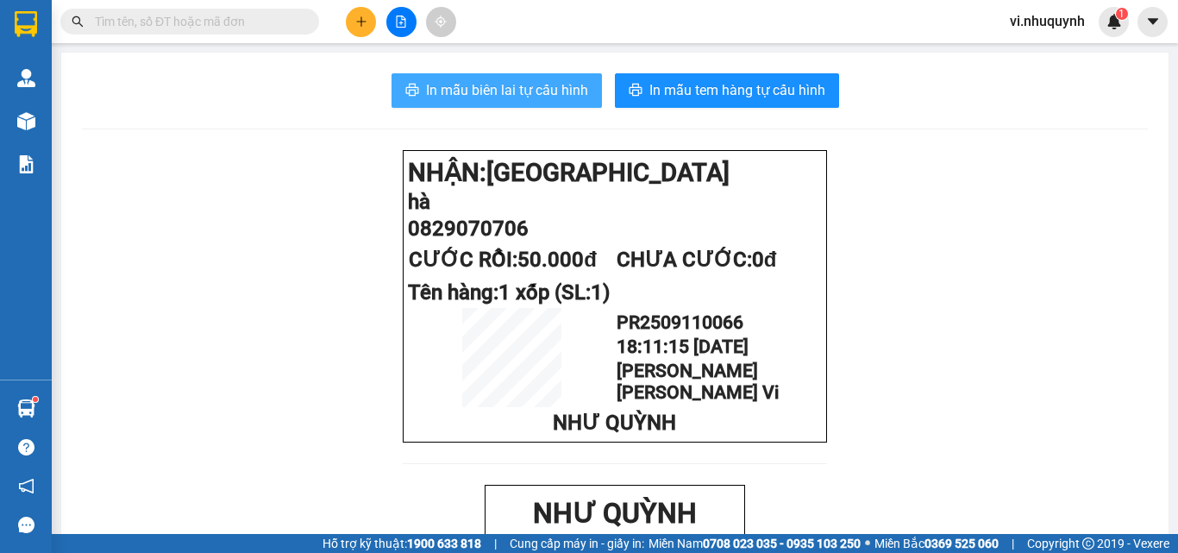
click at [510, 97] on span "In mẫu biên lai tự cấu hình" at bounding box center [507, 90] width 162 height 22
click at [249, 26] on input "text" at bounding box center [196, 21] width 203 height 19
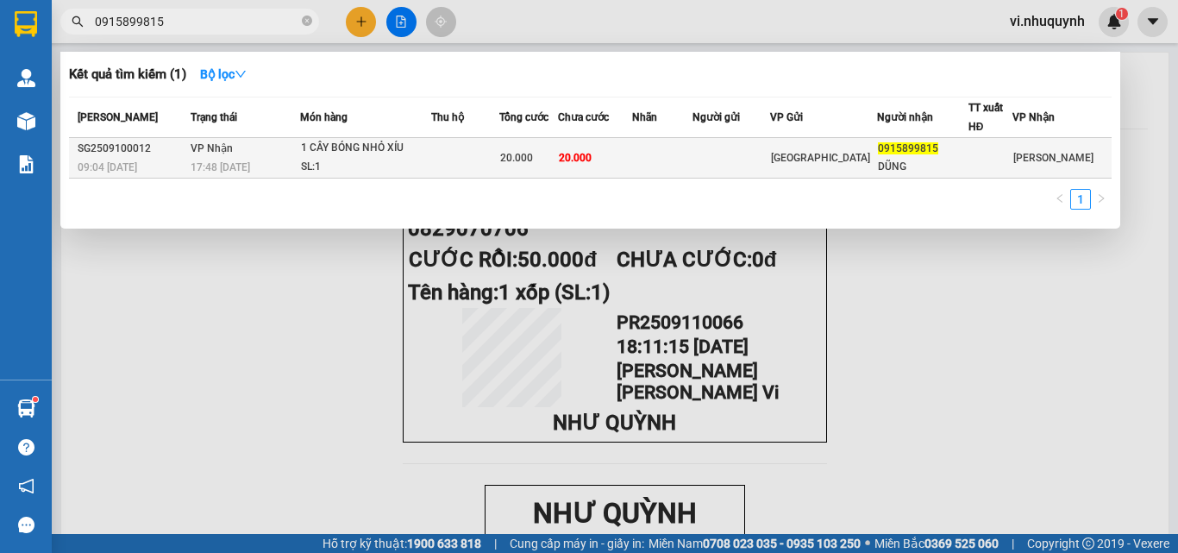
type input "0915899815"
click at [891, 159] on div "DŨNG" at bounding box center [922, 167] width 89 height 18
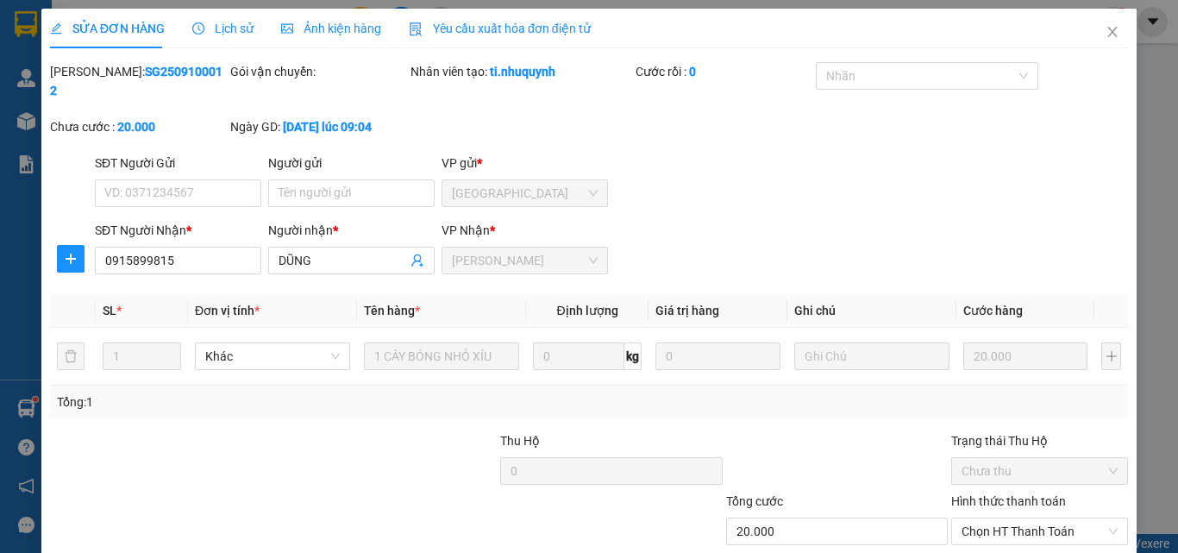
type input "0915899815"
type input "DŨNG"
type input "20.000"
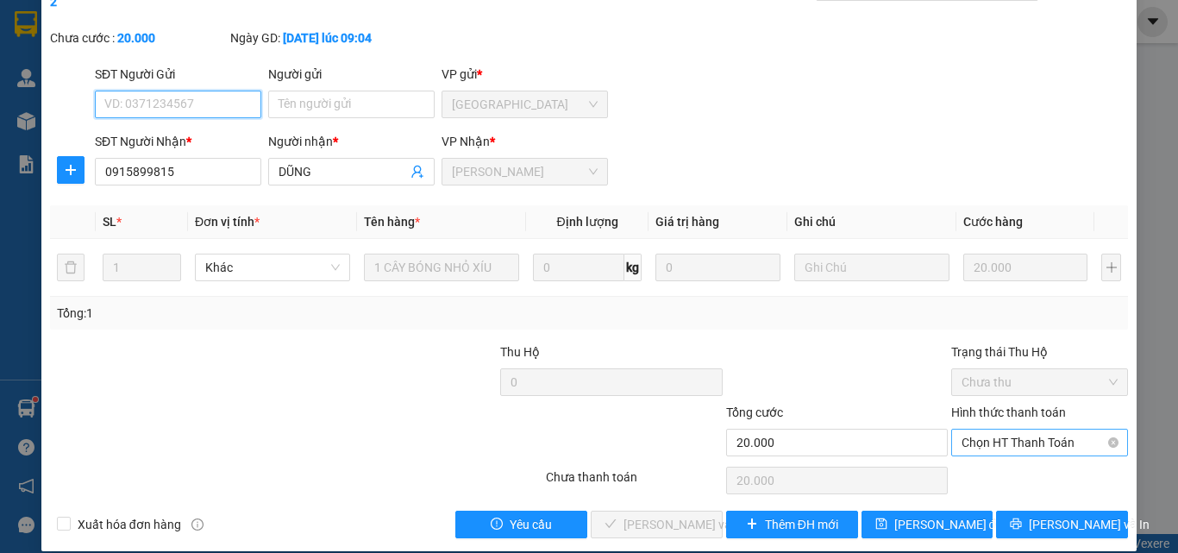
click at [961, 429] on span "Chọn HT Thanh Toán" at bounding box center [1039, 442] width 156 height 26
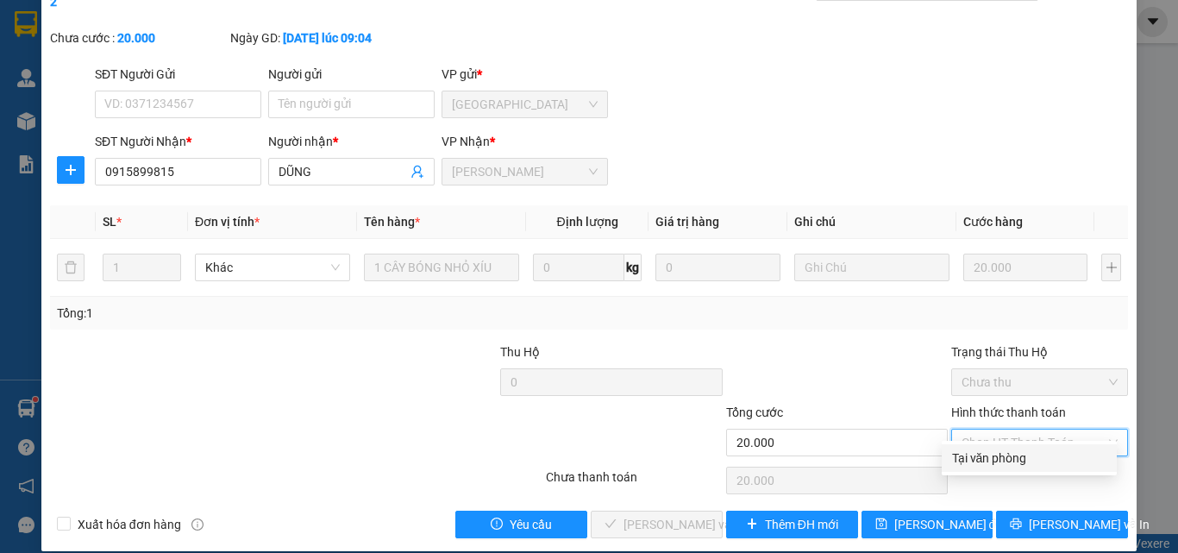
click at [969, 455] on div "Tại văn phòng" at bounding box center [1029, 457] width 154 height 19
type input "0"
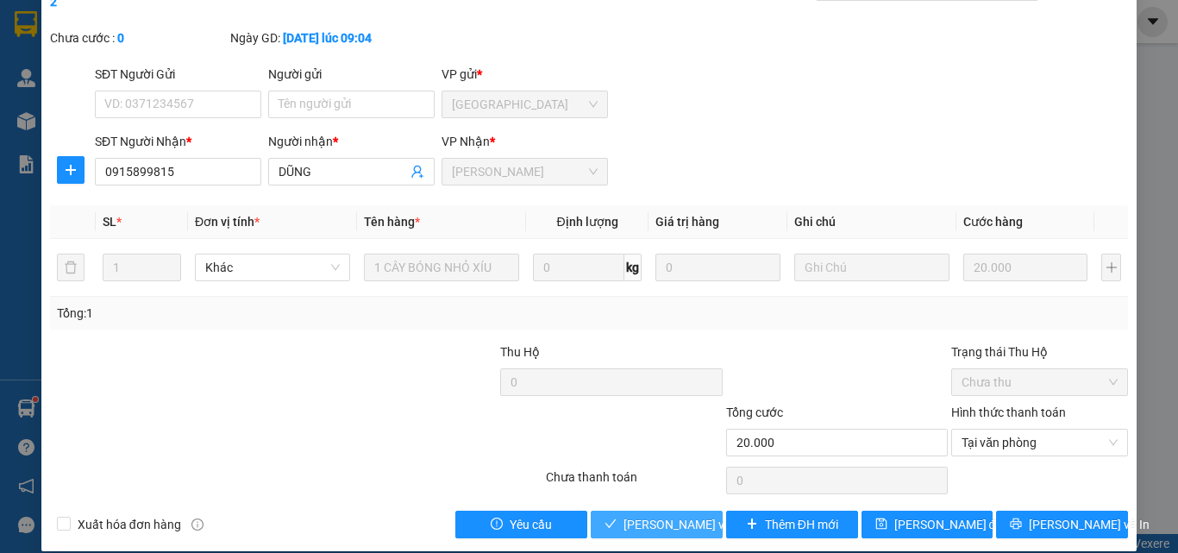
click at [653, 515] on span "Lưu và Giao hàng" at bounding box center [739, 524] width 233 height 19
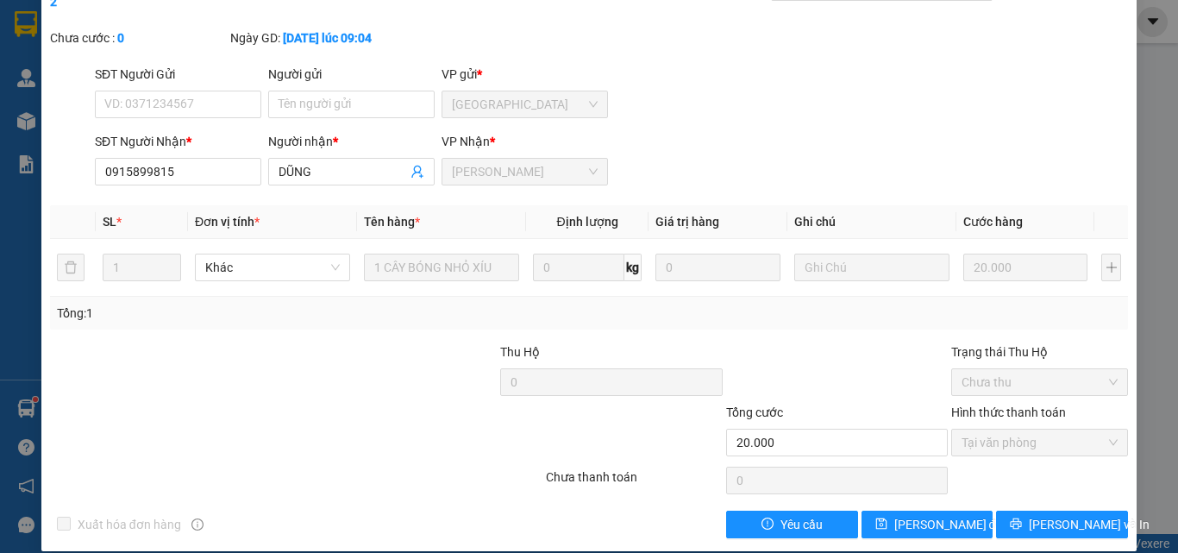
scroll to position [0, 0]
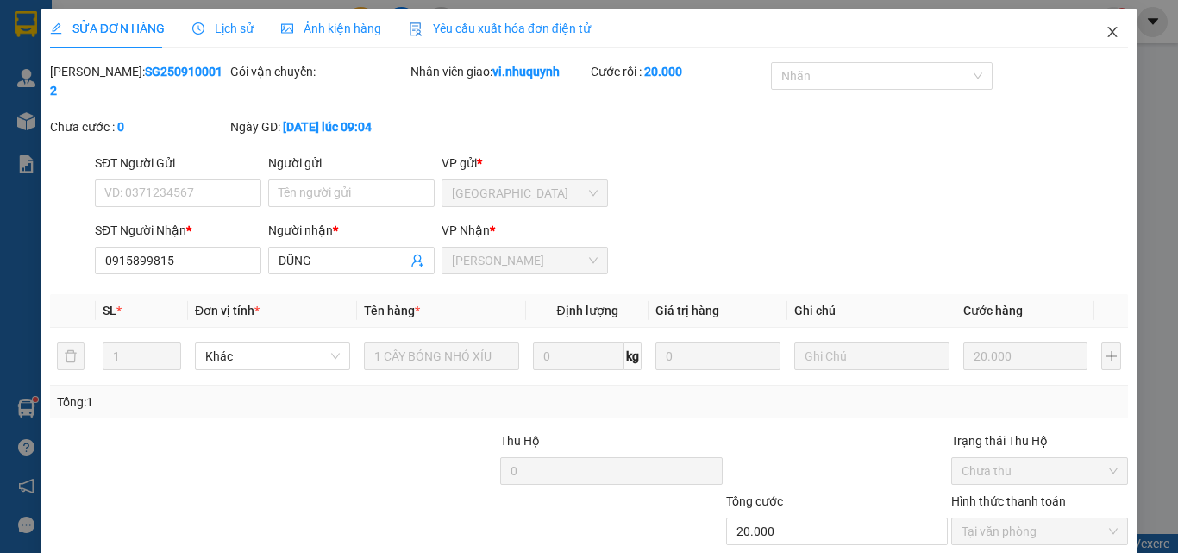
click at [1105, 33] on icon "close" at bounding box center [1112, 32] width 14 height 14
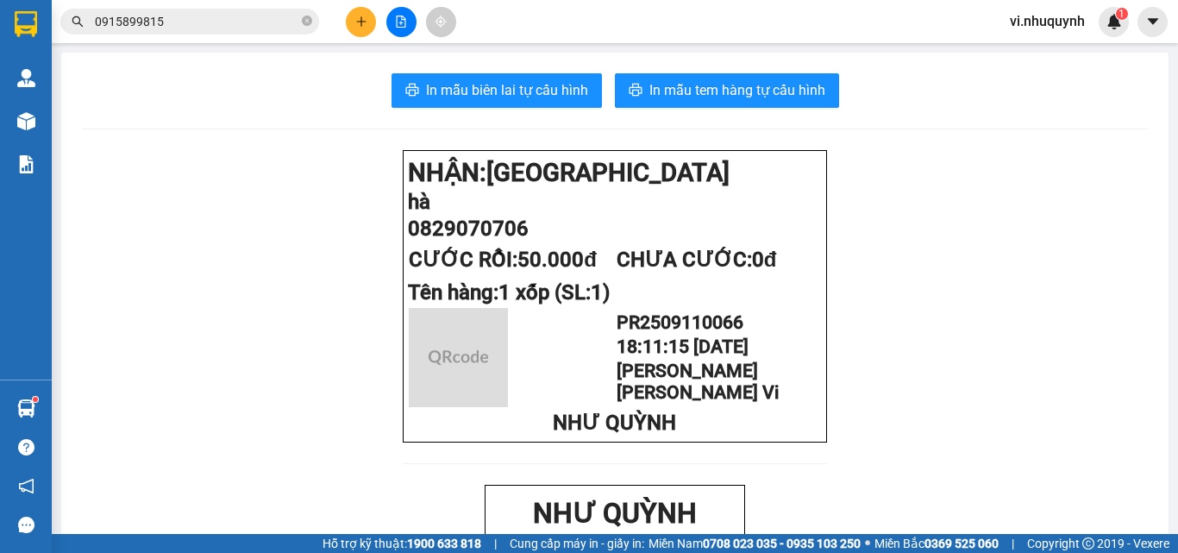
click at [365, 21] on icon "plus" at bounding box center [361, 22] width 12 height 12
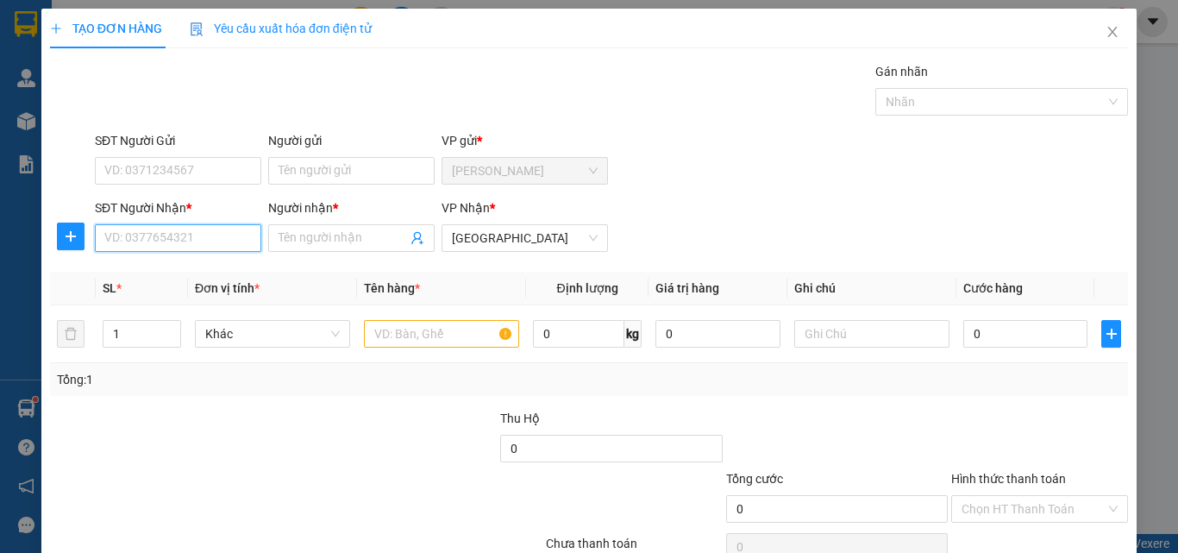
click at [210, 233] on input "SĐT Người Nhận *" at bounding box center [178, 238] width 166 height 28
type input "0972389621"
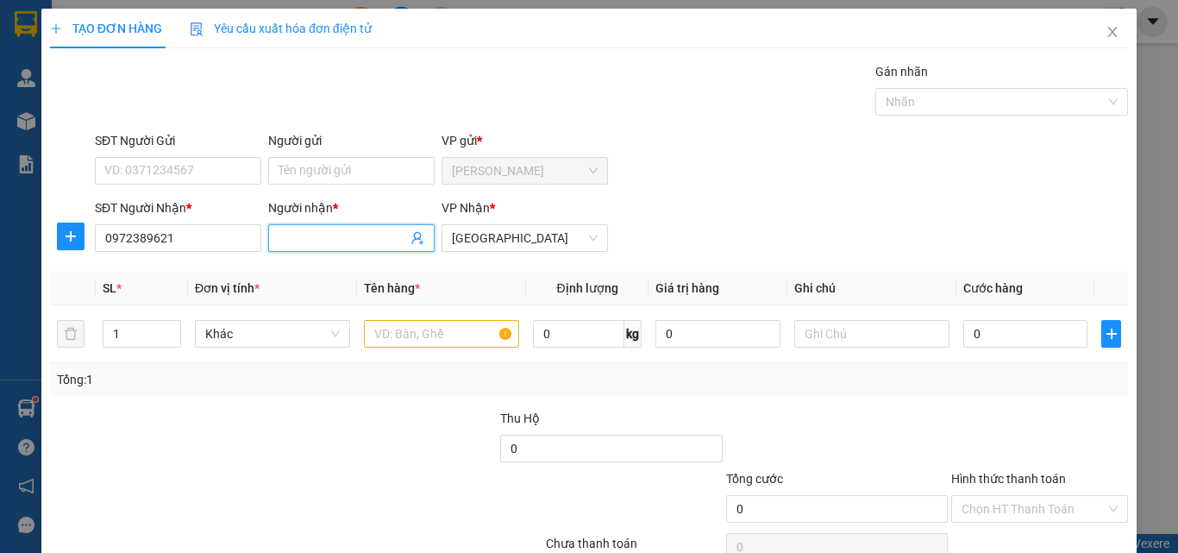
click at [324, 235] on input "Người nhận *" at bounding box center [342, 237] width 128 height 19
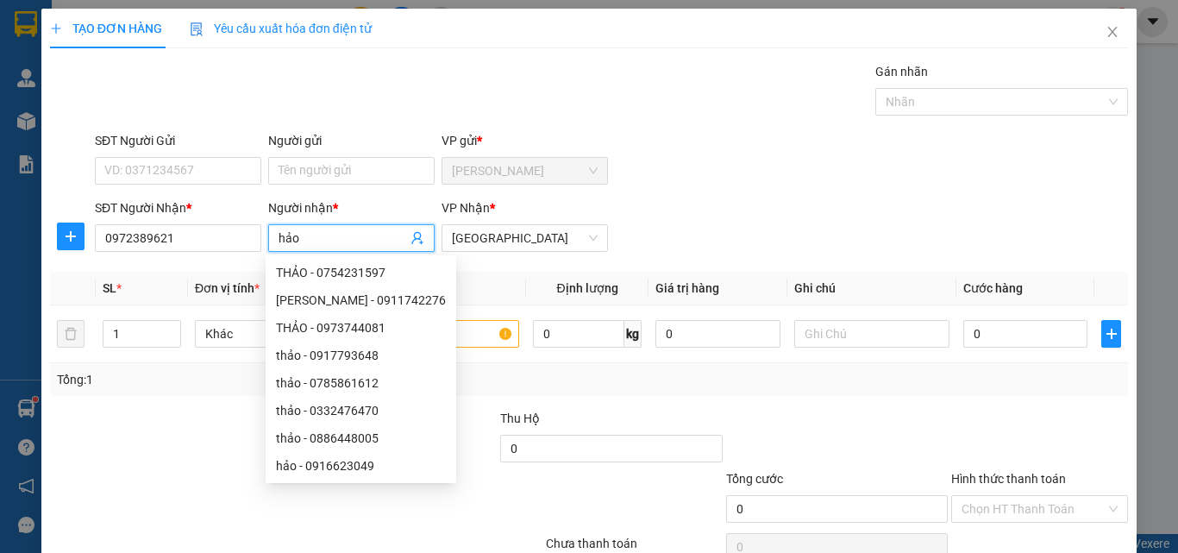
type input "hảo"
click at [711, 200] on form "SĐT Người Gửi VD: 0371234567 Người gửi Tên người gửi VP gửi * Phan Rang SĐT Ngư…" at bounding box center [589, 195] width 1078 height 128
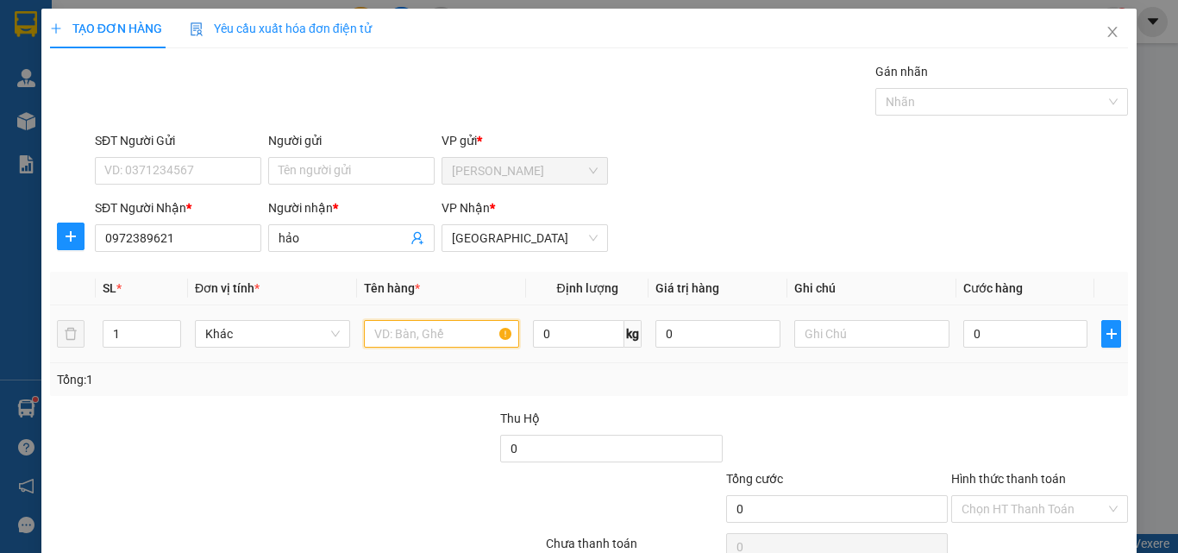
click at [472, 333] on input "text" at bounding box center [441, 334] width 155 height 28
type input "1 hộp"
click at [1009, 334] on input "0" at bounding box center [1025, 334] width 124 height 28
type input "2"
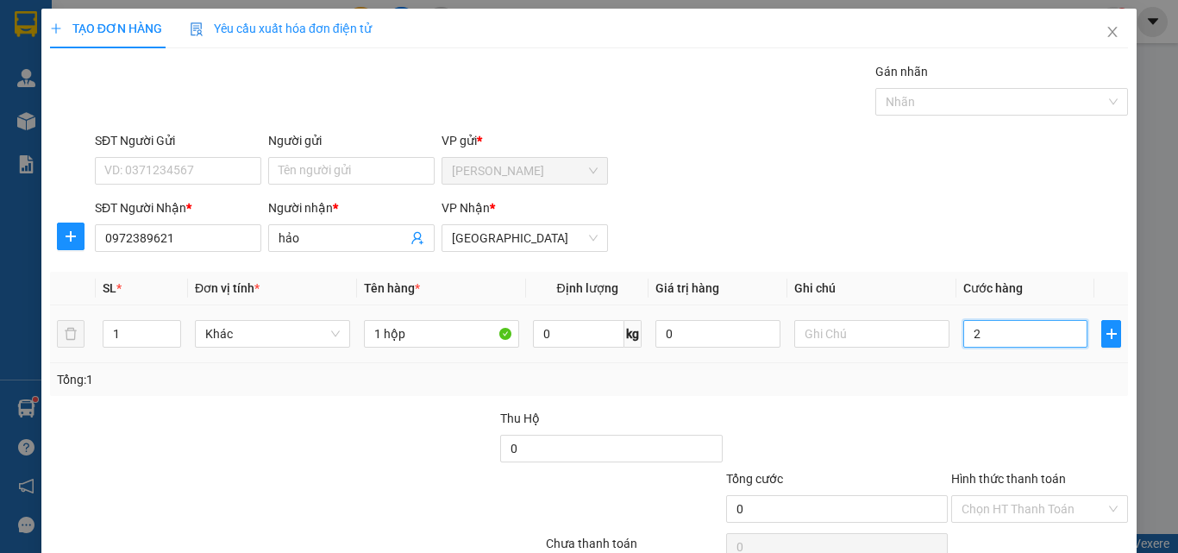
type input "2"
type input "20"
type input "200"
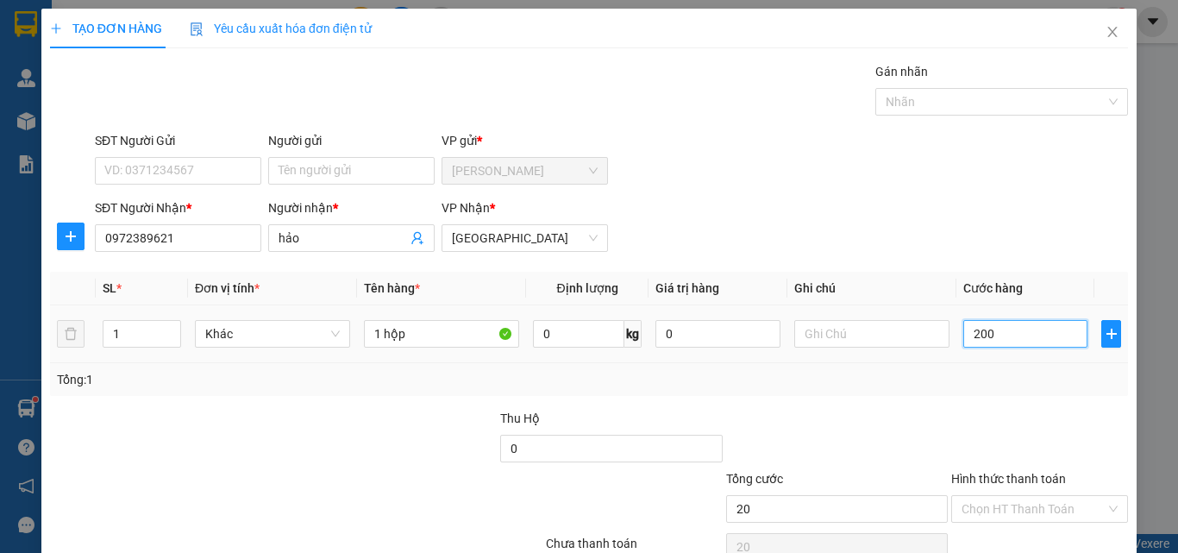
type input "200"
type input "2.000"
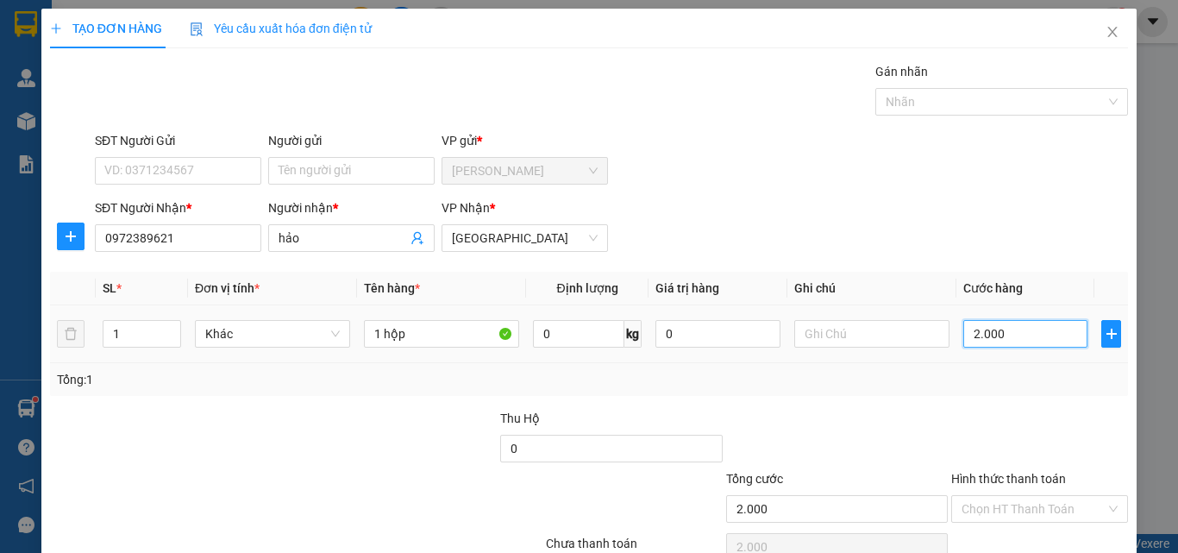
type input "20.000"
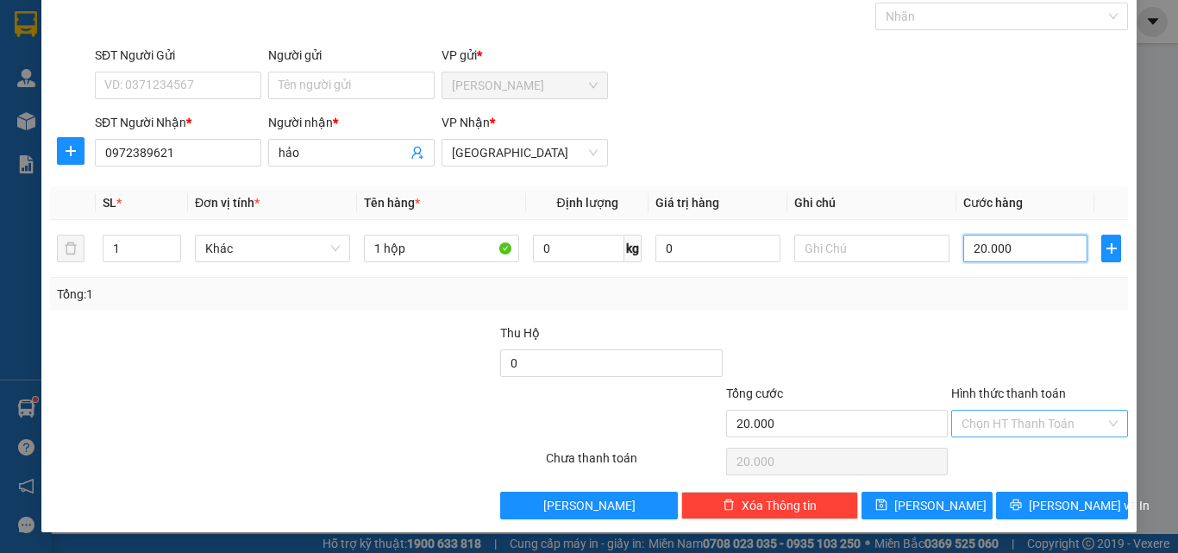
type input "20.000"
click at [989, 423] on input "Hình thức thanh toán" at bounding box center [1033, 423] width 144 height 26
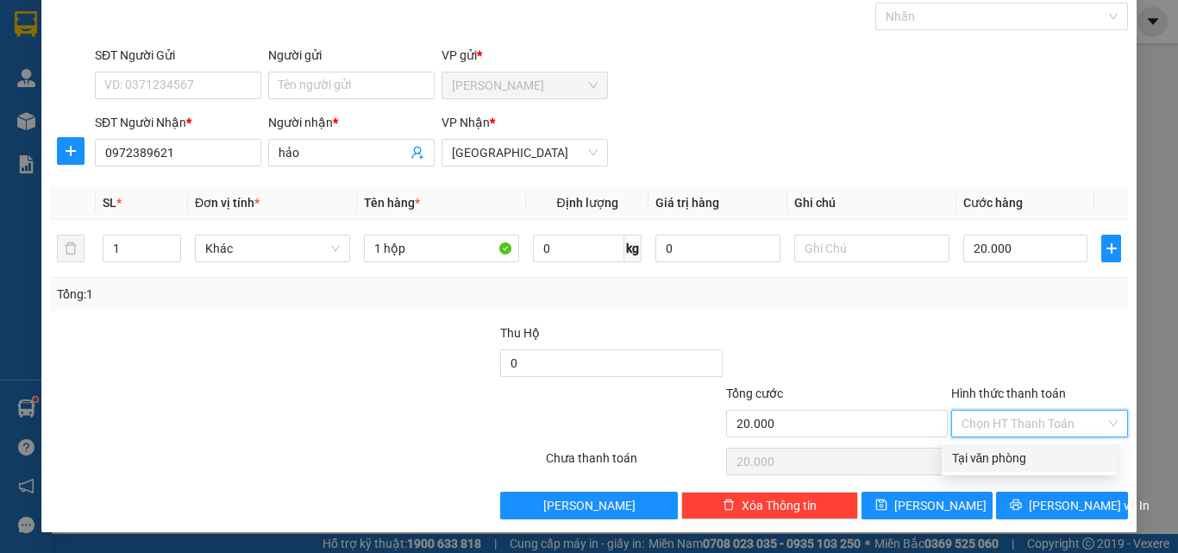
drag, startPoint x: 985, startPoint y: 453, endPoint x: 1033, endPoint y: 487, distance: 58.1
click at [989, 454] on div "Tại văn phòng" at bounding box center [1029, 457] width 154 height 19
type input "0"
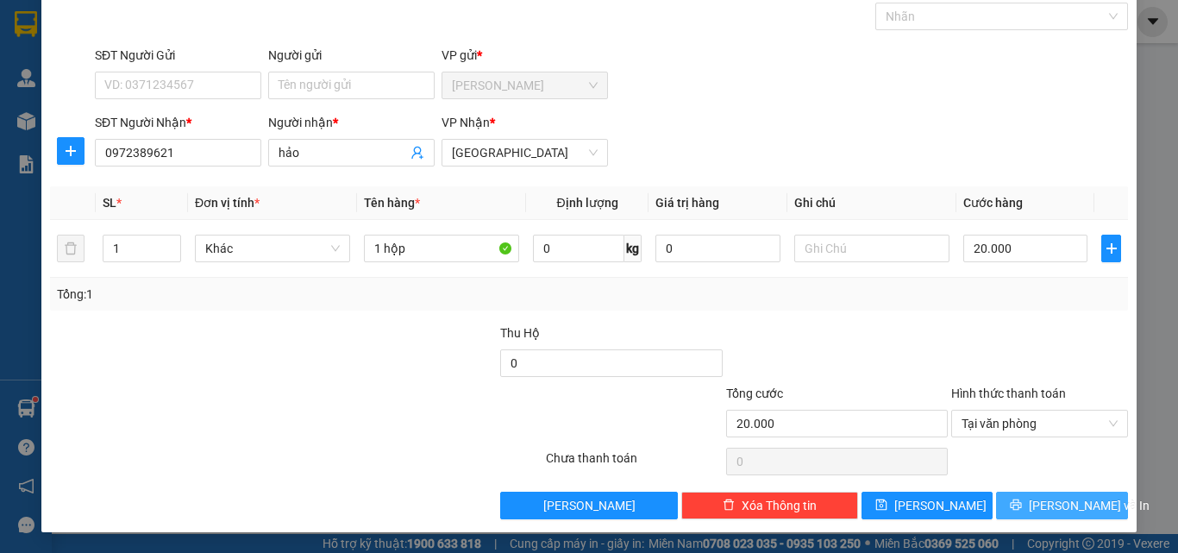
click at [1033, 504] on button "Lưu và In" at bounding box center [1062, 505] width 132 height 28
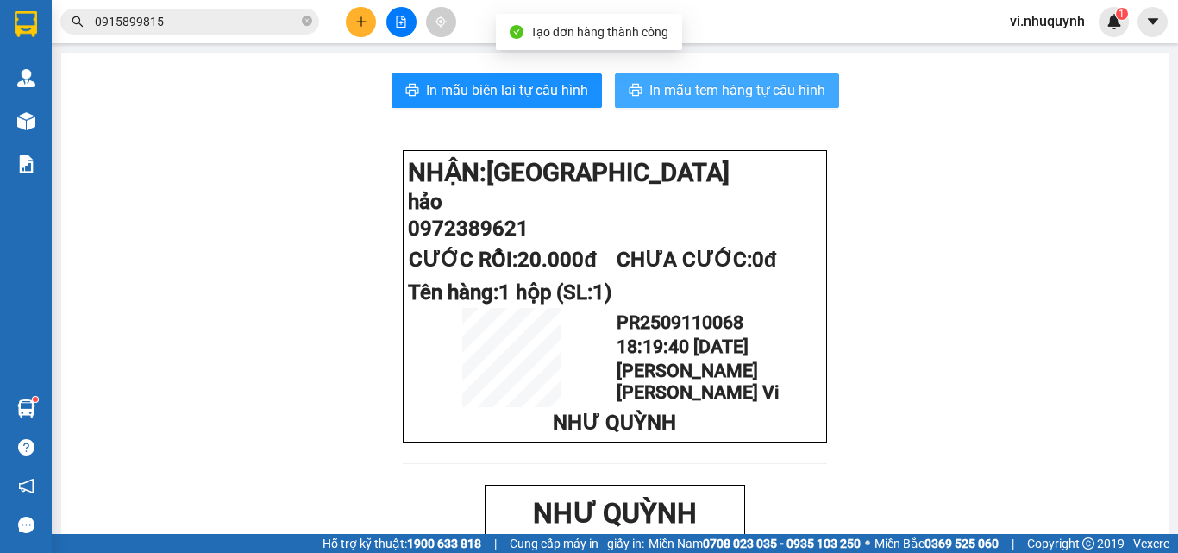
click at [701, 99] on span "In mẫu tem hàng tự cấu hình" at bounding box center [737, 90] width 176 height 22
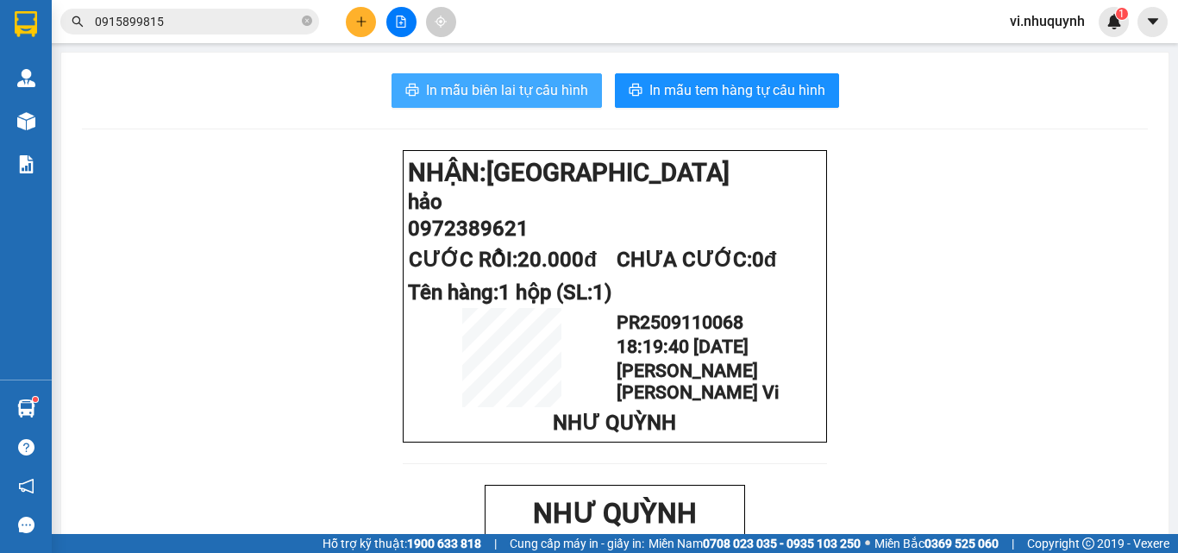
click at [539, 84] on span "In mẫu biên lai tự cấu hình" at bounding box center [507, 90] width 162 height 22
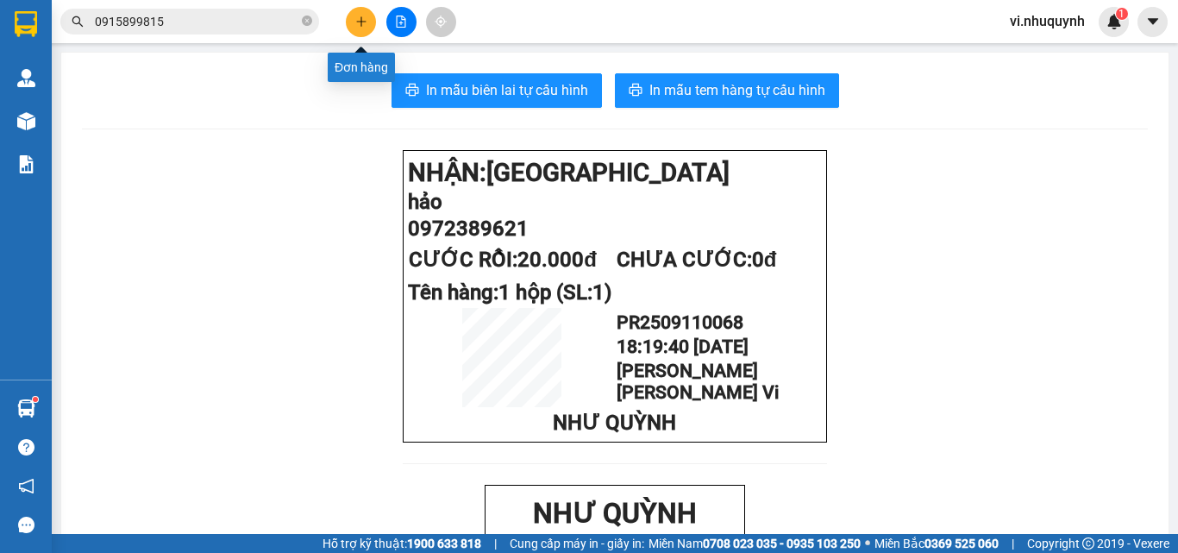
click at [362, 29] on button at bounding box center [361, 22] width 30 height 30
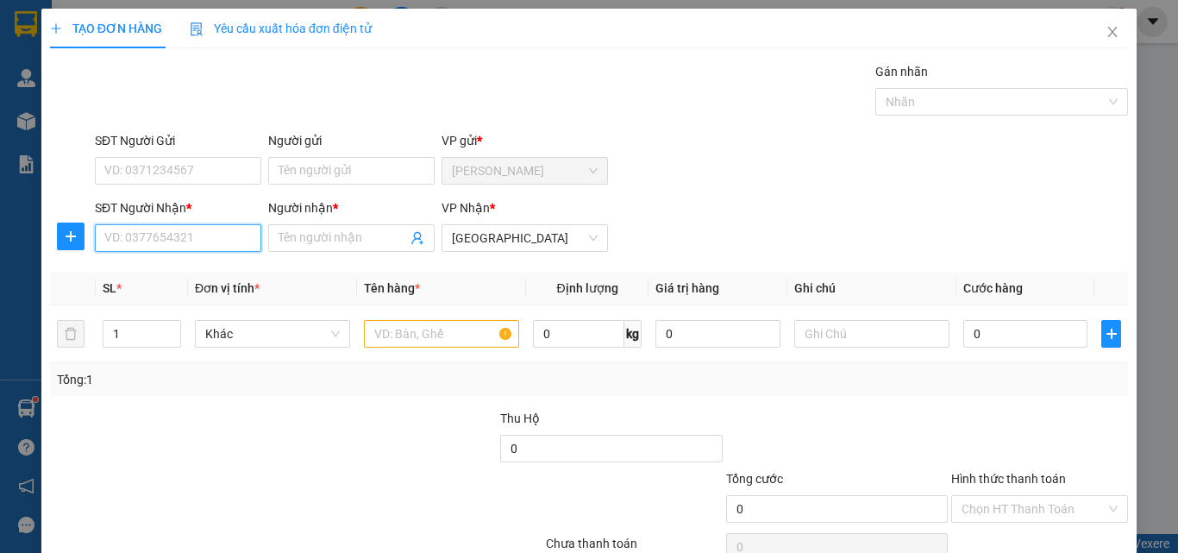
click at [193, 242] on input "SĐT Người Nhận *" at bounding box center [178, 238] width 166 height 28
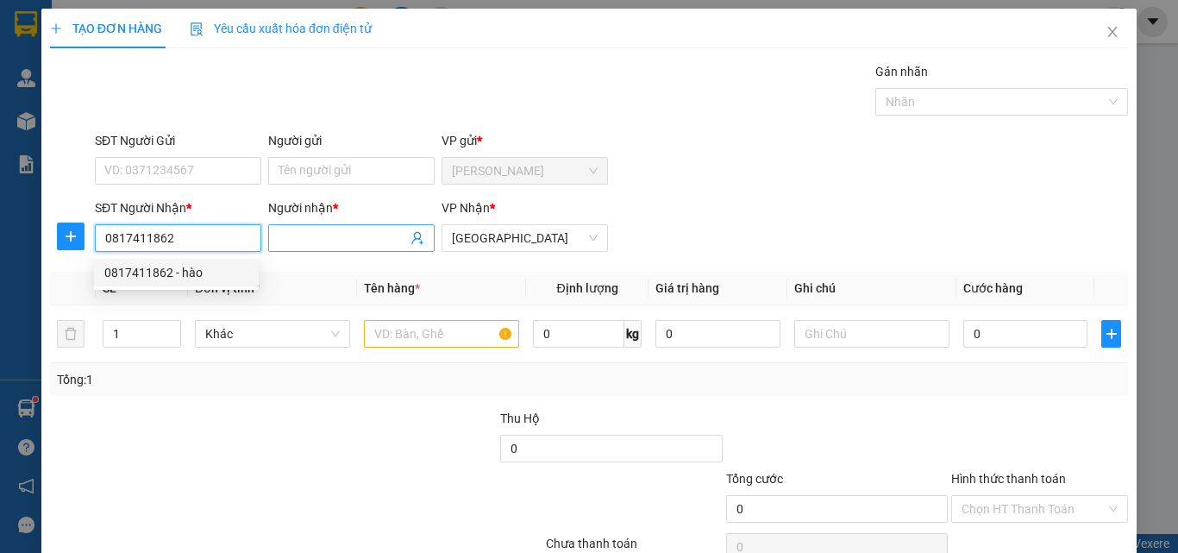
type input "0817411862"
click at [303, 244] on input "Người nhận *" at bounding box center [342, 237] width 128 height 19
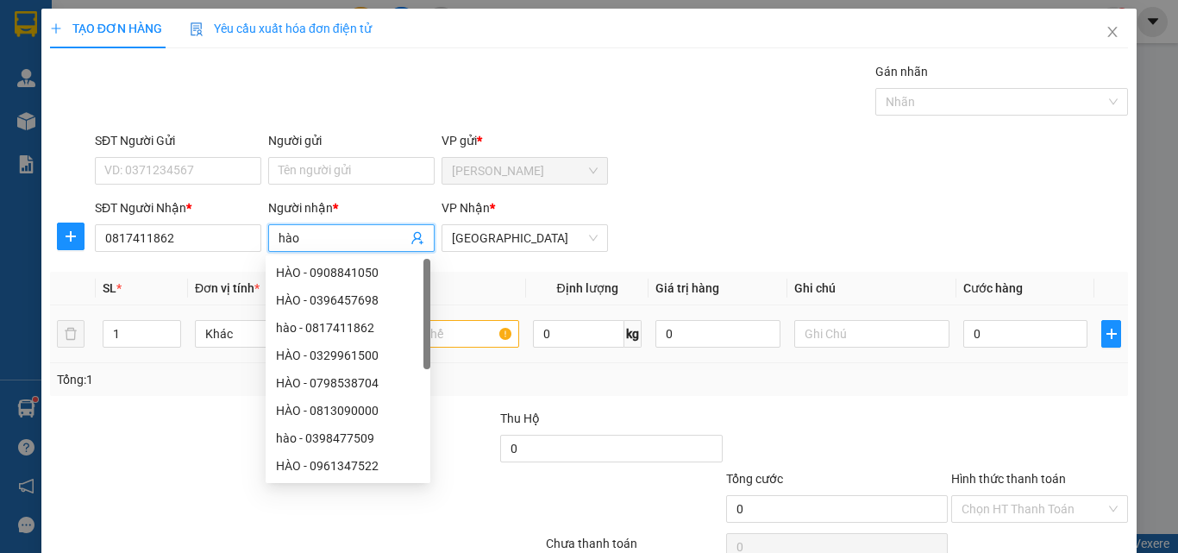
type input "hào"
click at [484, 332] on input "text" at bounding box center [441, 334] width 155 height 28
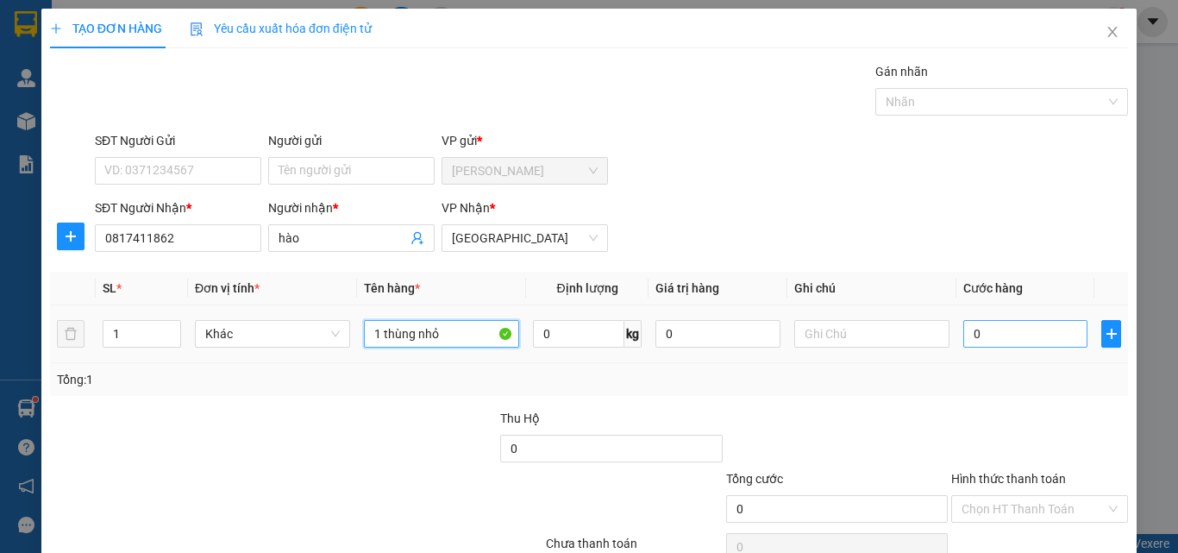
type input "1 thùng nhỏ"
click at [1020, 330] on input "0" at bounding box center [1025, 334] width 124 height 28
type input "2"
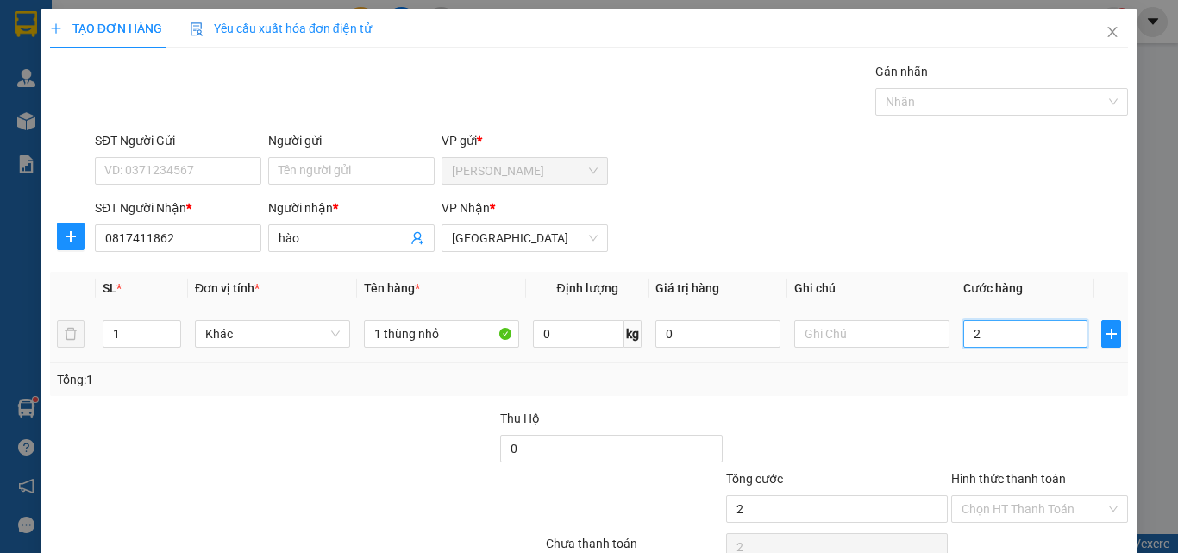
type input "20"
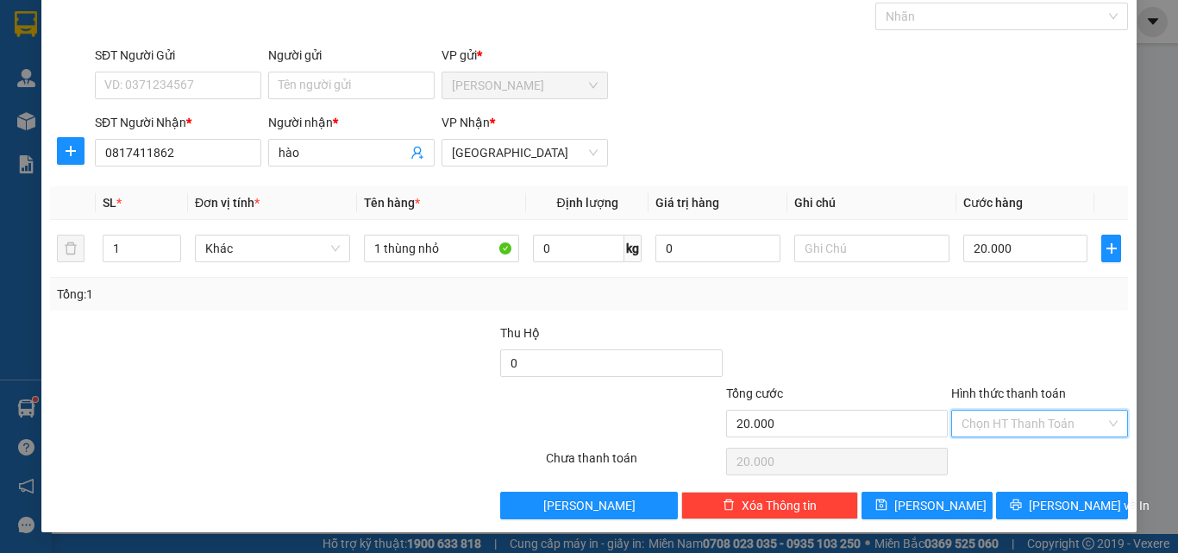
click at [988, 414] on input "Hình thức thanh toán" at bounding box center [1033, 423] width 144 height 26
drag, startPoint x: 984, startPoint y: 447, endPoint x: 1000, endPoint y: 463, distance: 22.6
click at [984, 447] on div "Tại văn phòng" at bounding box center [1028, 458] width 175 height 28
click at [1021, 502] on icon "printer" at bounding box center [1015, 504] width 12 height 12
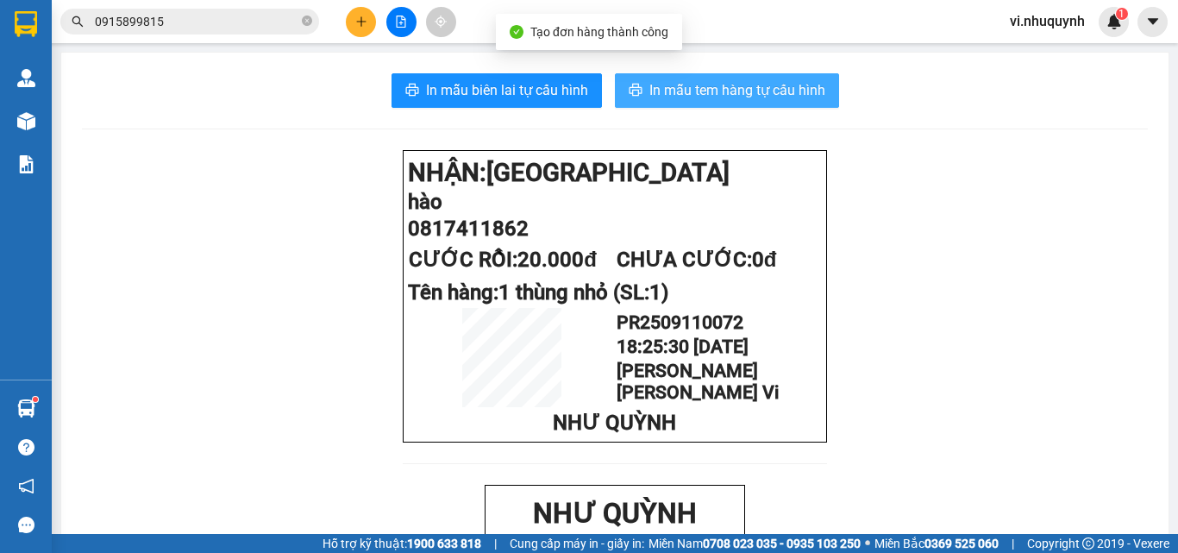
click at [675, 96] on span "In mẫu tem hàng tự cấu hình" at bounding box center [737, 90] width 176 height 22
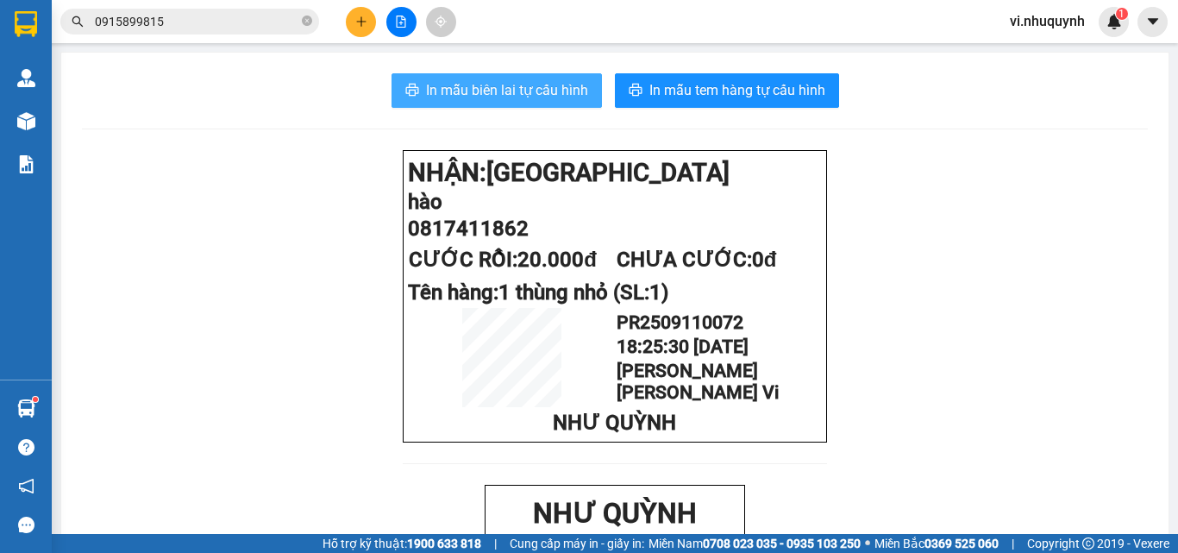
click at [501, 97] on span "In mẫu biên lai tự cấu hình" at bounding box center [507, 90] width 162 height 22
click at [355, 22] on icon "plus" at bounding box center [361, 22] width 12 height 12
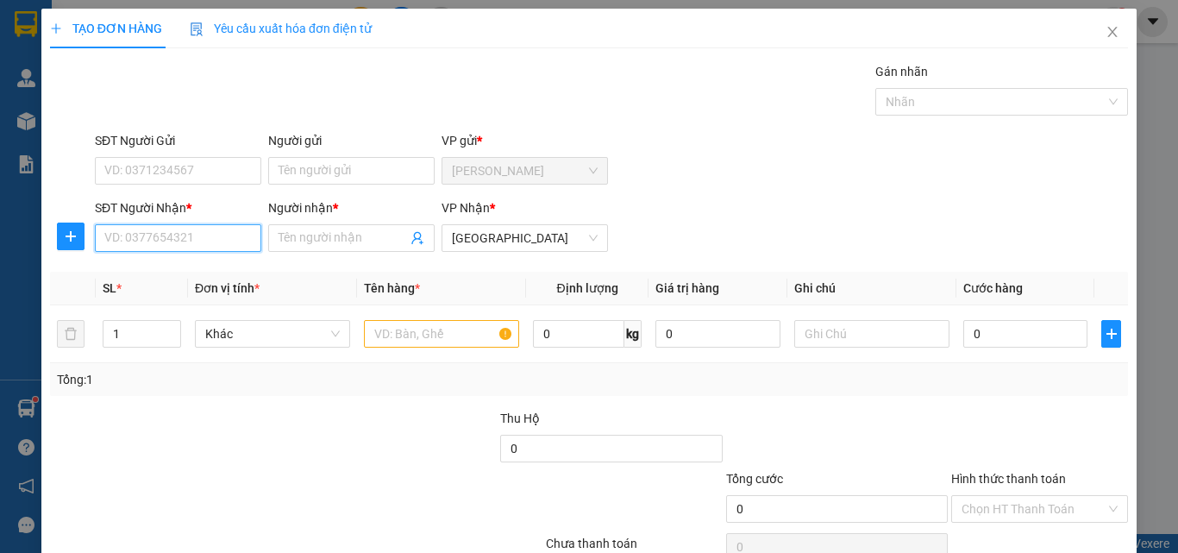
click at [163, 240] on input "SĐT Người Nhận *" at bounding box center [178, 238] width 166 height 28
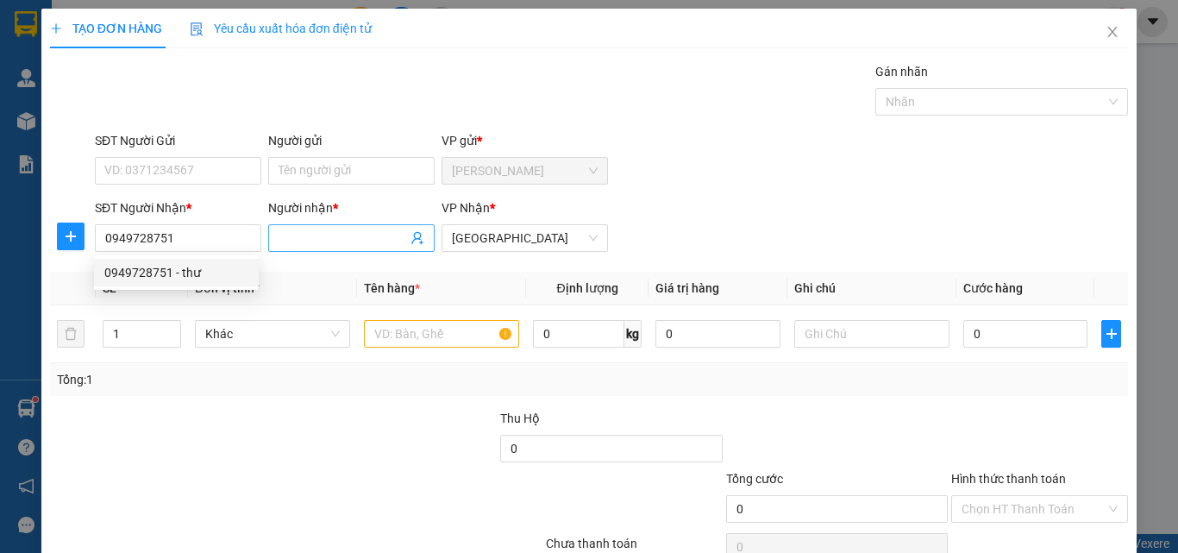
click at [302, 247] on input "Người nhận *" at bounding box center [342, 237] width 128 height 19
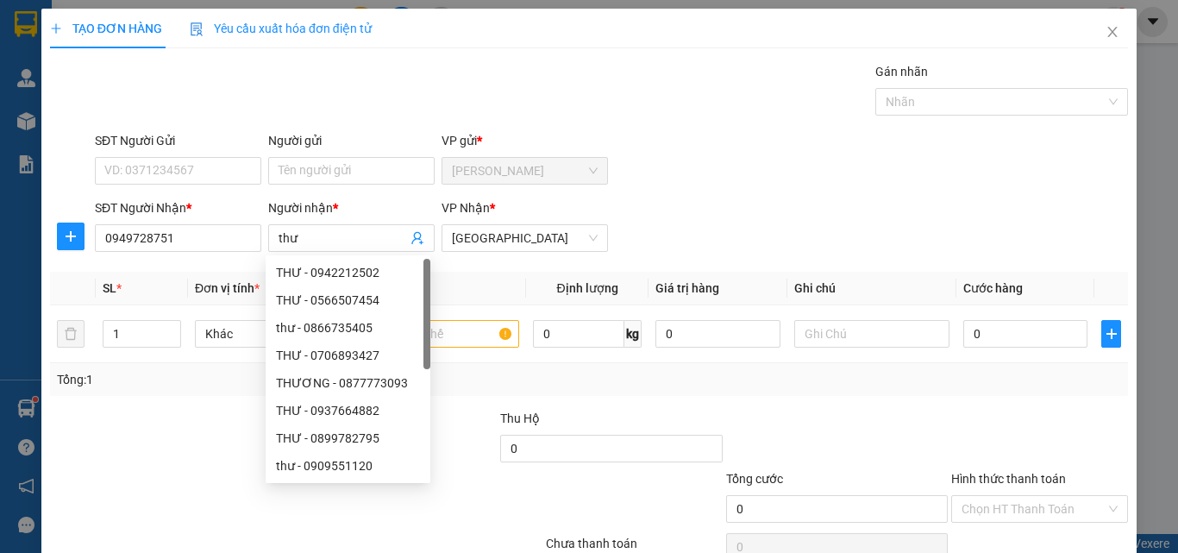
click at [712, 99] on div "Gán nhãn Nhãn" at bounding box center [611, 92] width 1040 height 60
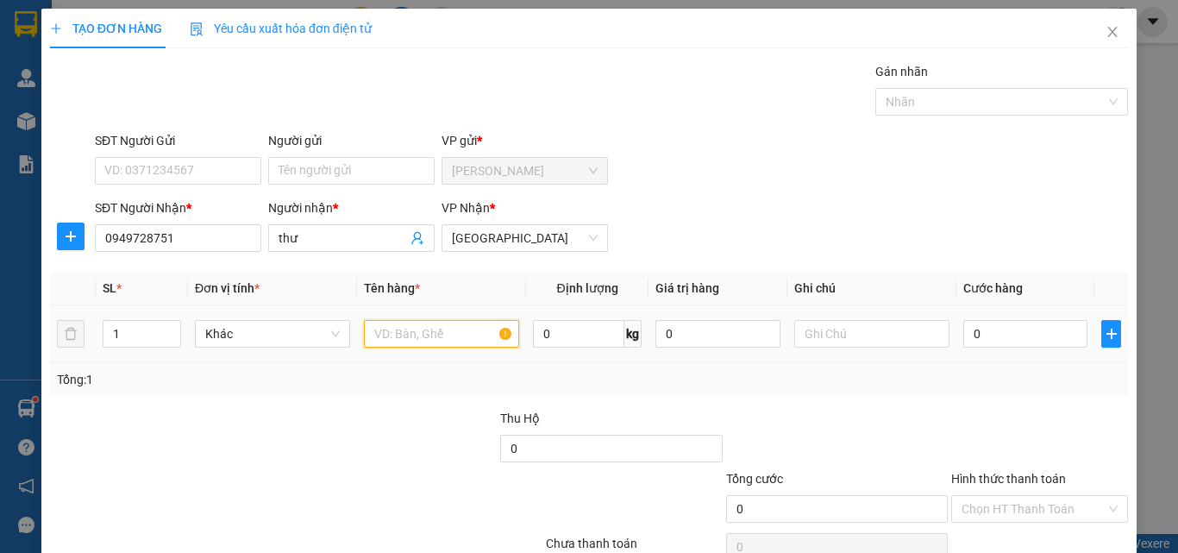
click at [459, 328] on input "text" at bounding box center [441, 334] width 155 height 28
click at [991, 336] on input "0" at bounding box center [1025, 334] width 124 height 28
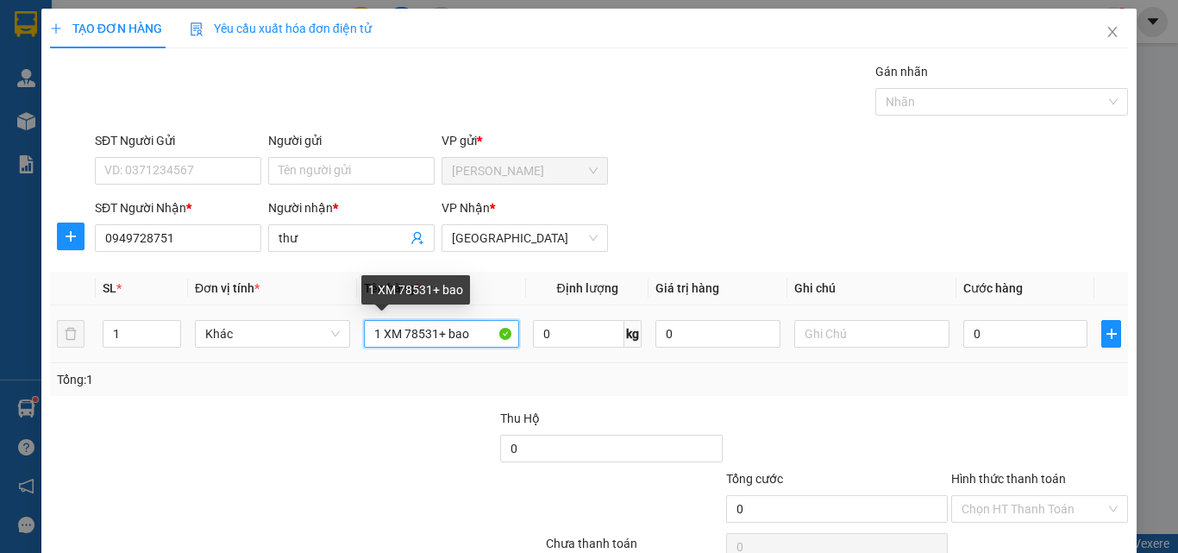
click at [472, 334] on input "1 XM 78531+ bao" at bounding box center [441, 334] width 155 height 28
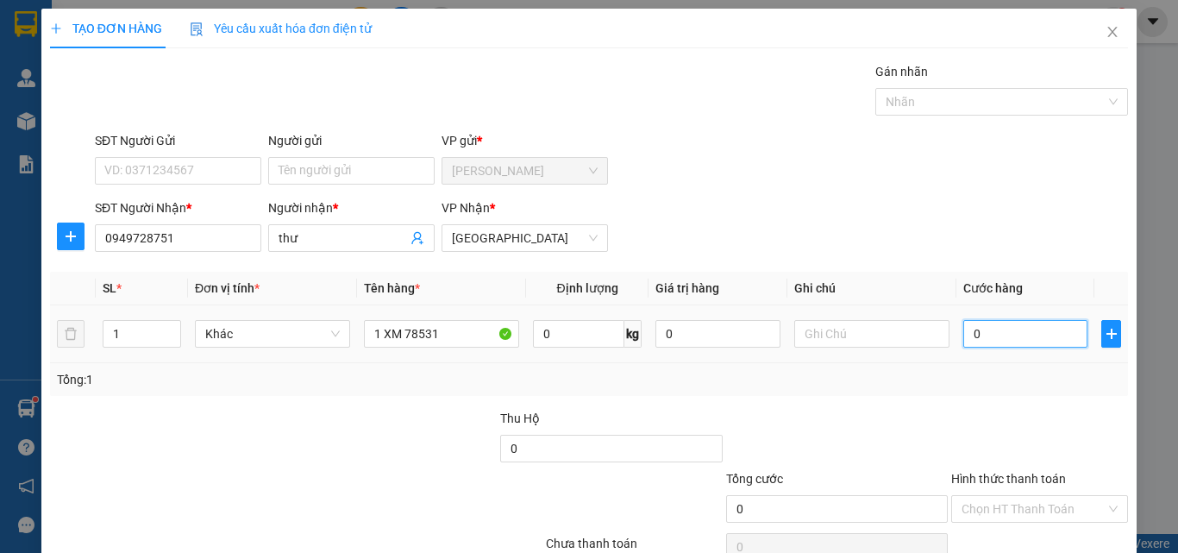
click at [971, 341] on input "0" at bounding box center [1025, 334] width 124 height 28
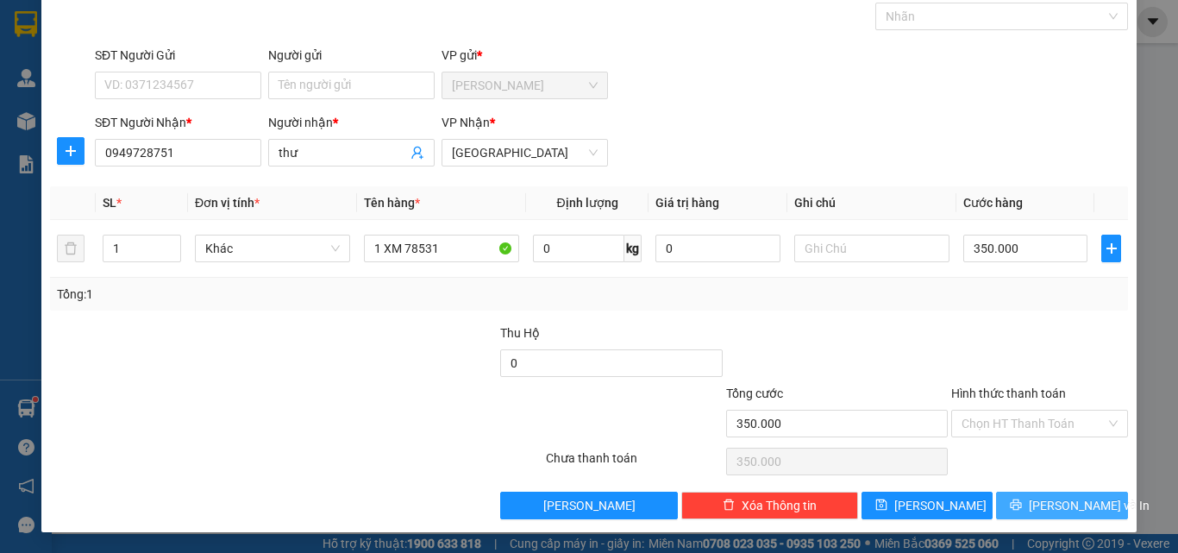
click at [1051, 506] on span "Lưu và In" at bounding box center [1088, 505] width 121 height 19
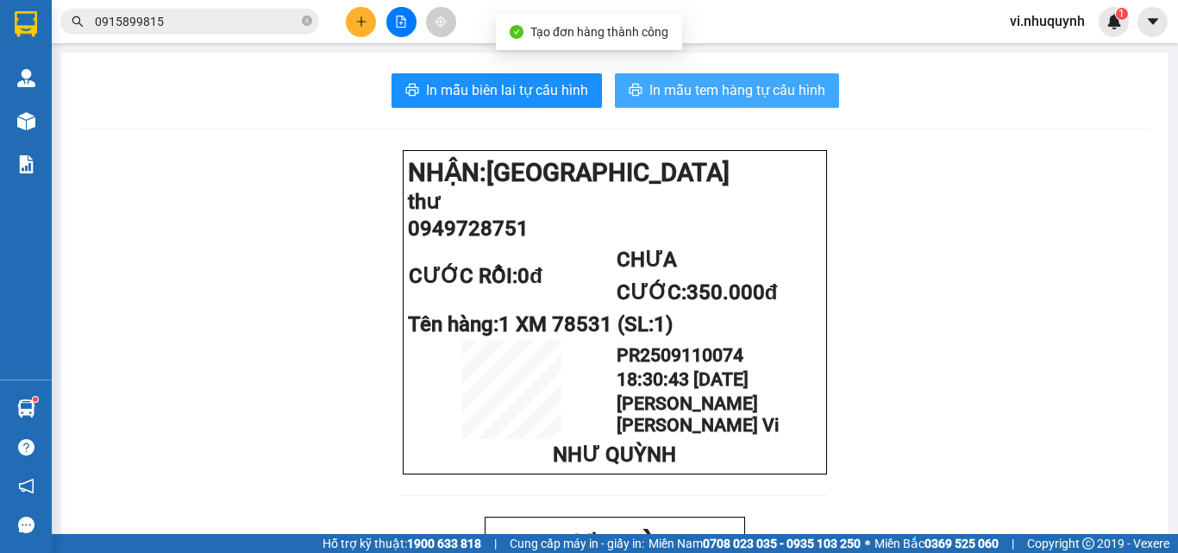
click at [688, 89] on span "In mẫu tem hàng tự cấu hình" at bounding box center [737, 90] width 176 height 22
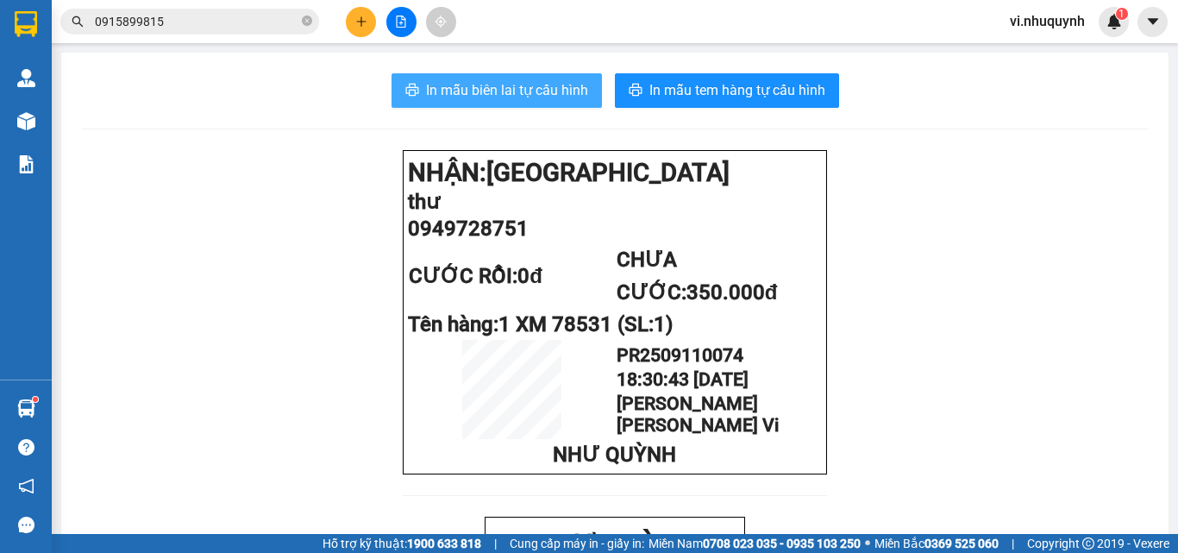
click at [500, 91] on span "In mẫu biên lai tự cấu hình" at bounding box center [507, 90] width 162 height 22
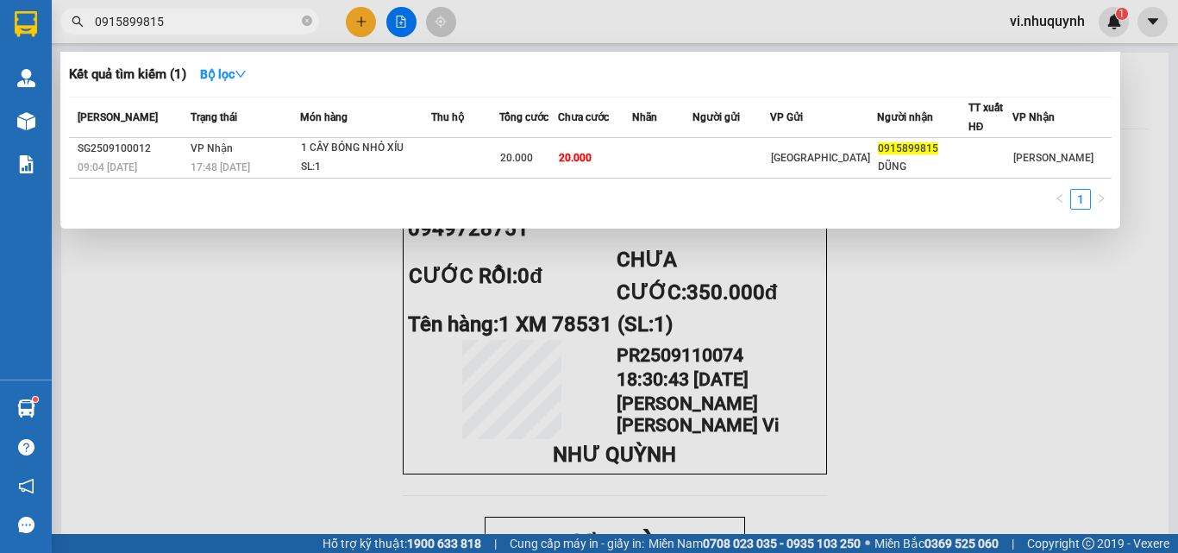
click at [216, 9] on span "0915899815" at bounding box center [189, 22] width 259 height 26
click at [212, 19] on input "0915899815" at bounding box center [196, 21] width 203 height 19
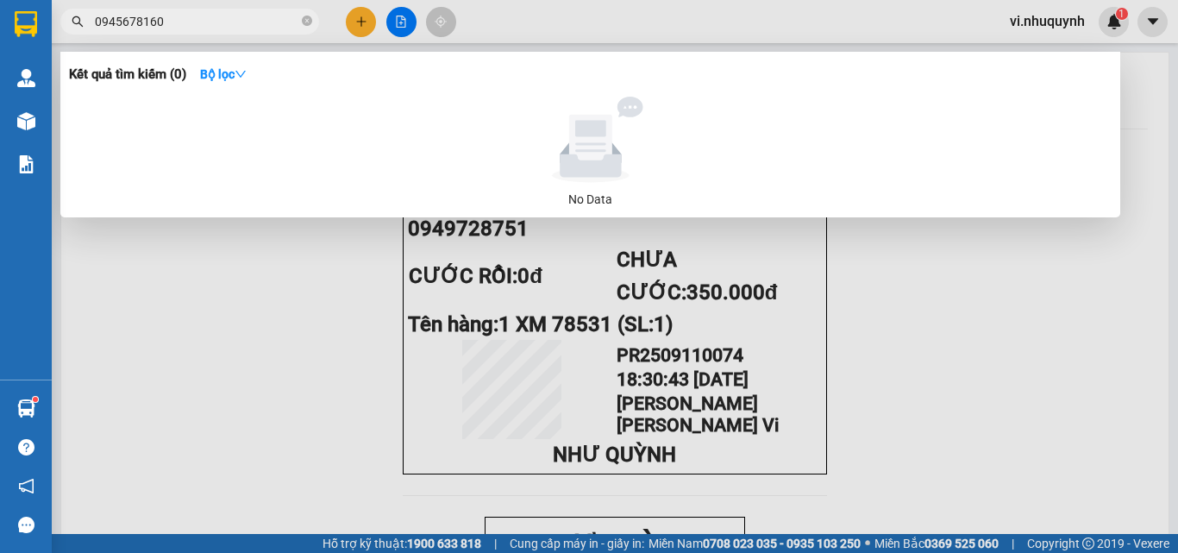
click at [212, 19] on input "0945678160" at bounding box center [196, 21] width 203 height 19
click at [368, 21] on div at bounding box center [589, 276] width 1178 height 553
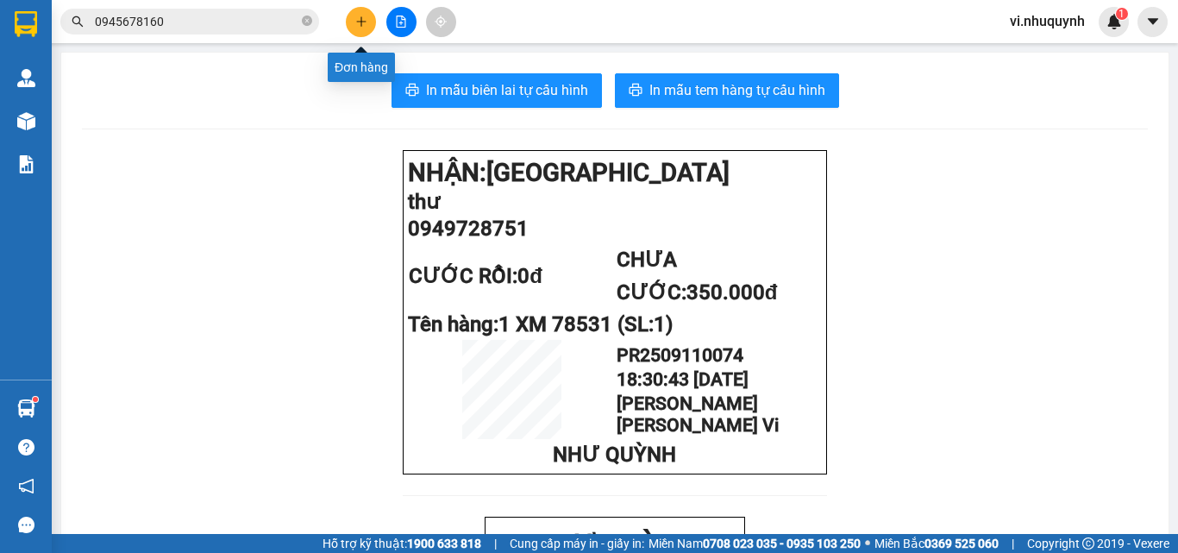
click at [360, 20] on icon "plus" at bounding box center [361, 22] width 12 height 12
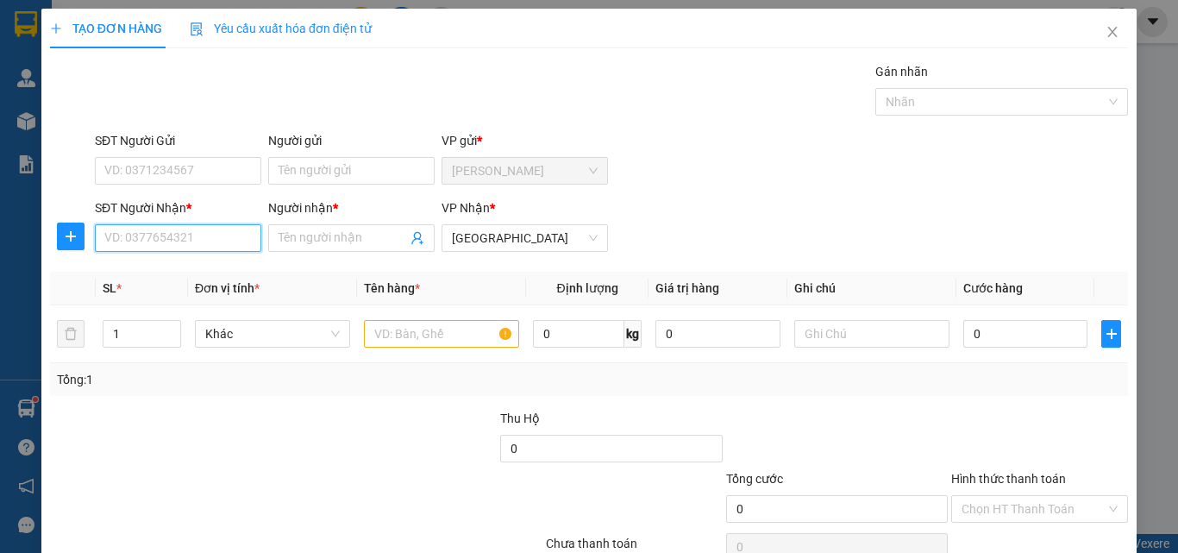
click at [153, 241] on input "SĐT Người Nhận *" at bounding box center [178, 238] width 166 height 28
click at [170, 266] on div "0918943462 - lan" at bounding box center [176, 272] width 144 height 19
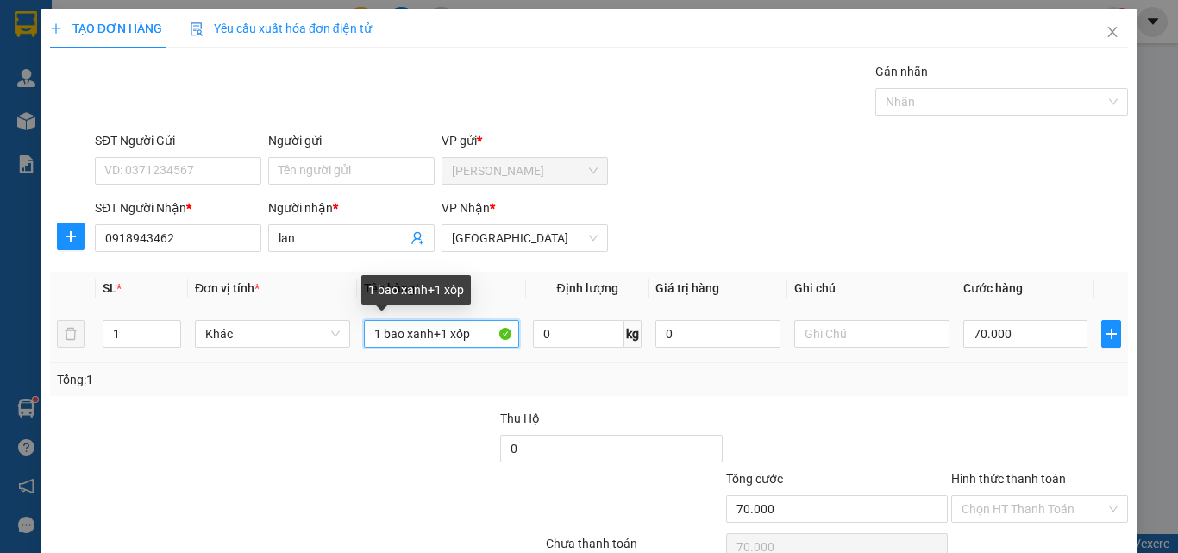
drag, startPoint x: 437, startPoint y: 339, endPoint x: 355, endPoint y: 340, distance: 81.9
click at [357, 340] on td "1 bao xanh+1 xốp" at bounding box center [441, 334] width 169 height 58
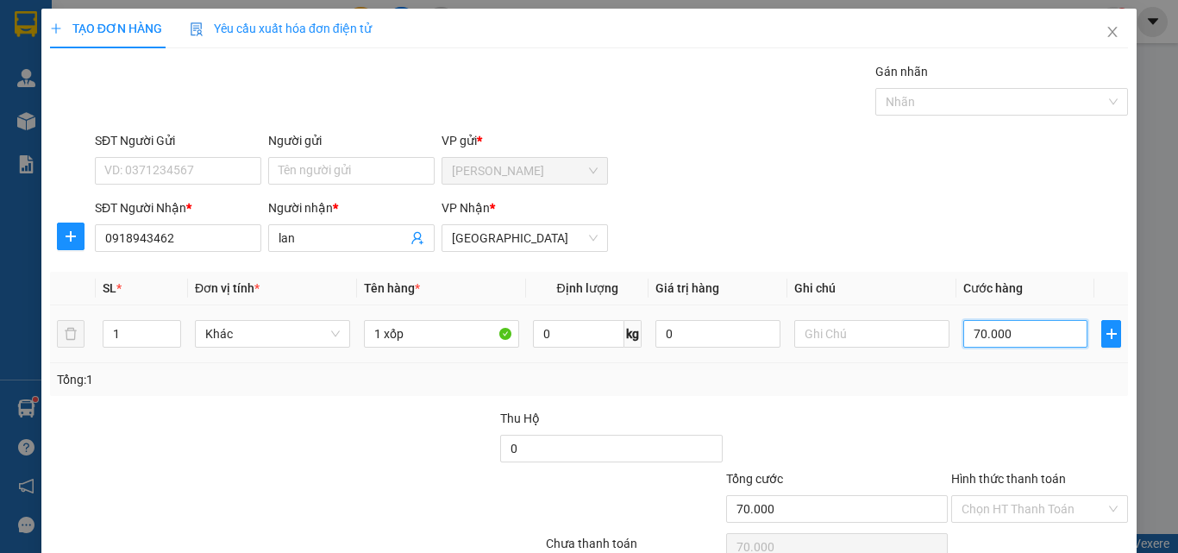
click at [1025, 332] on input "70.000" at bounding box center [1025, 334] width 124 height 28
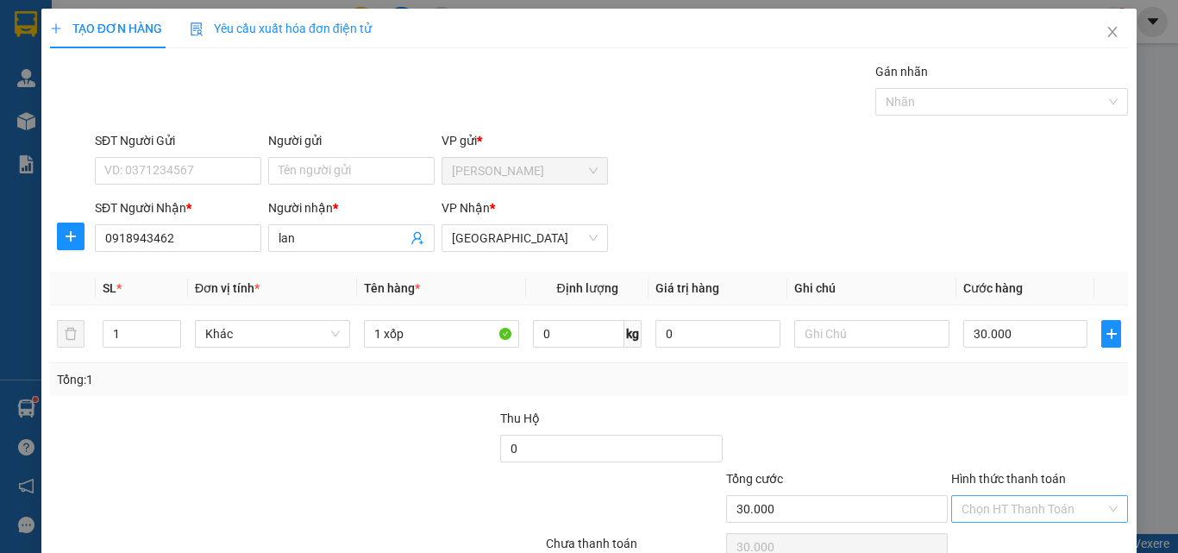
click at [1006, 496] on input "Hình thức thanh toán" at bounding box center [1033, 509] width 144 height 26
click at [1003, 534] on div "Tại văn phòng" at bounding box center [1029, 543] width 154 height 19
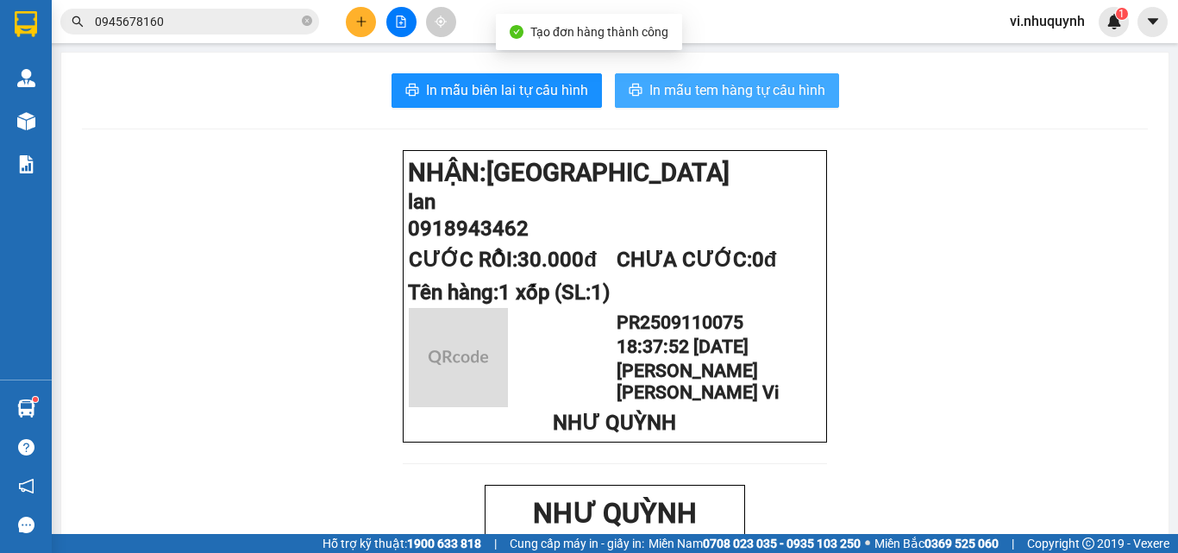
click at [746, 89] on span "In mẫu tem hàng tự cấu hình" at bounding box center [737, 90] width 176 height 22
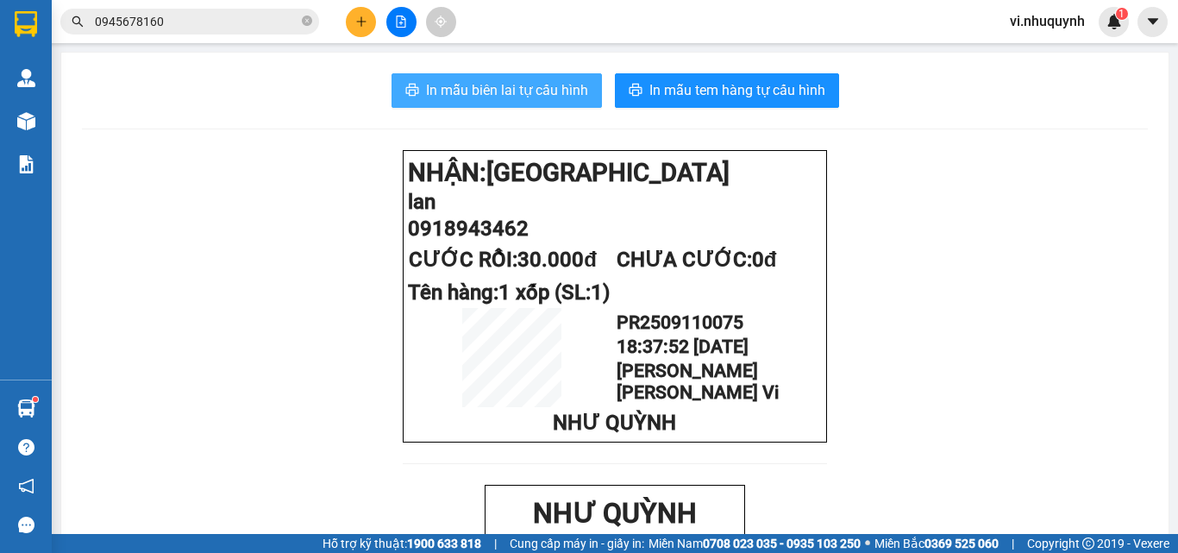
click at [542, 98] on span "In mẫu biên lai tự cấu hình" at bounding box center [507, 90] width 162 height 22
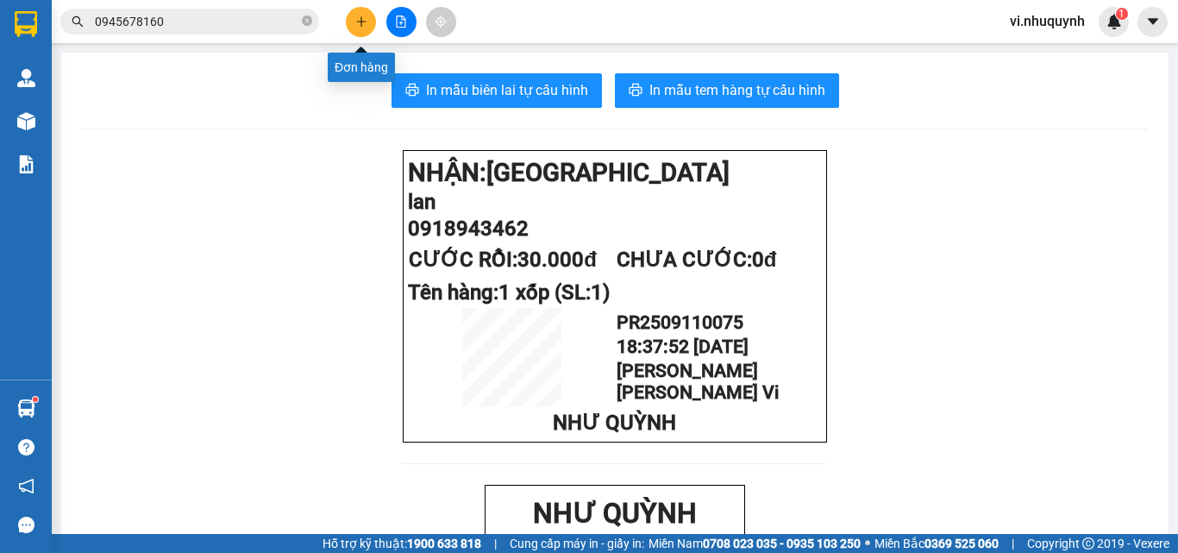
click at [365, 23] on icon "plus" at bounding box center [361, 22] width 12 height 12
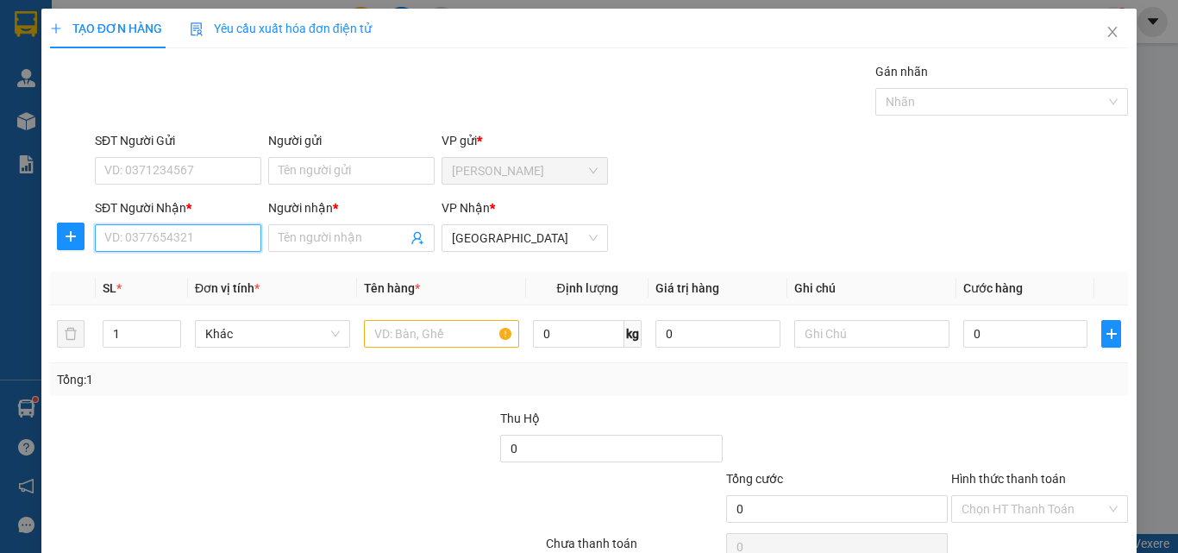
click at [191, 241] on input "SĐT Người Nhận *" at bounding box center [178, 238] width 166 height 28
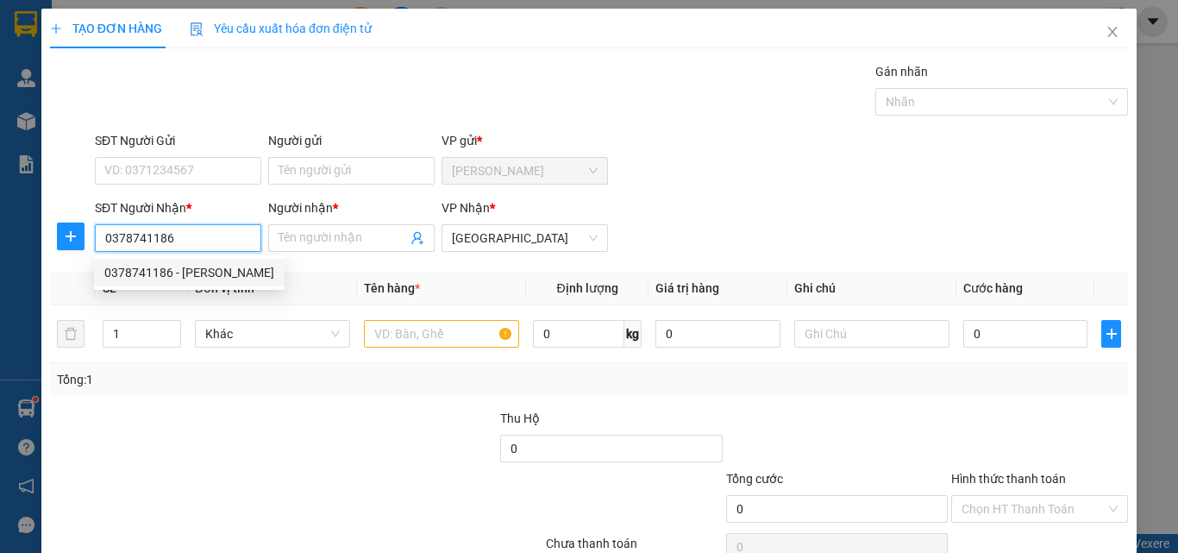
click at [191, 271] on div "0378741186 - cương" at bounding box center [189, 272] width 170 height 19
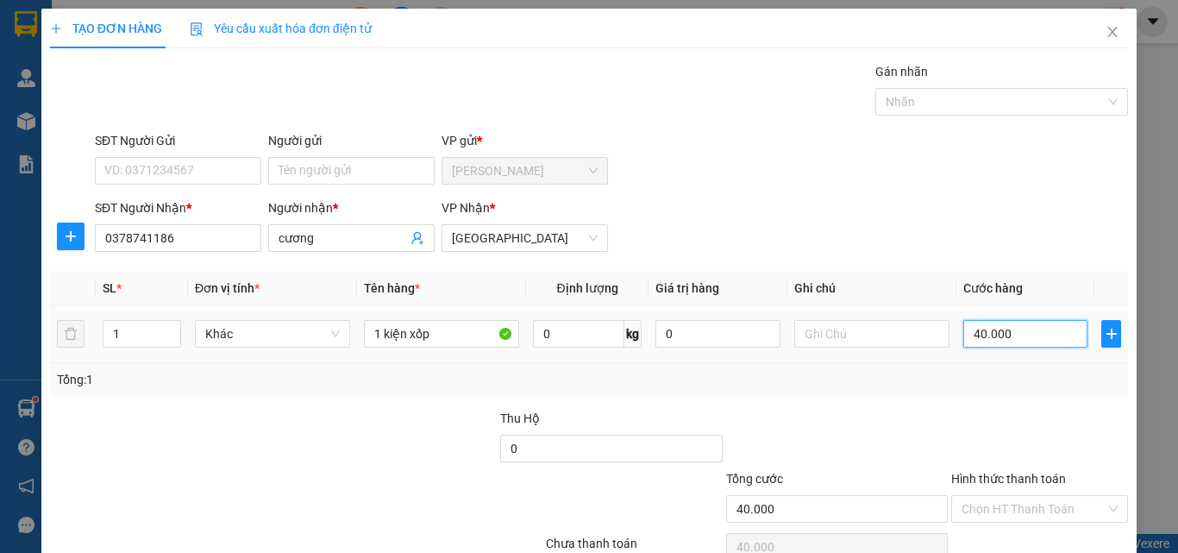
click at [1020, 334] on input "40.000" at bounding box center [1025, 334] width 124 height 28
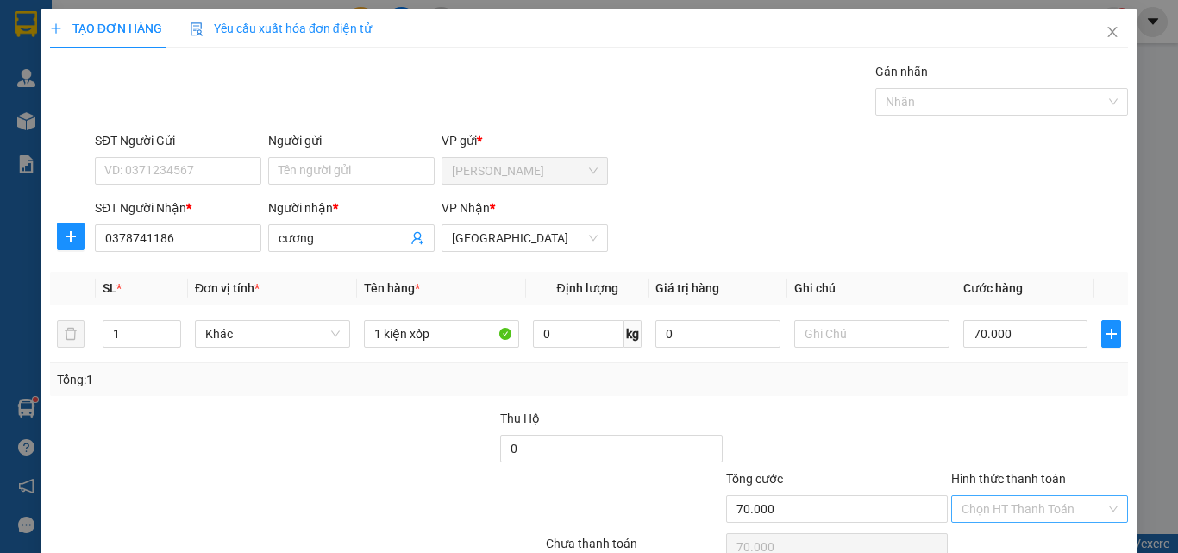
click at [979, 496] on input "Hình thức thanh toán" at bounding box center [1033, 509] width 144 height 26
click at [983, 534] on div "Tại văn phòng" at bounding box center [1029, 543] width 154 height 19
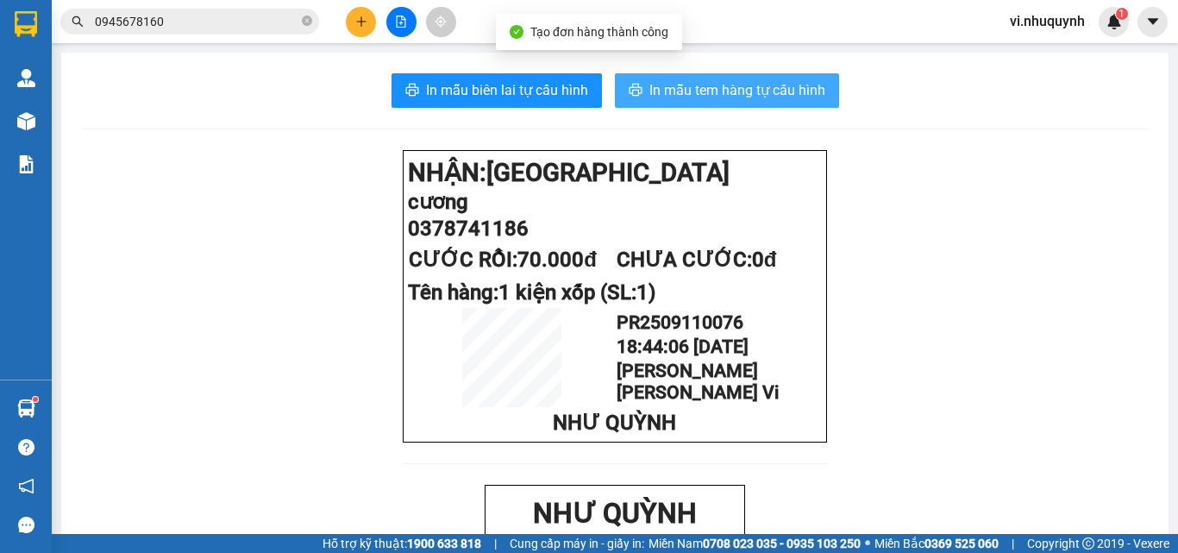
click at [729, 97] on span "In mẫu tem hàng tự cấu hình" at bounding box center [737, 90] width 176 height 22
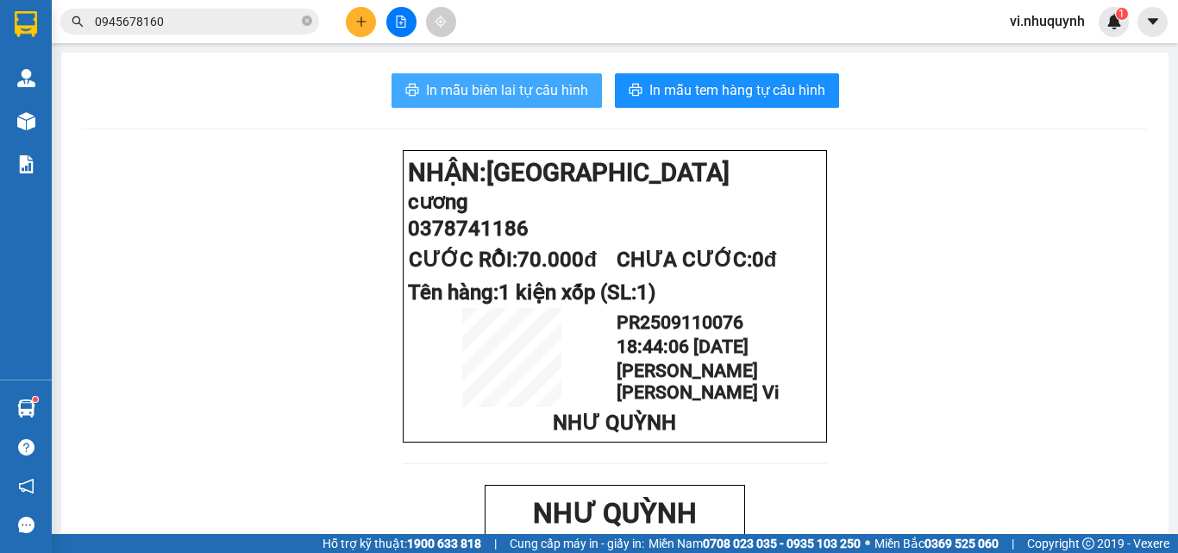
click at [528, 82] on span "In mẫu biên lai tự cấu hình" at bounding box center [507, 90] width 162 height 22
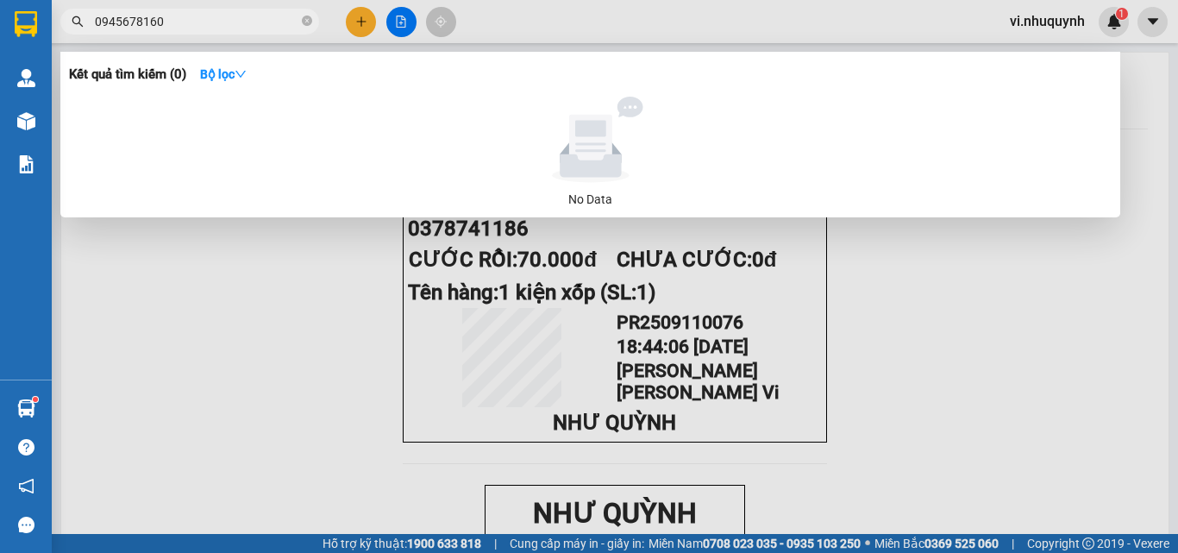
click at [249, 22] on input "0945678160" at bounding box center [196, 21] width 203 height 19
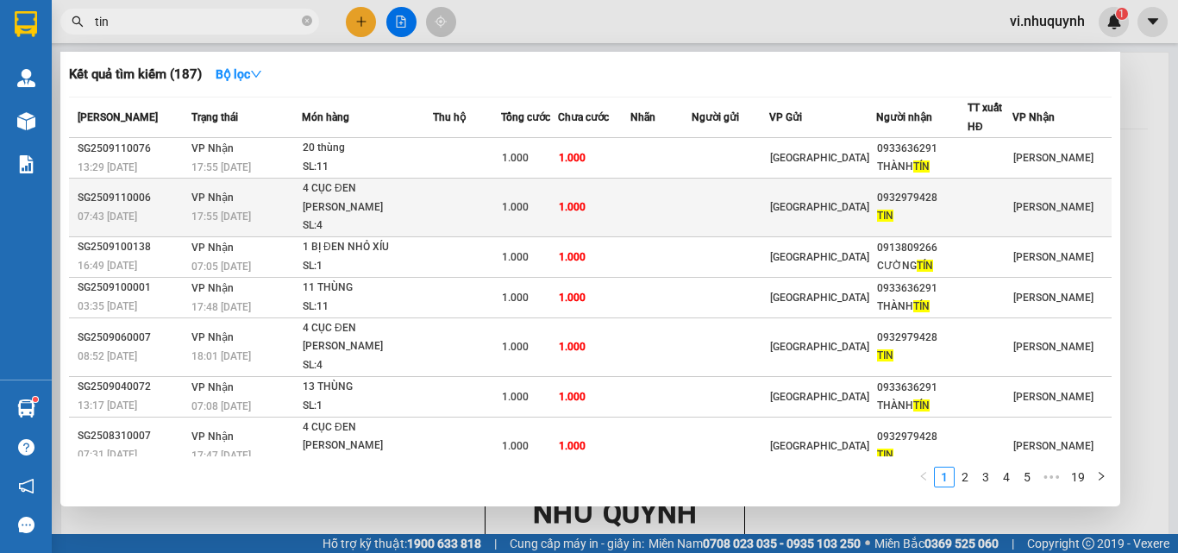
click at [937, 207] on div "TIN" at bounding box center [922, 216] width 90 height 18
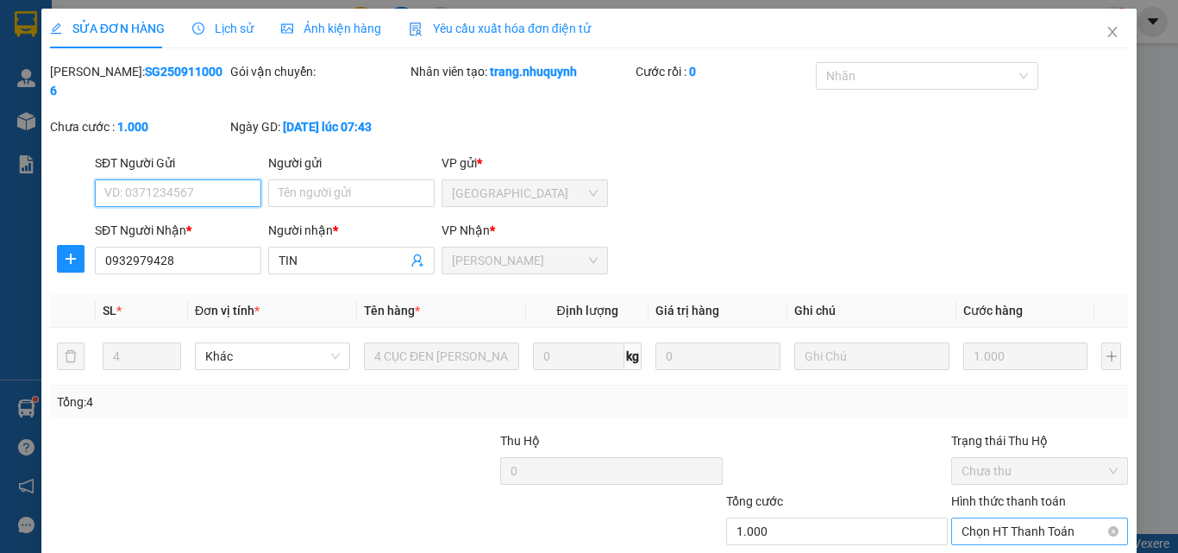
click at [985, 518] on span "Chọn HT Thanh Toán" at bounding box center [1039, 531] width 156 height 26
click at [984, 537] on div "Tại văn phòng" at bounding box center [1029, 546] width 154 height 19
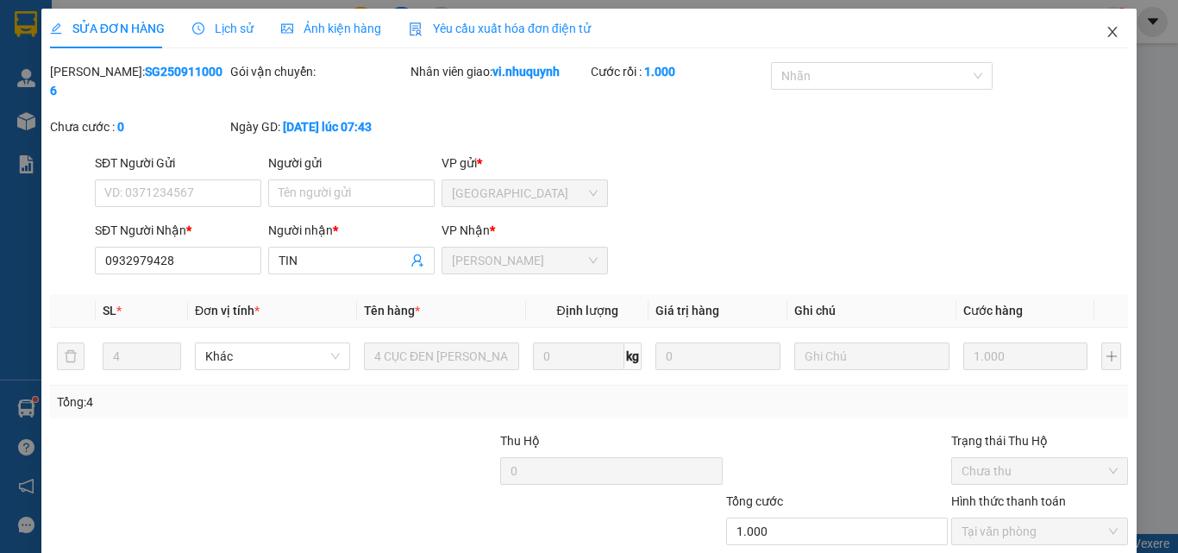
click at [1108, 33] on icon "close" at bounding box center [1112, 32] width 9 height 10
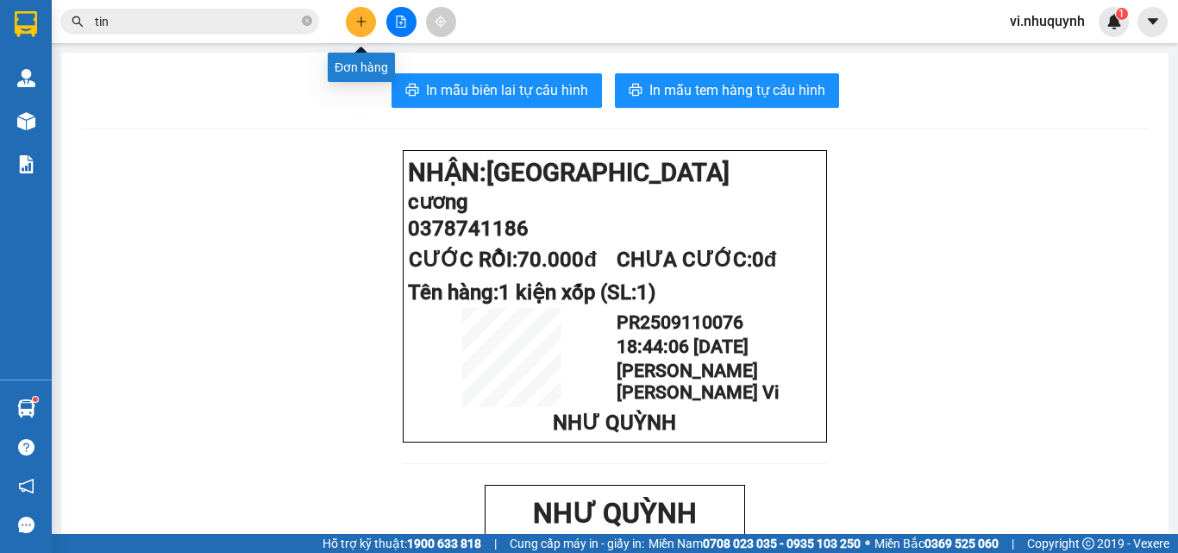
click at [364, 19] on icon "plus" at bounding box center [361, 22] width 12 height 12
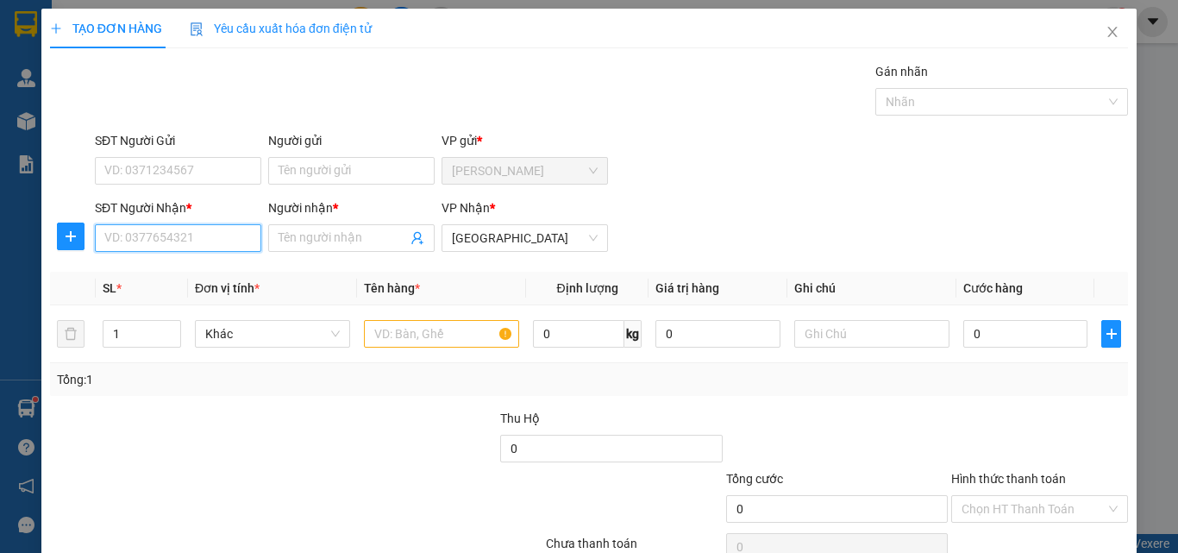
click at [176, 245] on input "SĐT Người Nhận *" at bounding box center [178, 238] width 166 height 28
click at [208, 269] on div "0852566564 - khương" at bounding box center [176, 272] width 144 height 19
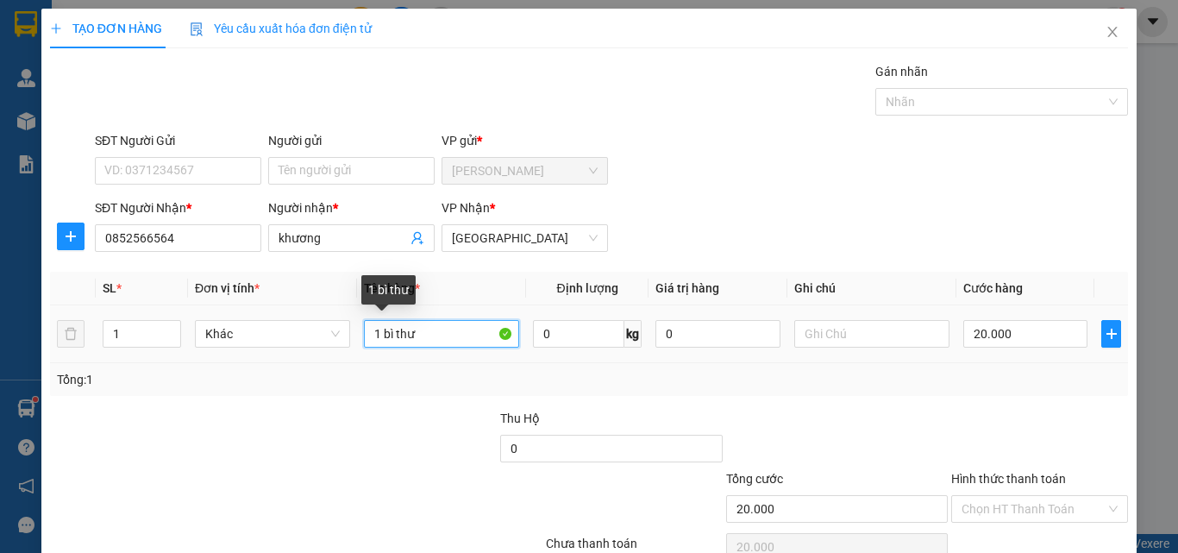
drag, startPoint x: 424, startPoint y: 330, endPoint x: 383, endPoint y: 302, distance: 50.2
click at [386, 331] on input "1 bì thư" at bounding box center [441, 334] width 155 height 28
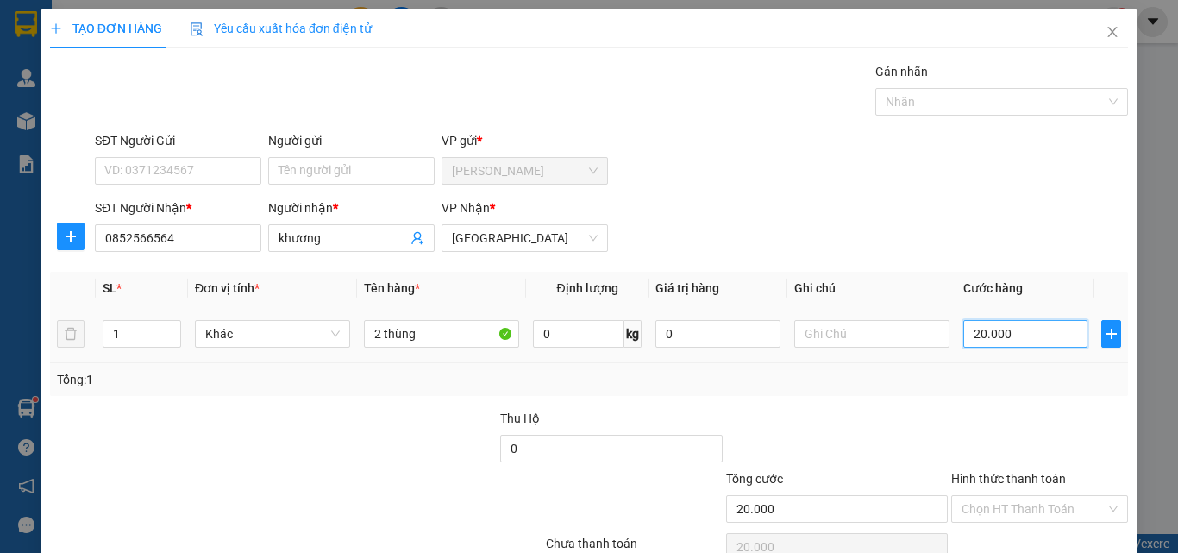
click at [1030, 328] on input "20.000" at bounding box center [1025, 334] width 124 height 28
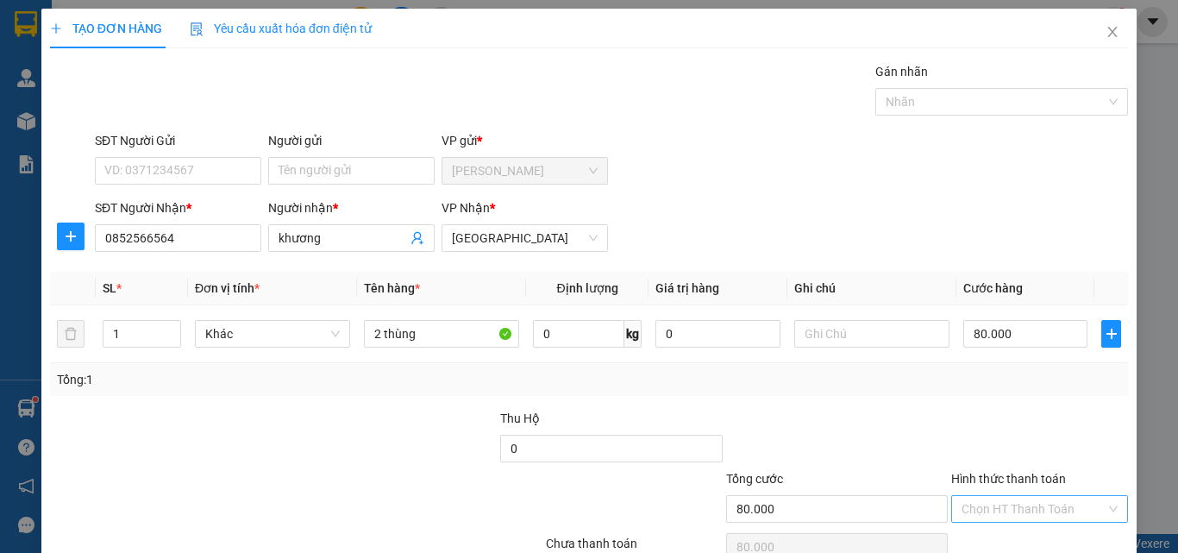
click at [983, 496] on input "Hình thức thanh toán" at bounding box center [1033, 509] width 144 height 26
click at [991, 534] on div "Tại văn phòng" at bounding box center [1029, 543] width 154 height 19
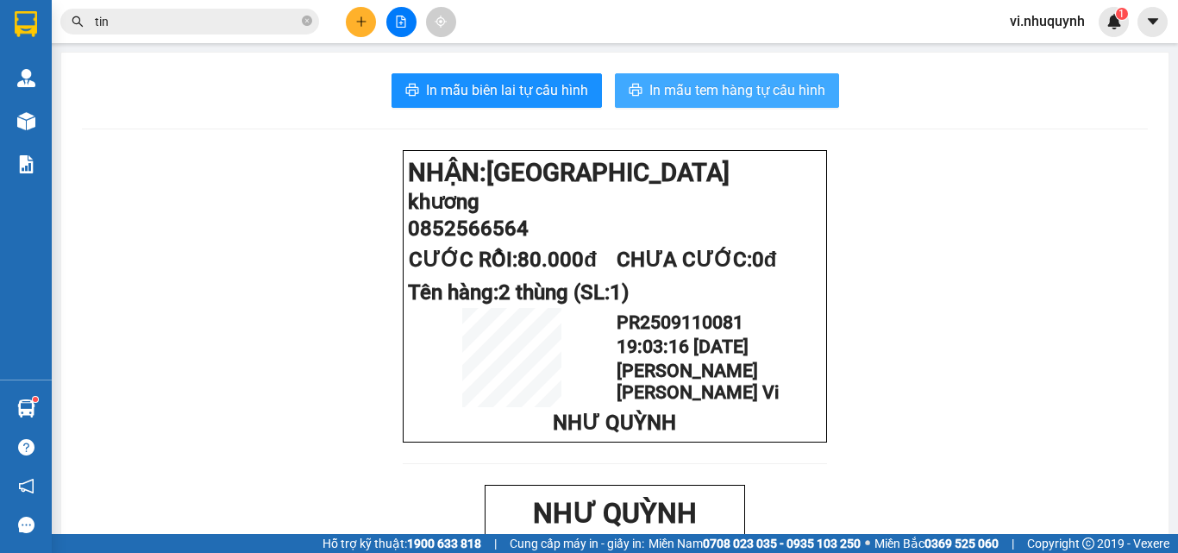
click at [683, 92] on span "In mẫu tem hàng tự cấu hình" at bounding box center [737, 90] width 176 height 22
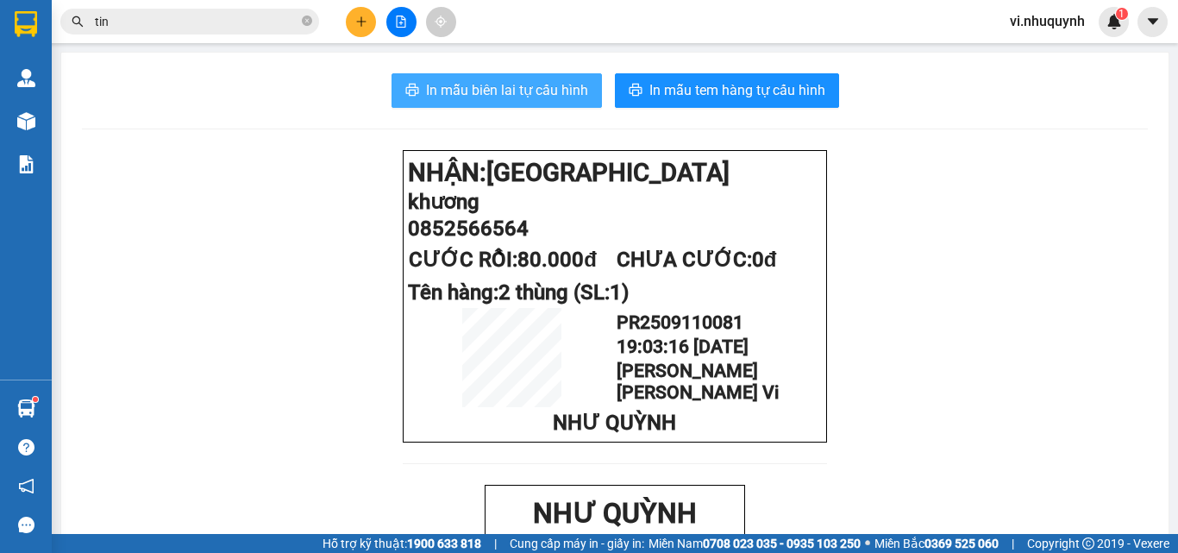
click at [511, 99] on span "In mẫu biên lai tự cấu hình" at bounding box center [507, 90] width 162 height 22
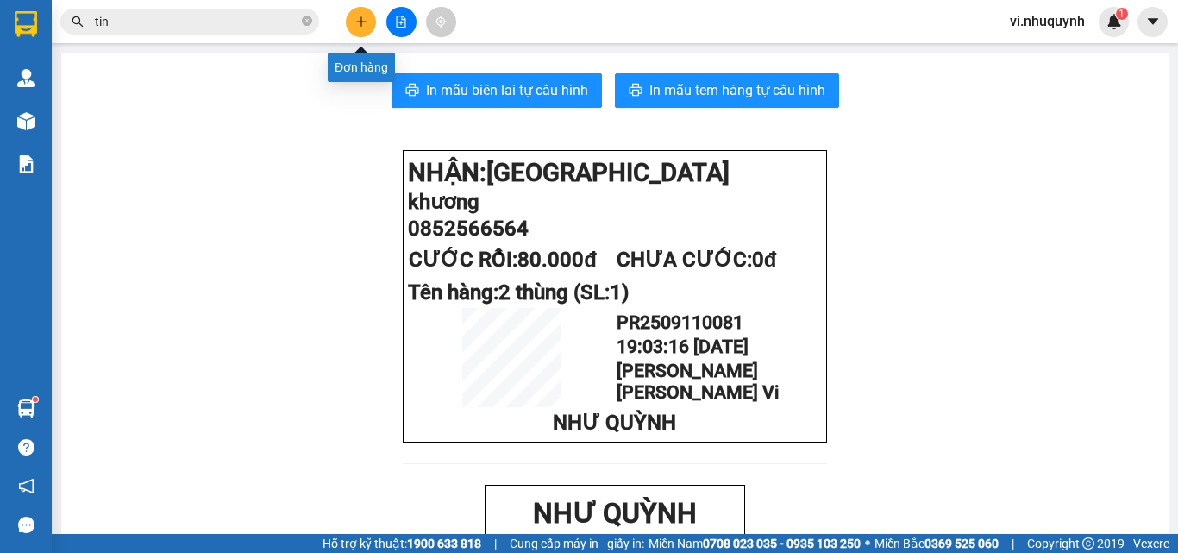
click at [372, 21] on button at bounding box center [361, 22] width 30 height 30
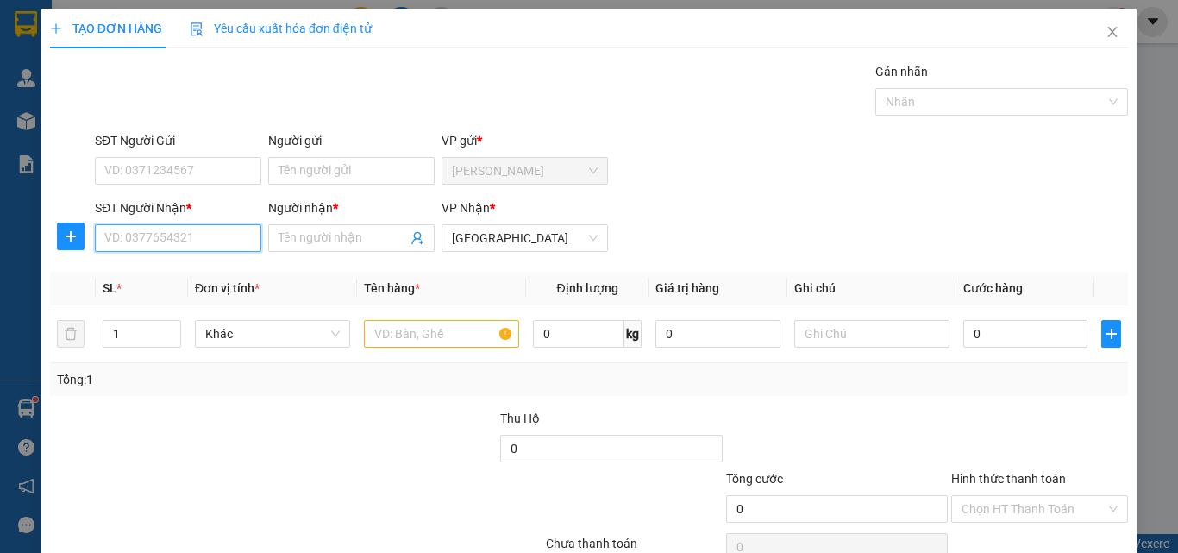
click at [203, 240] on input "SĐT Người Nhận *" at bounding box center [178, 238] width 166 height 28
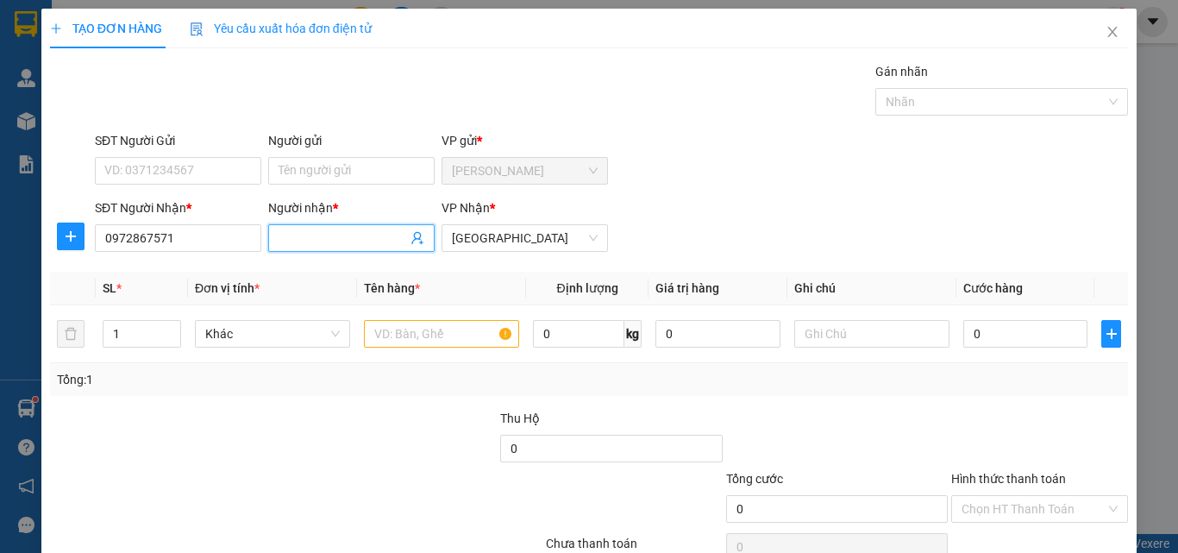
click at [359, 234] on input "Người nhận *" at bounding box center [342, 237] width 128 height 19
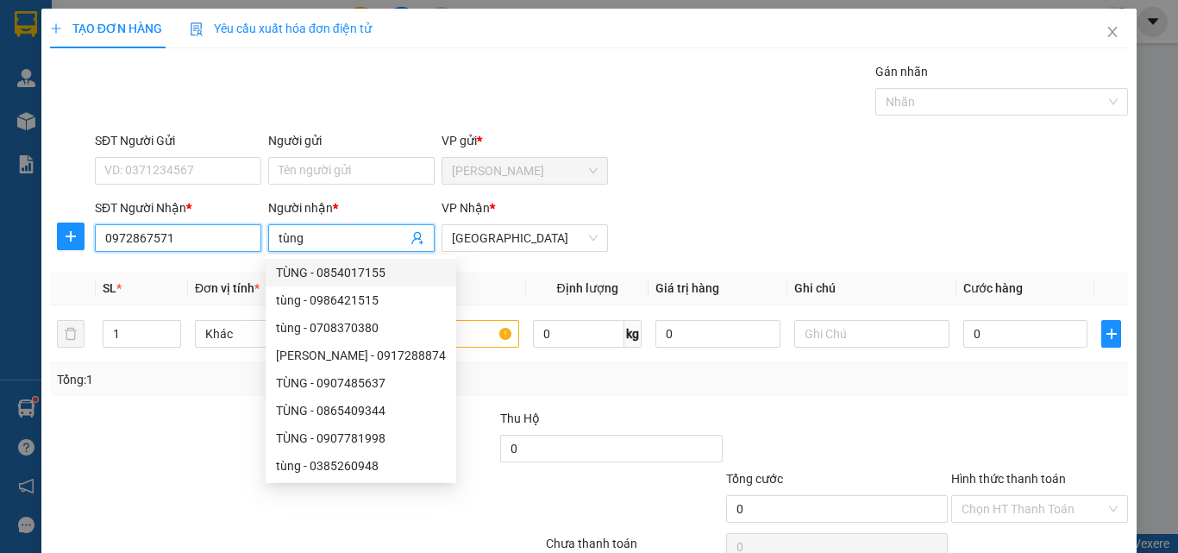
click at [148, 246] on input "0972867571" at bounding box center [178, 238] width 166 height 28
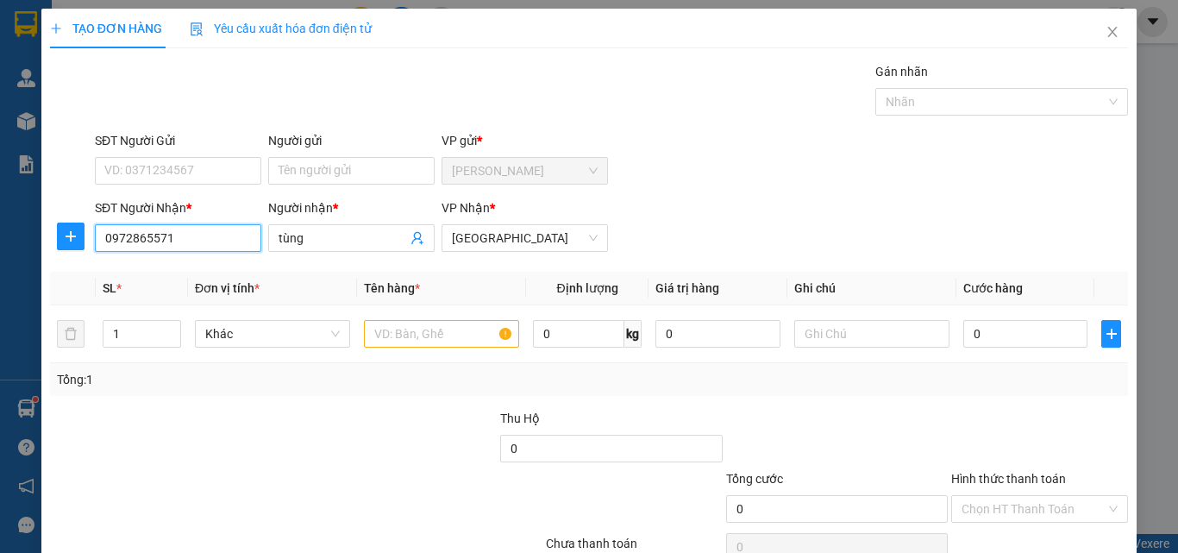
drag, startPoint x: 184, startPoint y: 244, endPoint x: 147, endPoint y: 241, distance: 38.0
click at [147, 241] on input "0972865571" at bounding box center [178, 238] width 166 height 28
click at [311, 239] on input "tùng" at bounding box center [342, 237] width 128 height 19
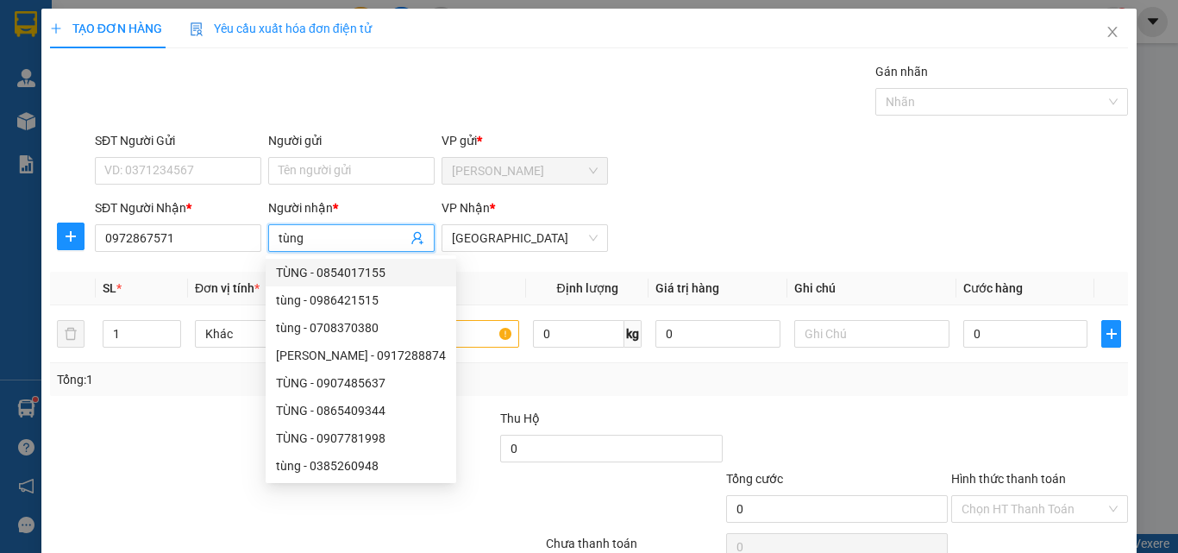
click at [755, 140] on div "SĐT Người Gửi VD: 0371234567 Người gửi Tên người gửi VP gửi * Phan Rang" at bounding box center [611, 161] width 1040 height 60
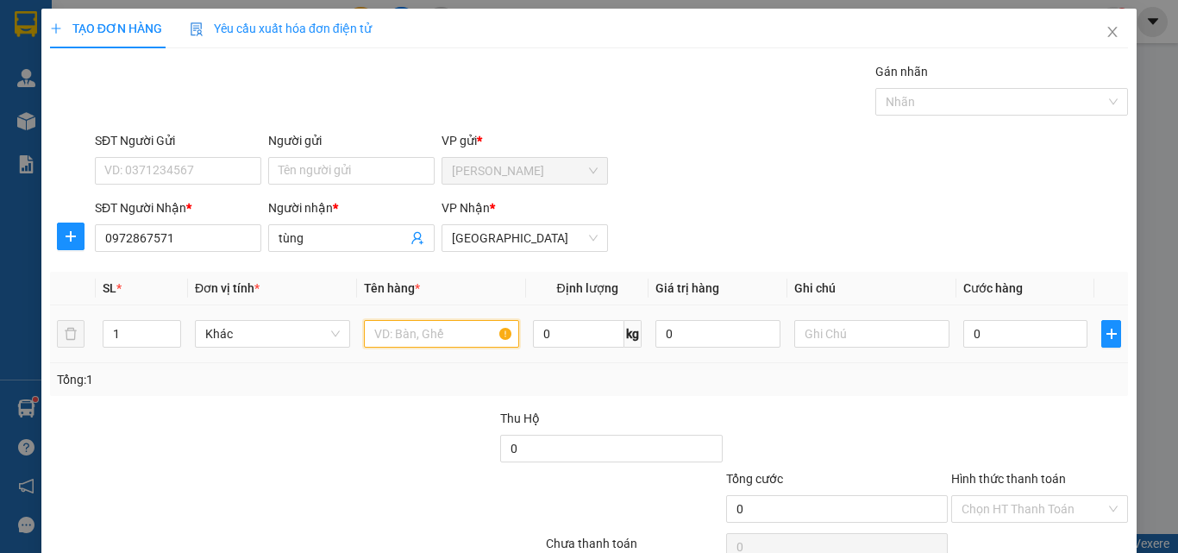
click at [464, 331] on input "text" at bounding box center [441, 334] width 155 height 28
click at [983, 327] on input "0" at bounding box center [1025, 334] width 124 height 28
drag, startPoint x: 974, startPoint y: 341, endPoint x: 963, endPoint y: 341, distance: 11.2
click at [966, 341] on input "0" at bounding box center [1025, 334] width 124 height 28
drag, startPoint x: 980, startPoint y: 337, endPoint x: 956, endPoint y: 341, distance: 24.5
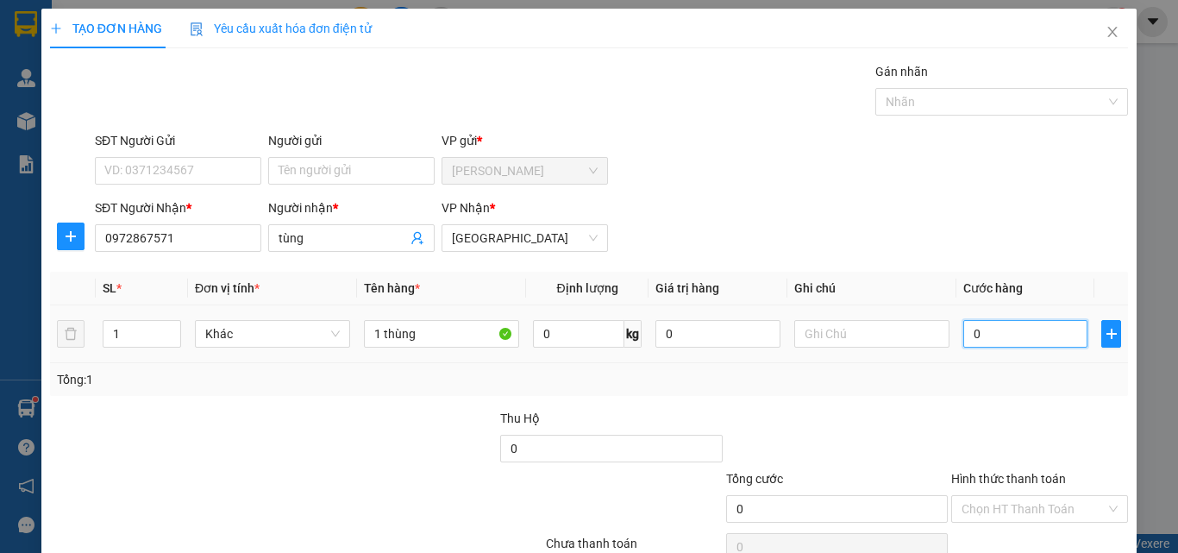
click at [963, 341] on input "0" at bounding box center [1025, 334] width 124 height 28
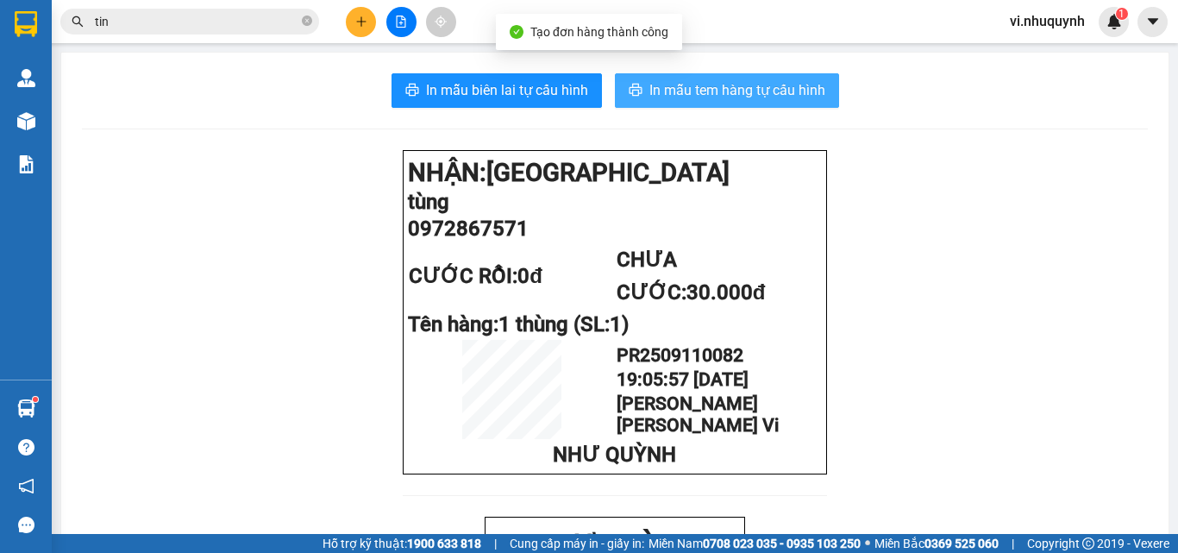
click at [694, 75] on button "In mẫu tem hàng tự cấu hình" at bounding box center [727, 90] width 224 height 34
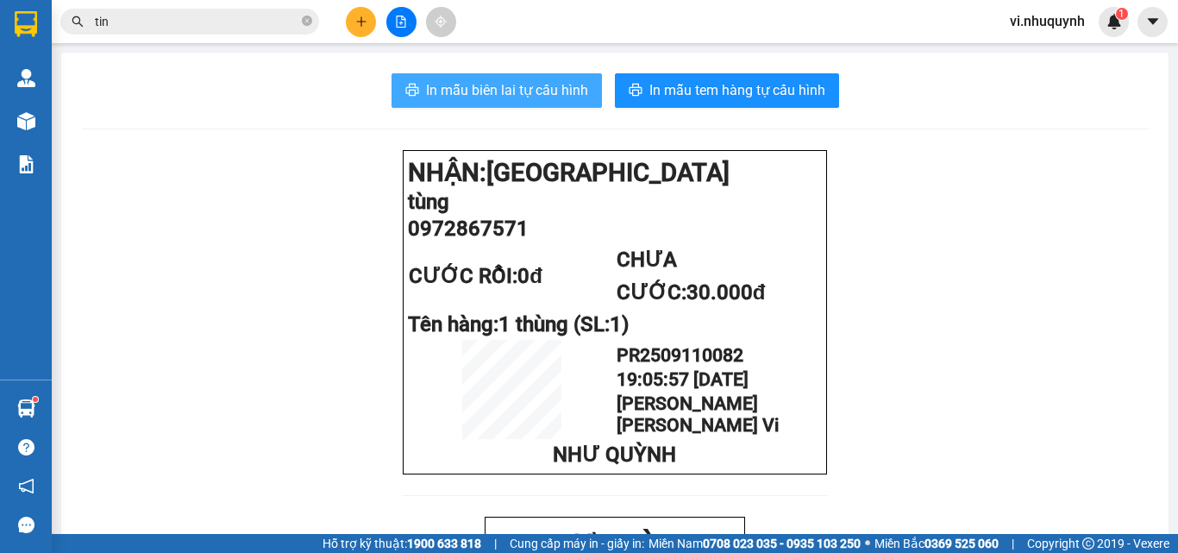
click at [491, 95] on span "In mẫu biên lai tự cấu hình" at bounding box center [507, 90] width 162 height 22
click at [124, 24] on input "tin" at bounding box center [196, 21] width 203 height 19
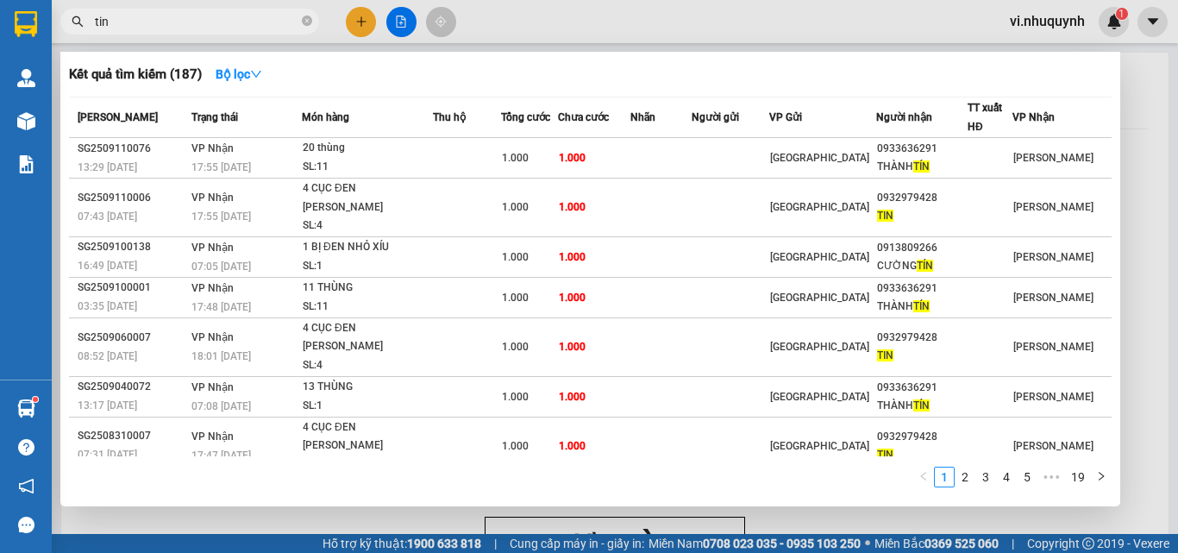
click at [124, 24] on input "tin" at bounding box center [196, 21] width 203 height 19
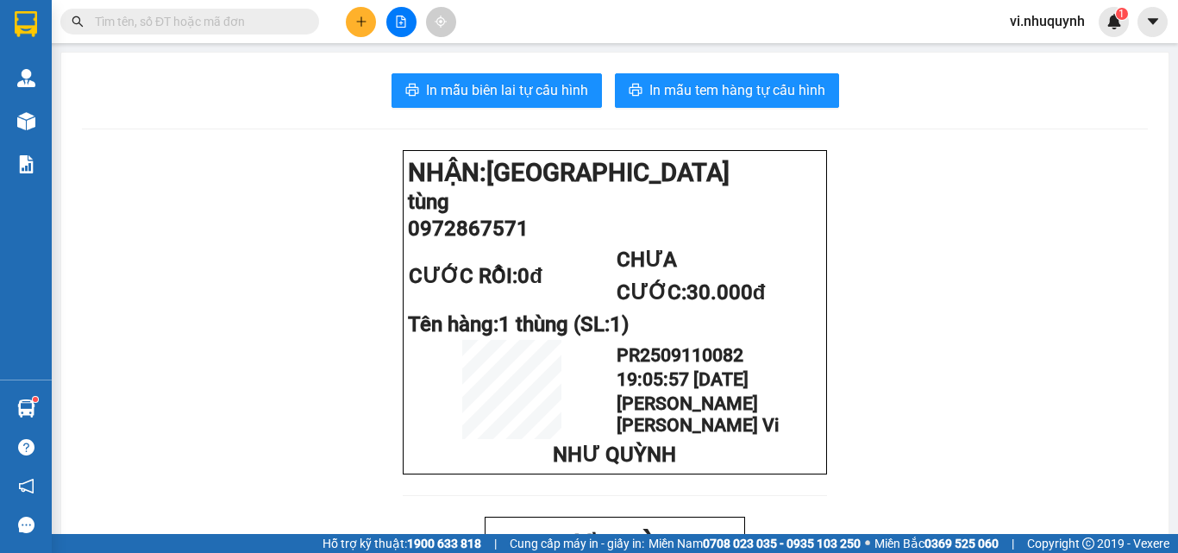
click at [237, 19] on input "text" at bounding box center [196, 21] width 203 height 19
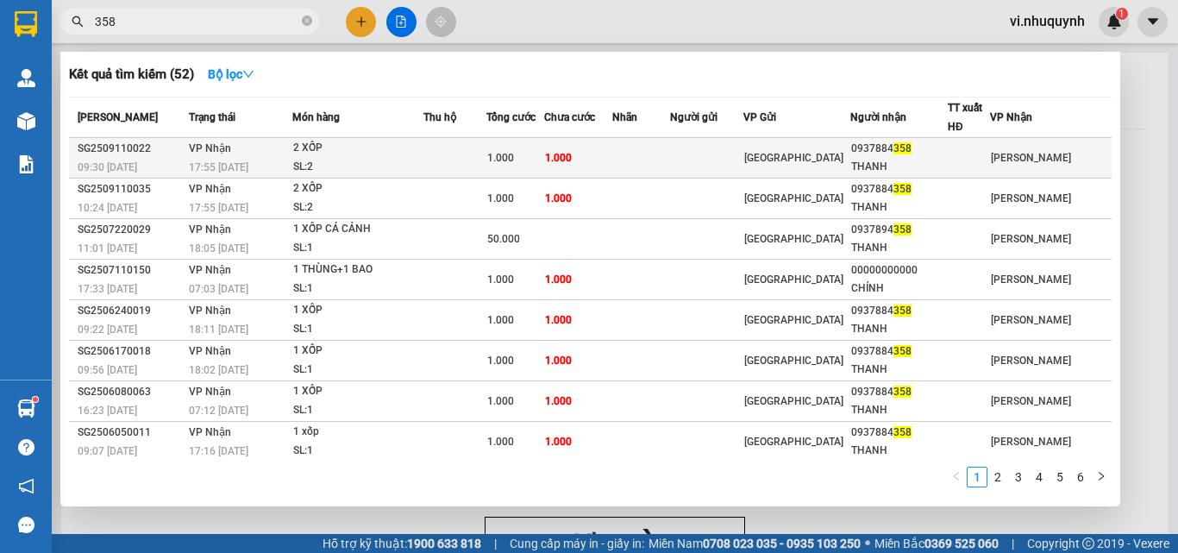
click at [933, 153] on div "0937884 358" at bounding box center [899, 149] width 96 height 18
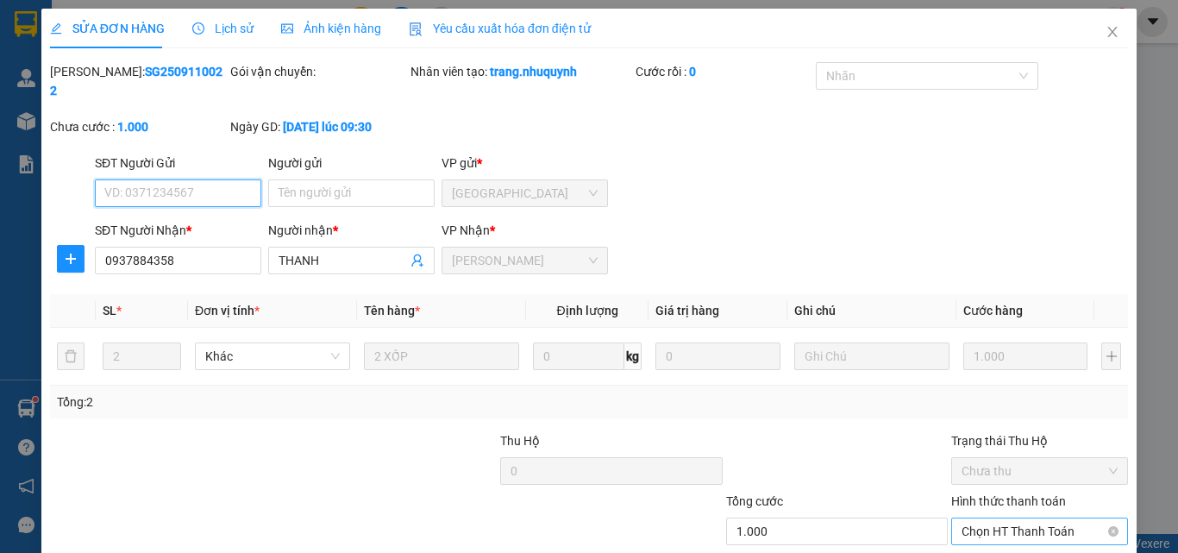
click at [961, 518] on span "Chọn HT Thanh Toán" at bounding box center [1039, 531] width 156 height 26
click at [975, 537] on div "Tại văn phòng" at bounding box center [1029, 546] width 154 height 19
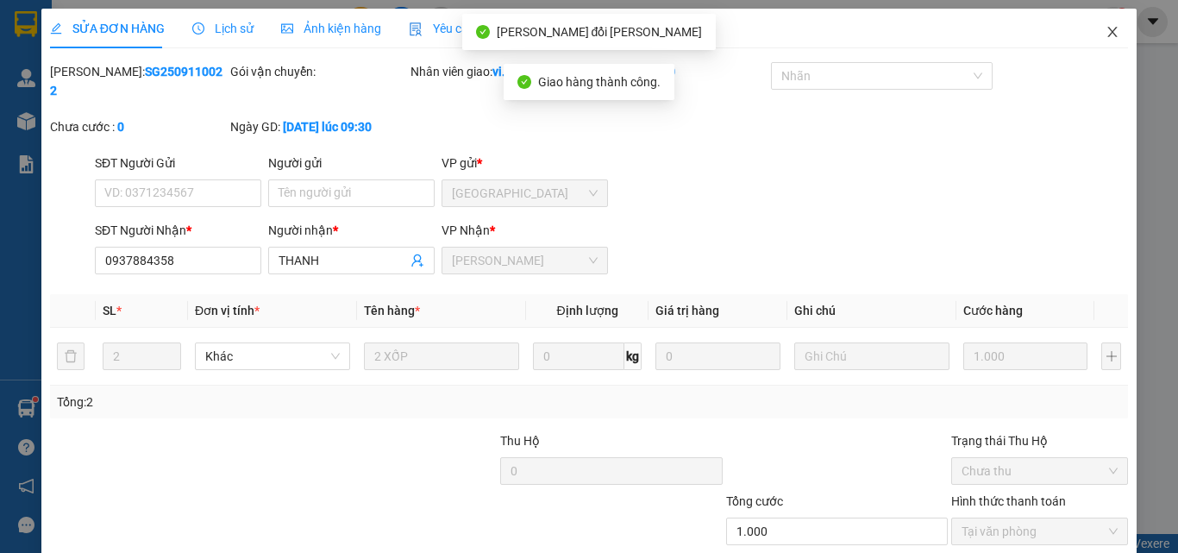
click at [1108, 34] on icon "close" at bounding box center [1112, 32] width 9 height 10
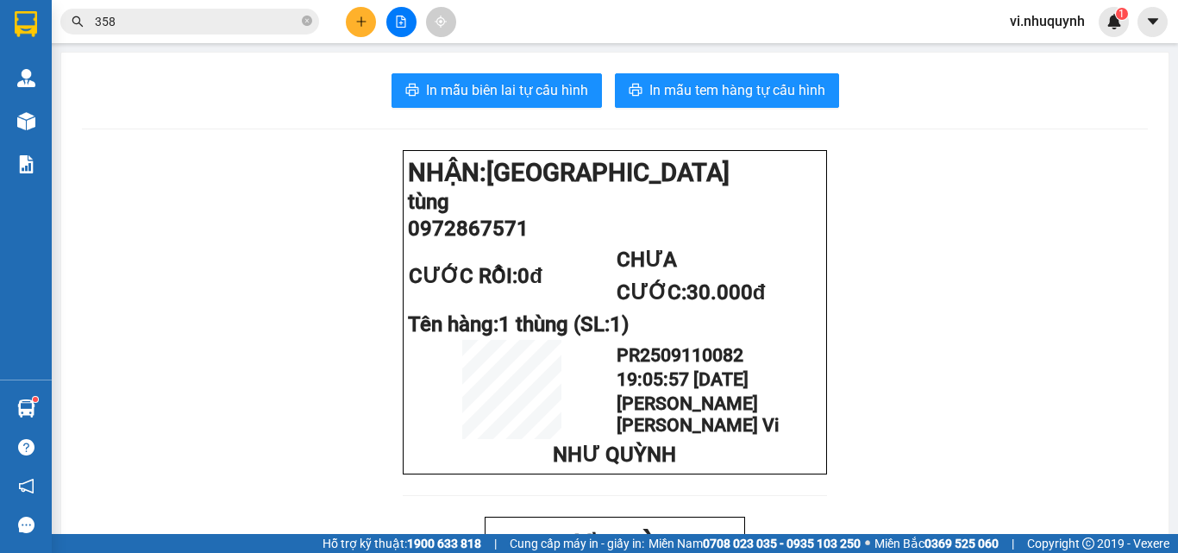
click at [199, 12] on input "358" at bounding box center [196, 21] width 203 height 19
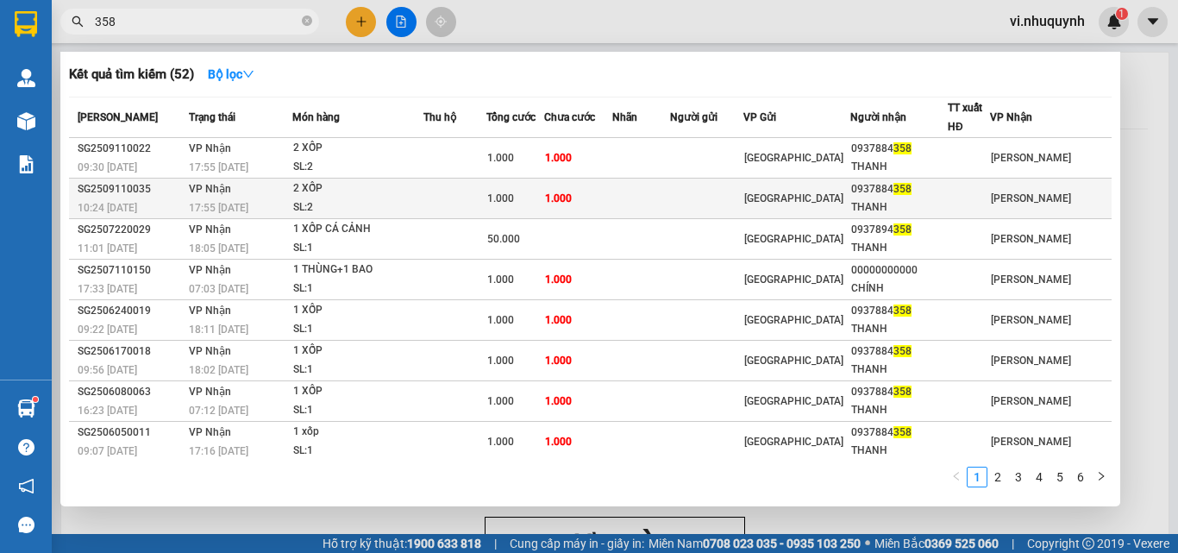
click at [915, 198] on div "THANH" at bounding box center [899, 207] width 96 height 18
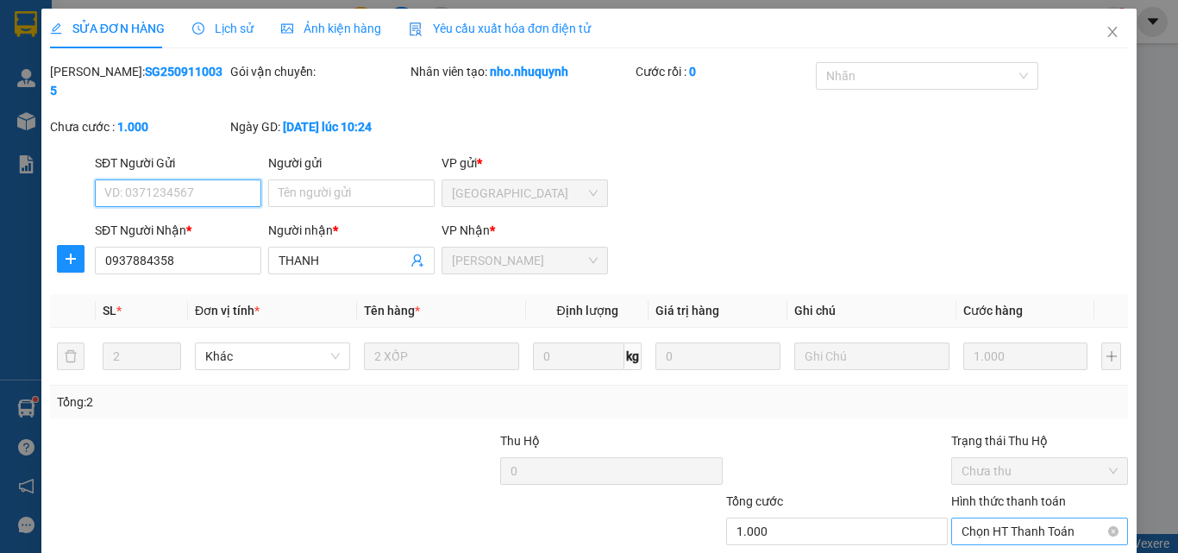
click at [974, 518] on span "Chọn HT Thanh Toán" at bounding box center [1039, 531] width 156 height 26
click at [954, 537] on div "Tại văn phòng" at bounding box center [1029, 546] width 154 height 19
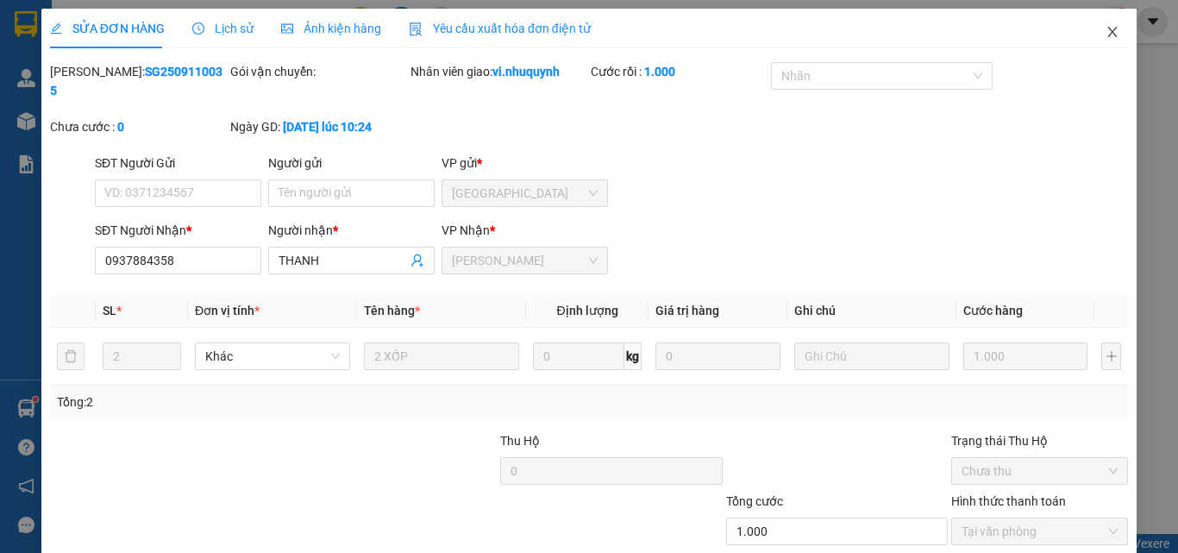
click at [1105, 33] on icon "close" at bounding box center [1112, 32] width 14 height 14
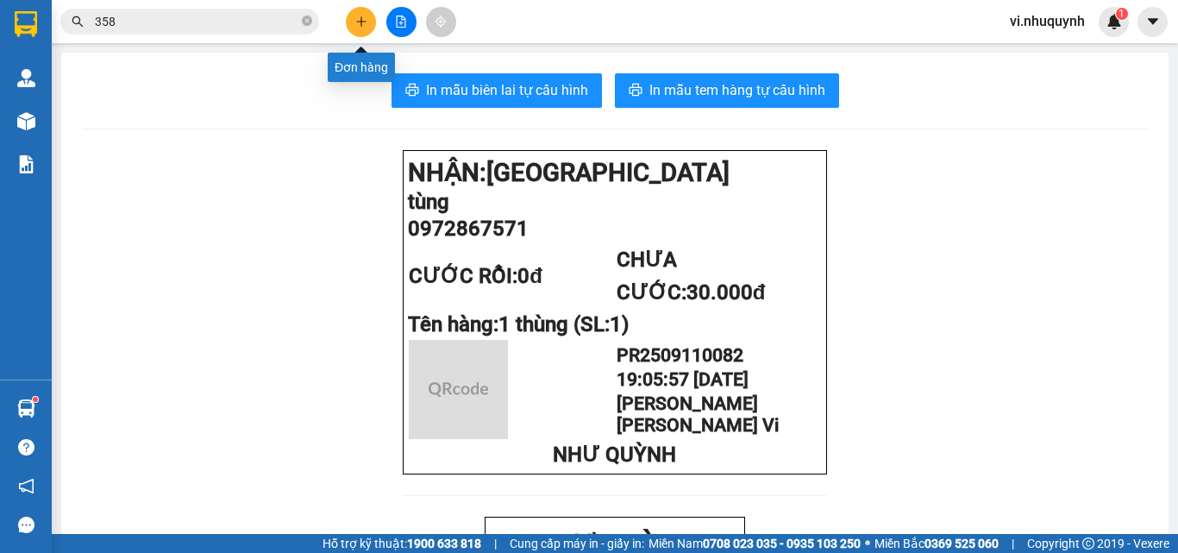
click at [357, 21] on icon "plus" at bounding box center [361, 22] width 12 height 12
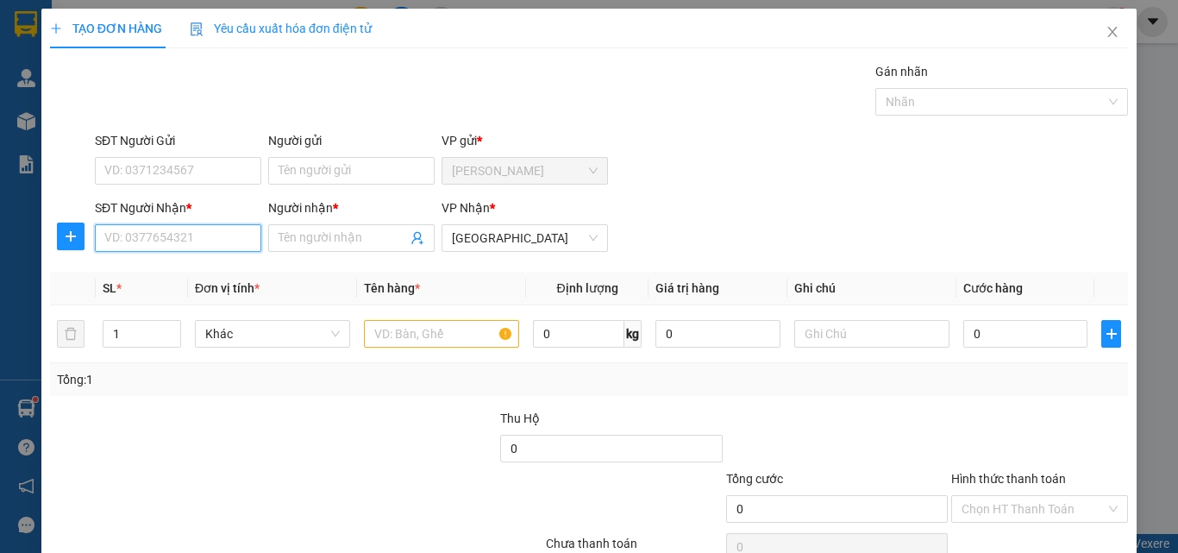
click at [202, 243] on input "SĐT Người Nhận *" at bounding box center [178, 238] width 166 height 28
click at [179, 262] on div "0982230745 - lý" at bounding box center [176, 273] width 165 height 28
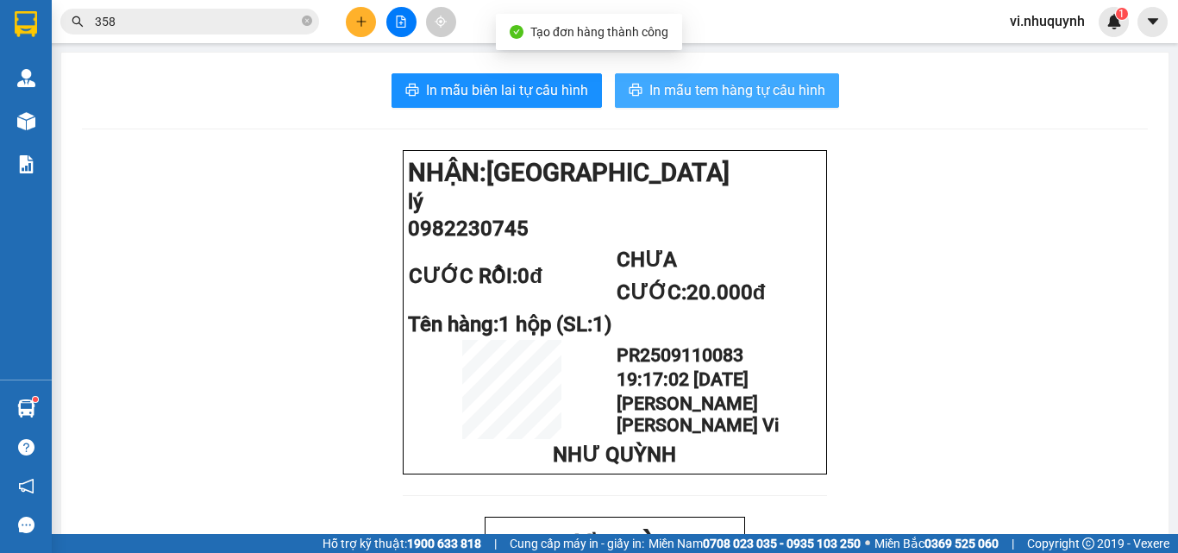
click at [703, 91] on span "In mẫu tem hàng tự cấu hình" at bounding box center [737, 90] width 176 height 22
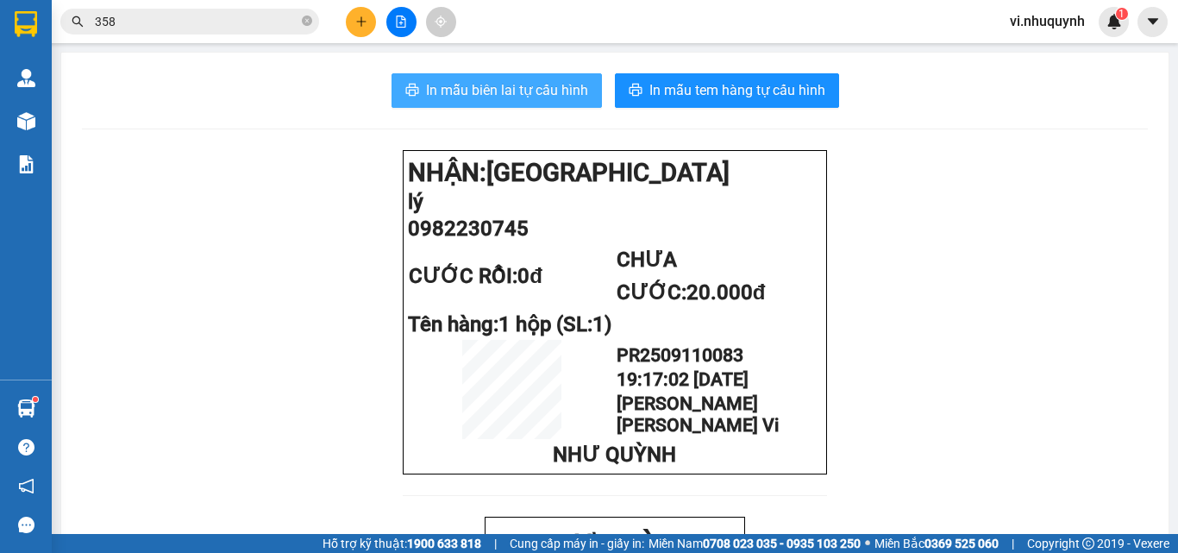
click at [538, 90] on span "In mẫu biên lai tự cấu hình" at bounding box center [507, 90] width 162 height 22
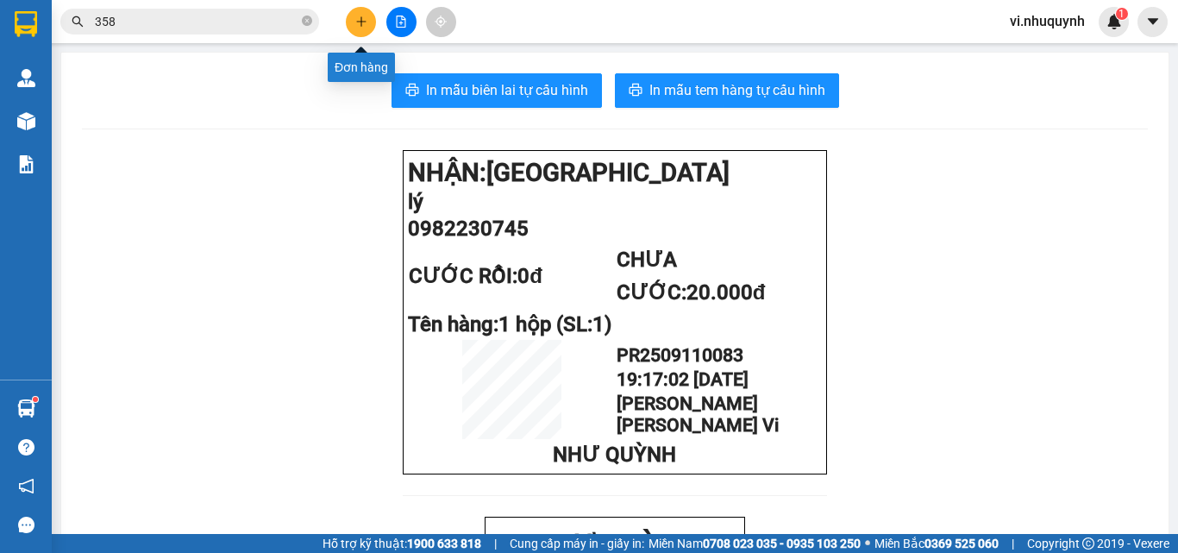
click at [355, 24] on icon "plus" at bounding box center [361, 22] width 12 height 12
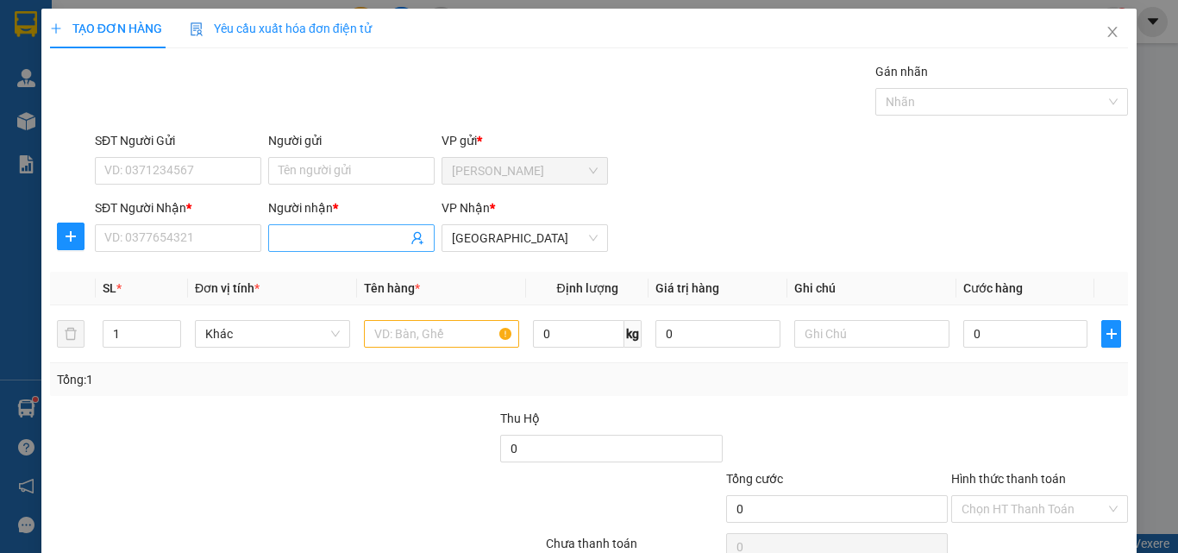
click at [333, 236] on input "Người nhận *" at bounding box center [342, 237] width 128 height 19
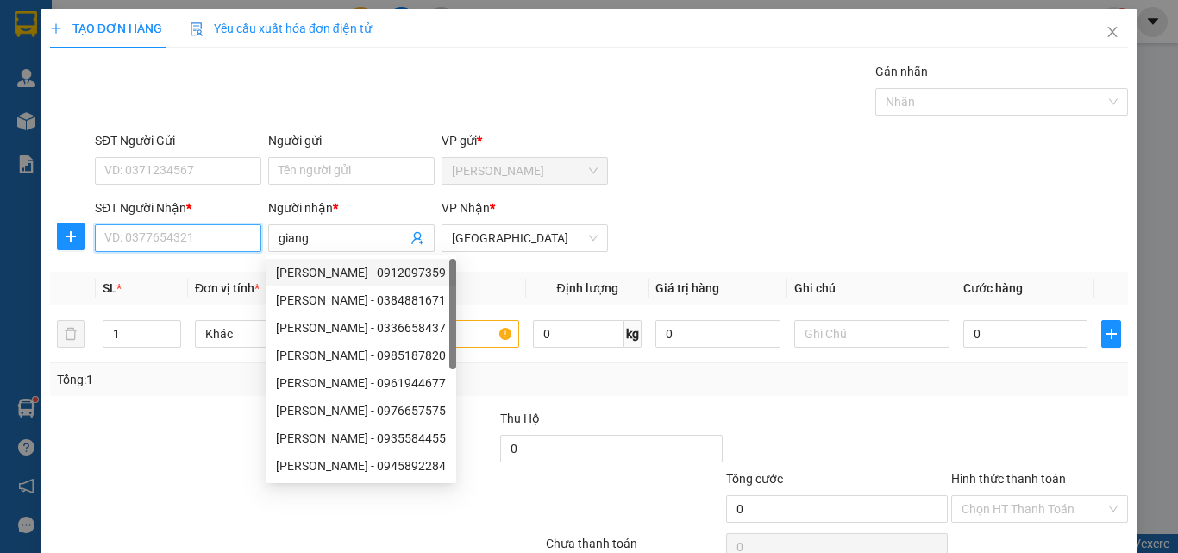
click at [183, 236] on input "SĐT Người Nhận *" at bounding box center [178, 238] width 166 height 28
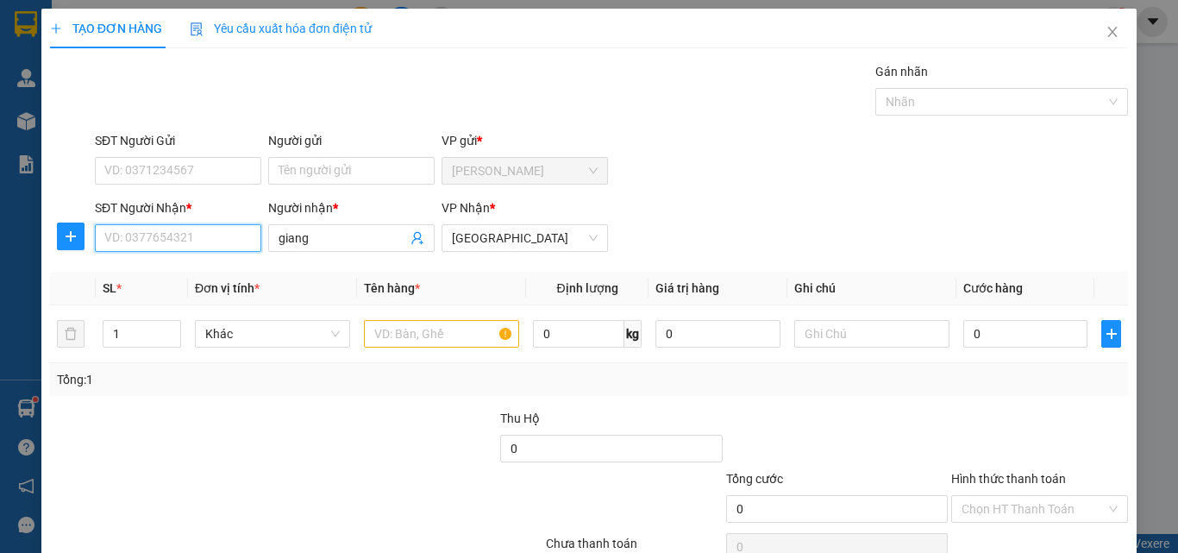
click at [186, 240] on input "SĐT Người Nhận *" at bounding box center [178, 238] width 166 height 28
click at [183, 271] on div "0973235753 - vy" at bounding box center [176, 272] width 144 height 19
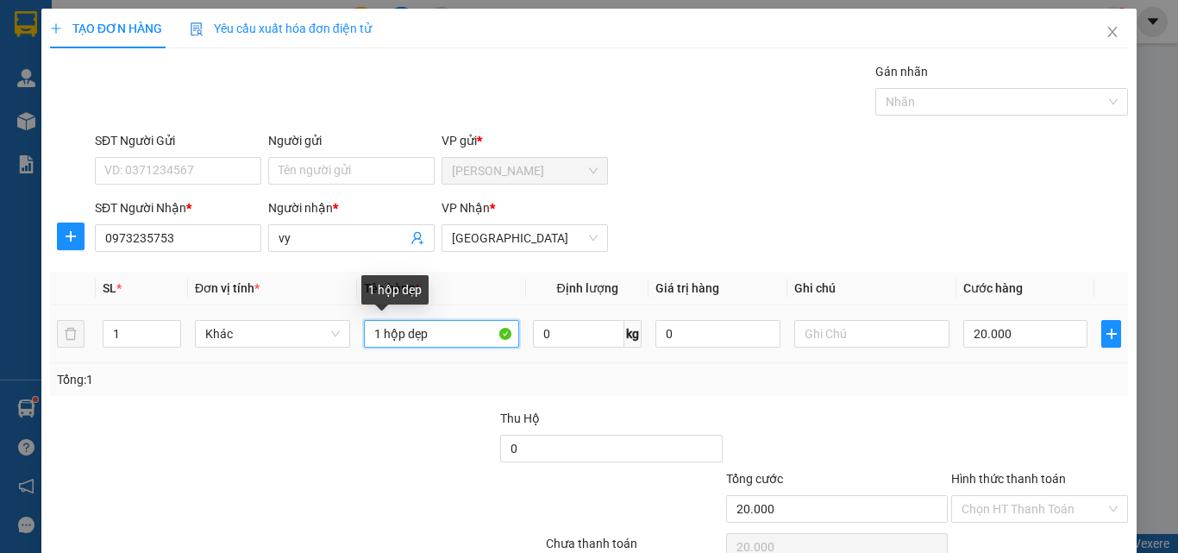
drag, startPoint x: 440, startPoint y: 337, endPoint x: 341, endPoint y: 316, distance: 100.4
click at [352, 341] on tr "1 Khác 1 hộp dẹp 0 kg 0 20.000" at bounding box center [589, 334] width 1078 height 58
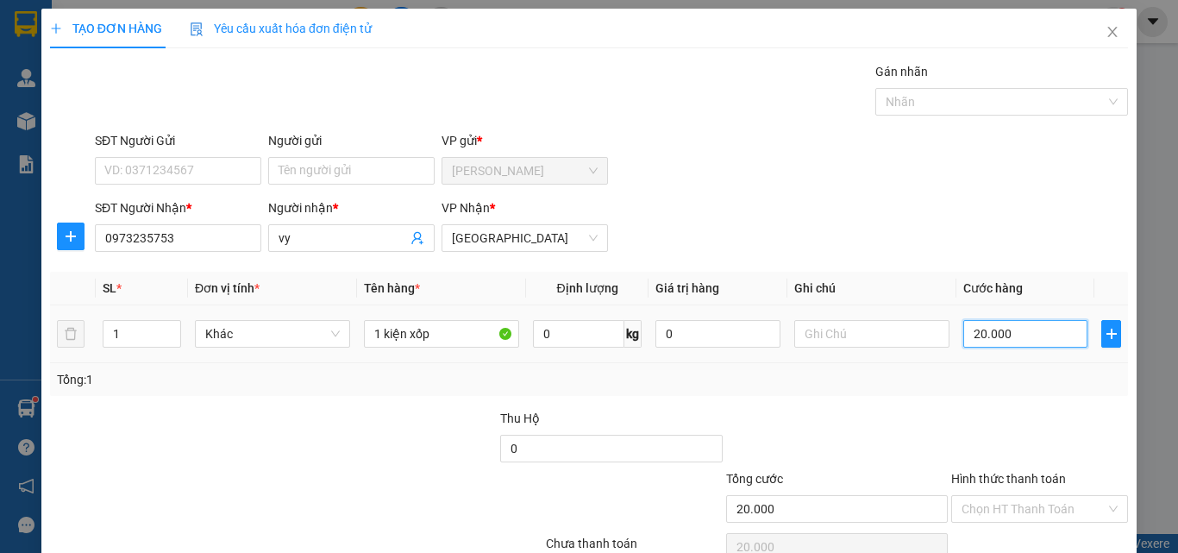
click at [1007, 334] on input "20.000" at bounding box center [1025, 334] width 124 height 28
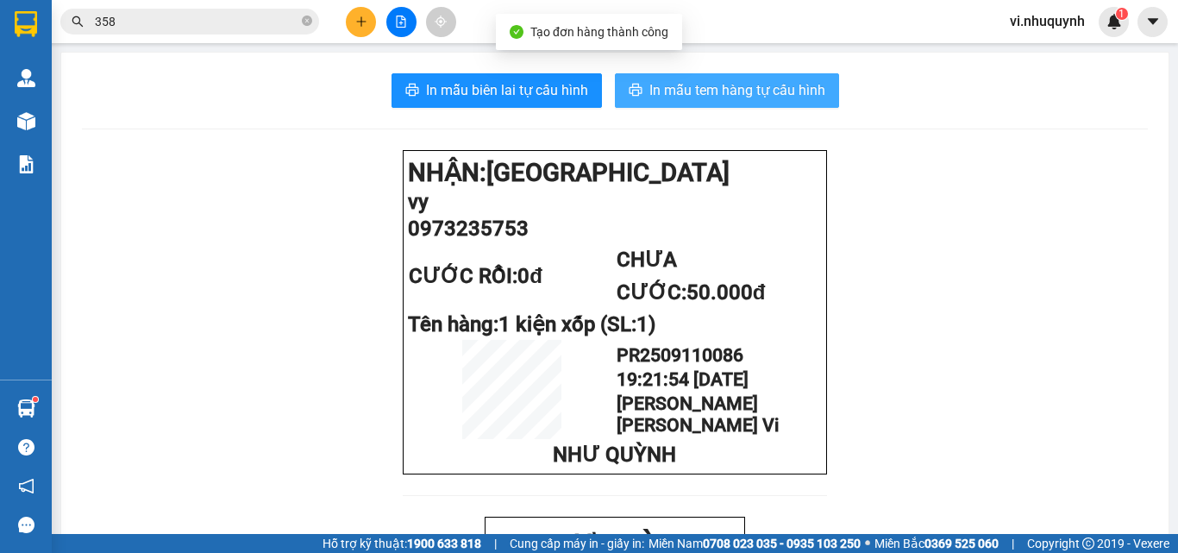
click at [726, 94] on span "In mẫu tem hàng tự cấu hình" at bounding box center [737, 90] width 176 height 22
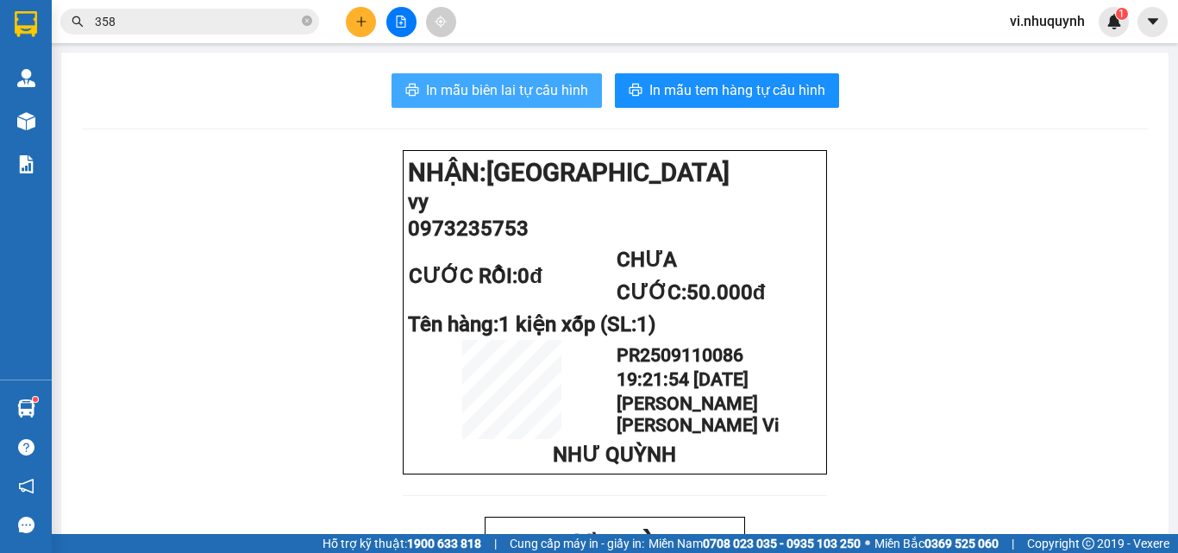
click at [510, 97] on span "In mẫu biên lai tự cấu hình" at bounding box center [507, 90] width 162 height 22
click at [228, 23] on input "358" at bounding box center [196, 21] width 203 height 19
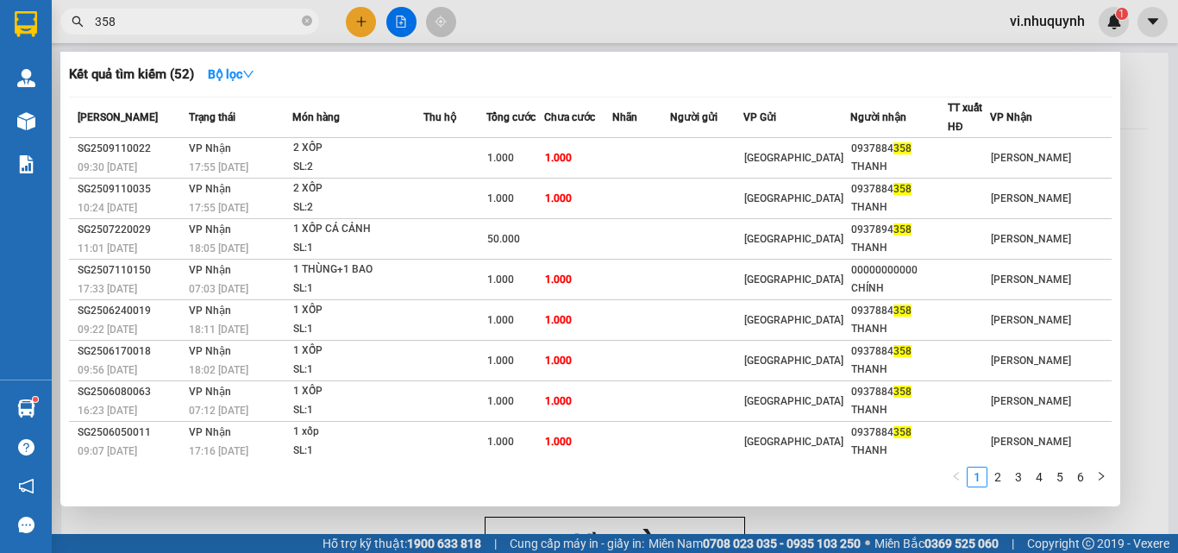
click at [228, 23] on input "358" at bounding box center [196, 21] width 203 height 19
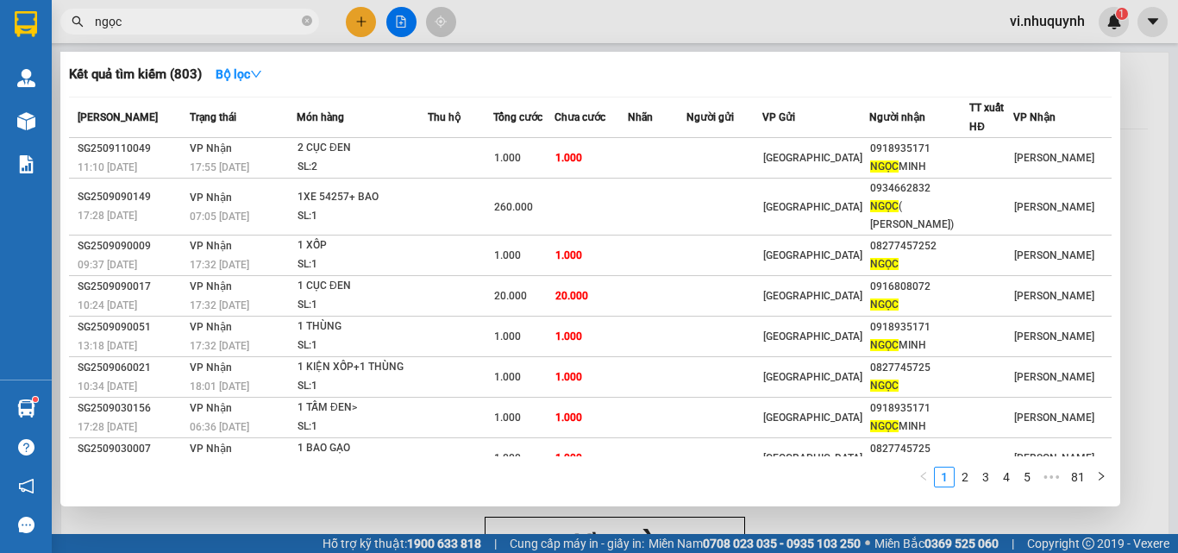
click at [250, 27] on input "ngọc" at bounding box center [196, 21] width 203 height 19
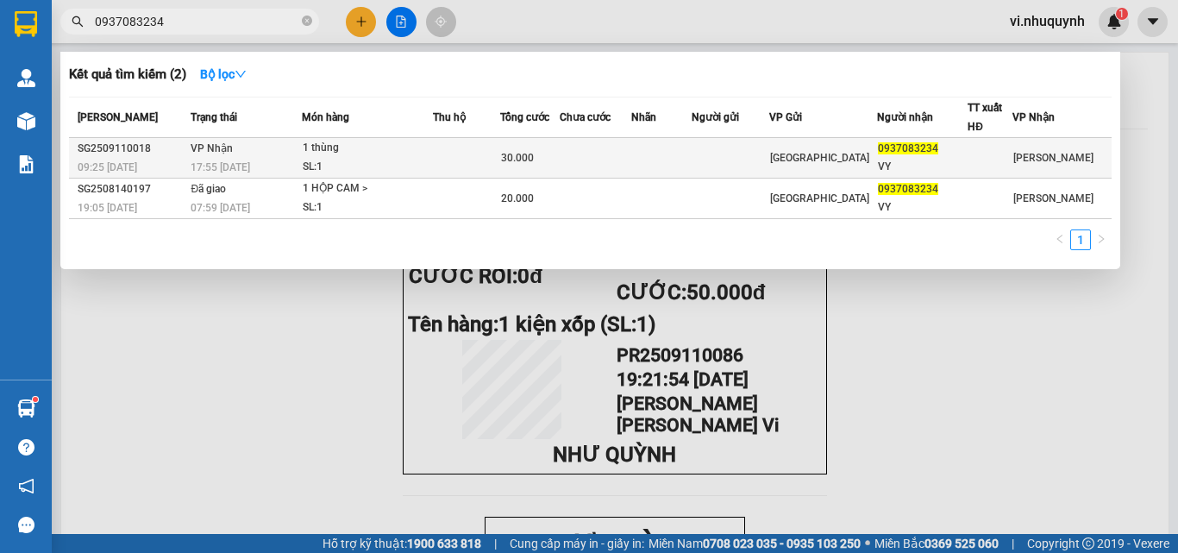
click at [905, 151] on span "0937083234" at bounding box center [908, 148] width 60 height 12
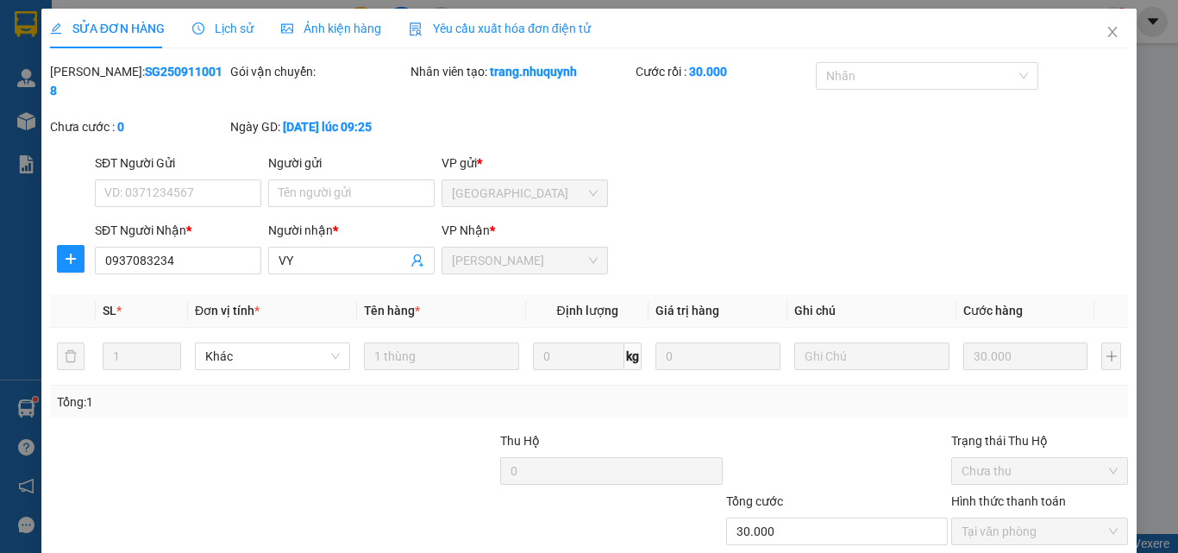
click at [1105, 34] on icon "close" at bounding box center [1112, 32] width 14 height 14
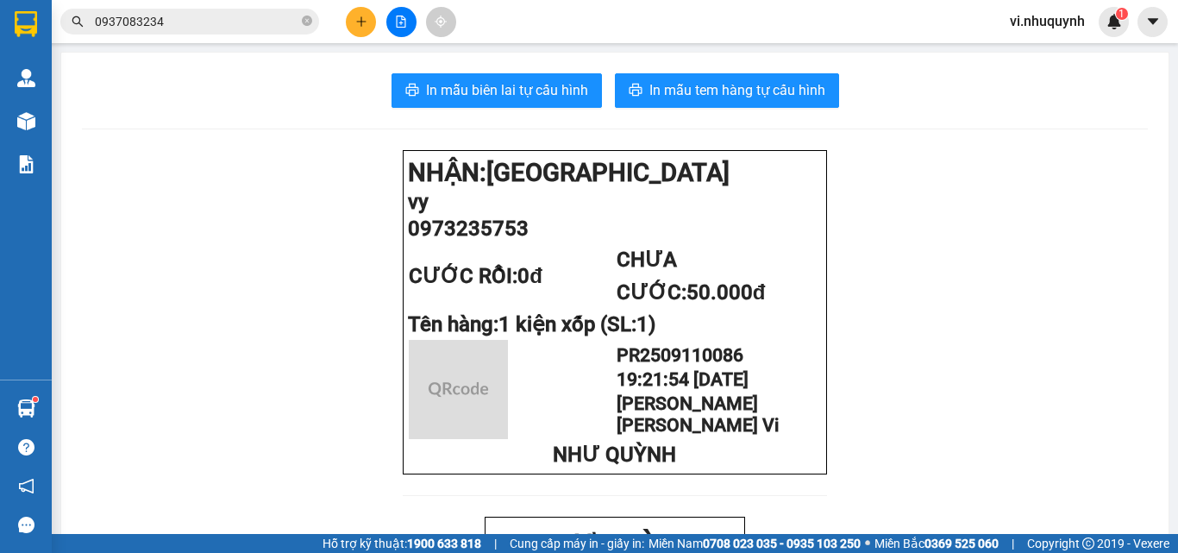
click at [267, 27] on input "0937083234" at bounding box center [196, 21] width 203 height 19
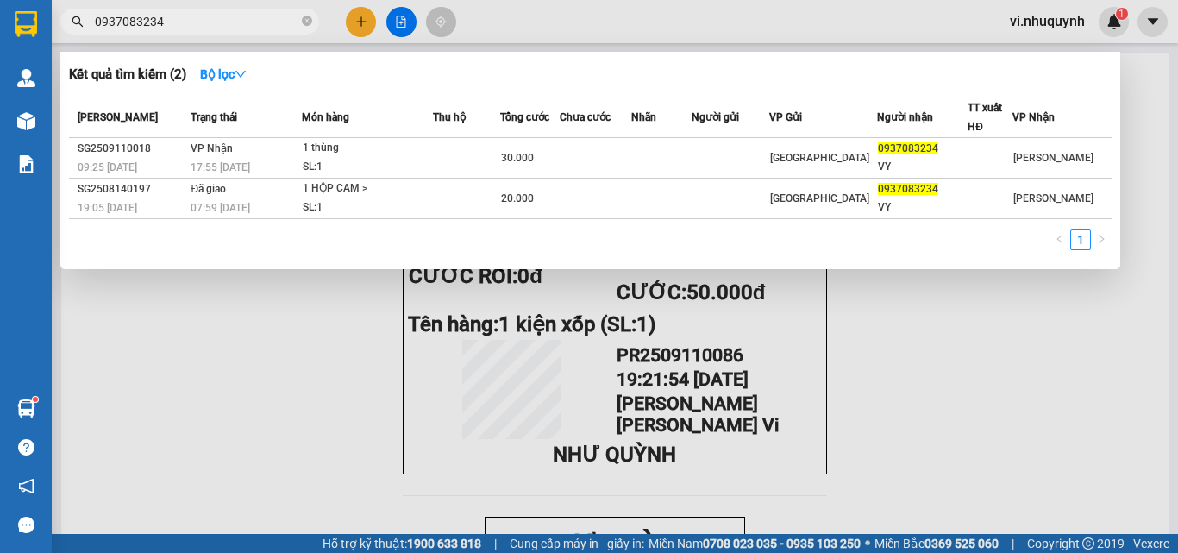
click at [267, 27] on input "0937083234" at bounding box center [196, 21] width 203 height 19
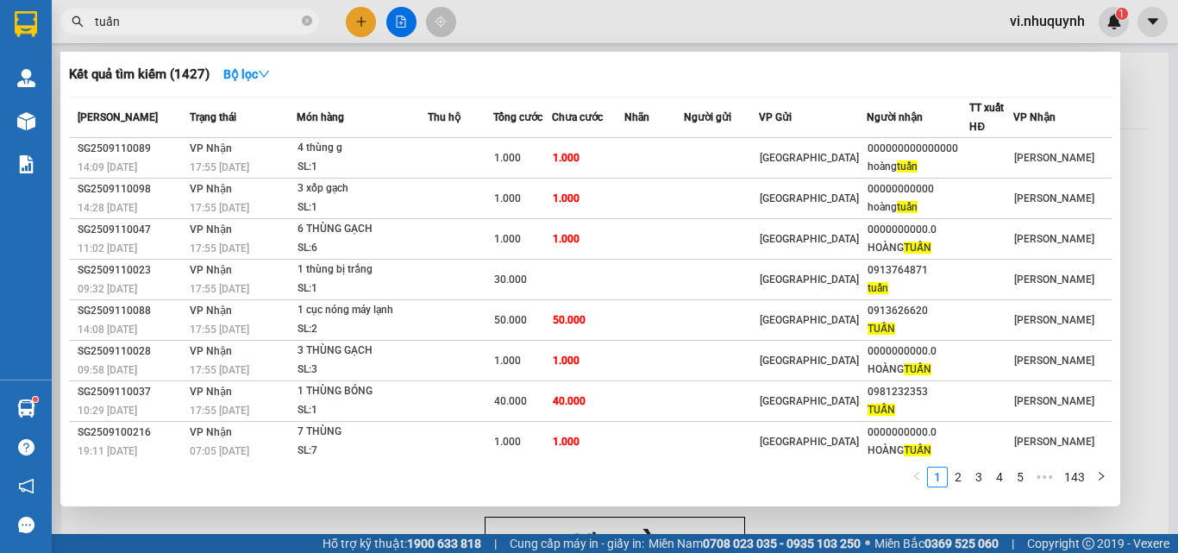
click at [1022, 26] on div at bounding box center [589, 276] width 1178 height 553
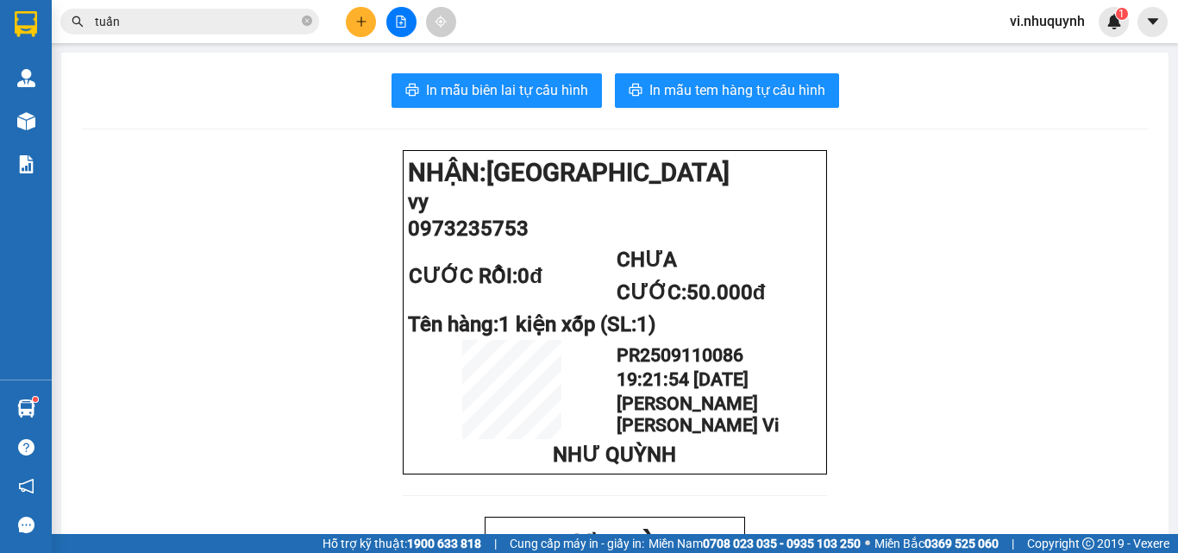
click at [1036, 21] on span "vi.nhuquynh" at bounding box center [1047, 21] width 103 height 22
click at [1039, 53] on span "Đăng xuất" at bounding box center [1057, 53] width 72 height 19
